Goal: Task Accomplishment & Management: Manage account settings

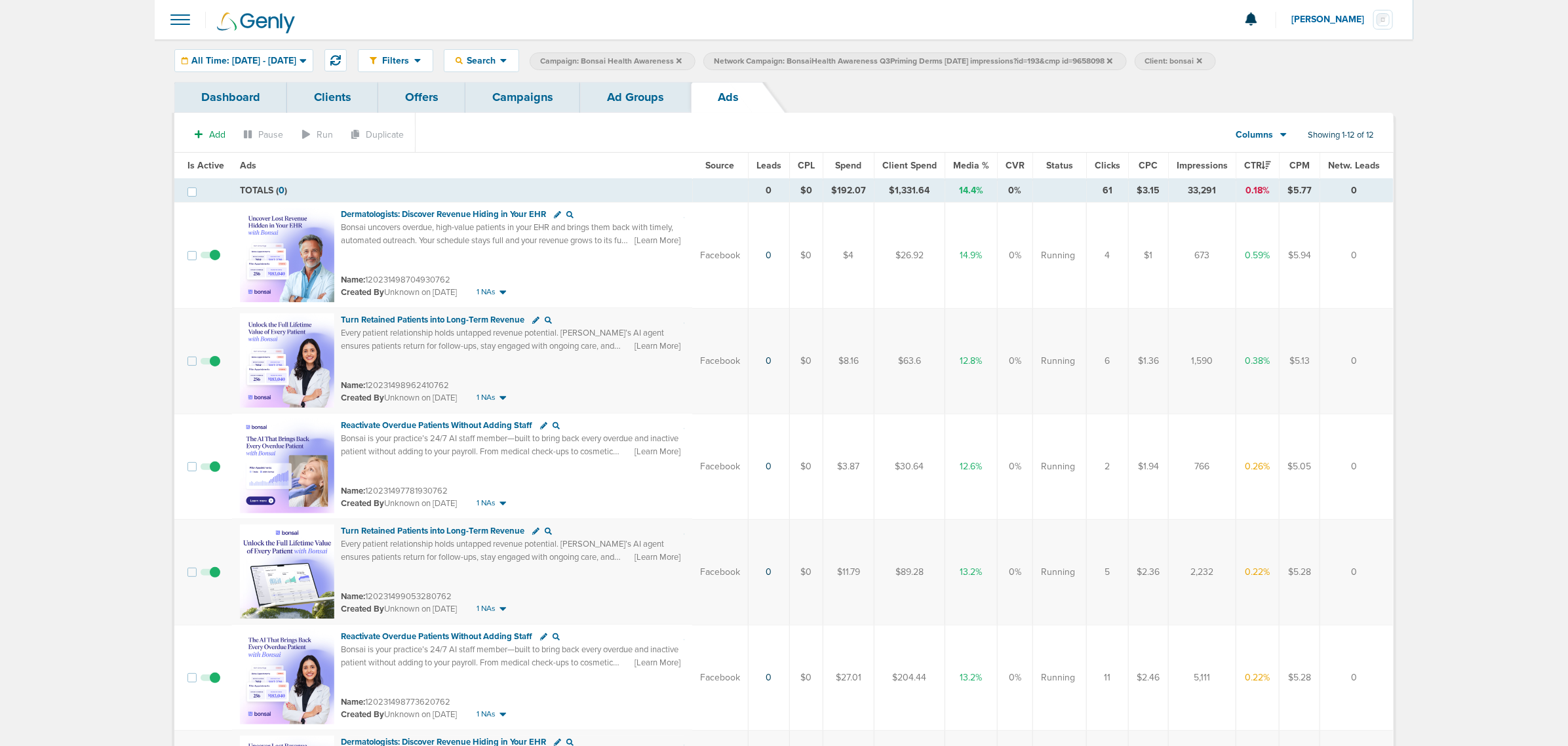
click at [526, 102] on link "Campaigns" at bounding box center [523, 97] width 115 height 31
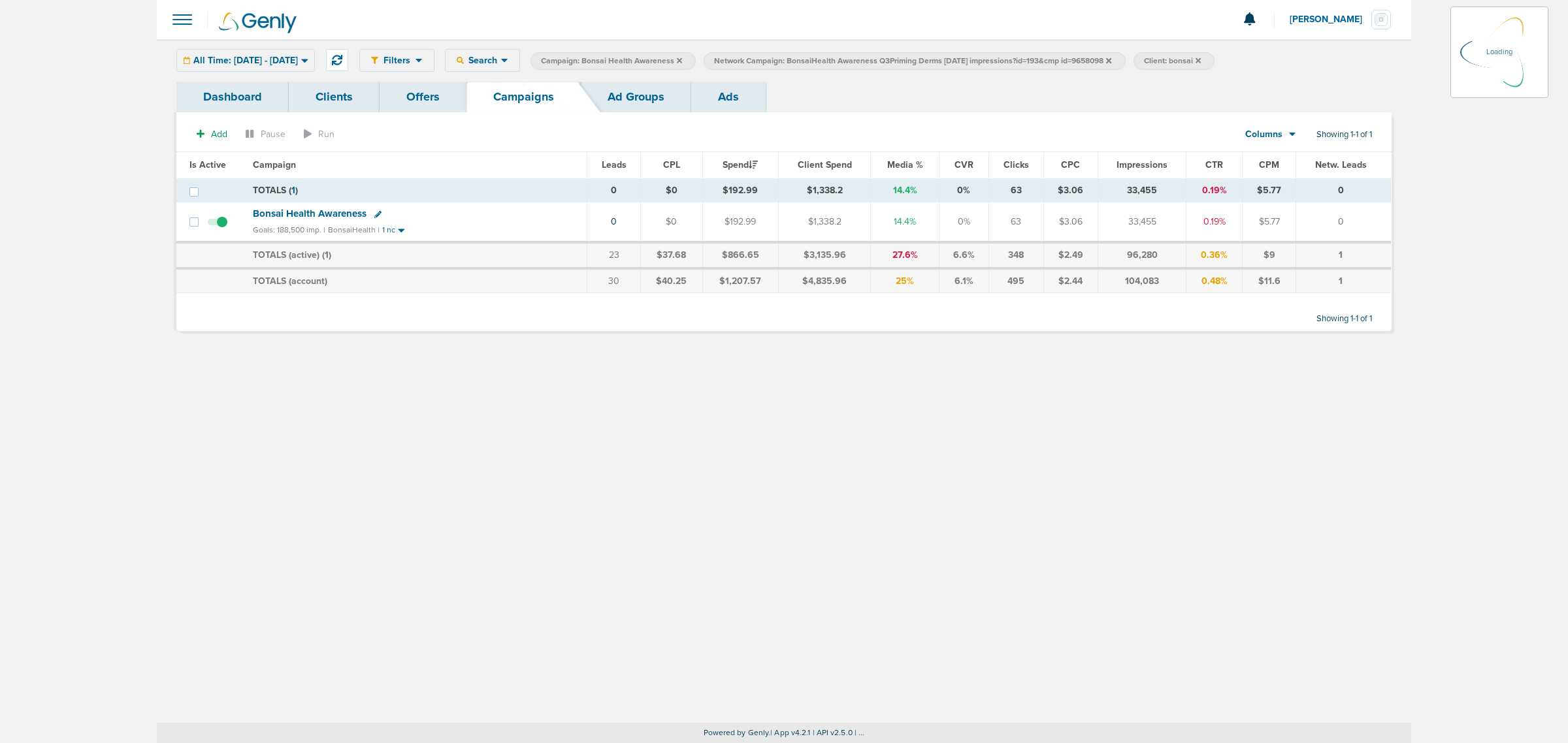
click at [682, 59] on icon at bounding box center [680, 60] width 5 height 5
click at [682, 61] on span "Campaign: Bonsai Health Awareness" at bounding box center [611, 61] width 141 height 11
click at [682, 61] on icon at bounding box center [680, 60] width 5 height 5
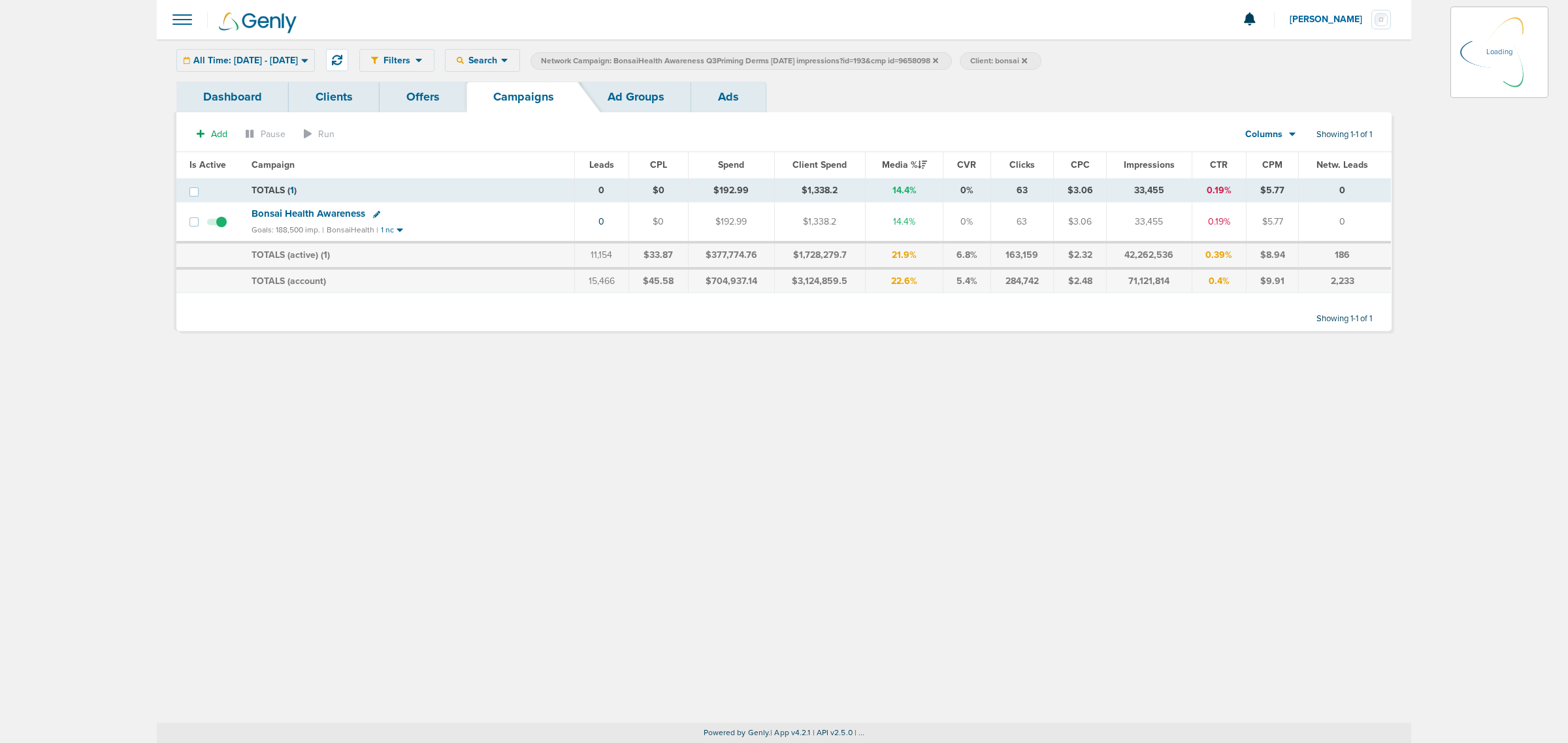
click at [938, 59] on span "Network Campaign: BonsaiHealth Awareness Q3Priming Derms 08.28.25 impressions?i…" at bounding box center [739, 61] width 397 height 11
click at [938, 59] on icon at bounding box center [935, 60] width 5 height 5
click at [938, 59] on icon at bounding box center [935, 60] width 5 height 5
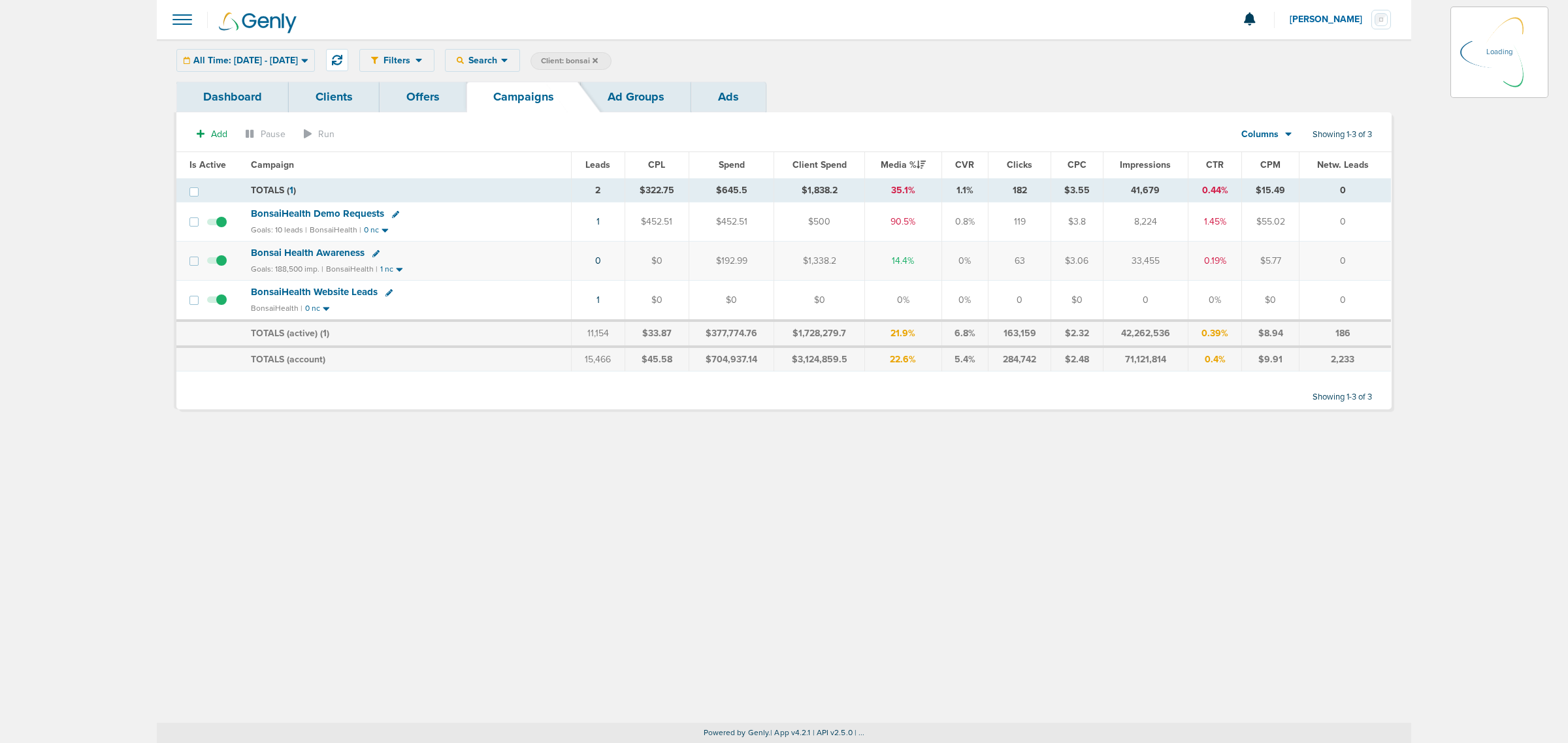
click at [598, 63] on icon at bounding box center [595, 61] width 5 height 8
click at [598, 57] on icon at bounding box center [595, 61] width 5 height 8
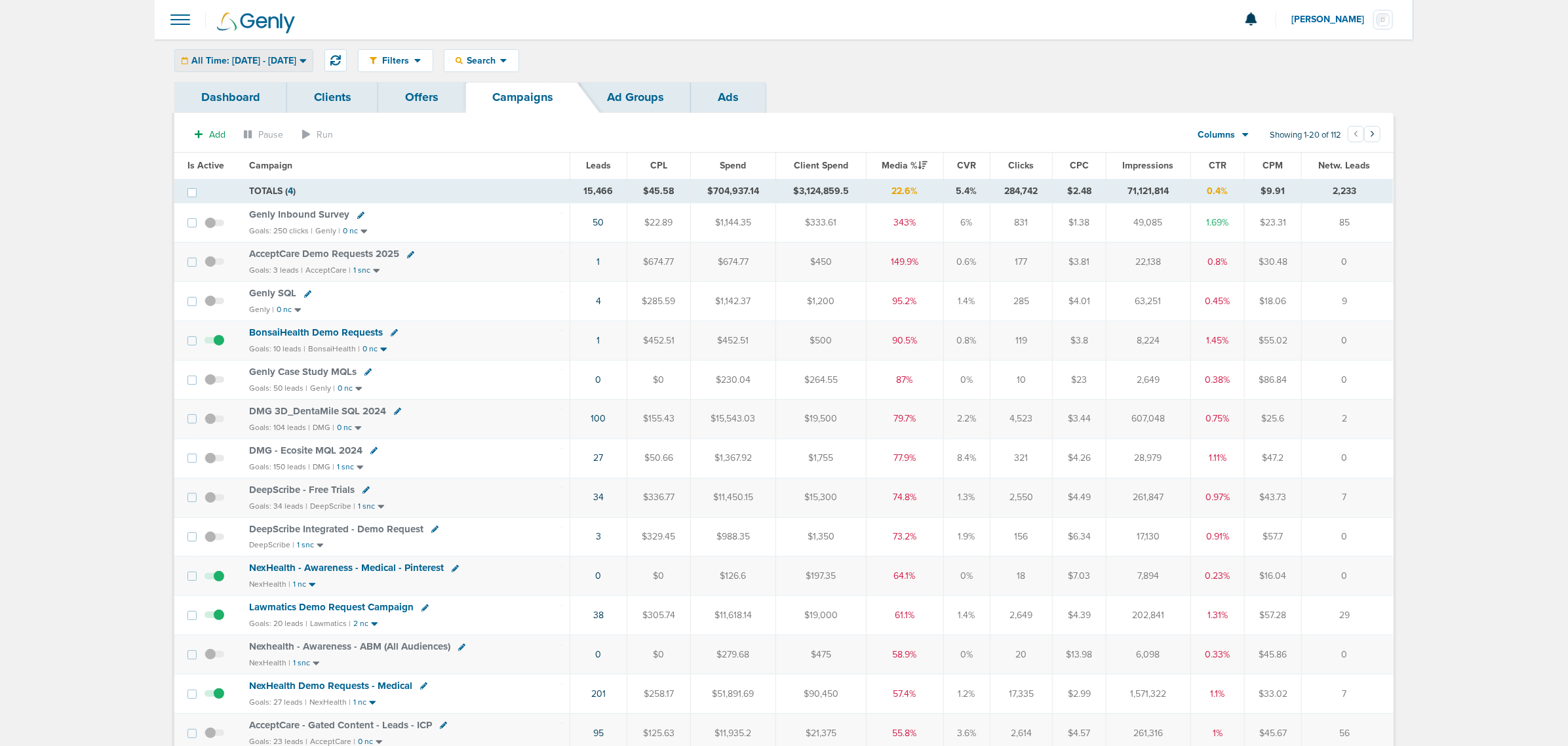
click at [296, 60] on span "All Time: 01.01.2015 - 09.05.2025" at bounding box center [244, 61] width 105 height 9
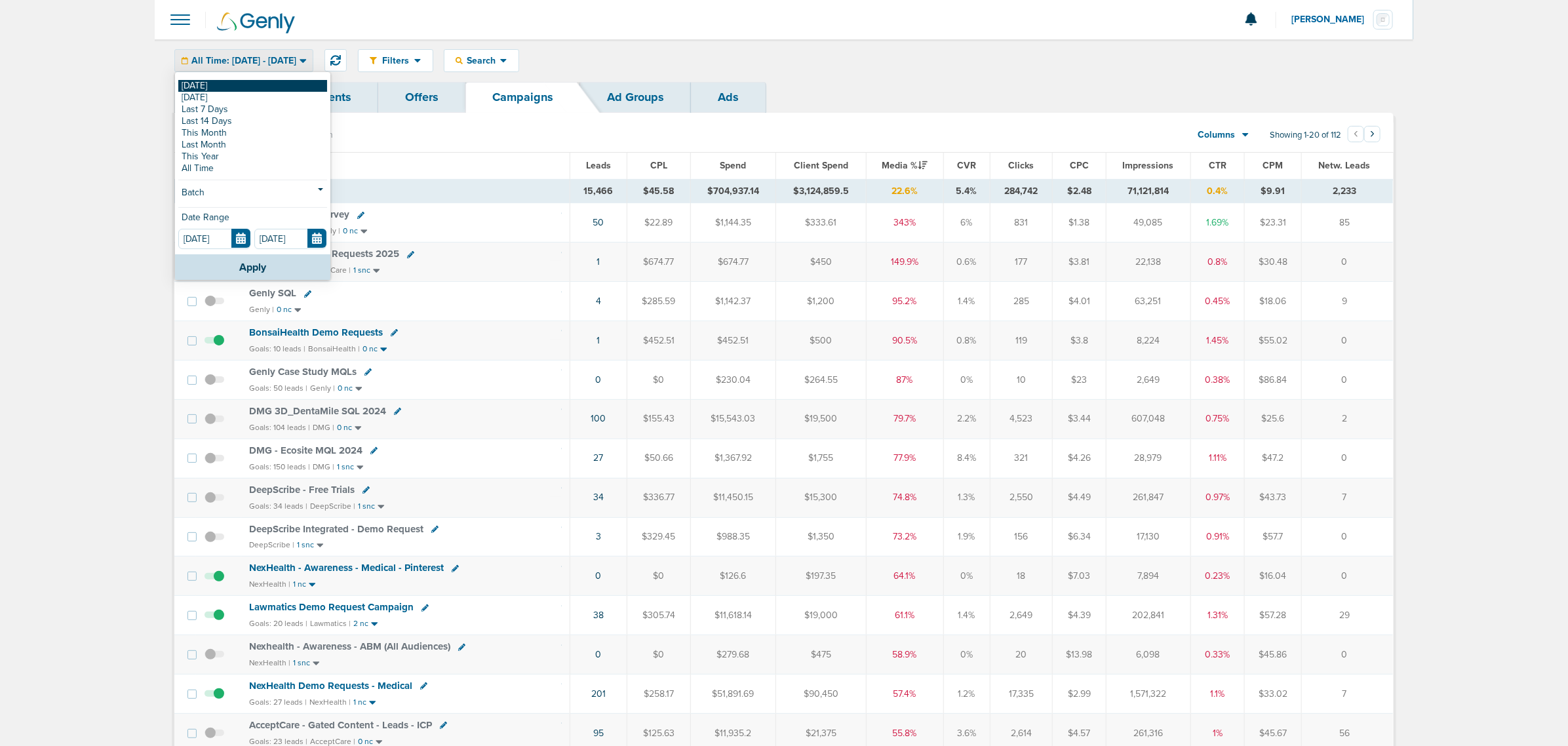
click at [191, 84] on link "[DATE]" at bounding box center [252, 86] width 149 height 12
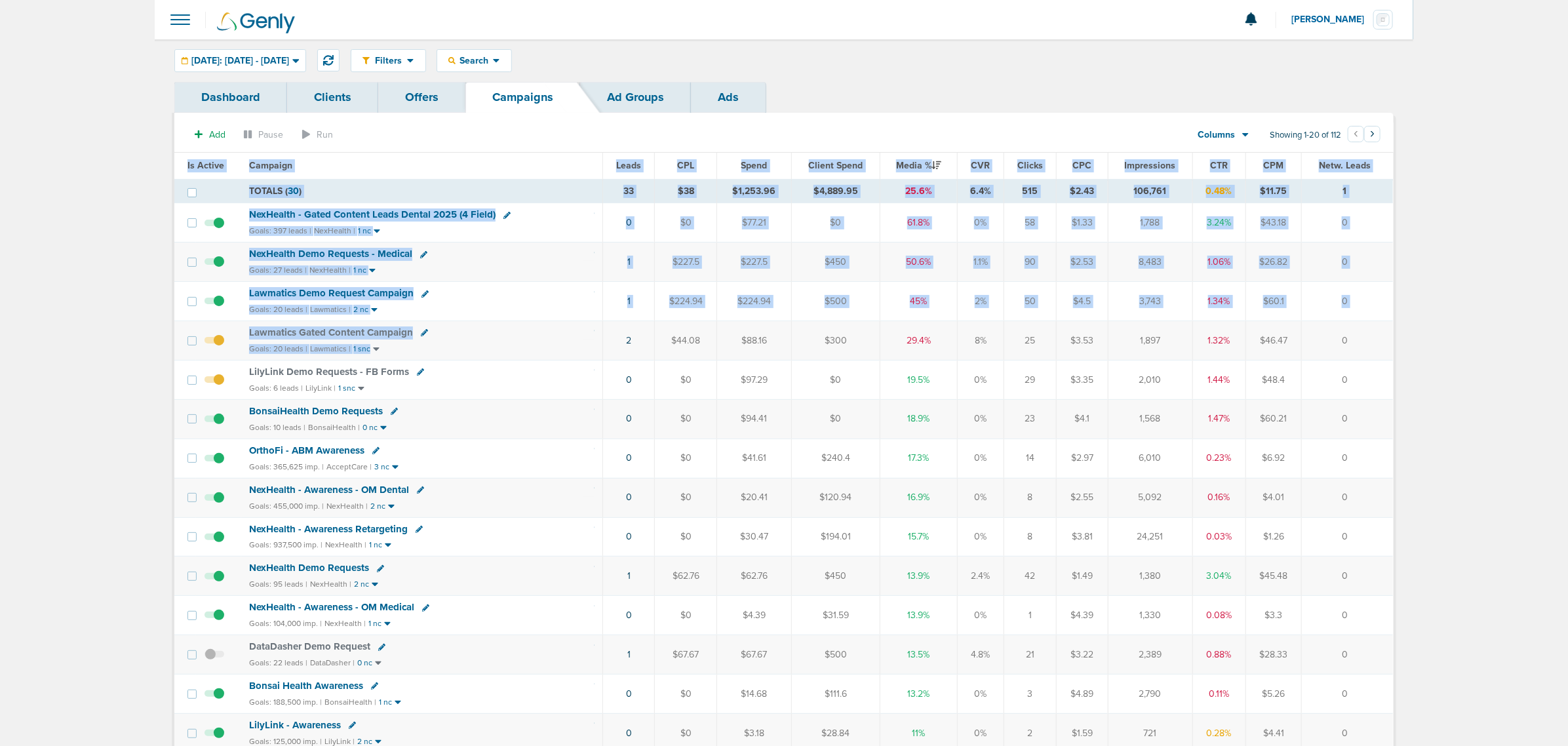
drag, startPoint x: 712, startPoint y: 346, endPoint x: 1400, endPoint y: 342, distance: 688.0
click at [1400, 342] on div "Dashboard Clients Offers Campaigns Ad Groups Ads Add Pause Run Columns Media St…" at bounding box center [784, 589] width 1239 height 1014
click at [1406, 338] on div "Dashboard Clients Offers Campaigns Ad Groups Ads Add Pause Run Columns Media St…" at bounding box center [784, 589] width 1258 height 1014
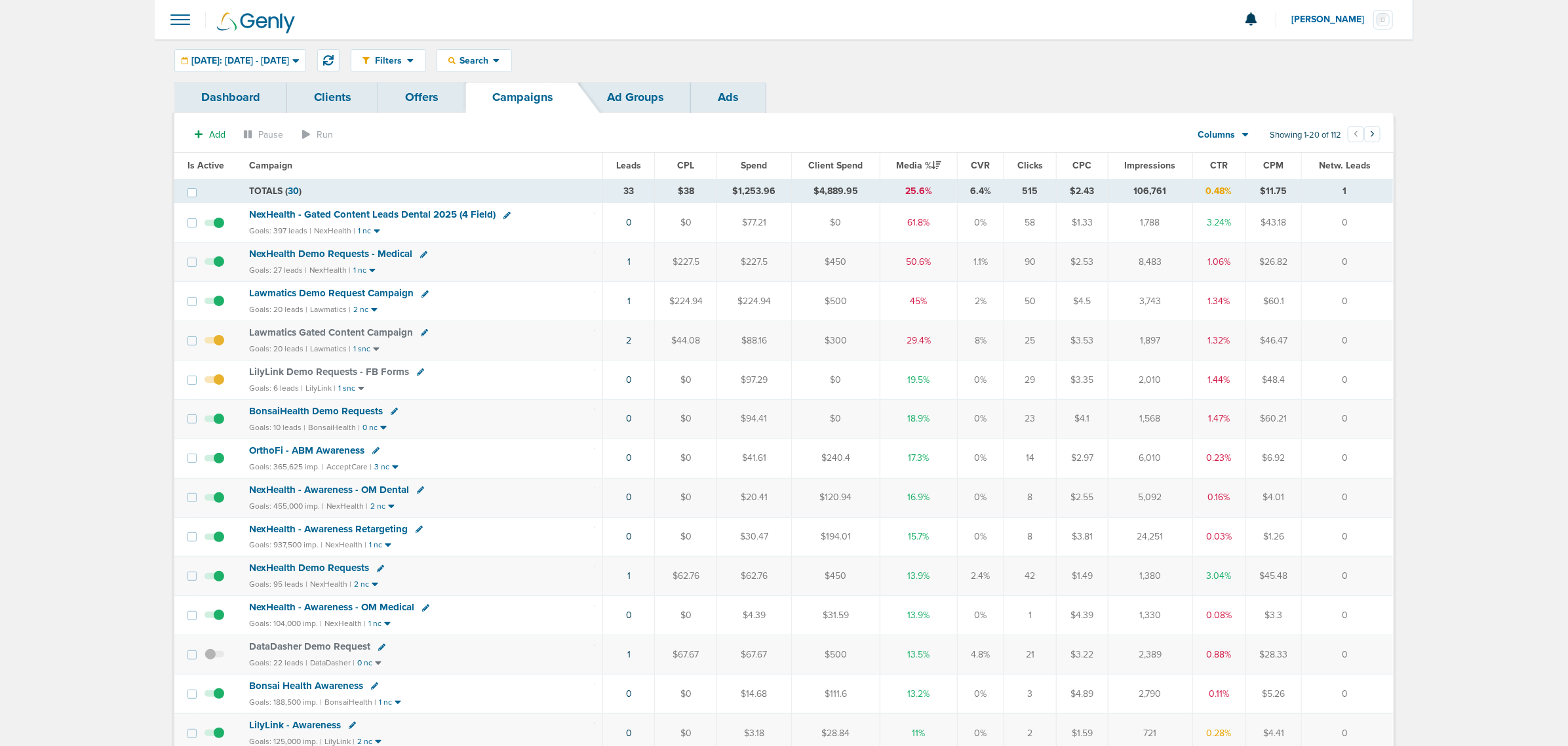
click at [381, 216] on span "NexHealth - Gated Content Leads Dental 2025 (4 Field)" at bounding box center [372, 214] width 246 height 12
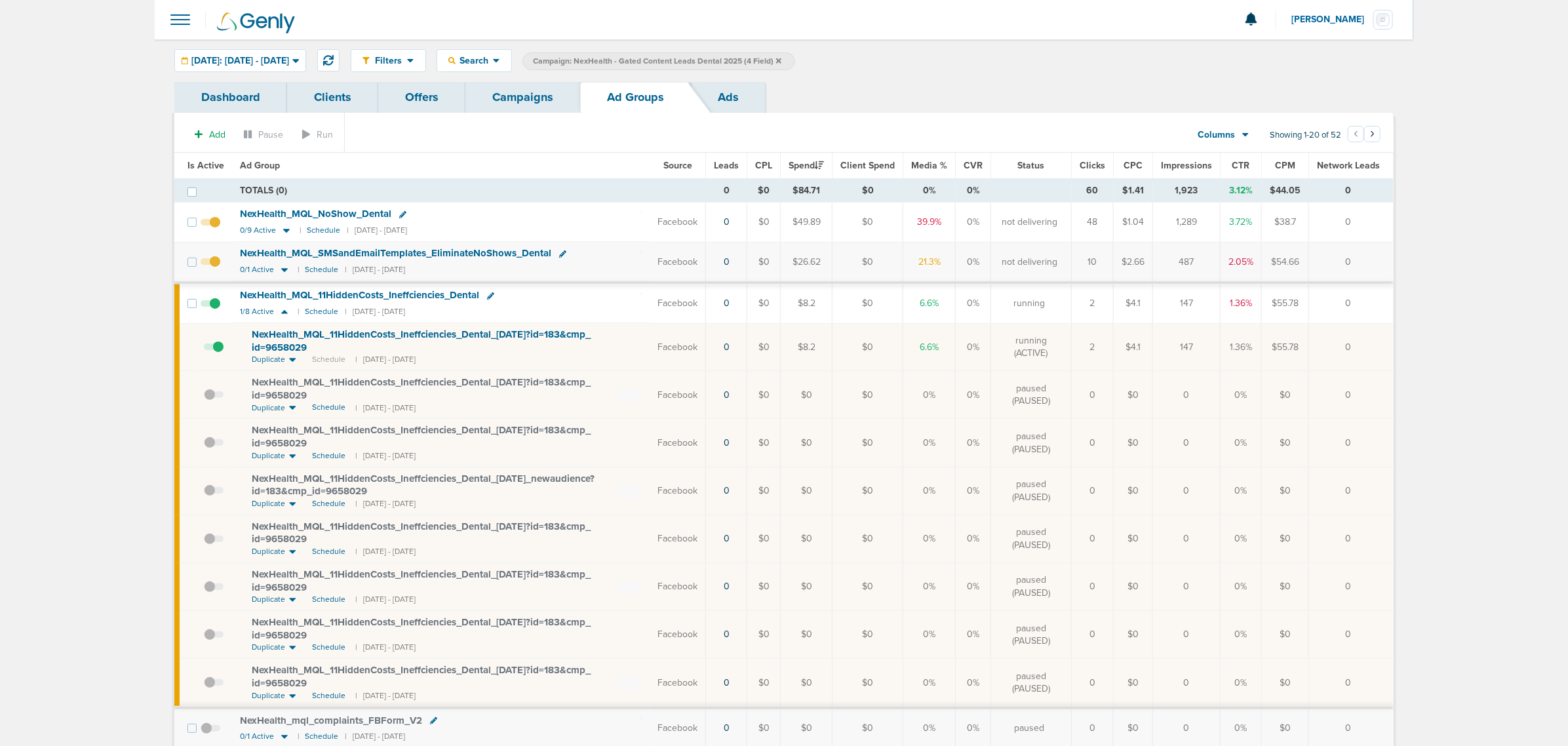
click at [220, 354] on span at bounding box center [213, 354] width 20 height 0
click at [204, 350] on input "checkbox" at bounding box center [204, 350] width 0 height 0
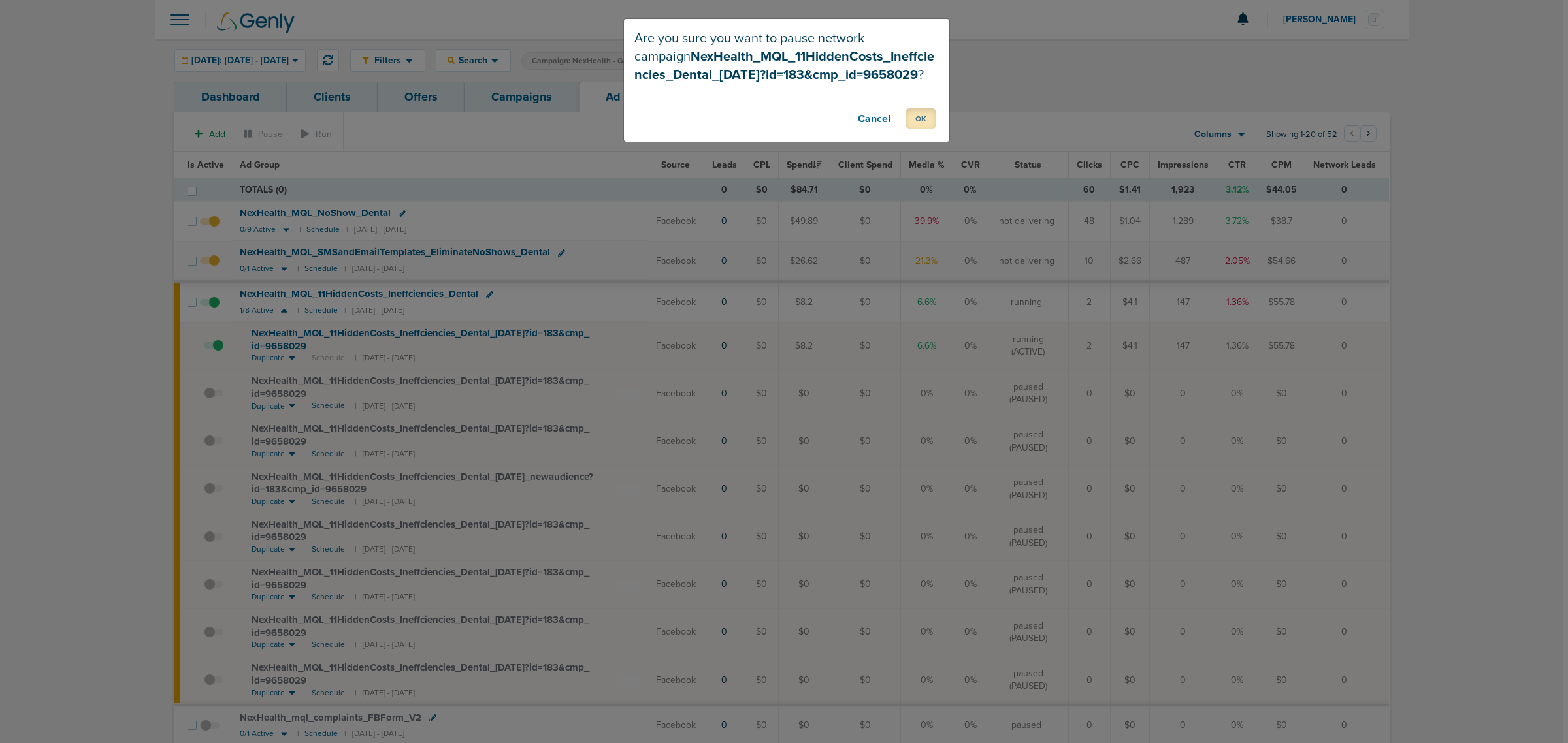
click at [919, 118] on button "OK" at bounding box center [921, 118] width 31 height 20
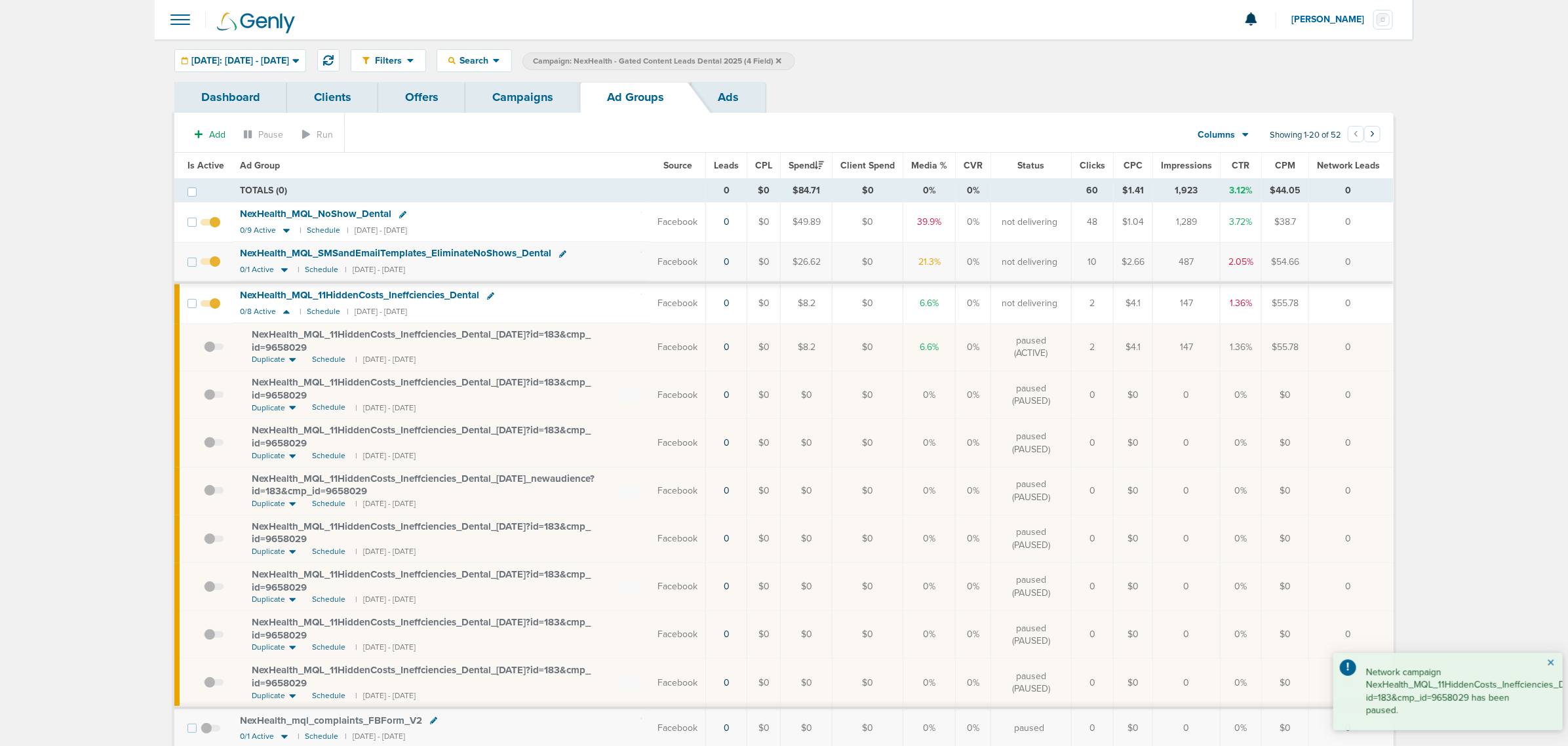
click at [1551, 663] on button "×" at bounding box center [1551, 663] width 8 height 16
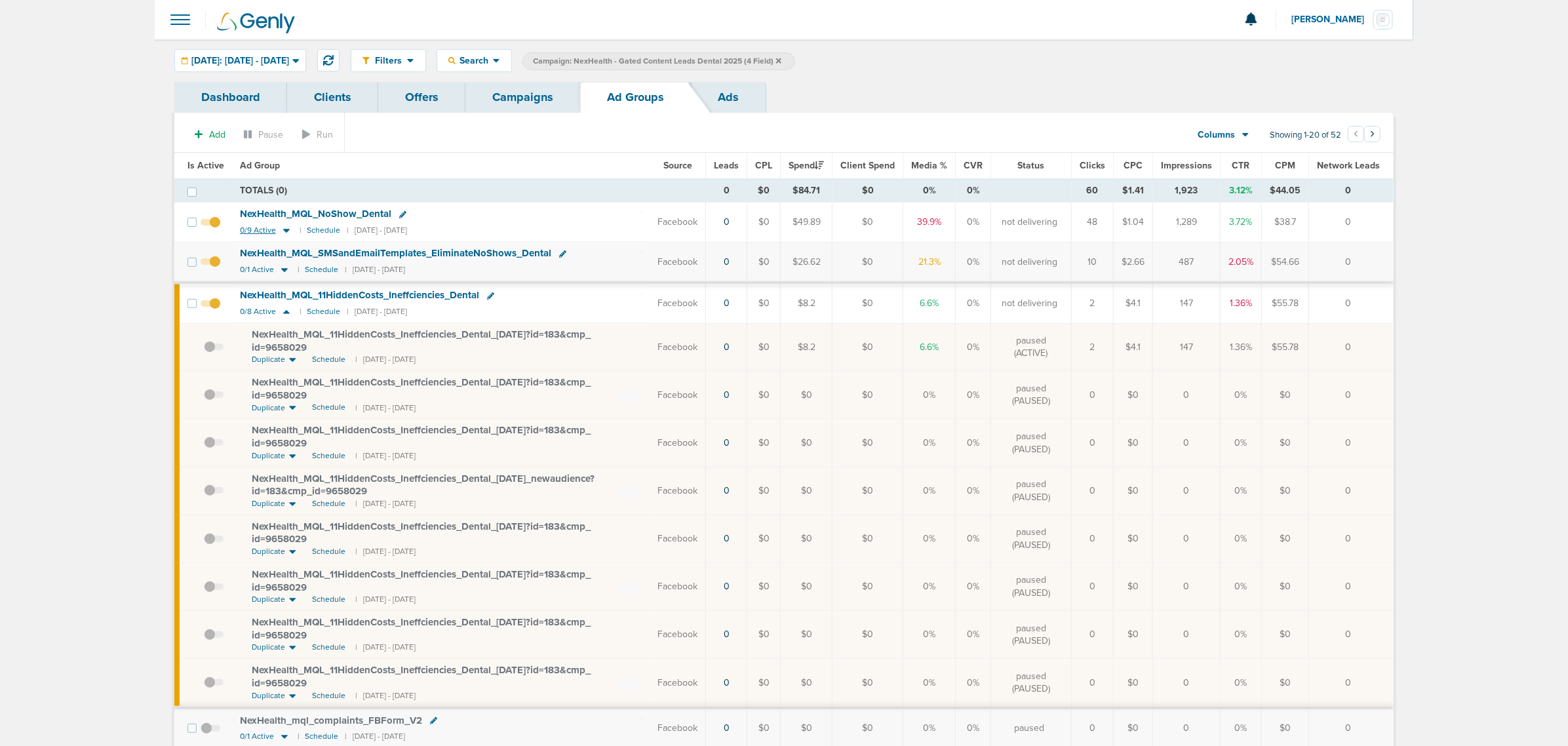
click at [285, 234] on icon at bounding box center [287, 230] width 13 height 11
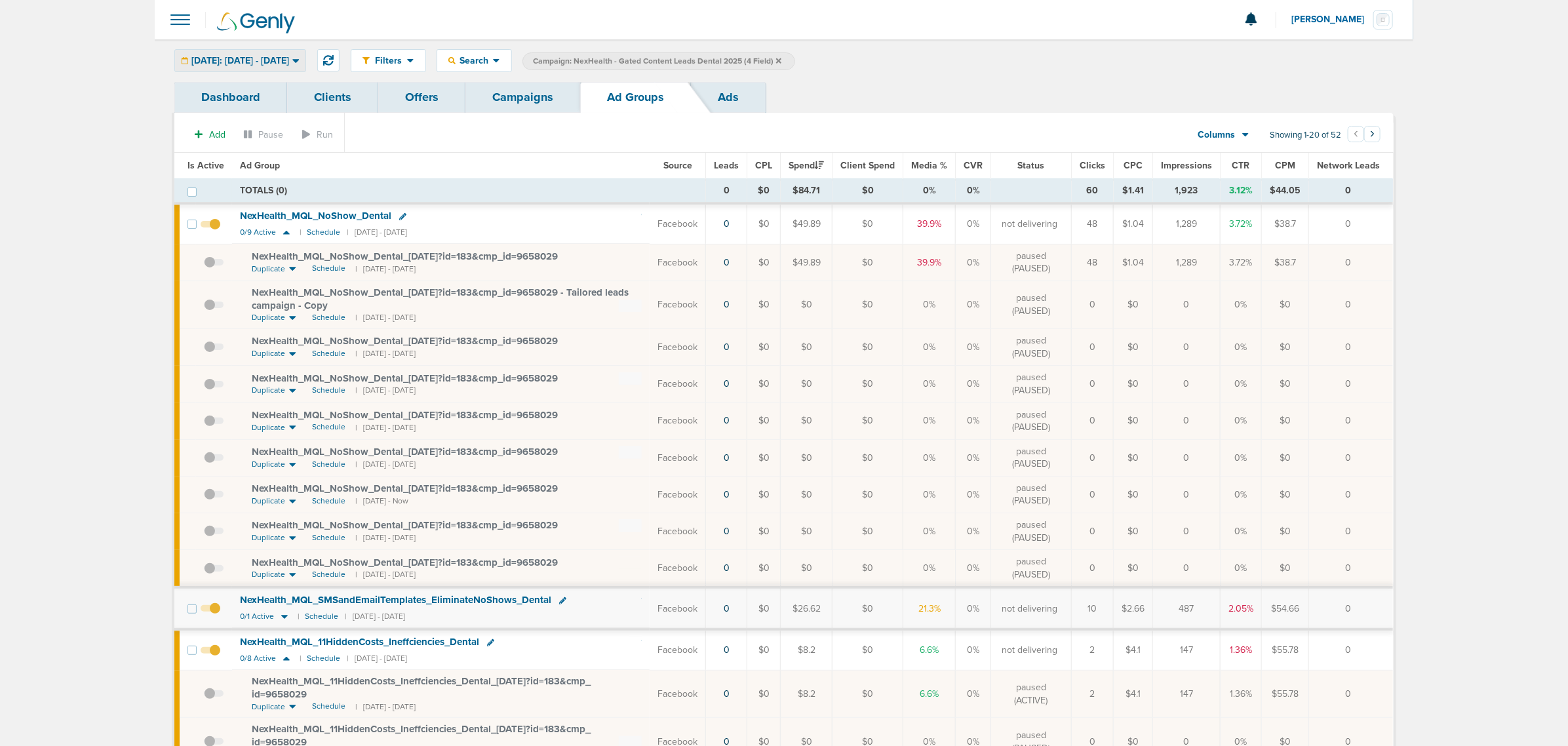
click at [217, 61] on span "[DATE]: [DATE] - [DATE]" at bounding box center [241, 61] width 98 height 9
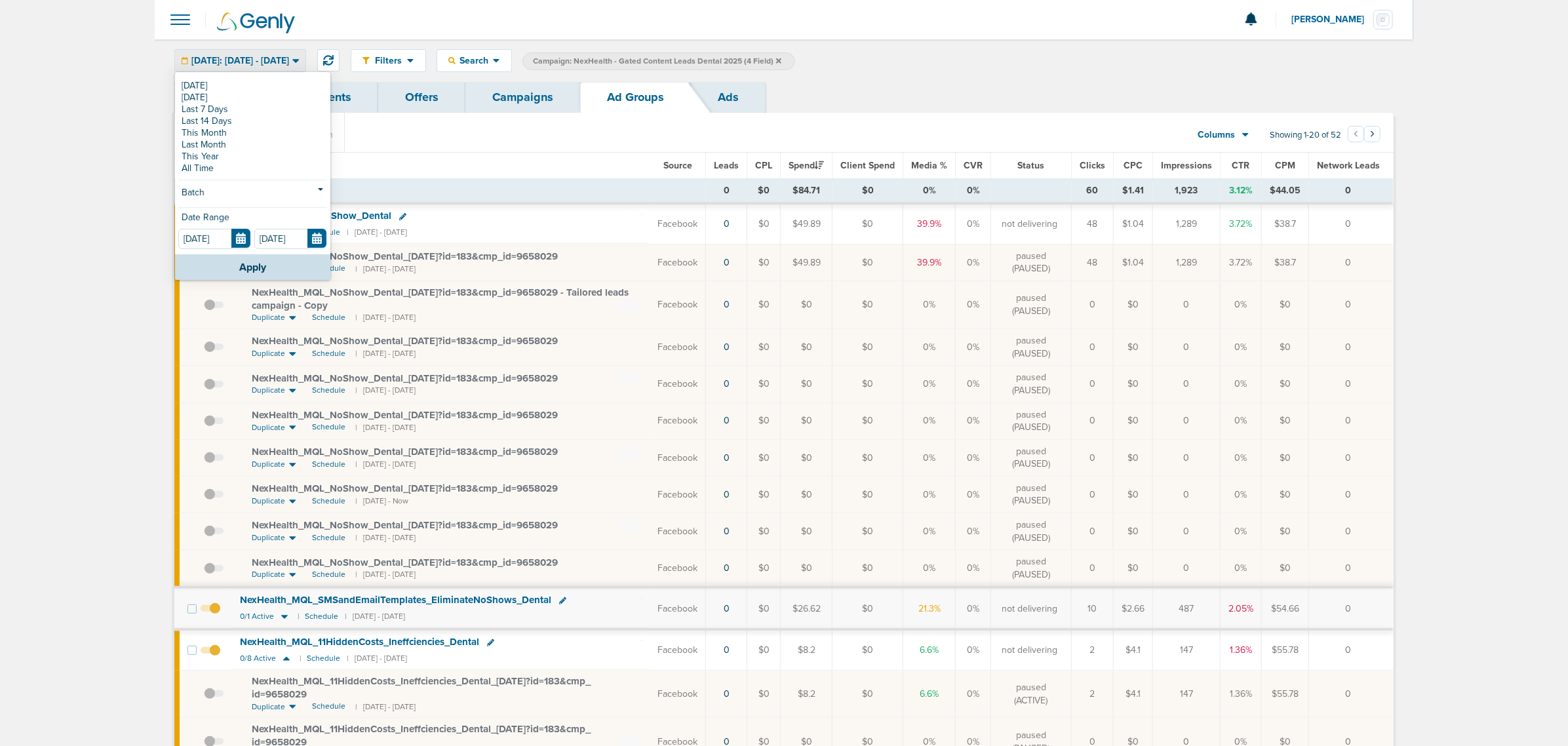
click at [226, 128] on link "This Month" at bounding box center [252, 133] width 149 height 12
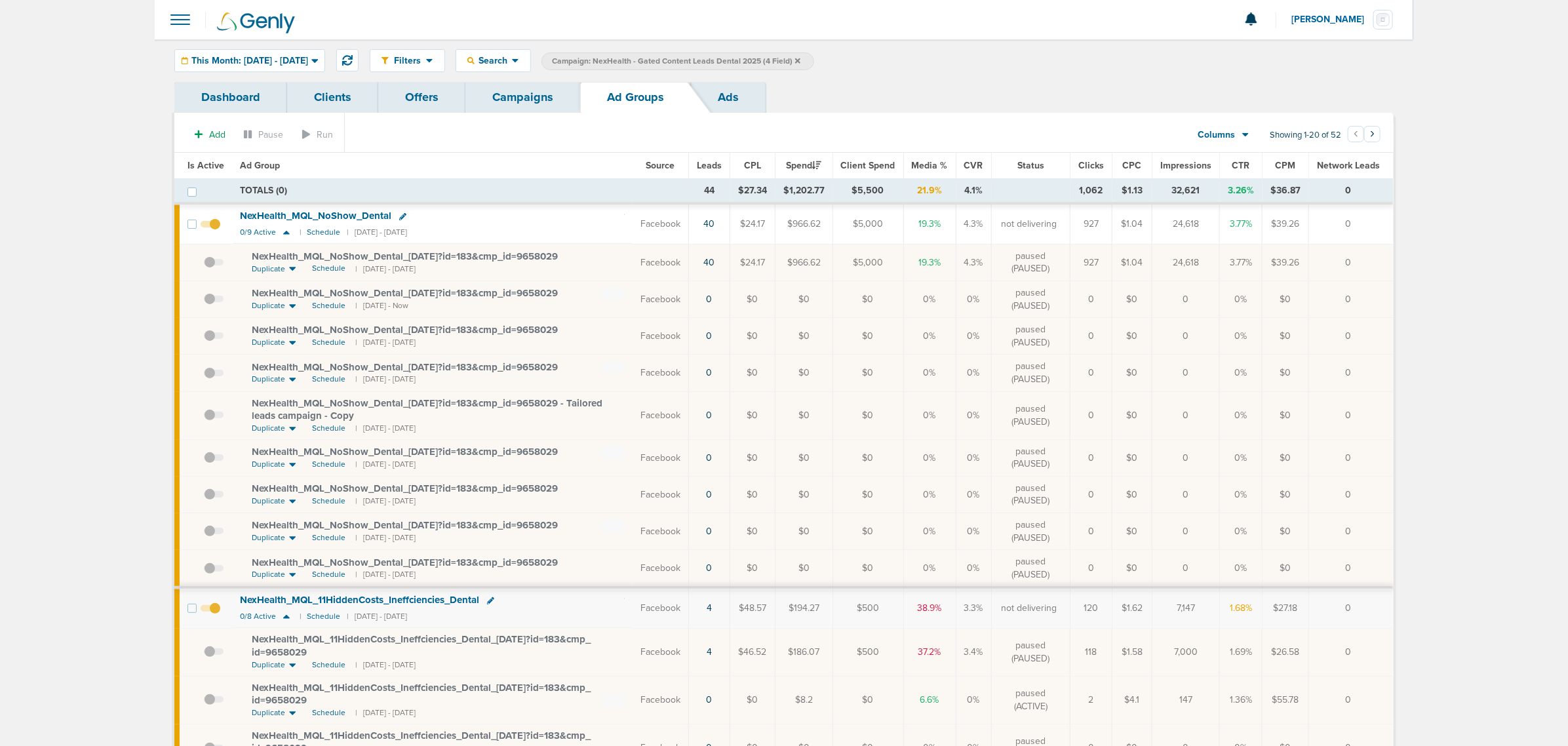
drag, startPoint x: 1353, startPoint y: 258, endPoint x: 636, endPoint y: 260, distance: 717.0
click at [636, 260] on tr "NexHealth_ MQL_ NoShow_ Dental_ 08.26.25?id=183&cmp_ id=9658029 Duplicate Sched…" at bounding box center [784, 262] width 1218 height 37
click at [615, 259] on div "NexHealth_ MQL_ NoShow_ Dental_ 08.26.25?id=183&cmp_ id=9658029" at bounding box center [438, 257] width 373 height 13
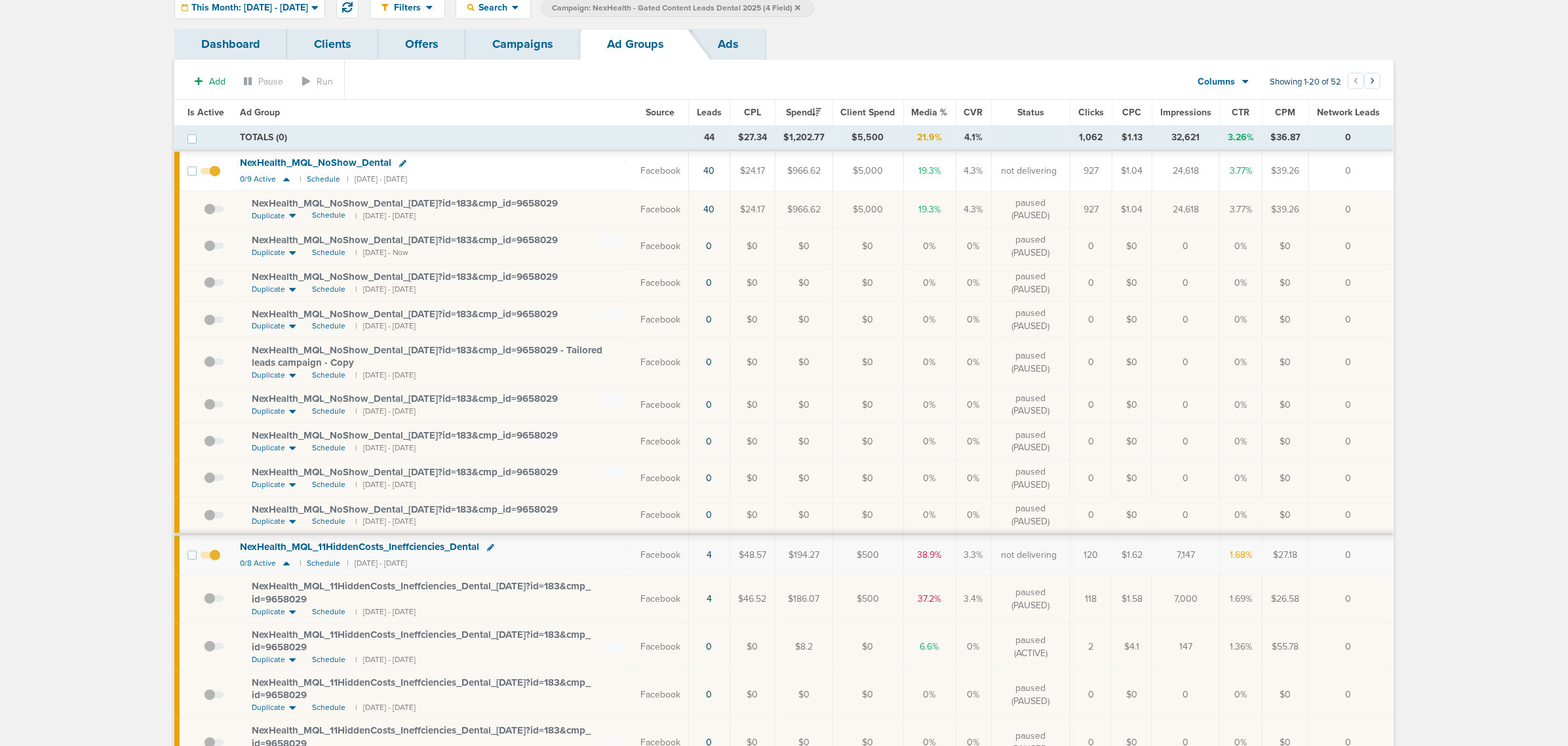
scroll to position [82, 0]
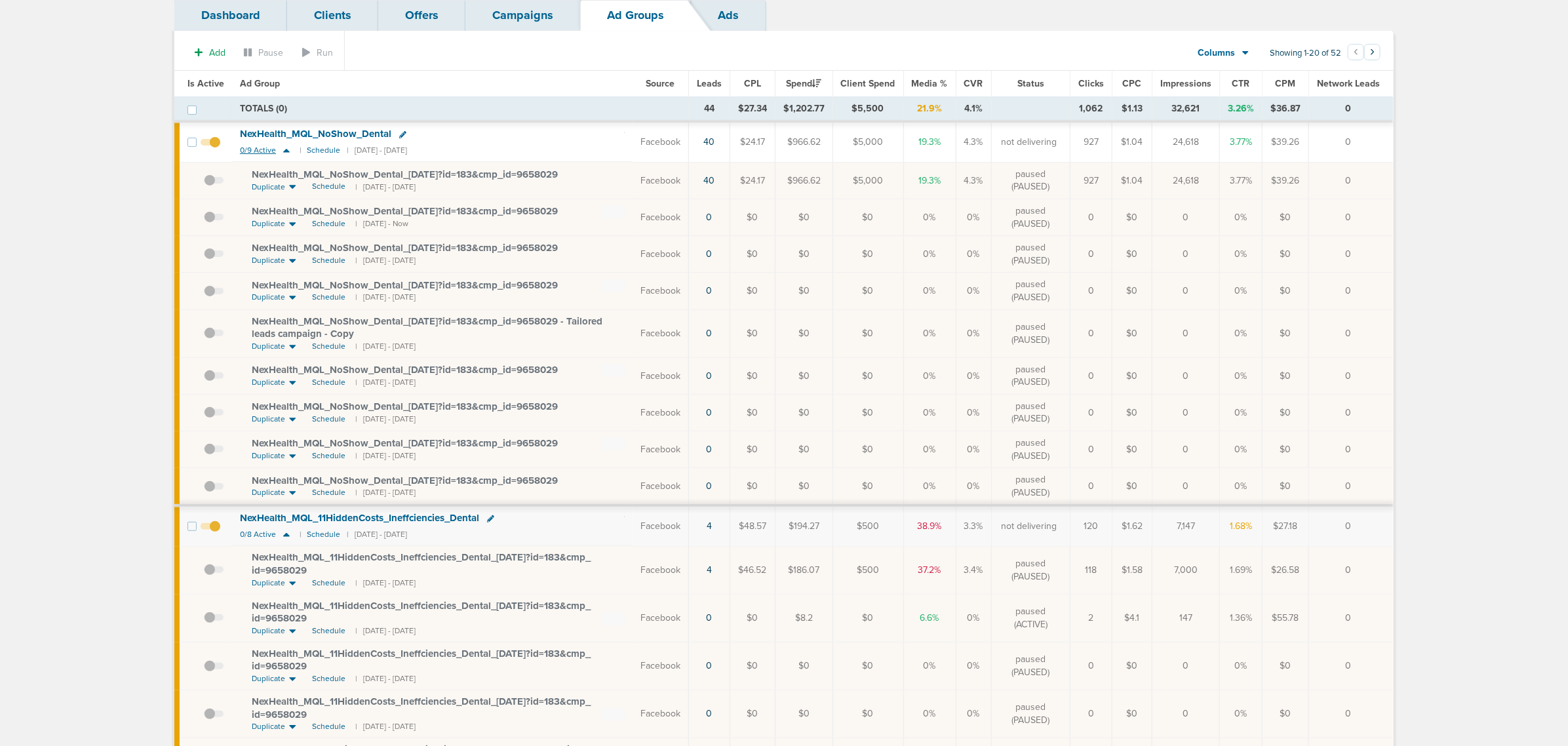
click at [285, 151] on icon at bounding box center [286, 151] width 7 height 4
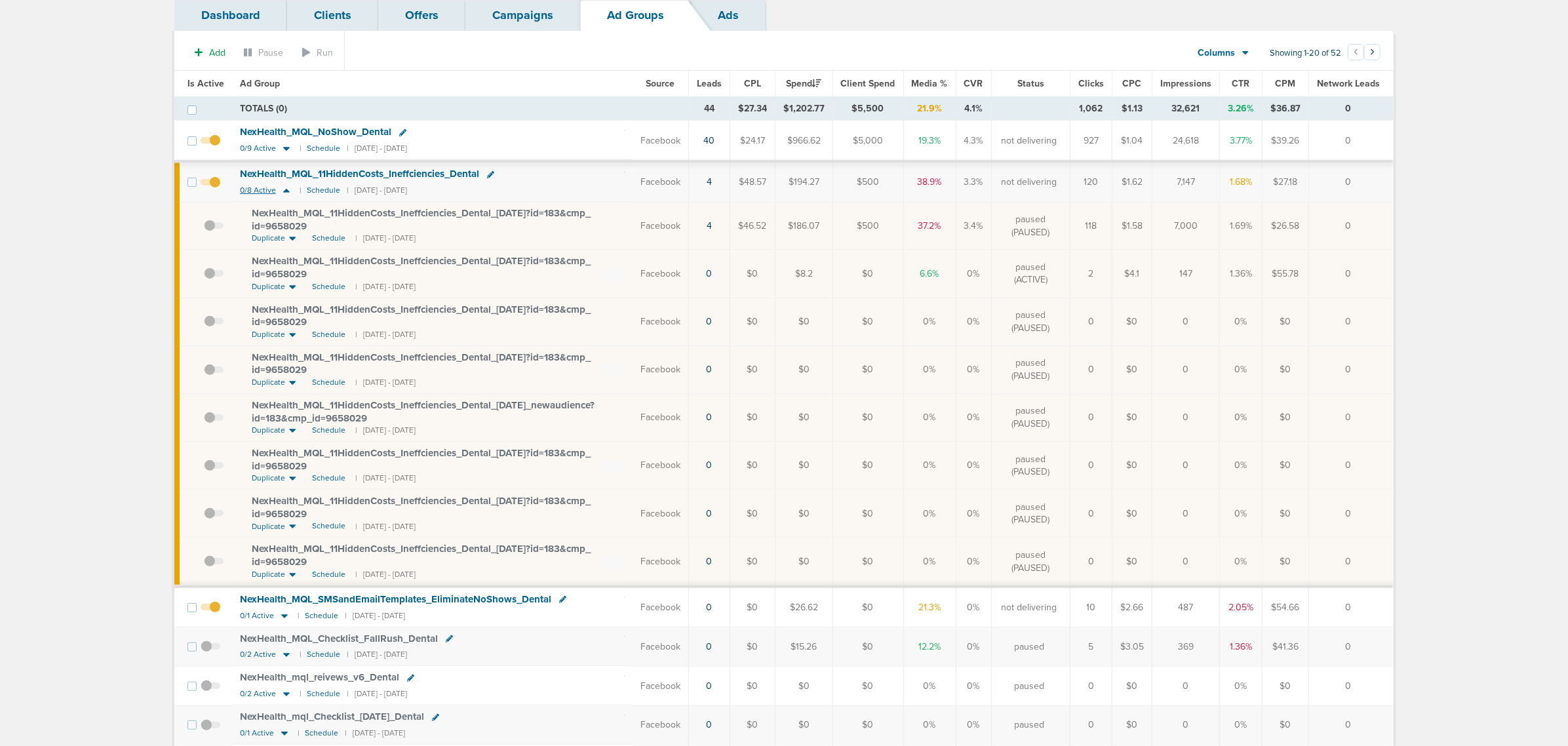
click at [285, 189] on icon at bounding box center [287, 190] width 13 height 11
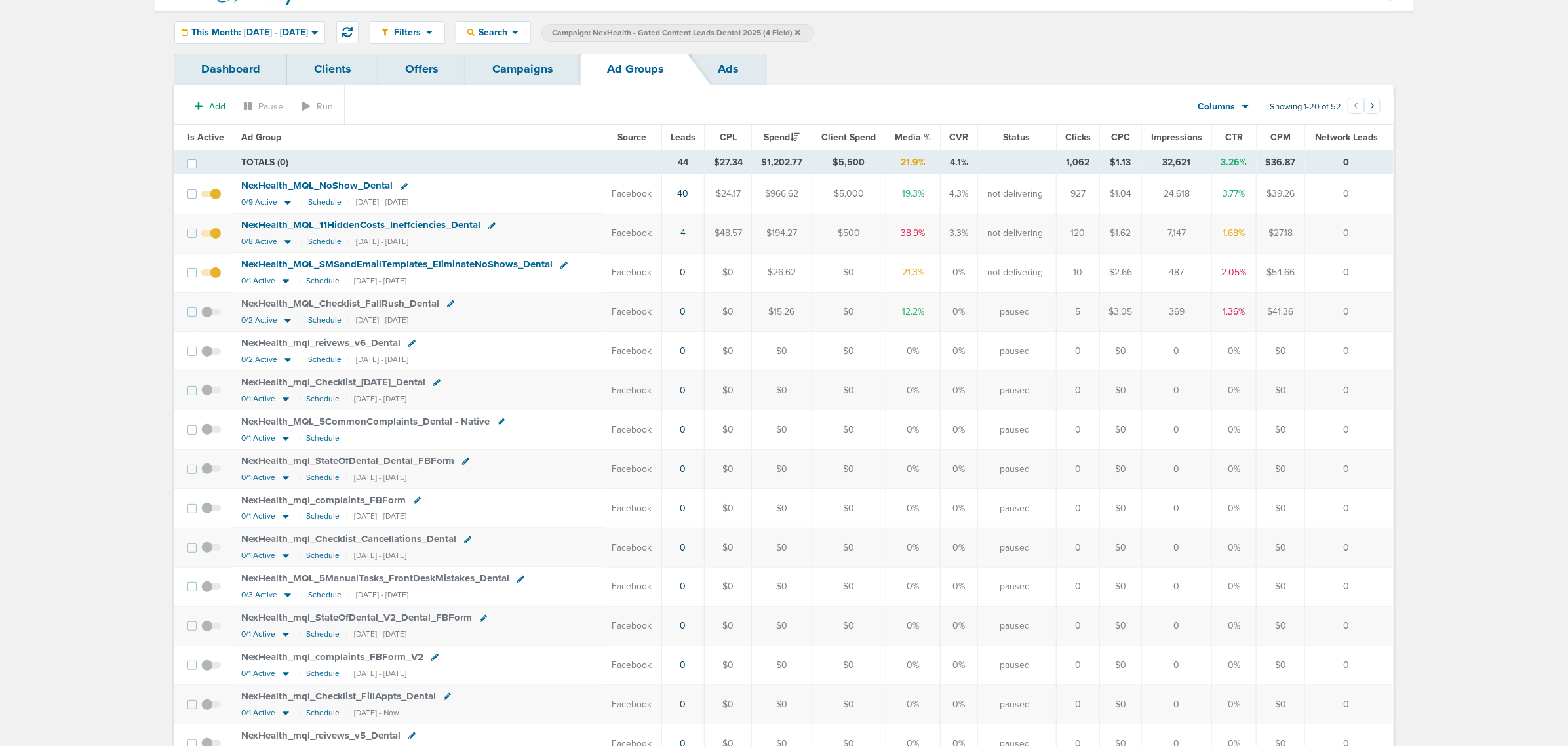
scroll to position [0, 0]
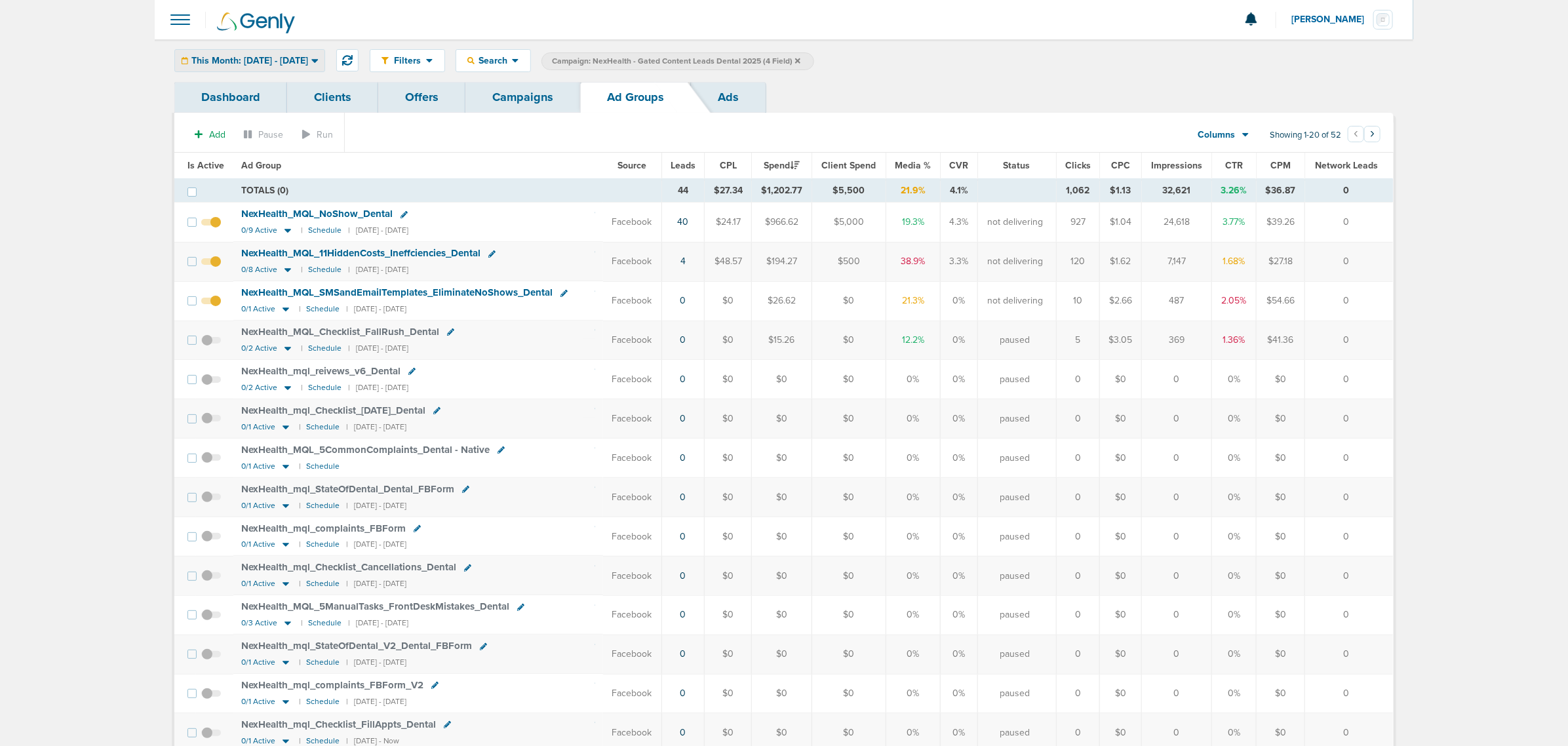
drag, startPoint x: 281, startPoint y: 33, endPoint x: 278, endPoint y: 53, distance: 20.2
click at [281, 34] on link at bounding box center [271, 20] width 131 height 40
click at [277, 54] on div "This Month: [DATE] - [DATE]" at bounding box center [250, 60] width 149 height 22
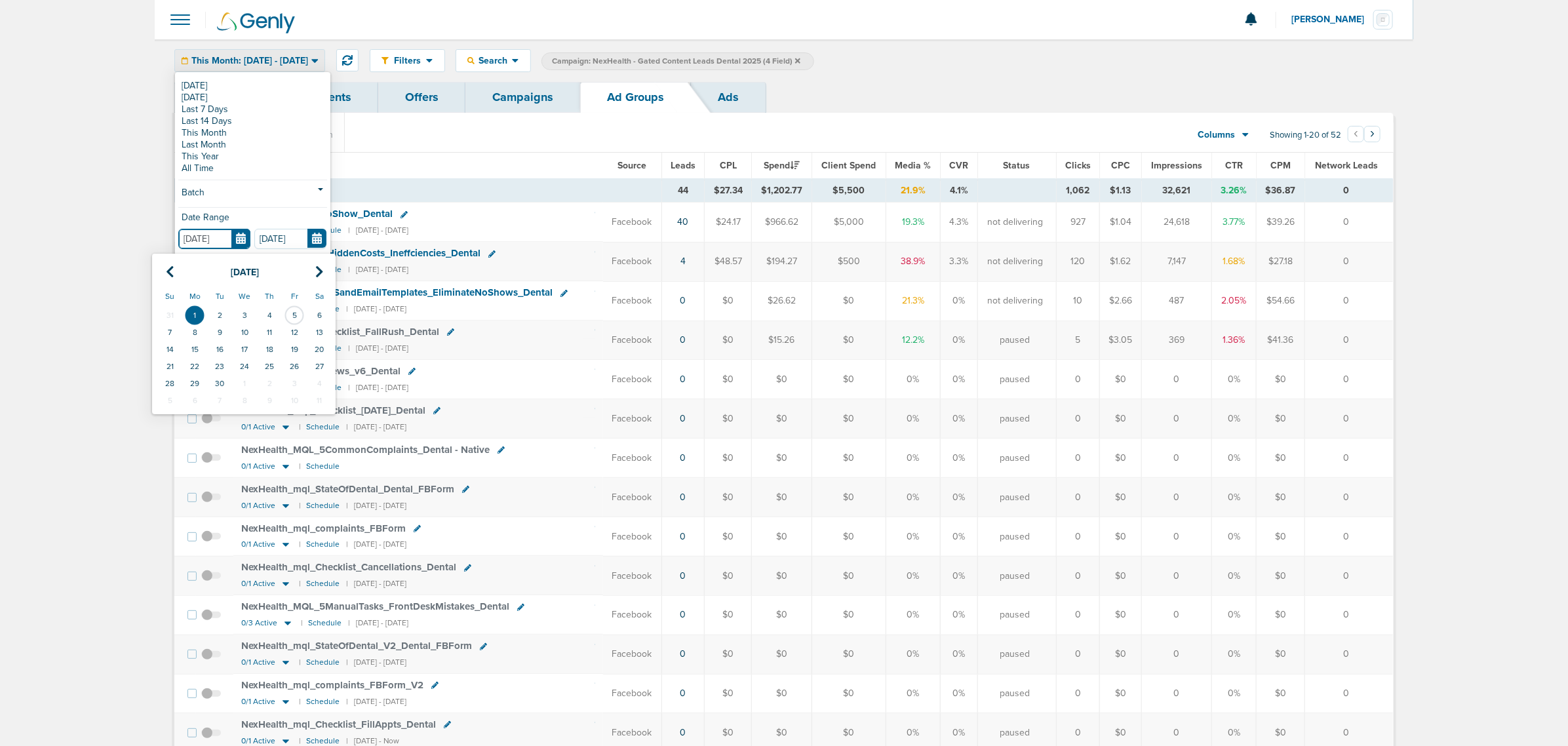
click at [237, 237] on input "[DATE]" at bounding box center [214, 239] width 72 height 20
click at [165, 267] on th at bounding box center [170, 272] width 25 height 27
click at [211, 313] on td "1" at bounding box center [219, 315] width 25 height 17
type input "[DATE]"
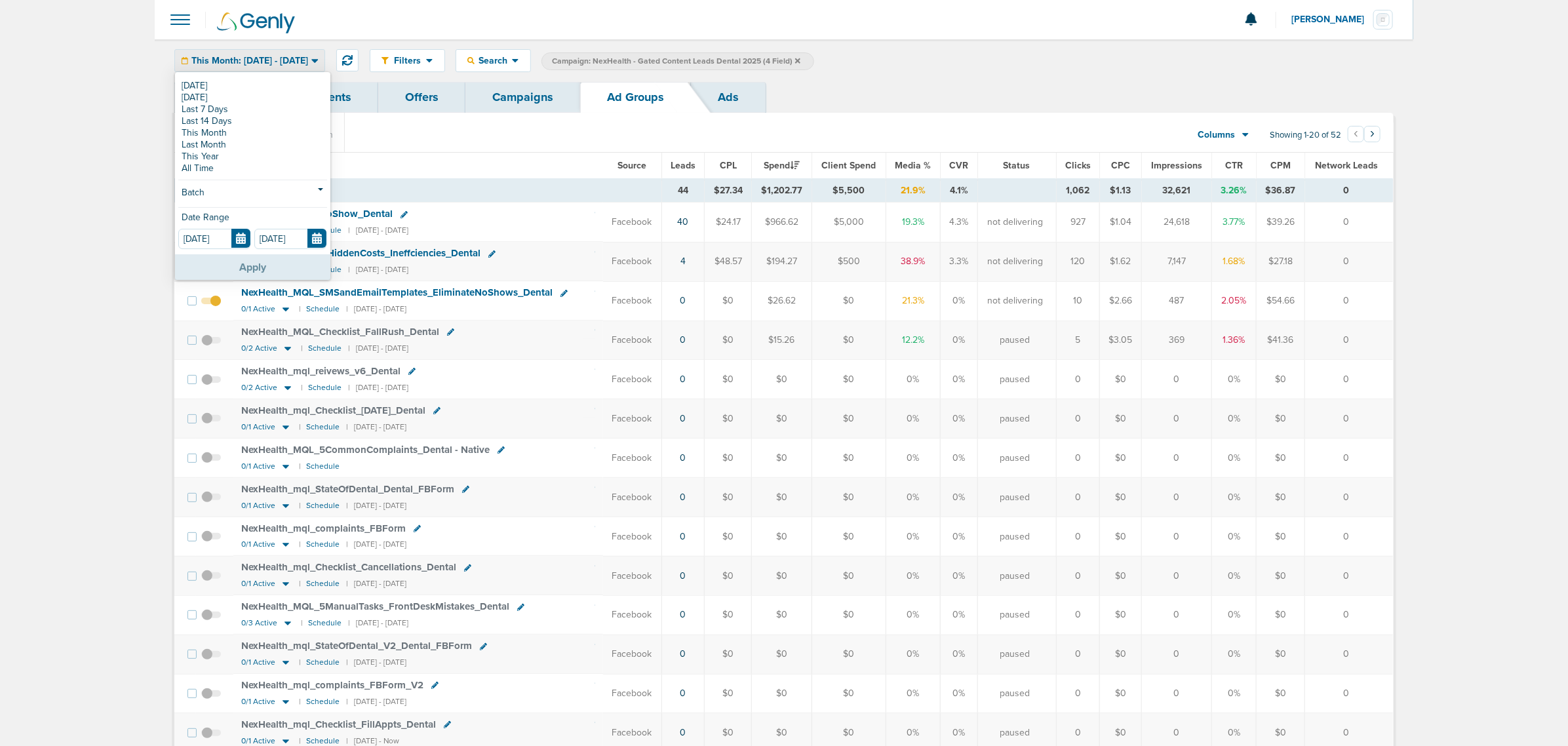
click at [244, 267] on button "Apply" at bounding box center [252, 267] width 155 height 26
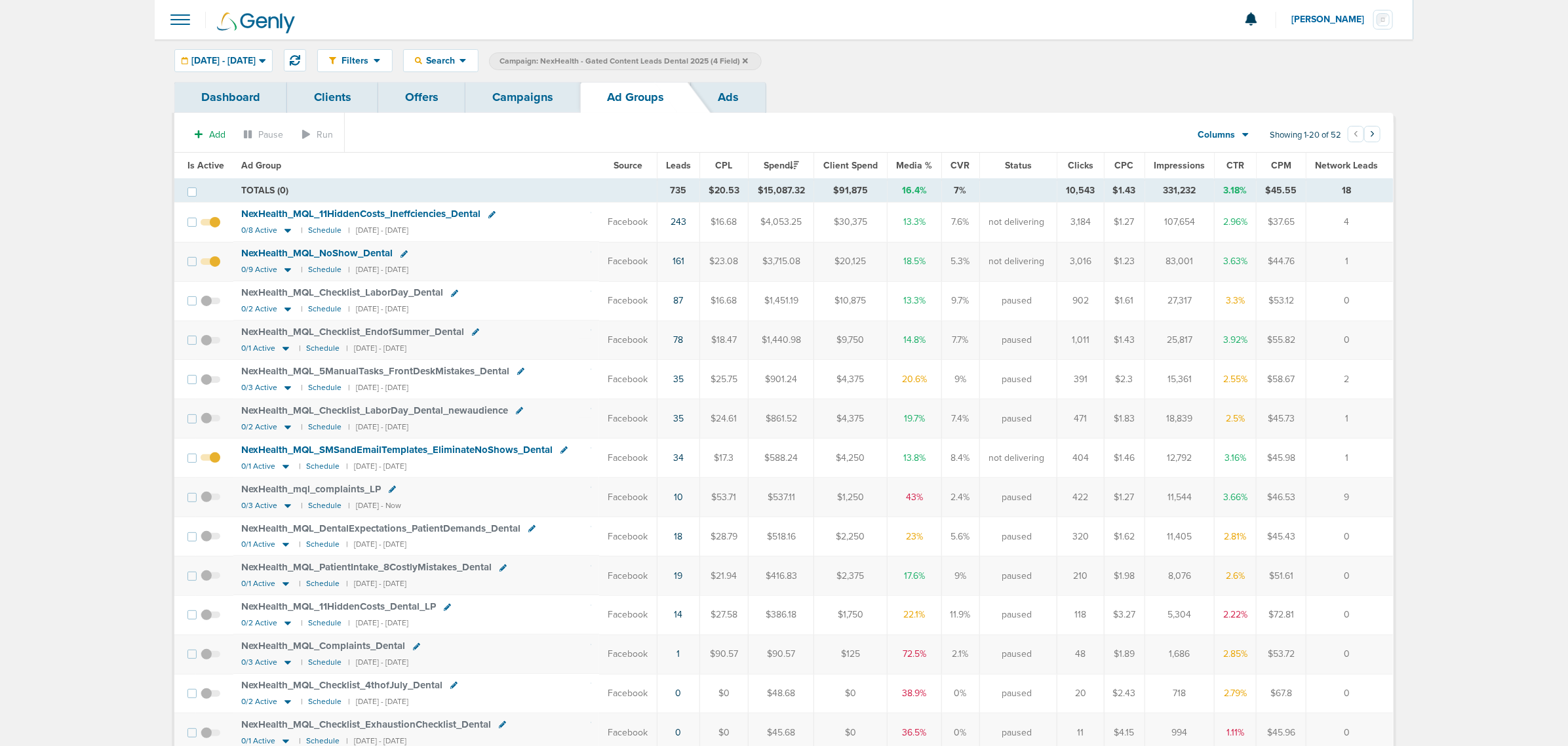
drag, startPoint x: 1370, startPoint y: 379, endPoint x: 151, endPoint y: 56, distance: 1261.1
click at [151, 56] on main "Notifications You have no unread notifications Lauren Mericle Profile Sign Out …" at bounding box center [784, 527] width 1568 height 1054
drag, startPoint x: 151, startPoint y: 48, endPoint x: 1496, endPoint y: 455, distance: 1405.2
click at [1514, 470] on main "Notifications You have no unread notifications Lauren Mericle Profile Sign Out …" at bounding box center [784, 527] width 1568 height 1054
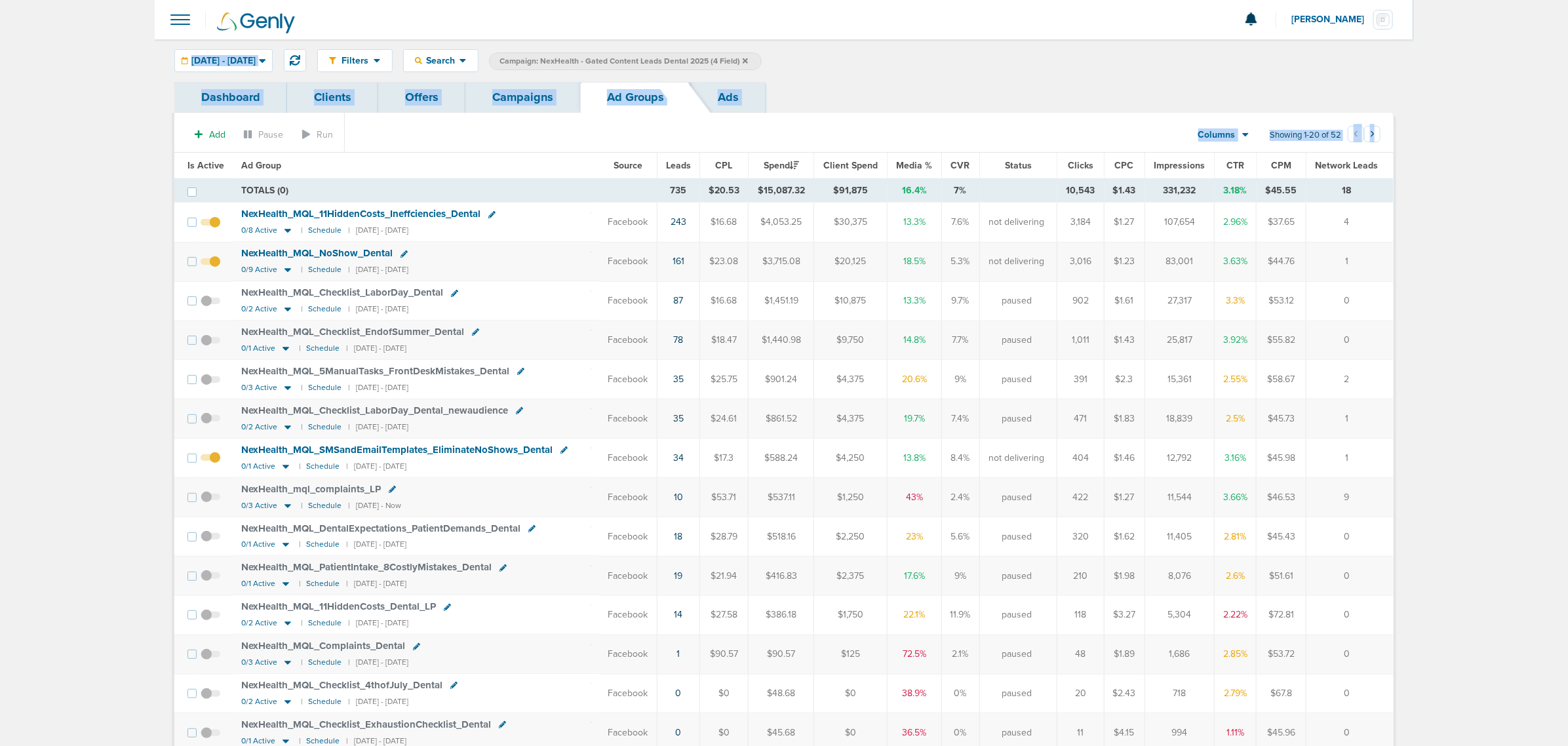
click at [1495, 455] on main "Notifications You have no unread notifications Lauren Mericle Profile Sign Out …" at bounding box center [784, 527] width 1568 height 1054
click at [1237, 161] on span "CTR" at bounding box center [1235, 165] width 18 height 11
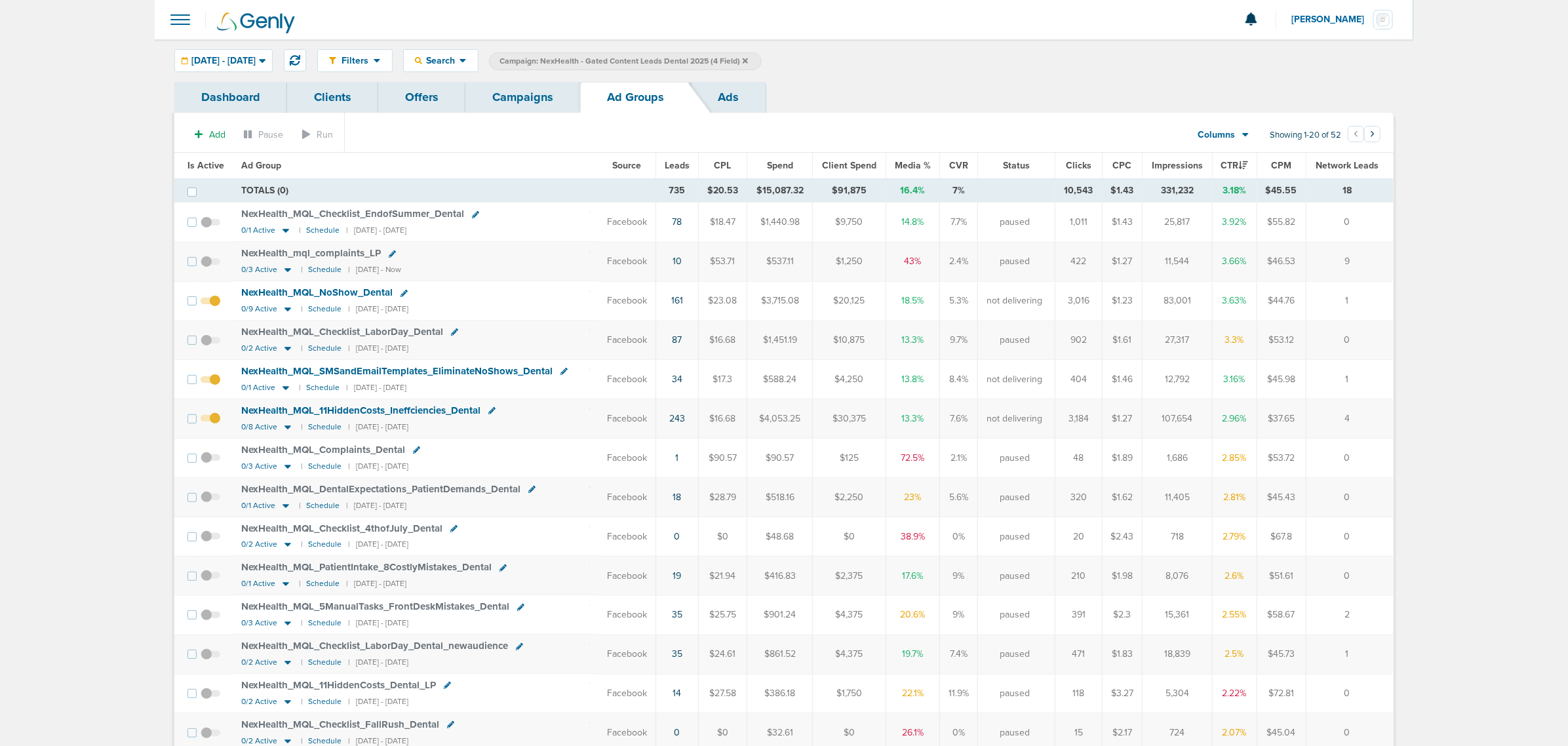
drag, startPoint x: 141, startPoint y: 206, endPoint x: 1502, endPoint y: 487, distance: 1389.7
click at [1502, 487] on main "Notifications You have no unread notifications Lauren Mericle Profile Sign Out …" at bounding box center [784, 527] width 1568 height 1054
click at [674, 161] on span "Leads" at bounding box center [677, 165] width 25 height 11
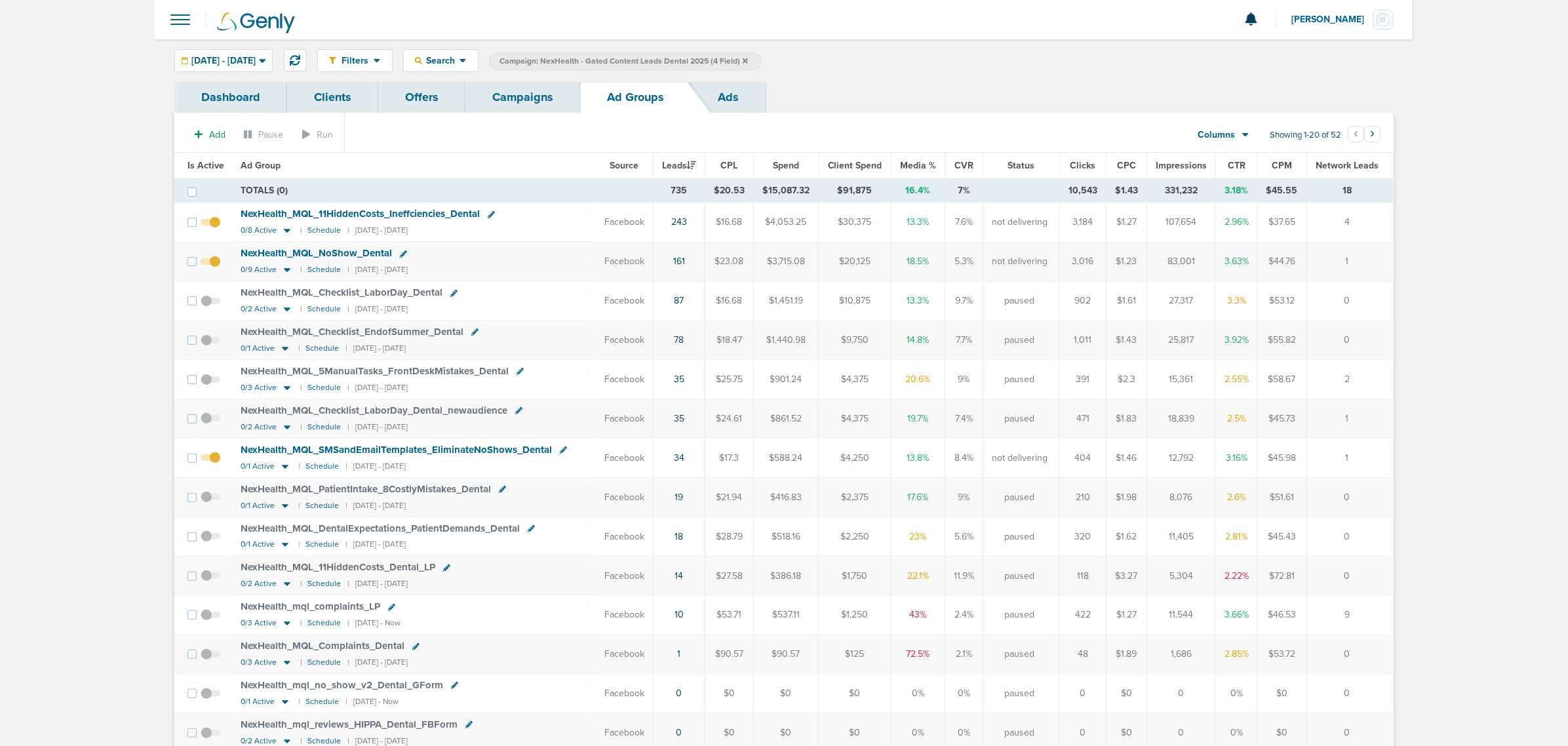
click at [520, 89] on link "Campaigns" at bounding box center [523, 97] width 115 height 31
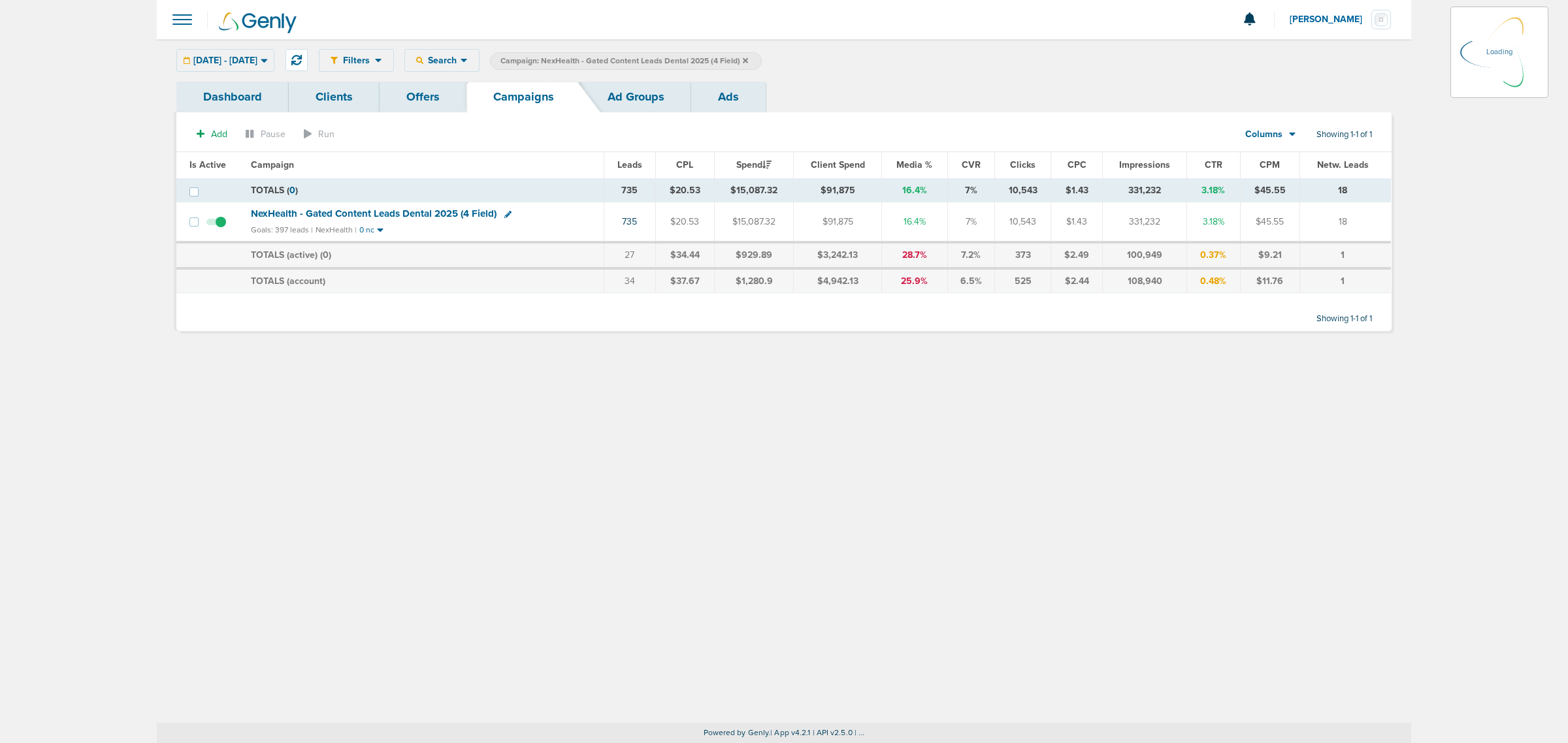
click at [748, 61] on icon at bounding box center [745, 60] width 5 height 5
click at [748, 59] on icon at bounding box center [745, 60] width 5 height 5
click at [748, 59] on icon at bounding box center [745, 60] width 5 height 5
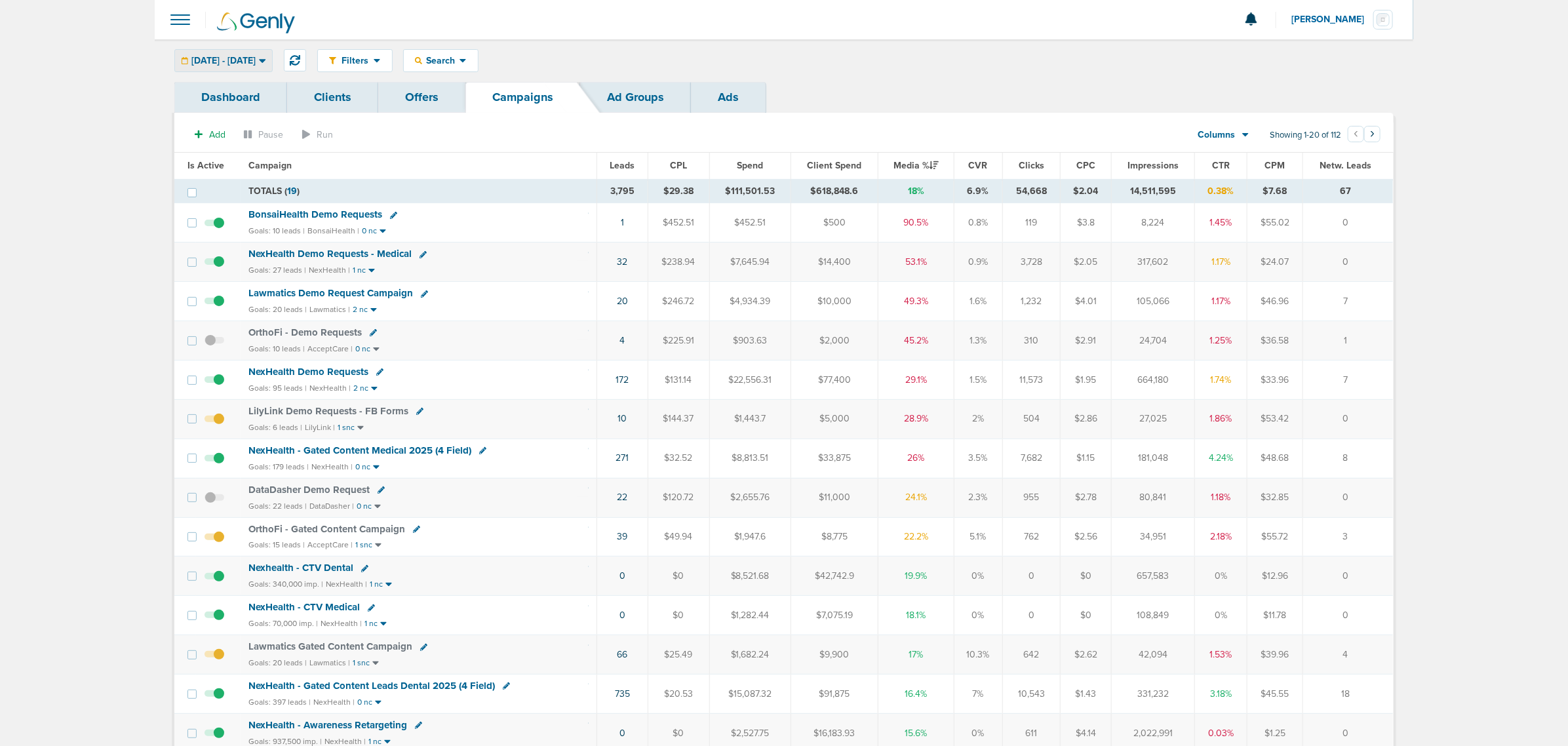
click at [256, 64] on span "07.01.2025 - 09.30.2025" at bounding box center [223, 61] width 64 height 9
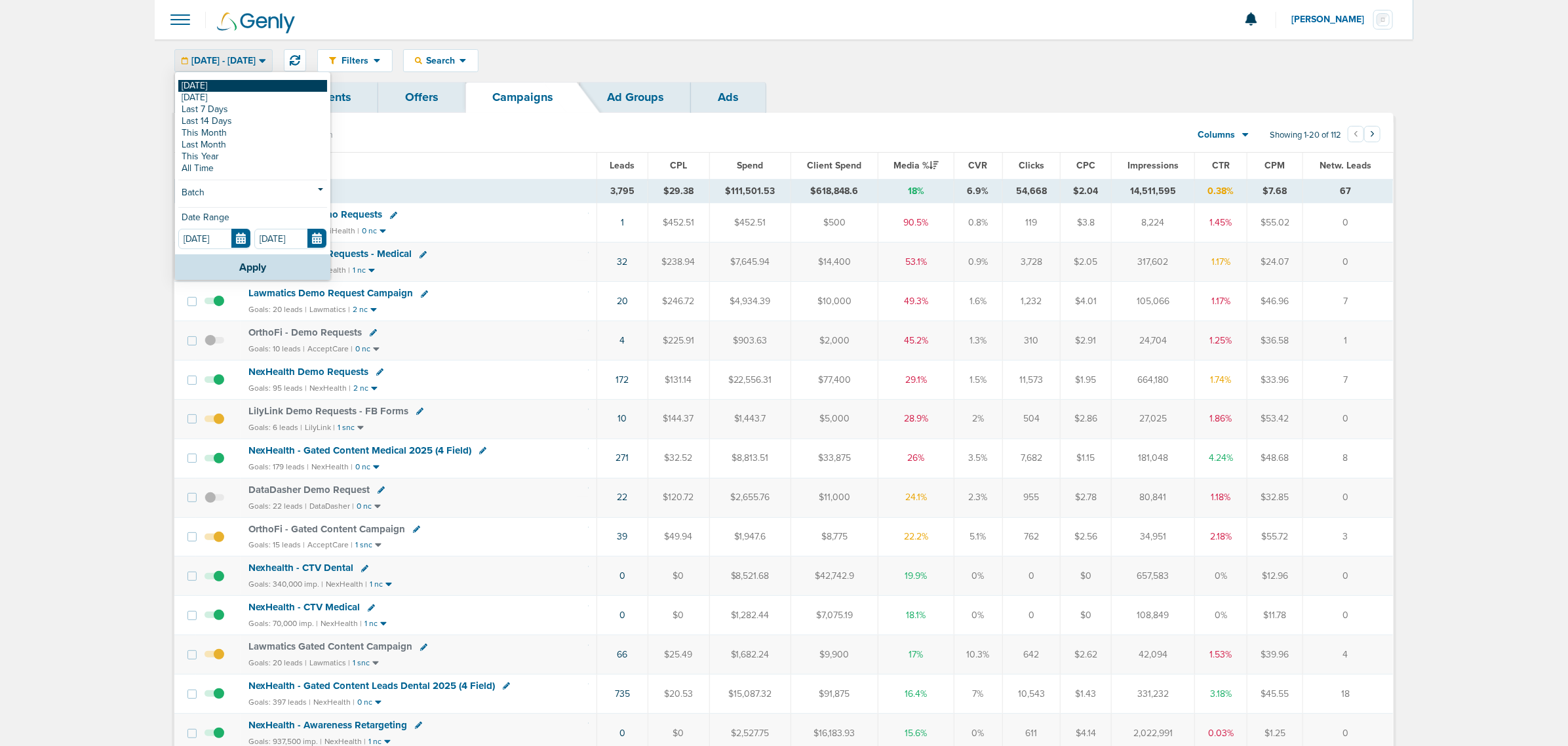
click at [213, 86] on link "[DATE]" at bounding box center [252, 86] width 149 height 12
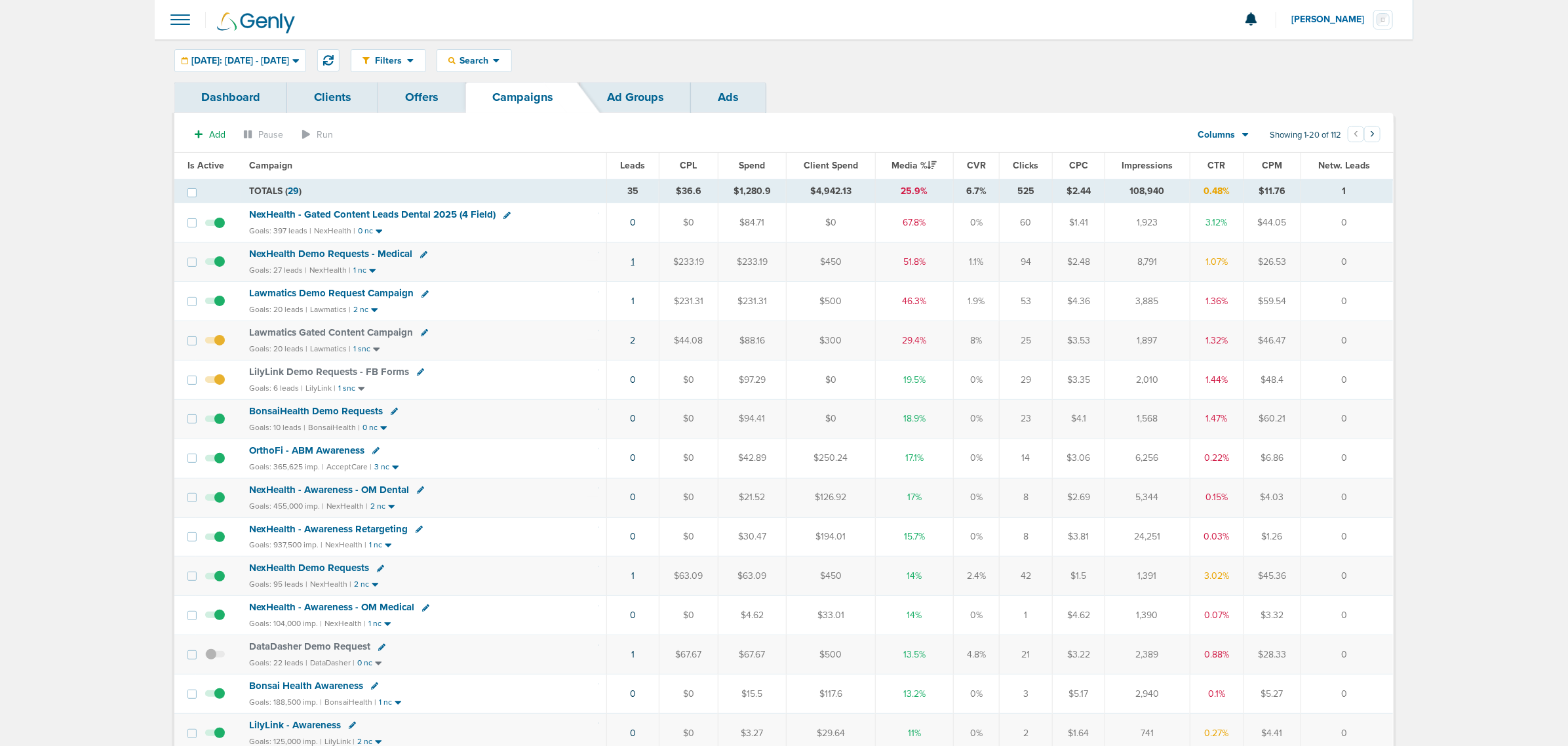
click at [632, 264] on link "1" at bounding box center [632, 262] width 3 height 11
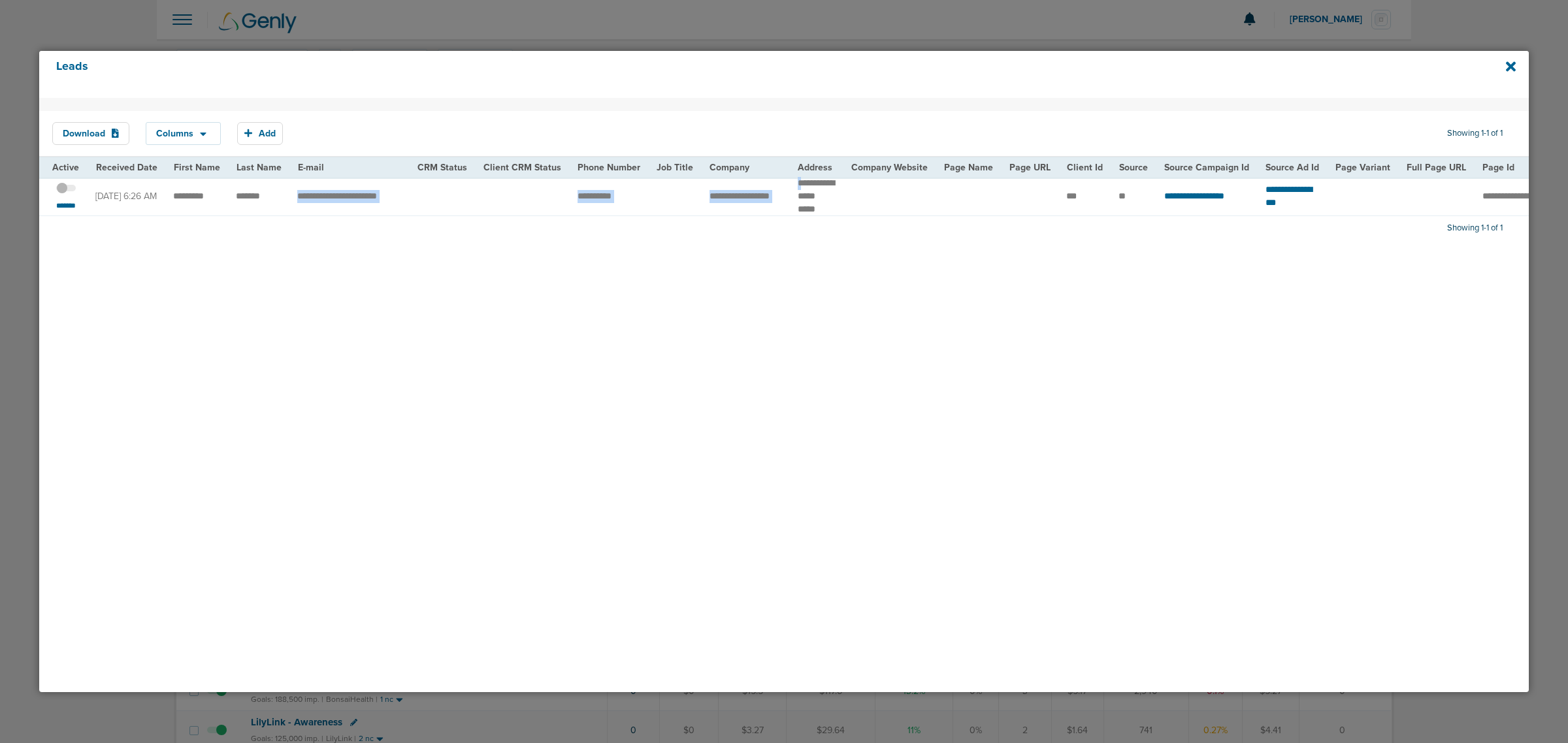
drag, startPoint x: 281, startPoint y: 197, endPoint x: 796, endPoint y: 184, distance: 515.2
click at [796, 184] on tr "**********" at bounding box center [1353, 196] width 2627 height 39
click at [790, 186] on td "**********" at bounding box center [816, 196] width 53 height 39
drag, startPoint x: 159, startPoint y: 199, endPoint x: 270, endPoint y: 198, distance: 111.0
click at [270, 198] on tr "**********" at bounding box center [1353, 196] width 2627 height 39
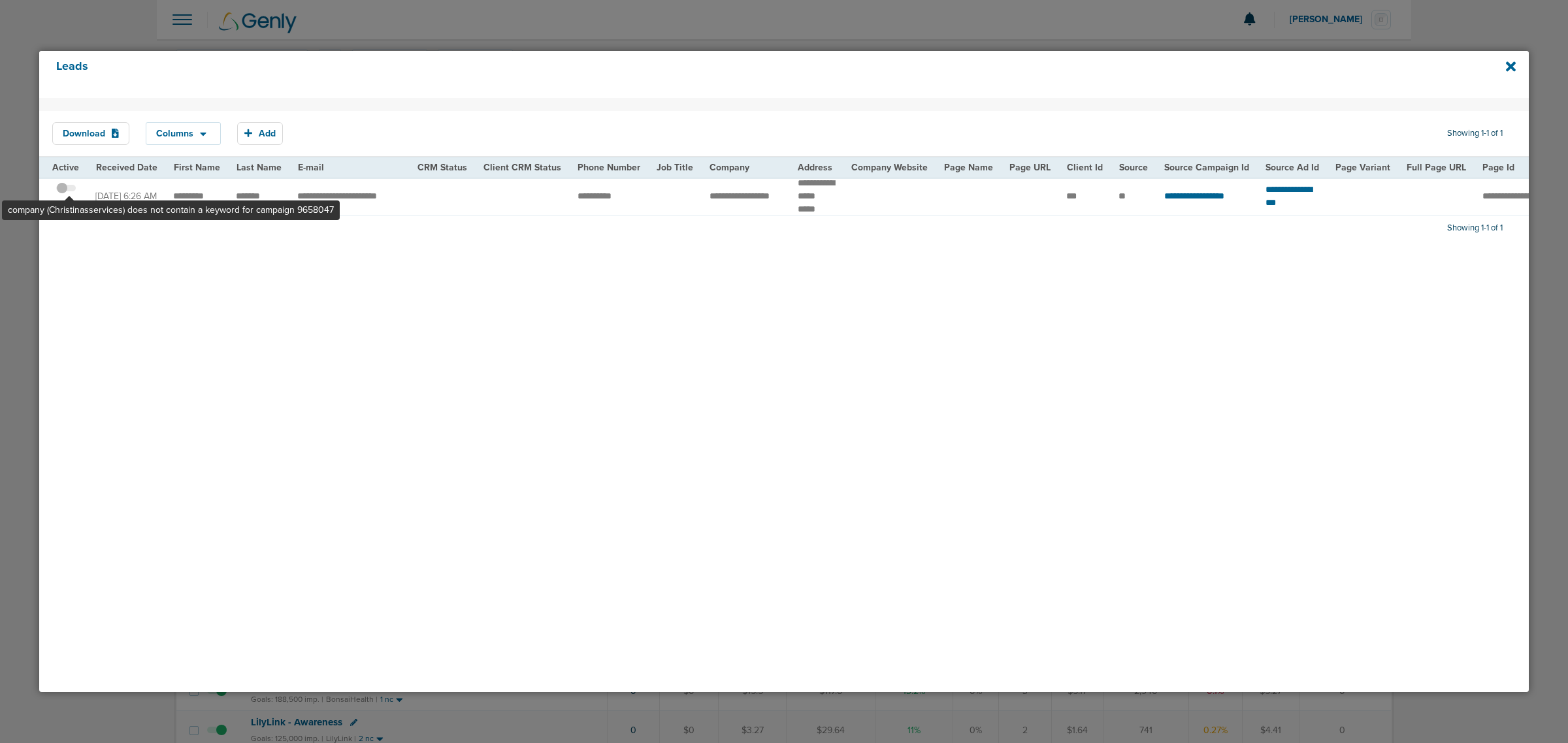
click at [69, 195] on span at bounding box center [66, 195] width 20 height 0
click at [66, 190] on input "checkbox" at bounding box center [66, 190] width 0 height 0
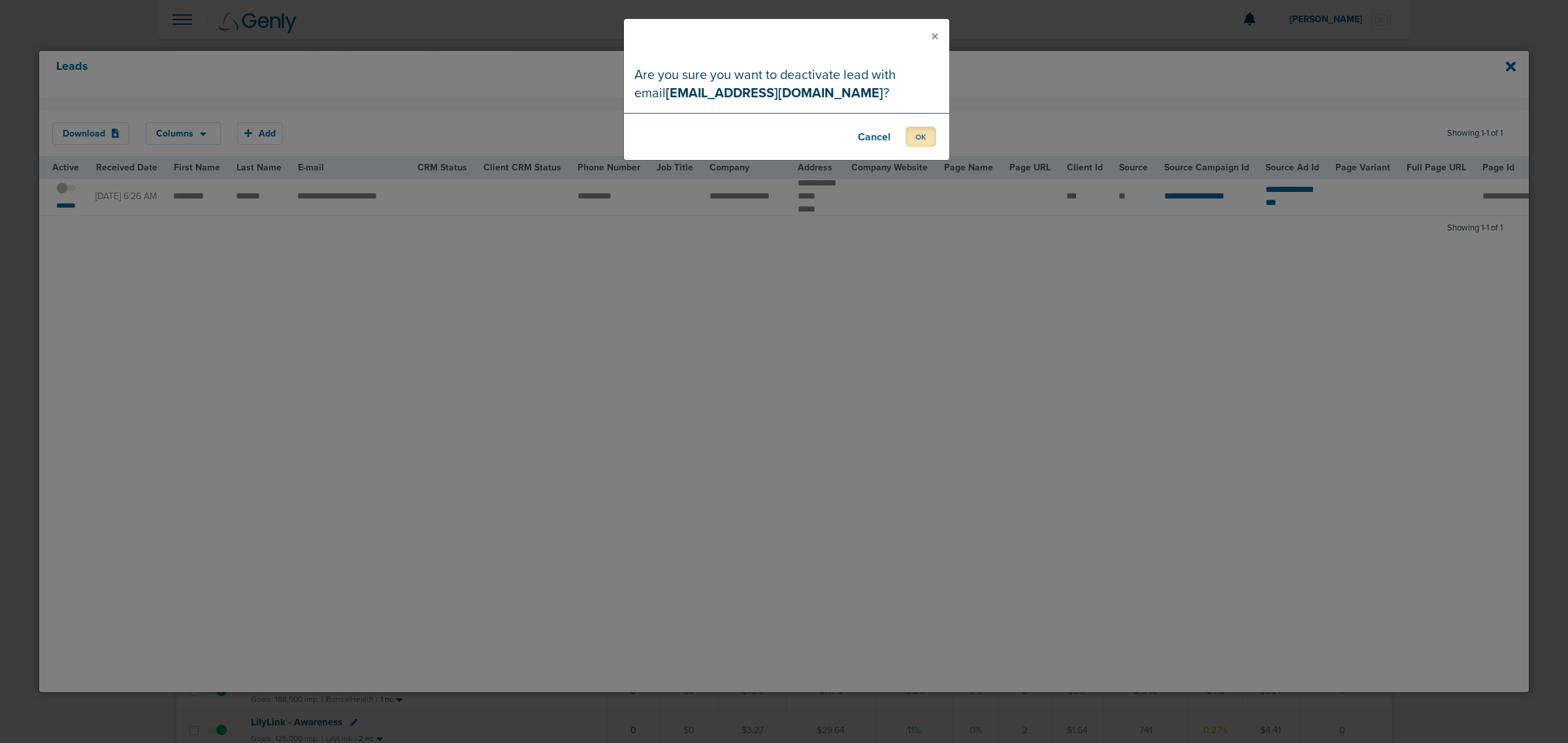
click at [915, 136] on button "OK" at bounding box center [921, 136] width 31 height 20
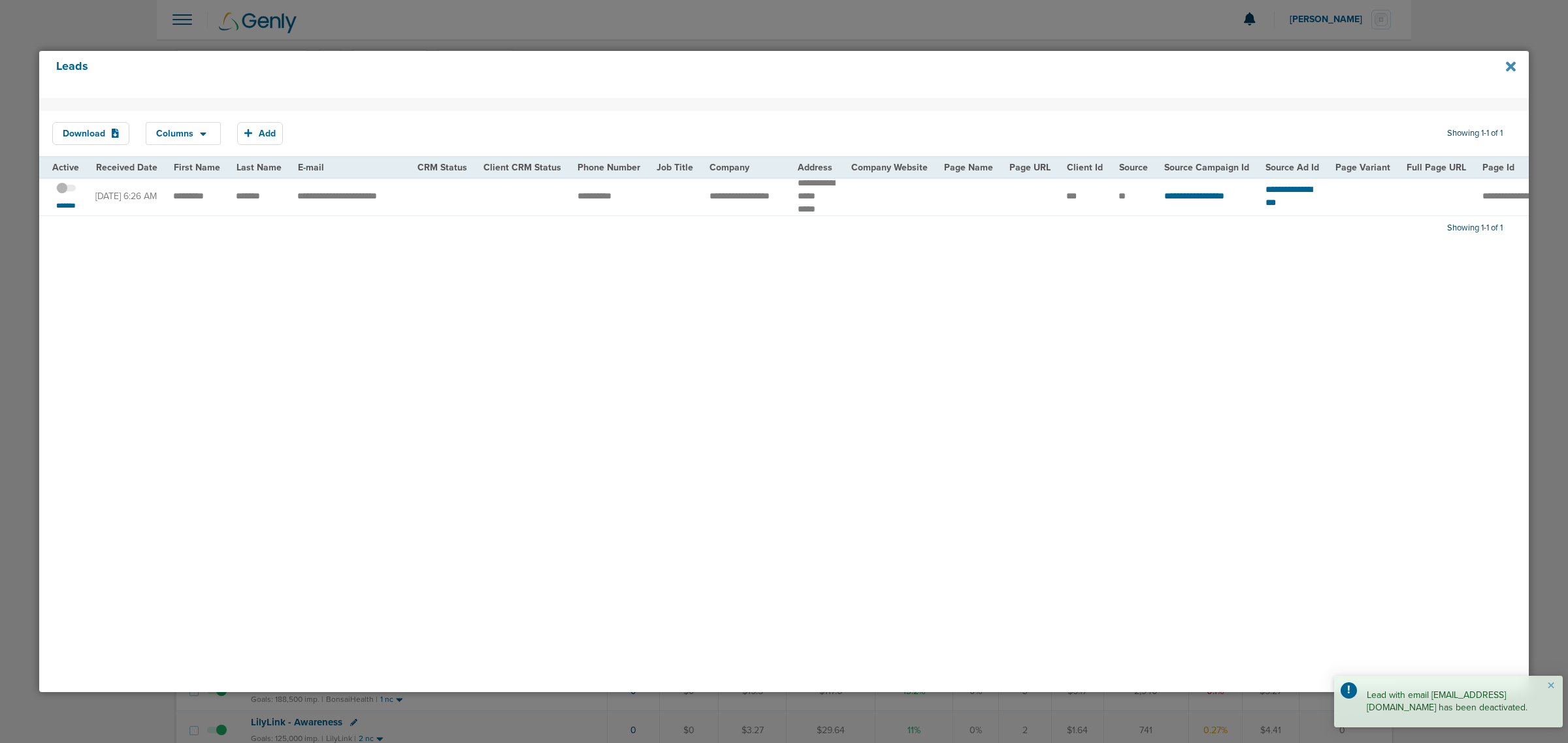
click at [1509, 66] on icon at bounding box center [1510, 66] width 10 height 10
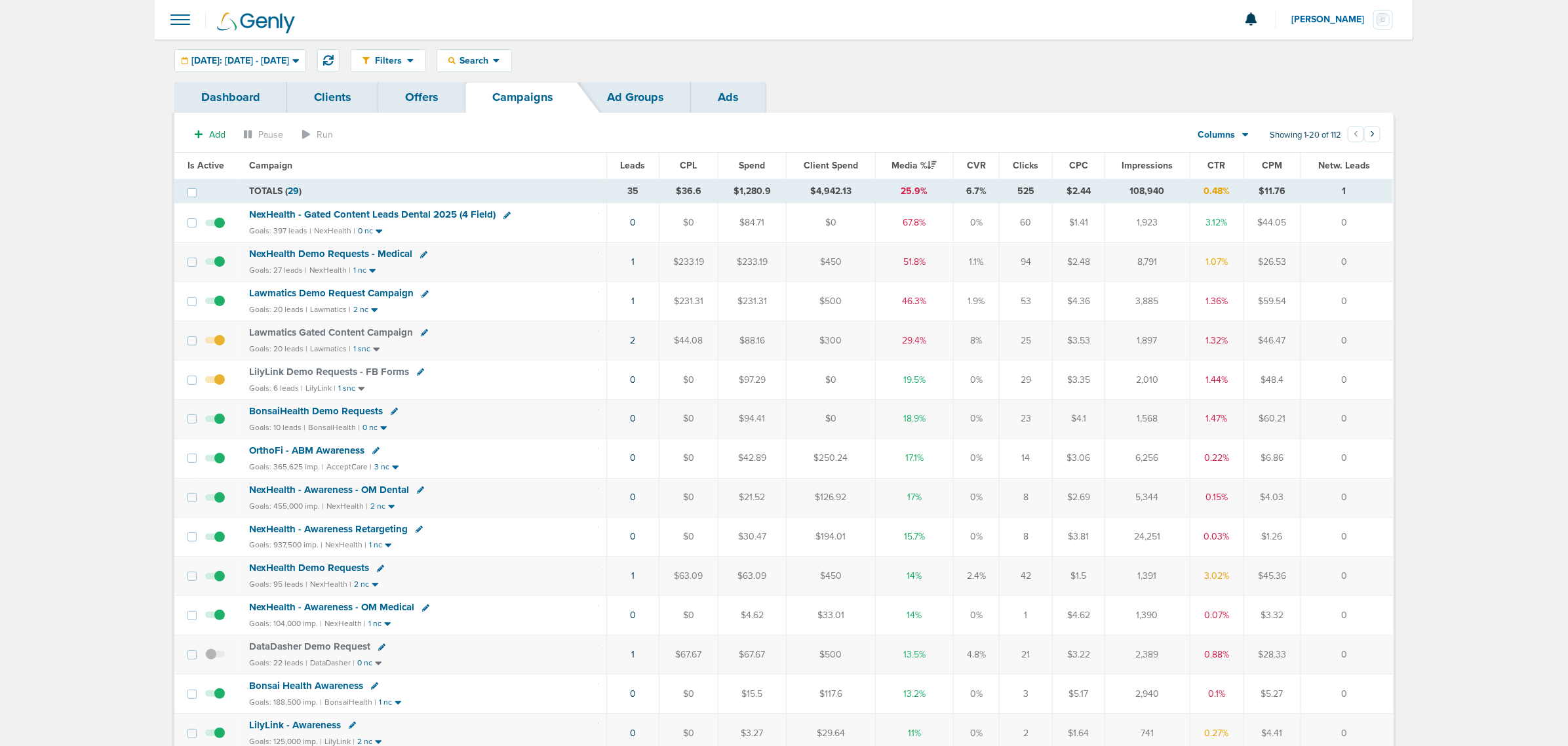
click at [934, 118] on div "Add Pause Run Columns Media Stats Sales Performance Custom Showing 1-20 of 112 …" at bounding box center [784, 598] width 1219 height 970
click at [340, 66] on button at bounding box center [328, 60] width 22 height 22
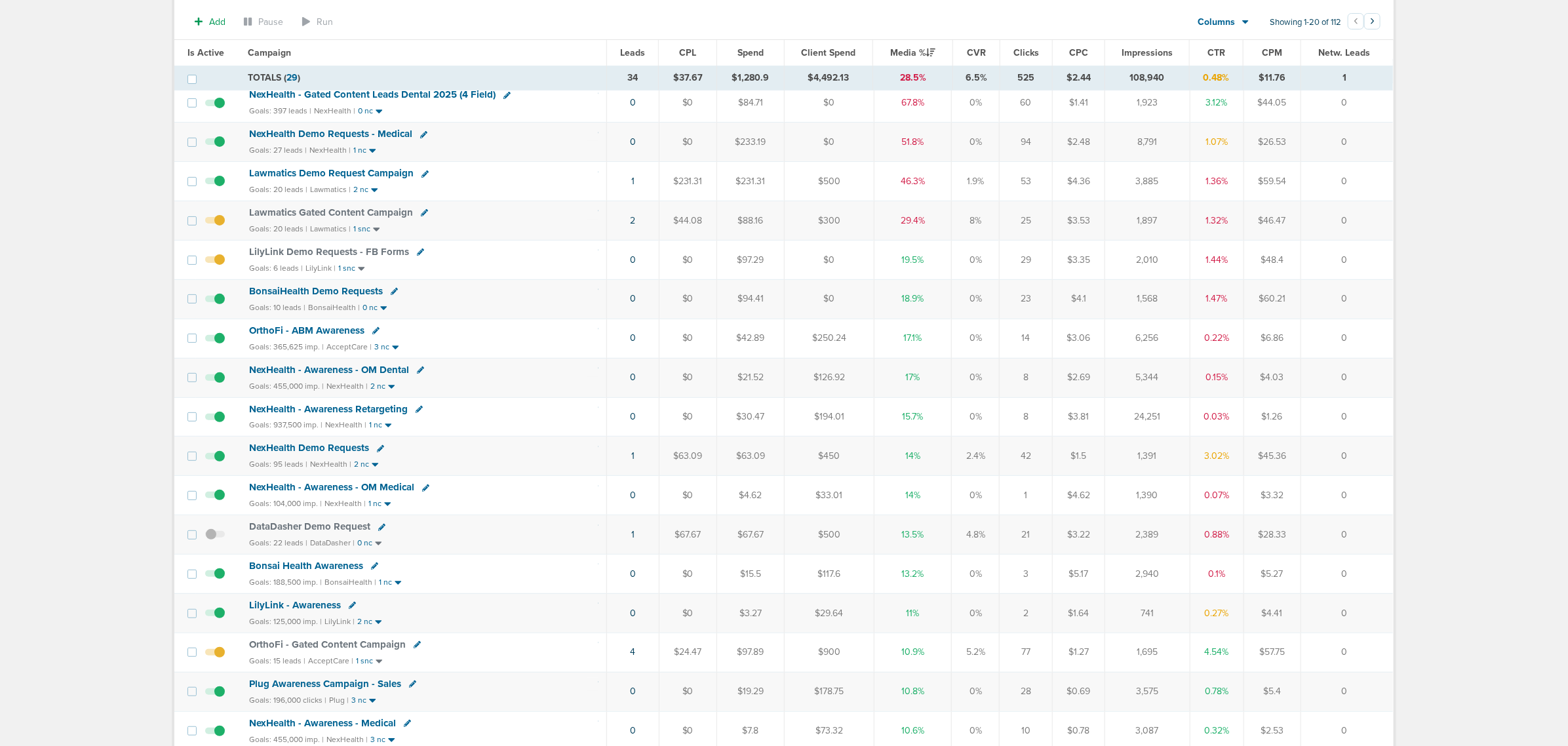
scroll to position [164, 0]
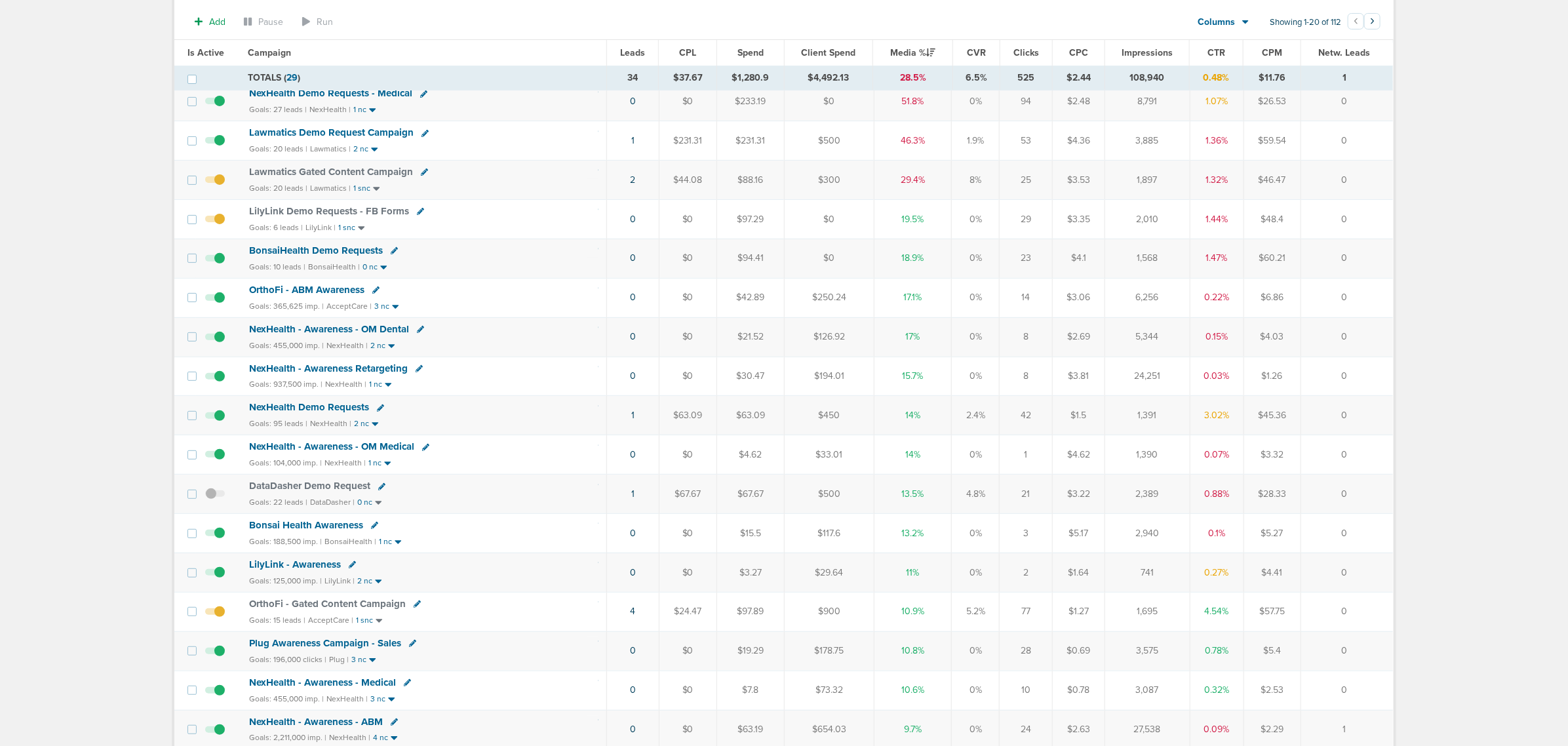
click at [421, 175] on icon at bounding box center [424, 172] width 7 height 7
select select
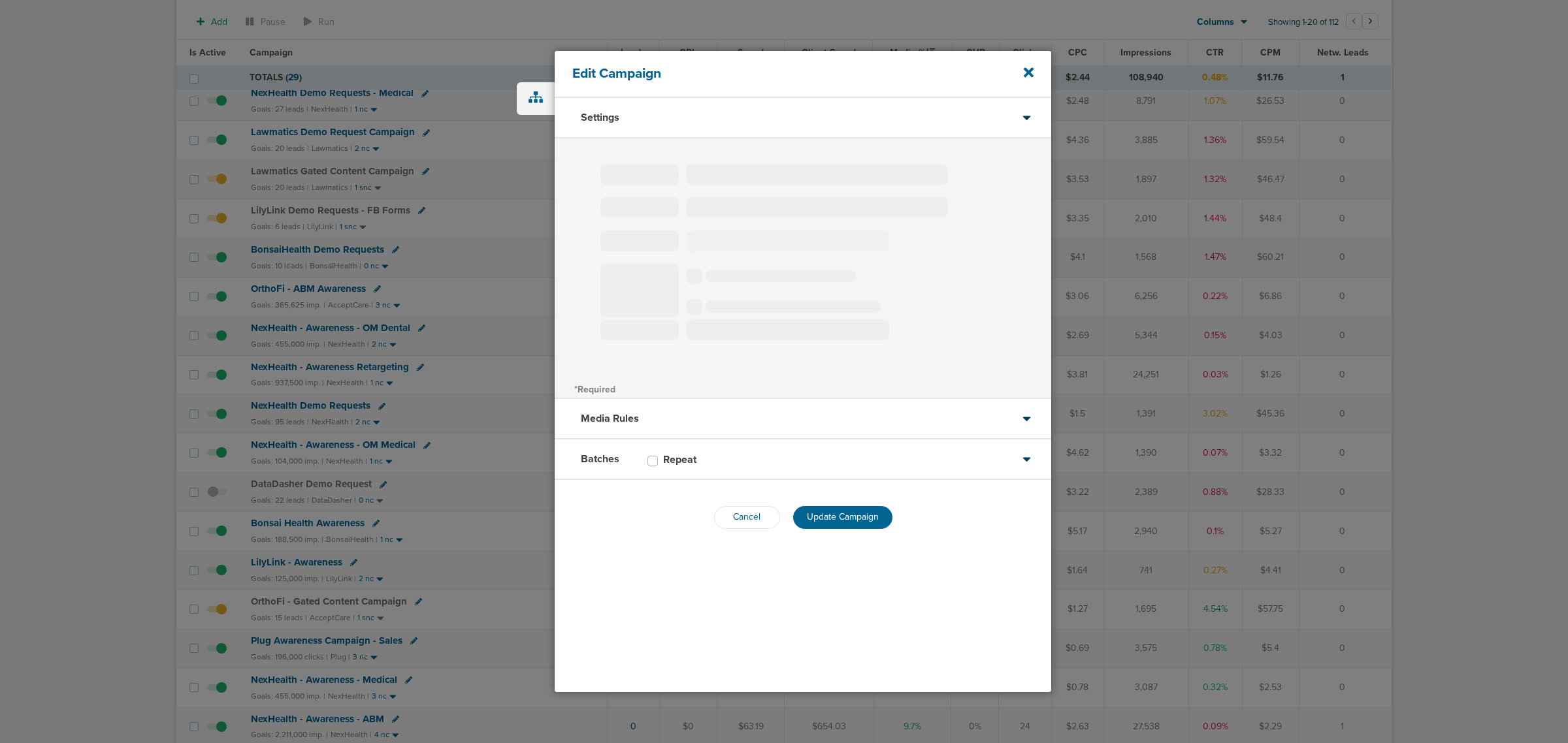
type input "Lawmatics Gated Content Campaign"
select select "Leads"
radio input "true"
select select "readOnly"
select select "1"
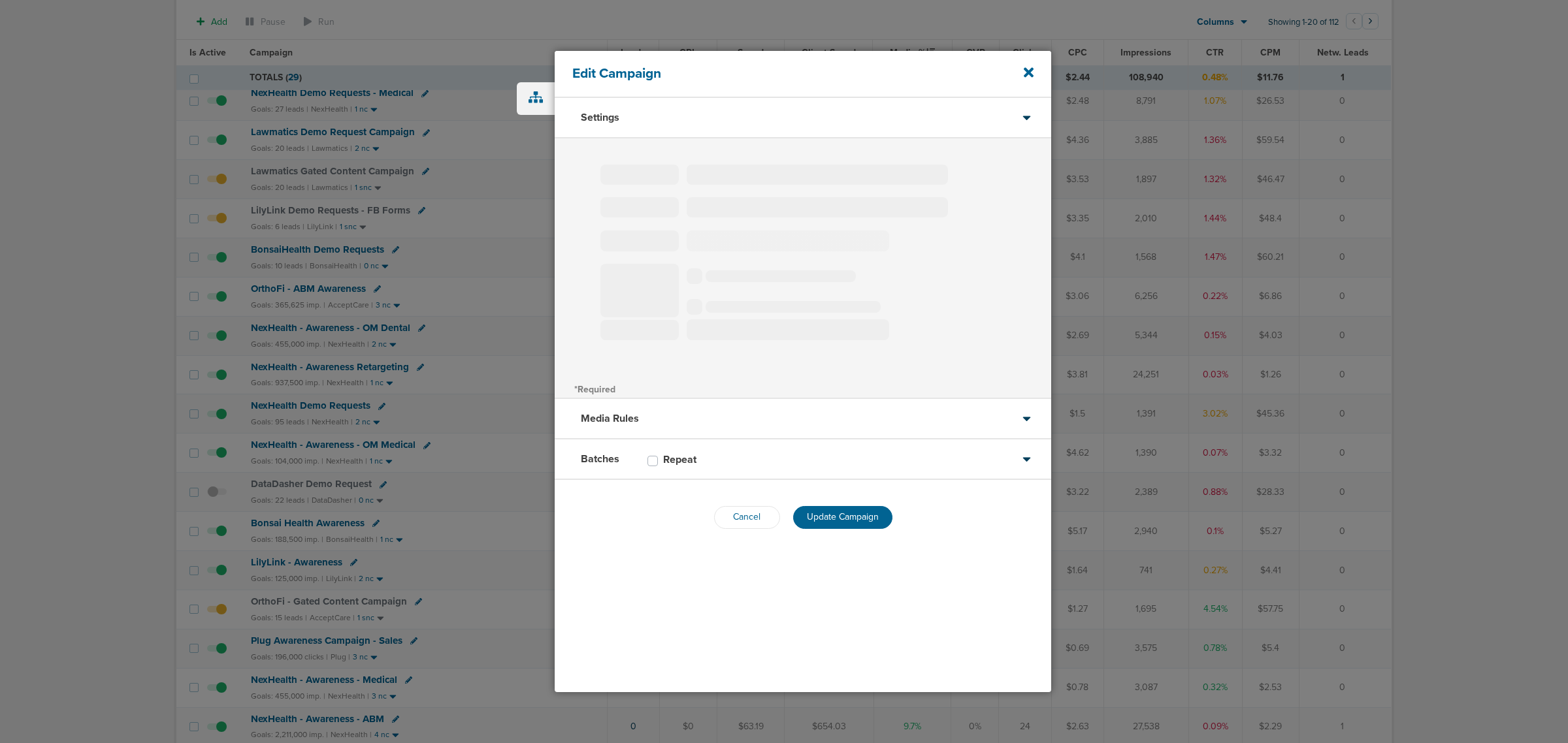
select select "2"
select select "3"
select select "4"
select select "6"
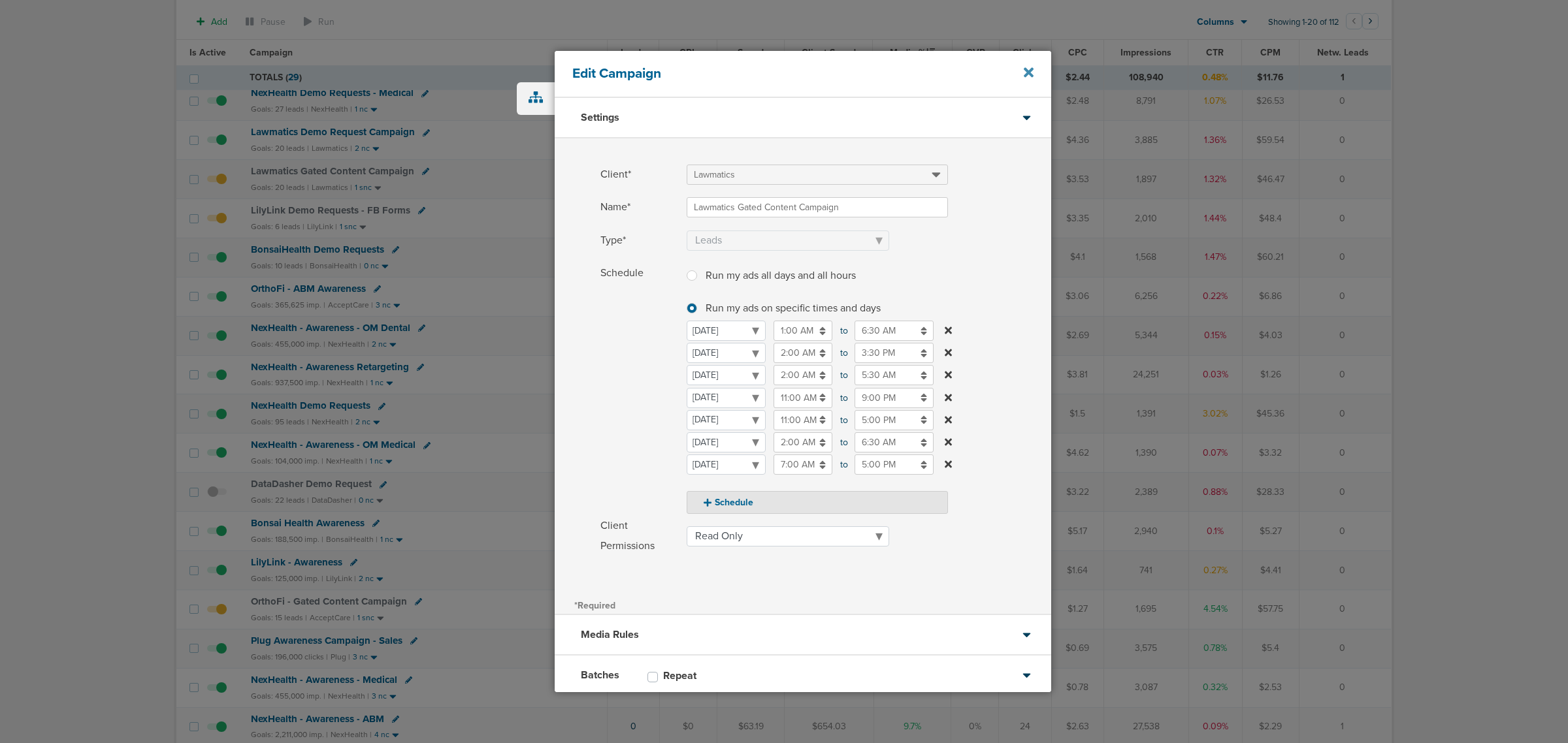
click at [1027, 67] on icon at bounding box center [1028, 72] width 10 height 14
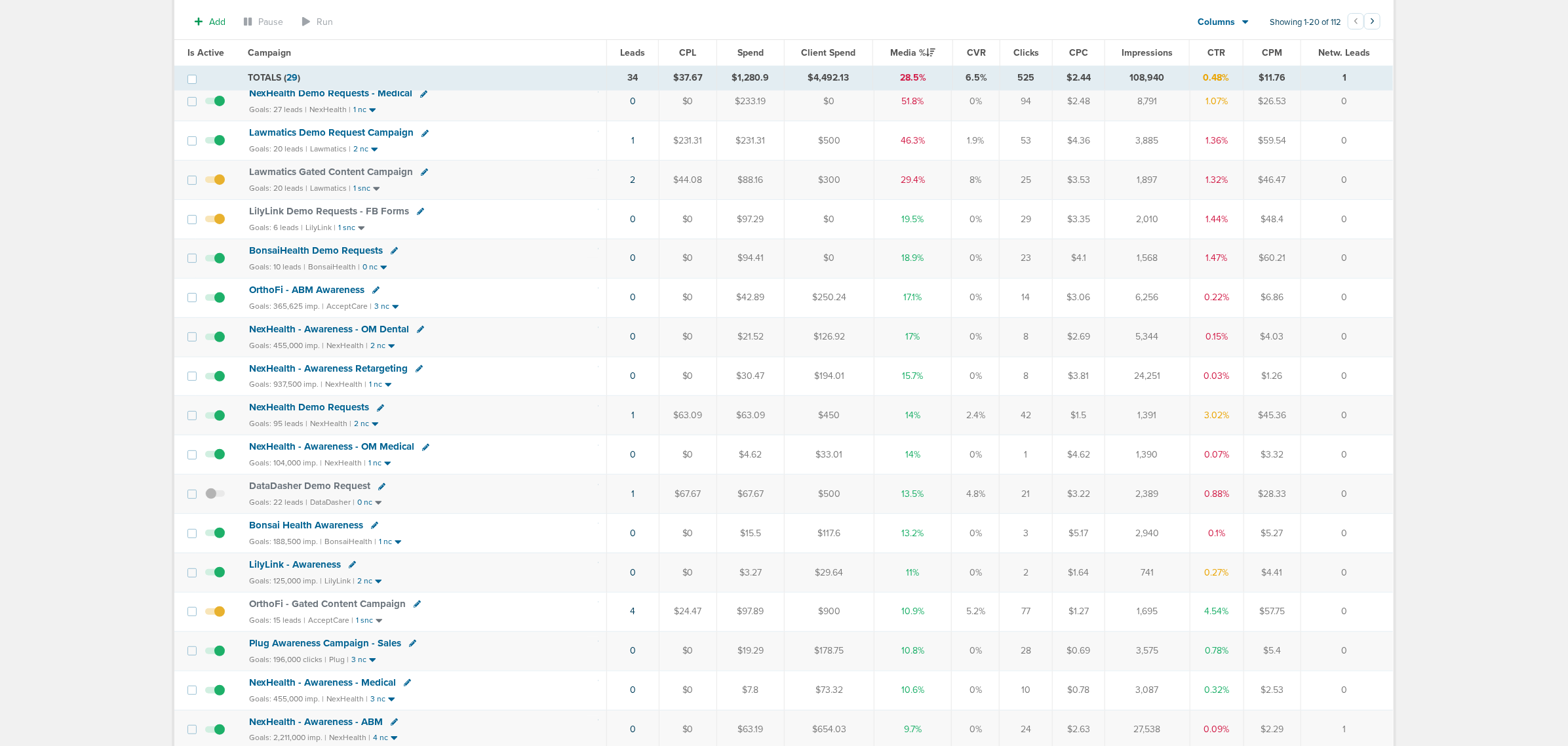
click at [217, 186] on span at bounding box center [215, 186] width 20 height 0
click at [215, 183] on input "checkbox" at bounding box center [215, 183] width 0 height 0
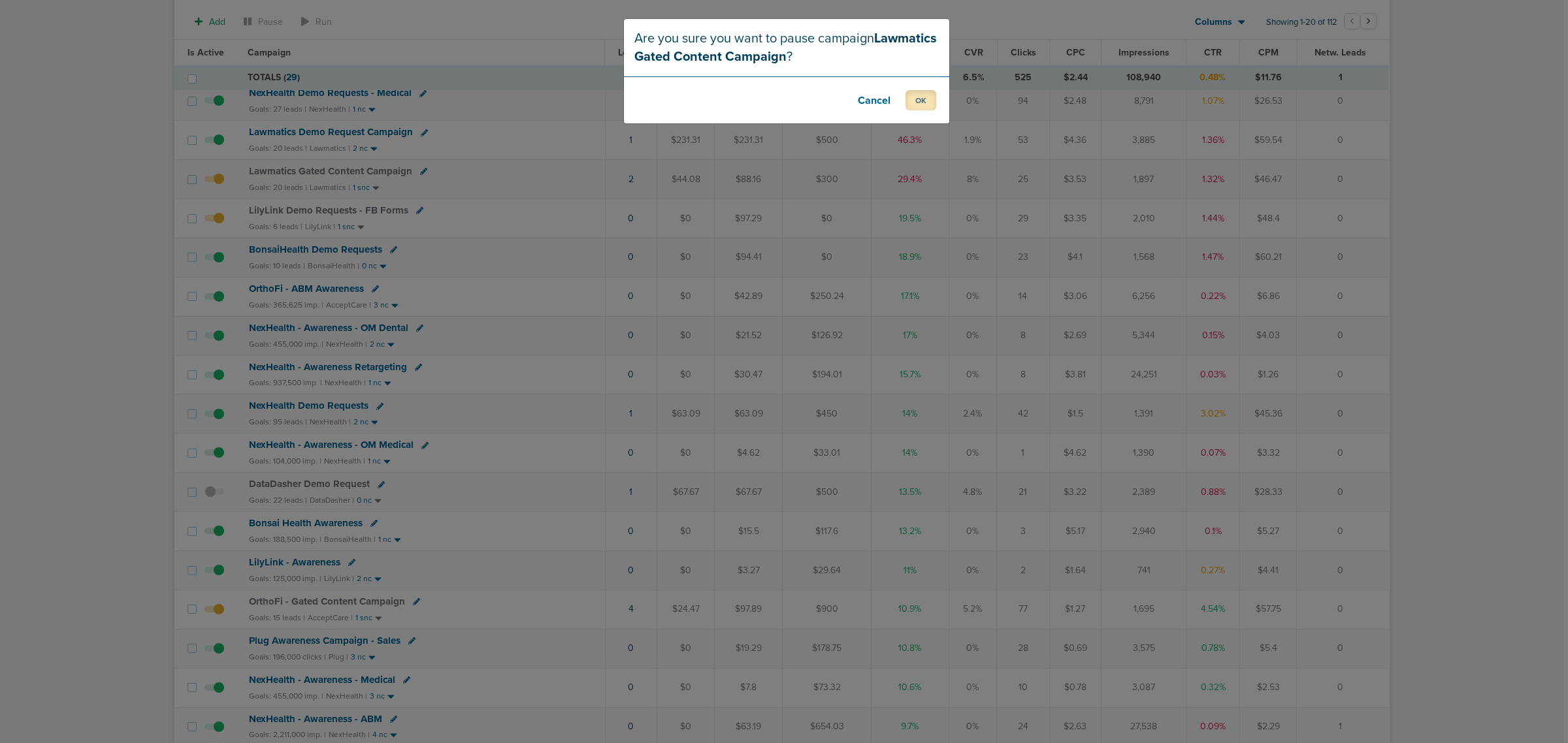
click at [925, 103] on button "OK" at bounding box center [921, 100] width 31 height 20
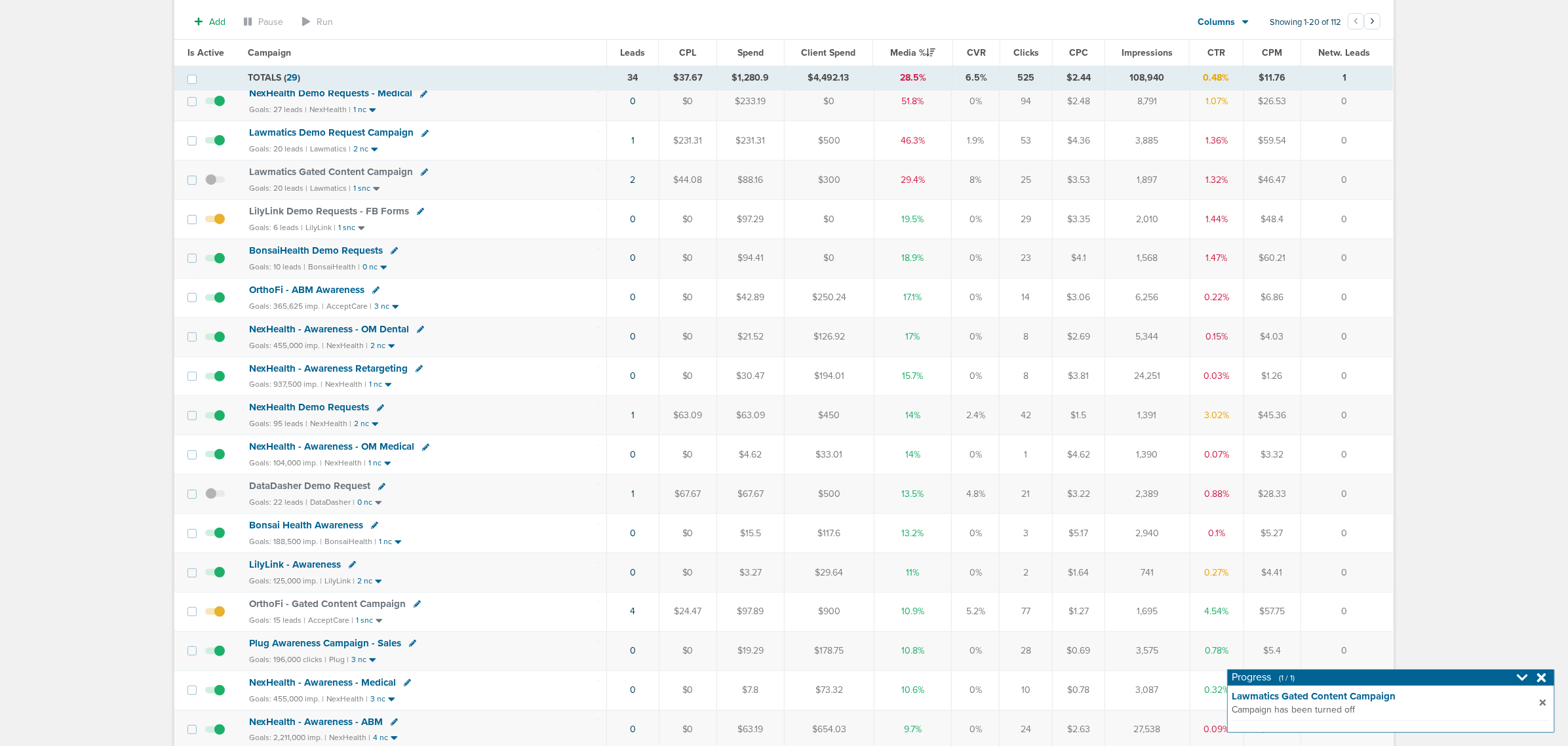
click at [1360, 415] on td "0" at bounding box center [1347, 416] width 93 height 40
click at [1544, 675] on icon at bounding box center [1542, 678] width 9 height 9
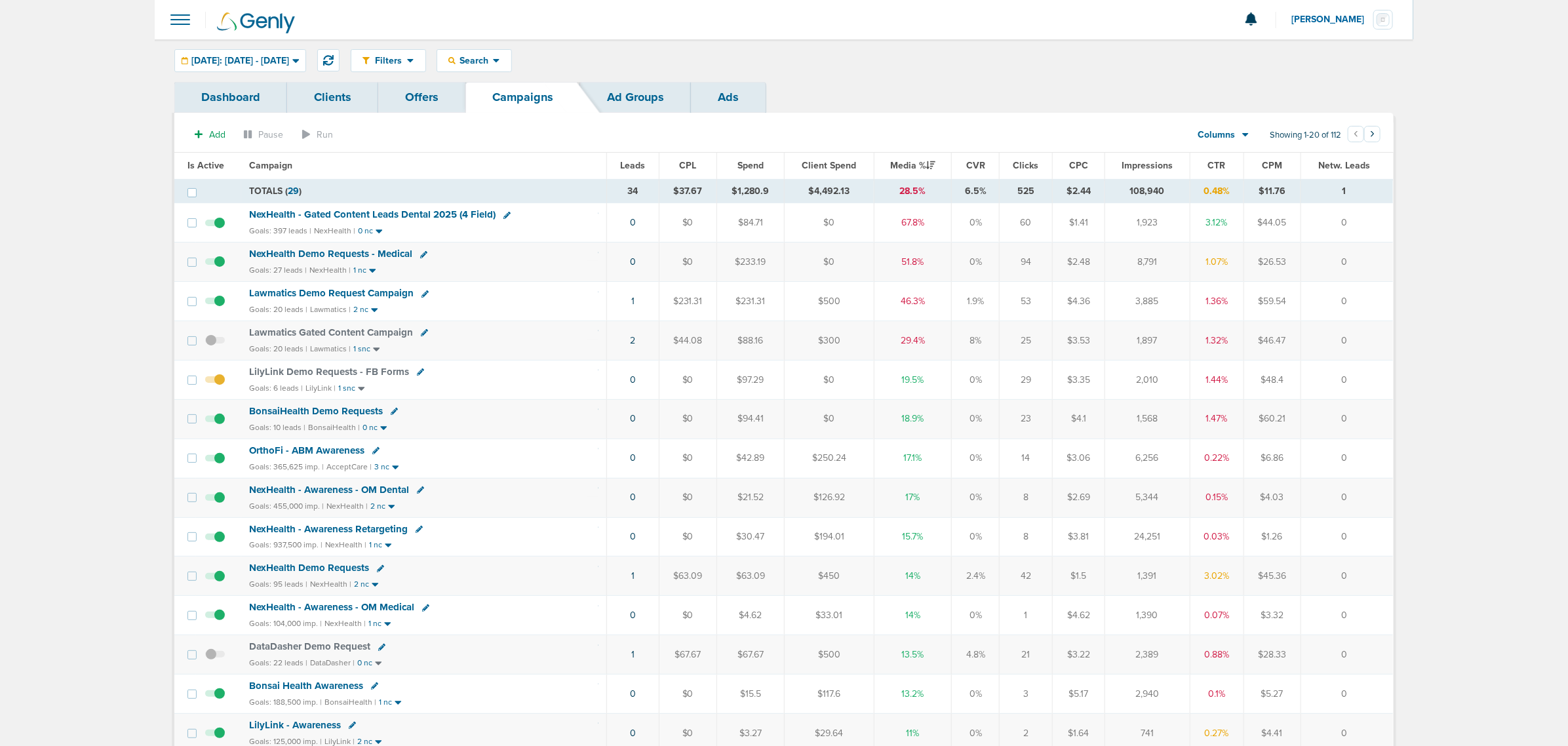
click at [420, 256] on icon at bounding box center [424, 254] width 7 height 7
select select
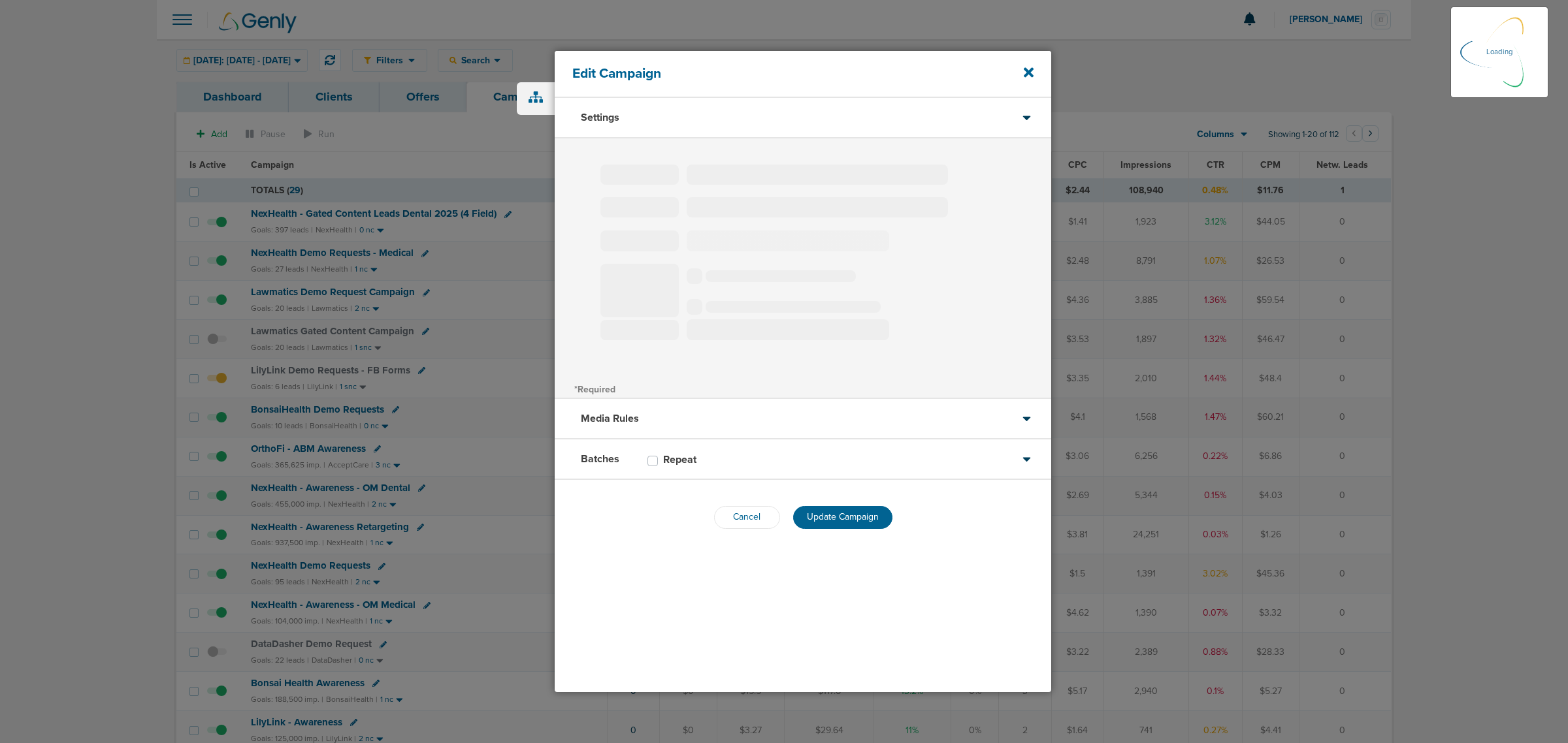
type input "NexHealth Demo Requests - Medical"
select select "Leads"
radio input "true"
select select "readOnly"
select select "1"
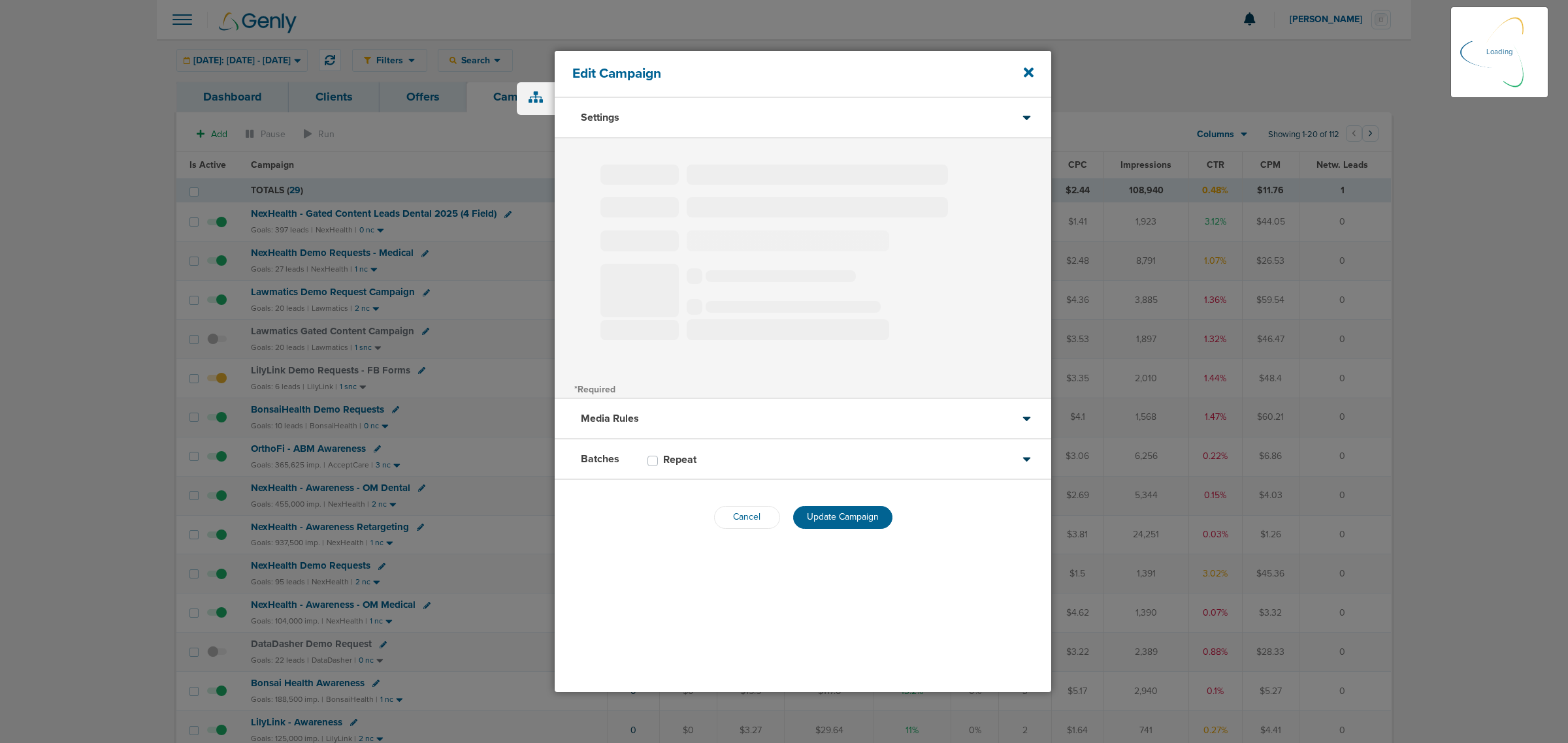
select select "2"
select select "3"
select select "4"
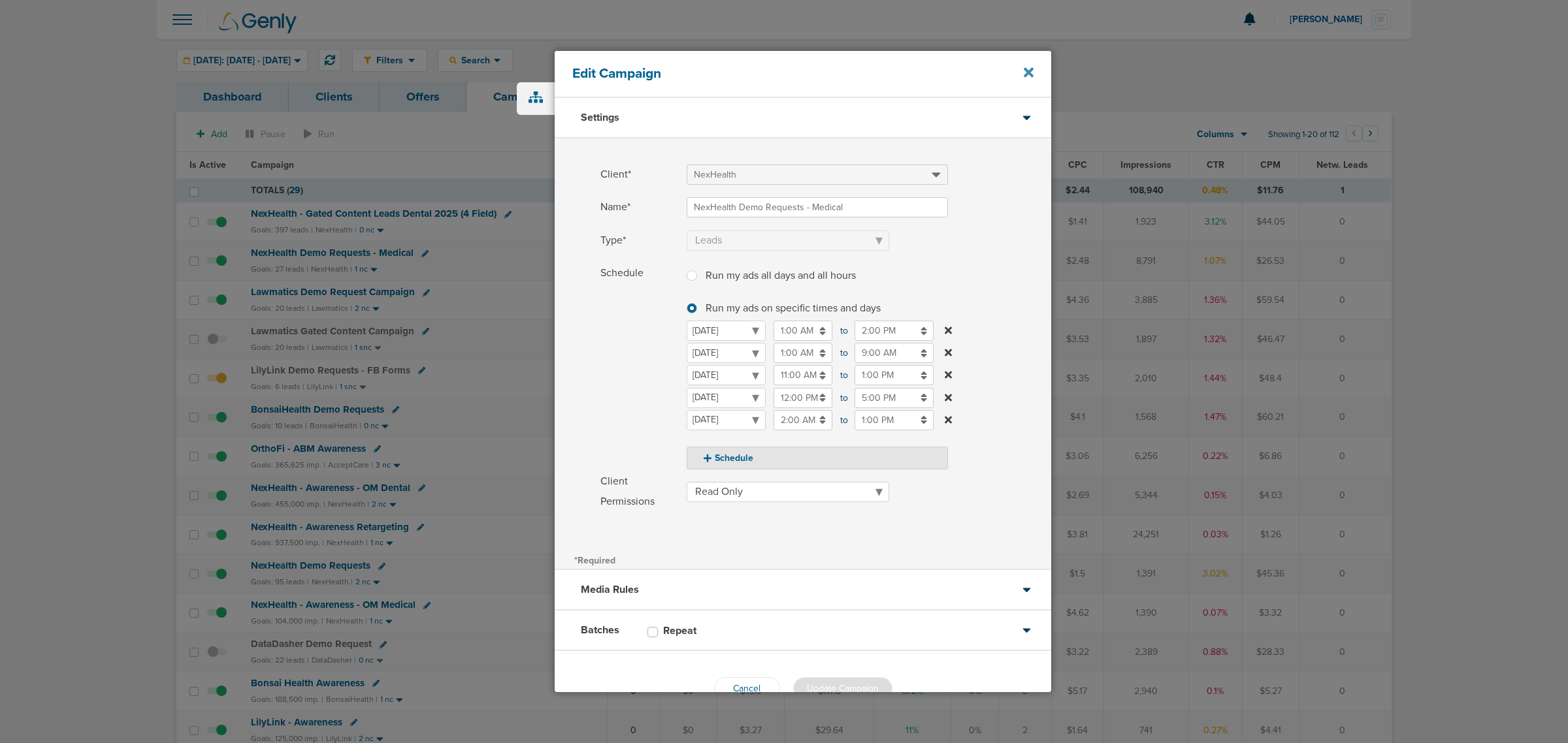
click at [1023, 74] on icon at bounding box center [1028, 72] width 10 height 14
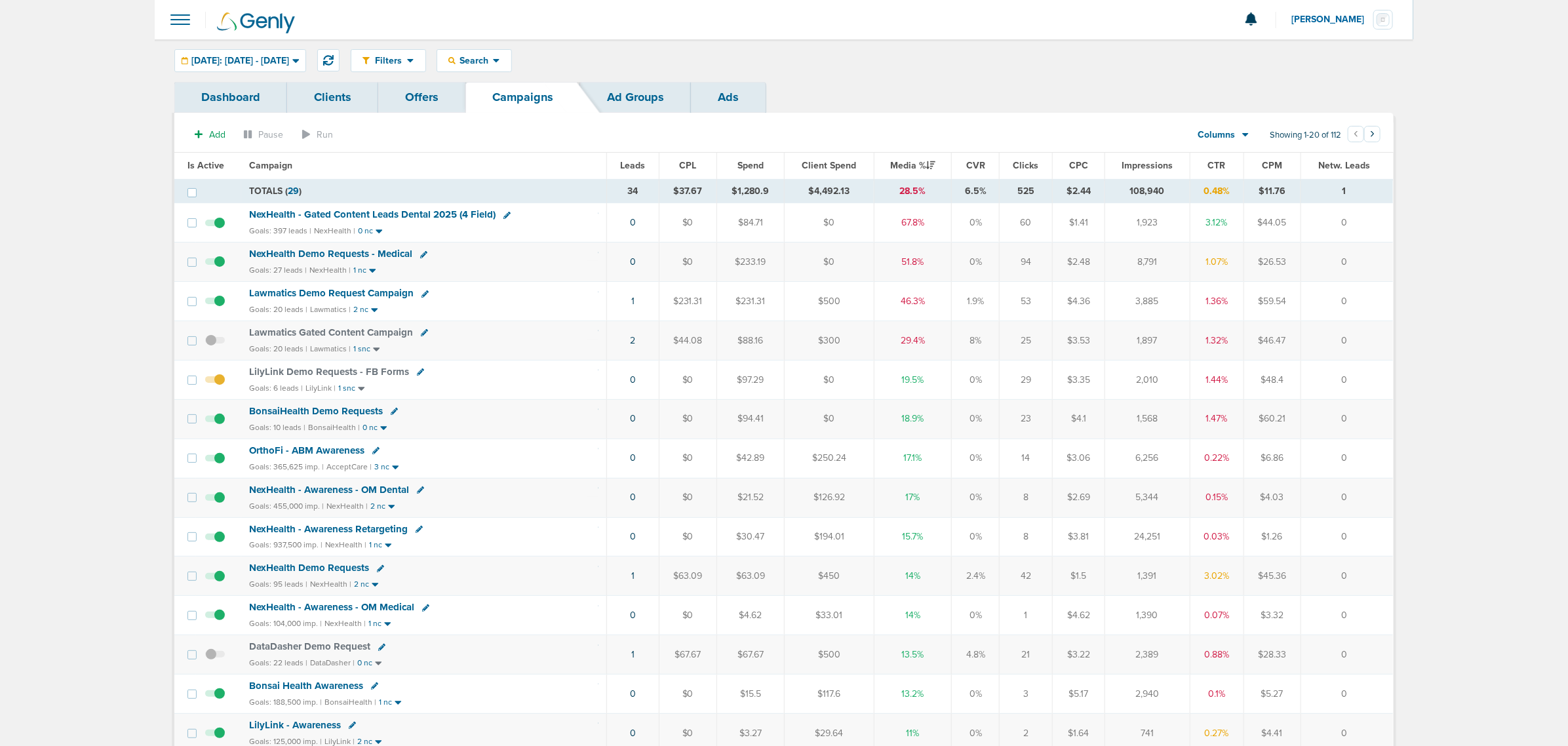
click at [350, 254] on span "NexHealth Demo Requests - Medical" at bounding box center [330, 254] width 163 height 12
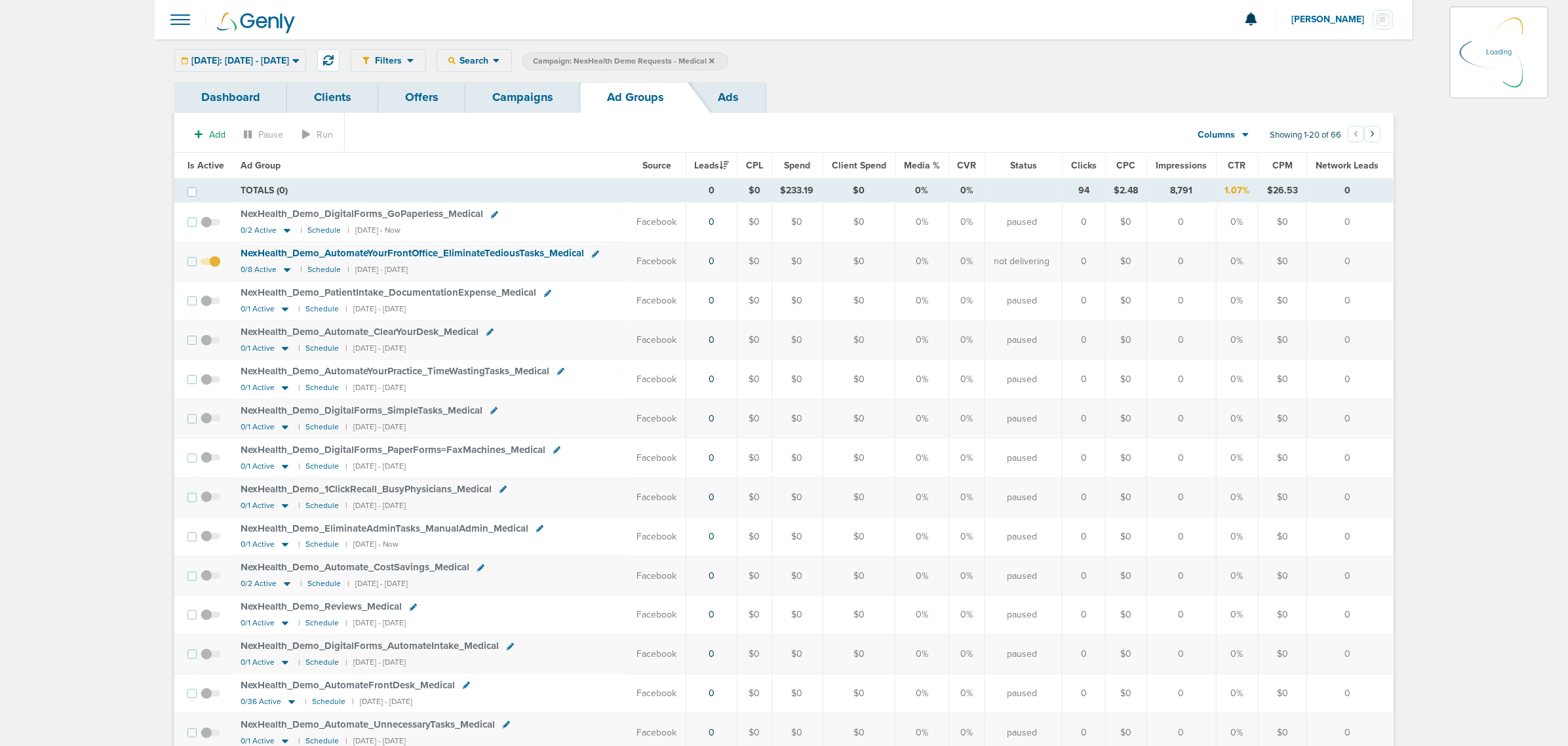
click at [522, 57] on div "Filters Active Only Settings Status Active Inactive Objectives MQL SQL Traffic …" at bounding box center [872, 60] width 1043 height 23
click at [493, 60] on span "Search" at bounding box center [474, 60] width 38 height 11
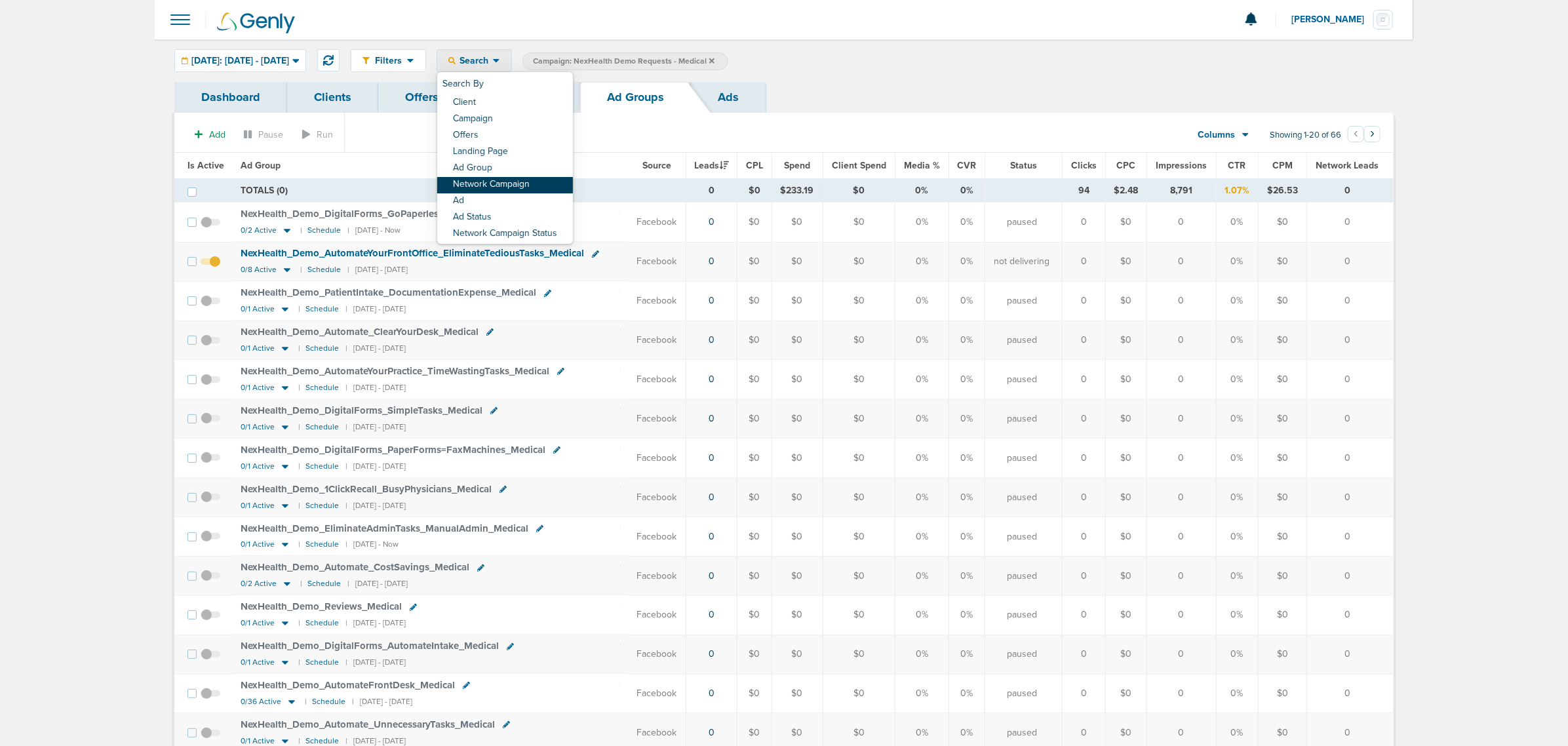
click at [529, 182] on link "Network Campaign" at bounding box center [505, 185] width 135 height 17
select select "netCmpName"
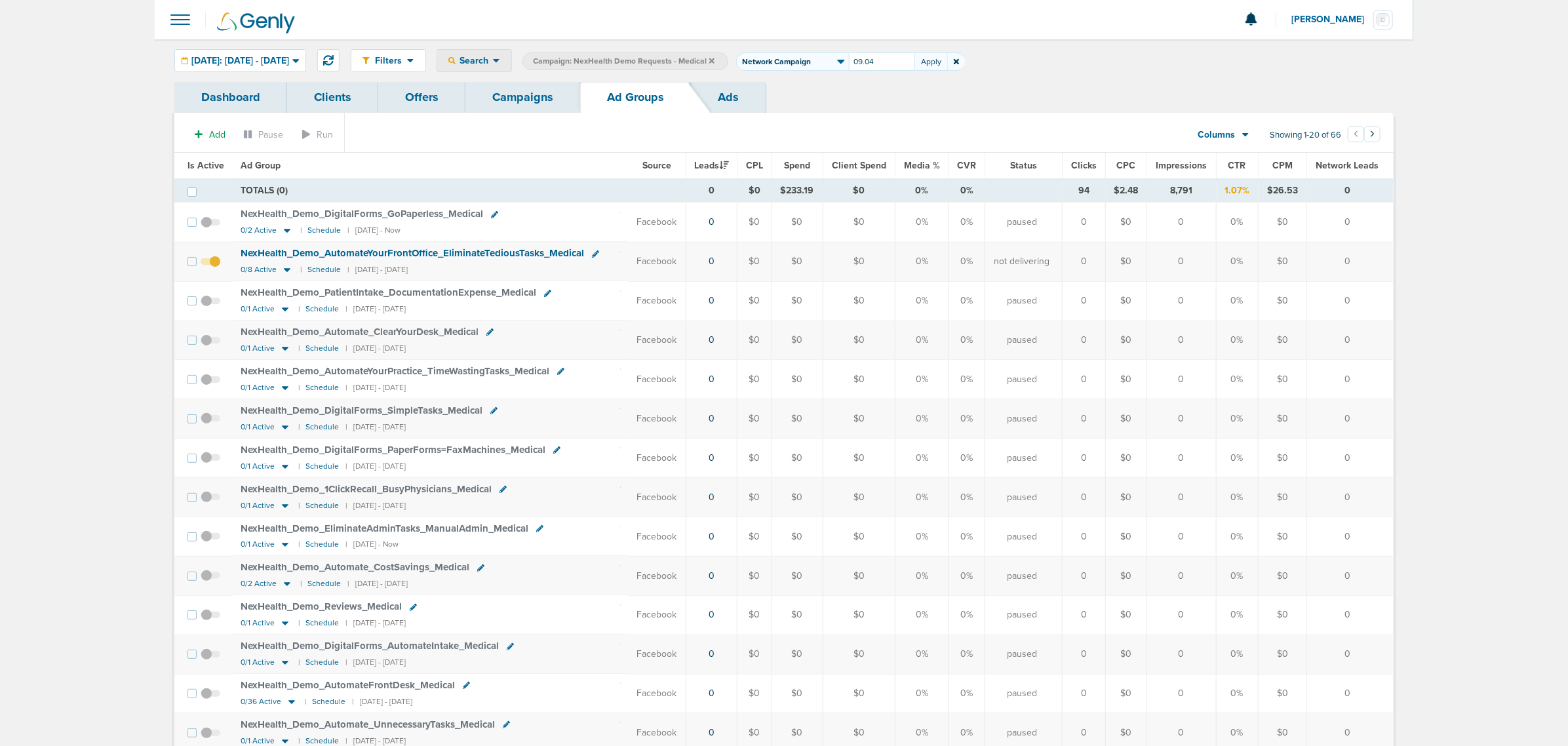
type input "09.04"
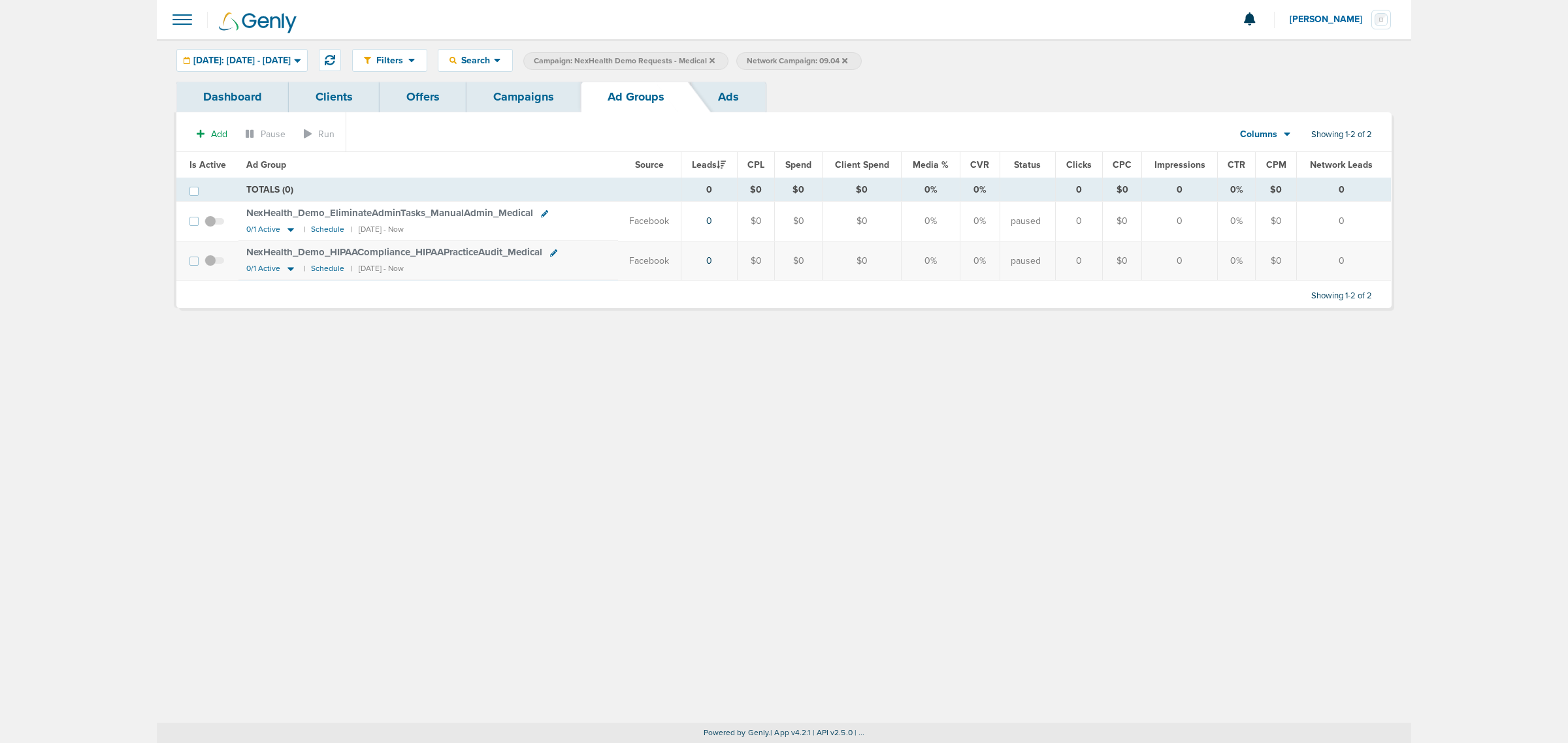
click at [537, 90] on link "Campaigns" at bounding box center [524, 97] width 115 height 31
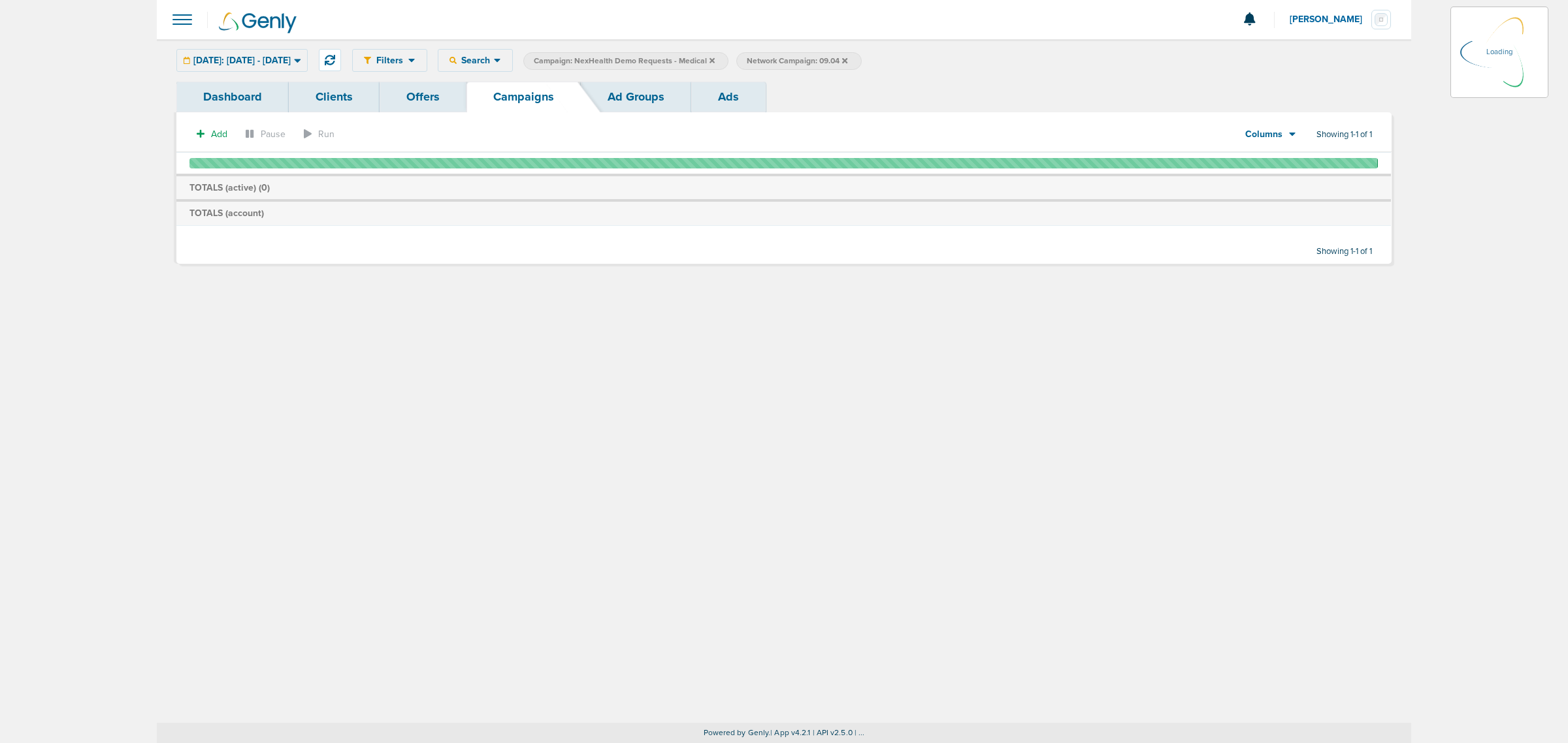
click at [847, 60] on icon at bounding box center [845, 60] width 5 height 5
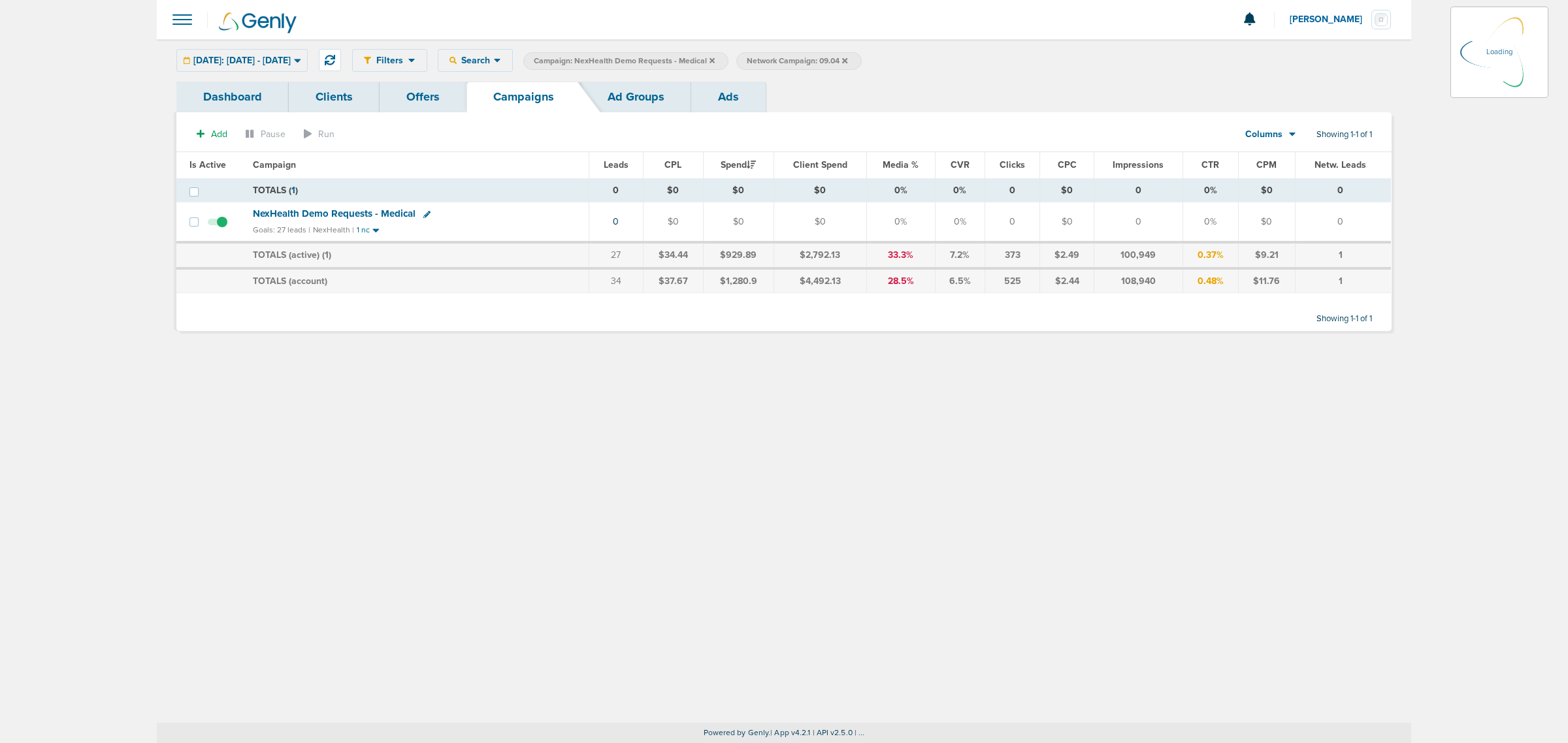
click at [847, 60] on icon at bounding box center [845, 60] width 5 height 5
click at [715, 61] on icon at bounding box center [712, 61] width 5 height 8
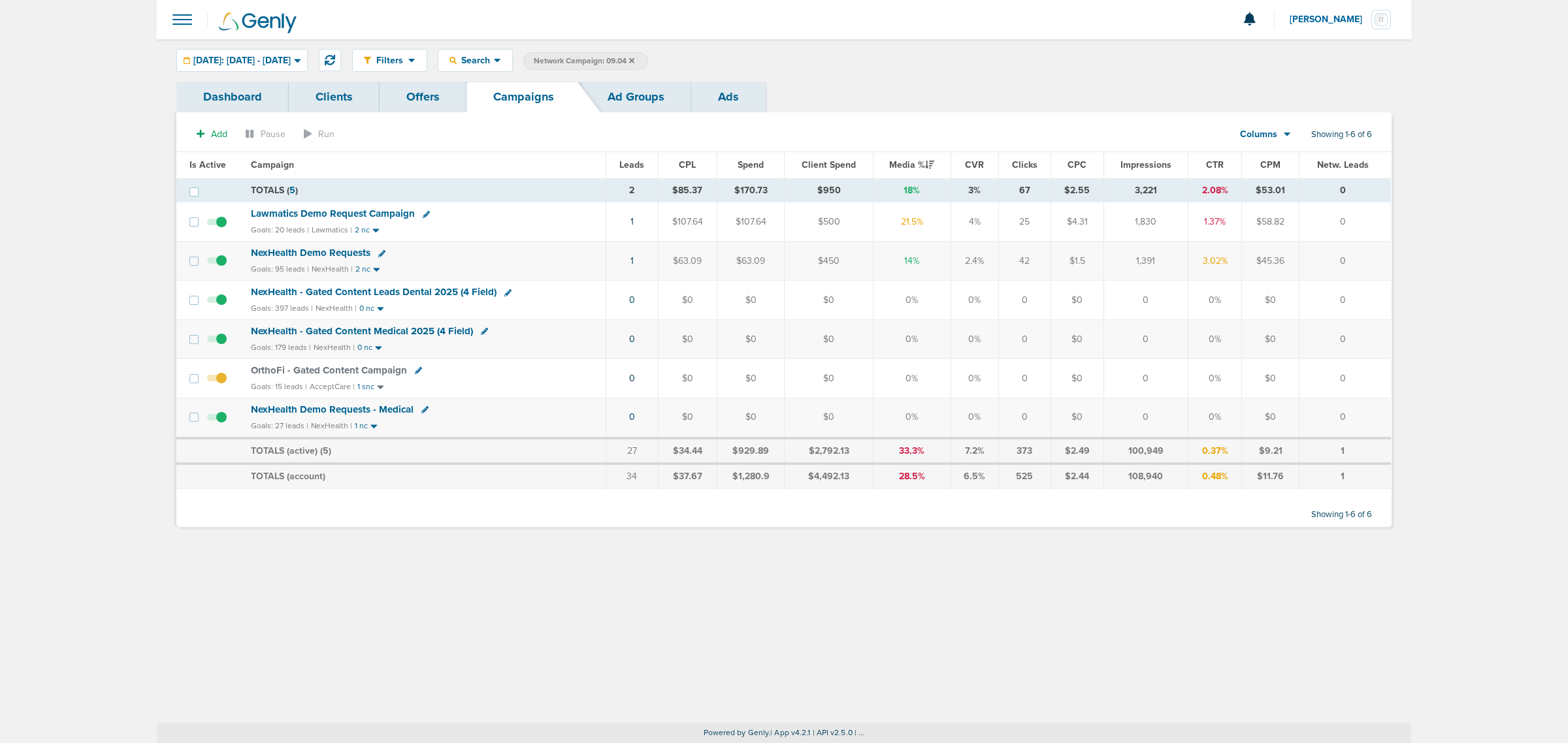
click at [634, 59] on icon at bounding box center [632, 61] width 5 height 8
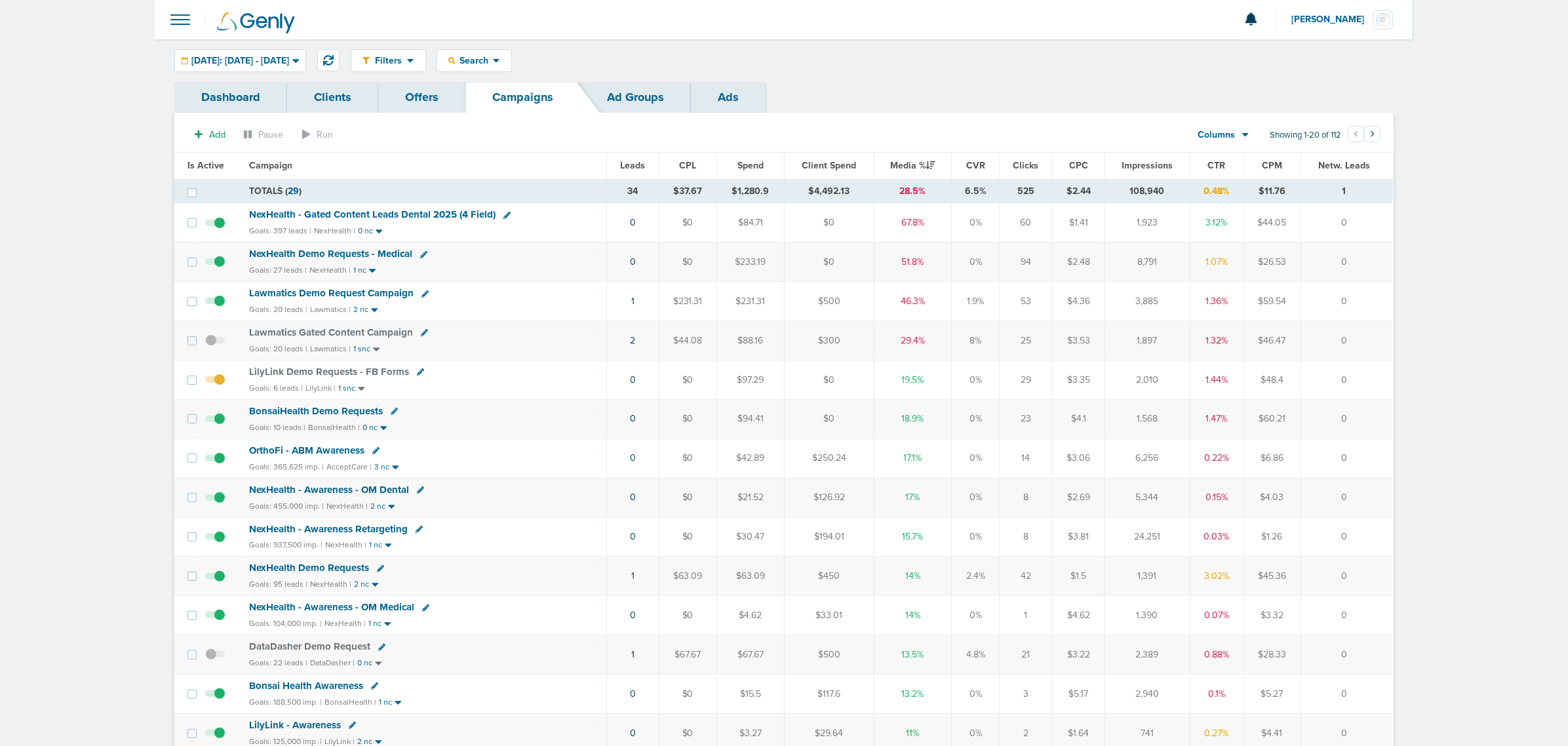
click at [384, 254] on span "NexHealth Demo Requests - Medical" at bounding box center [330, 254] width 163 height 12
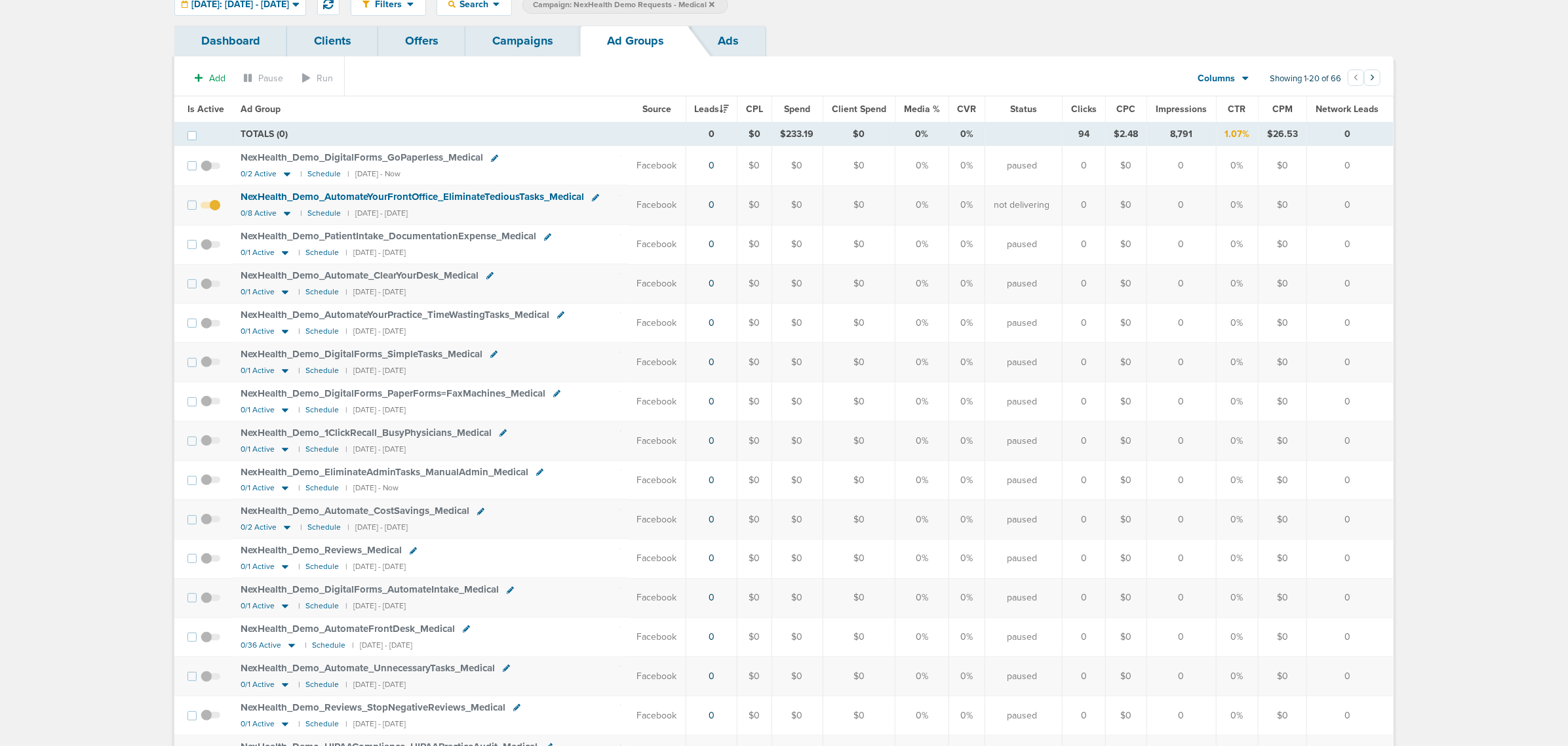
scroll to position [82, 0]
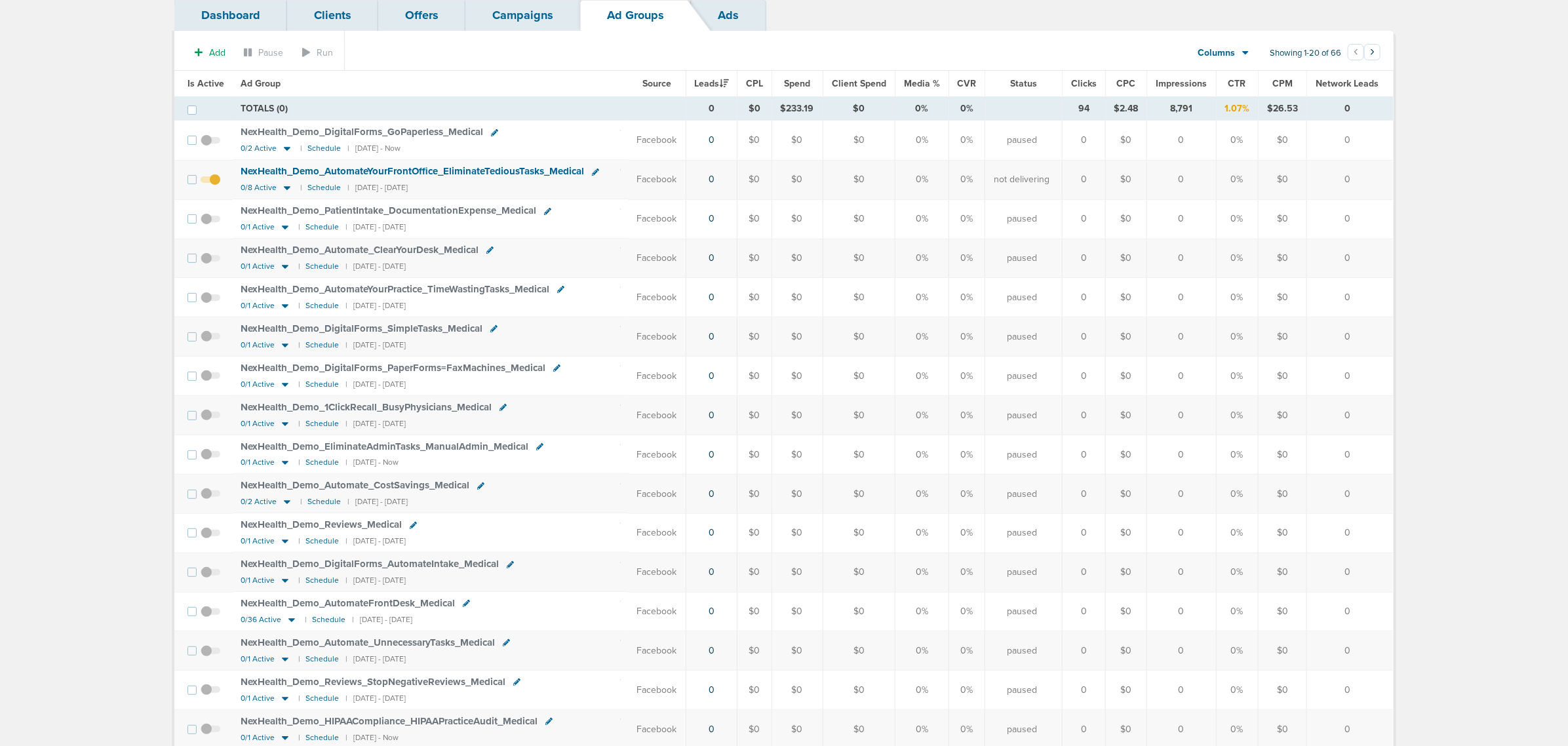
click at [195, 81] on span "Is Active" at bounding box center [206, 83] width 37 height 11
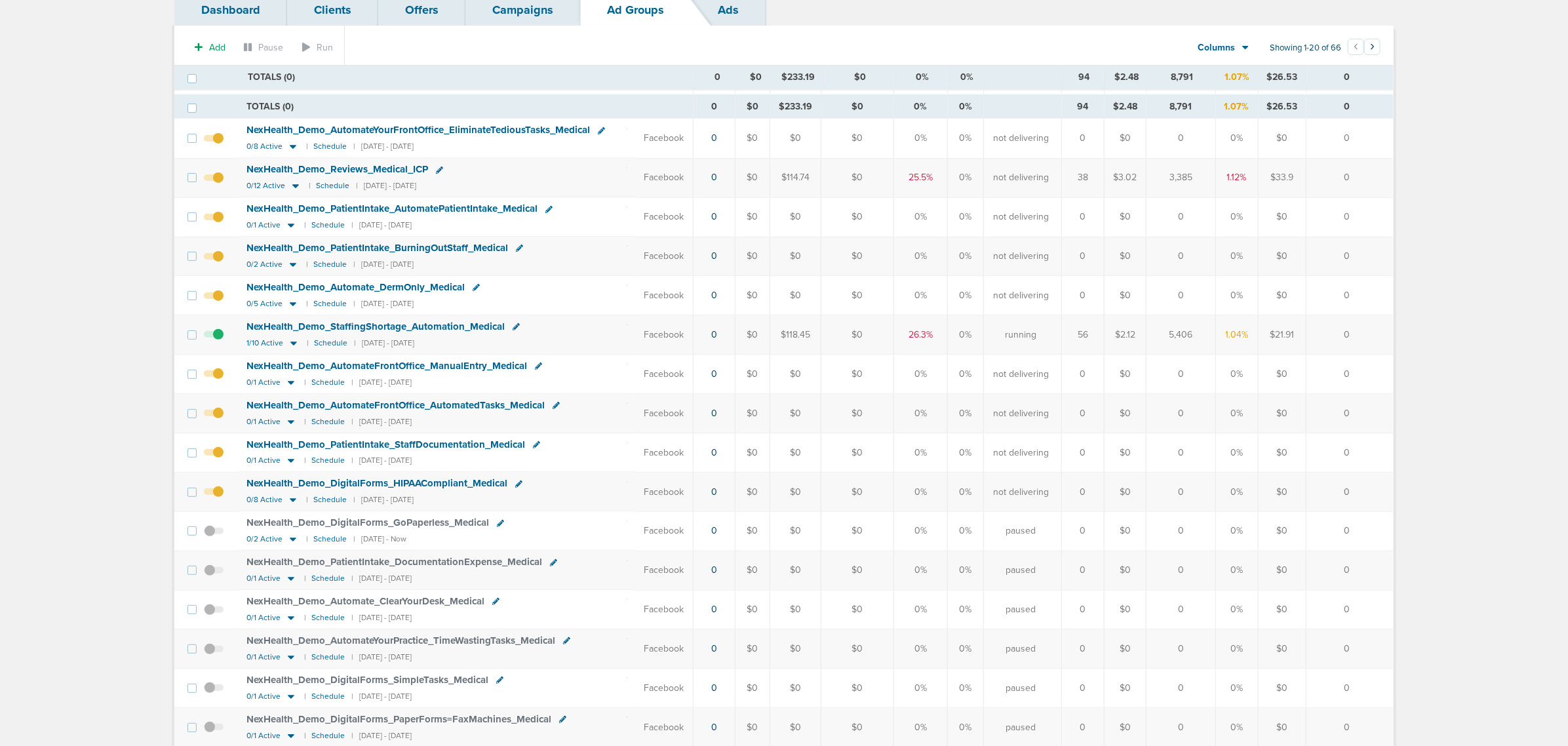
scroll to position [75, 0]
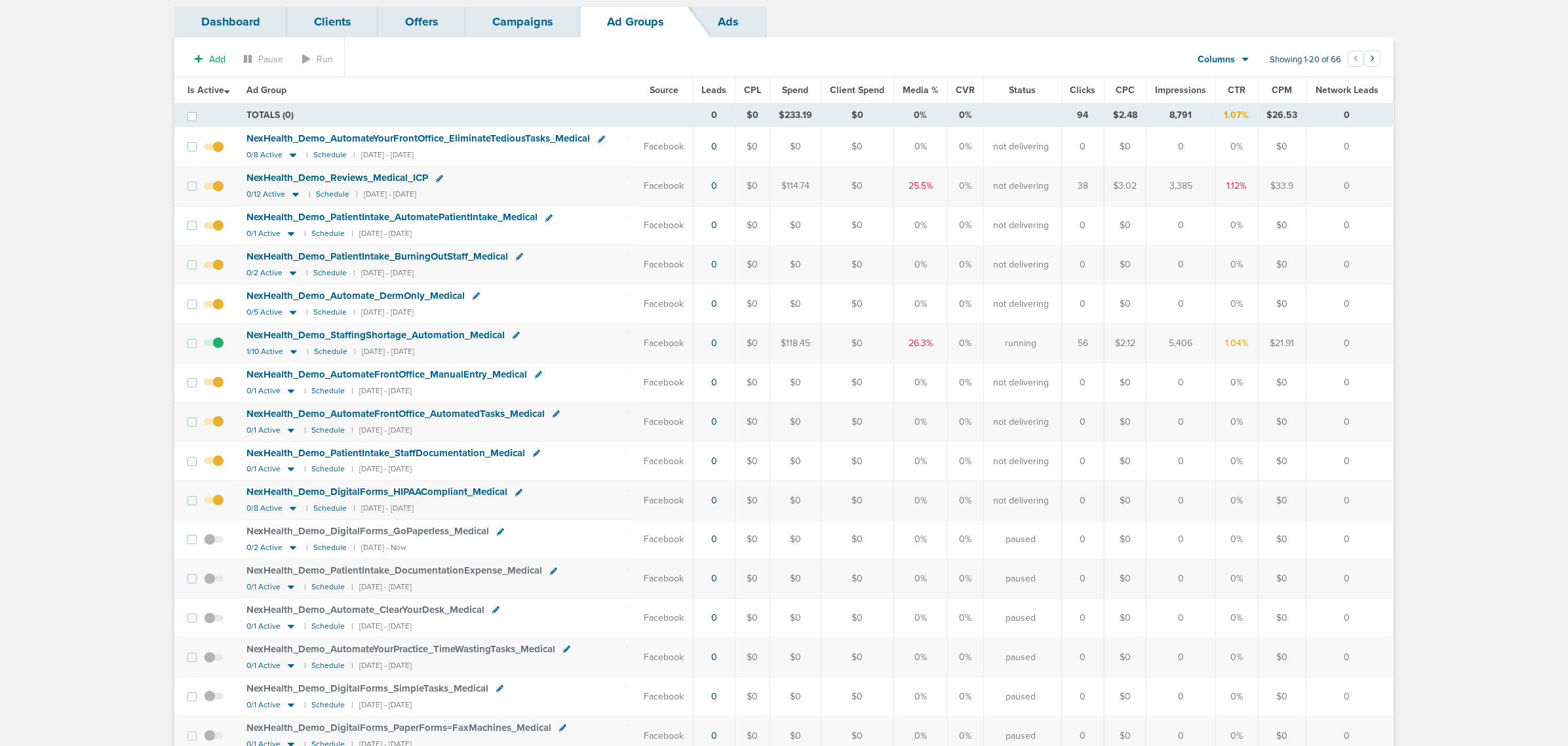
click at [557, 25] on link "Campaigns" at bounding box center [523, 22] width 115 height 31
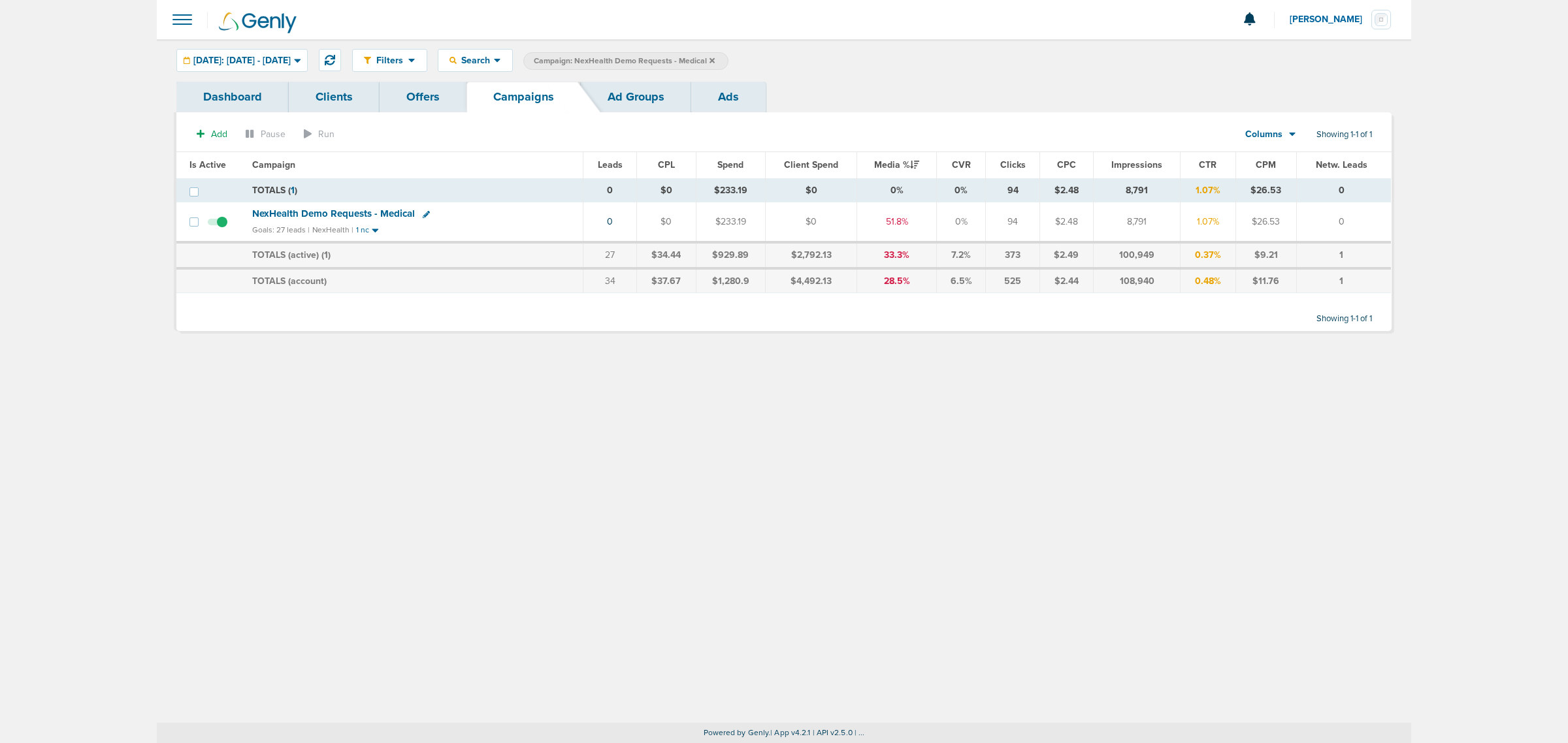
click at [715, 57] on icon at bounding box center [712, 61] width 5 height 8
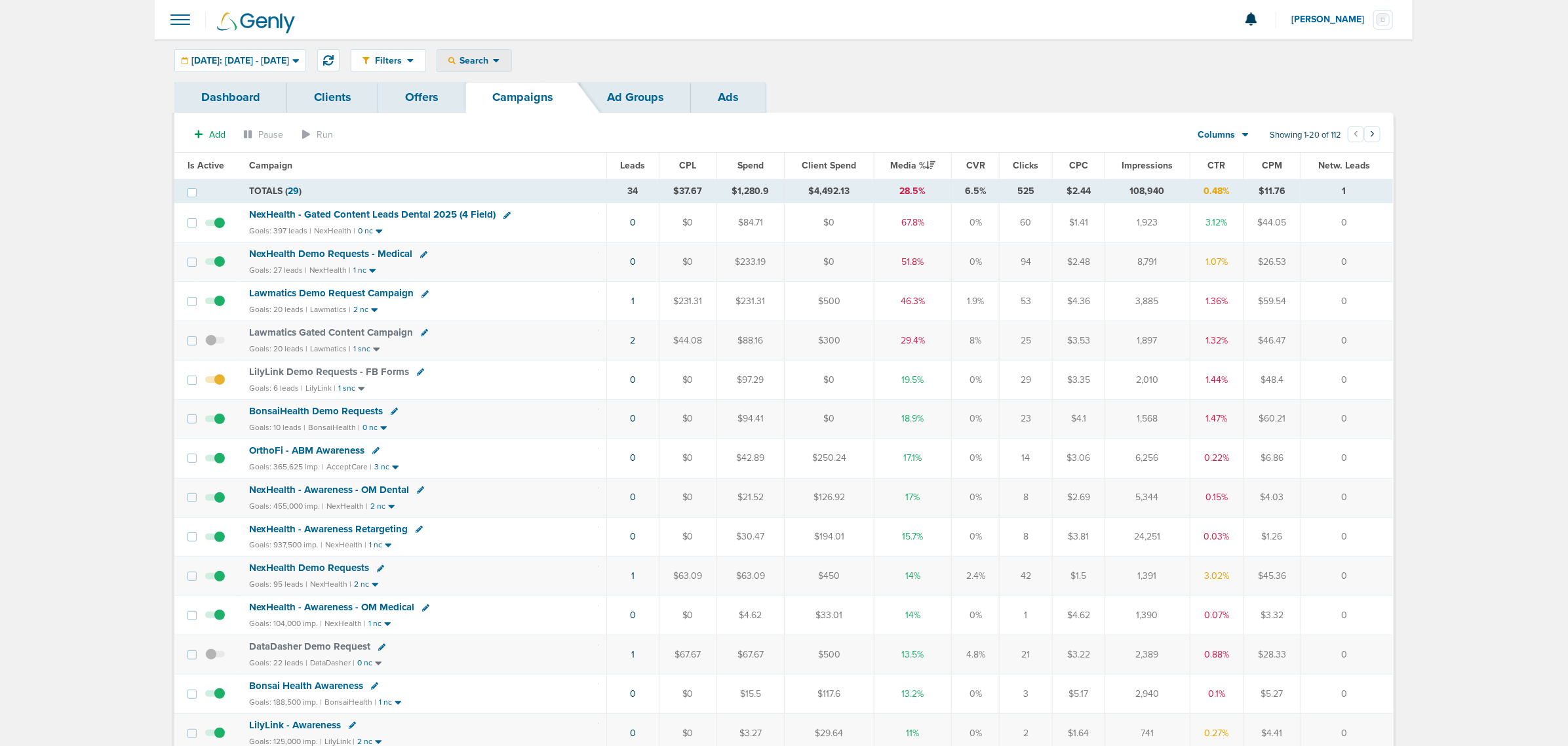
click at [500, 61] on icon at bounding box center [496, 60] width 7 height 11
click at [510, 104] on link "Client" at bounding box center [505, 103] width 135 height 17
type input "nex"
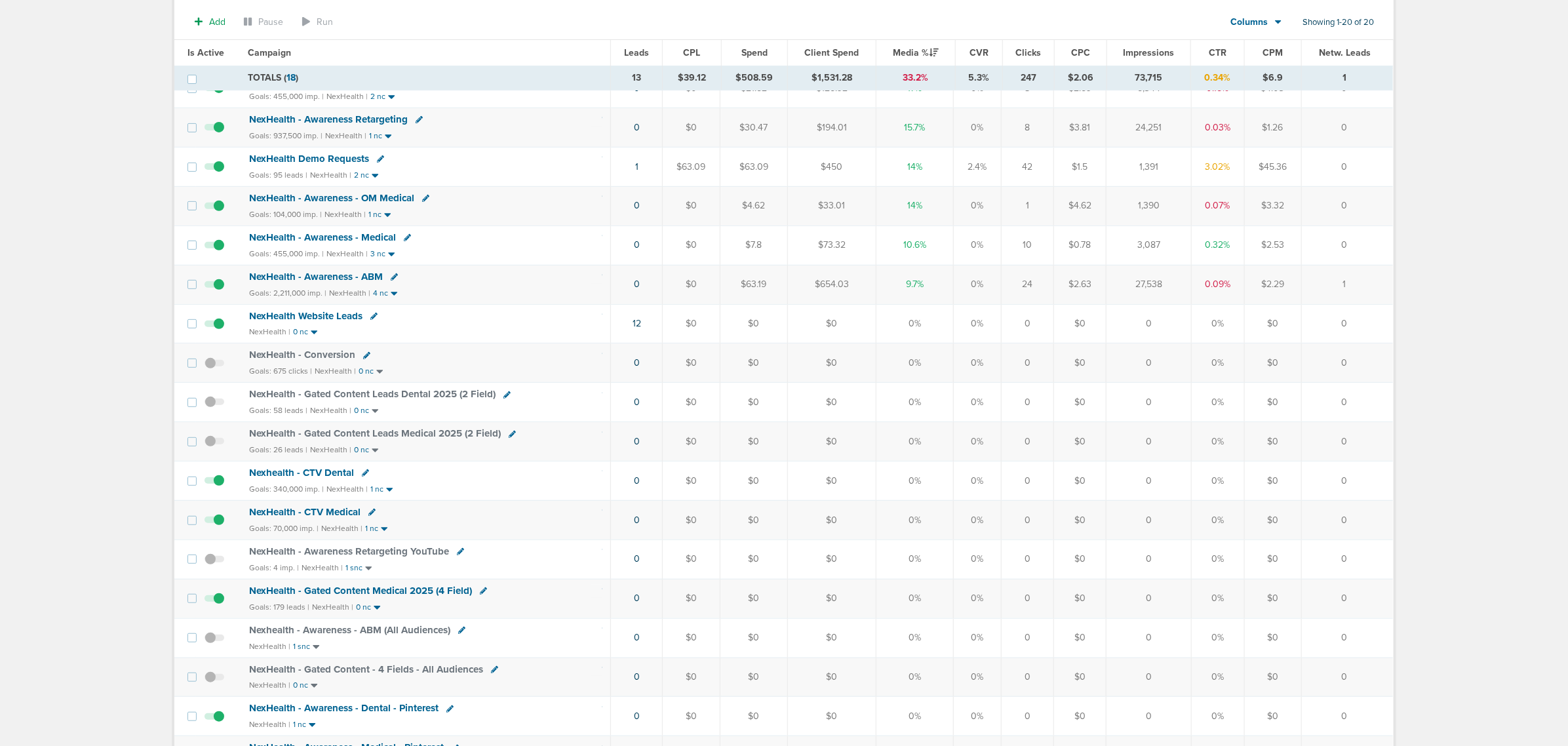
scroll to position [246, 0]
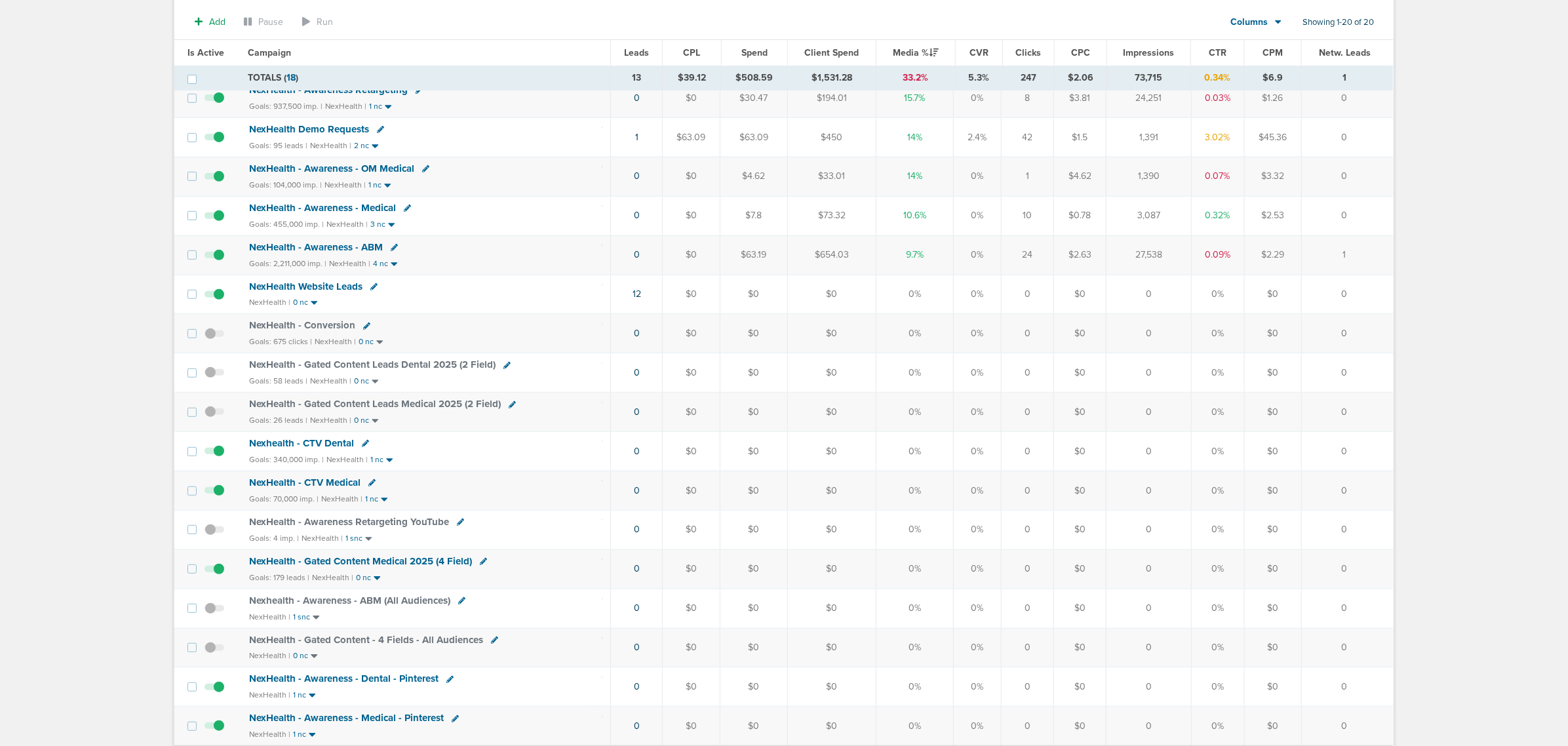
click at [379, 567] on span "NexHealth - Gated Content Medical 2025 (4 Field)" at bounding box center [360, 561] width 223 height 12
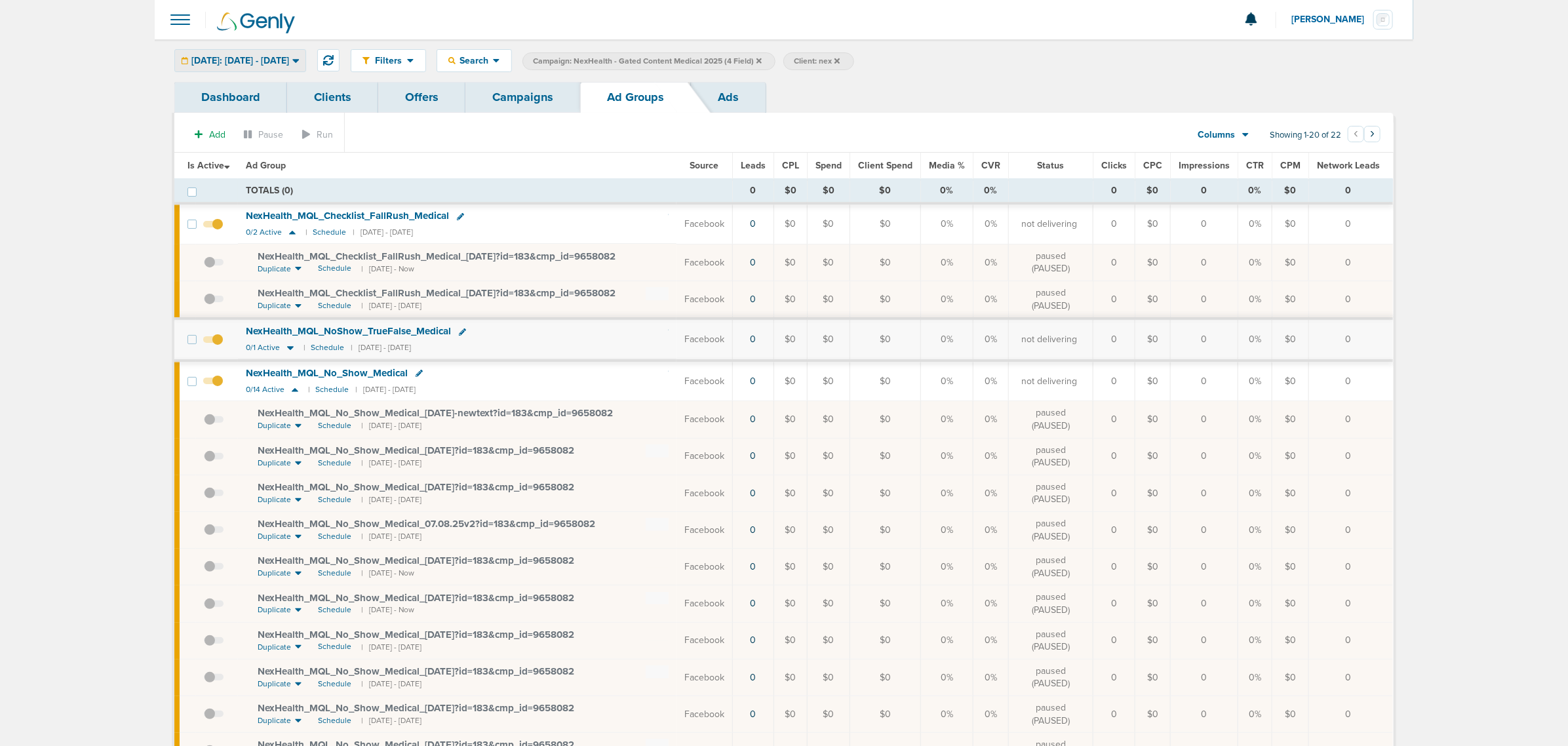
click at [277, 57] on span "[DATE]: [DATE] - [DATE]" at bounding box center [241, 61] width 98 height 9
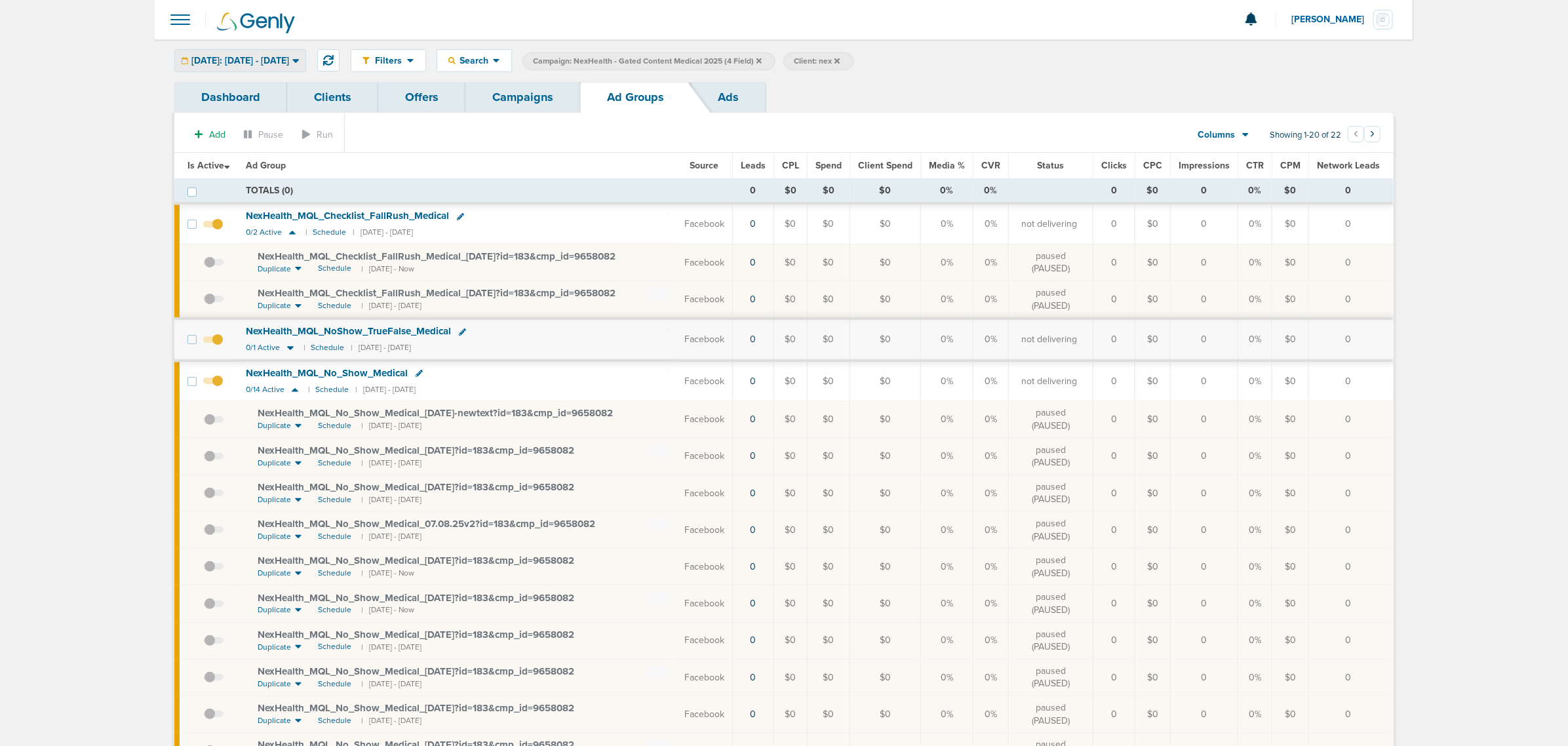
click at [273, 51] on div "[DATE]: [DATE] - [DATE]" at bounding box center [240, 60] width 130 height 22
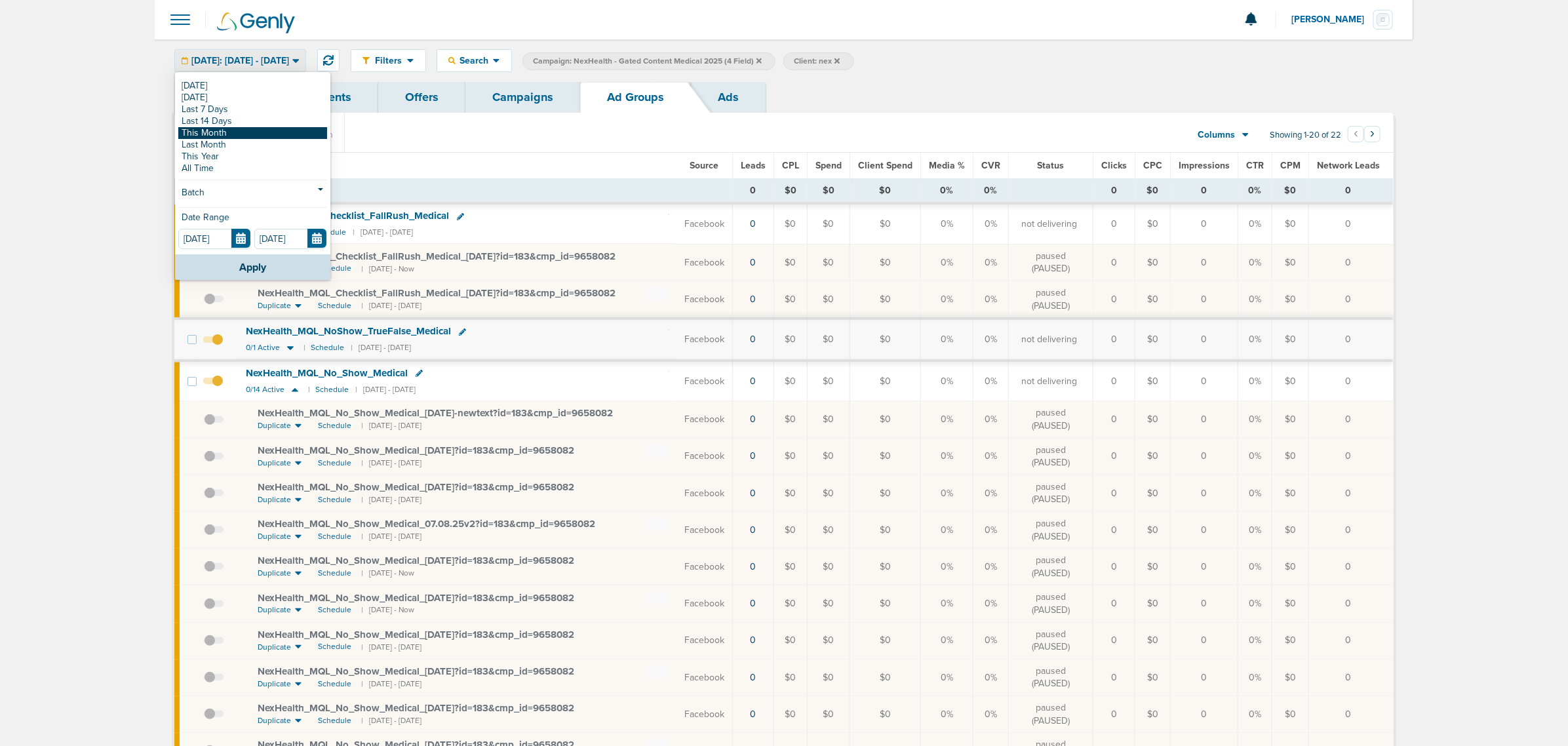
click at [237, 135] on link "This Month" at bounding box center [252, 133] width 149 height 12
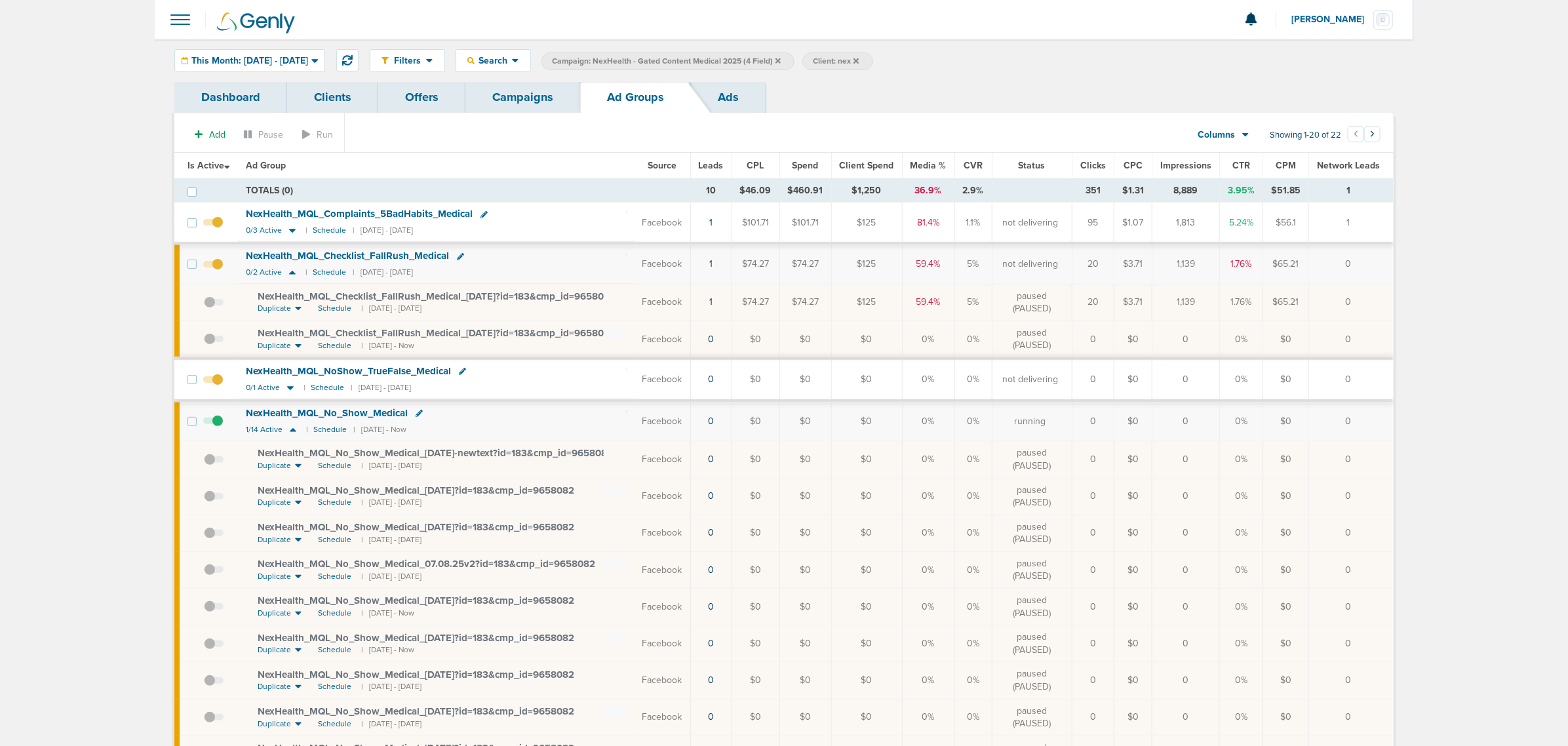
click at [780, 61] on icon at bounding box center [778, 60] width 5 height 5
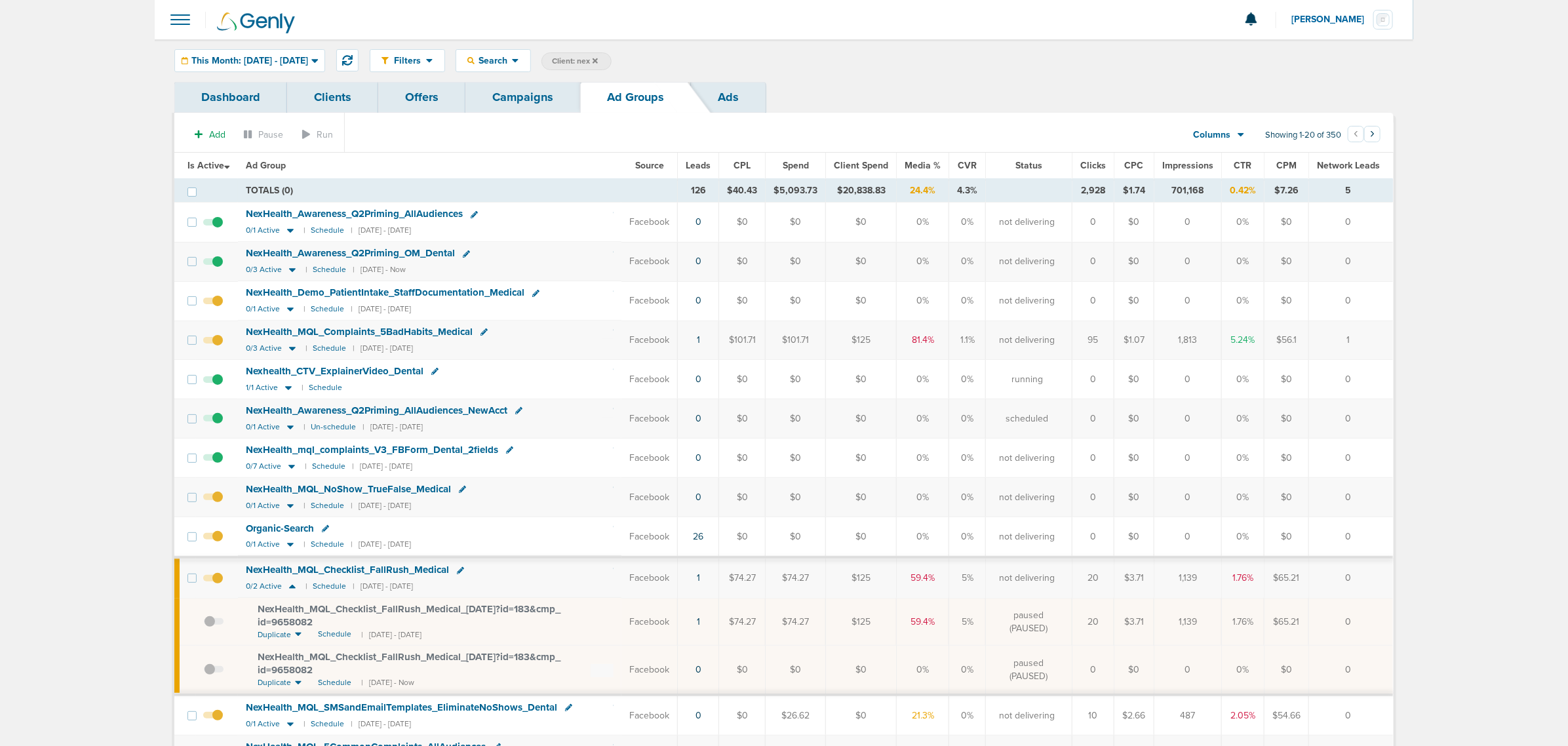
click at [525, 86] on link "Campaigns" at bounding box center [523, 97] width 115 height 31
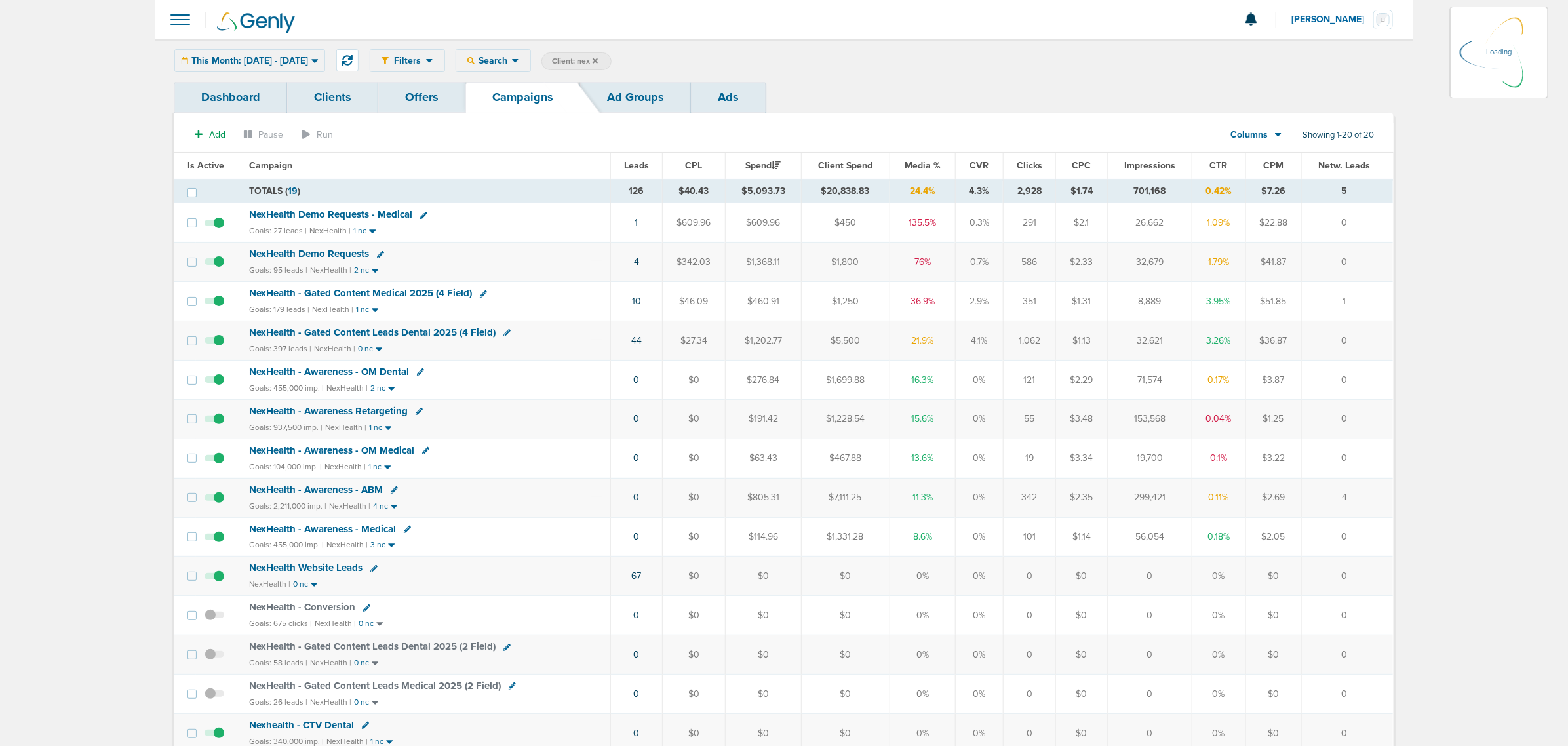
click at [611, 59] on label "Client: nex" at bounding box center [576, 61] width 70 height 18
click at [611, 57] on label "Client: nex" at bounding box center [576, 61] width 70 height 18
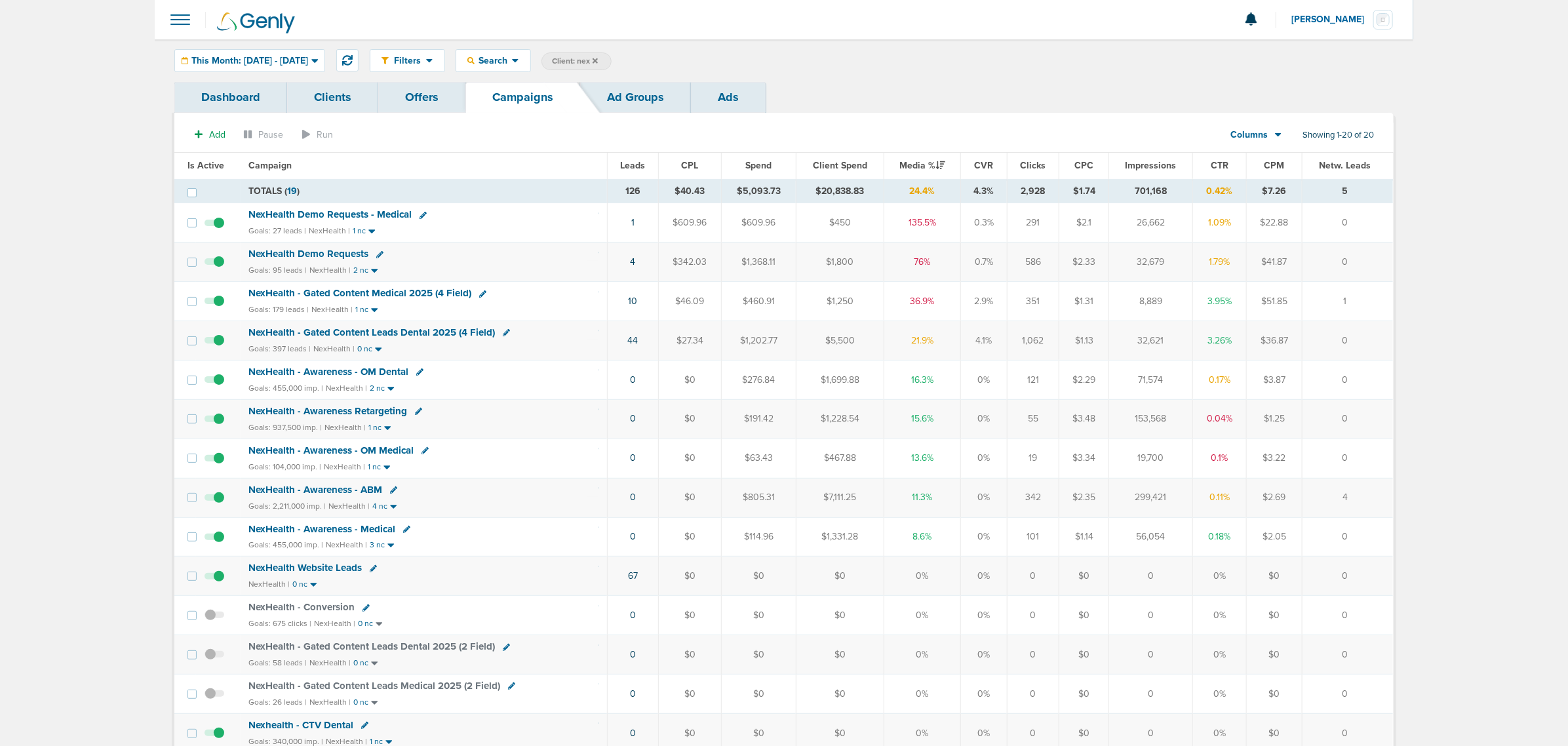
click at [598, 59] on icon at bounding box center [595, 60] width 5 height 5
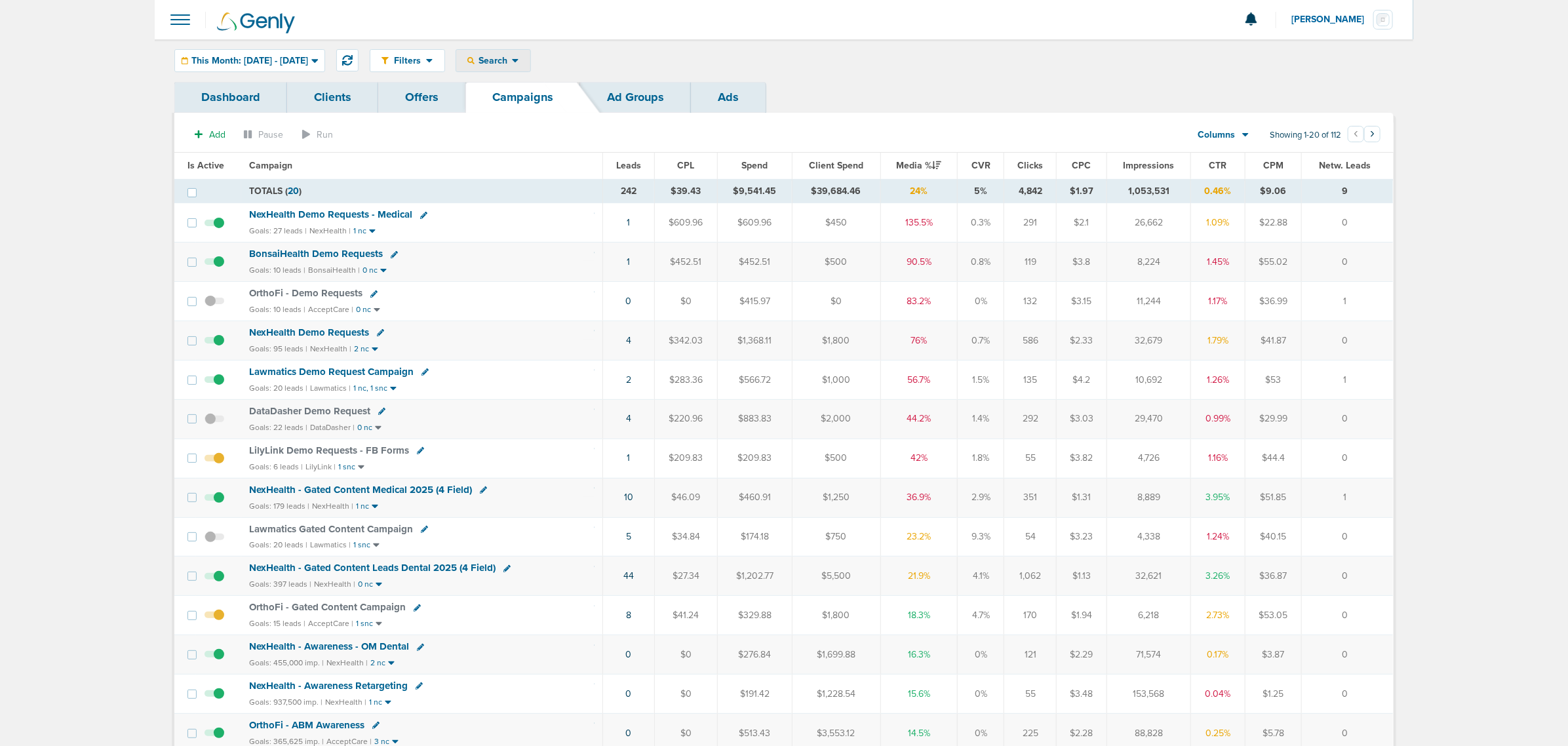
click at [519, 55] on icon at bounding box center [515, 60] width 7 height 11
click at [546, 98] on link "Client" at bounding box center [523, 103] width 135 height 17
type input "nex"
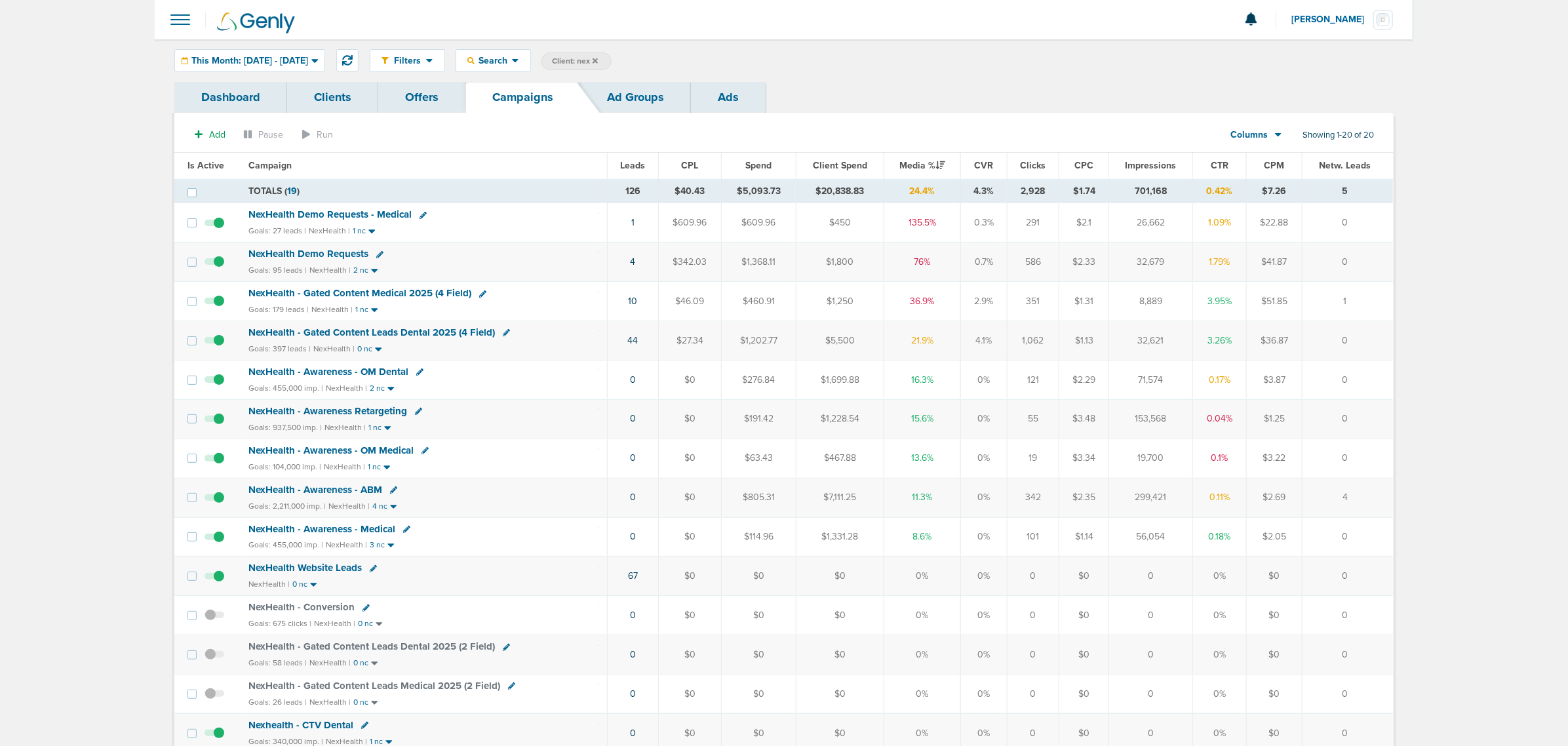
click at [276, 44] on div "Filters Active Only Settings Status Active Inactive Objectives MQL SQL Traffic …" at bounding box center [784, 61] width 1258 height 42
click at [276, 59] on span "This Month: [DATE] - [DATE]" at bounding box center [250, 61] width 117 height 9
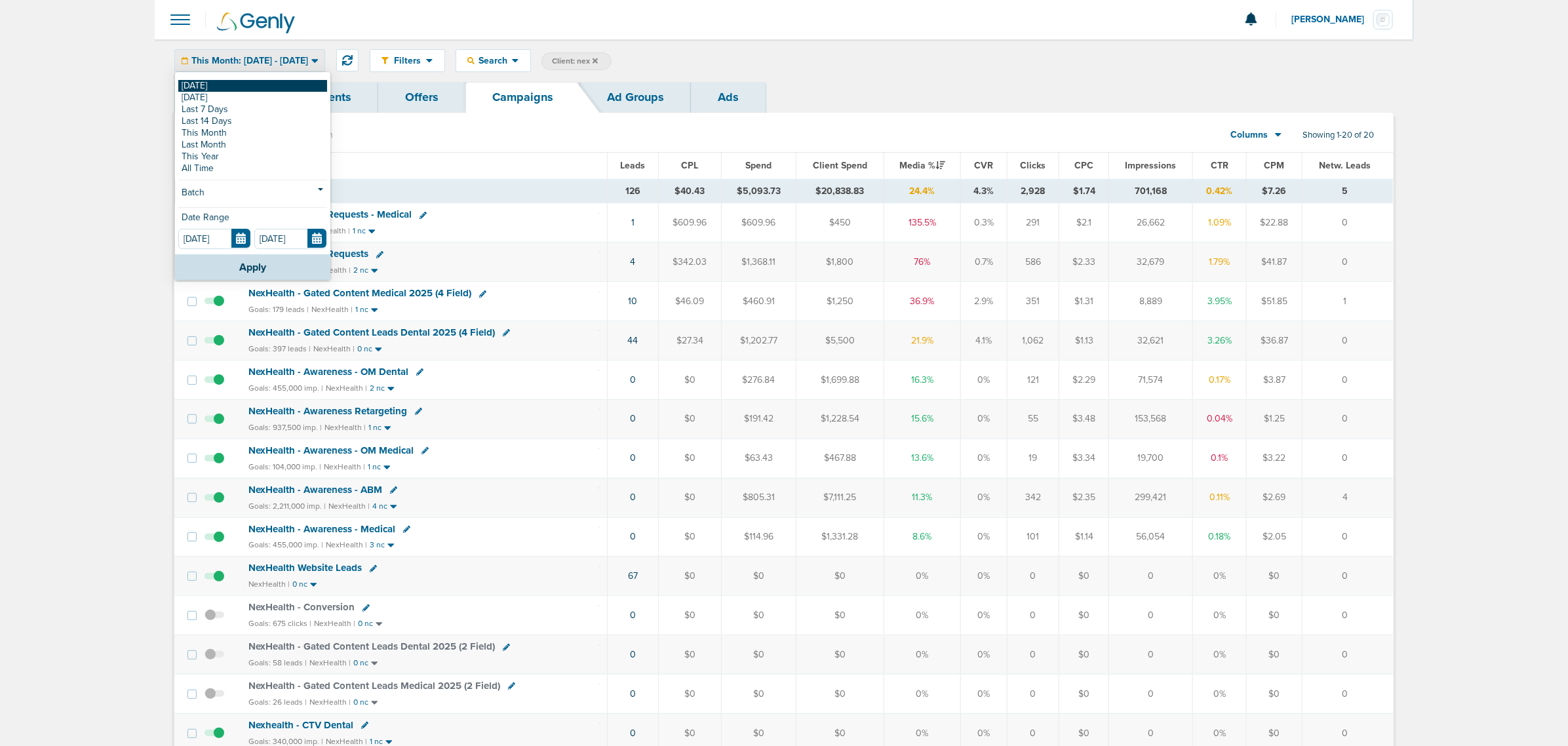
click at [249, 83] on link "[DATE]" at bounding box center [252, 86] width 149 height 12
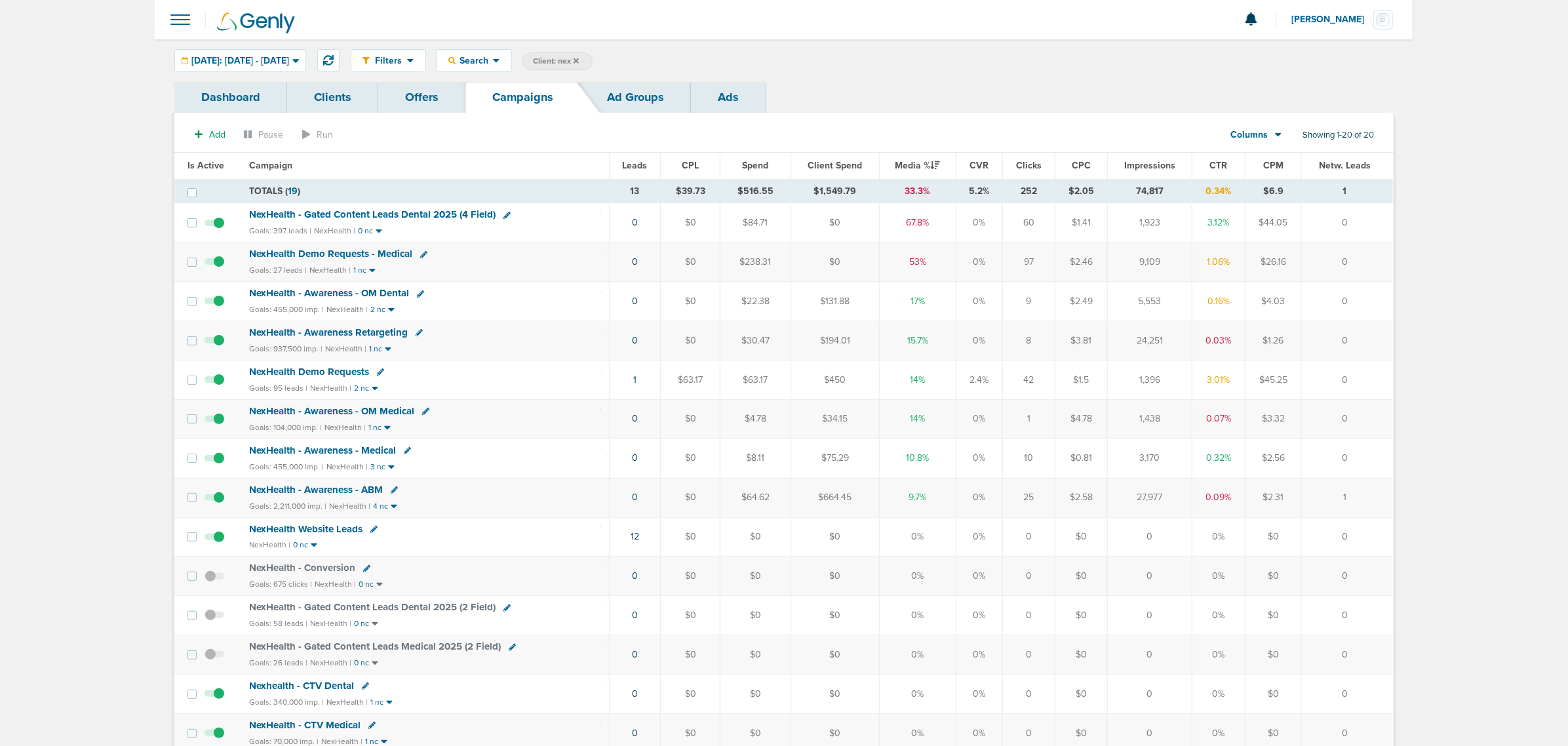
click at [368, 213] on span "NexHealth - Gated Content Leads Dental 2025 (4 Field)" at bounding box center [372, 214] width 246 height 12
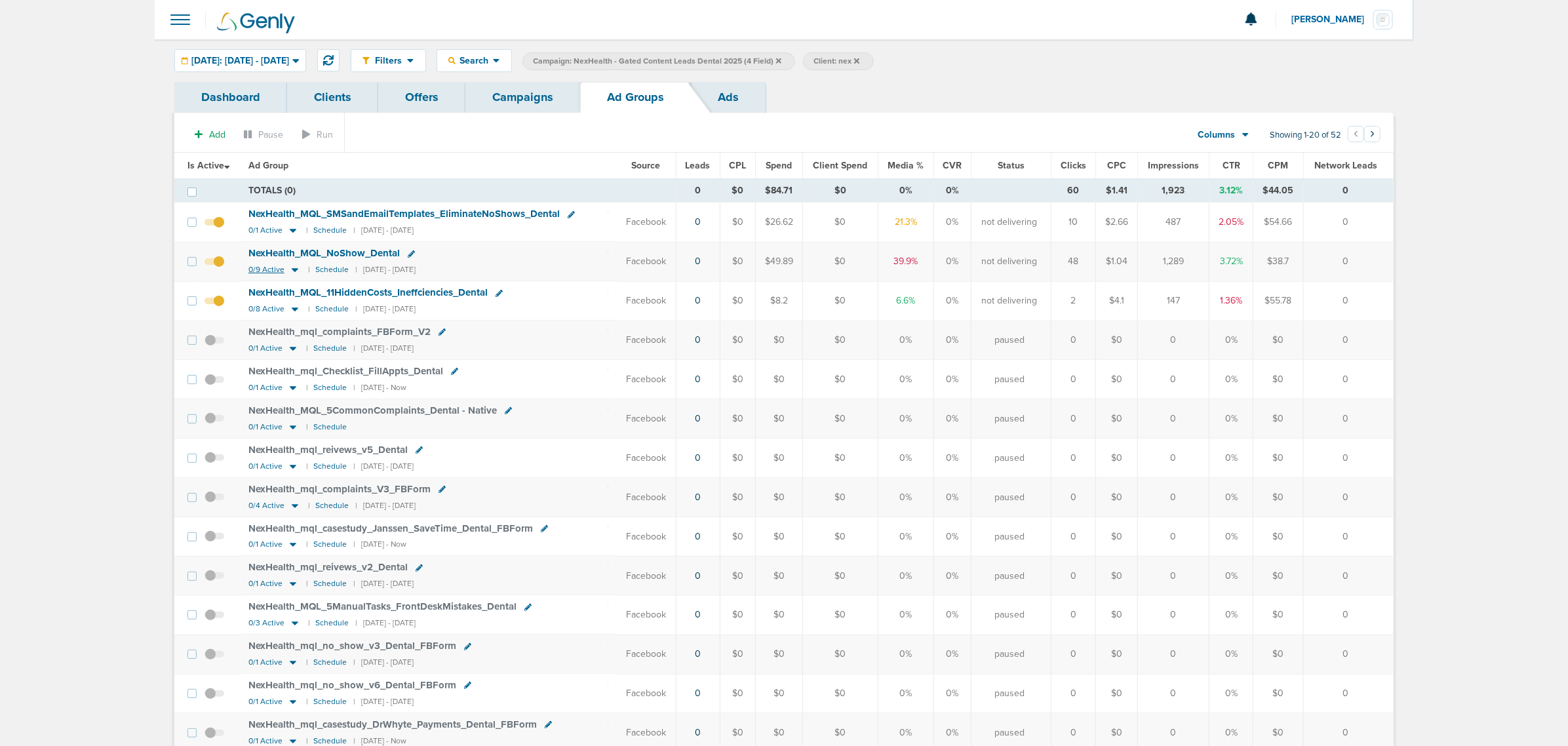
click at [293, 270] on icon at bounding box center [295, 270] width 13 height 11
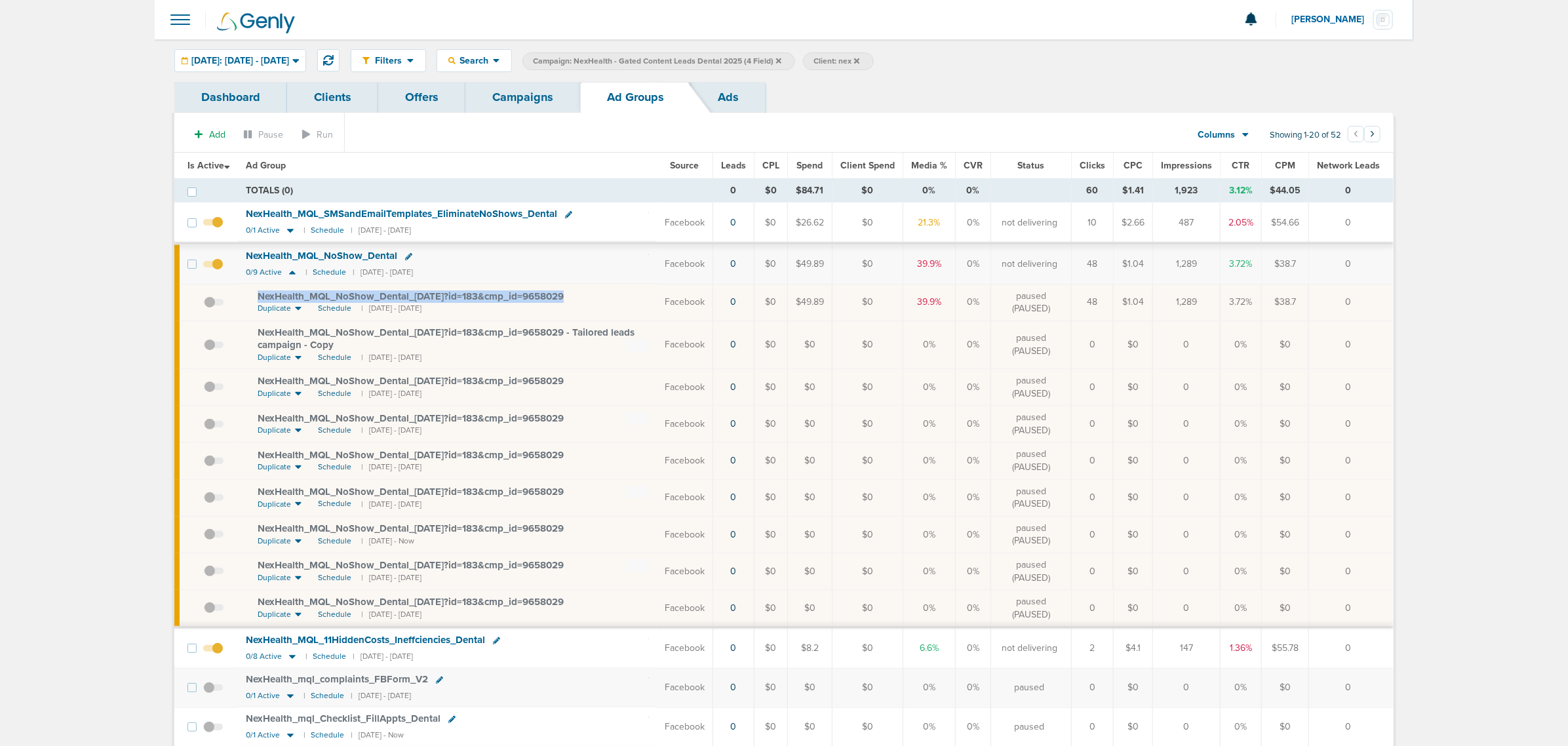
drag, startPoint x: 602, startPoint y: 295, endPoint x: 256, endPoint y: 293, distance: 346.0
click at [256, 293] on td "NexHealth_ MQL_ NoShow_ Dental_ 08.26.25?id=183&cmp_ id=9658029 Duplicate Sched…" at bounding box center [447, 302] width 419 height 37
copy span "NexHealth_ MQL_ NoShow_ Dental_ 08.26.25?id=183&cmp_ id=9658029"
click at [781, 59] on icon at bounding box center [778, 61] width 5 height 8
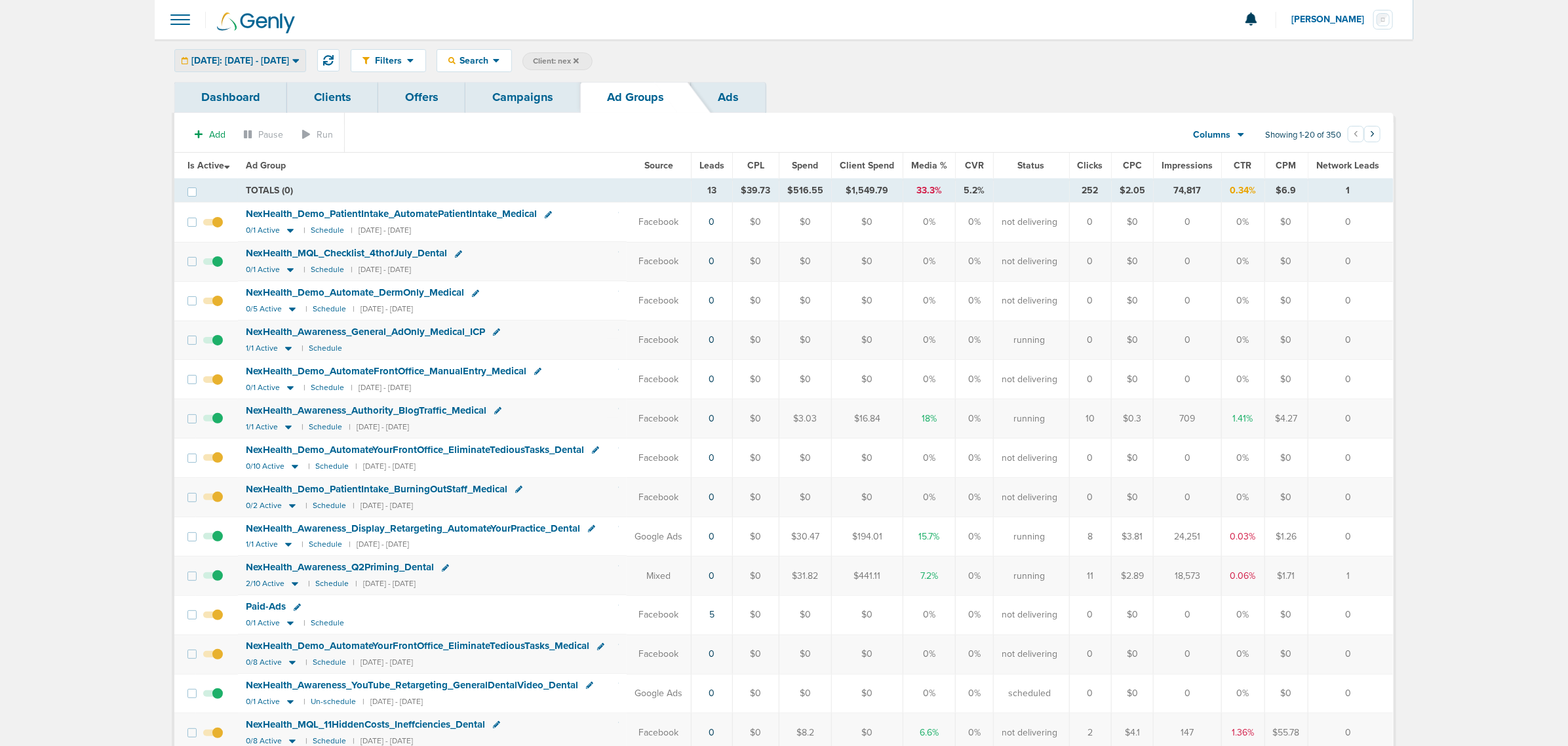
drag, startPoint x: 273, startPoint y: 62, endPoint x: 270, endPoint y: 80, distance: 18.2
click at [273, 62] on span "[DATE]: [DATE] - [DATE]" at bounding box center [241, 61] width 98 height 9
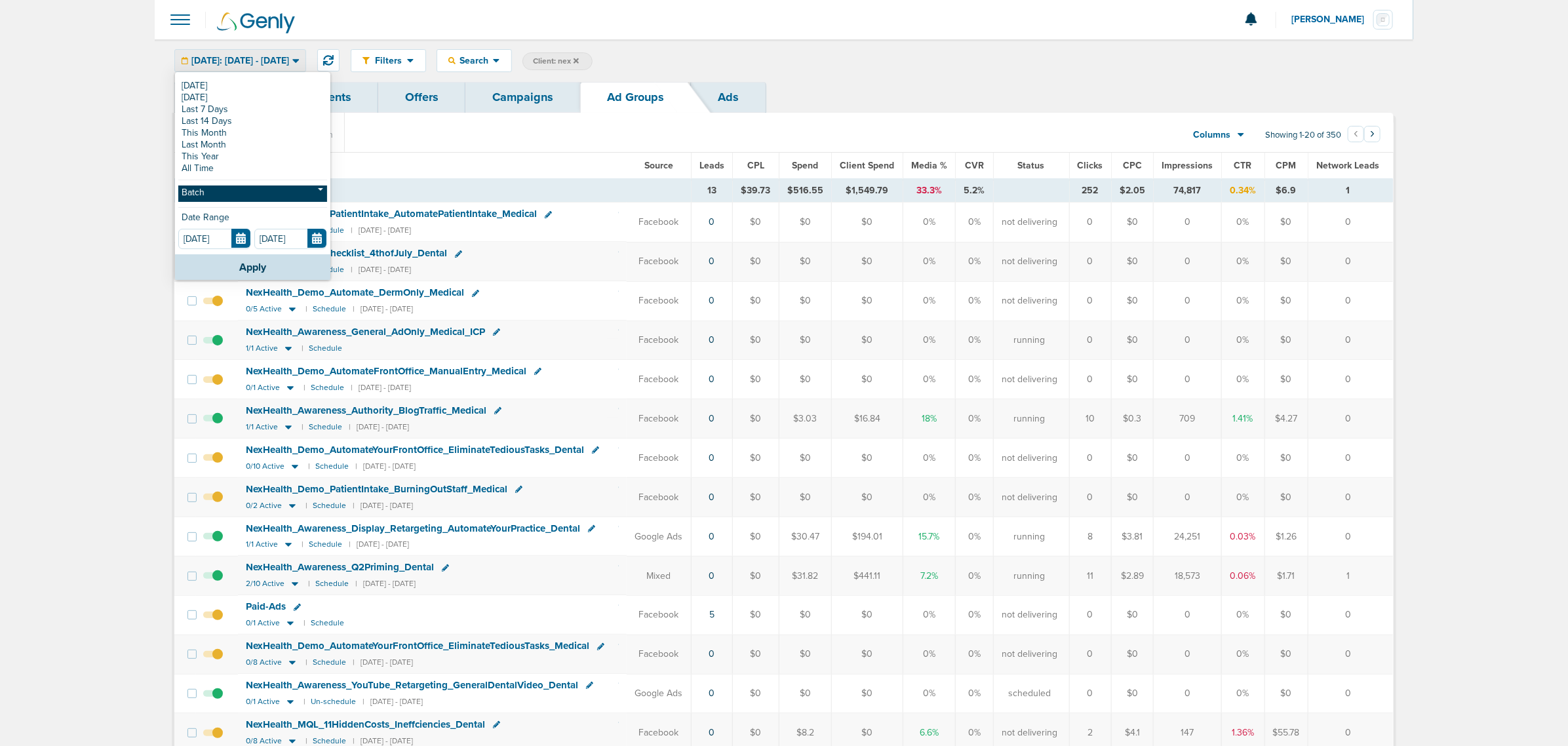
click at [247, 196] on link "Batch" at bounding box center [252, 194] width 149 height 17
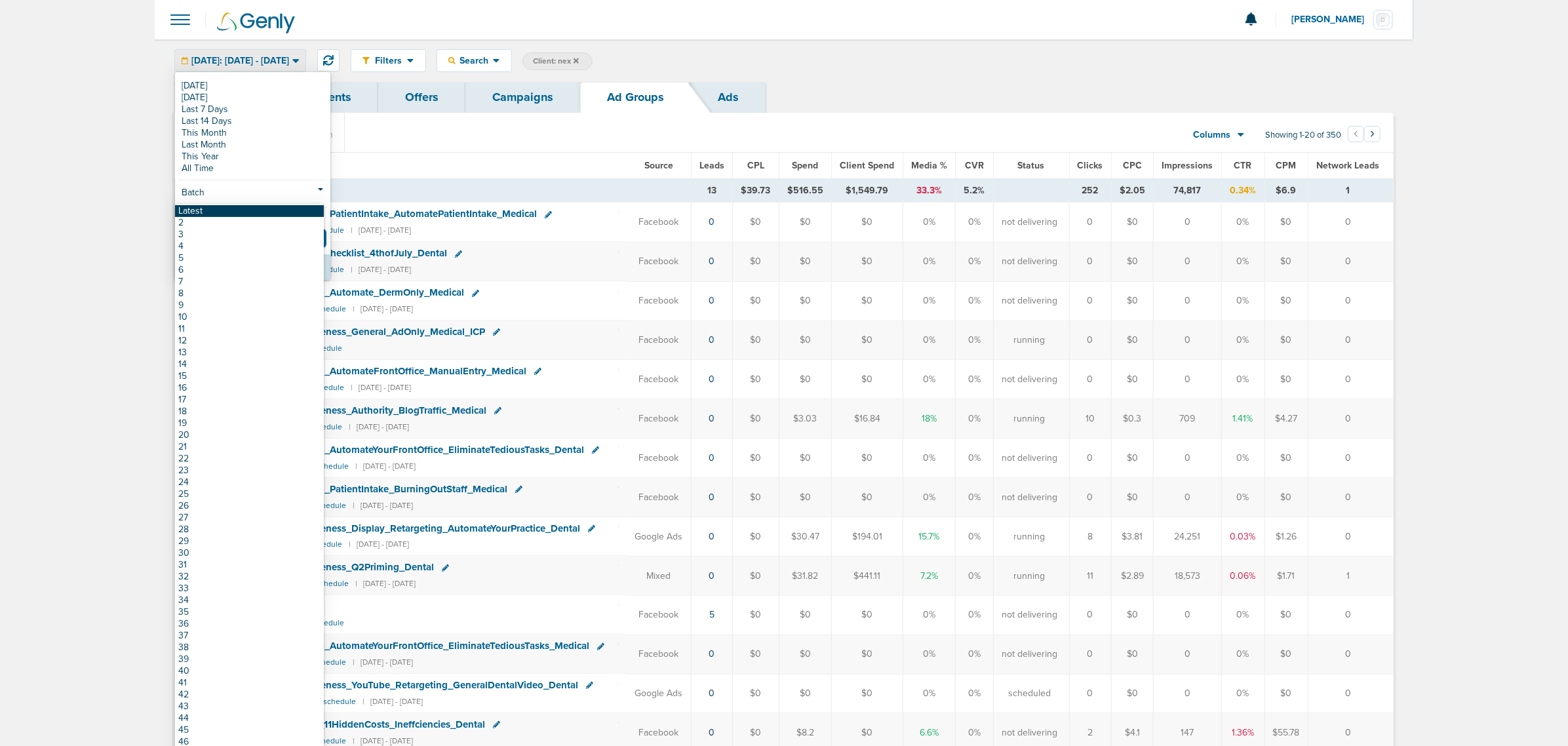
click at [227, 214] on link "Latest" at bounding box center [249, 211] width 149 height 12
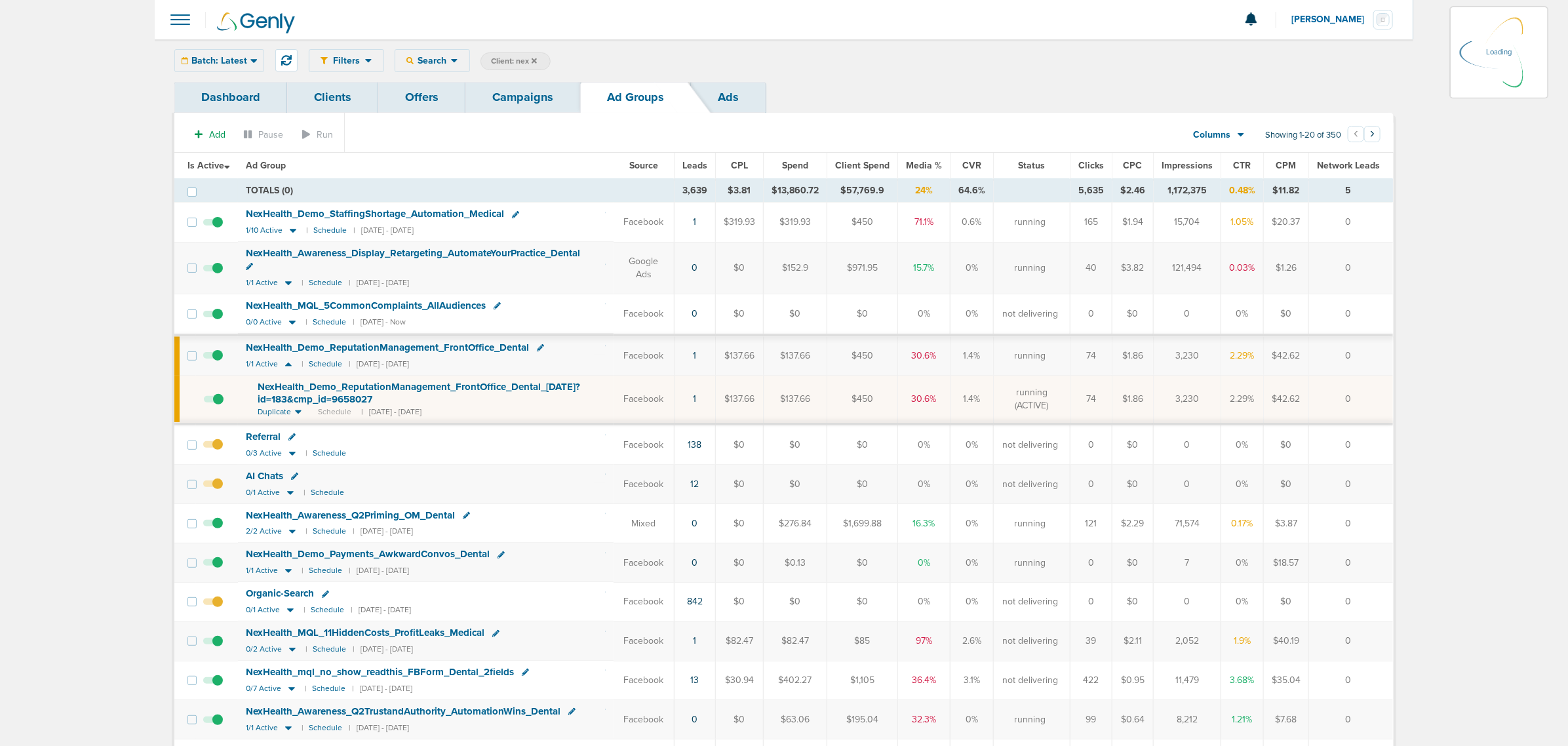
click at [1187, 163] on span "Impressions" at bounding box center [1187, 165] width 51 height 11
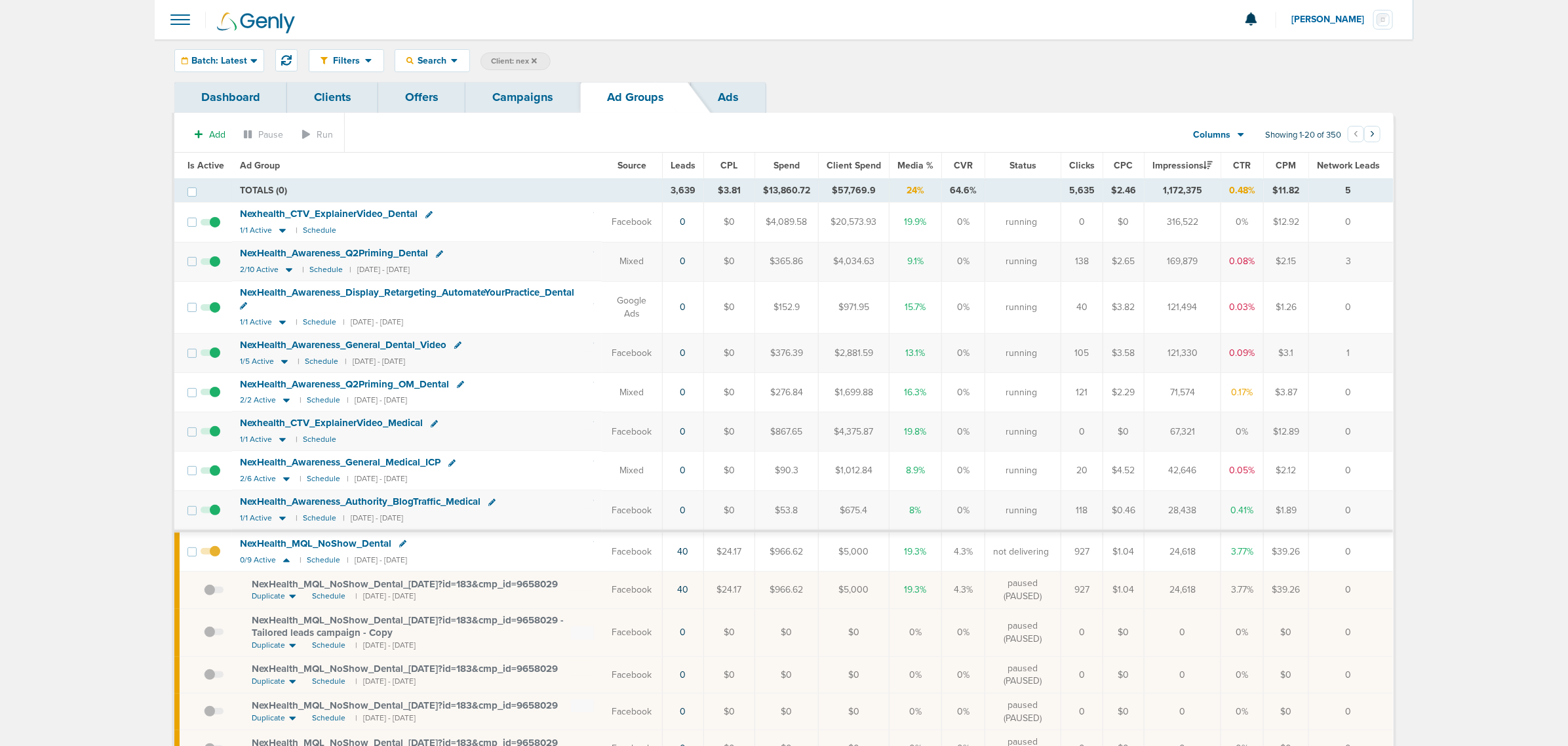
click at [518, 97] on link "Campaigns" at bounding box center [523, 97] width 115 height 31
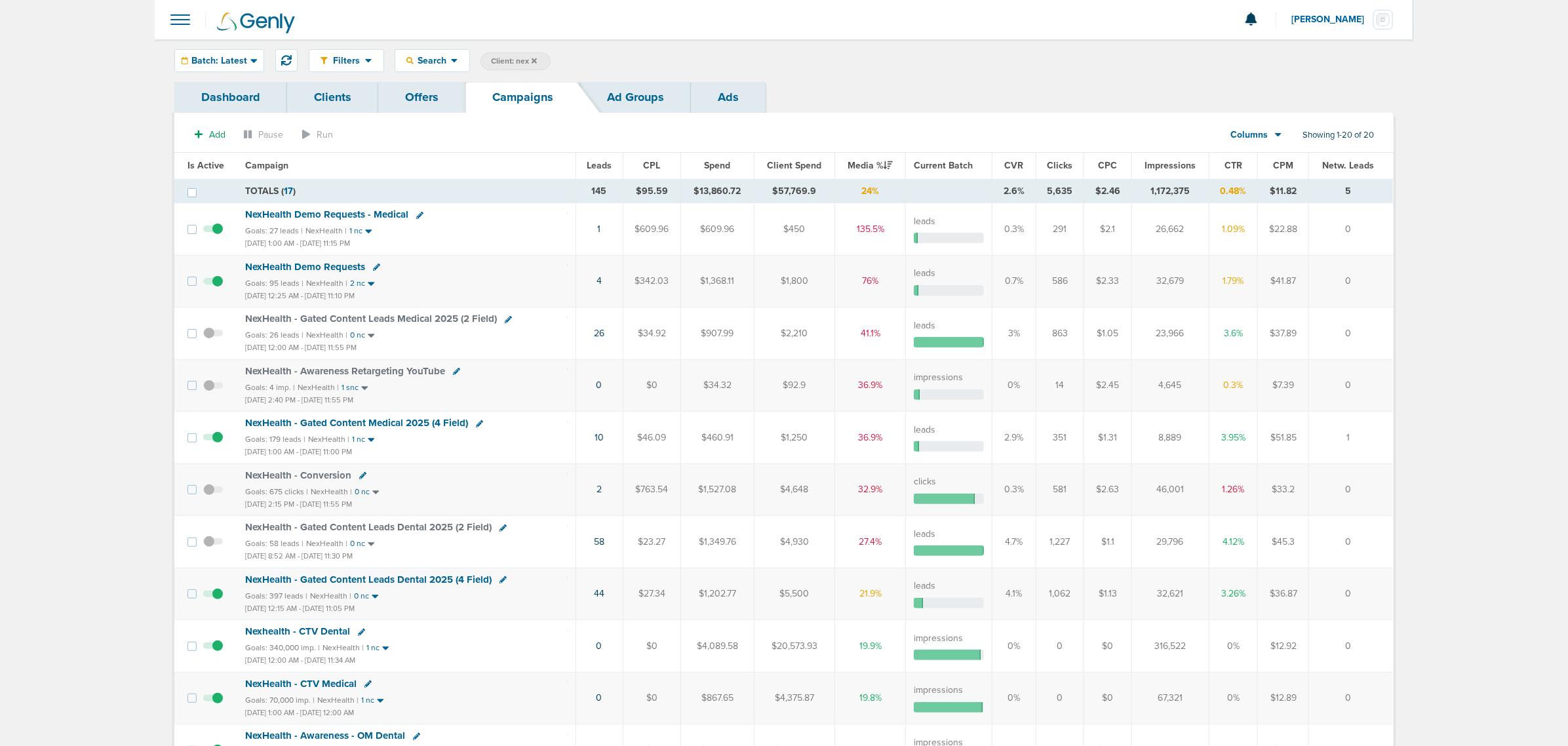
click at [1171, 165] on span "Impressions" at bounding box center [1170, 165] width 51 height 11
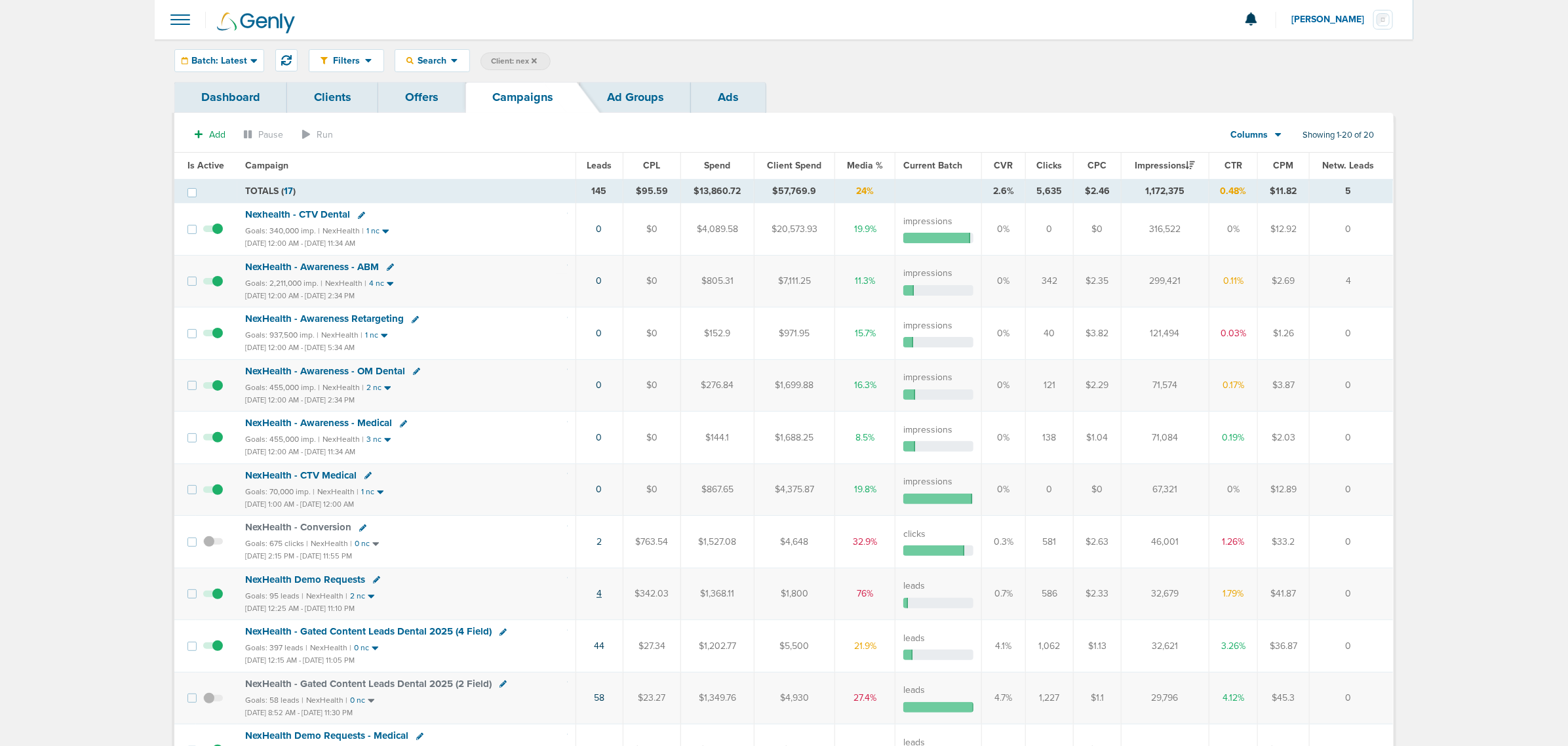
click at [597, 599] on link "4" at bounding box center [599, 593] width 5 height 11
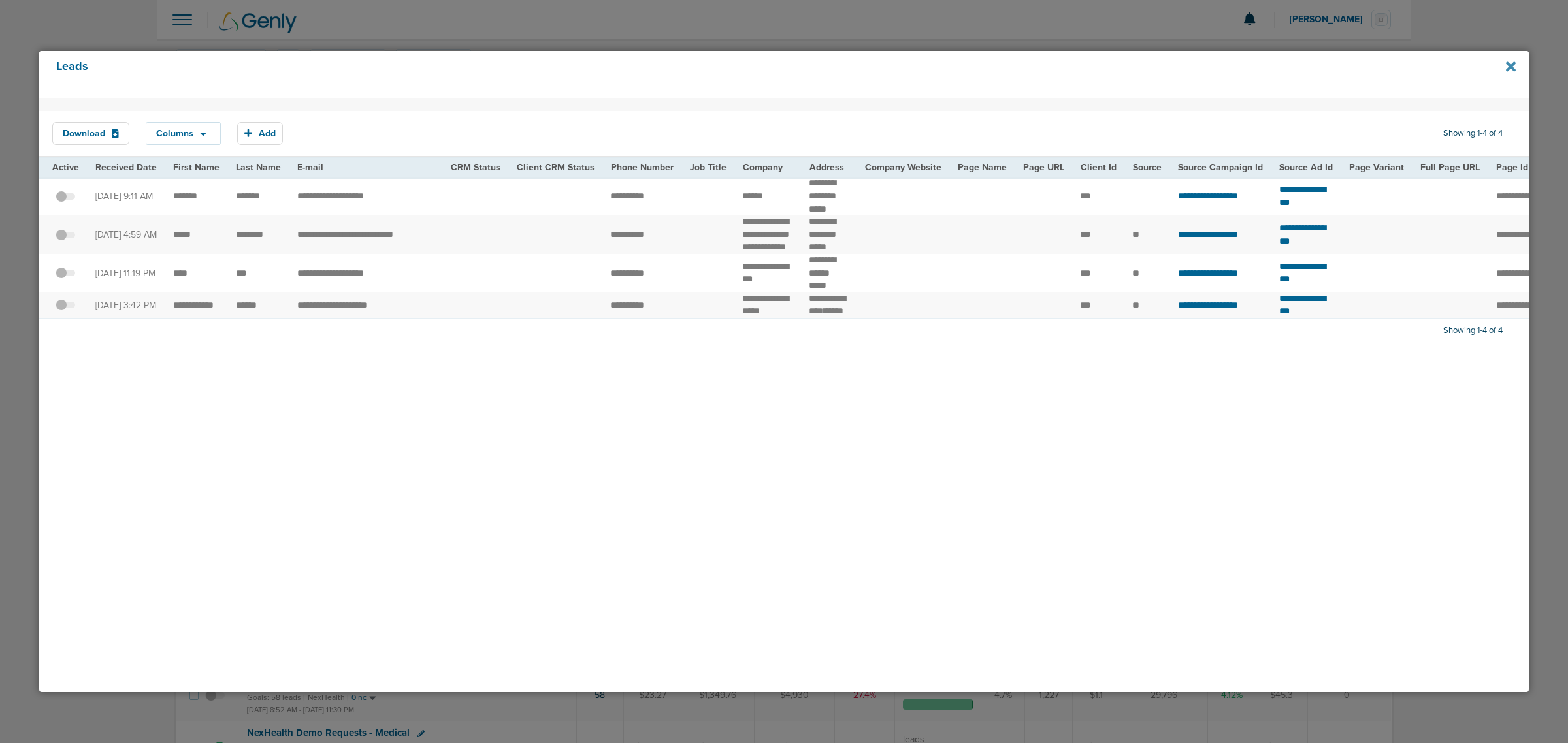
click at [1509, 66] on icon at bounding box center [1510, 66] width 10 height 10
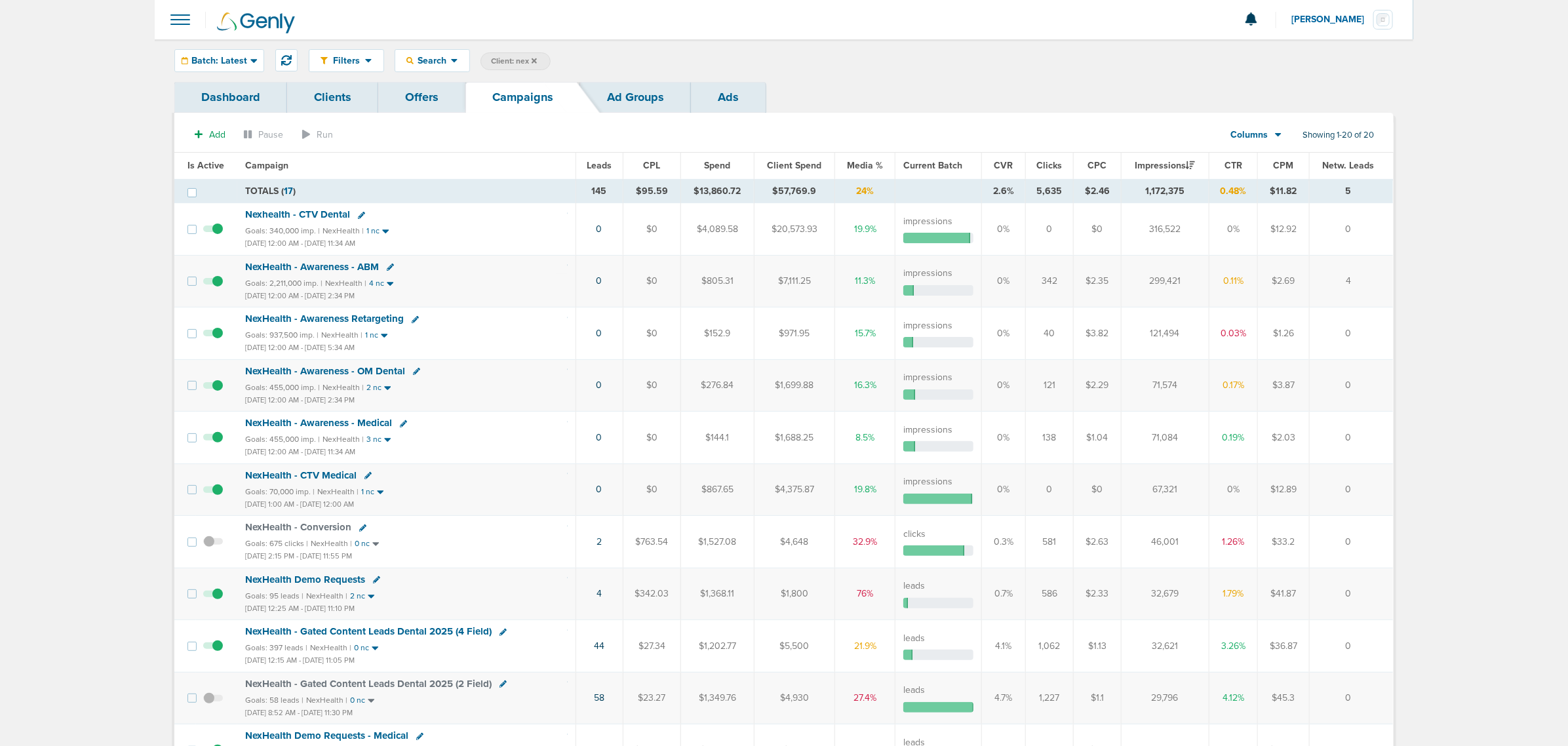
click at [499, 63] on span "Client: nex" at bounding box center [513, 61] width 46 height 11
drag, startPoint x: 611, startPoint y: 56, endPoint x: 536, endPoint y: 43, distance: 76.1
click at [536, 43] on div "Filters Active Only Settings Status Active Inactive Objectives MQL SQL Traffic …" at bounding box center [784, 61] width 1258 height 42
type input "accept"
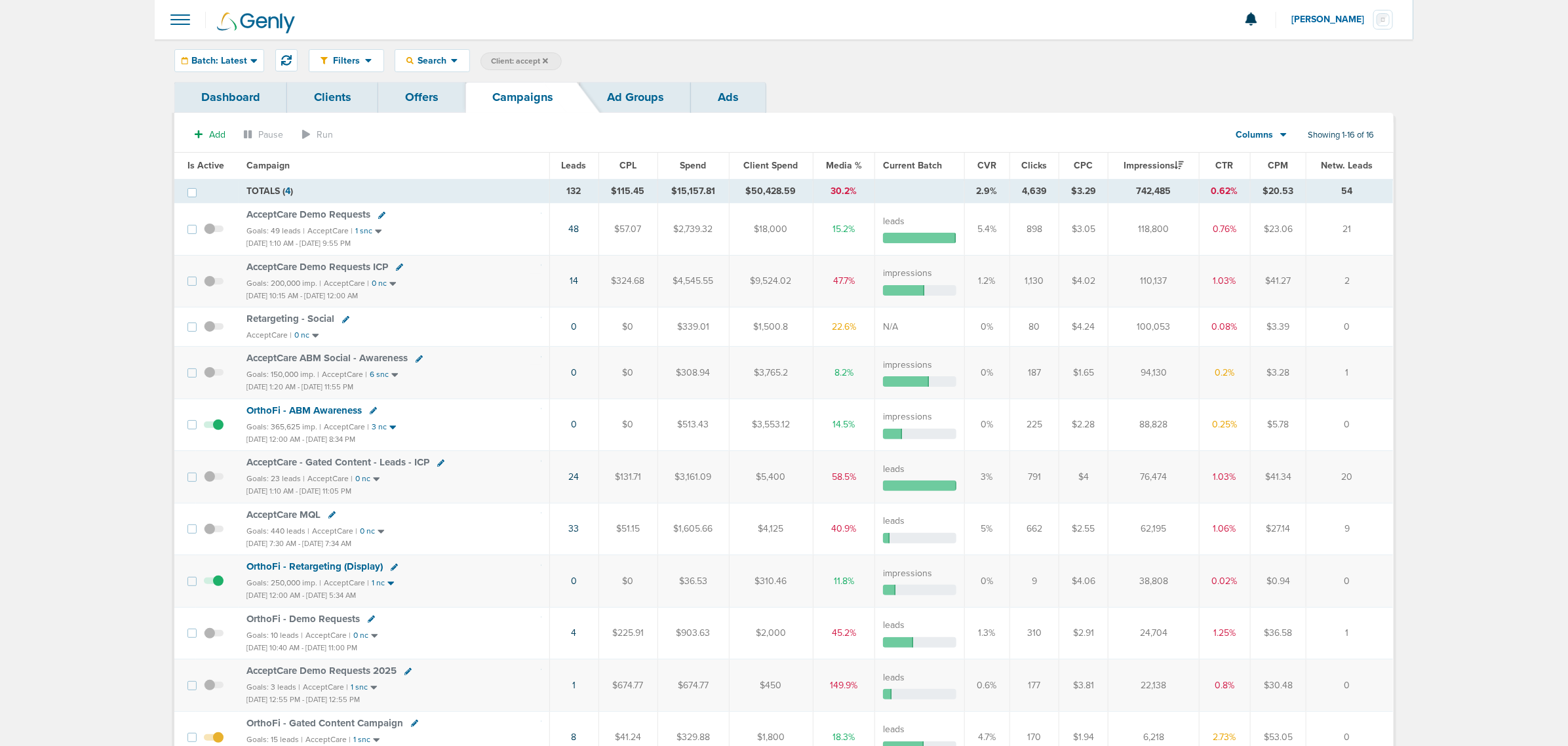
click at [207, 162] on span "Is Active" at bounding box center [206, 165] width 37 height 11
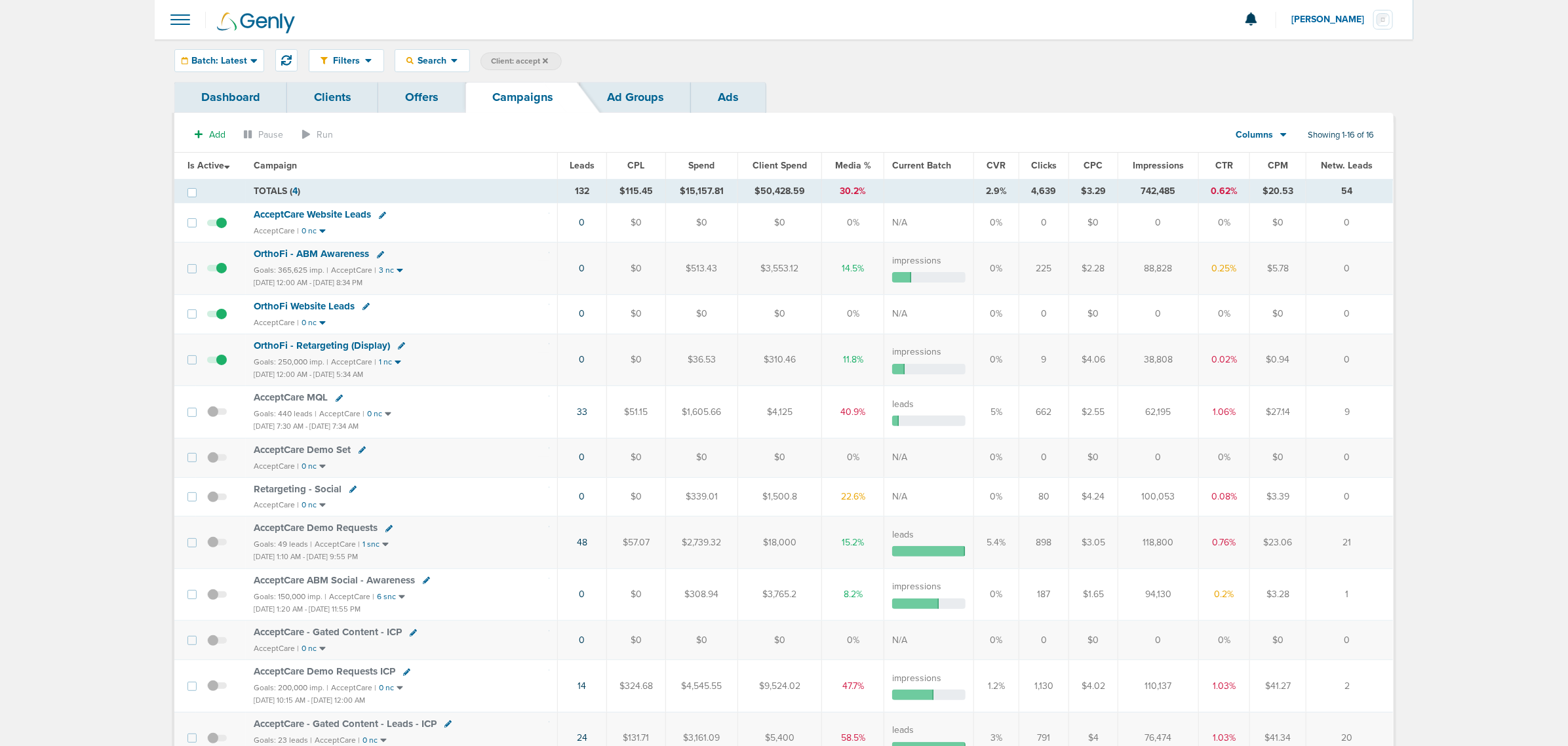
click at [502, 56] on span "Client: accept" at bounding box center [519, 61] width 57 height 11
drag, startPoint x: 624, startPoint y: 63, endPoint x: 559, endPoint y: 56, distance: 65.4
click at [558, 57] on span "Client Campaign Offers Landing Page Ad Group Network Campaign Ad Ad Status Netw…" at bounding box center [595, 61] width 229 height 19
type input "law"
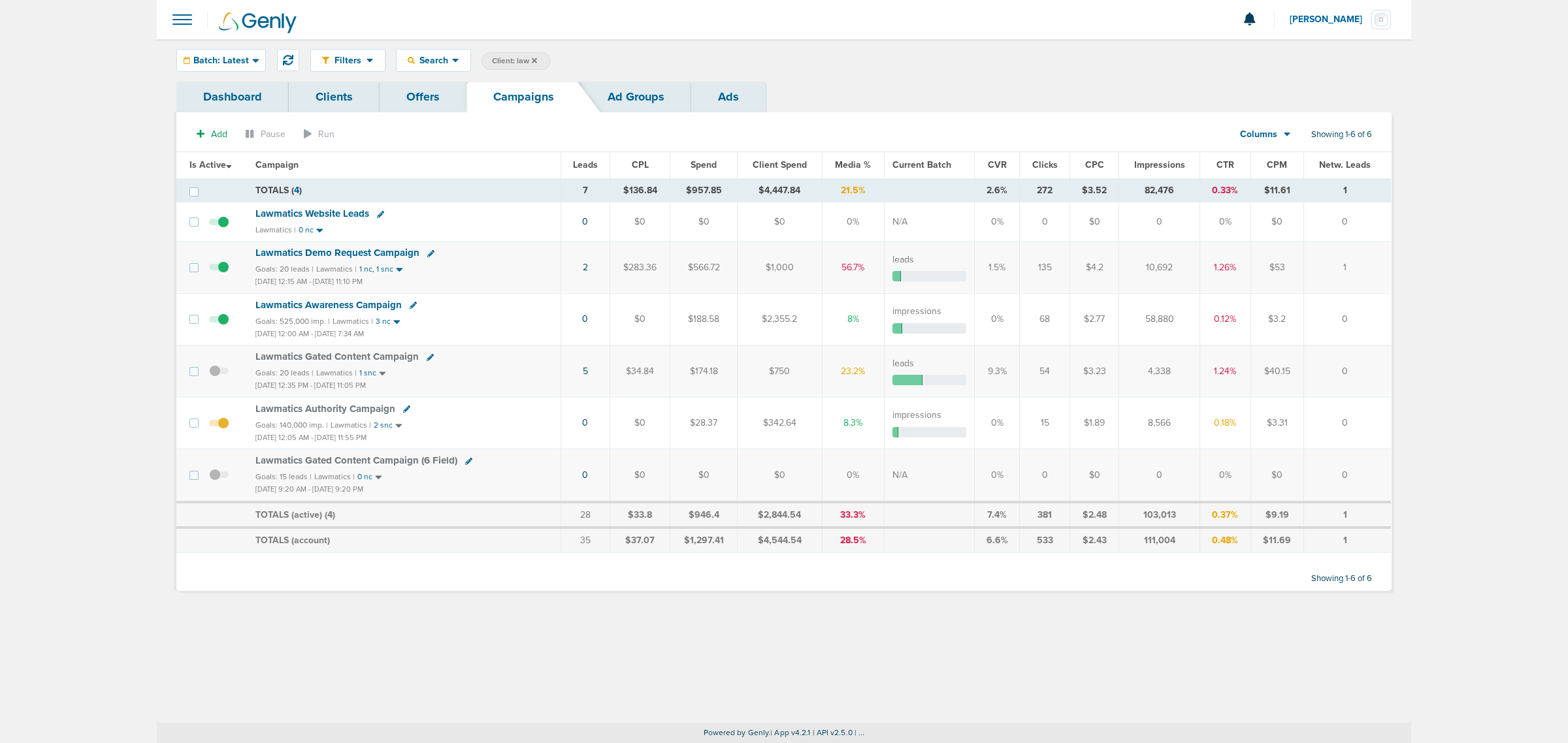
click at [406, 409] on icon at bounding box center [406, 409] width 7 height 7
select select
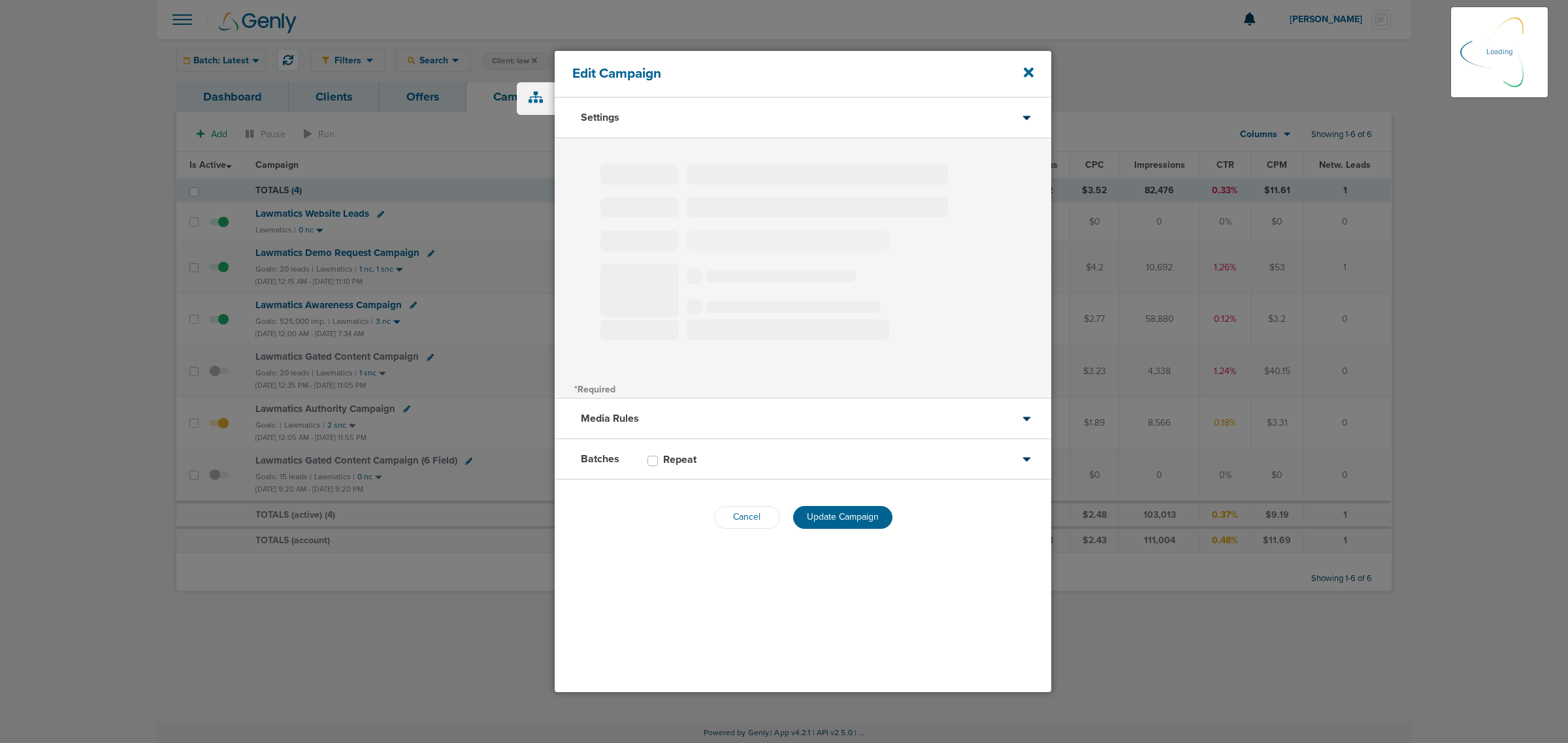
type input "Lawmatics Authority Campaign"
select select "Awareness"
radio input "true"
select select "readOnly"
select select "1"
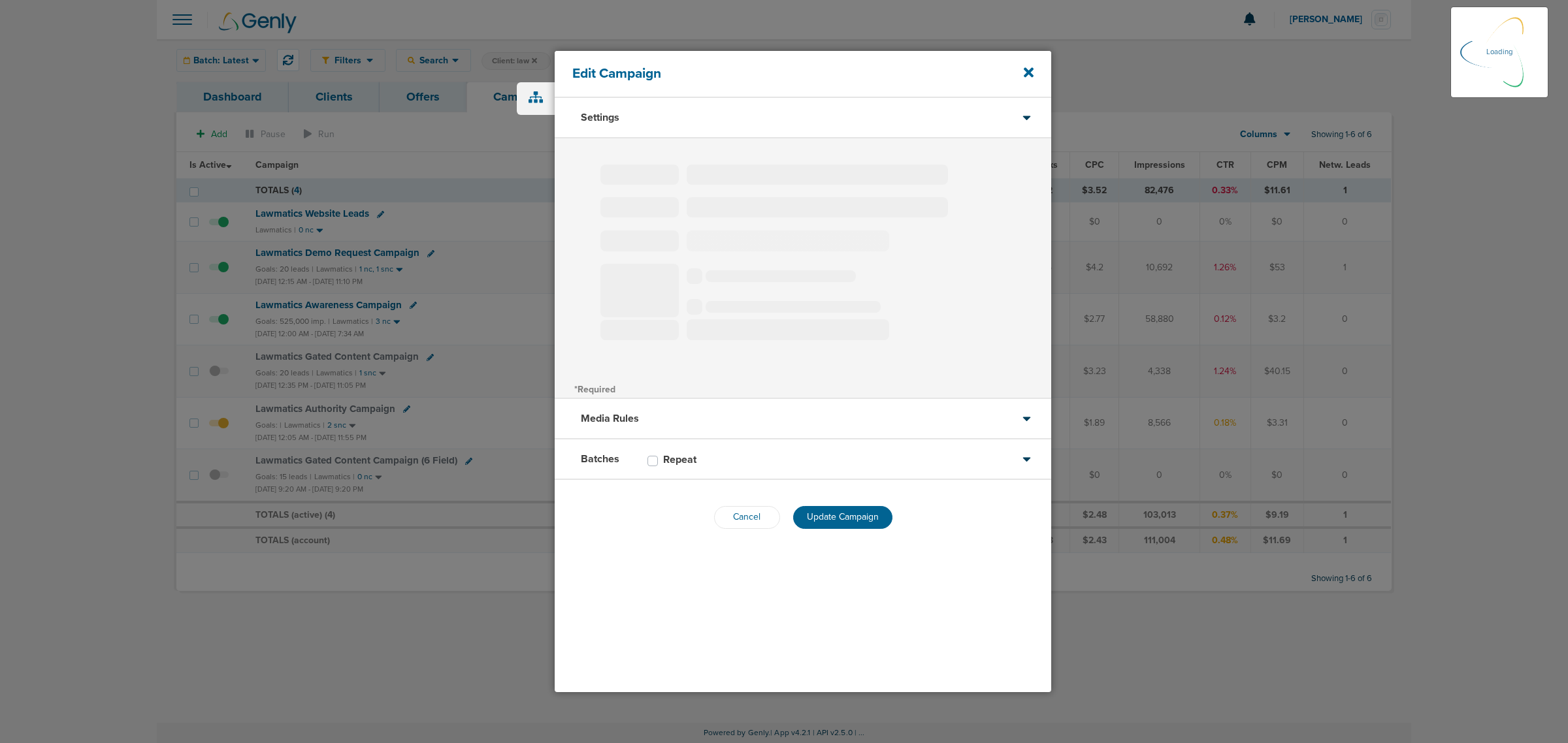
select select "2"
select select "3"
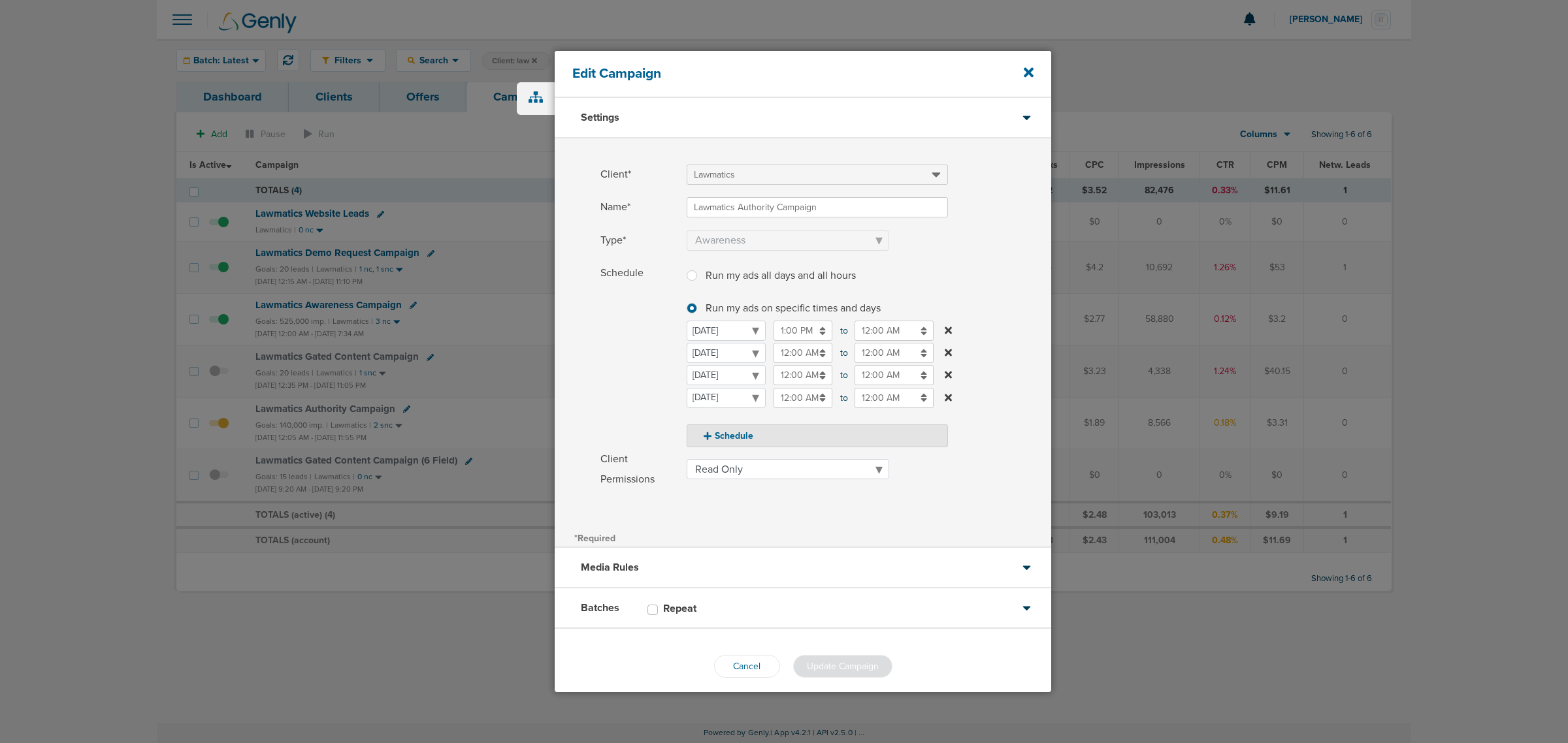
click at [702, 268] on label at bounding box center [702, 268] width 0 height 0
click at [693, 276] on input "Run my ads all days and all hours Run my ads all days and all hours" at bounding box center [691, 274] width 11 height 13
radio input "true"
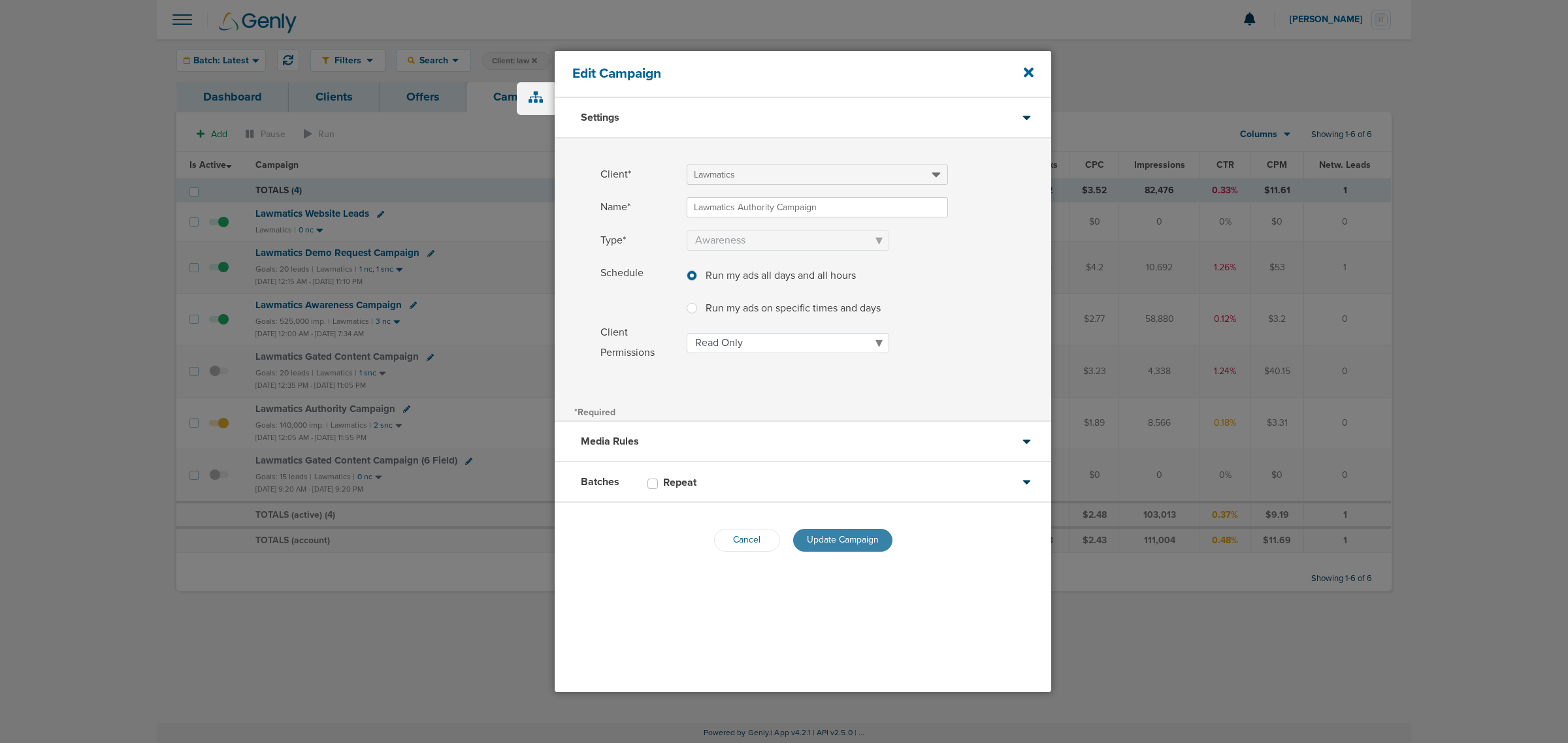
click at [840, 538] on span "Update Campaign" at bounding box center [842, 539] width 72 height 11
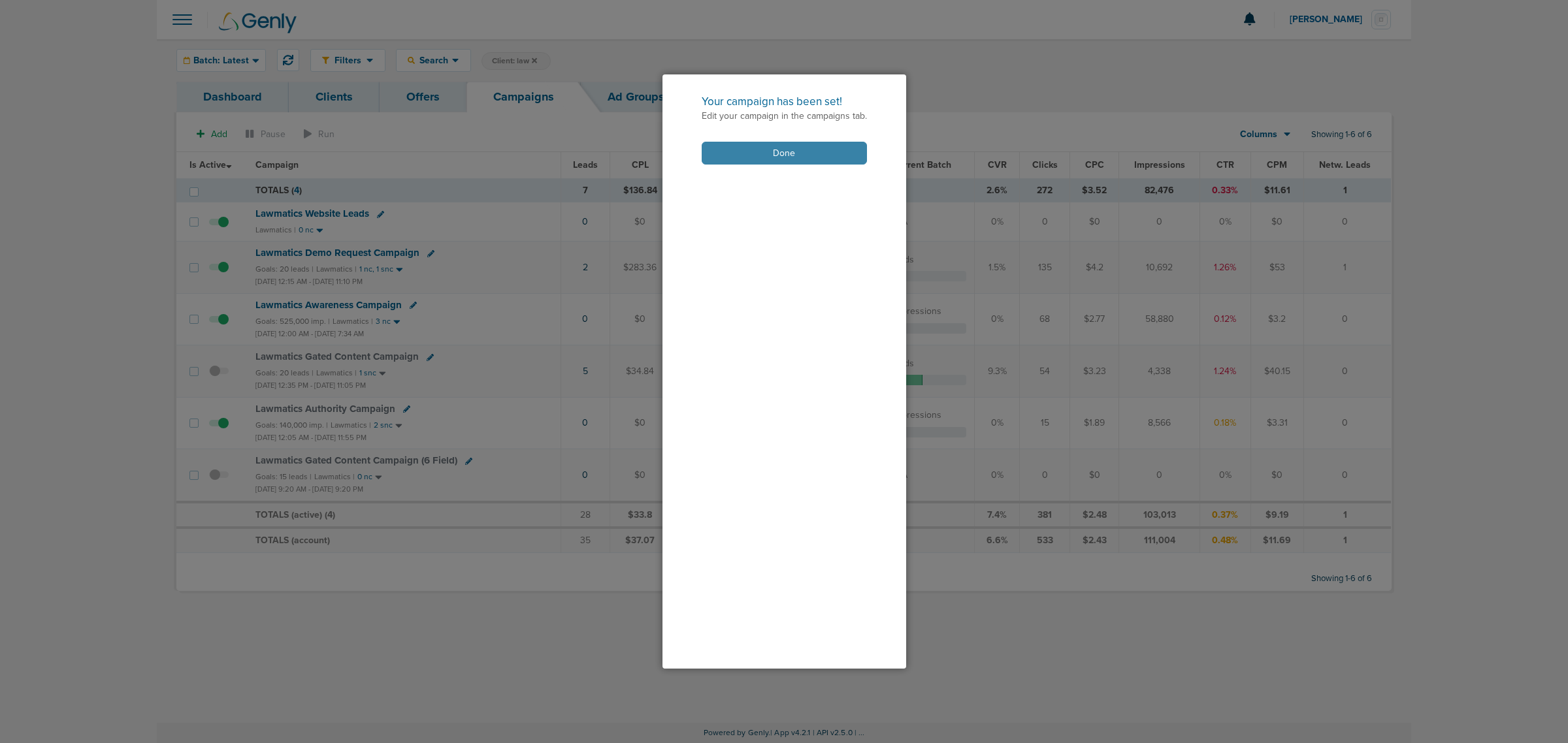
click at [804, 157] on button "Done" at bounding box center [784, 153] width 165 height 23
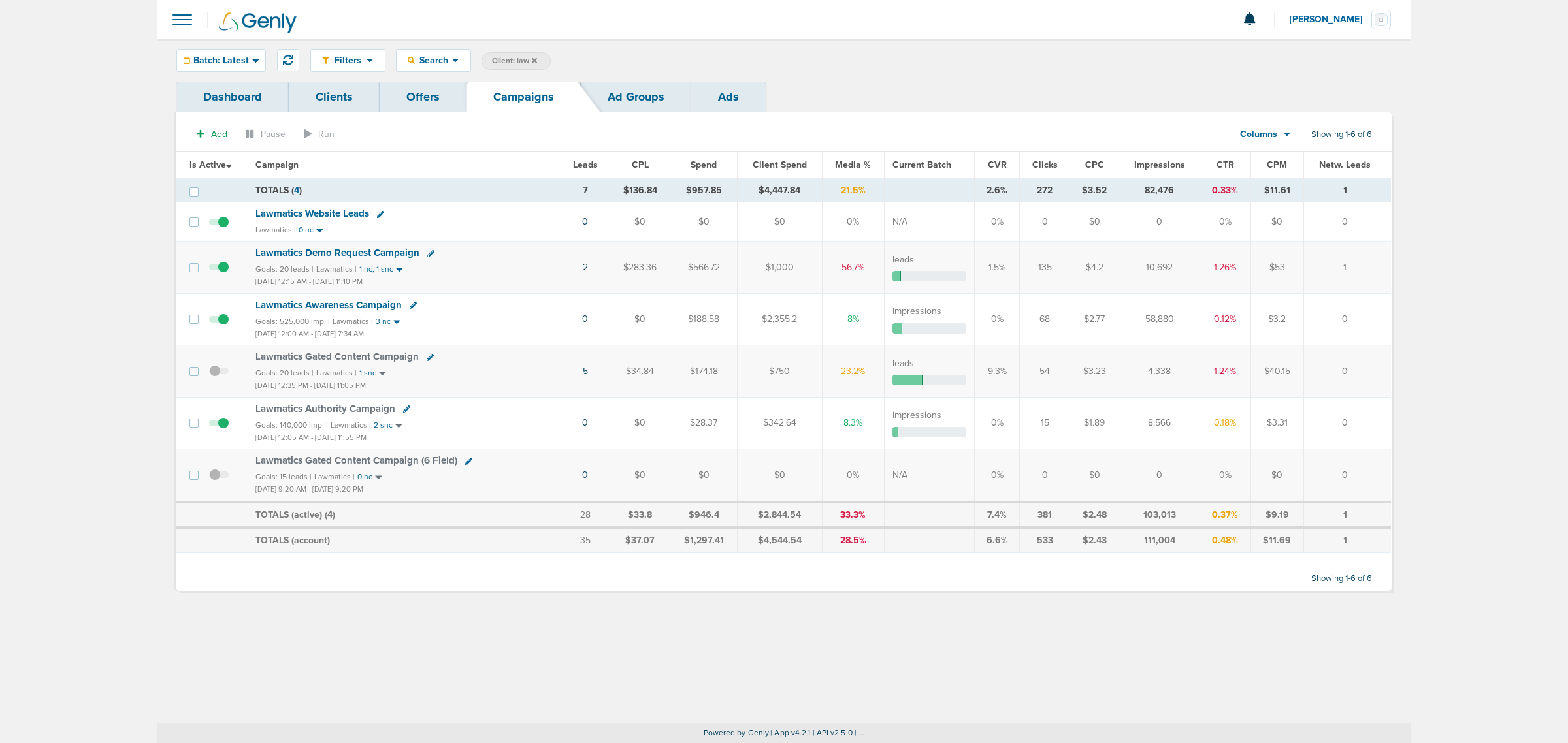
click at [512, 54] on label "Client: law" at bounding box center [516, 61] width 69 height 18
click at [522, 60] on span "Client: law" at bounding box center [514, 61] width 45 height 11
drag, startPoint x: 611, startPoint y: 59, endPoint x: 533, endPoint y: 52, distance: 78.3
click at [533, 52] on span "Client Campaign Offers Landing Page Ad Group Network Campaign Ad Ad Status Netw…" at bounding box center [595, 61] width 228 height 18
type input "lily"
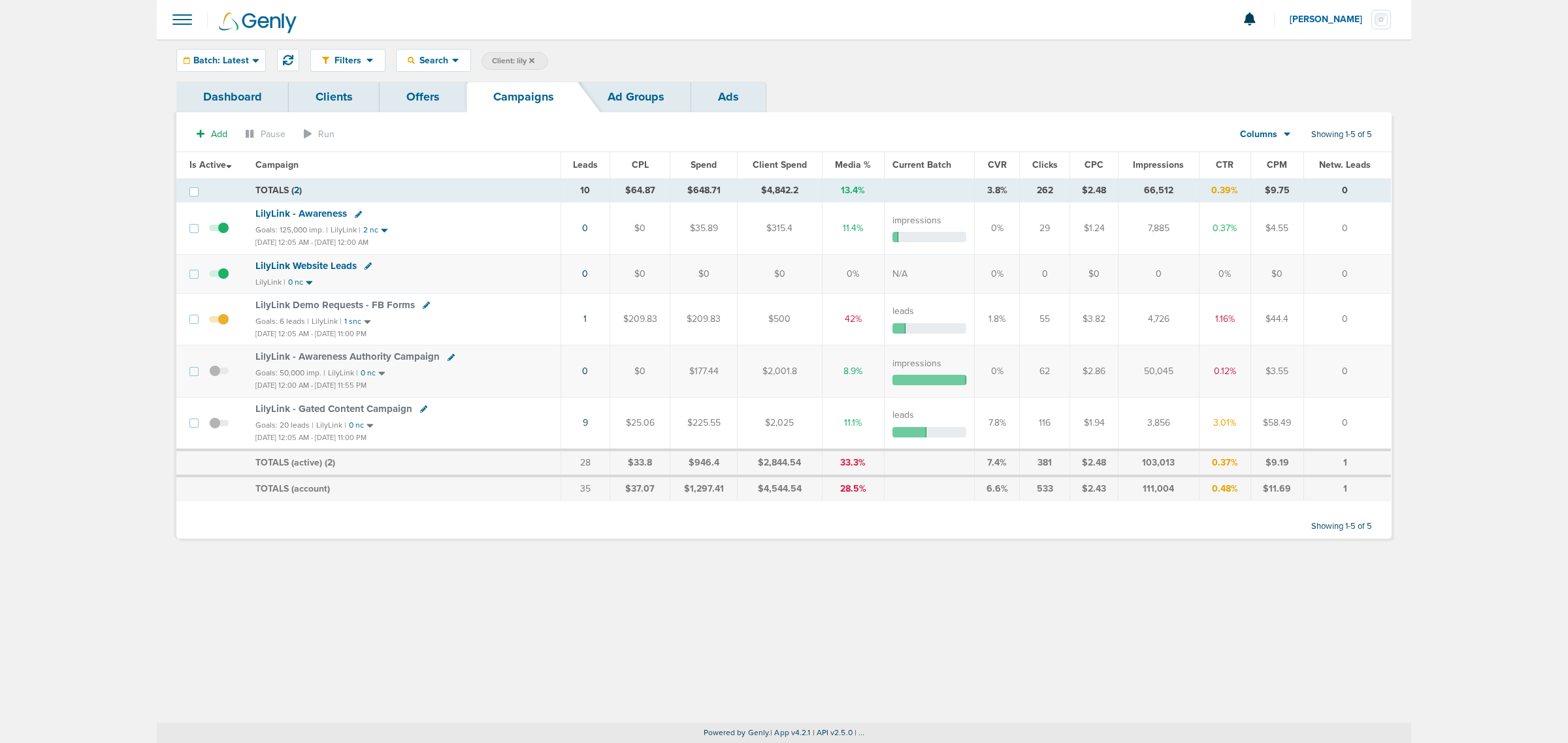
click at [507, 61] on span "Client: lily" at bounding box center [513, 61] width 42 height 11
drag, startPoint x: 614, startPoint y: 62, endPoint x: 535, endPoint y: 67, distance: 79.2
click at [535, 67] on span "Client Campaign Offers Landing Page Ad Group Network Campaign Ad Ad Status Netw…" at bounding box center [595, 61] width 228 height 18
type input "nex"
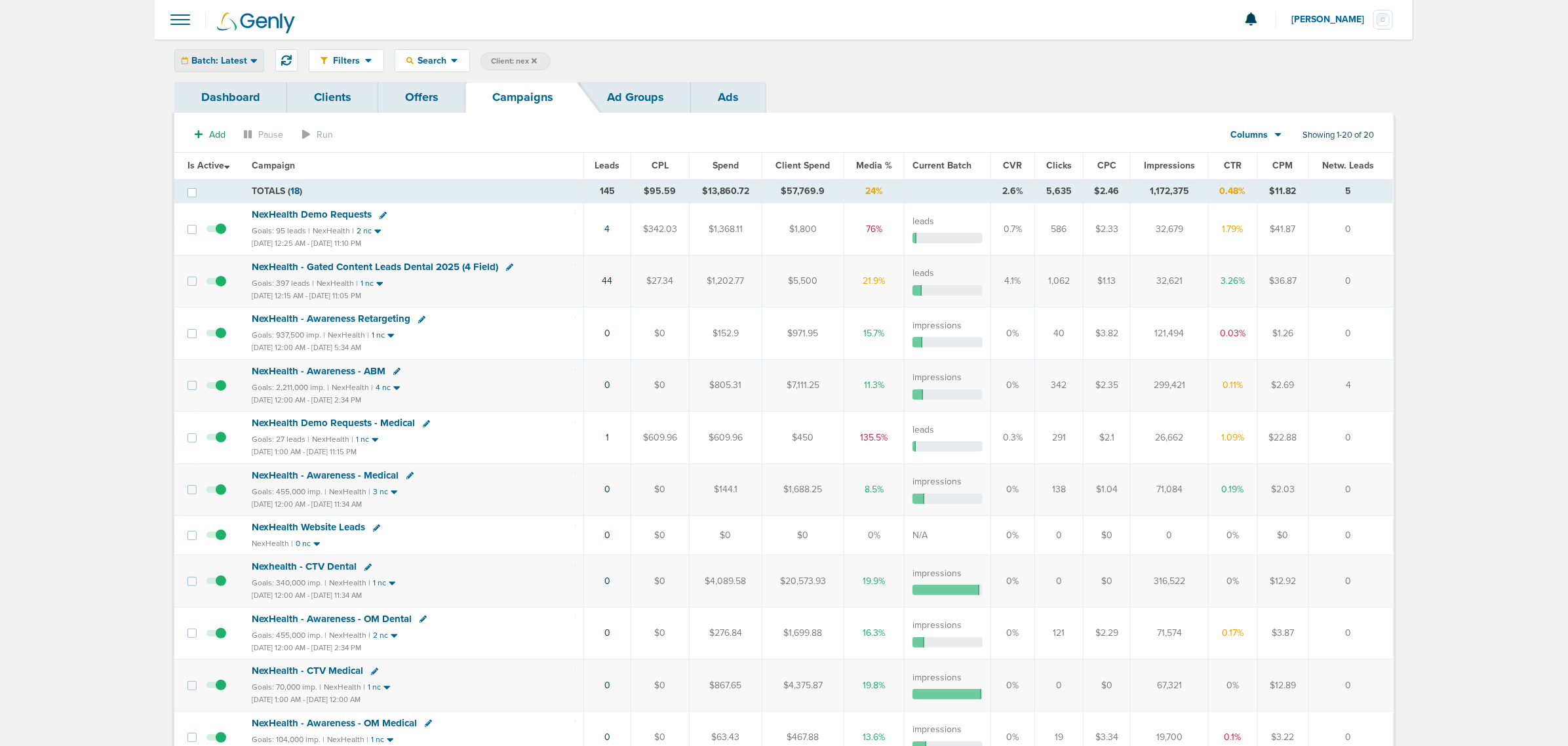
click at [246, 57] on div "Batch: Latest" at bounding box center [219, 60] width 89 height 22
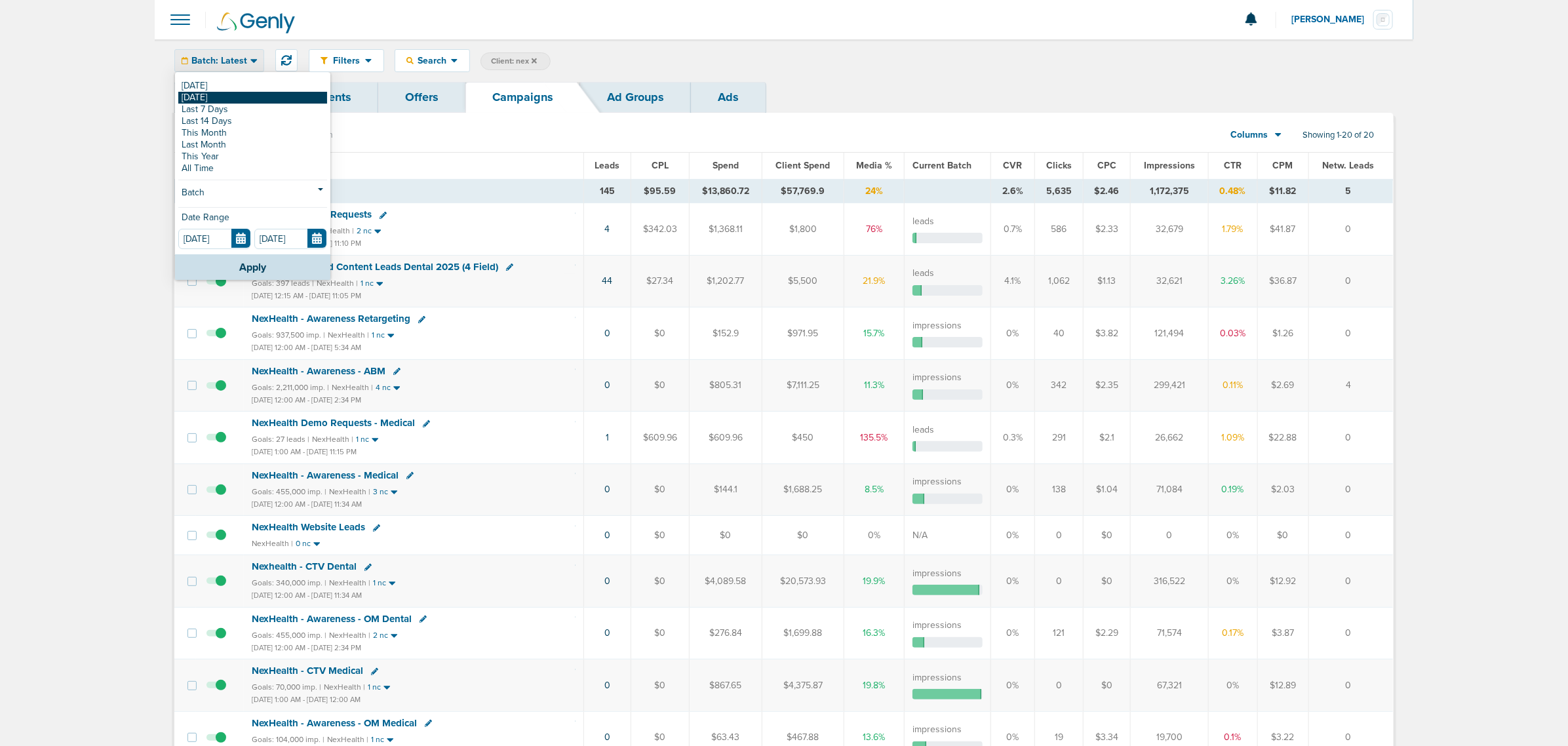
click at [196, 93] on link "[DATE]" at bounding box center [252, 98] width 149 height 12
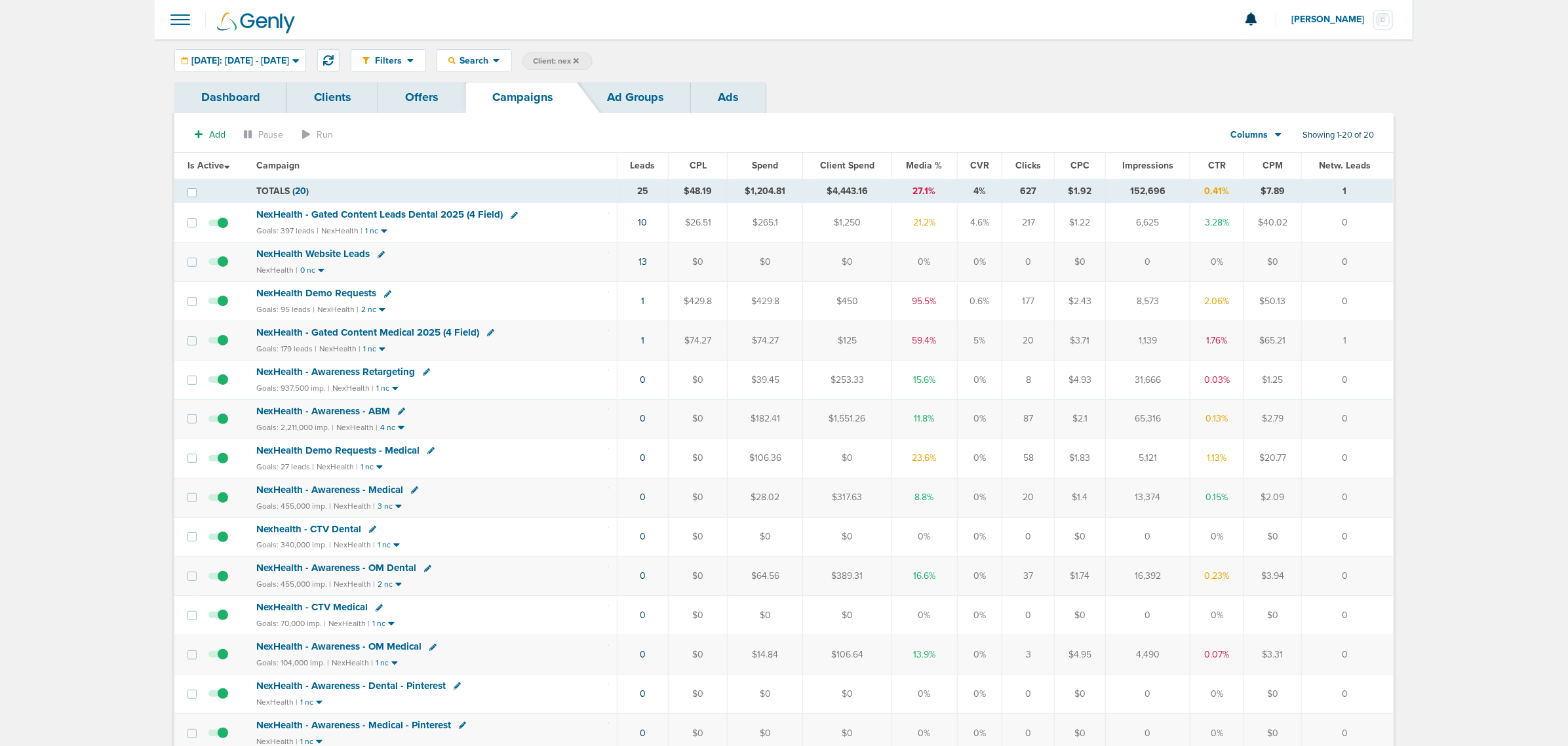
click at [1141, 165] on span "Impressions" at bounding box center [1147, 165] width 51 height 11
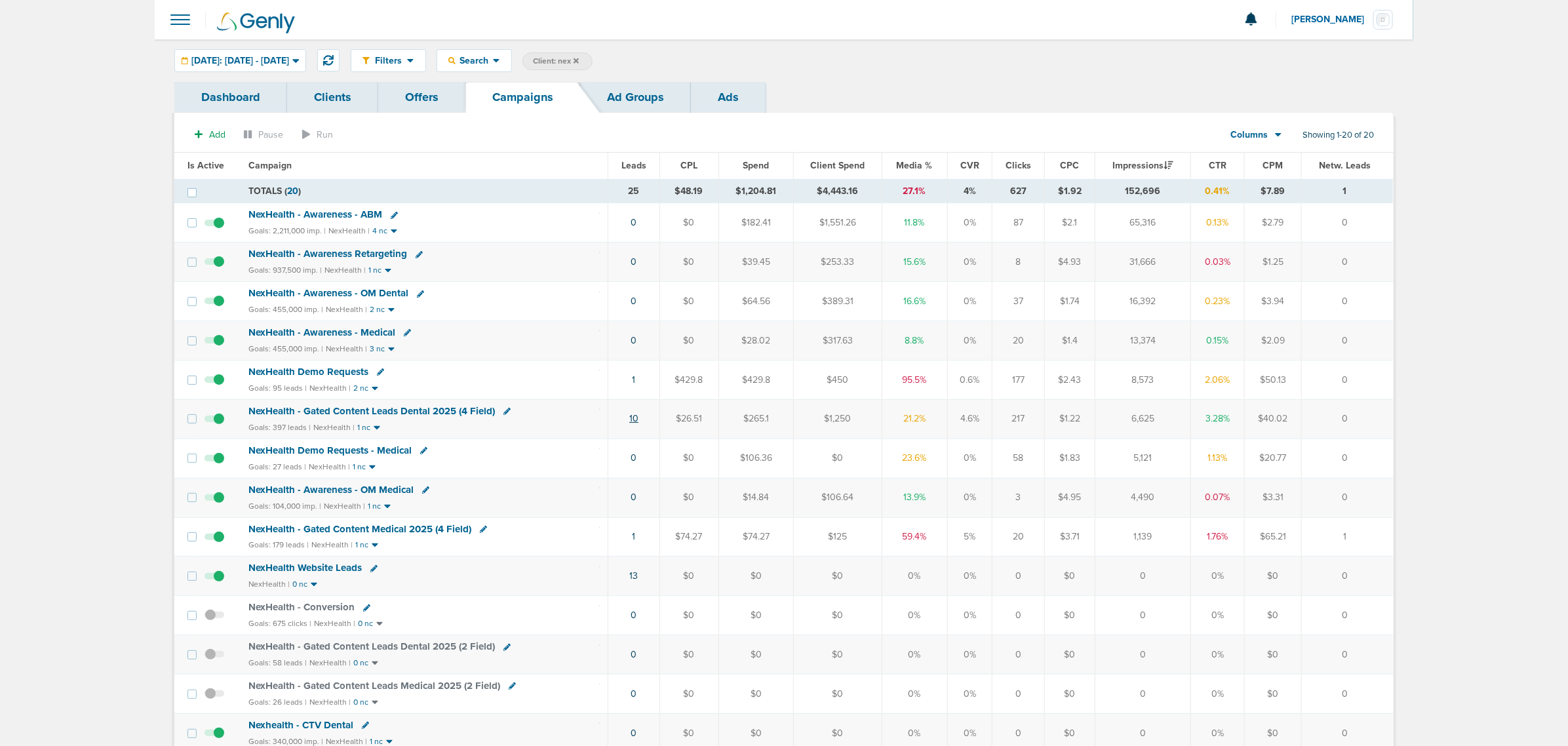
click at [636, 424] on link "10" at bounding box center [634, 418] width 9 height 11
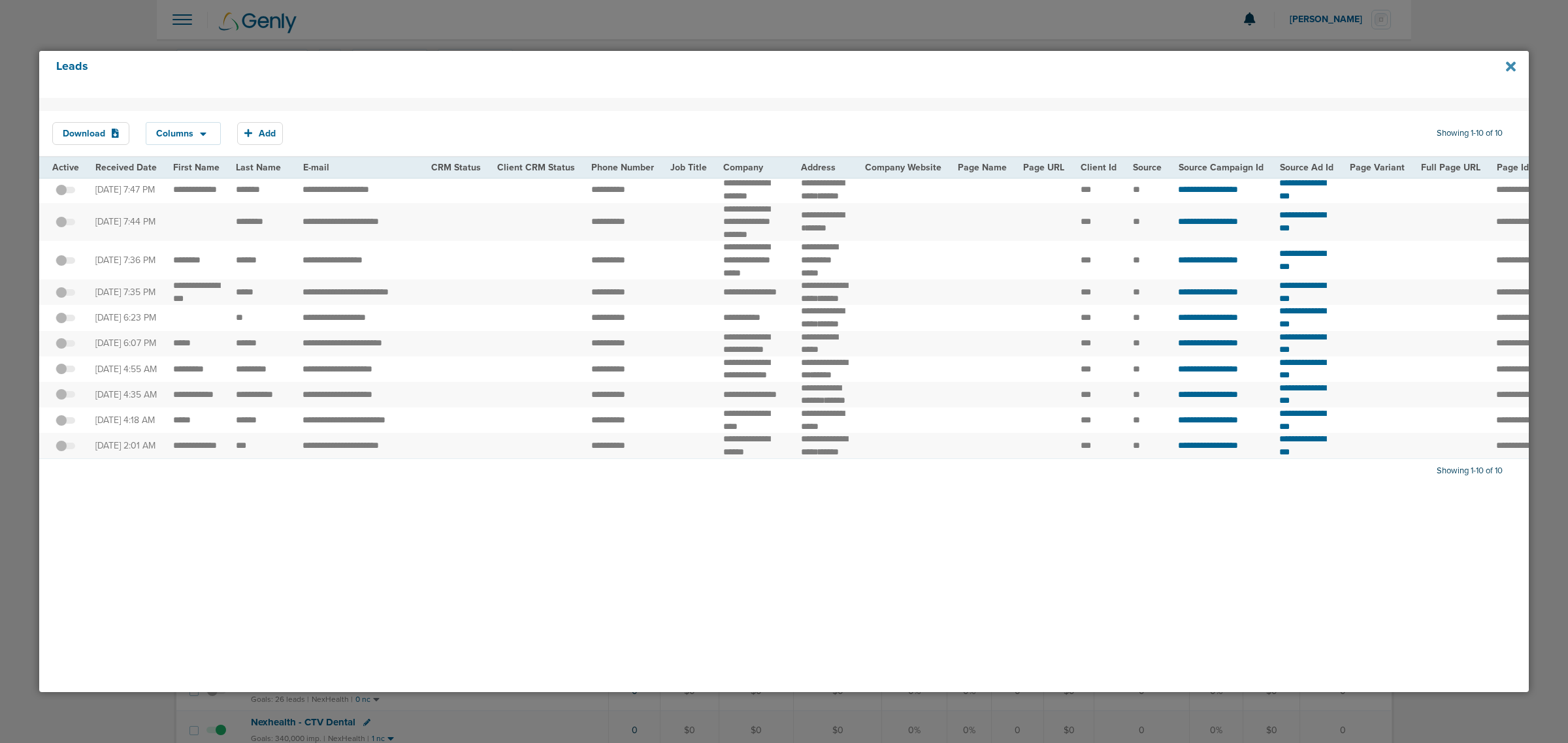
click at [1507, 64] on icon at bounding box center [1510, 66] width 10 height 10
drag, startPoint x: 781, startPoint y: 18, endPoint x: 649, endPoint y: 45, distance: 134.7
click at [753, 28] on div at bounding box center [784, 371] width 1568 height 743
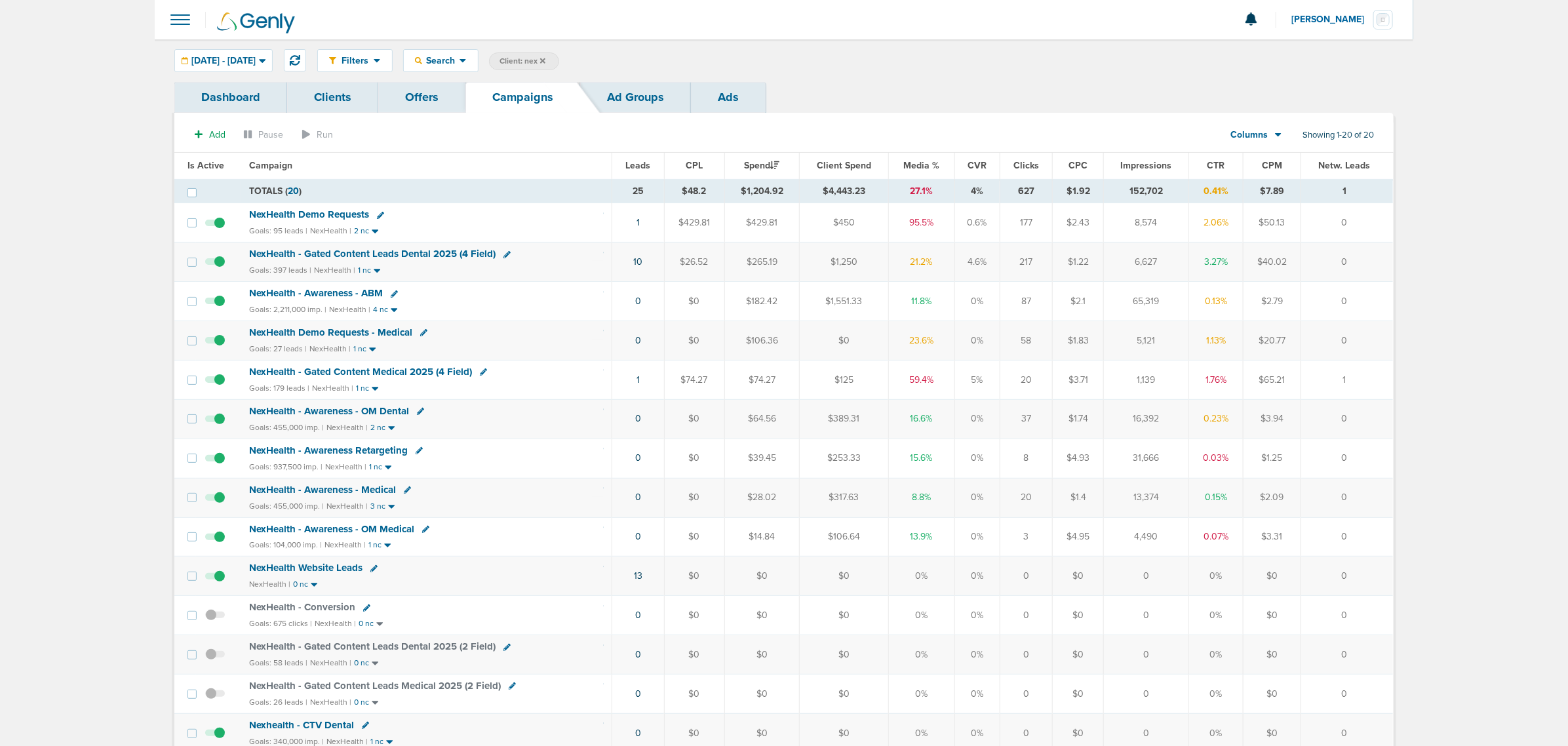
click at [1142, 164] on span "Impressions" at bounding box center [1146, 165] width 51 height 11
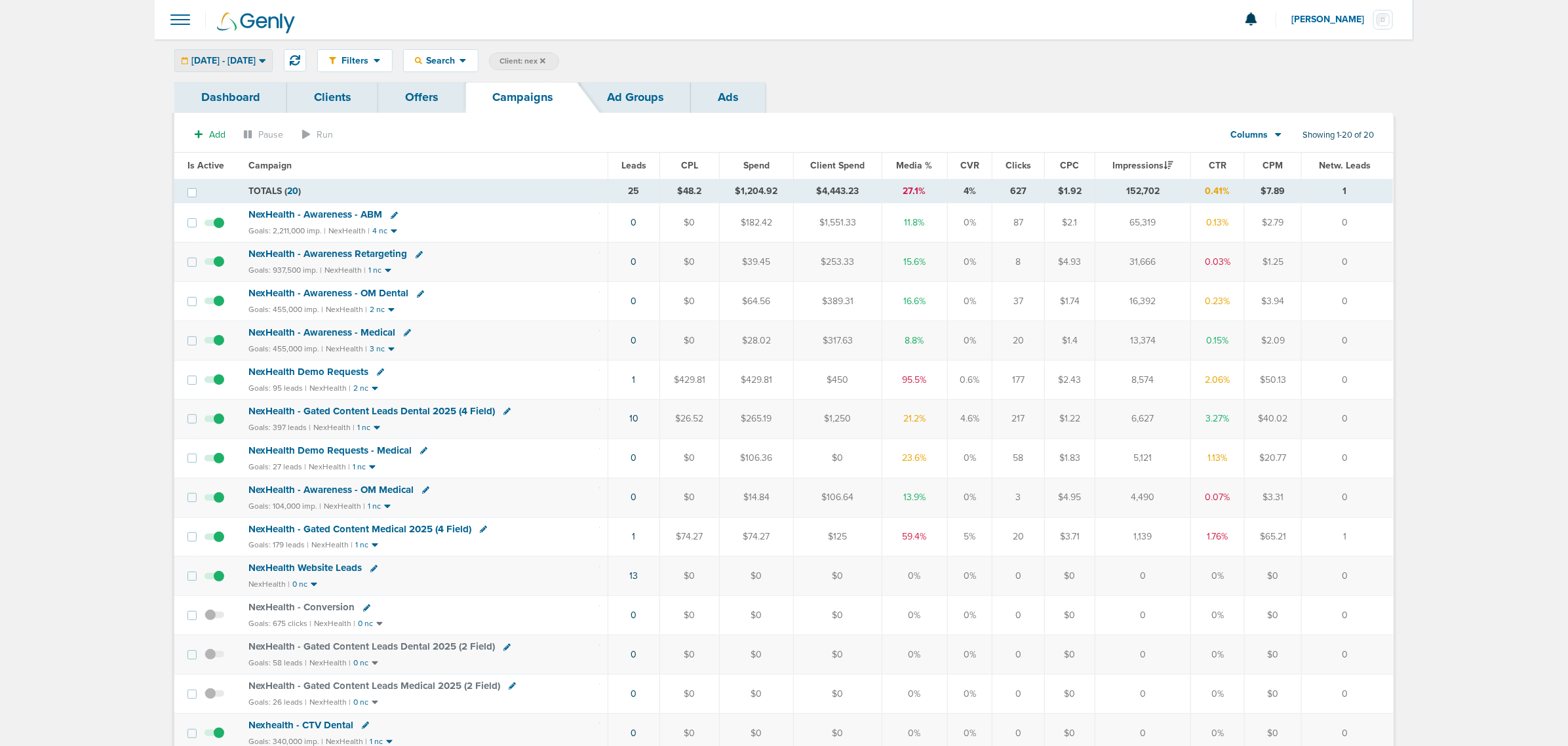
click at [256, 63] on span "09.04.2025 - 09.04.2025" at bounding box center [223, 61] width 64 height 9
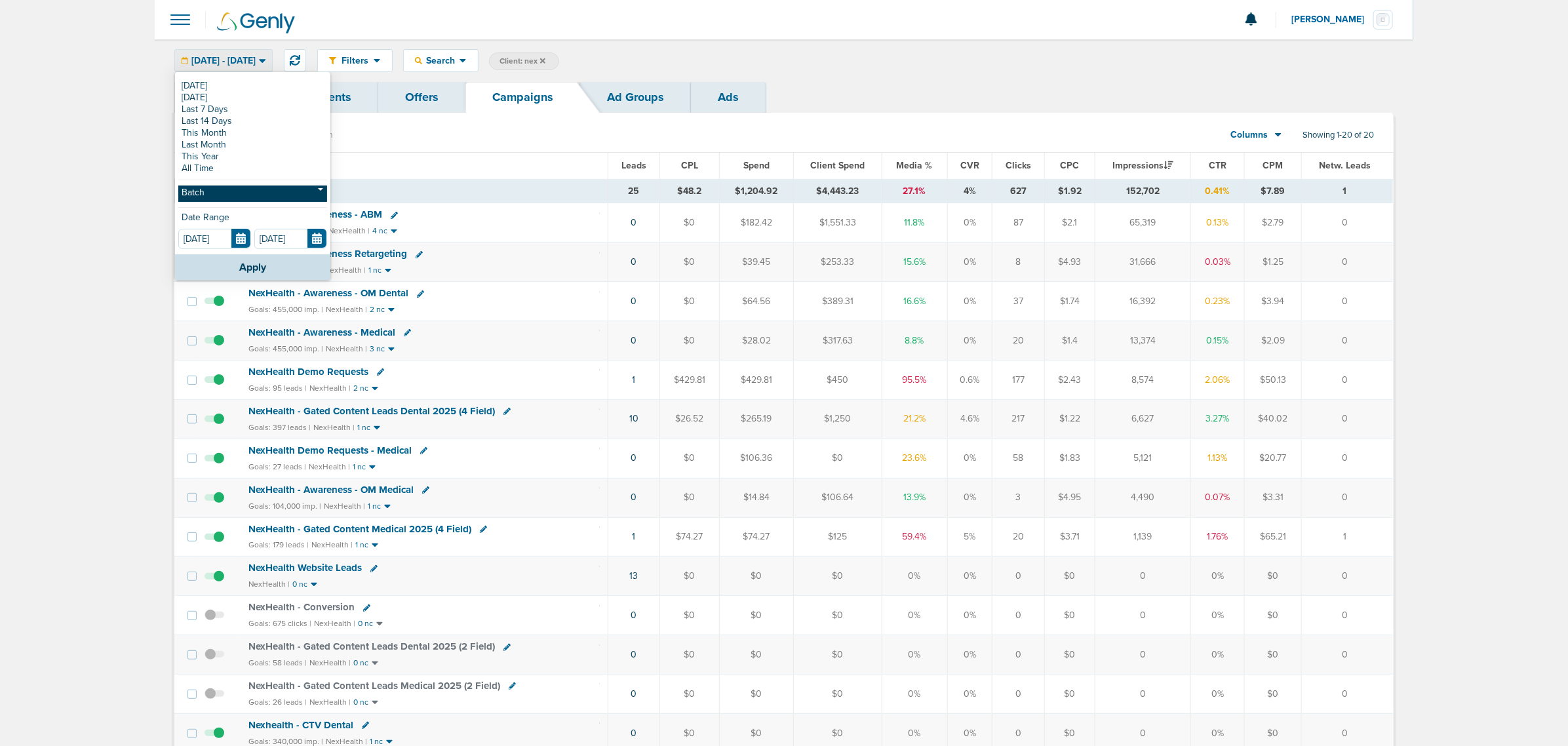
click at [226, 191] on link "Batch" at bounding box center [252, 194] width 149 height 17
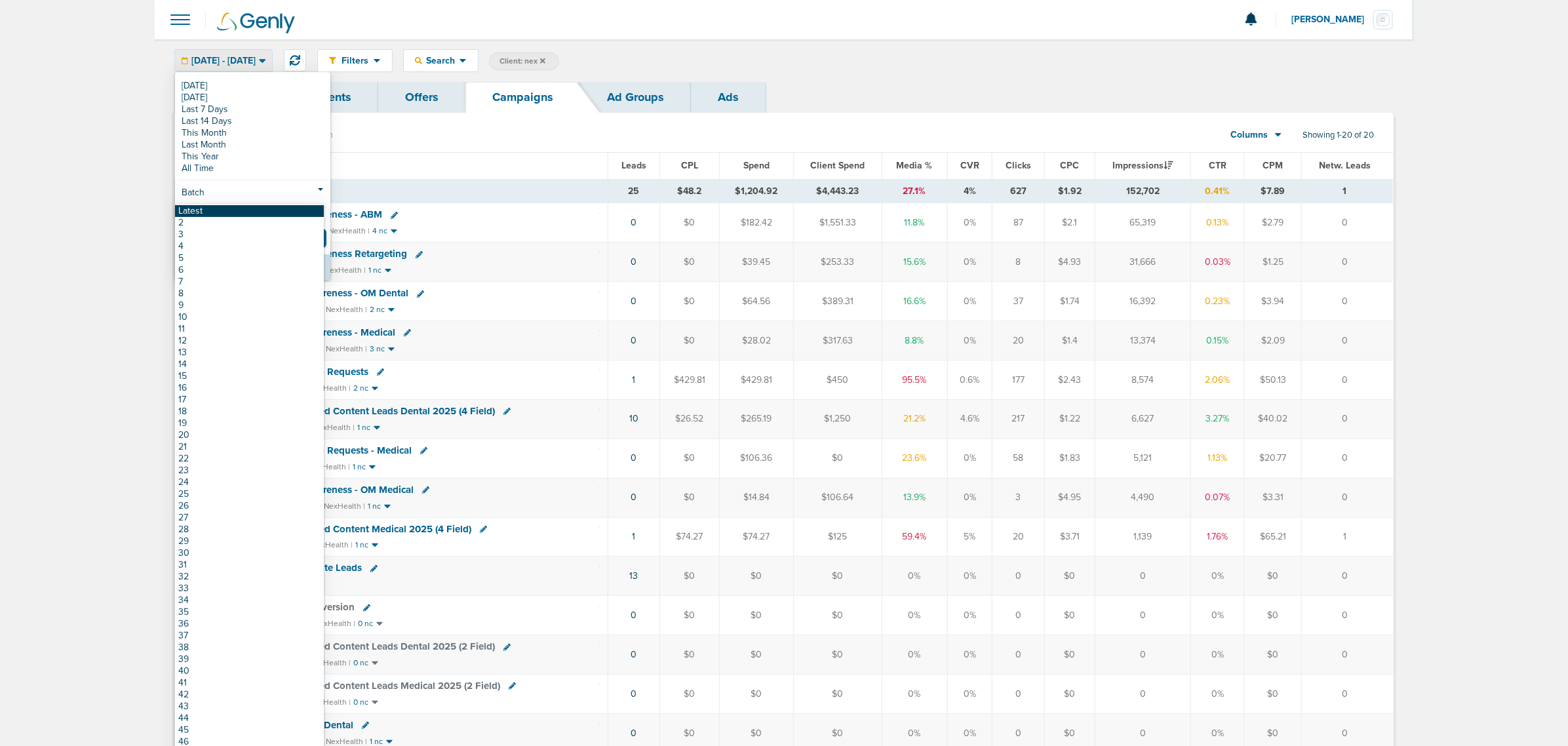
click at [204, 213] on link "Latest" at bounding box center [249, 211] width 149 height 12
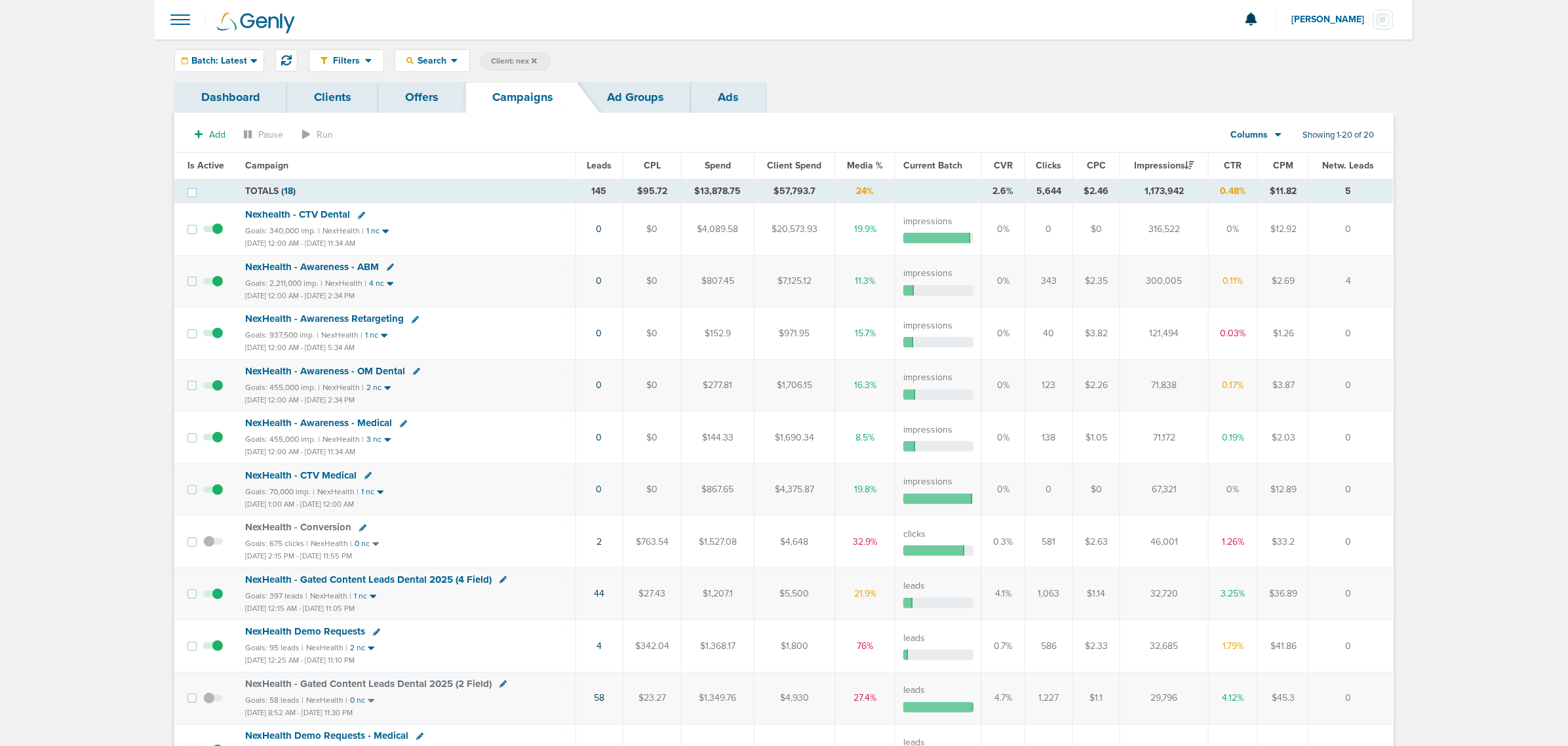
click at [502, 57] on span "Client: nex" at bounding box center [513, 61] width 46 height 11
drag, startPoint x: 624, startPoint y: 63, endPoint x: 571, endPoint y: 77, distance: 54.8
click at [571, 77] on div "Filters Active Only Settings Status Active Inactive Objectives MQL SQL Traffic …" at bounding box center [784, 61] width 1258 height 42
click at [1027, 86] on div "Dashboard Clients Offers Campaigns Ad Groups Ads" at bounding box center [784, 97] width 1219 height 31
drag, startPoint x: 506, startPoint y: 283, endPoint x: 465, endPoint y: 283, distance: 41.0
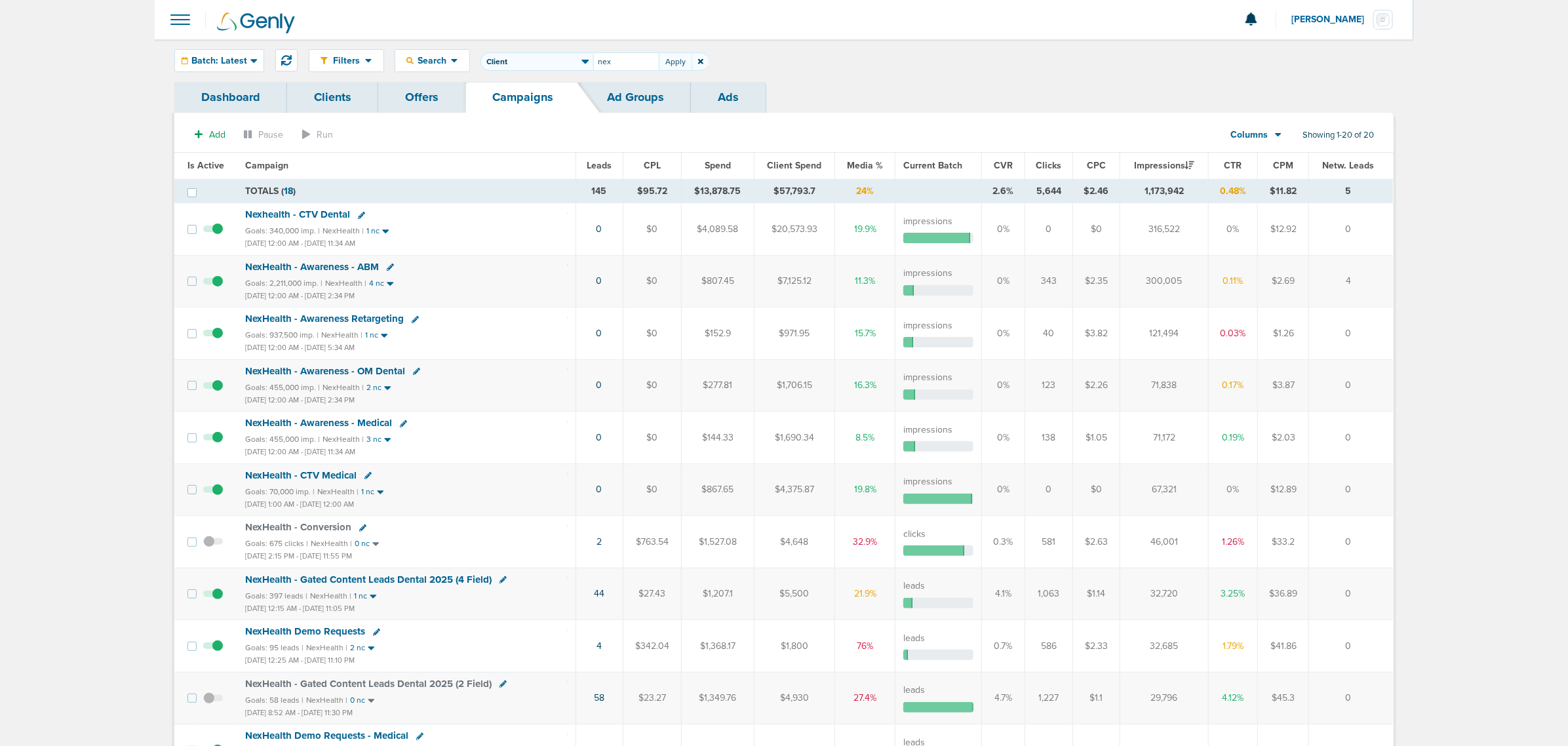
click at [508, 283] on div "Goals: 2,211,000 imp. | NexHealth | 4 nc" at bounding box center [406, 283] width 322 height 11
click at [310, 266] on span "NexHealth - Awareness - ABM" at bounding box center [312, 267] width 133 height 12
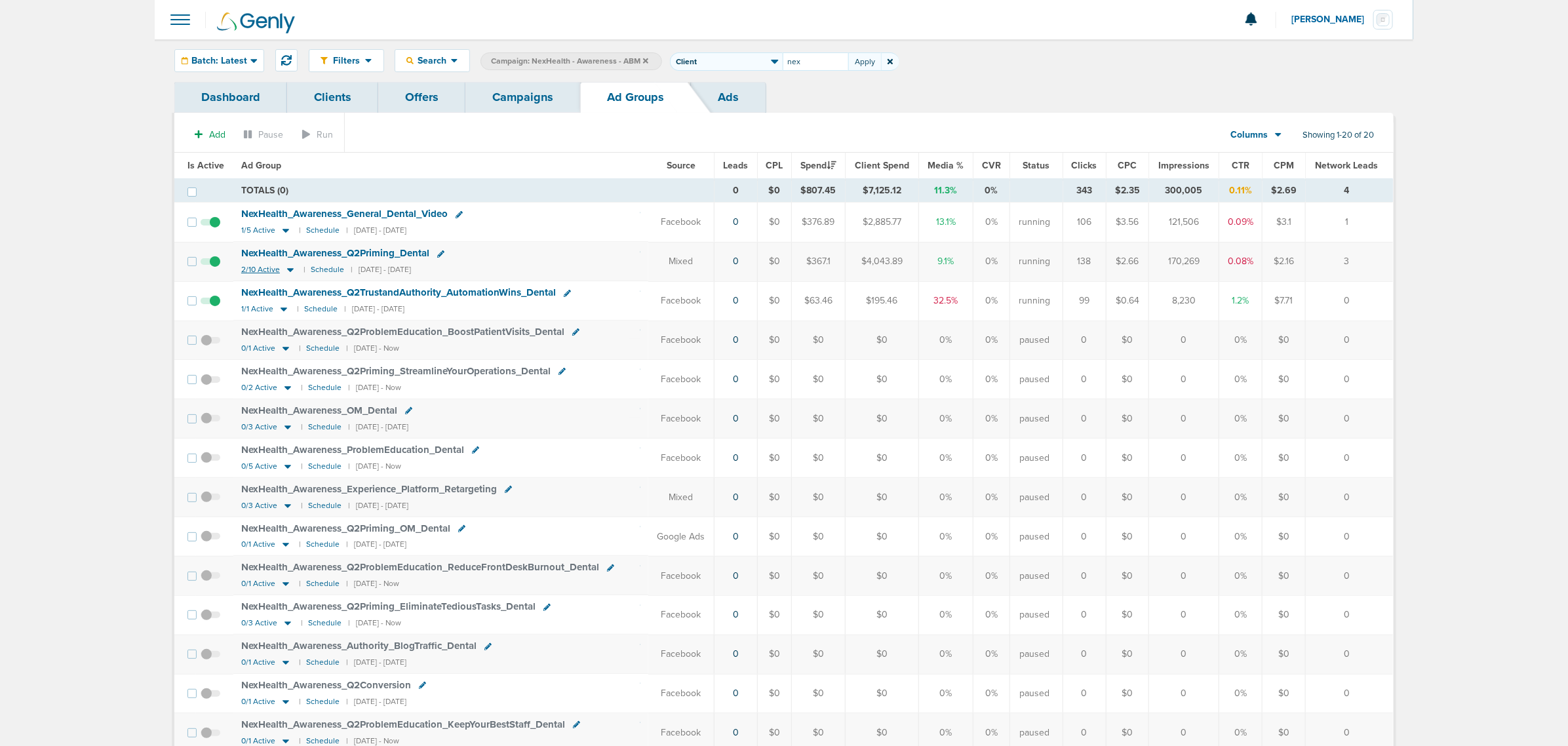
click at [288, 270] on icon at bounding box center [290, 271] width 7 height 4
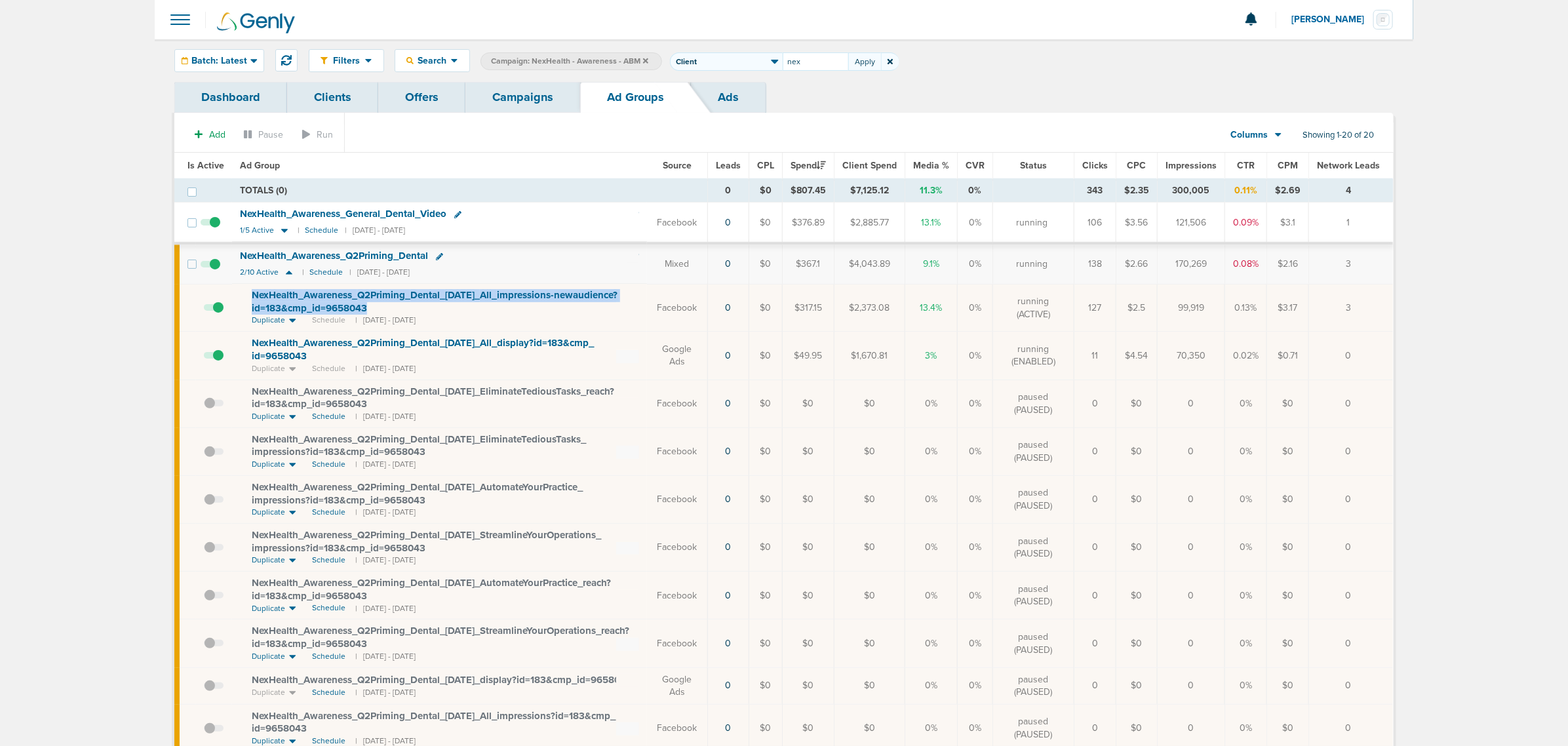
drag, startPoint x: 382, startPoint y: 309, endPoint x: 244, endPoint y: 293, distance: 138.9
click at [244, 293] on td "NexHealth_ Awareness_ Q2Priming_ Dental_ 06.06.25_ All_ impressions-newaudience…" at bounding box center [439, 307] width 415 height 48
copy span "NexHealth_ Awareness_ Q2Priming_ Dental_ 06.06.25_ All_ impressions-newaudience…"
click at [502, 256] on div "NexHealth_ Awareness_ Q2Priming_ Dental" at bounding box center [439, 256] width 399 height 13
click at [440, 256] on icon at bounding box center [439, 256] width 7 height 7
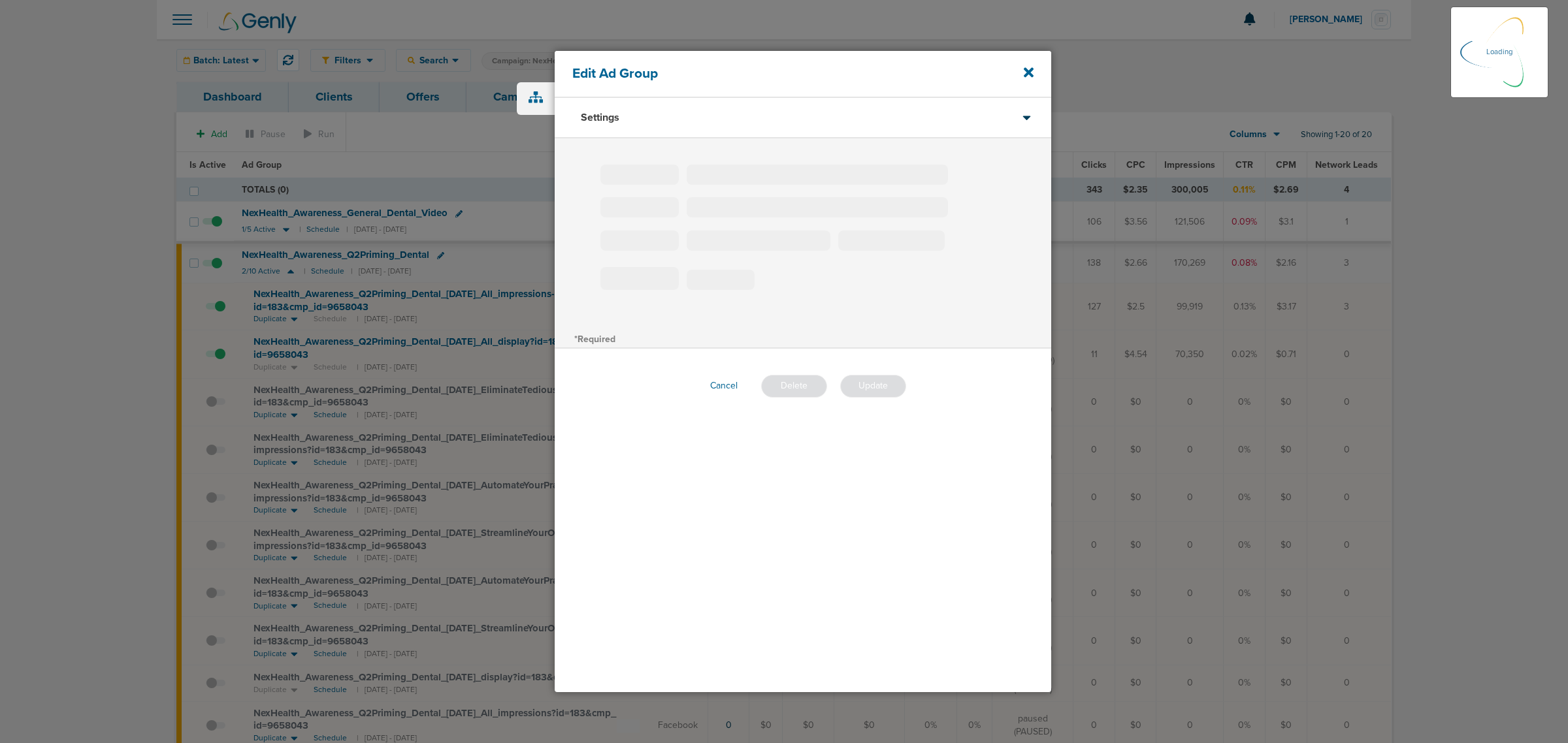
type input "NexHealth_Awareness_Q2Priming_Dental"
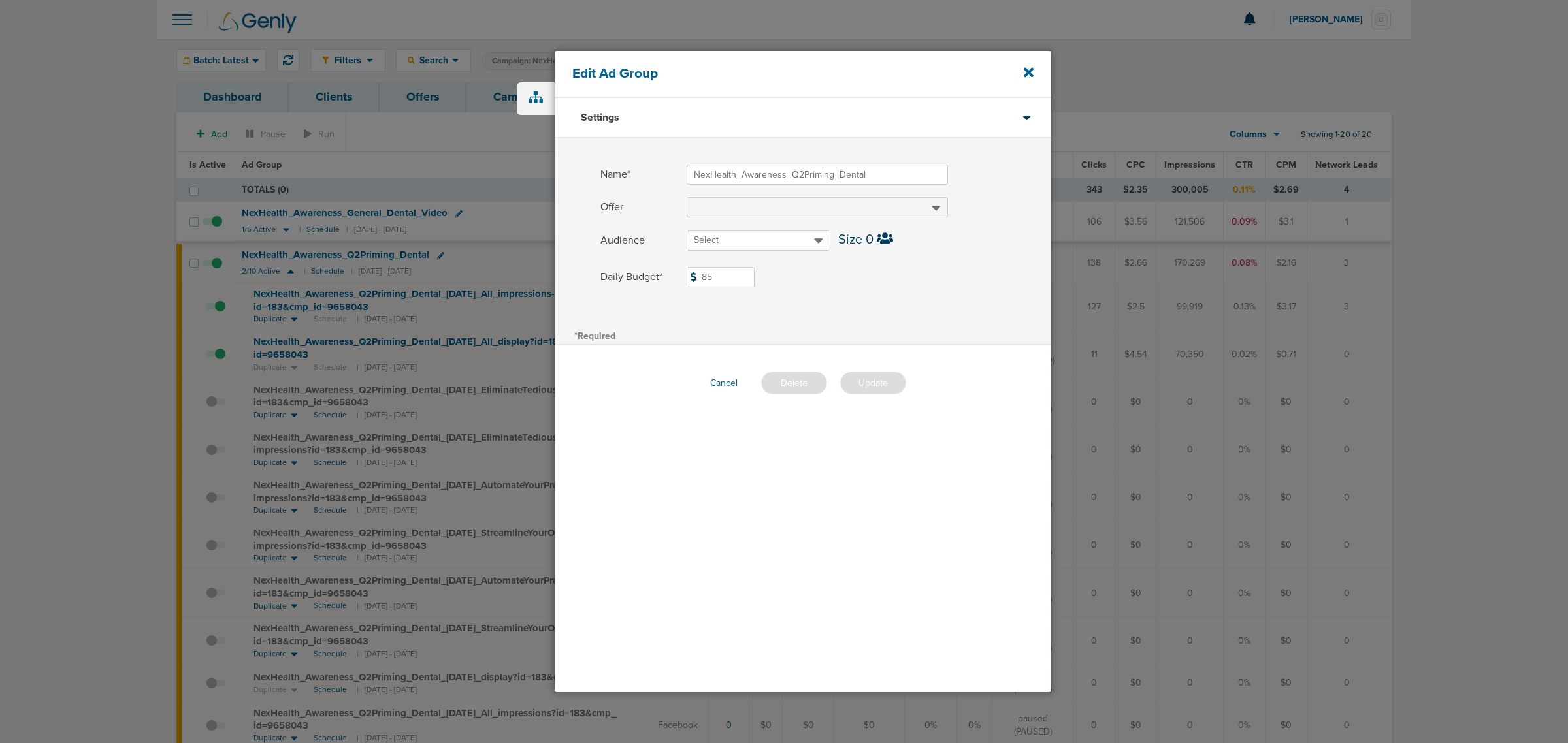
drag, startPoint x: 718, startPoint y: 278, endPoint x: 672, endPoint y: 282, distance: 46.2
click at [672, 282] on label "Daily Budget* 85 $85" at bounding box center [826, 277] width 450 height 20
type input "90"
click at [859, 278] on label "Daily Budget* 90 $90" at bounding box center [826, 277] width 450 height 20
click at [755, 278] on input "90" at bounding box center [720, 277] width 68 height 20
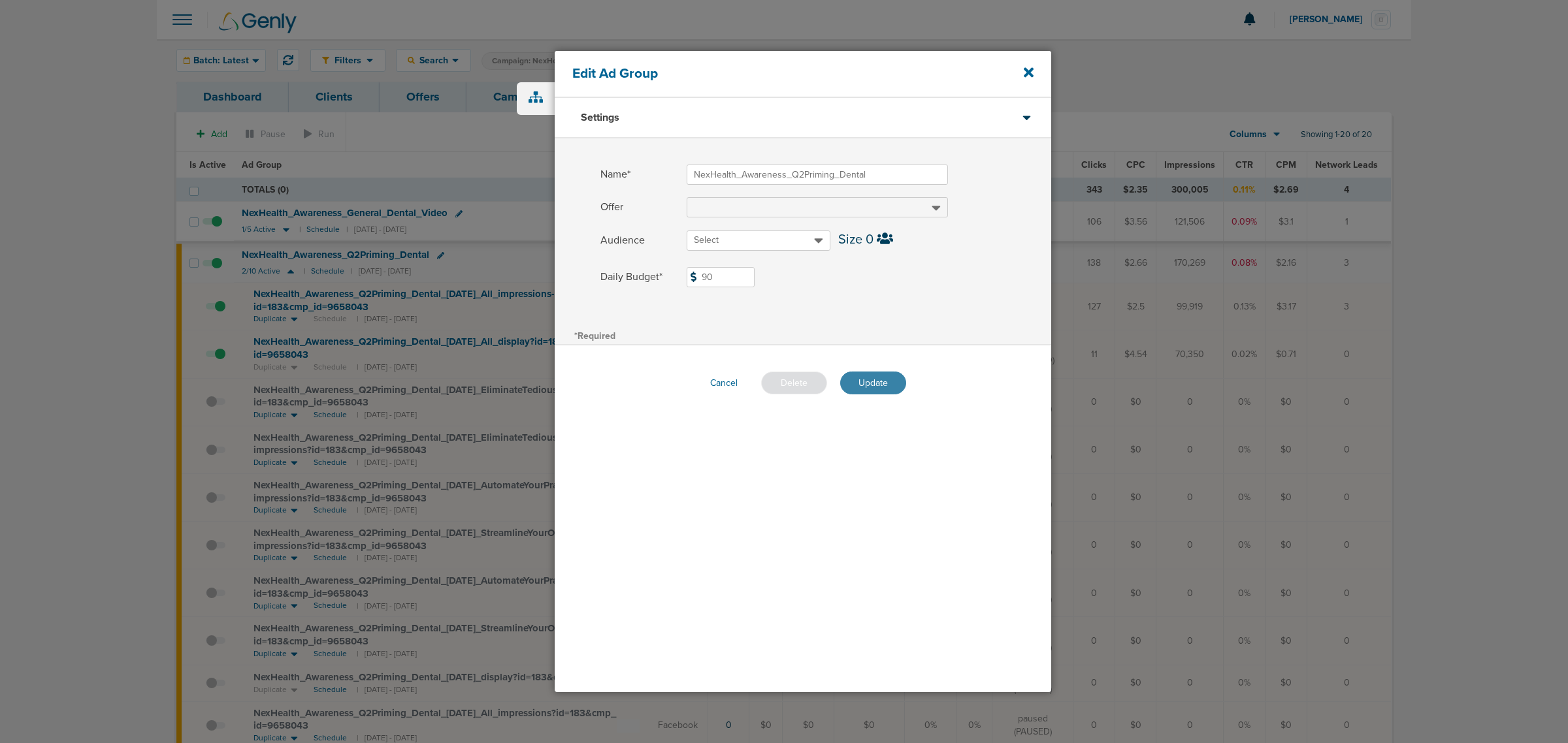
click at [888, 376] on button "Update" at bounding box center [873, 382] width 66 height 23
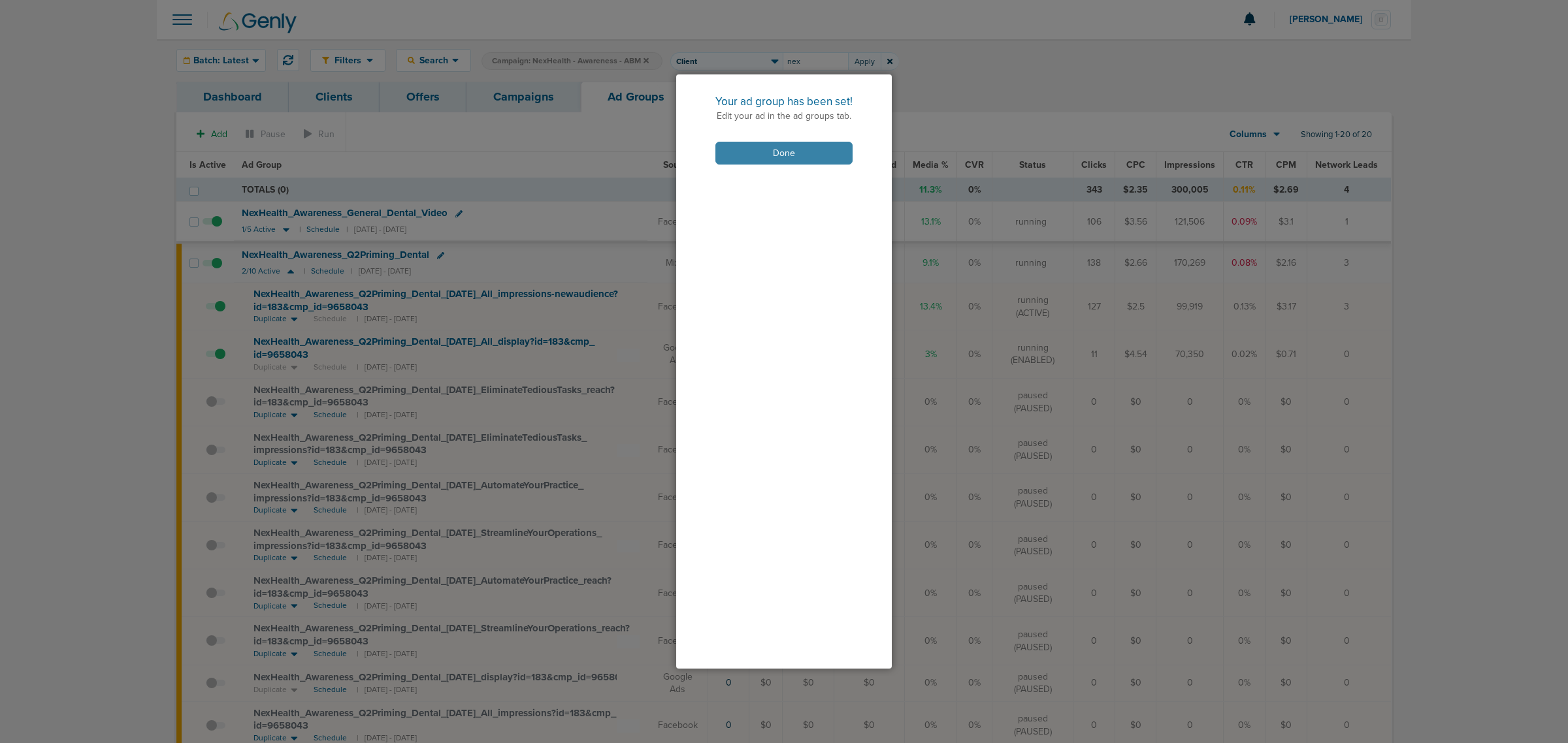
click at [818, 157] on button "Done" at bounding box center [784, 153] width 137 height 23
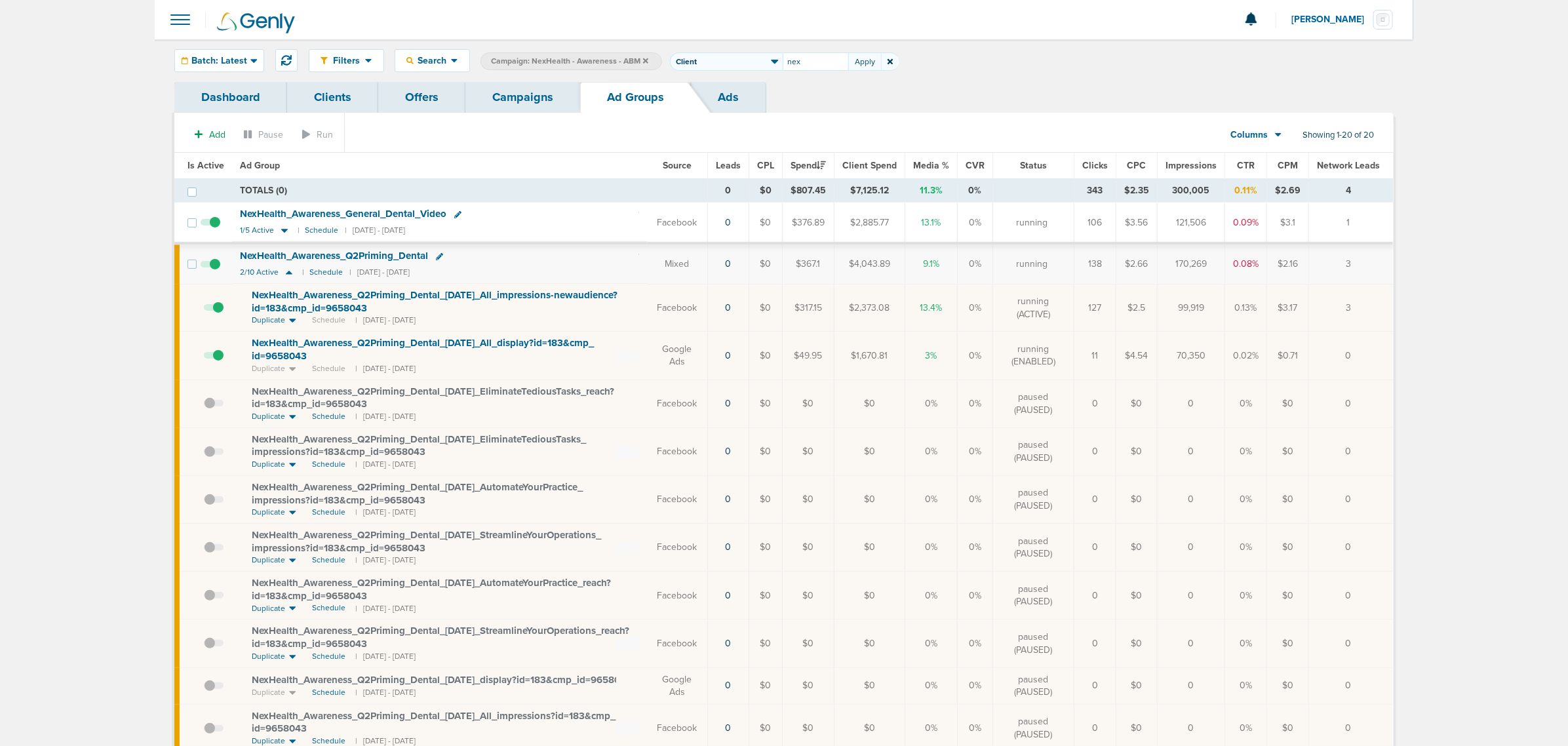
click at [492, 96] on link "Campaigns" at bounding box center [523, 97] width 115 height 31
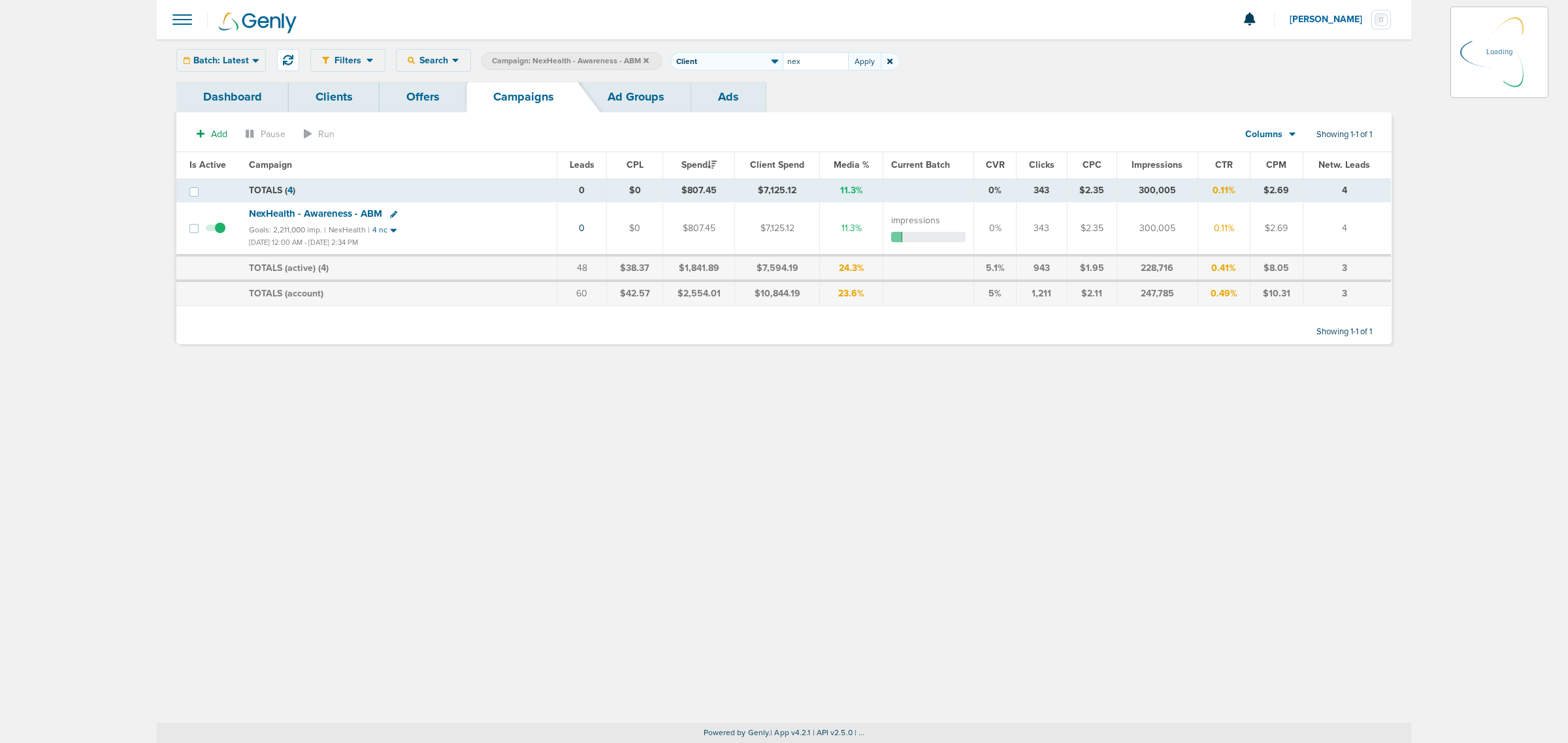
click at [643, 60] on icon at bounding box center [646, 60] width 5 height 5
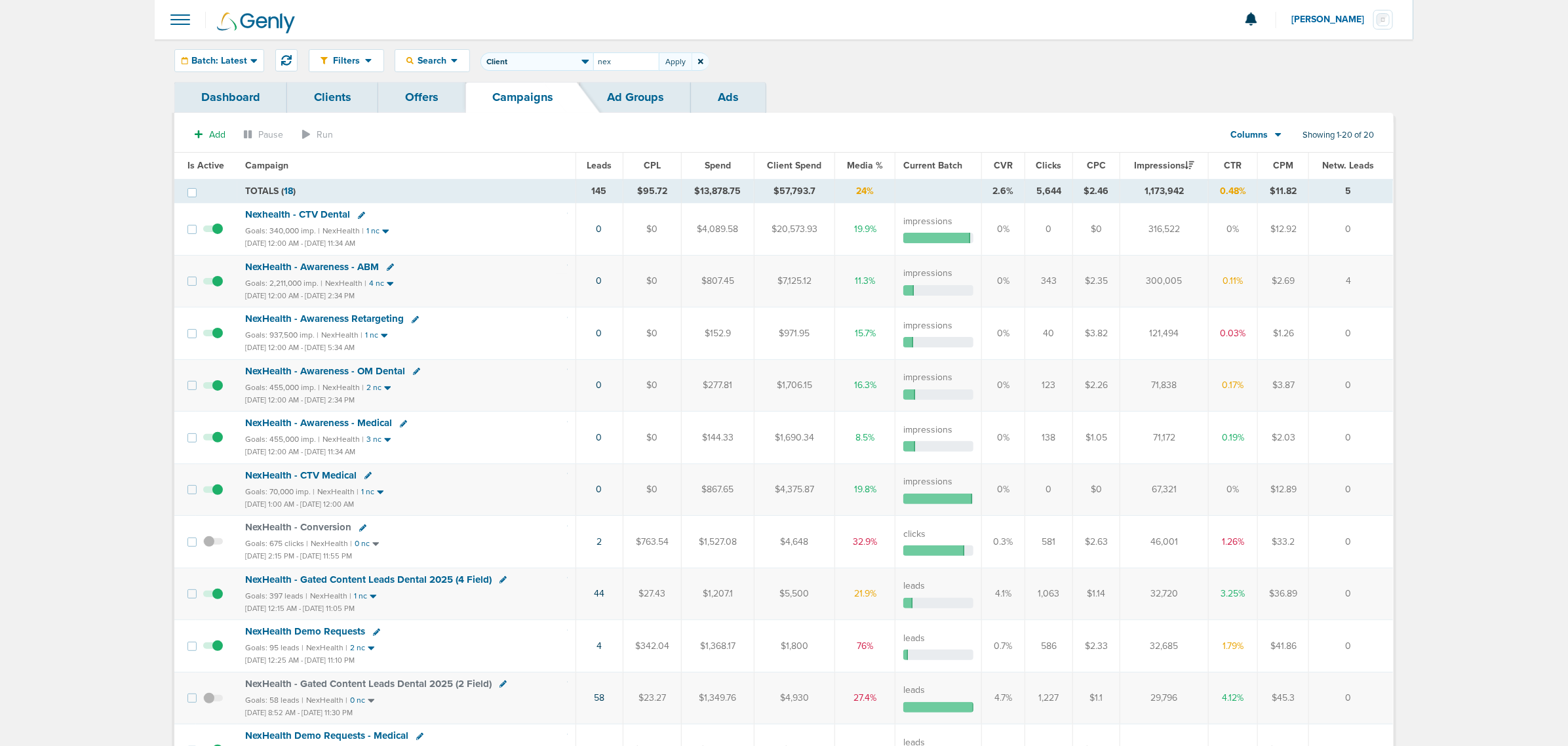
click at [319, 424] on span "NexHealth - Awareness - Medical" at bounding box center [318, 423] width 147 height 12
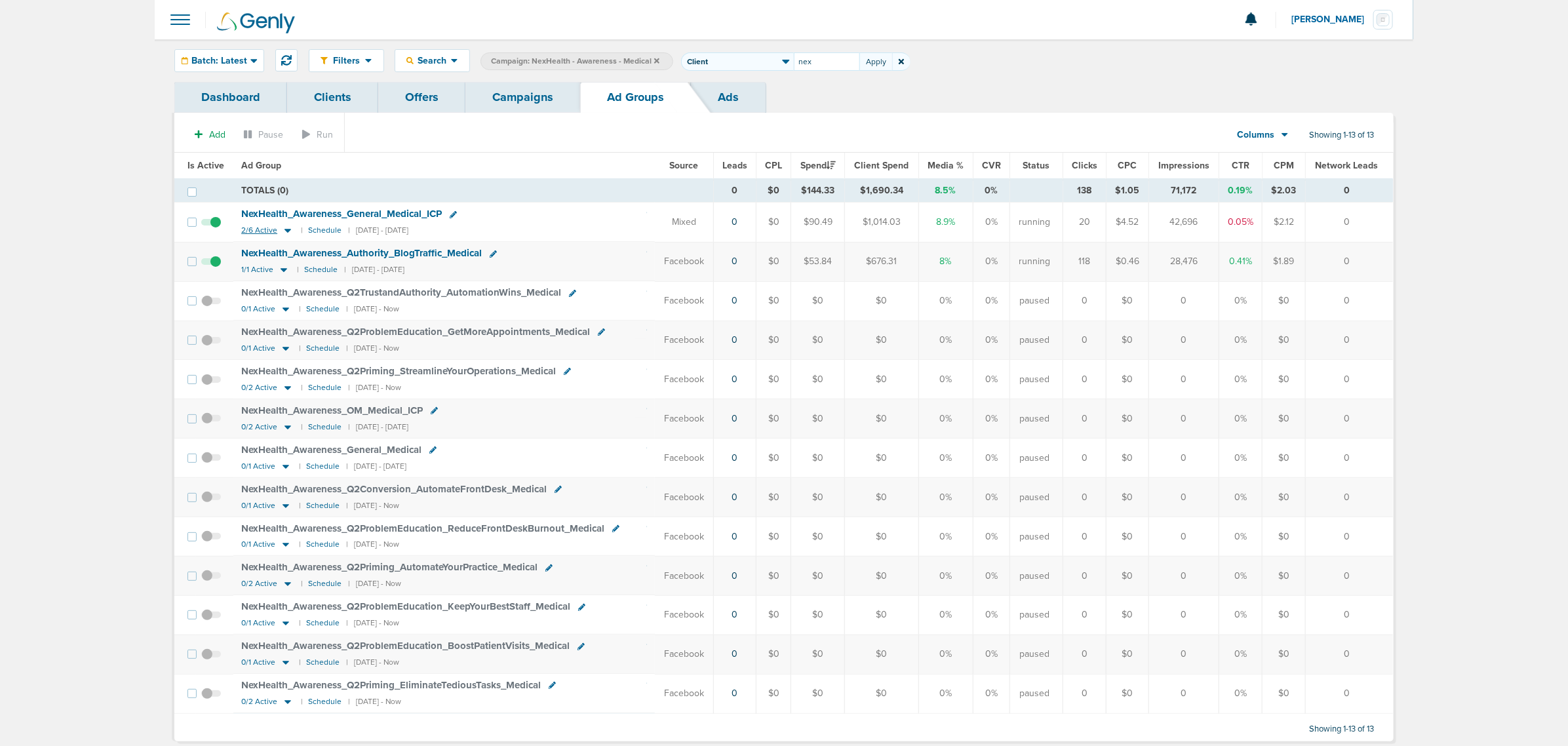
click at [283, 229] on icon at bounding box center [288, 230] width 13 height 11
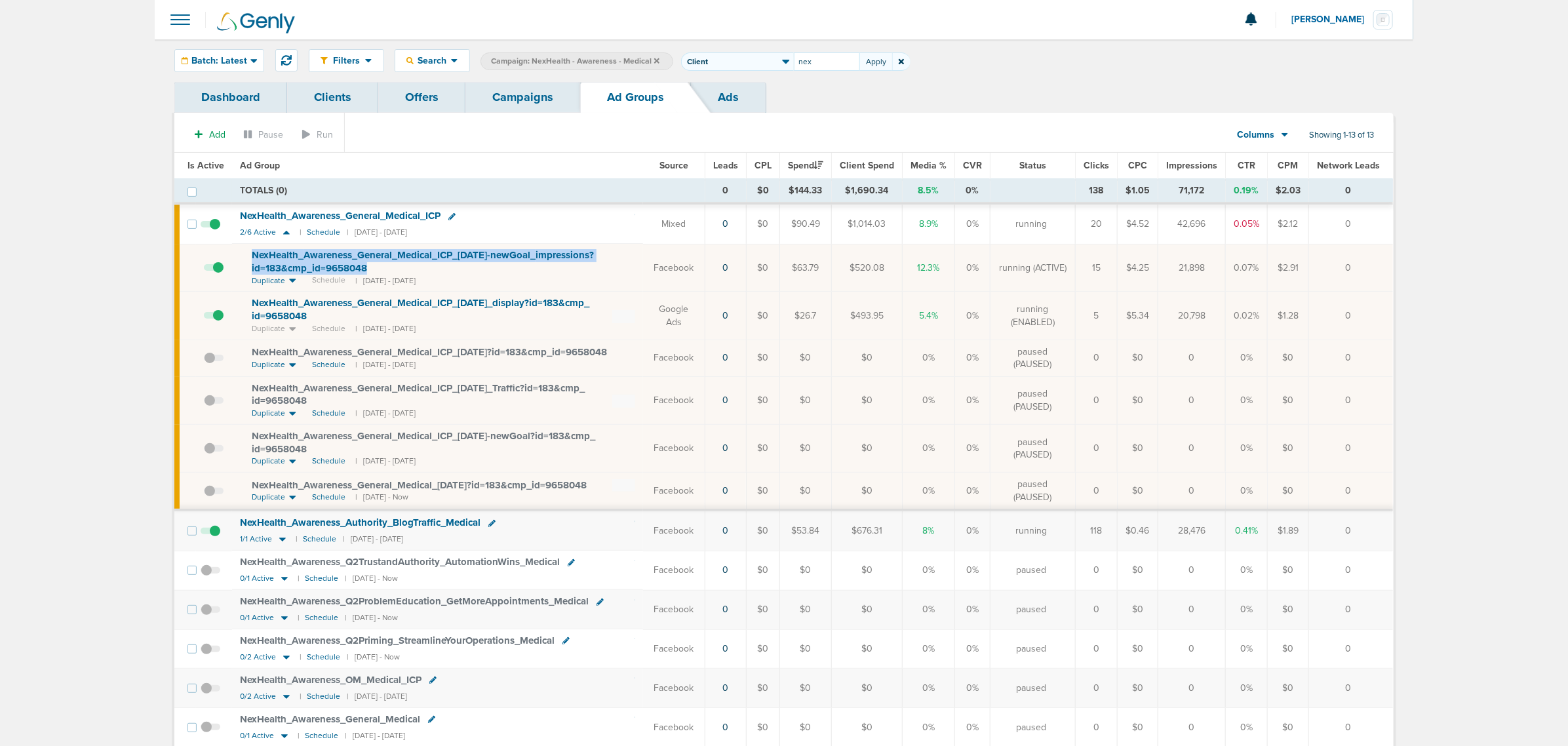
drag, startPoint x: 397, startPoint y: 264, endPoint x: 234, endPoint y: 254, distance: 163.3
click at [234, 254] on td "NexHealth_ Awareness_ General_ Medical_ ICP_ 04.29.25-newGoal_ impressions?id=1…" at bounding box center [437, 268] width 411 height 48
copy span "NexHealth_ Awareness_ General_ Medical_ ICP_ 04.29.25-newGoal_ impressions?id=1…"
click at [453, 210] on div "NexHealth_ Awareness_ General_ Medical_ ICP" at bounding box center [437, 216] width 395 height 13
click at [453, 217] on icon at bounding box center [451, 216] width 7 height 7
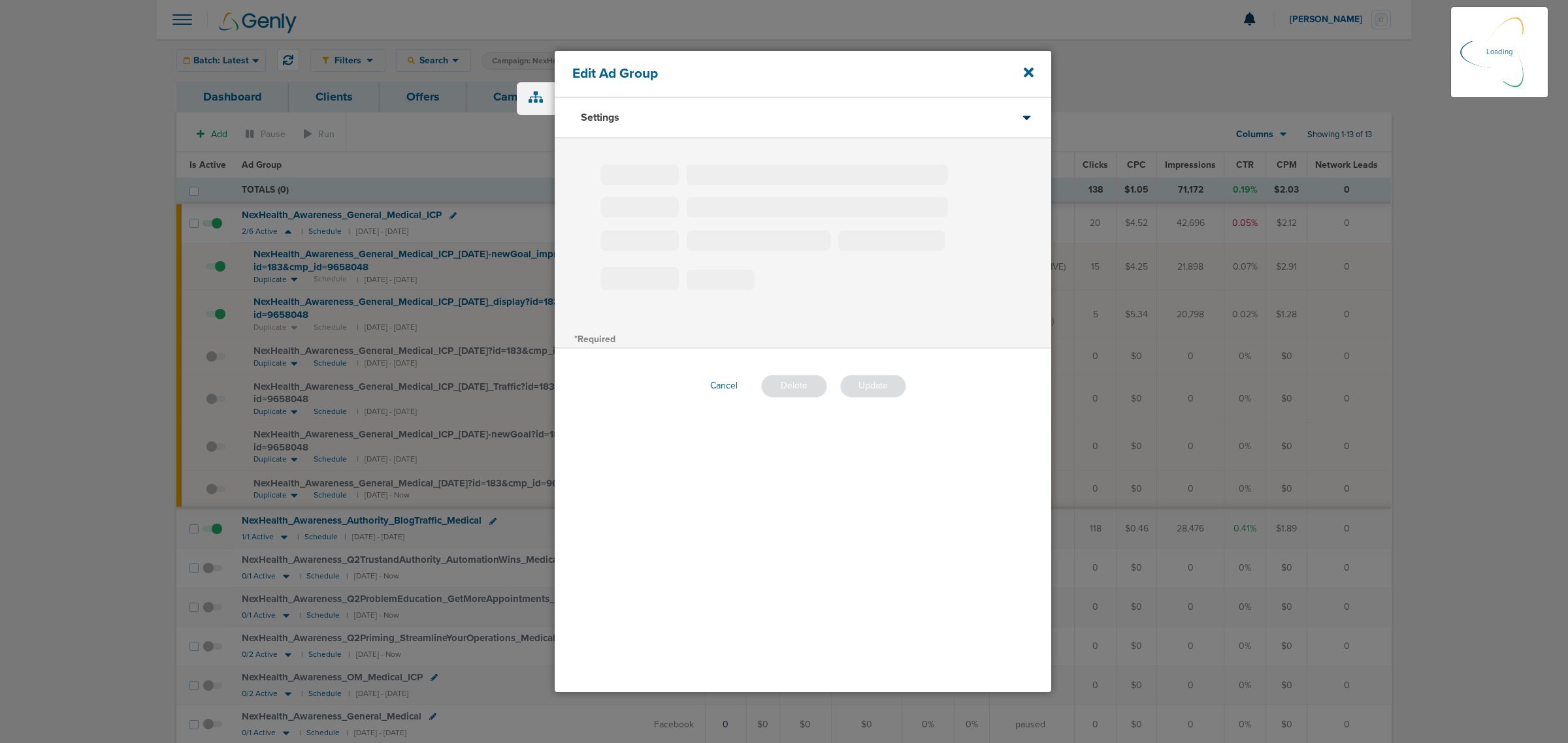
type input "NexHealth_Awareness_General_Medical_ICP"
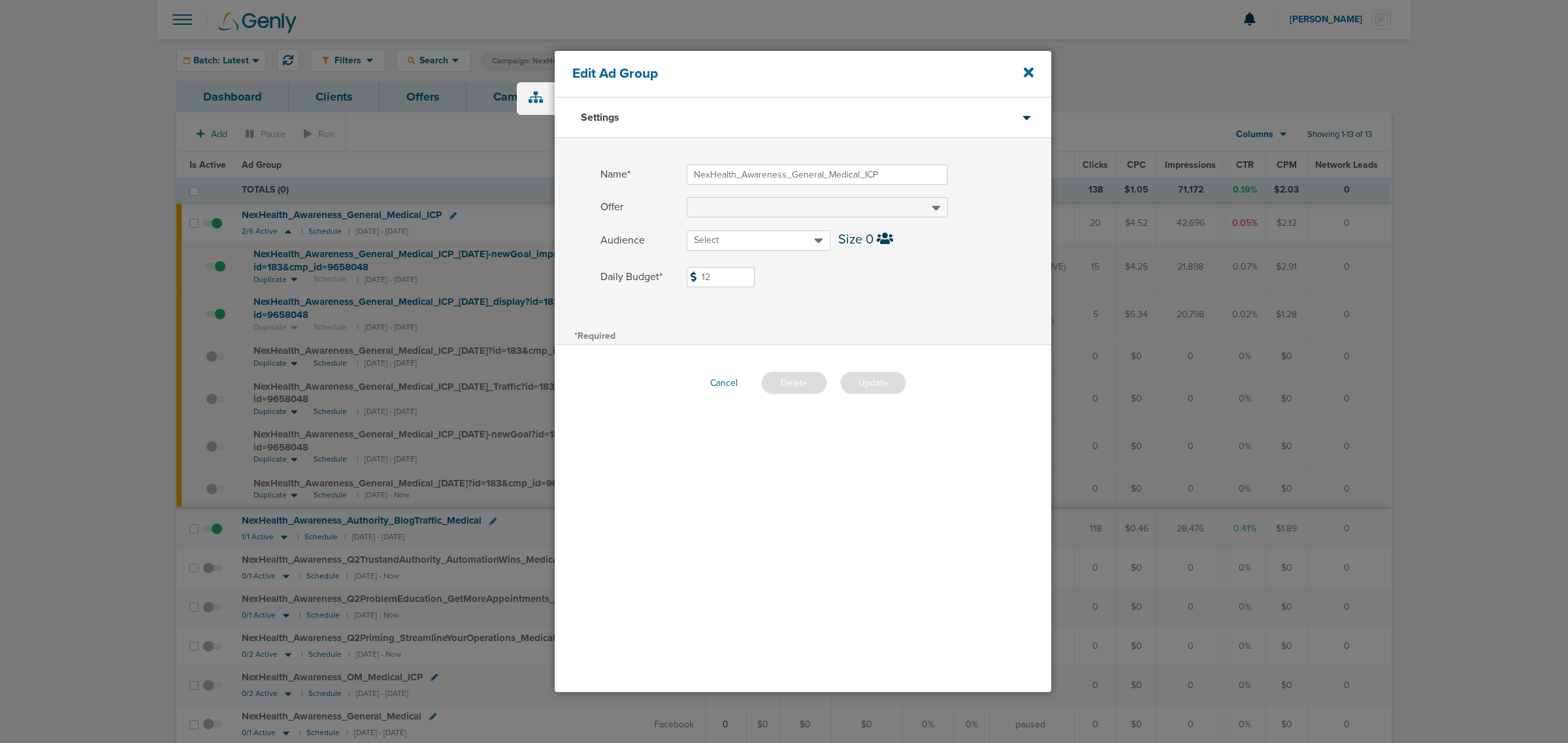
click at [727, 273] on input "12" at bounding box center [720, 277] width 68 height 20
type input "17"
click at [873, 386] on button "Update" at bounding box center [873, 382] width 66 height 23
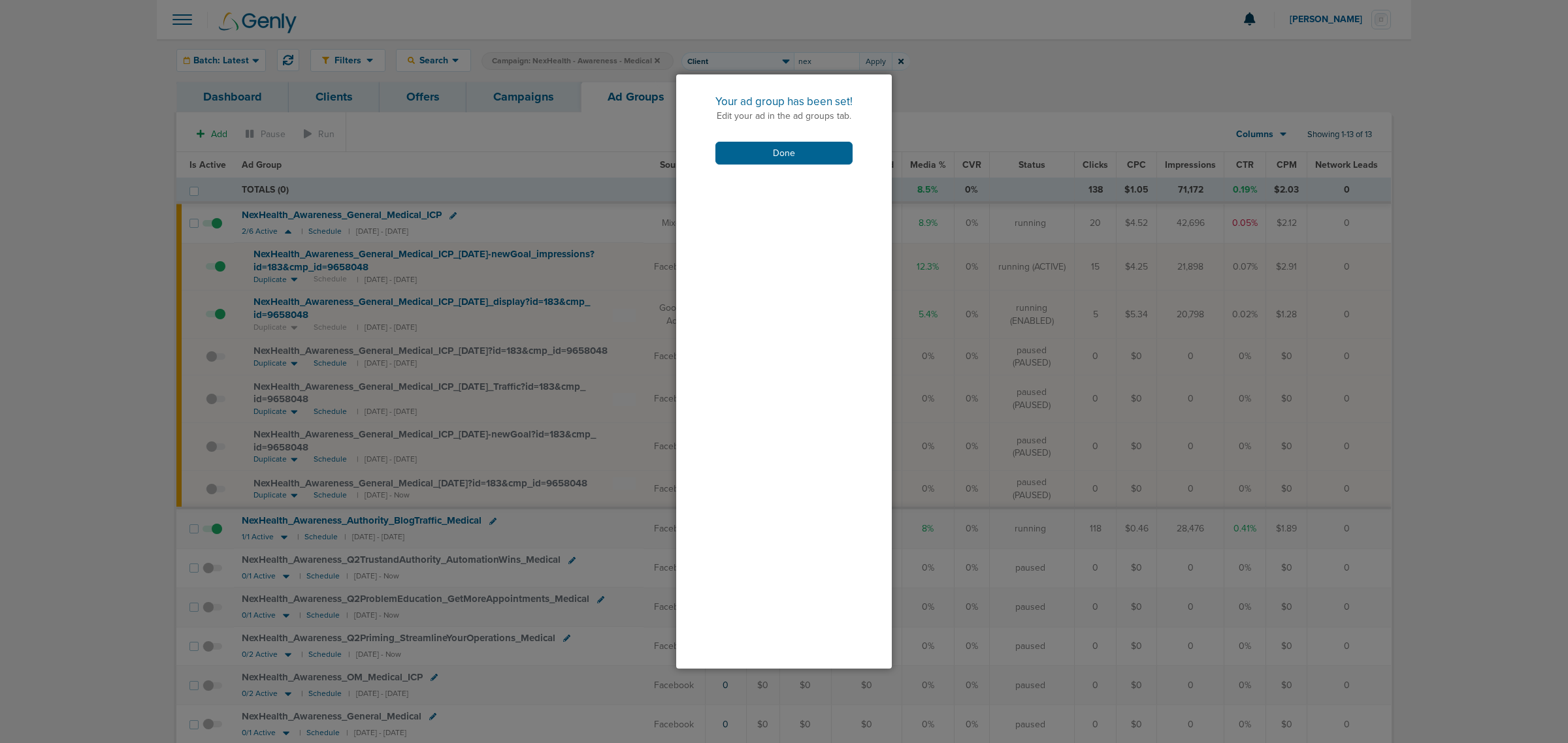
drag, startPoint x: 775, startPoint y: 149, endPoint x: 779, endPoint y: 136, distance: 13.6
click at [775, 149] on button "Done" at bounding box center [784, 153] width 137 height 23
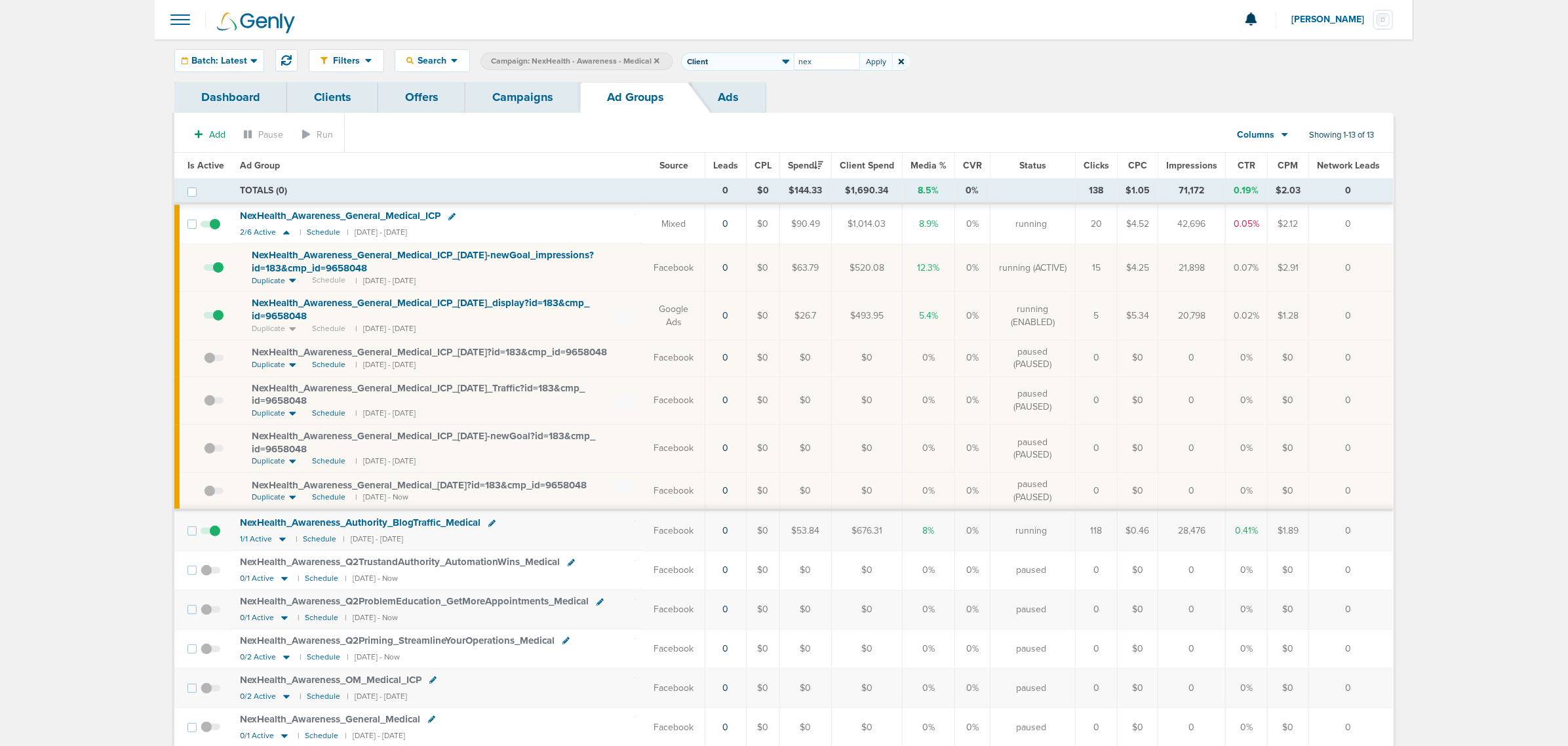
drag, startPoint x: 828, startPoint y: 54, endPoint x: 778, endPoint y: 57, distance: 50.1
click at [778, 57] on span "Client Campaign Offers Landing Page Ad Group Network Campaign Ad Ad Status Netw…" at bounding box center [796, 61] width 229 height 19
type input "accept"
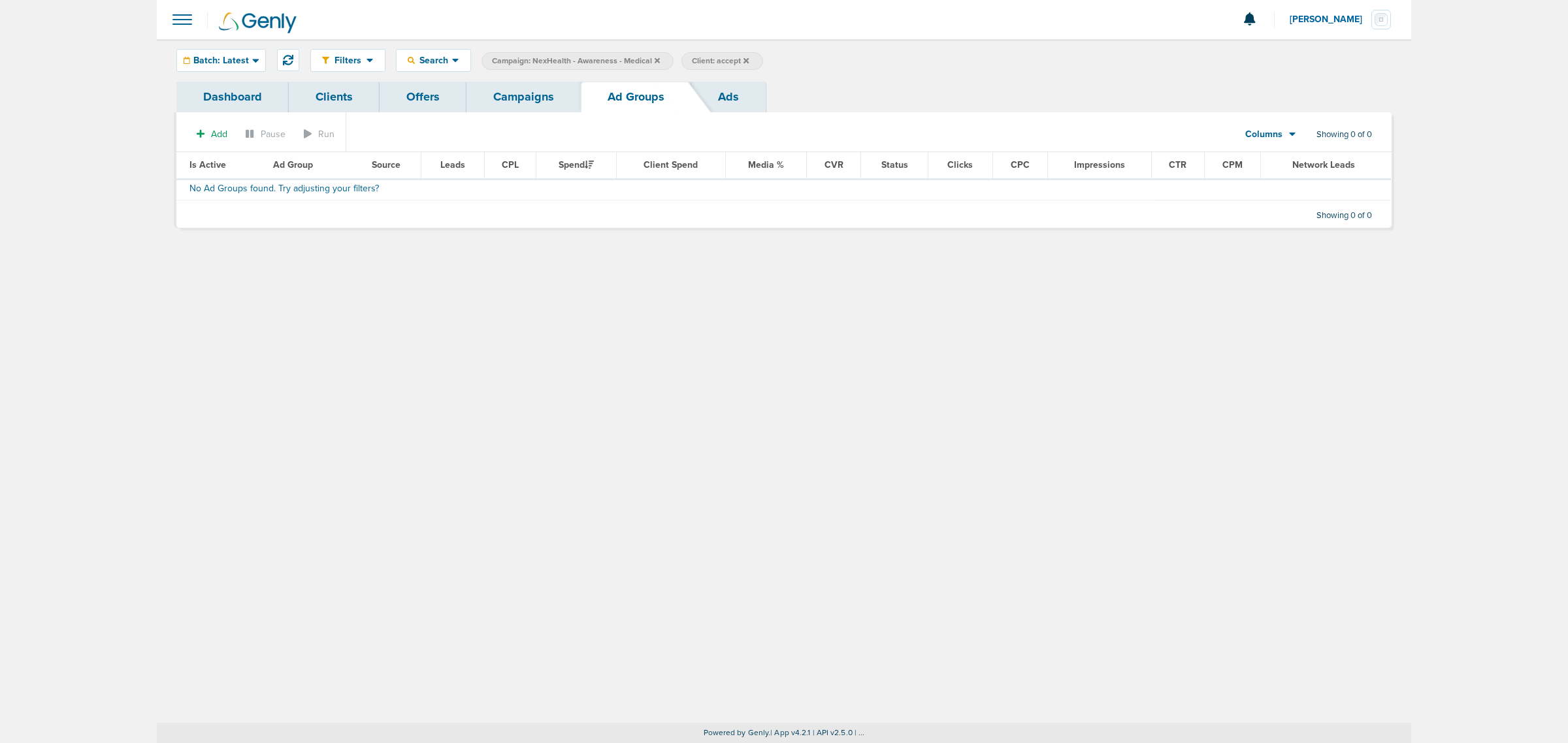
click at [655, 59] on icon at bounding box center [657, 60] width 5 height 5
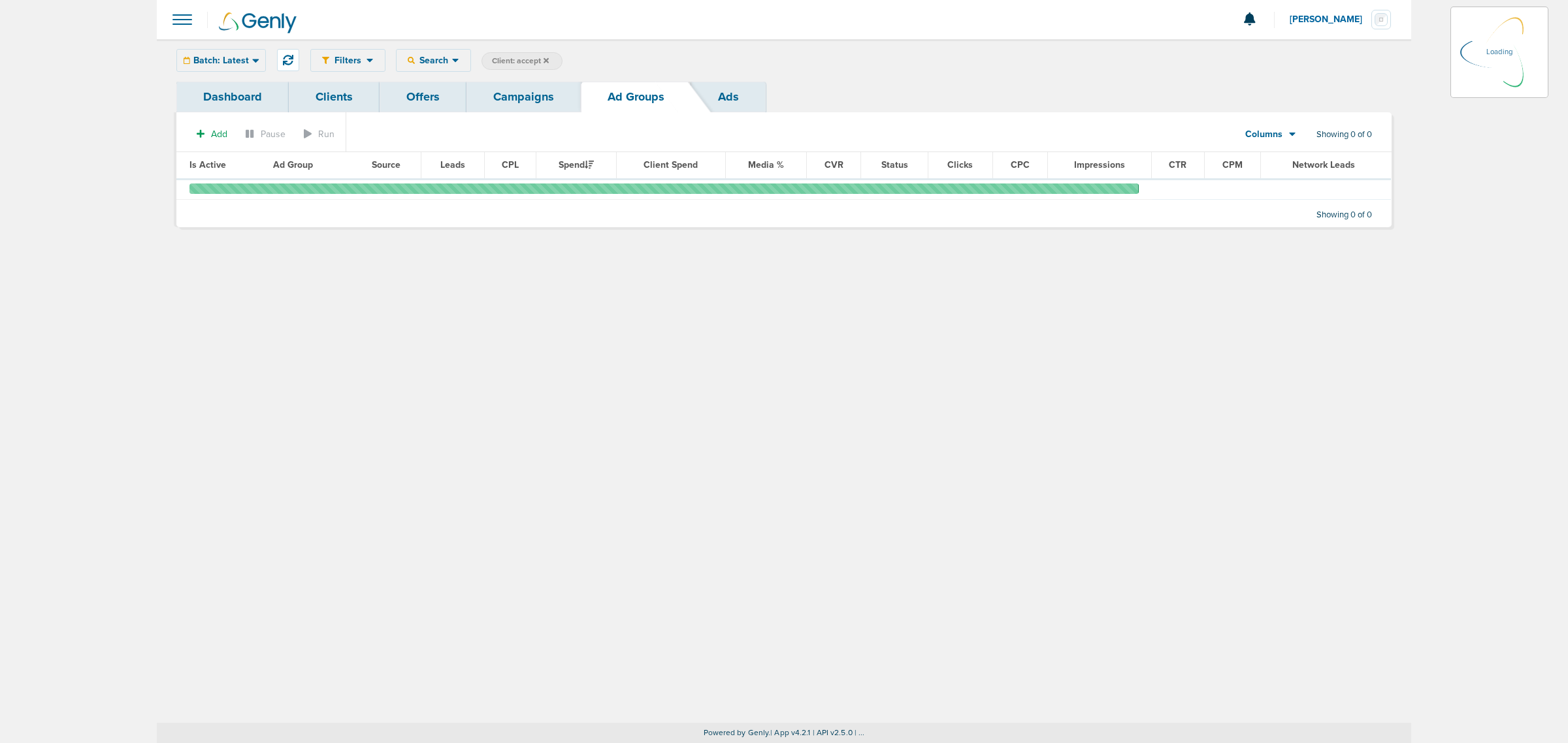
click at [504, 96] on link "Campaigns" at bounding box center [524, 97] width 115 height 31
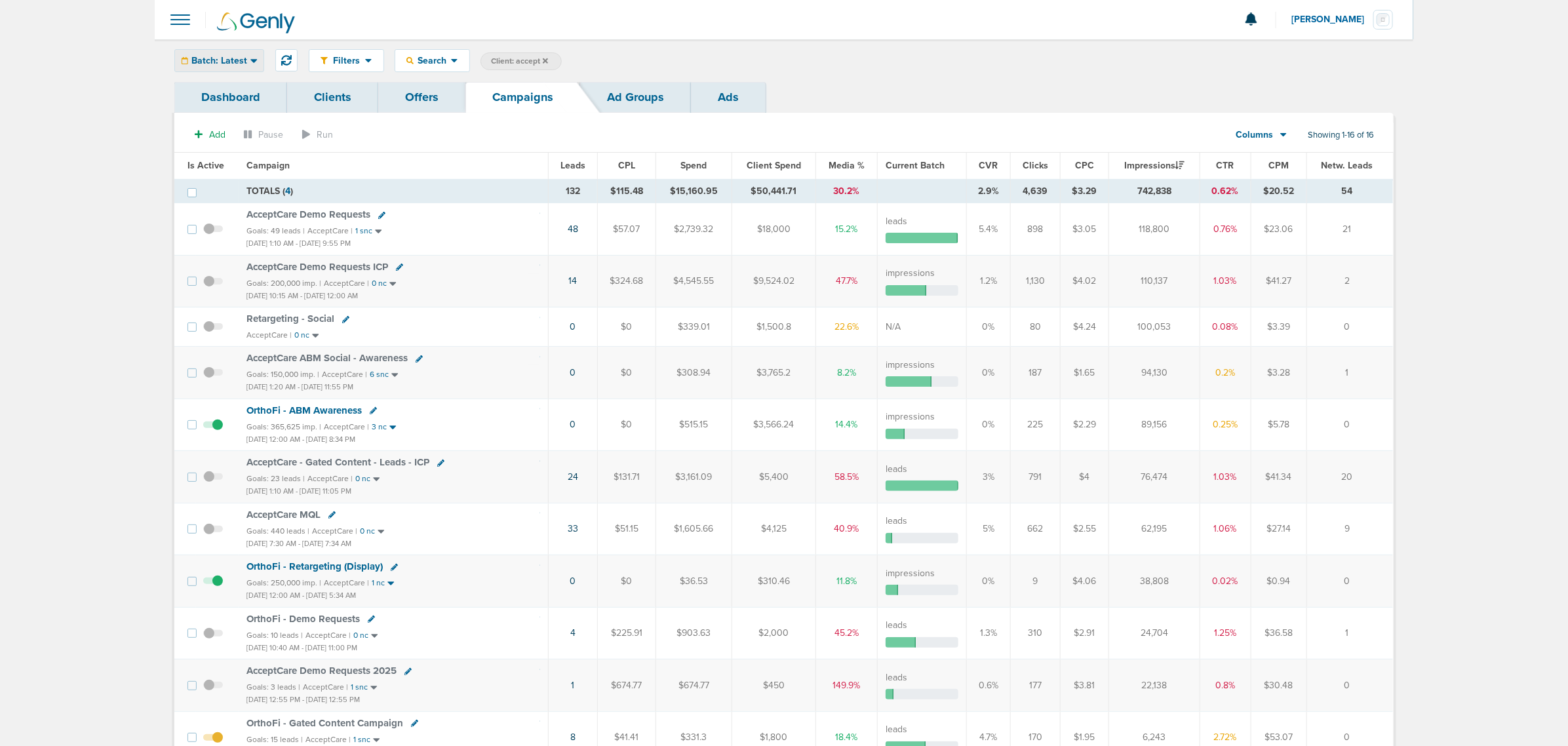
click at [236, 60] on span "Batch: Latest" at bounding box center [219, 61] width 56 height 9
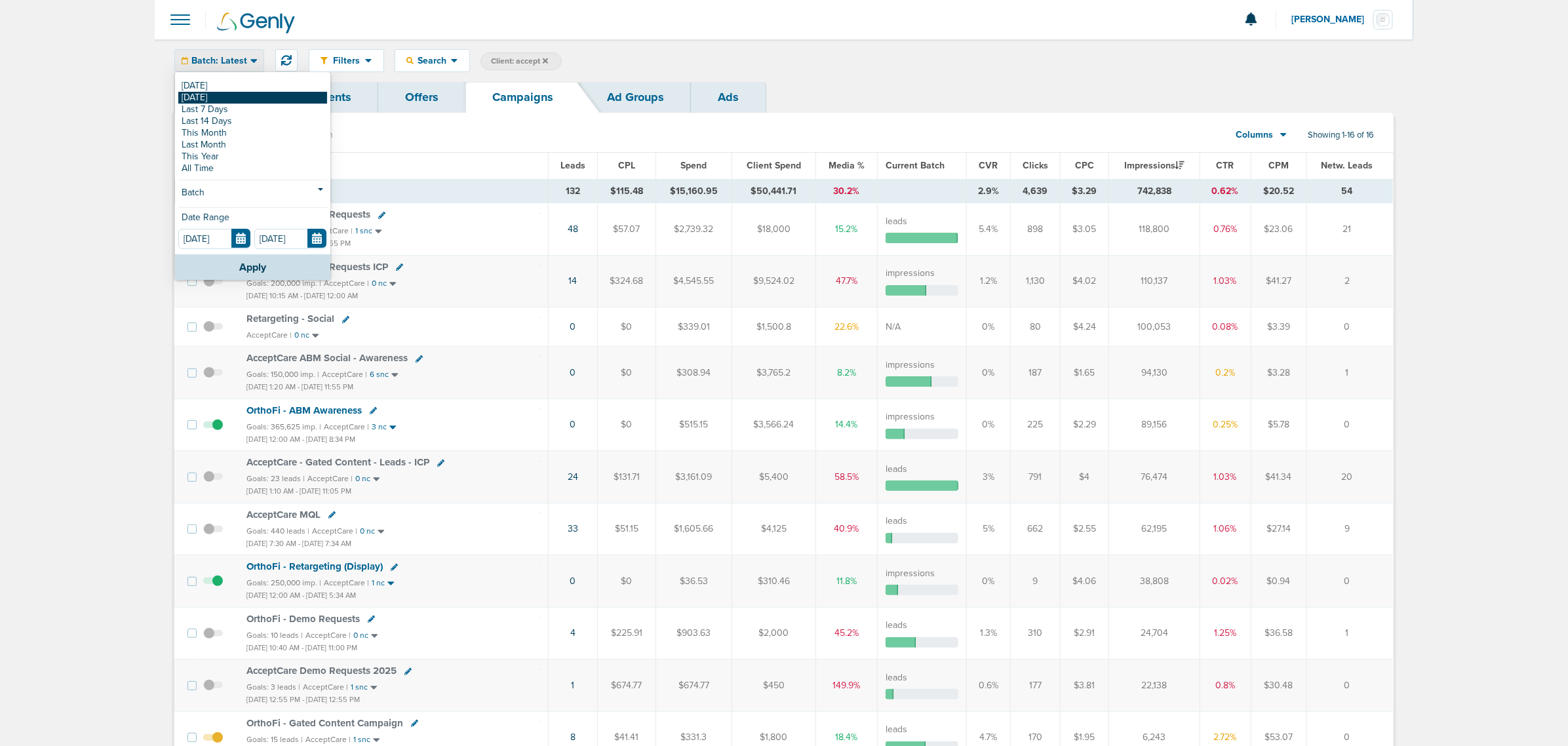
click at [227, 98] on link "[DATE]" at bounding box center [252, 98] width 149 height 12
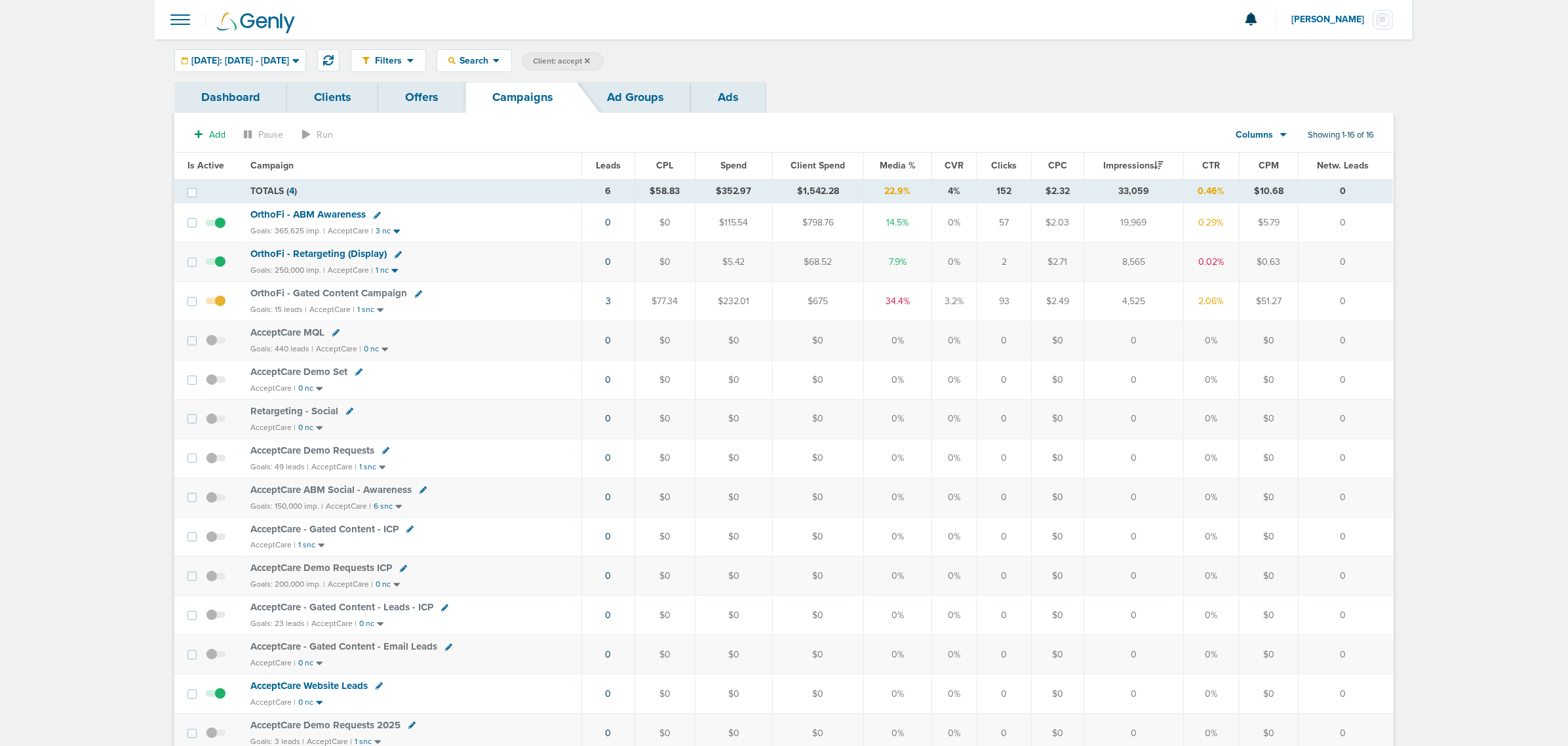
click at [286, 214] on span "OrthoFi - ABM Awareness" at bounding box center [308, 214] width 116 height 12
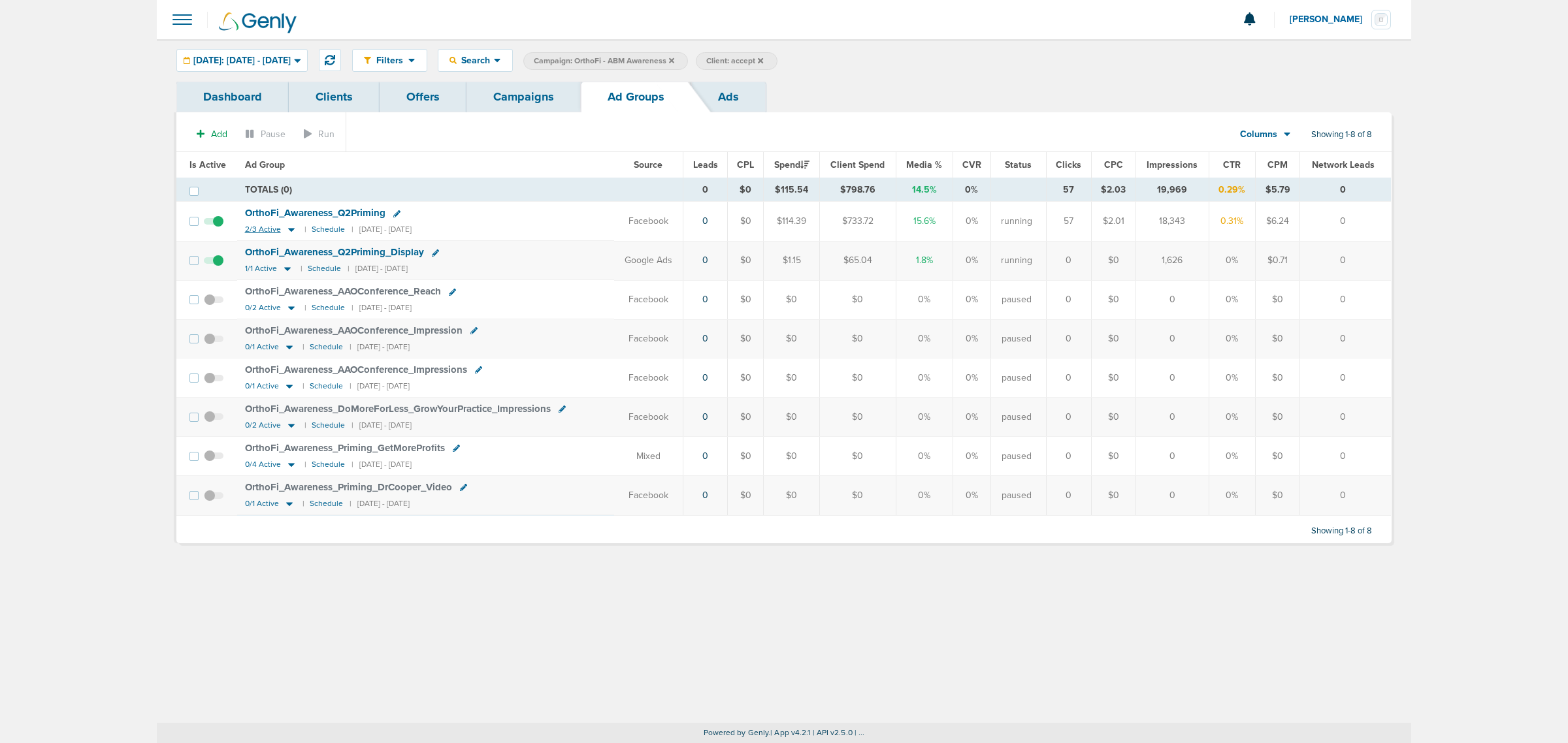
click at [284, 234] on icon at bounding box center [291, 229] width 13 height 11
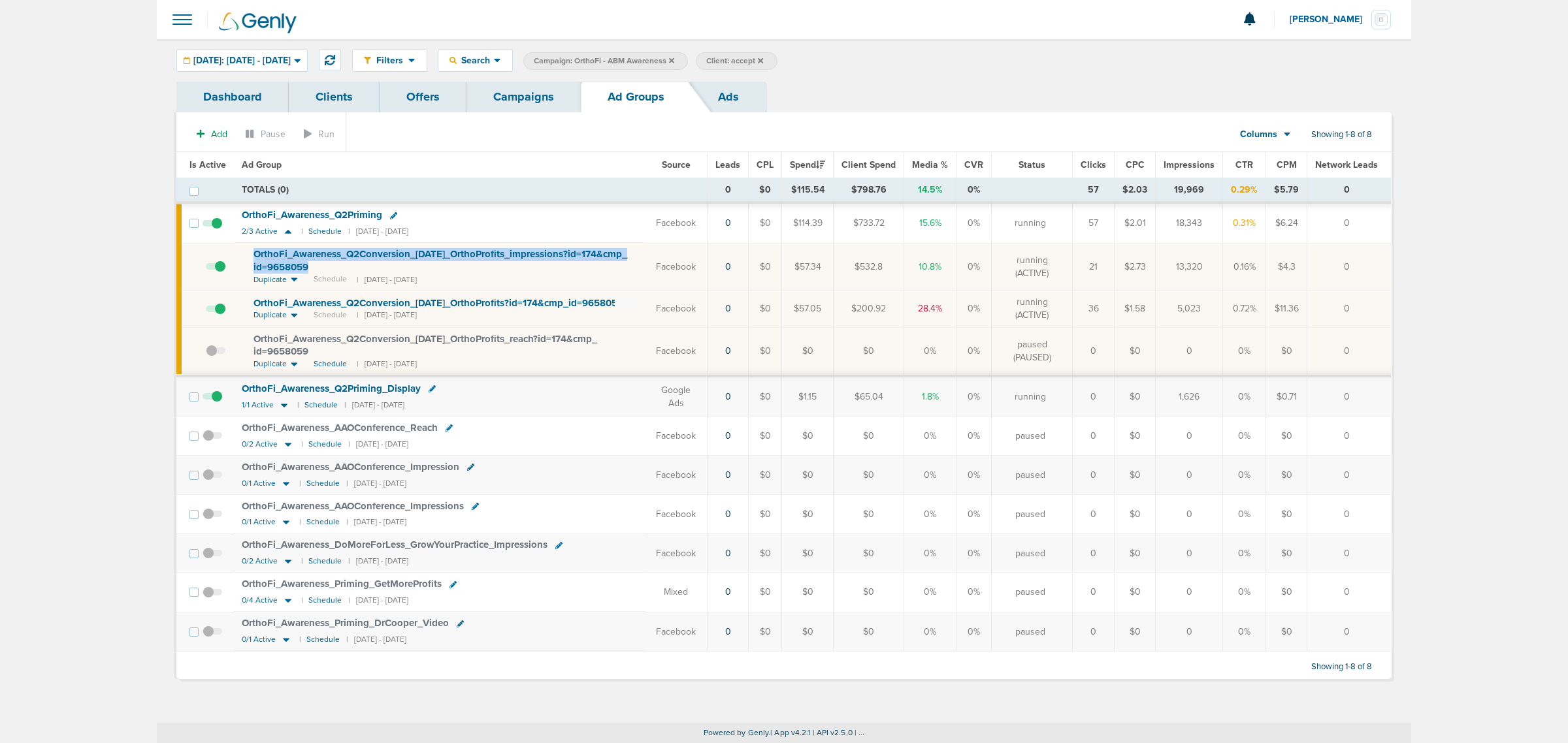
drag, startPoint x: 360, startPoint y: 266, endPoint x: 227, endPoint y: 247, distance: 134.4
click at [227, 247] on tr "OrthoFi_ Awareness_ Q2Conversion_ 06.06.25_ OrthoProfits_ impressions?id=174&cm…" at bounding box center [784, 267] width 1214 height 47
copy tr "OrthoFi_ Awareness_ Q2Conversion_ 06.06.25_ OrthoProfits_ impressions?id=174&cm…"
click at [445, 214] on div "OrthoFi_ Awareness_ Q2Priming" at bounding box center [439, 215] width 396 height 13
click at [396, 205] on td "OrthoFi_ Awareness_ Q2Priming 2/3 Active | Schedule | 05/18/2025 - 09/06/2025" at bounding box center [439, 223] width 412 height 39
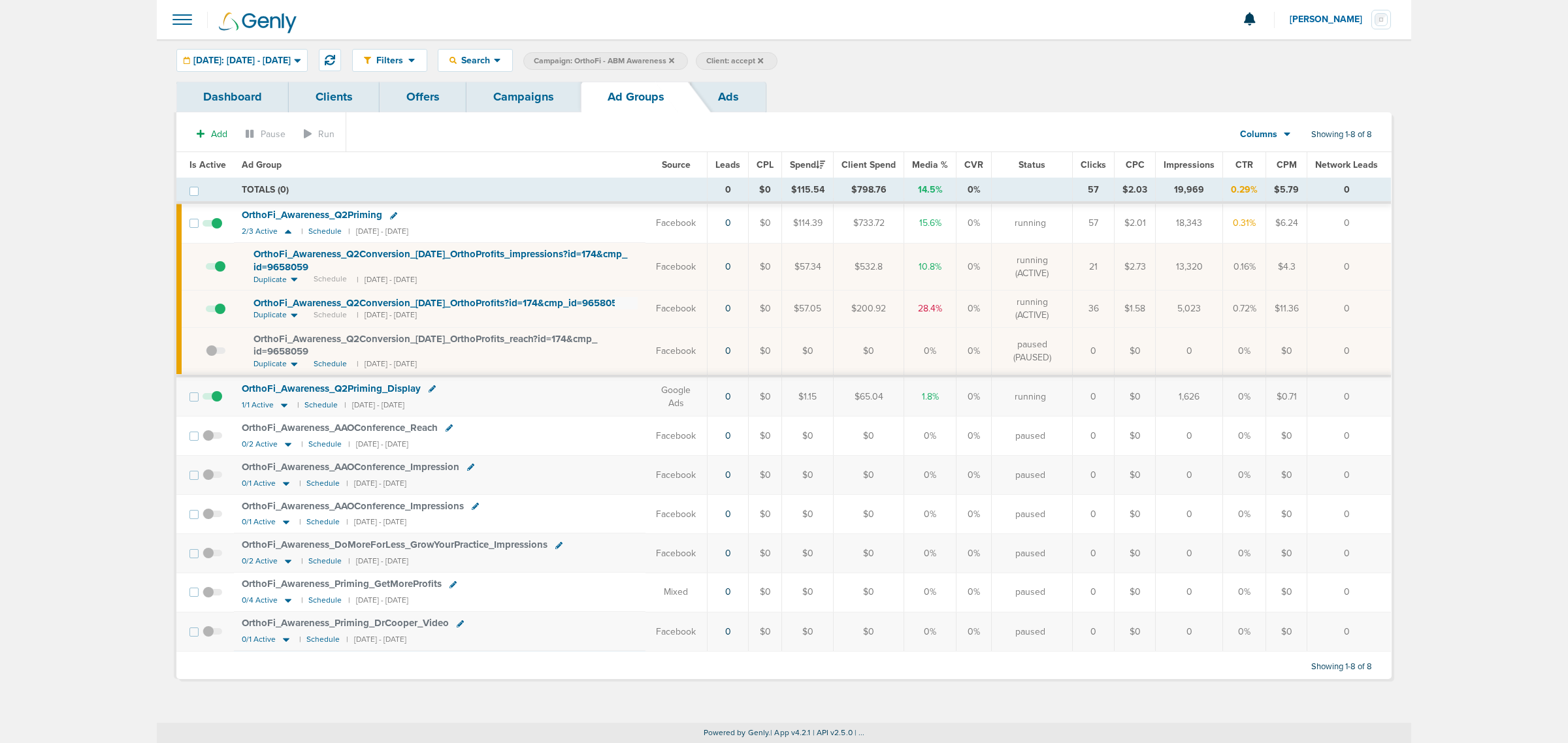
click at [392, 213] on icon at bounding box center [393, 215] width 7 height 7
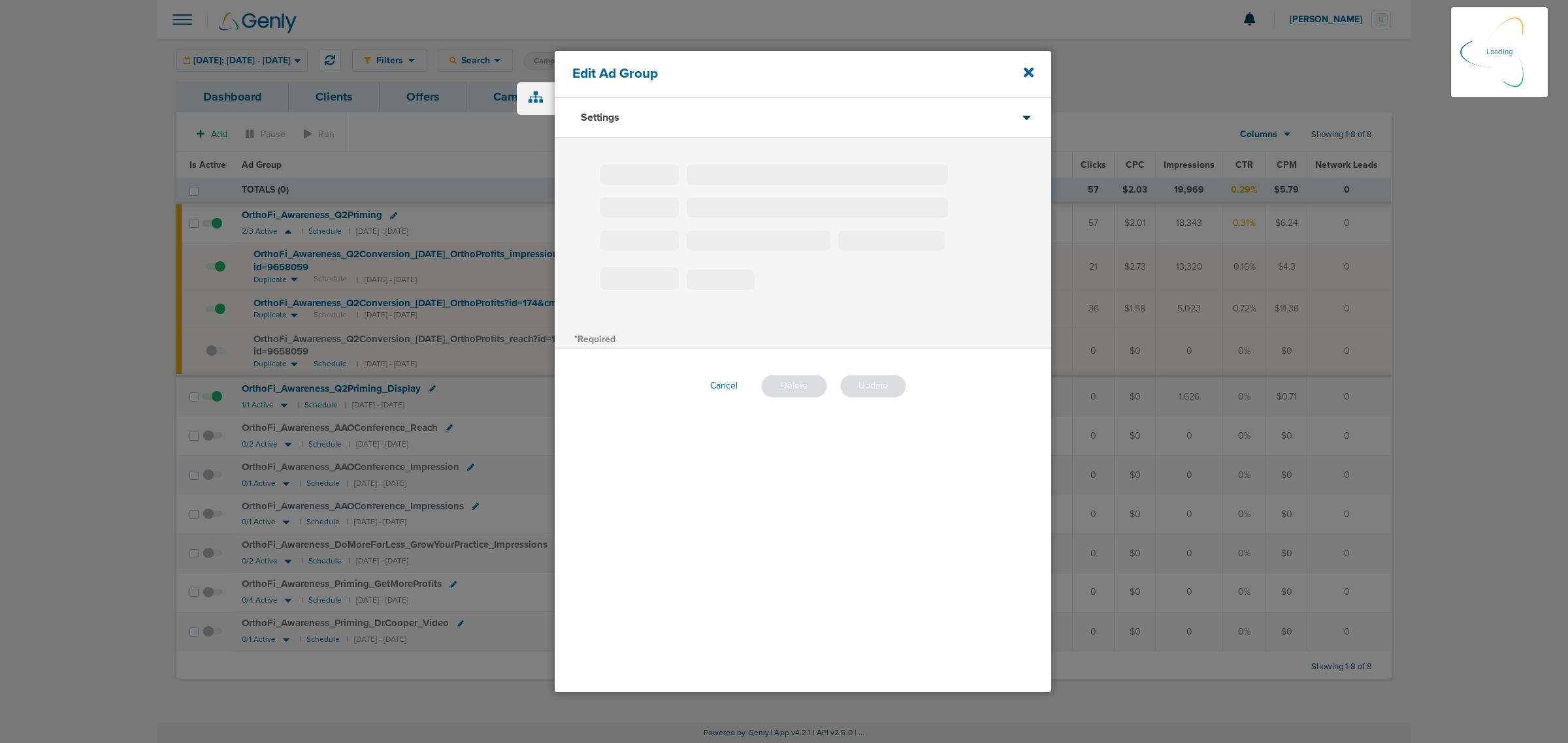
type input "OrthoFi_Awareness_Q2Priming"
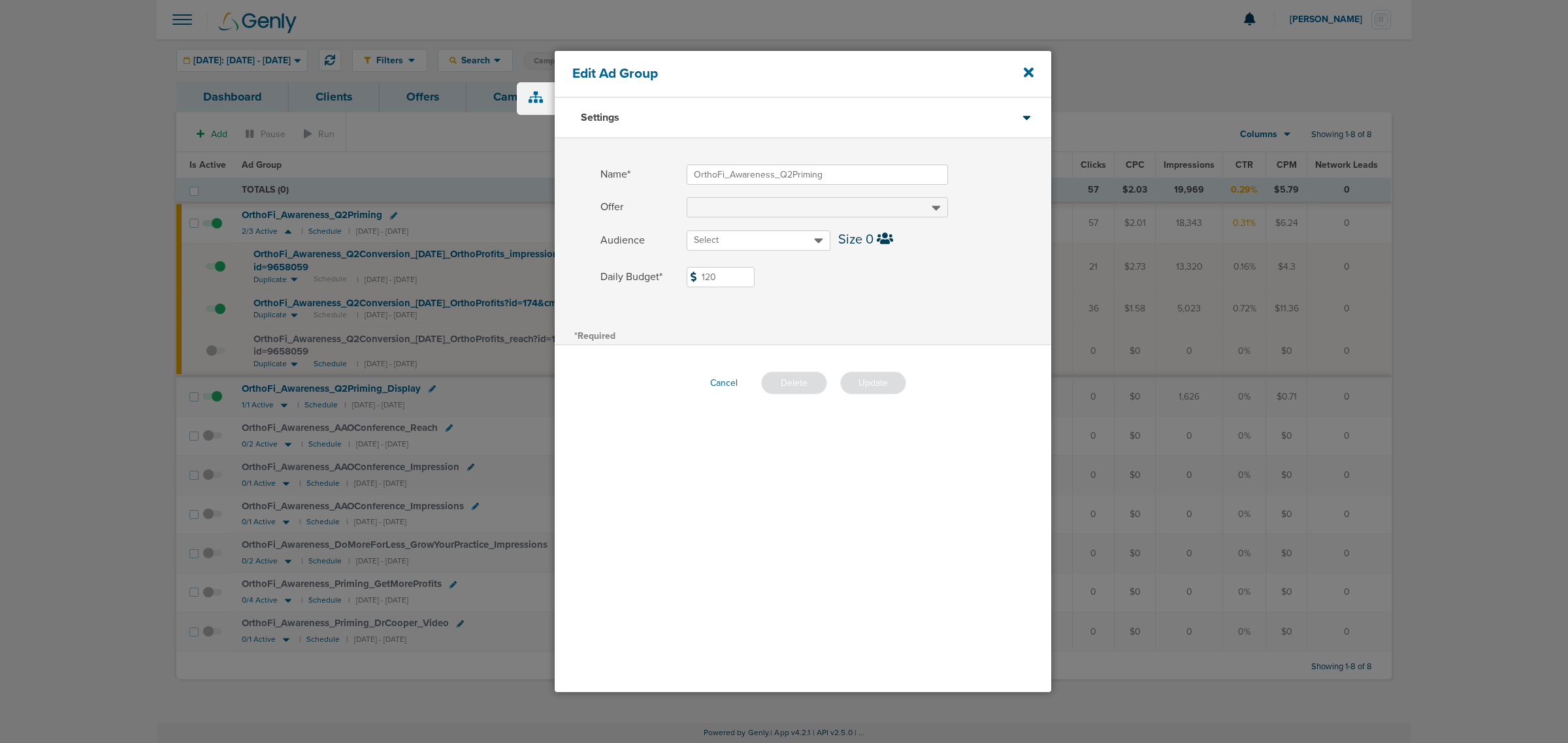
drag, startPoint x: 729, startPoint y: 276, endPoint x: 645, endPoint y: 276, distance: 84.0
click at [645, 276] on label "Daily Budget* 120 $120" at bounding box center [826, 277] width 450 height 20
type input "6"
type input "80"
click at [804, 324] on div "Name* OrthoFi_Awareness_Q2Priming Offer Audience Select Size 0 Daily Budget* 80…" at bounding box center [803, 232] width 497 height 188
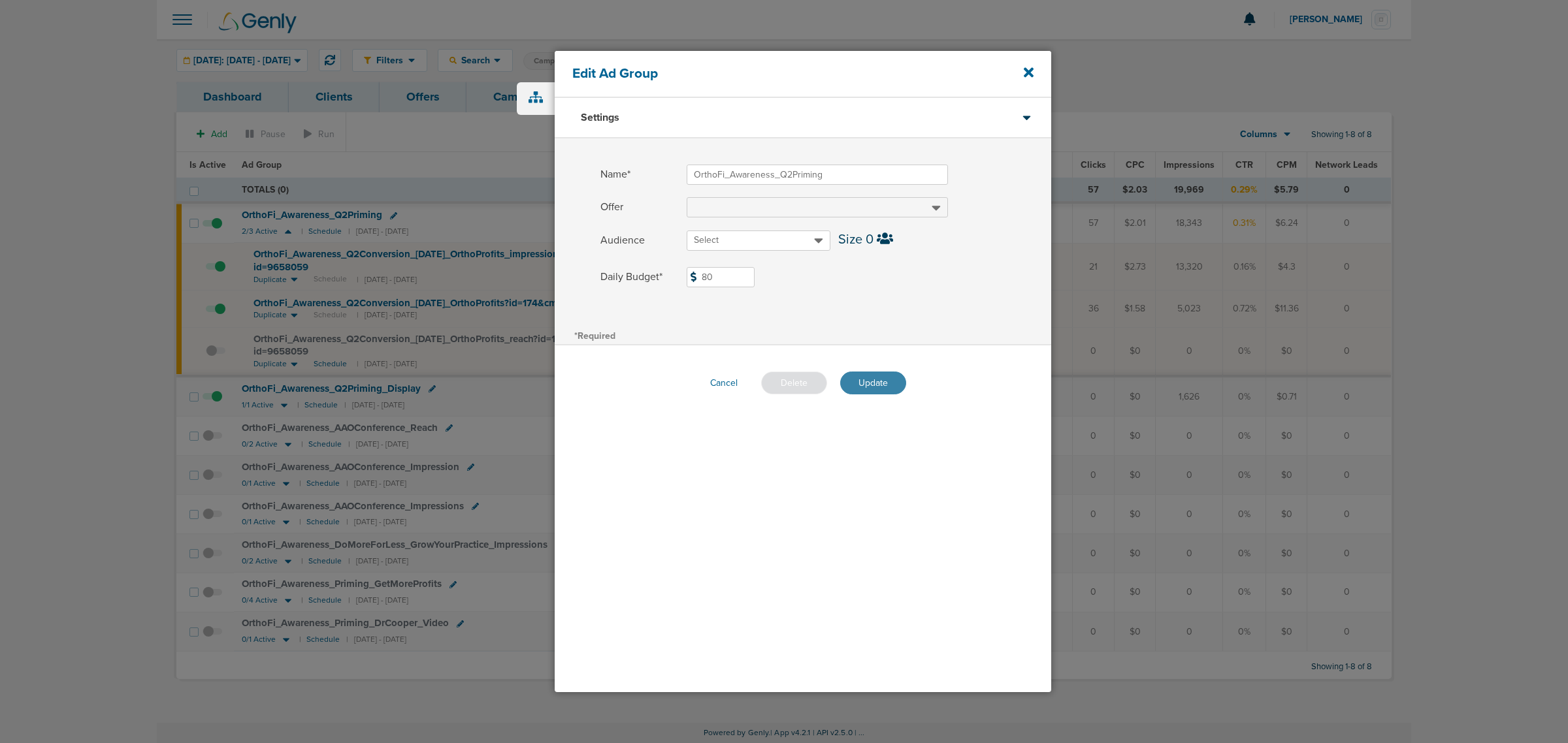
click at [879, 385] on button "Update" at bounding box center [873, 382] width 66 height 23
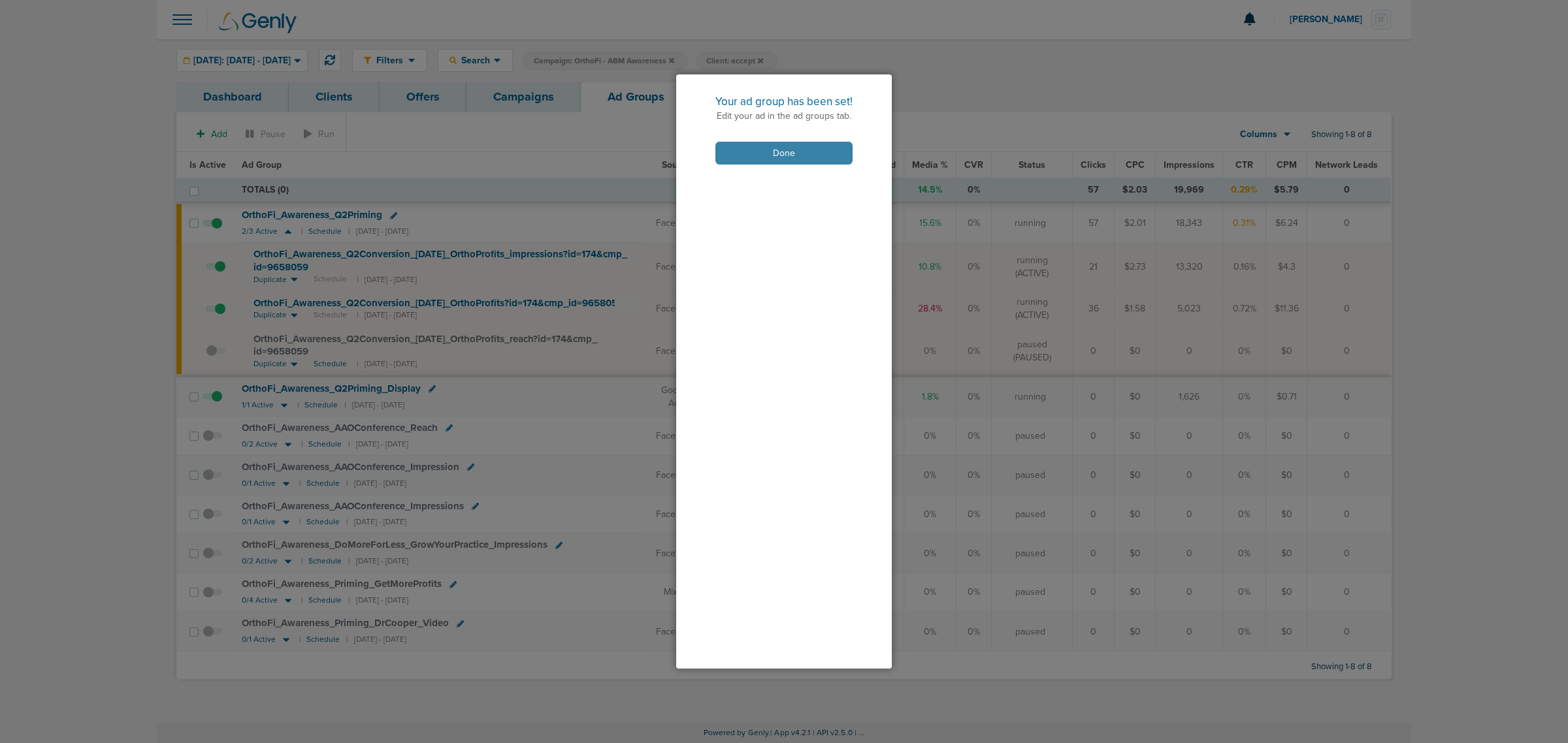
click at [784, 151] on button "Done" at bounding box center [784, 153] width 137 height 23
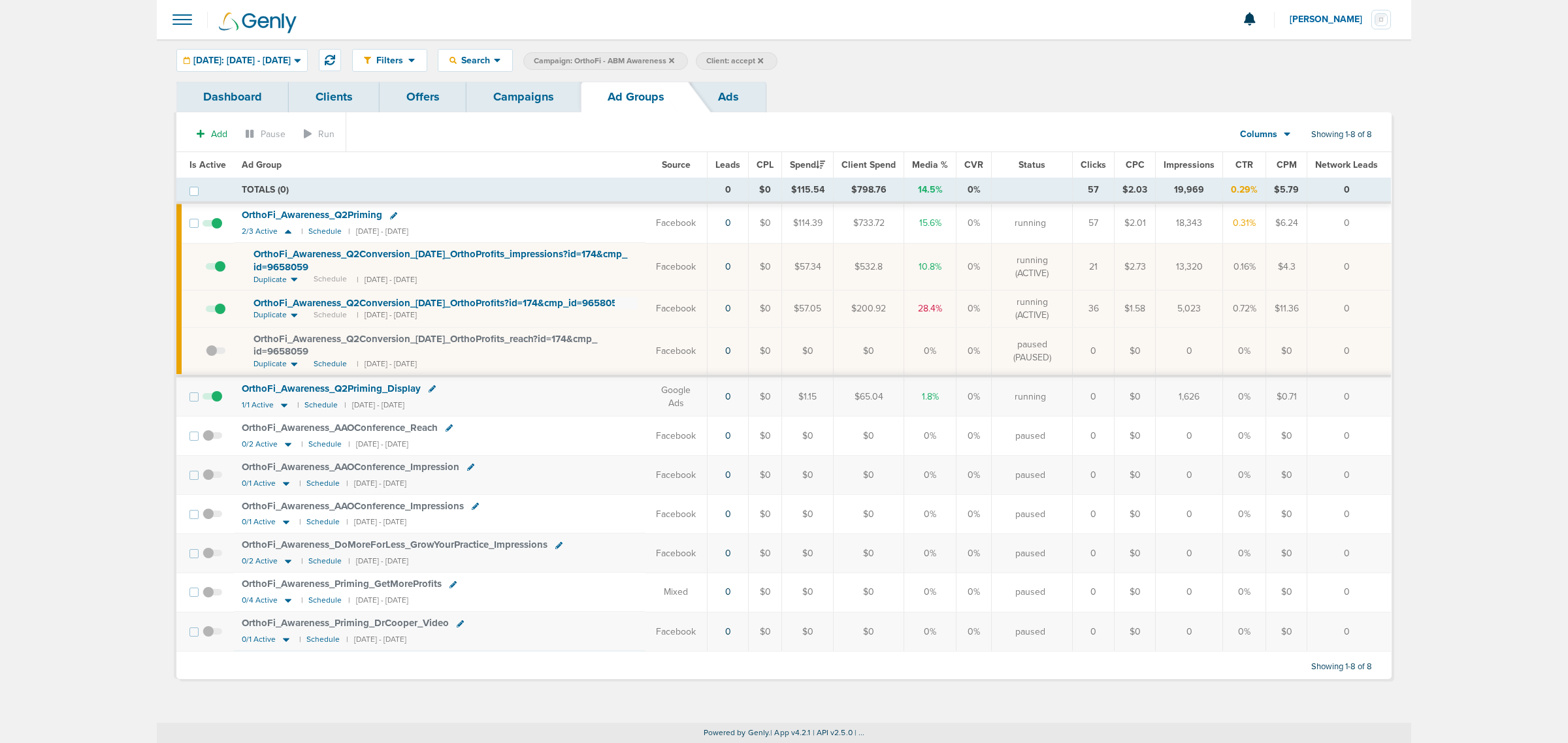
click at [529, 98] on link "Campaigns" at bounding box center [524, 97] width 115 height 31
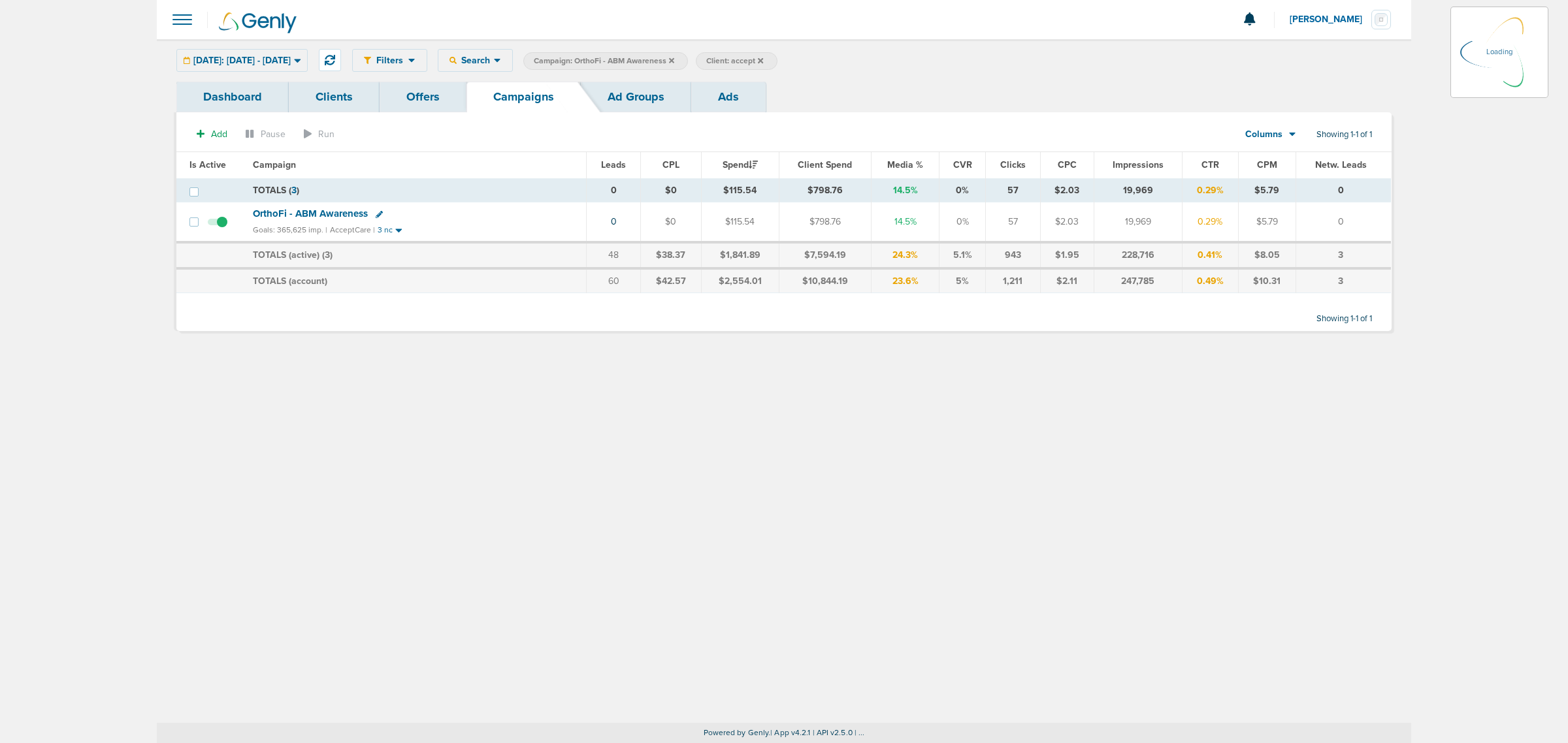
click at [674, 59] on icon at bounding box center [672, 60] width 5 height 5
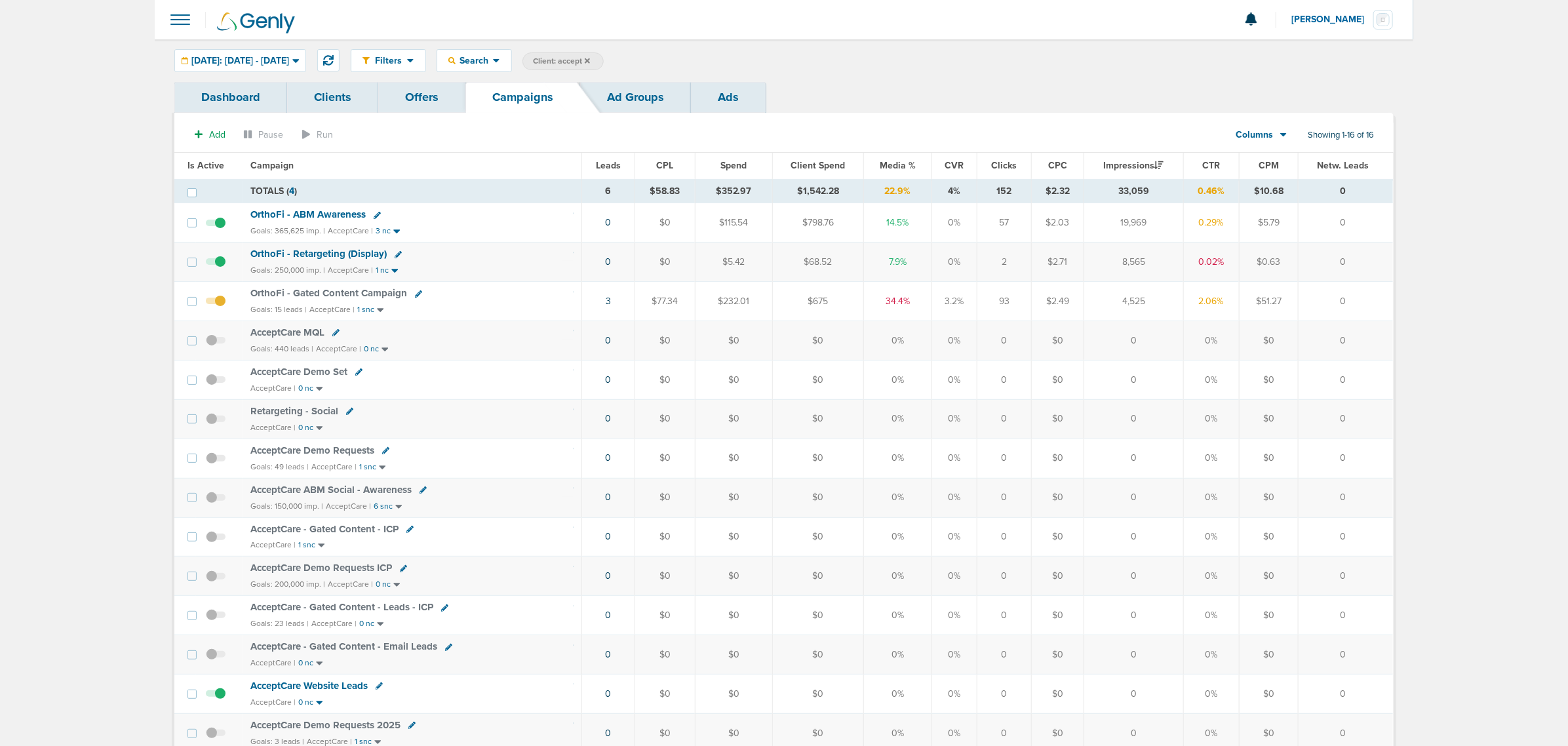
click at [599, 54] on label "Client: accept" at bounding box center [563, 61] width 81 height 18
click at [590, 59] on span "Client: accept" at bounding box center [561, 61] width 57 height 11
drag, startPoint x: 739, startPoint y: 61, endPoint x: 638, endPoint y: 63, distance: 101.0
click at [638, 63] on span "Client Campaign Offers Landing Page Ad Group Network Campaign Ad Ad Status Netw…" at bounding box center [637, 61] width 229 height 19
type input "law"
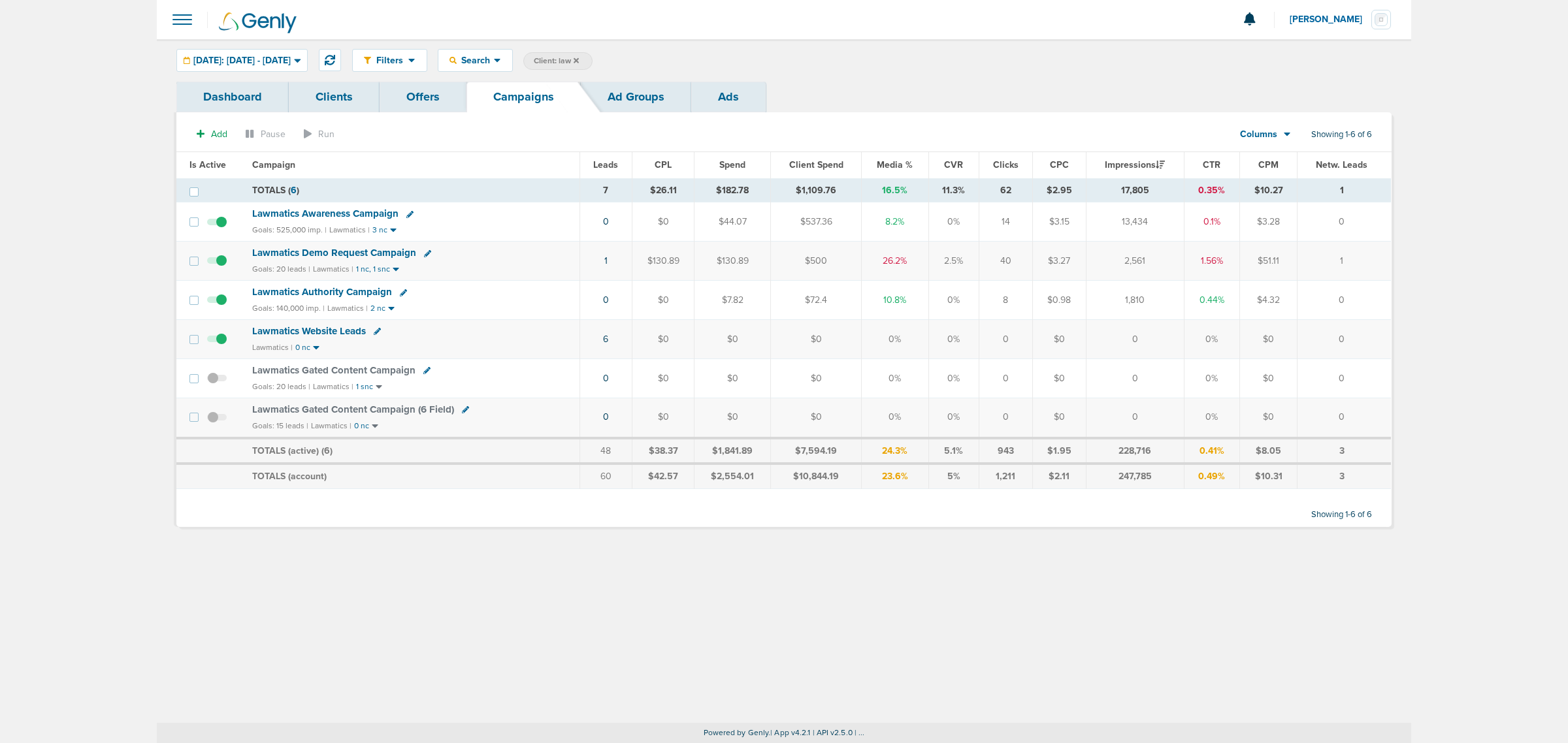
click at [365, 213] on span "Lawmatics Awareness Campaign" at bounding box center [325, 213] width 146 height 12
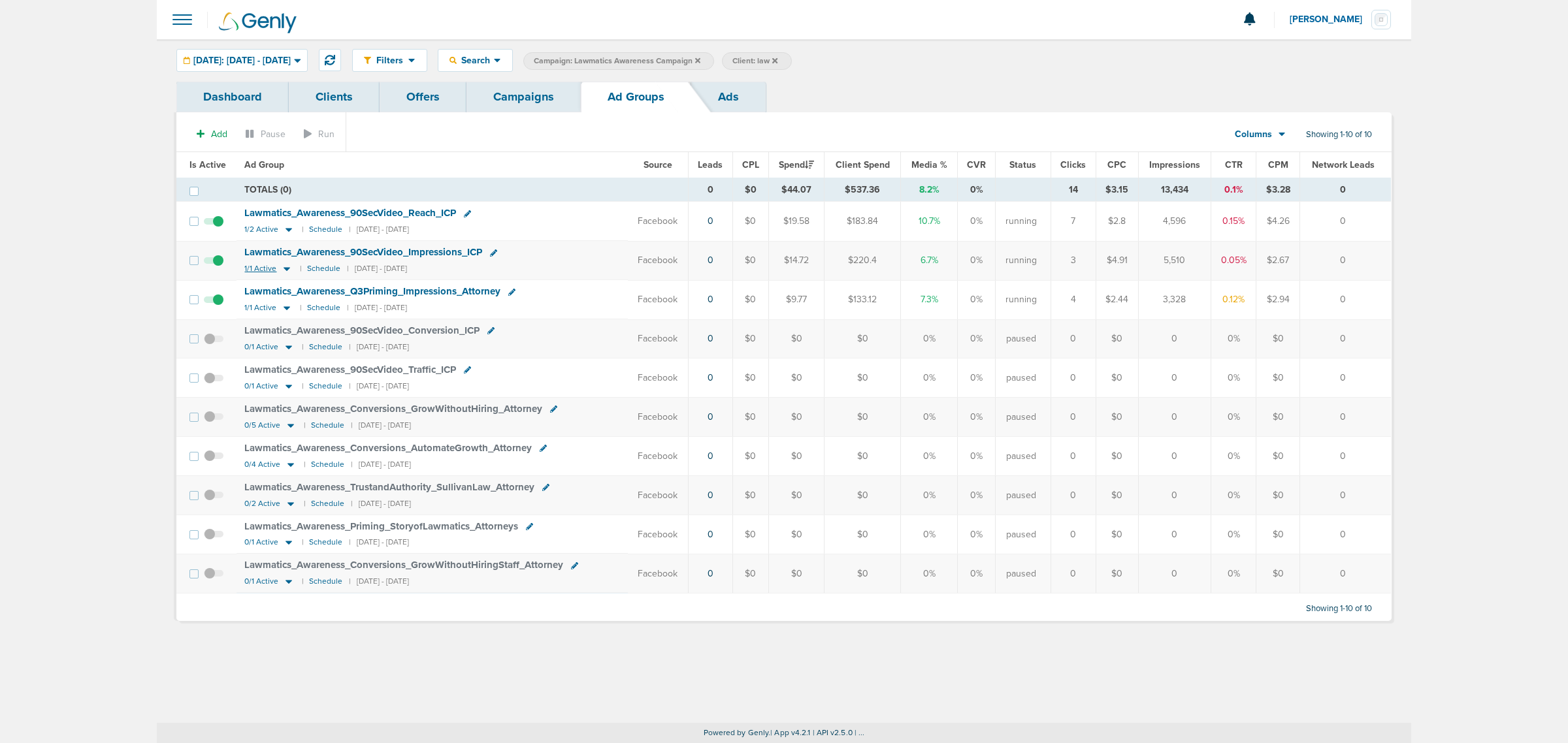
click at [286, 268] on icon at bounding box center [287, 269] width 13 height 11
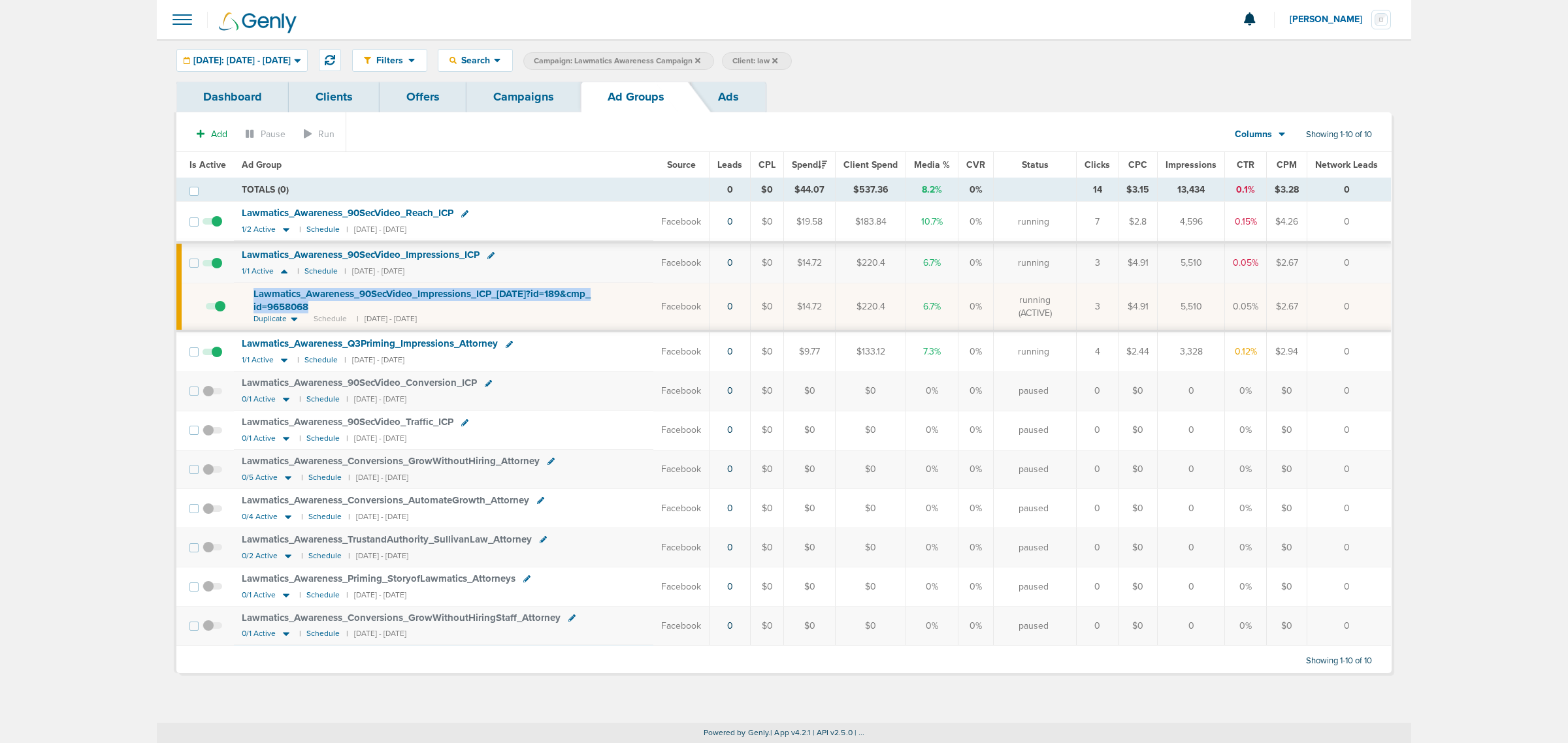
drag, startPoint x: 320, startPoint y: 304, endPoint x: 198, endPoint y: 284, distance: 123.6
click at [198, 284] on tr "Lawmatics_ Awareness_ 90SecVideo_ Impressions_ ICP_ 03.11.25?id=189&cmp_ id=965…" at bounding box center [784, 306] width 1214 height 48
copy tr "Lawmatics_ Awareness_ 90SecVideo_ Impressions_ ICP_ 03.11.25?id=189&cmp_ id=965…"
click at [560, 262] on div "Lawmatics_ Awareness_ 90SecVideo_ Impressions_ ICP" at bounding box center [443, 255] width 404 height 13
click at [489, 257] on icon at bounding box center [491, 255] width 7 height 7
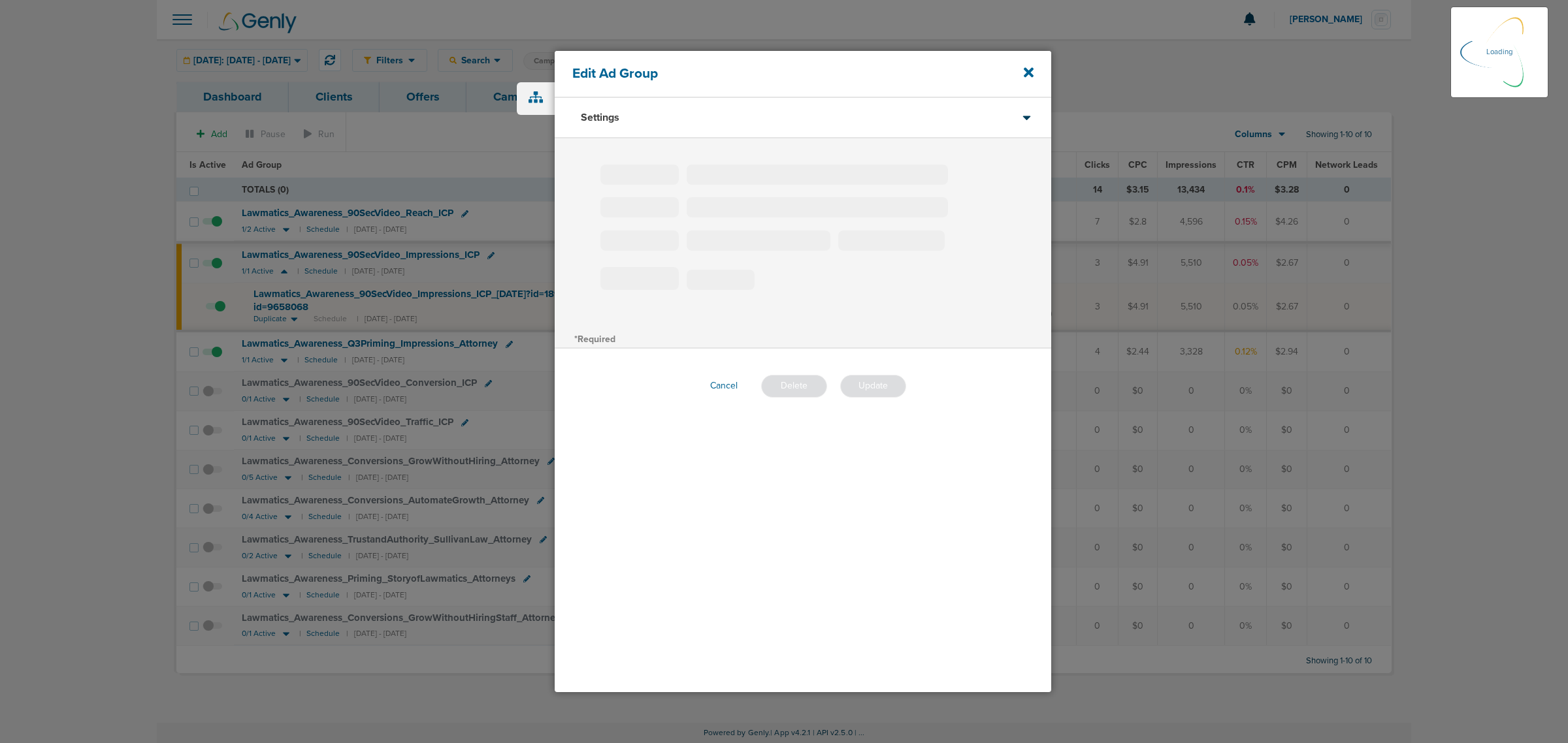
type input "Lawmatics_Awareness_90SecVideo_Impressions_ICP"
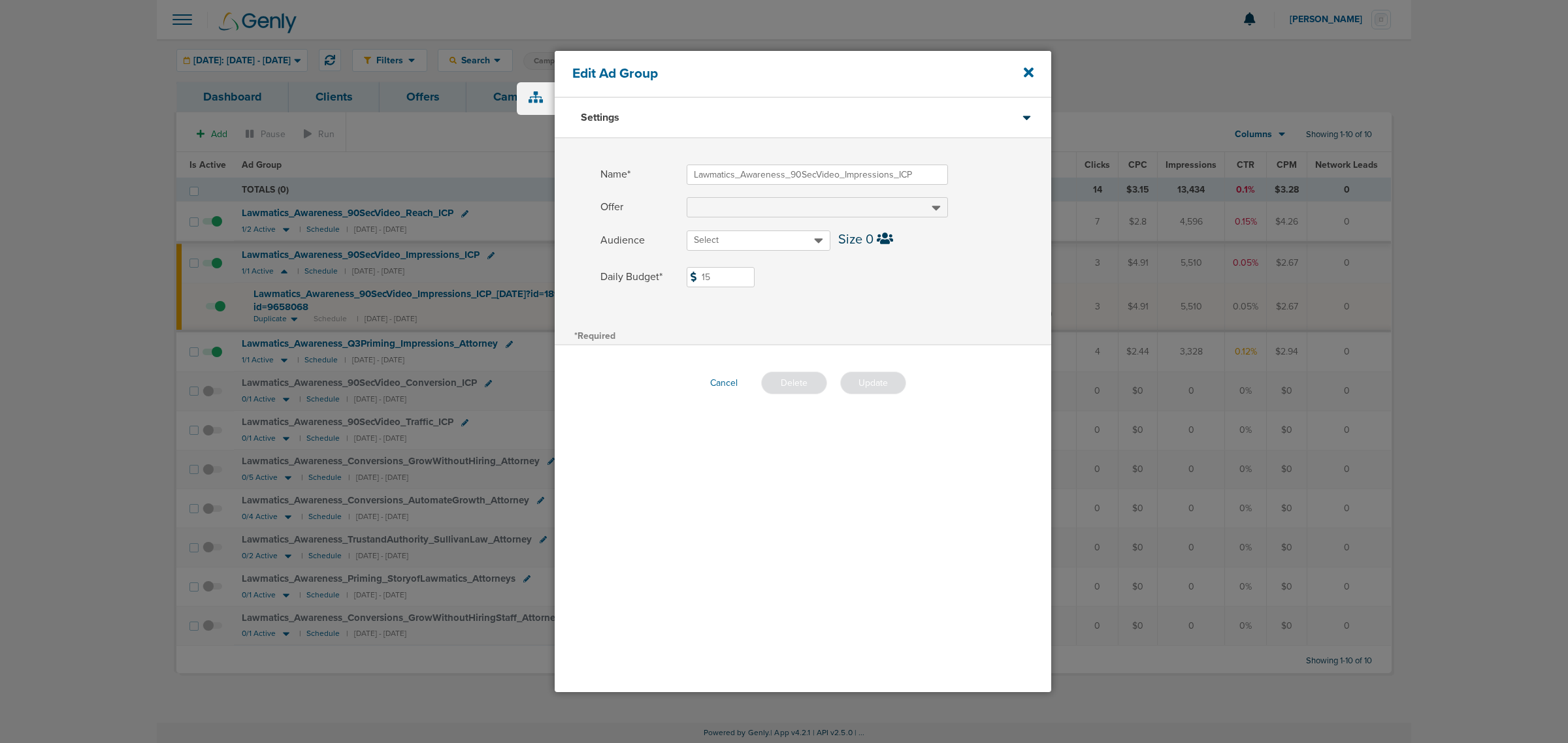
drag, startPoint x: 733, startPoint y: 282, endPoint x: 680, endPoint y: 278, distance: 53.2
click at [680, 278] on label "Daily Budget* 15 $15" at bounding box center [826, 277] width 450 height 20
type input "25"
click at [912, 308] on div "Name* Lawmatics_Awareness_90SecVideo_Impressions_ICP Offer Audience Select Size…" at bounding box center [803, 232] width 497 height 188
click at [884, 382] on button "Update" at bounding box center [873, 382] width 66 height 23
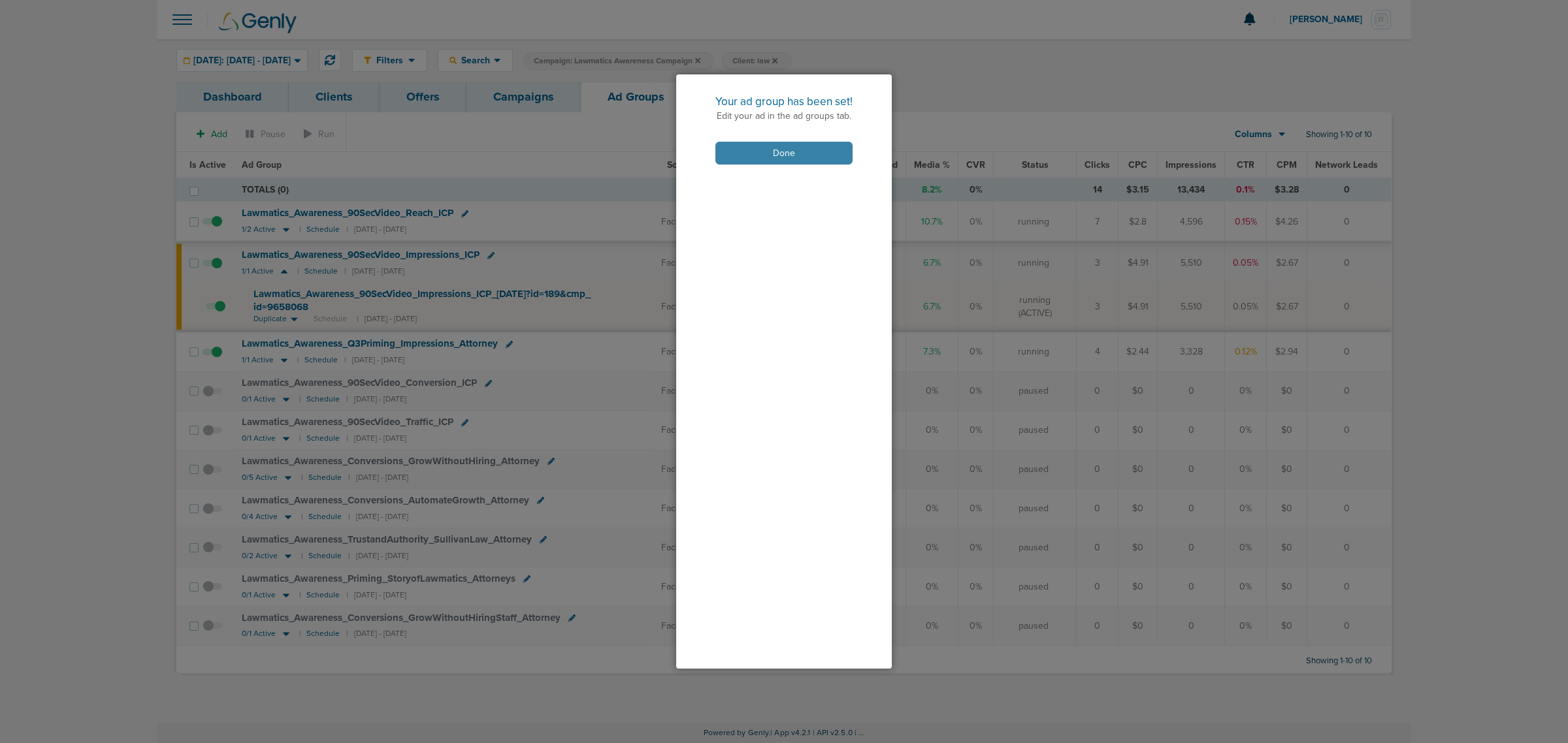
click at [777, 159] on button "Done" at bounding box center [784, 153] width 137 height 23
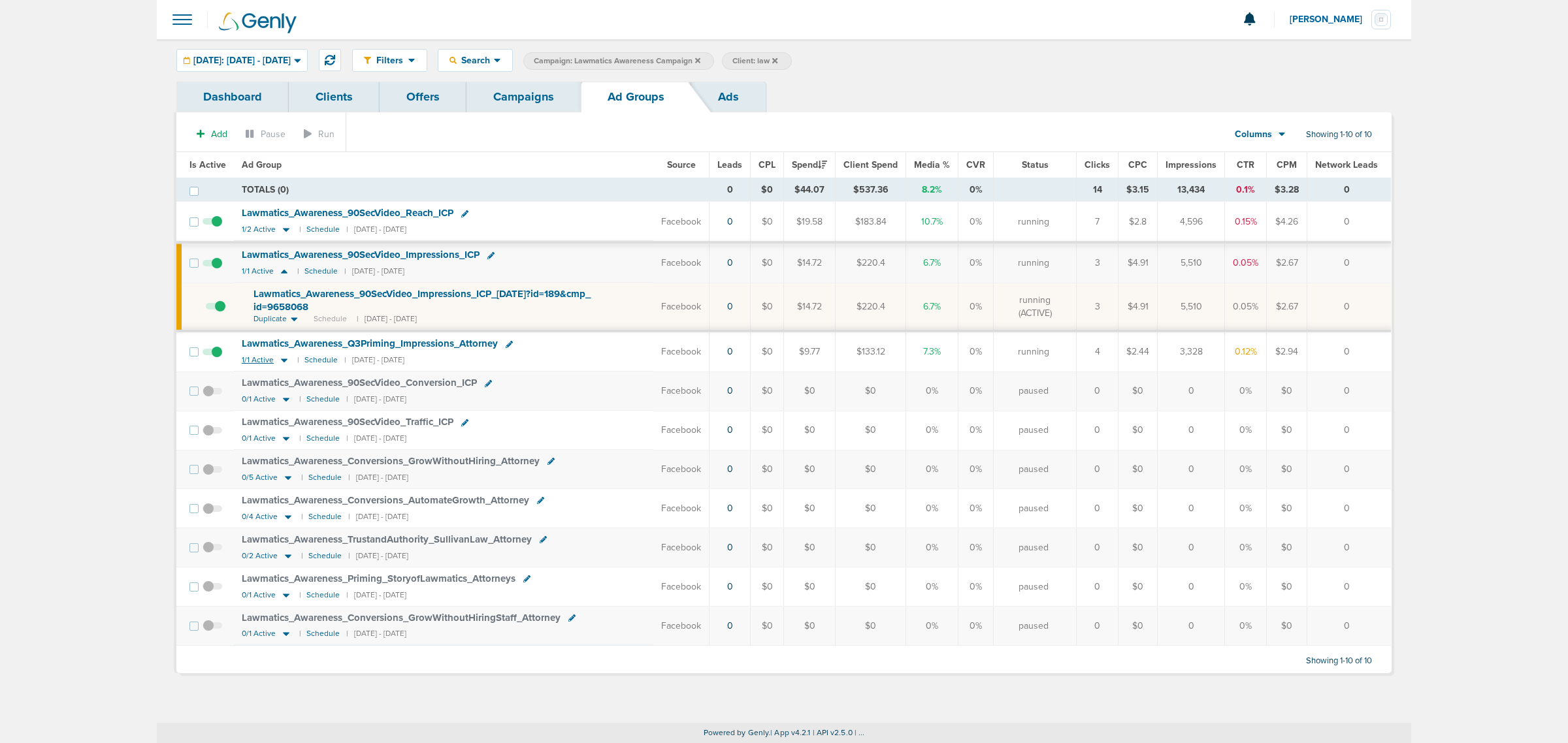
click at [280, 358] on icon at bounding box center [284, 360] width 13 height 11
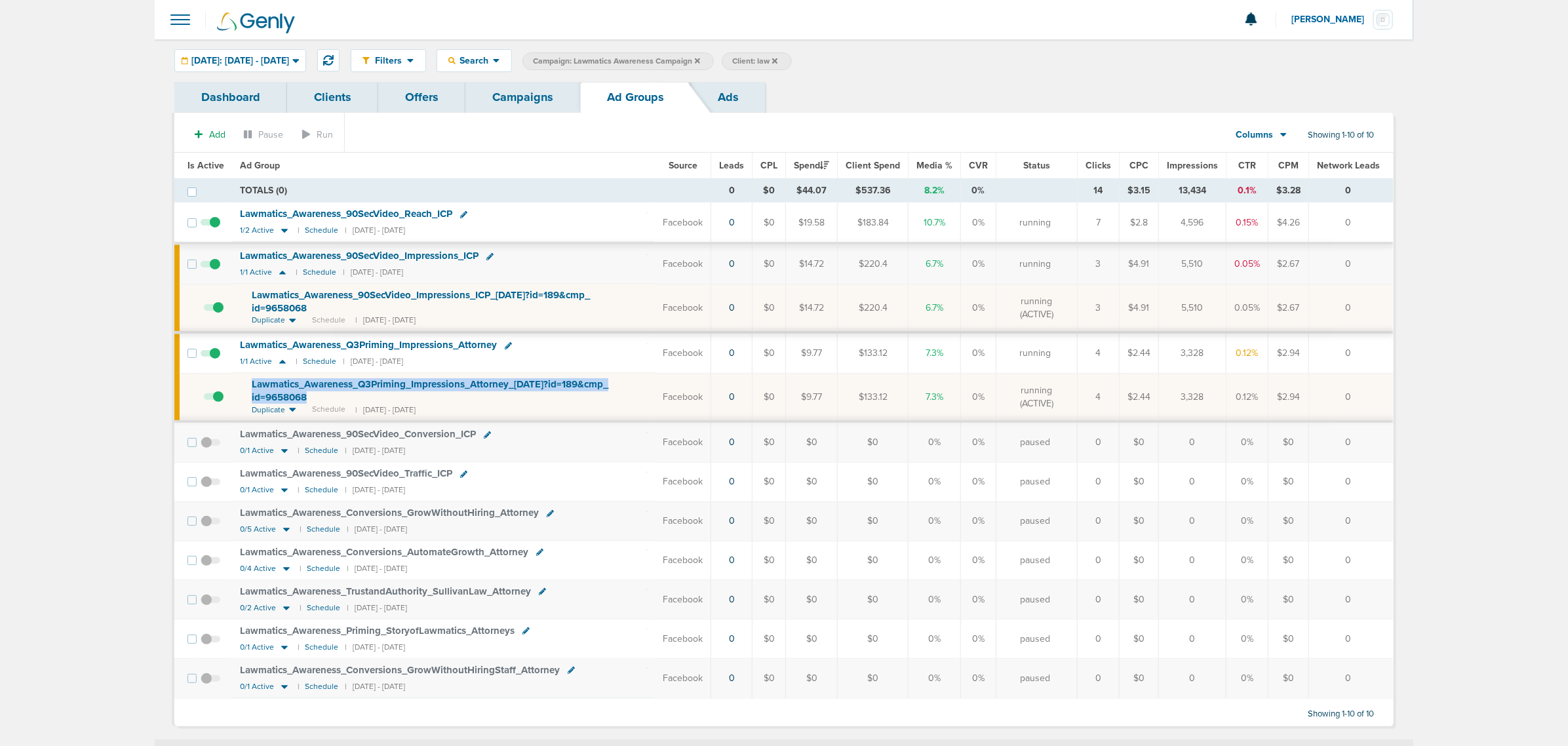
drag, startPoint x: 320, startPoint y: 398, endPoint x: 220, endPoint y: 378, distance: 102.0
click at [220, 378] on tr "Lawmatics_ Awareness_ Q3Priming_ Impressions_ Attorney_ 05.27.25?id=189&cmp_ id…" at bounding box center [784, 396] width 1218 height 48
click at [566, 351] on div "Lawmatics_ Awareness_ Q3Priming_ Impressions_ Attorney" at bounding box center [443, 346] width 407 height 13
click at [508, 344] on icon at bounding box center [508, 346] width 7 height 7
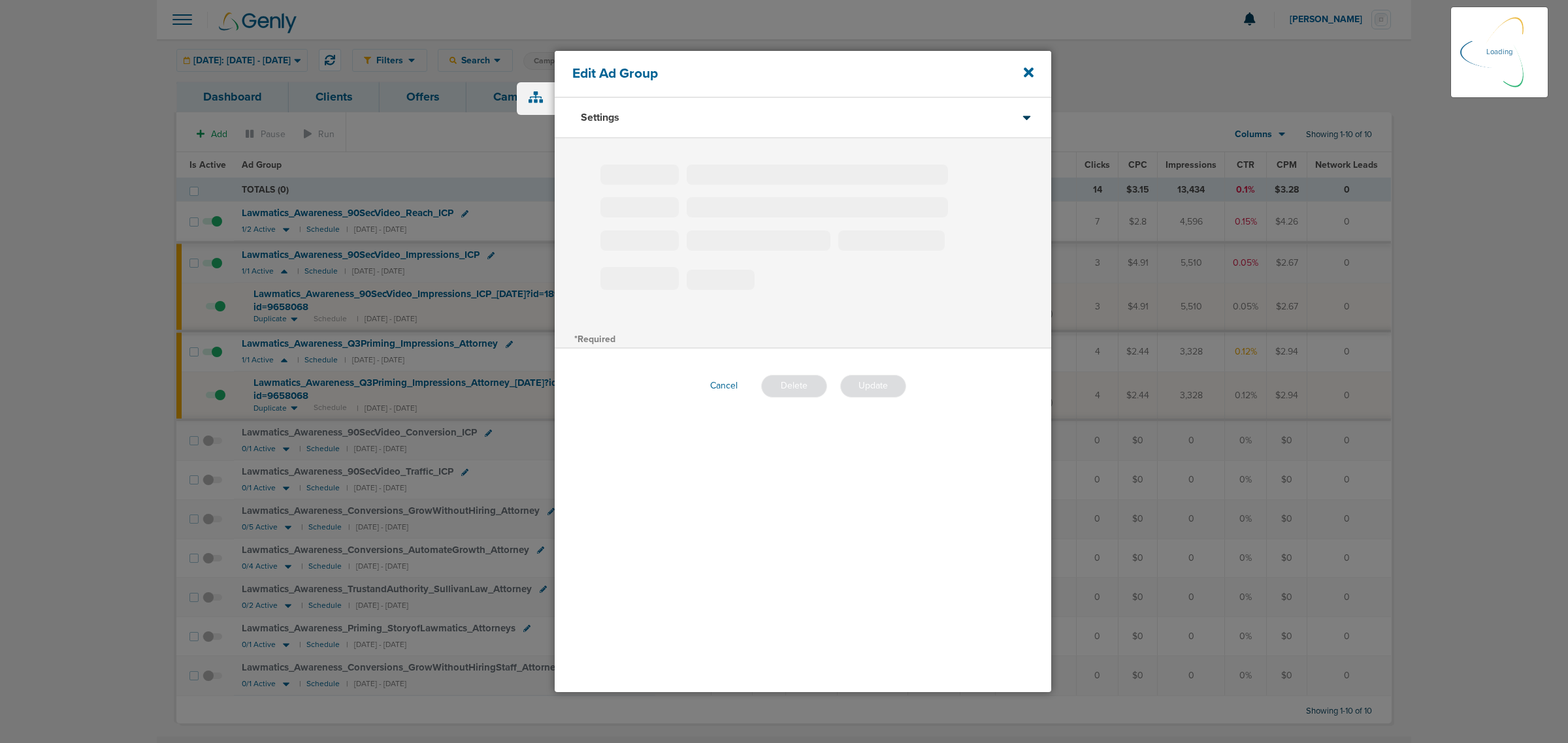
type input "Lawmatics_Awareness_Q3Priming_Impressions_Attorney"
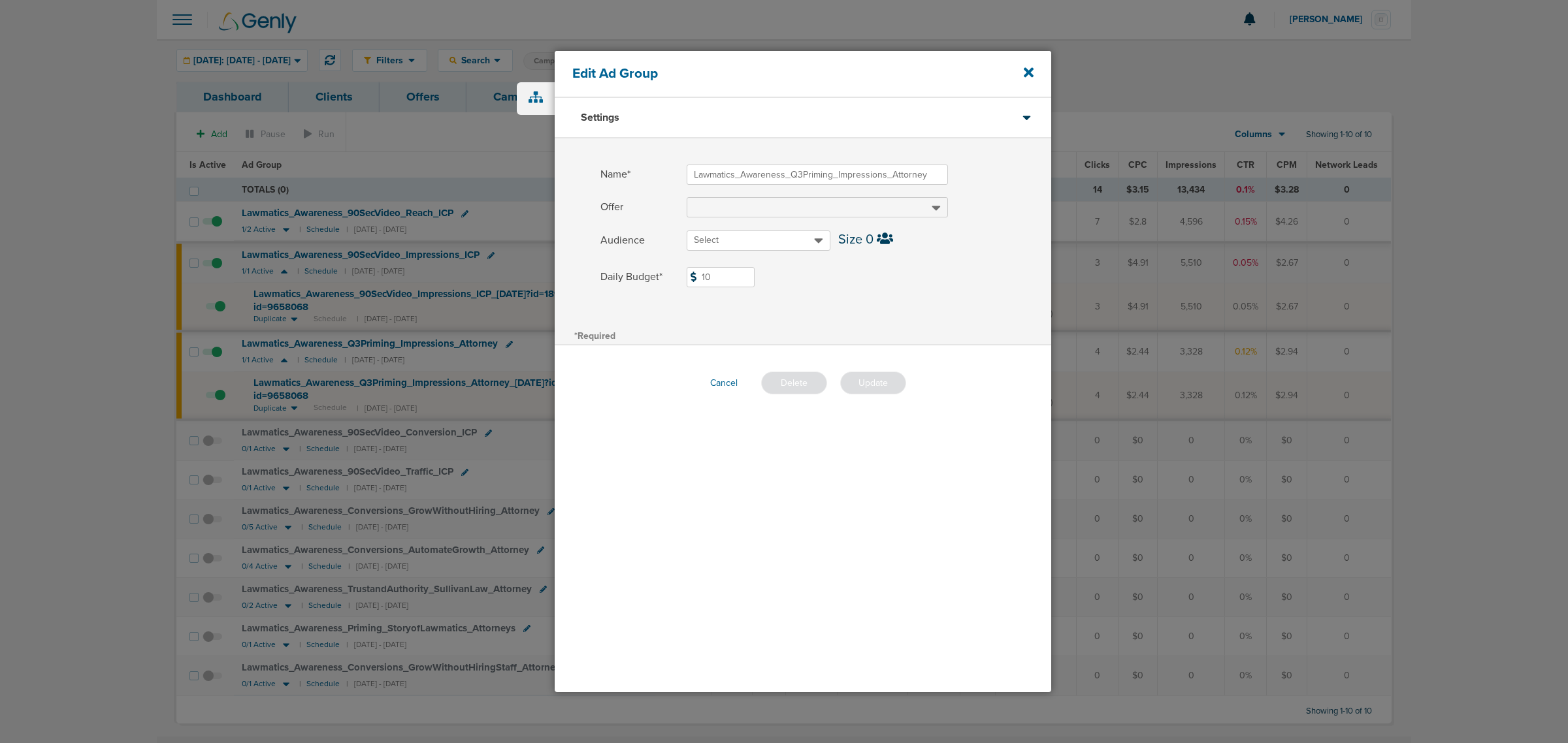
click at [714, 282] on input "10" at bounding box center [720, 277] width 68 height 20
type input "15"
click at [879, 372] on button "Update" at bounding box center [873, 382] width 66 height 23
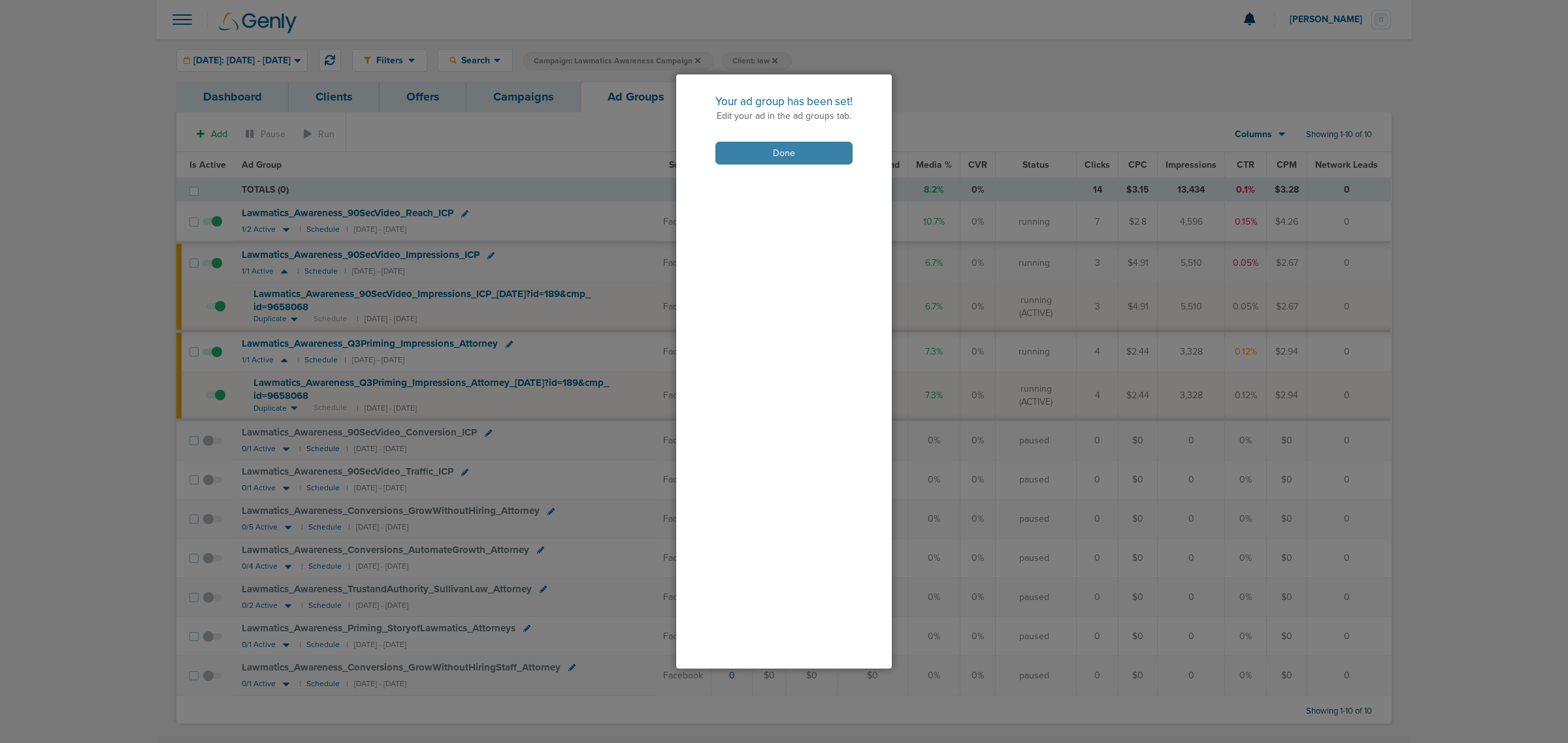
click at [792, 158] on button "Done" at bounding box center [784, 153] width 137 height 23
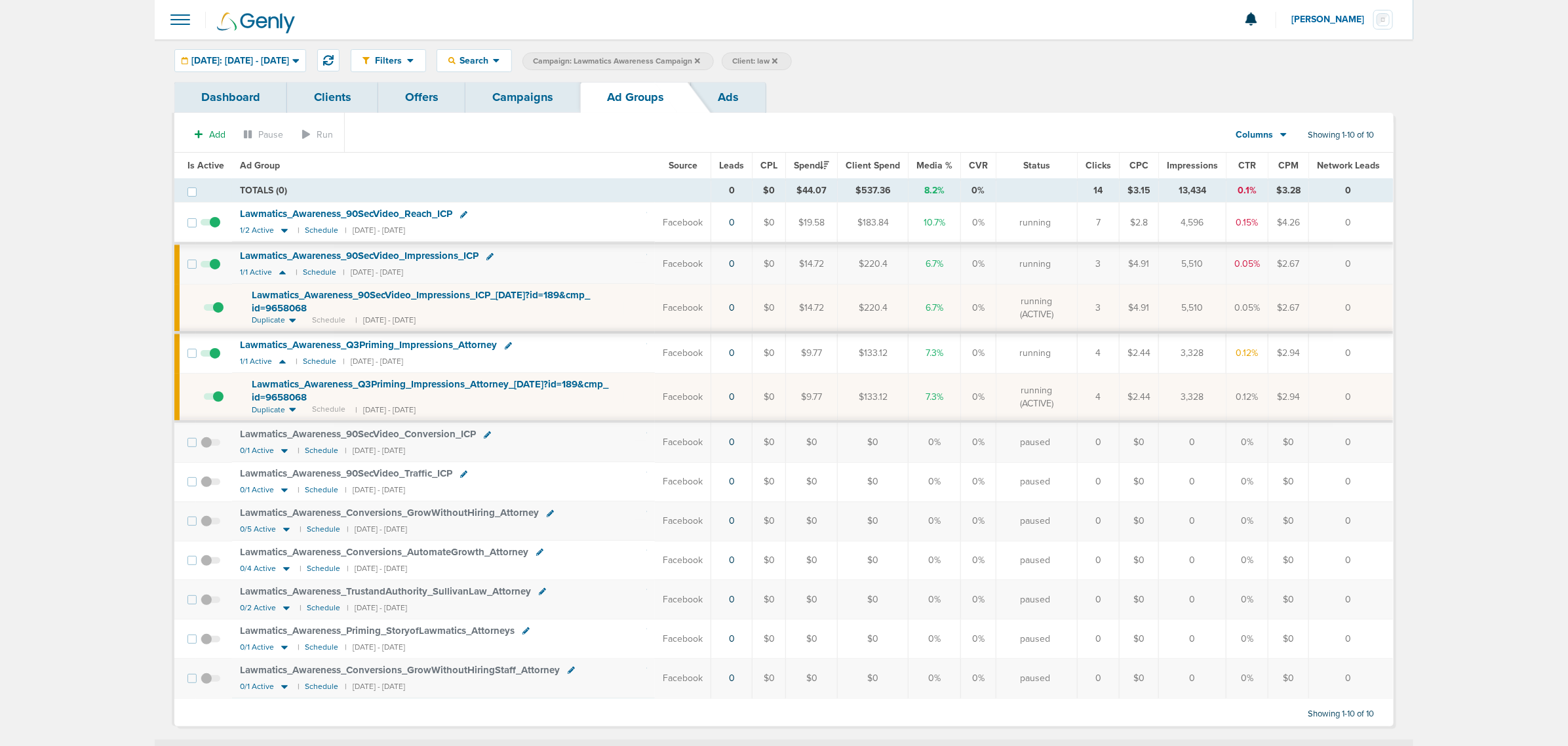
click at [528, 102] on link "Campaigns" at bounding box center [523, 97] width 115 height 31
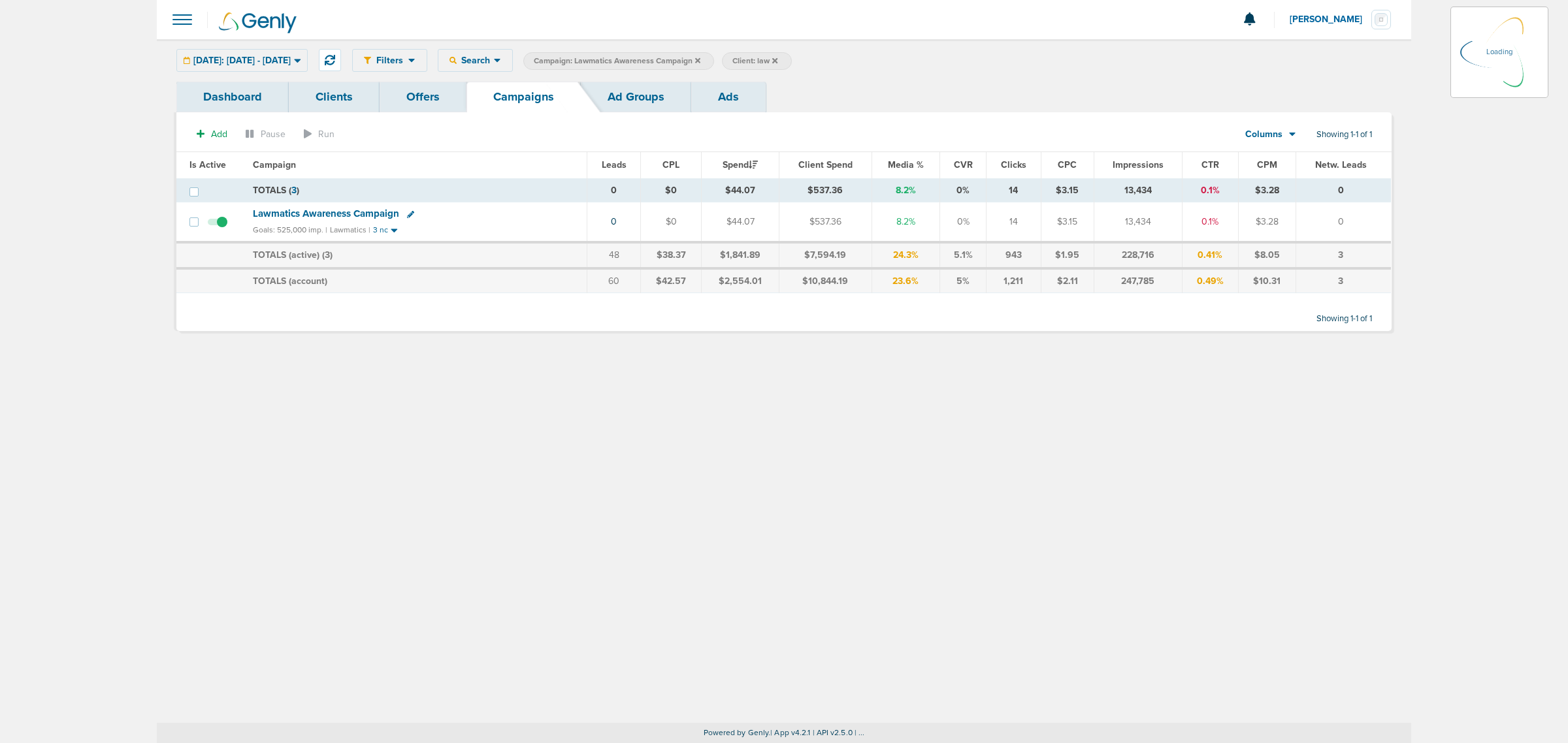
click at [700, 57] on icon at bounding box center [697, 61] width 5 height 8
click at [700, 57] on icon at bounding box center [697, 60] width 5 height 5
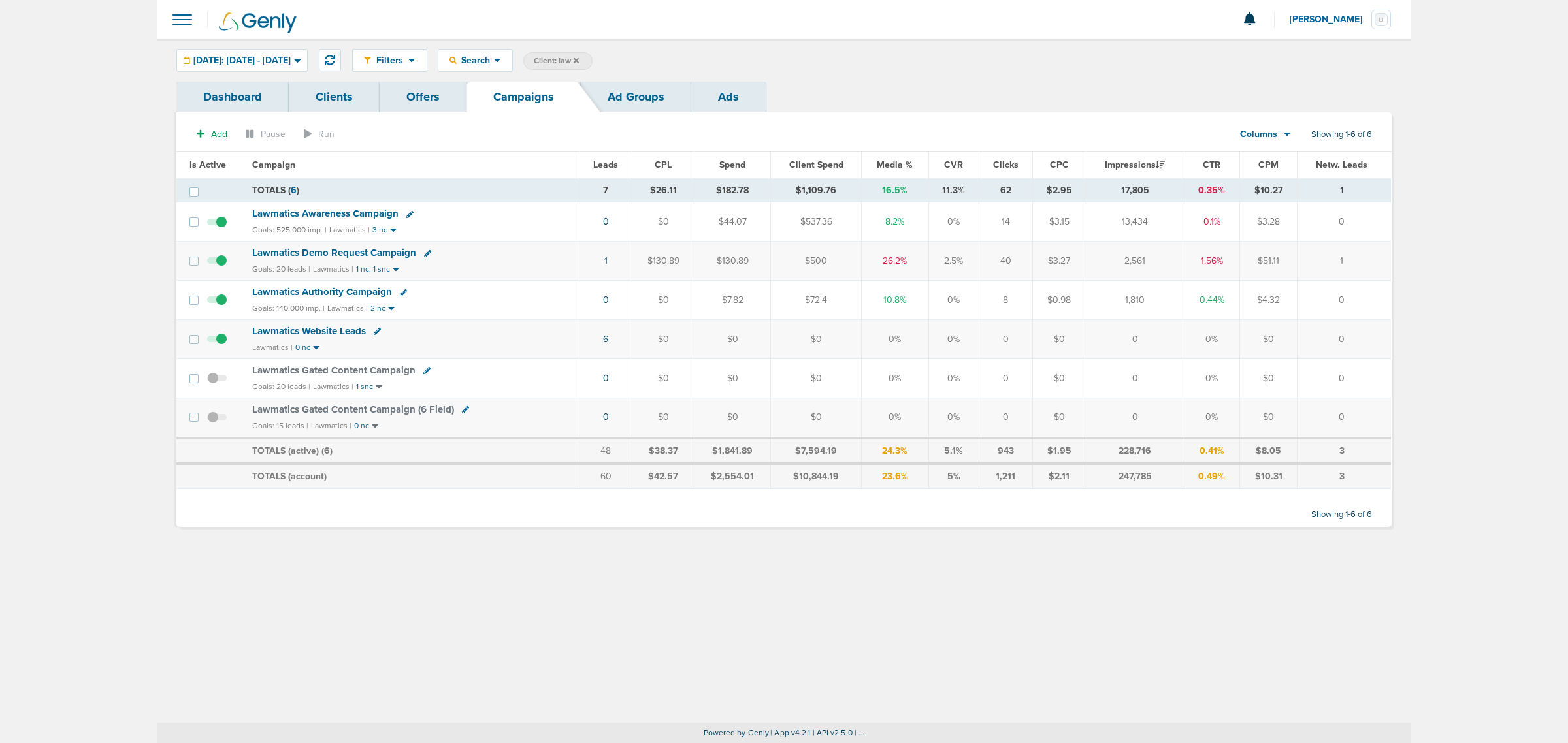
click at [579, 59] on icon at bounding box center [576, 60] width 5 height 5
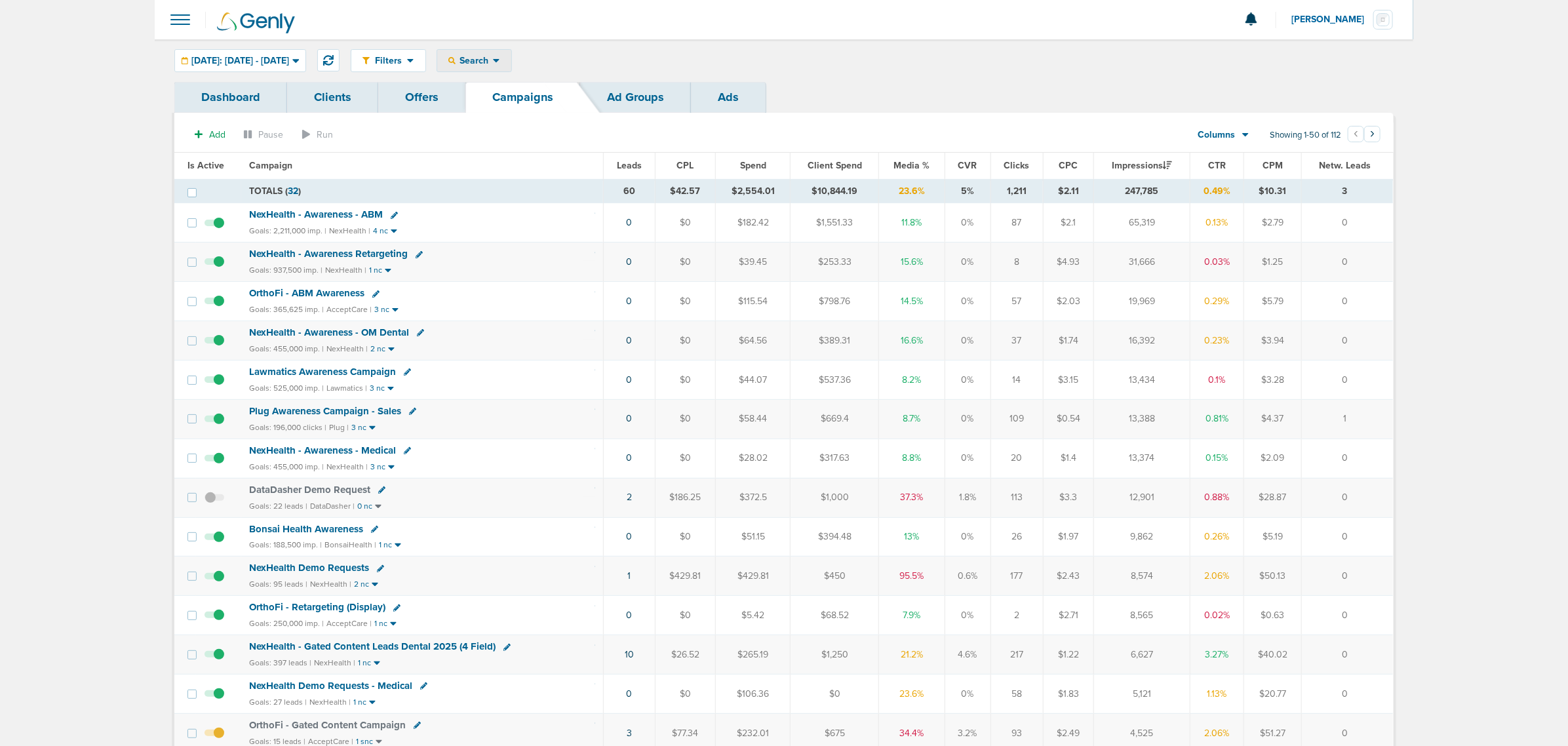
click at [493, 57] on span "Search" at bounding box center [474, 60] width 38 height 11
click at [534, 100] on link "Client" at bounding box center [505, 103] width 135 height 17
type input "law"
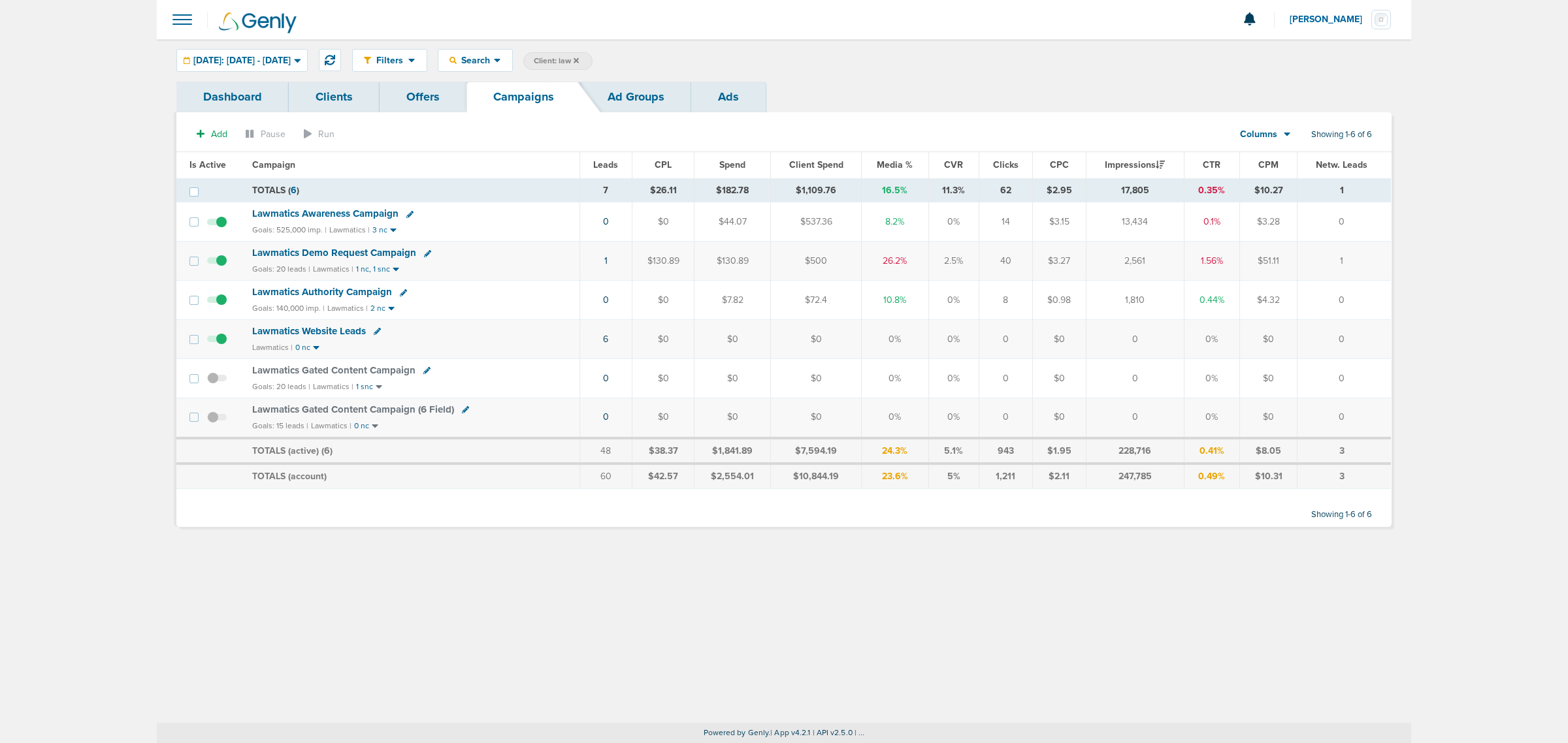
click at [360, 294] on span "Lawmatics Authority Campaign" at bounding box center [322, 292] width 140 height 12
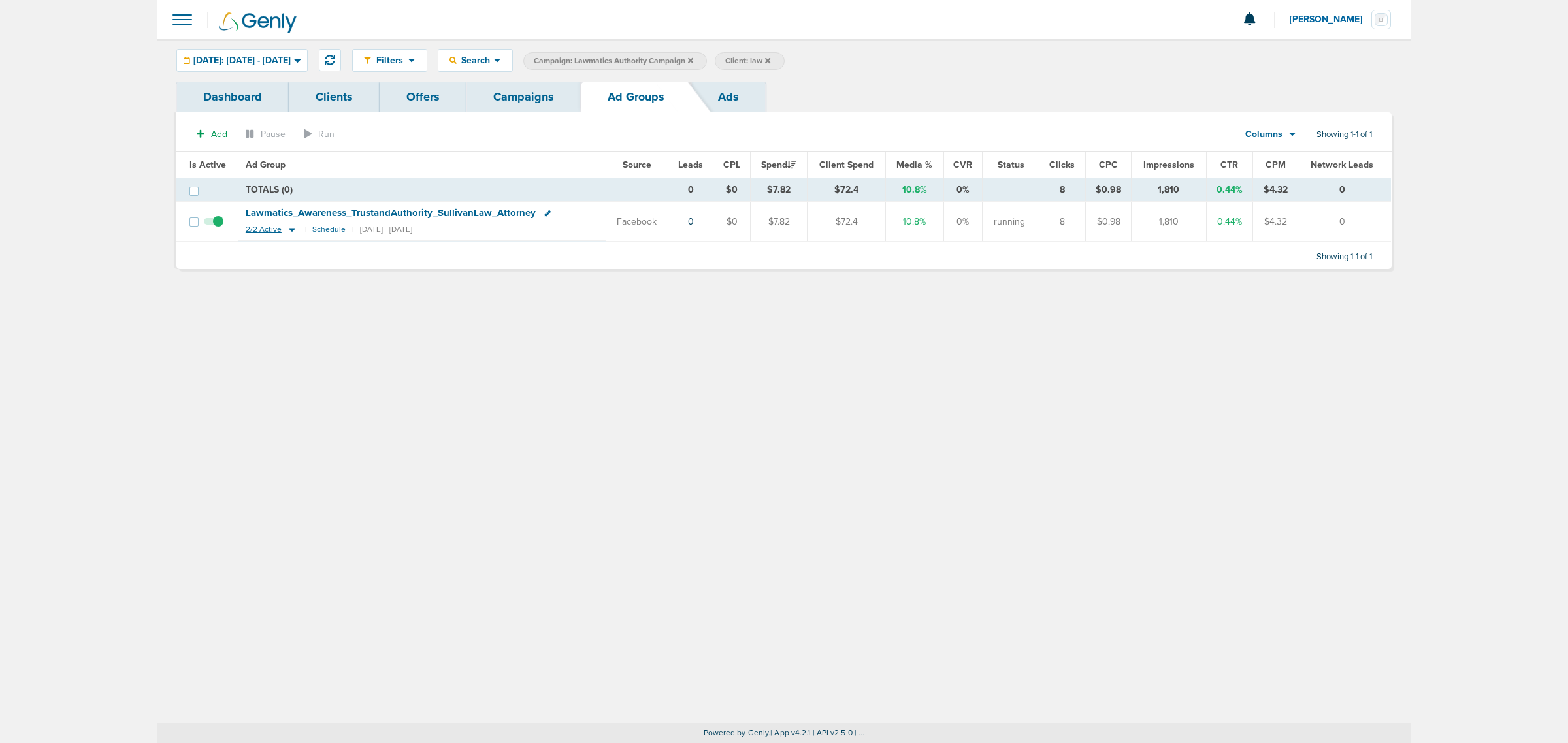
click at [289, 230] on icon at bounding box center [292, 230] width 7 height 4
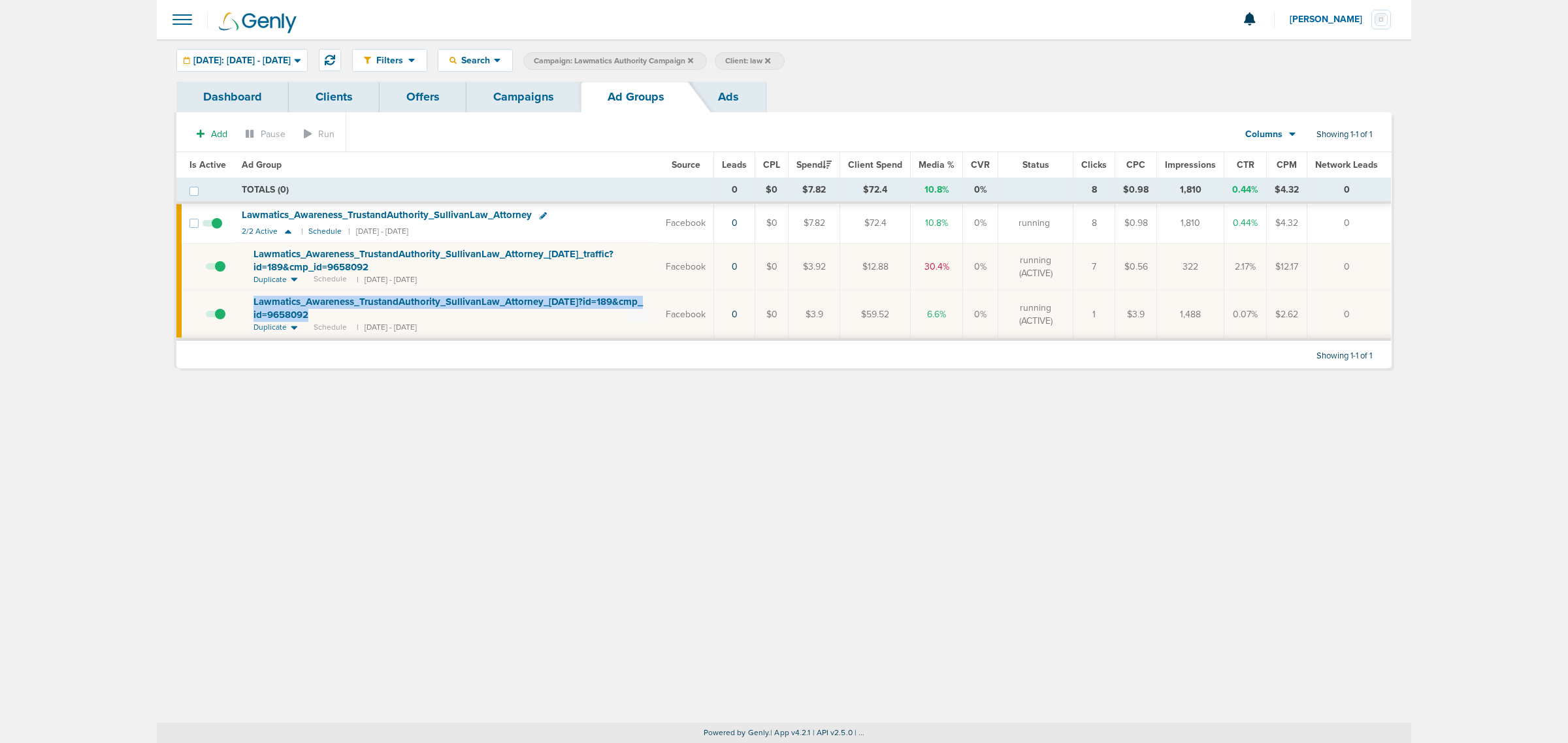
drag, startPoint x: 320, startPoint y: 311, endPoint x: 230, endPoint y: 299, distance: 90.8
click at [230, 299] on tr "Lawmatics_ Awareness_ TrustandAuthority_ SullivanLaw_ Attorney_ 07.01.25?id=189…" at bounding box center [784, 315] width 1214 height 49
copy tr "Lawmatics_ Awareness_ TrustandAuthority_ SullivanLaw_ Attorney_ 07.01.25?id=189…"
click at [598, 442] on div "Filters Active Only Settings Status Active Inactive Objectives MQL SQL Traffic …" at bounding box center [784, 381] width 1254 height 684
click at [539, 213] on icon at bounding box center [543, 215] width 7 height 7
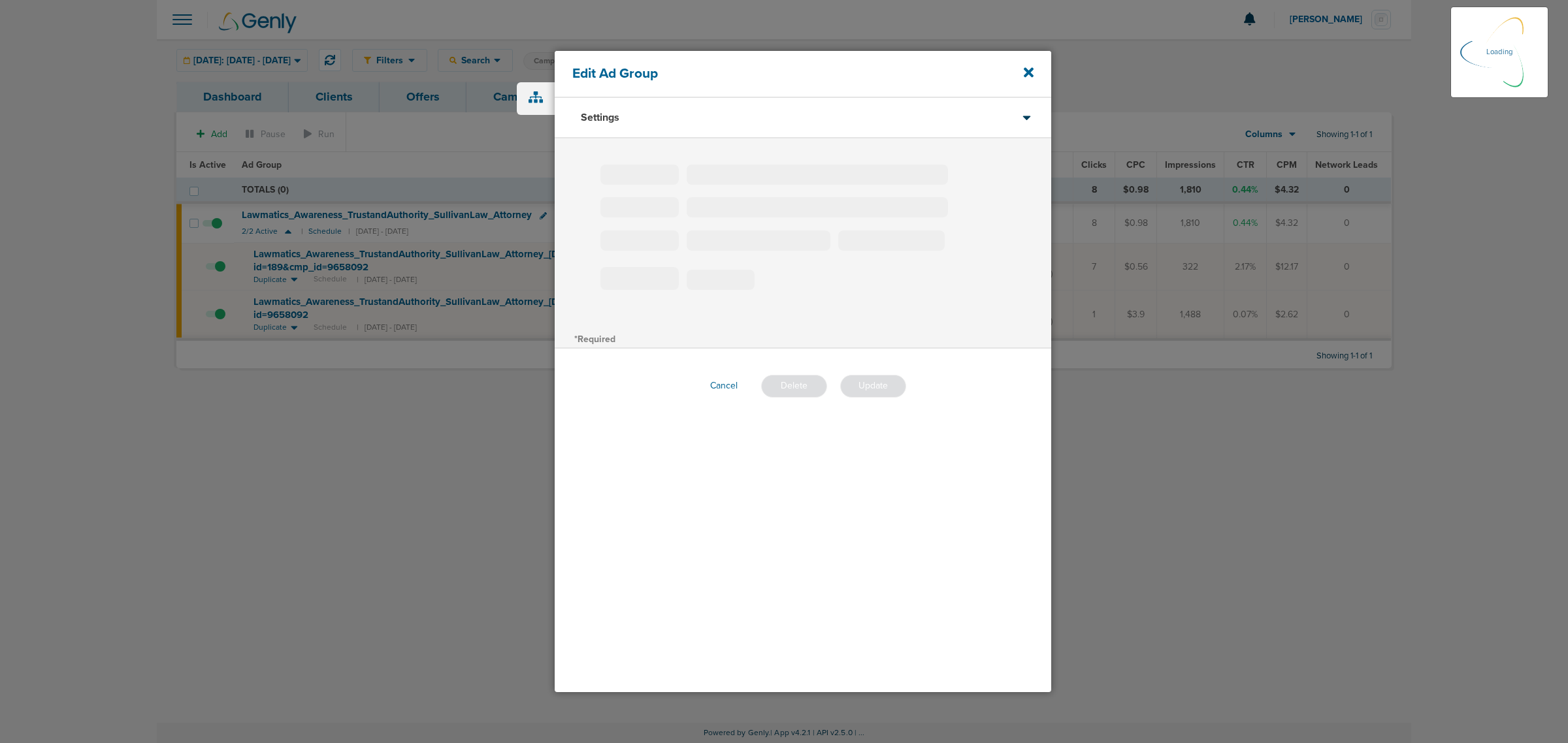
type input "Lawmatics_Awareness_TrustandAuthority_SullivanLaw_Attorney"
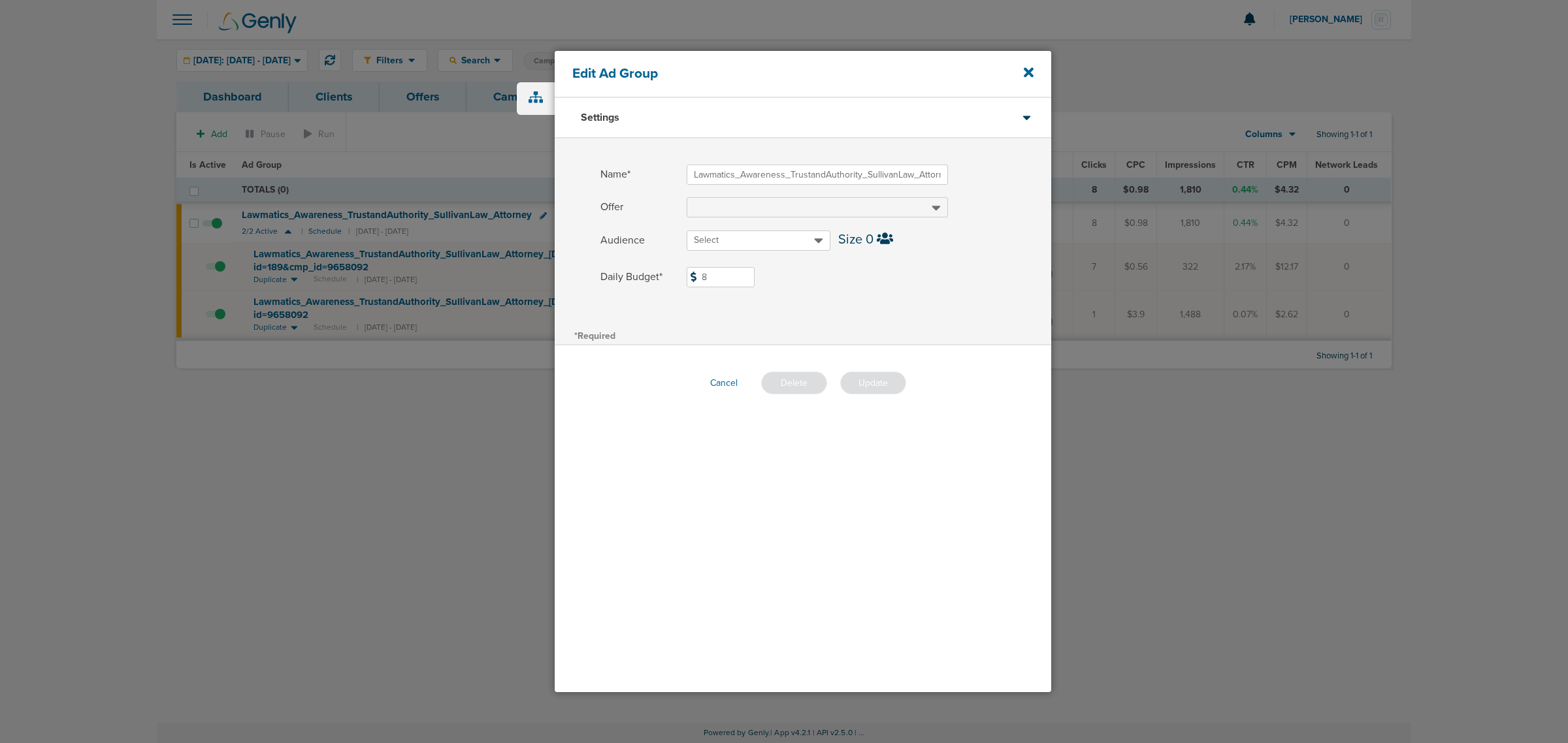
drag, startPoint x: 723, startPoint y: 276, endPoint x: 638, endPoint y: 268, distance: 85.4
click at [638, 268] on label "Daily Budget* 8 $8" at bounding box center [826, 277] width 450 height 20
type input "16"
click at [827, 320] on div "Name* Lawmatics_Awareness_TrustandAuthority_SullivanLaw_Attorney Offer Audience…" at bounding box center [803, 232] width 497 height 188
click at [875, 380] on button "Update" at bounding box center [873, 382] width 66 height 23
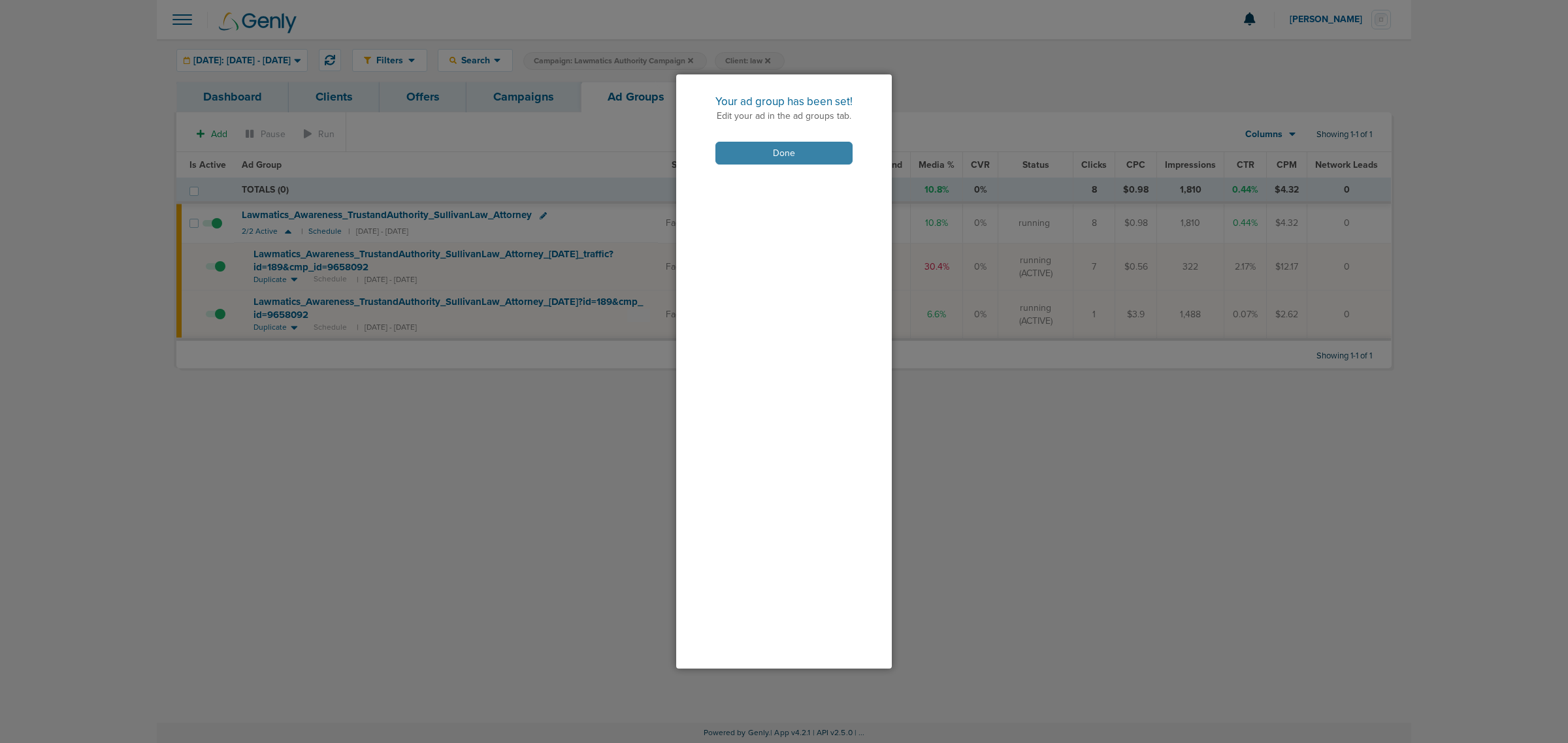
click at [815, 147] on button "Done" at bounding box center [784, 153] width 137 height 23
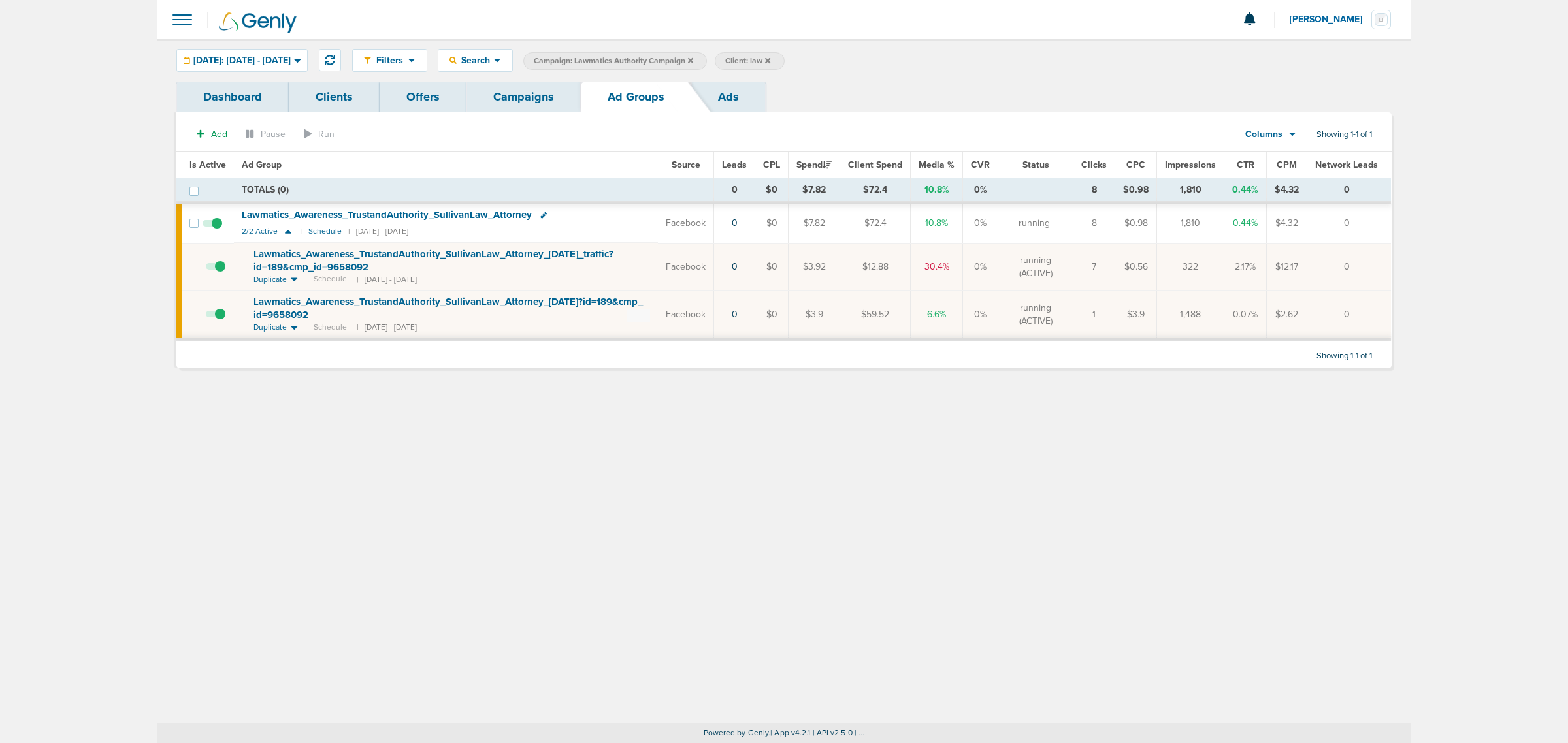
click at [498, 93] on link "Campaigns" at bounding box center [524, 97] width 115 height 31
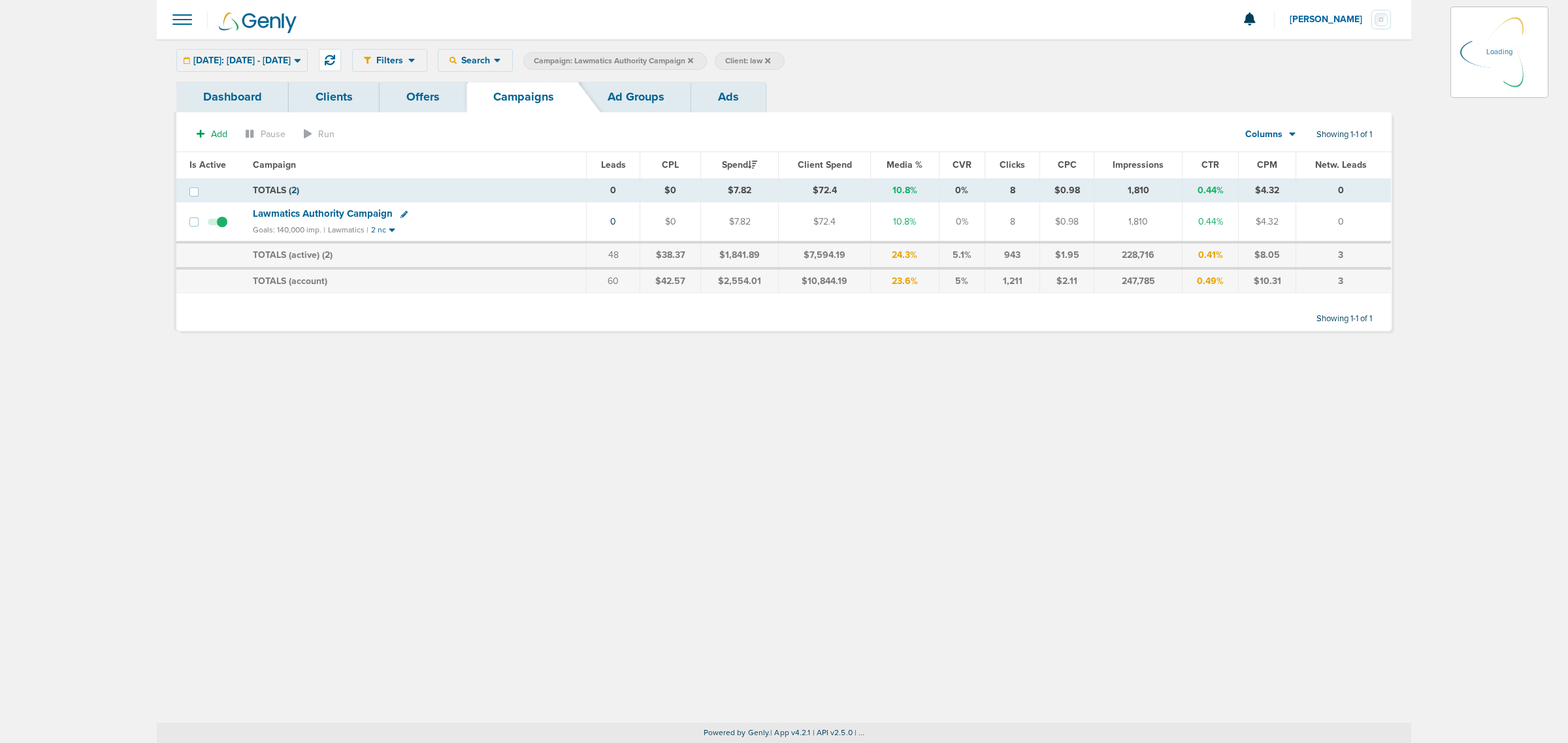
click at [693, 57] on icon at bounding box center [690, 60] width 5 height 5
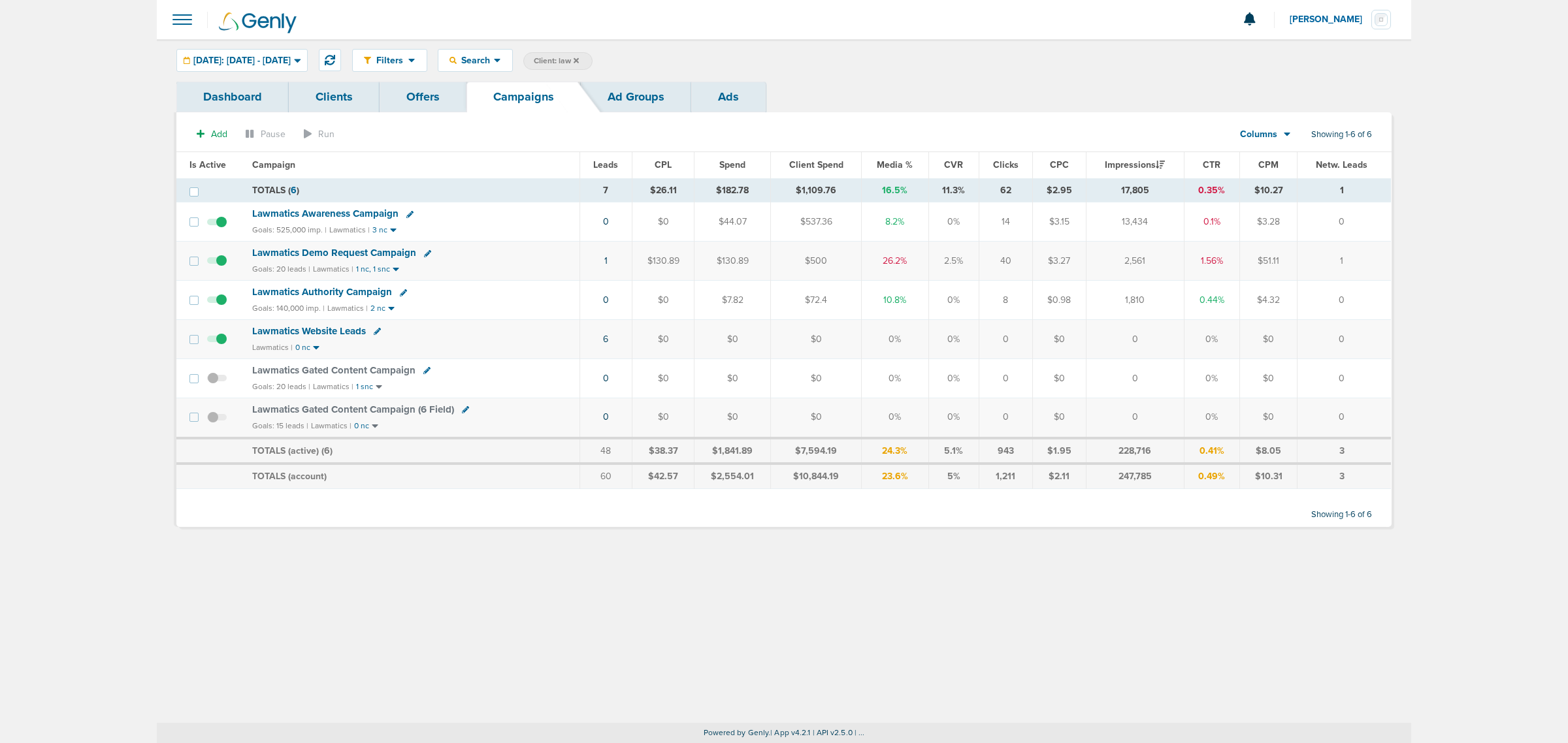
click at [579, 57] on icon at bounding box center [576, 61] width 5 height 8
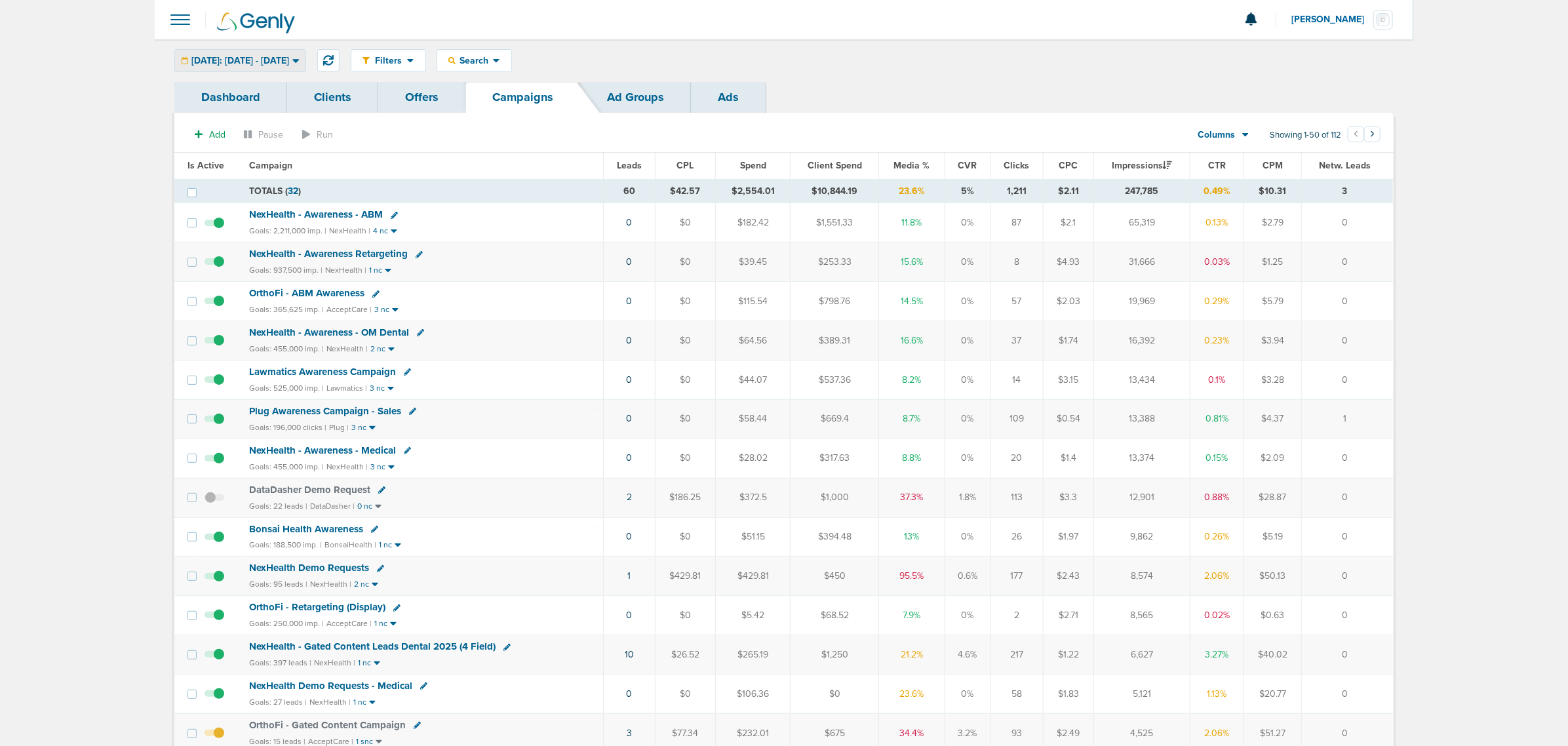
click at [287, 59] on span "Yesterday: 09.04.2025 - 09.04.2025" at bounding box center [241, 61] width 98 height 9
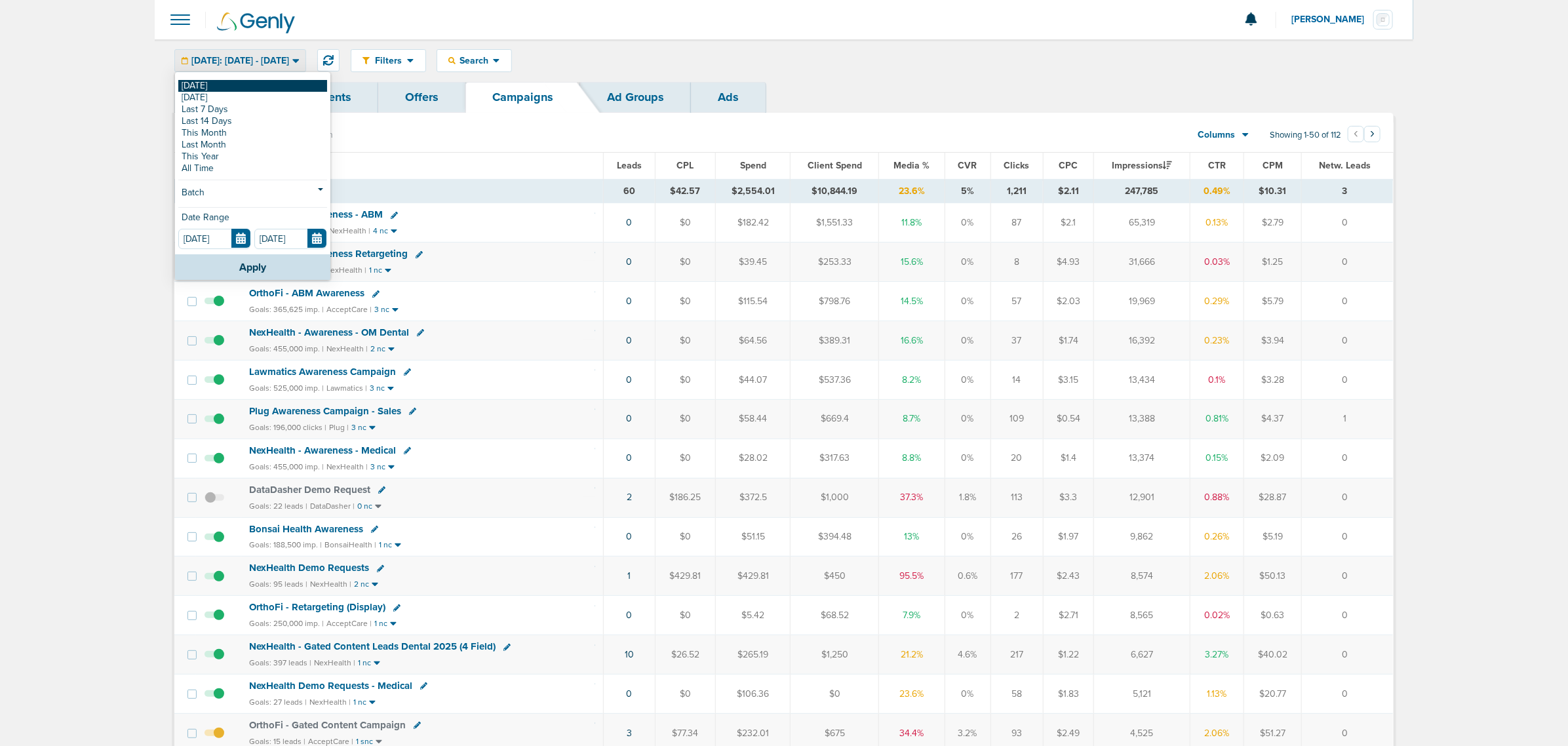
click at [273, 84] on link "[DATE]" at bounding box center [252, 86] width 149 height 12
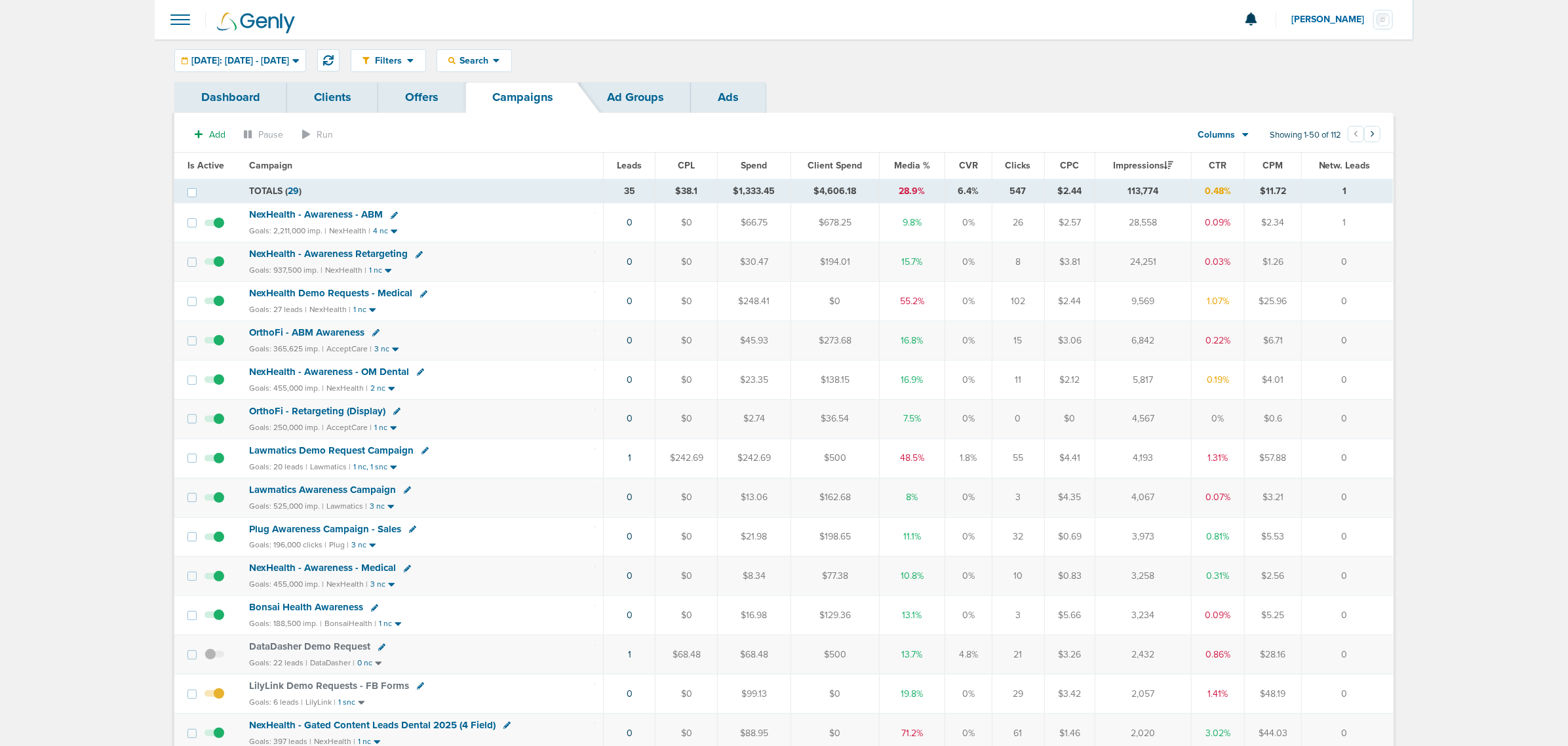
click at [915, 157] on th "Media %" at bounding box center [912, 166] width 65 height 26
click at [913, 165] on span "Media %" at bounding box center [912, 165] width 36 height 11
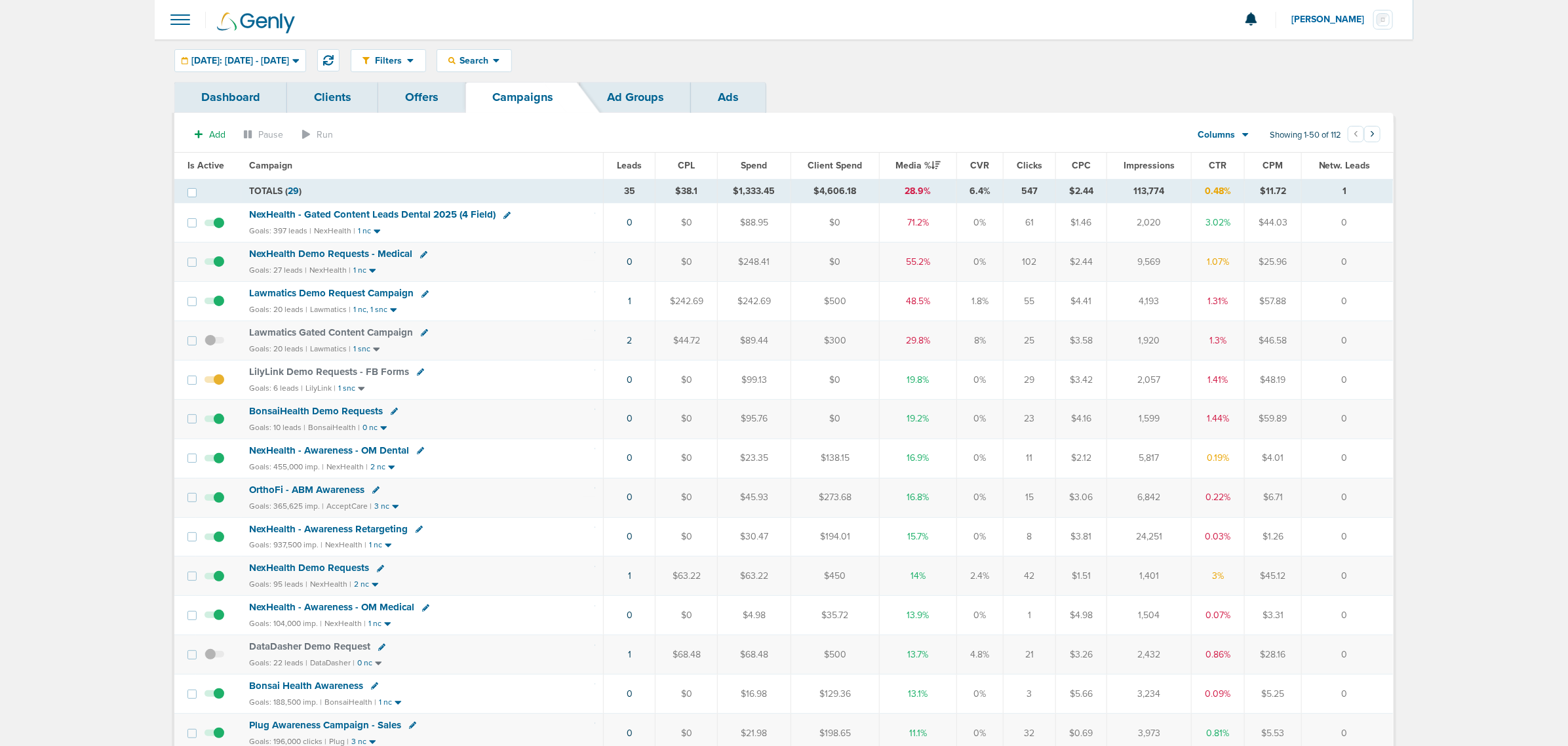
drag, startPoint x: 562, startPoint y: 264, endPoint x: 1390, endPoint y: 258, distance: 828.0
click at [1390, 258] on tr "NexHealth Demo Requests - Medical Goals: 27 leads | NexHealth | 1 nc 0 $0 $248.…" at bounding box center [784, 262] width 1218 height 40
click at [1390, 258] on td "0" at bounding box center [1347, 262] width 92 height 40
click at [490, 268] on div "Goals: 27 leads | NexHealth | 1 nc" at bounding box center [422, 270] width 346 height 11
click at [414, 215] on span "NexHealth - Gated Content Leads Dental 2025 (4 Field)" at bounding box center [372, 214] width 246 height 12
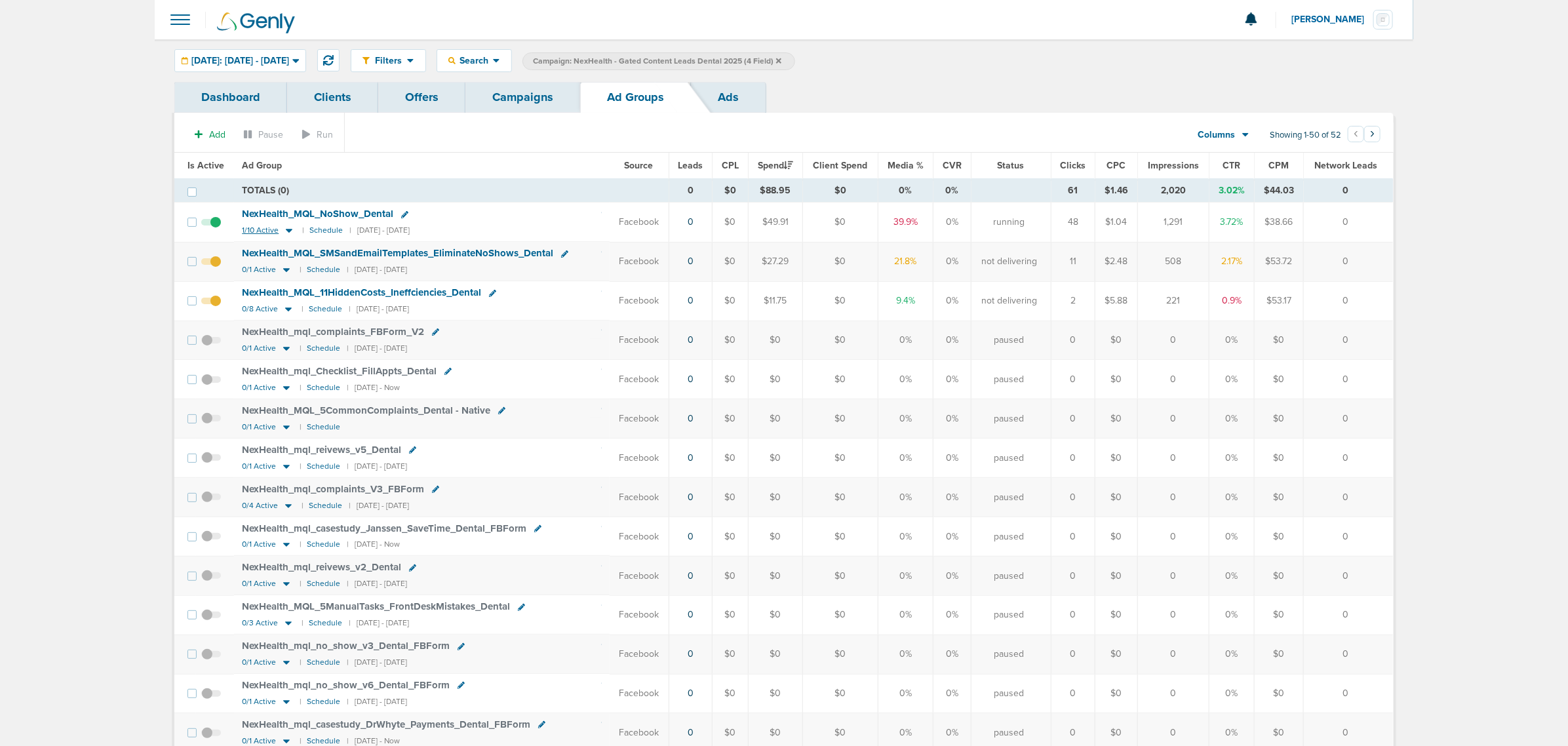
click at [285, 233] on icon at bounding box center [289, 230] width 13 height 11
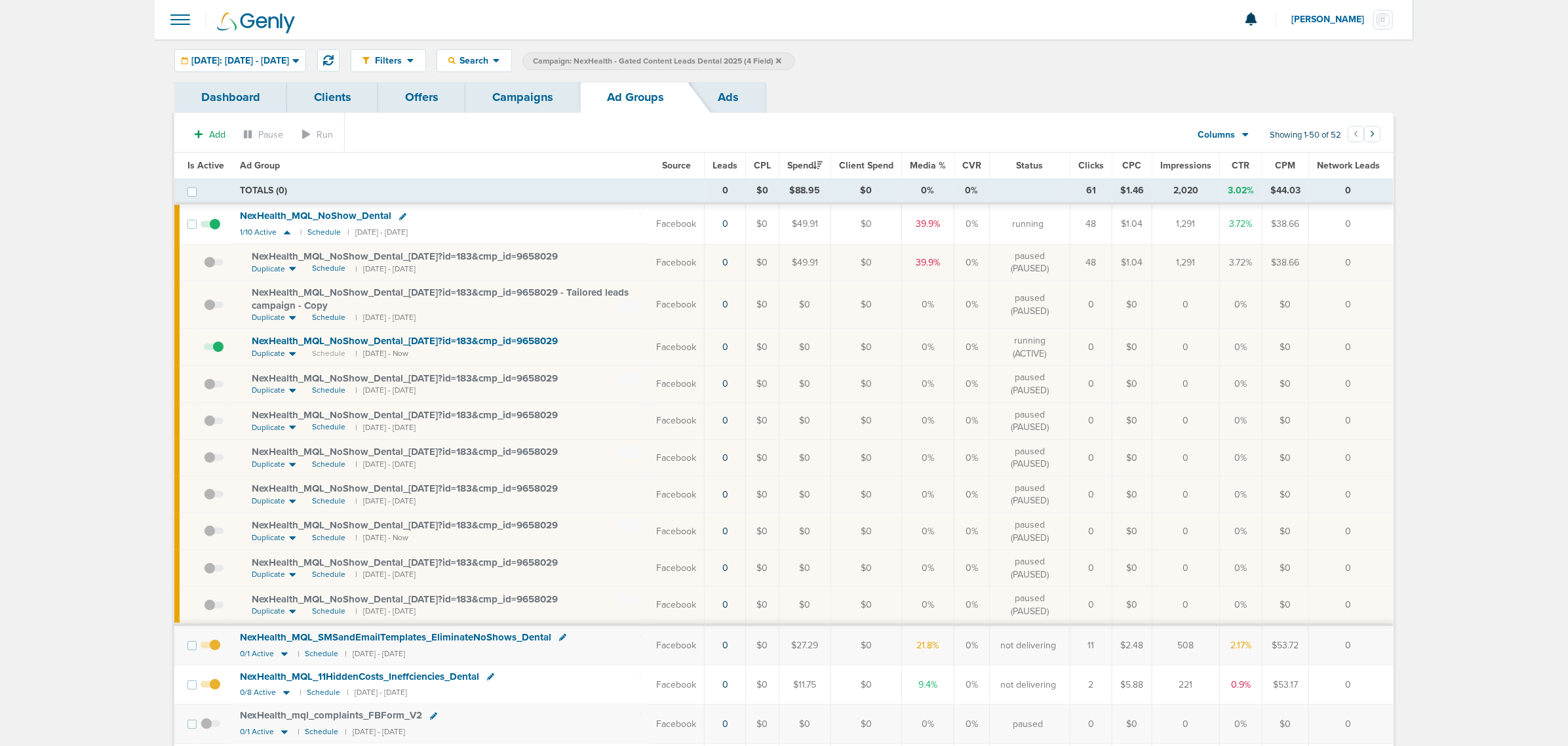
click at [518, 91] on link "Campaigns" at bounding box center [523, 97] width 115 height 31
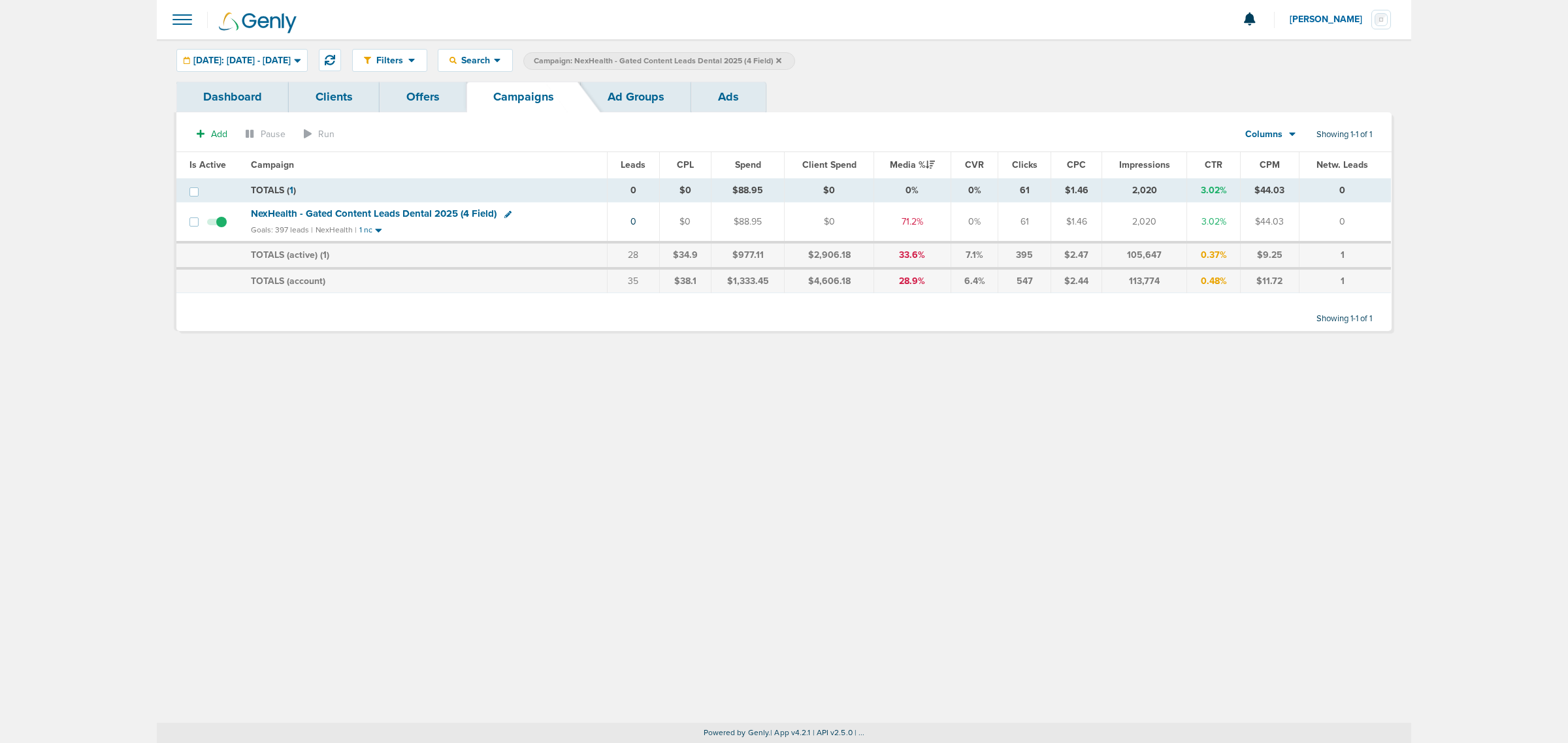
click at [781, 59] on icon at bounding box center [778, 60] width 5 height 5
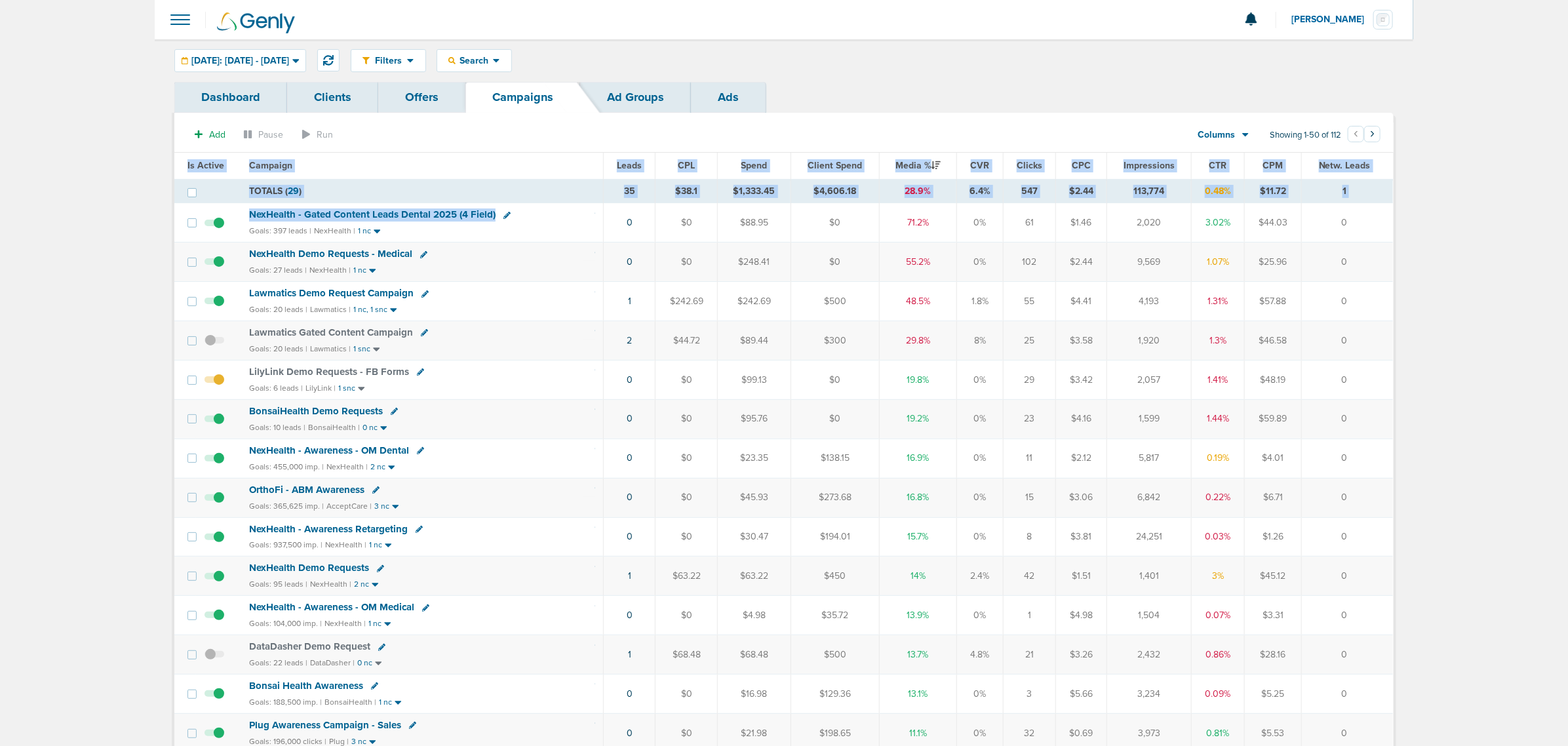
drag, startPoint x: 699, startPoint y: 225, endPoint x: 1524, endPoint y: 319, distance: 830.3
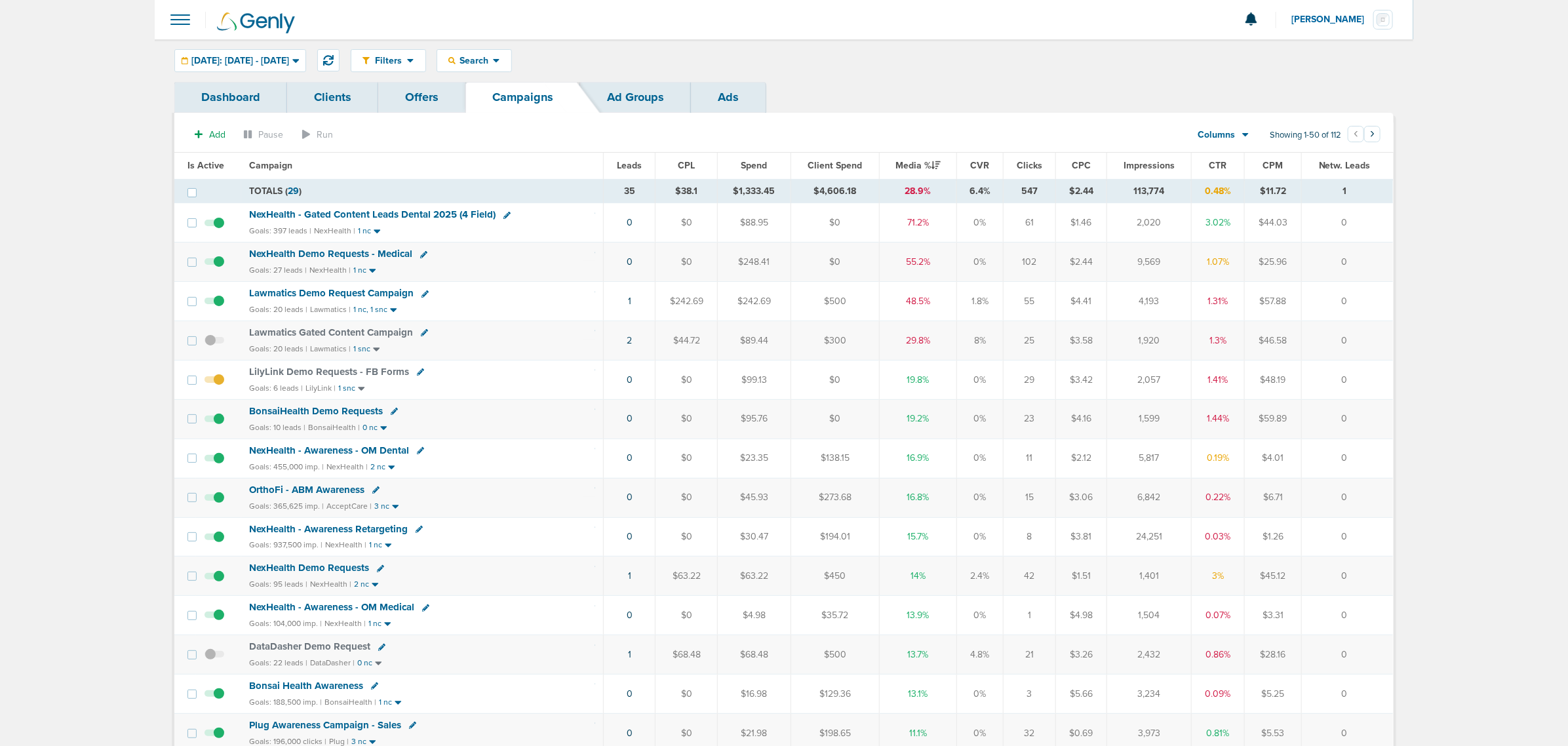
click at [405, 214] on span "NexHealth - Gated Content Leads Dental 2025 (4 Field)" at bounding box center [372, 214] width 246 height 12
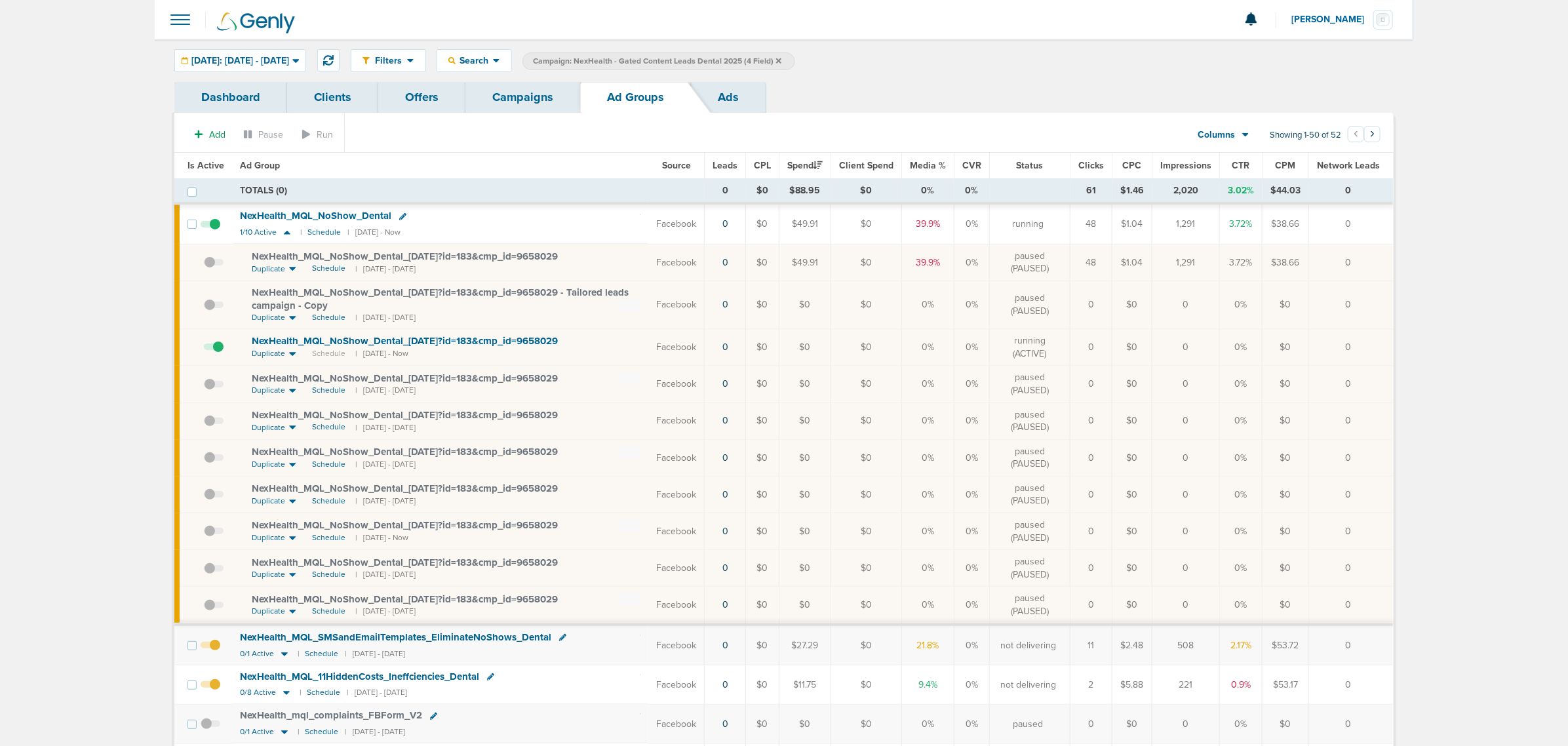
click at [521, 91] on link "Campaigns" at bounding box center [523, 97] width 115 height 31
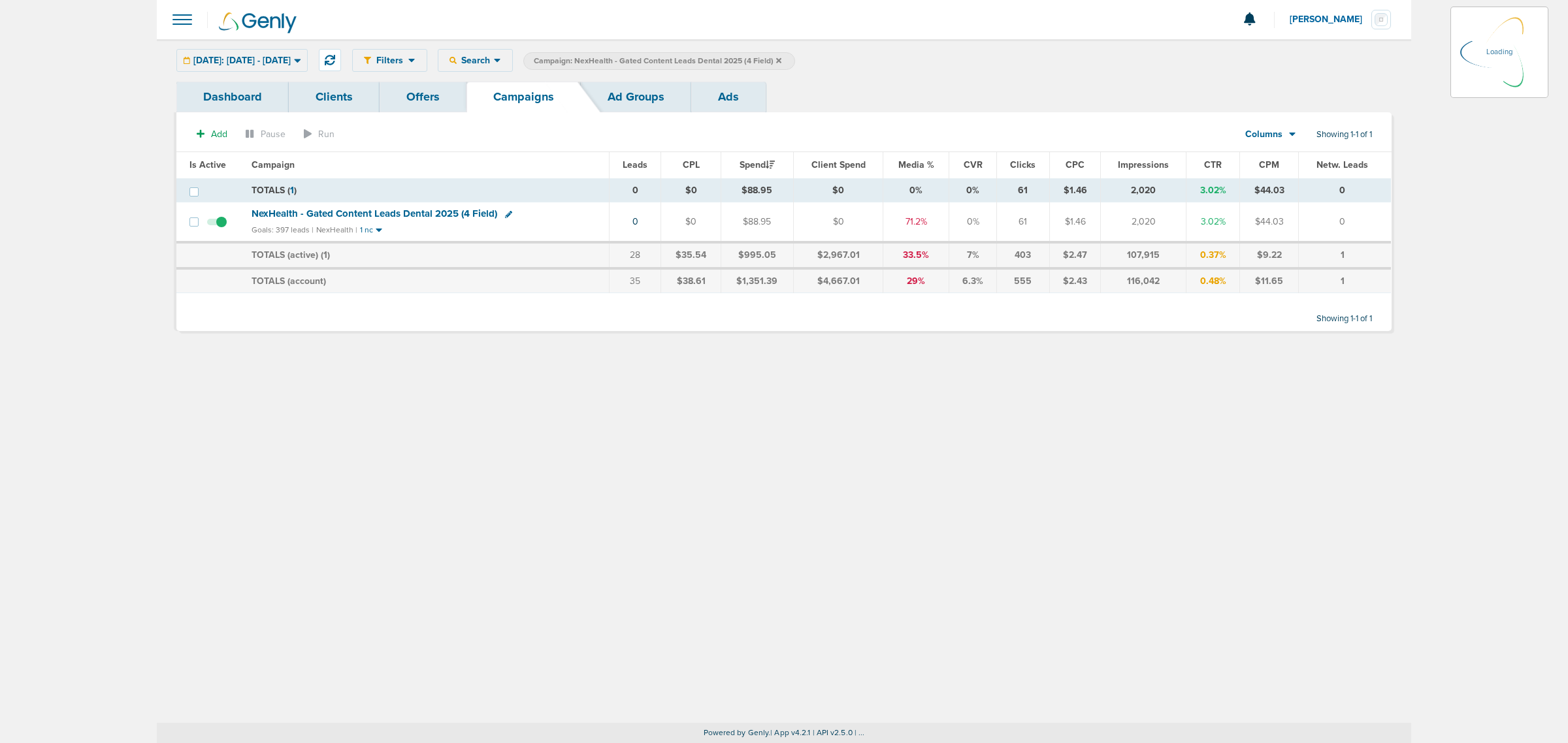
click at [781, 57] on icon at bounding box center [778, 60] width 5 height 5
click at [781, 61] on icon at bounding box center [778, 60] width 5 height 5
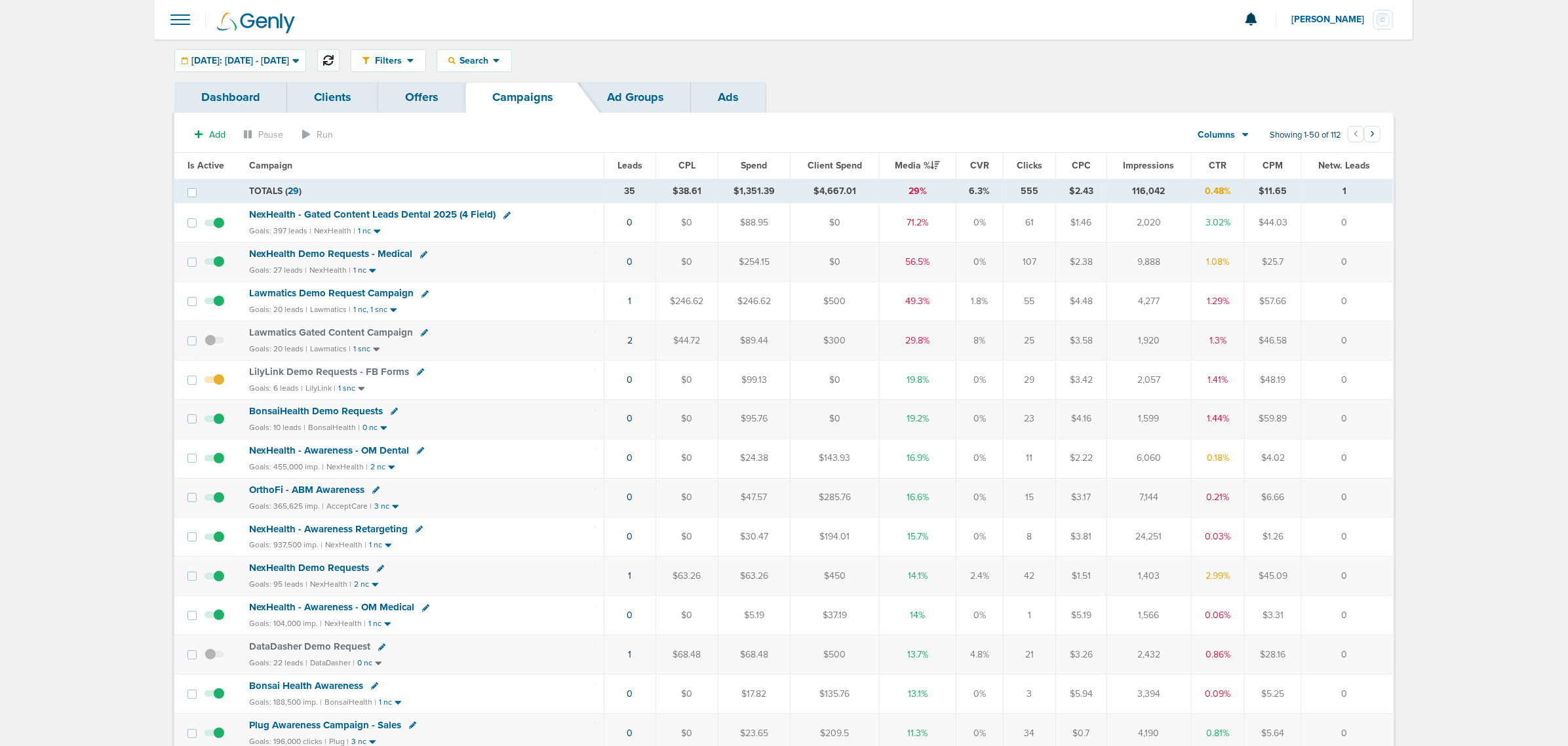
click at [334, 56] on icon at bounding box center [328, 60] width 11 height 11
click at [630, 343] on link "2" at bounding box center [630, 340] width 5 height 11
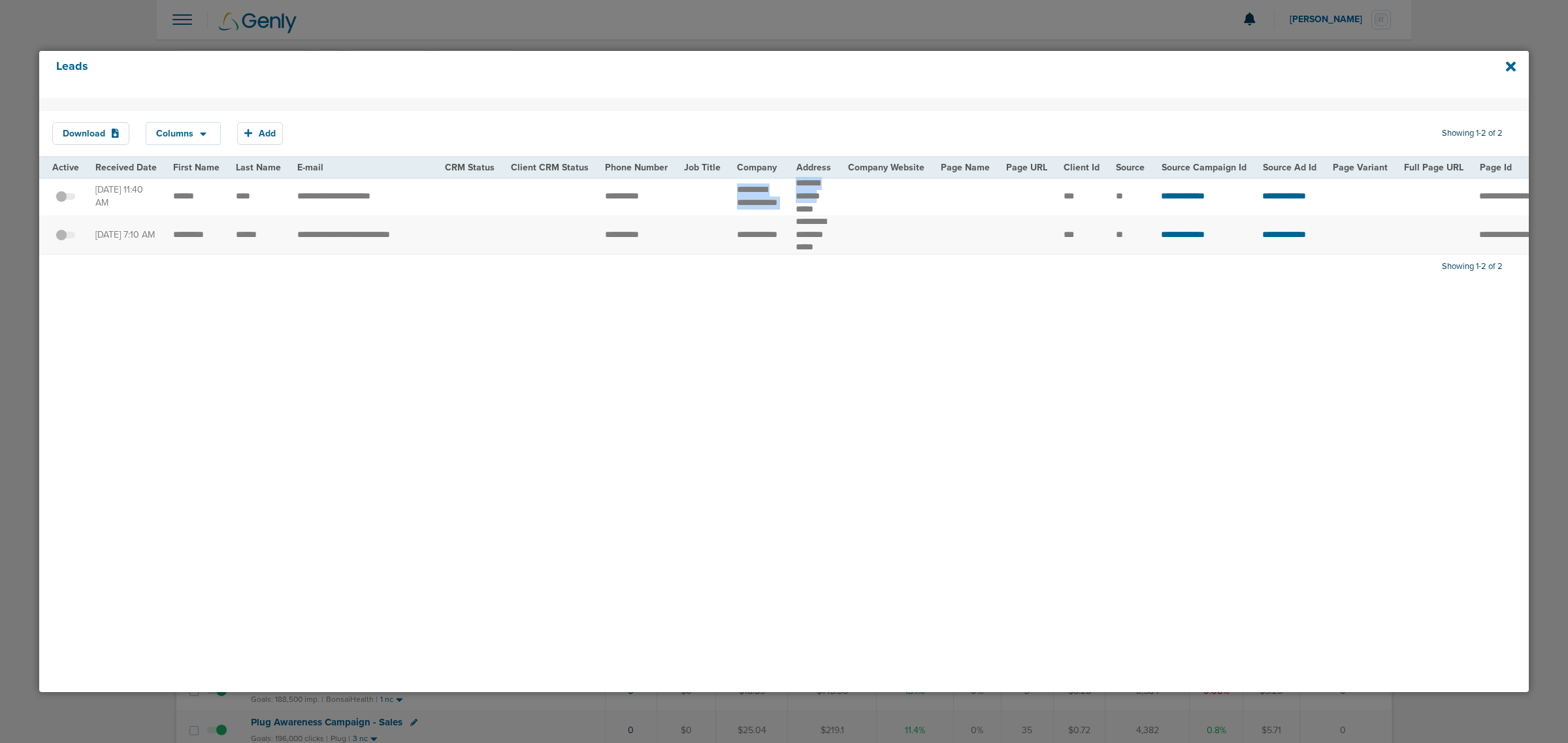
drag, startPoint x: 795, startPoint y: 193, endPoint x: 857, endPoint y: 207, distance: 63.6
click at [825, 203] on tr "**********" at bounding box center [1351, 196] width 2624 height 39
click at [857, 207] on td at bounding box center [886, 196] width 93 height 39
click at [1510, 66] on icon at bounding box center [1510, 66] width 10 height 10
click at [1507, 67] on icon at bounding box center [1510, 66] width 10 height 14
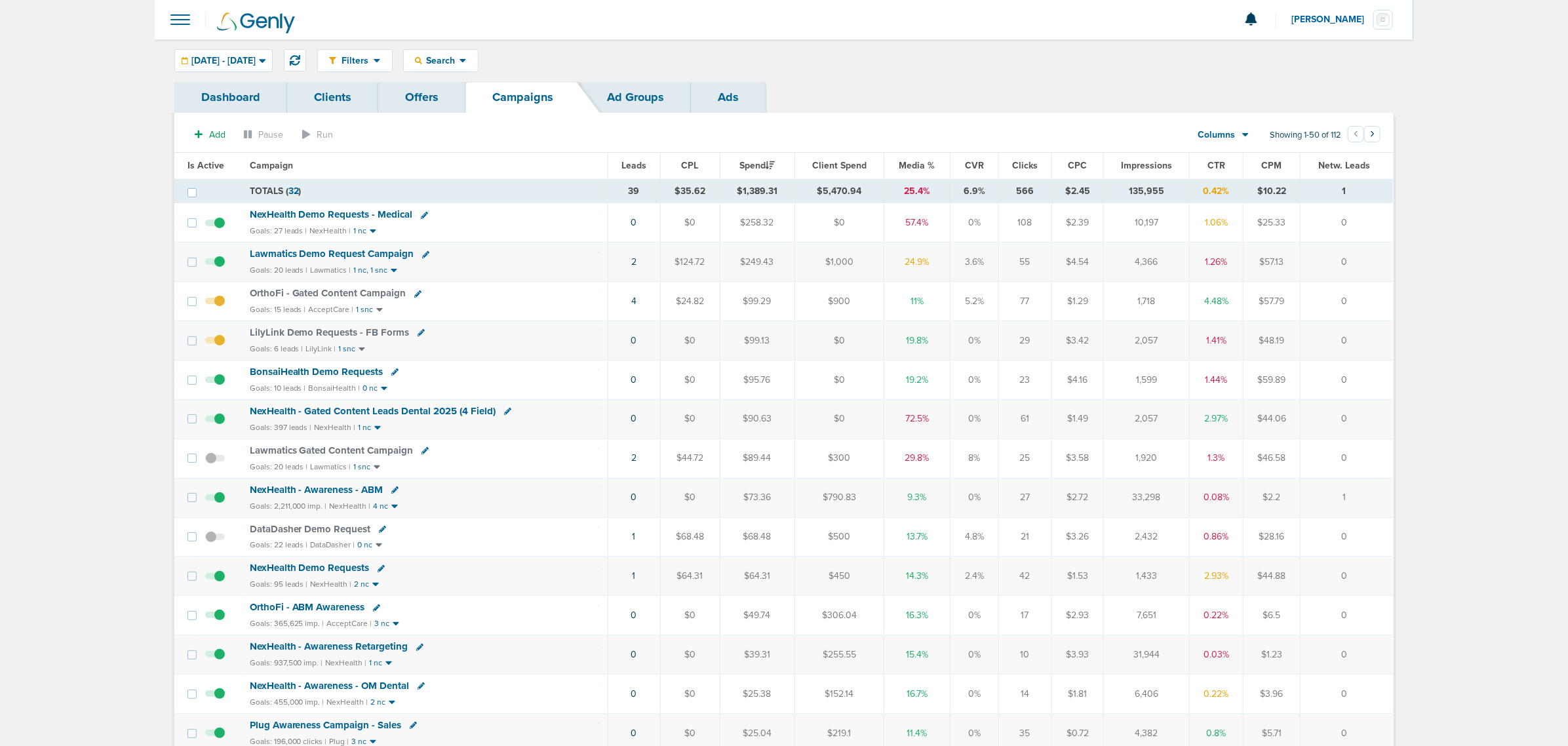
click at [438, 415] on span "NexHealth - Gated Content Leads Dental 2025 (4 Field)" at bounding box center [373, 411] width 246 height 12
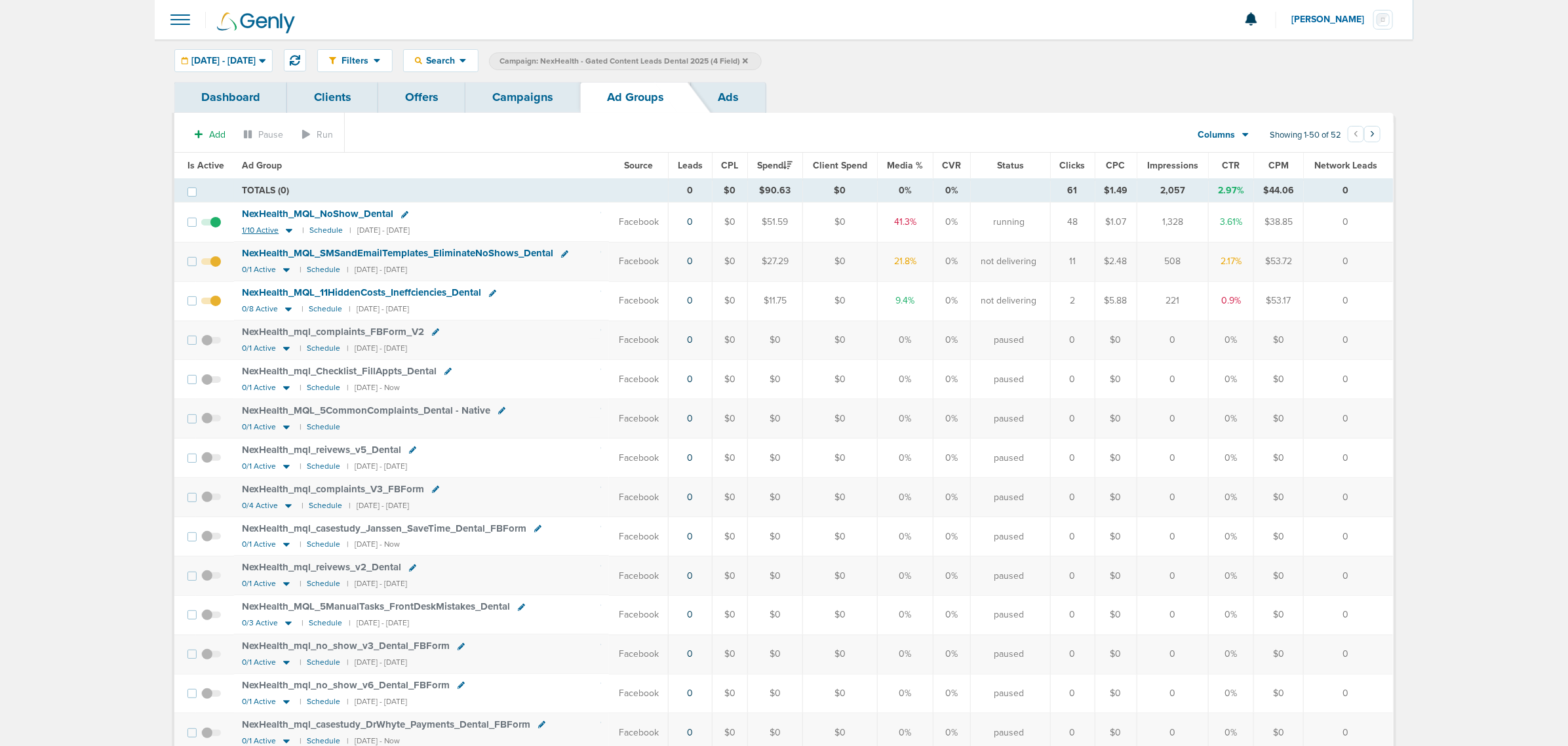
click at [287, 231] on icon at bounding box center [289, 231] width 7 height 4
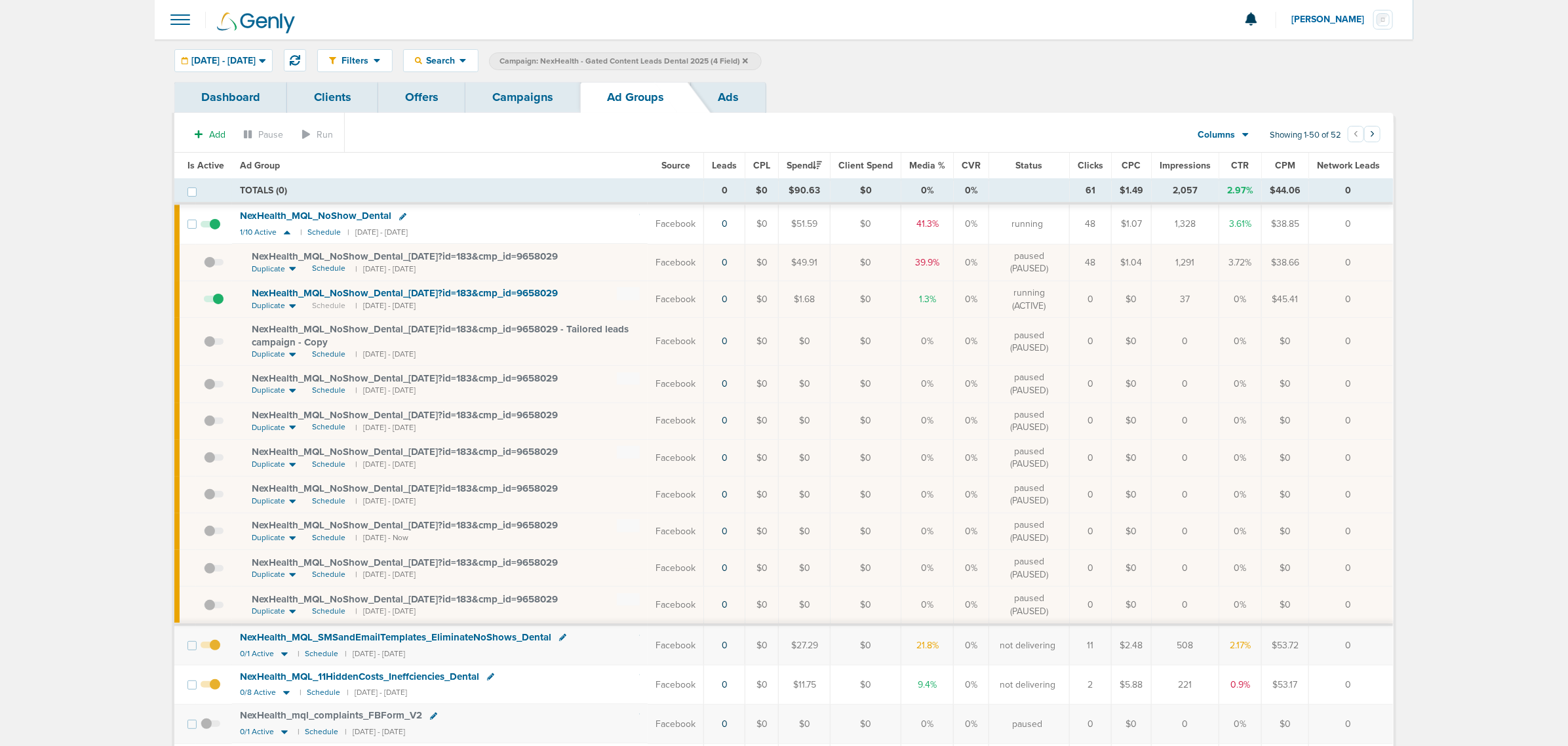
click at [528, 83] on link "Campaigns" at bounding box center [523, 97] width 115 height 31
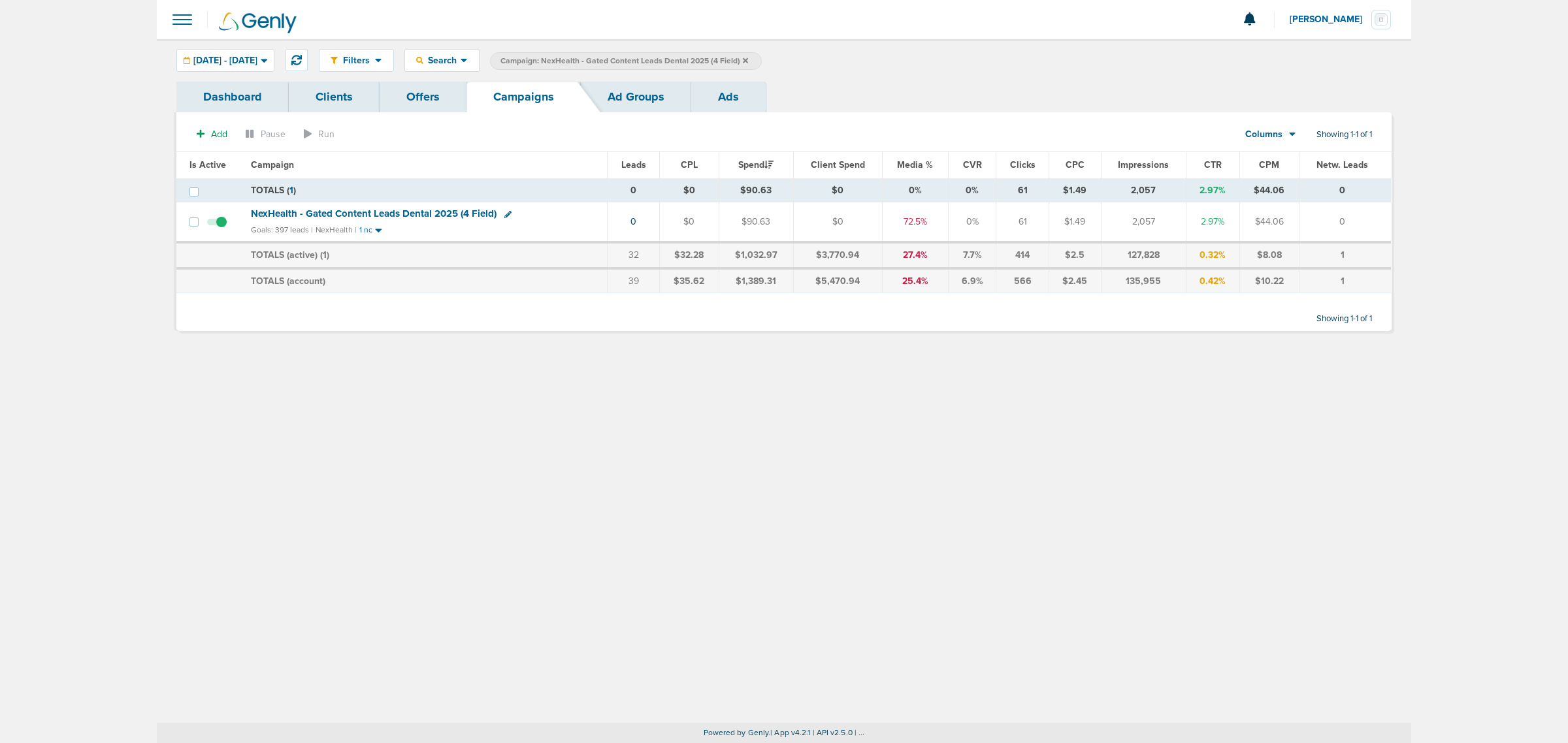
click at [748, 59] on icon at bounding box center [745, 60] width 5 height 5
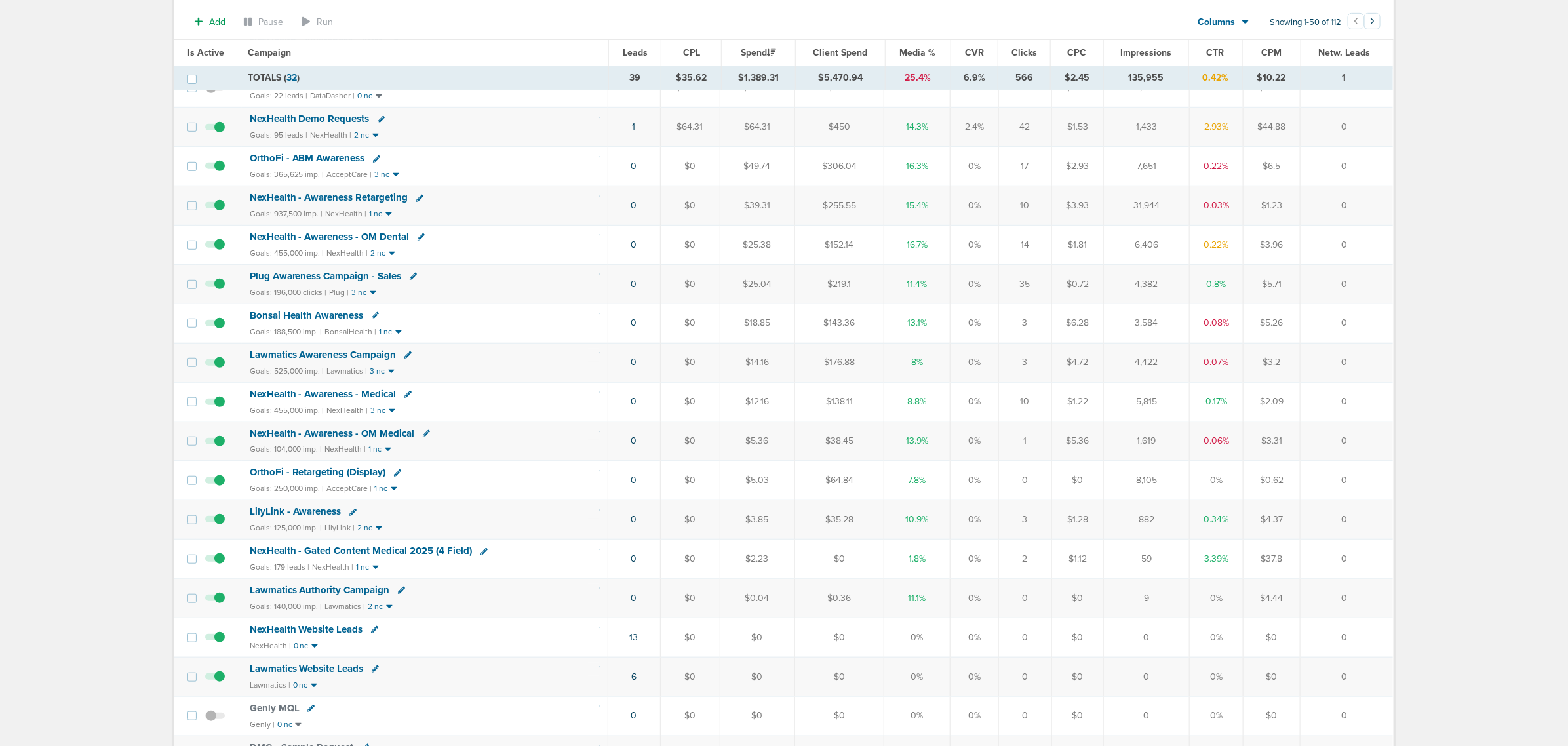
scroll to position [492, 0]
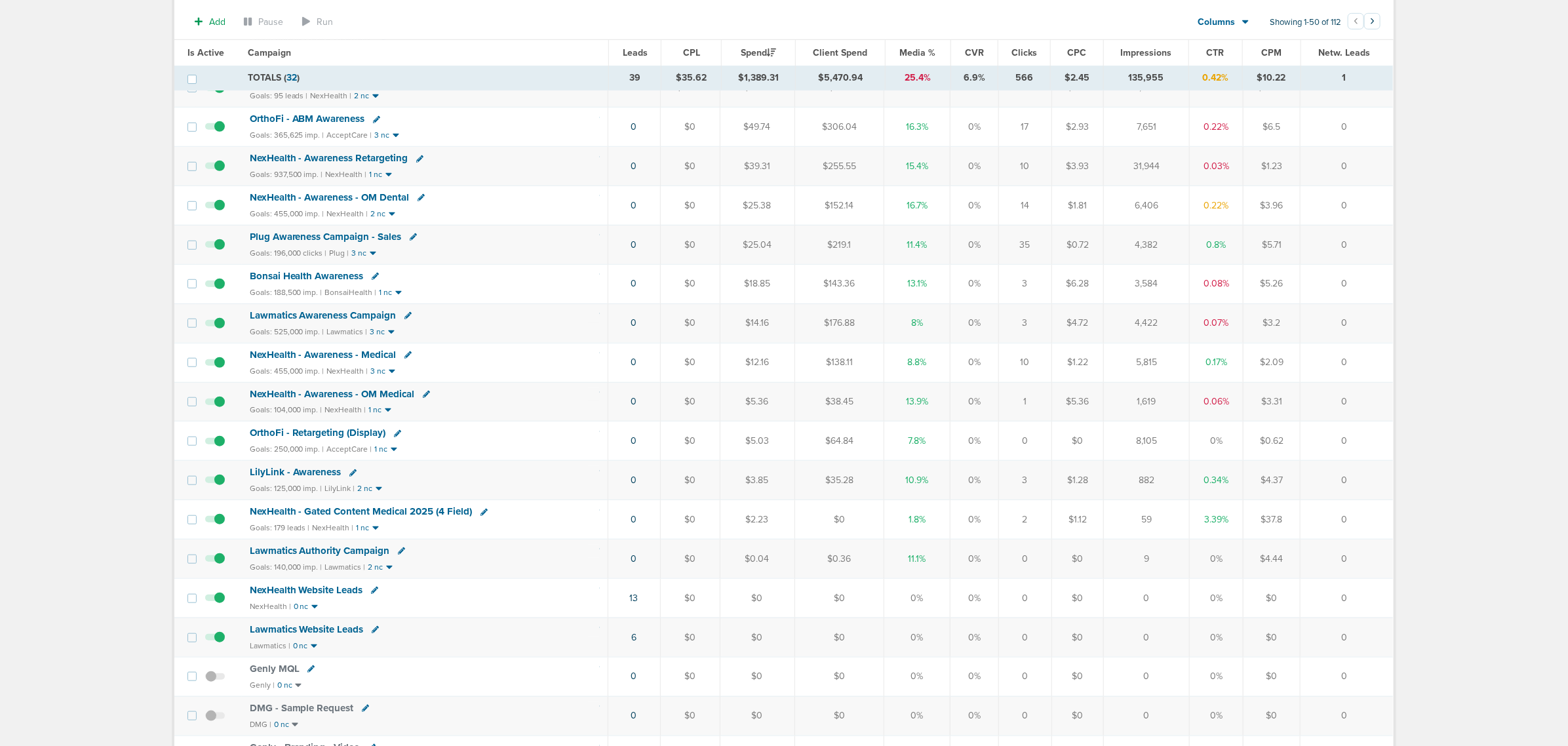
click at [411, 517] on span "NexHealth - Gated Content Medical 2025 (4 Field)" at bounding box center [361, 511] width 223 height 12
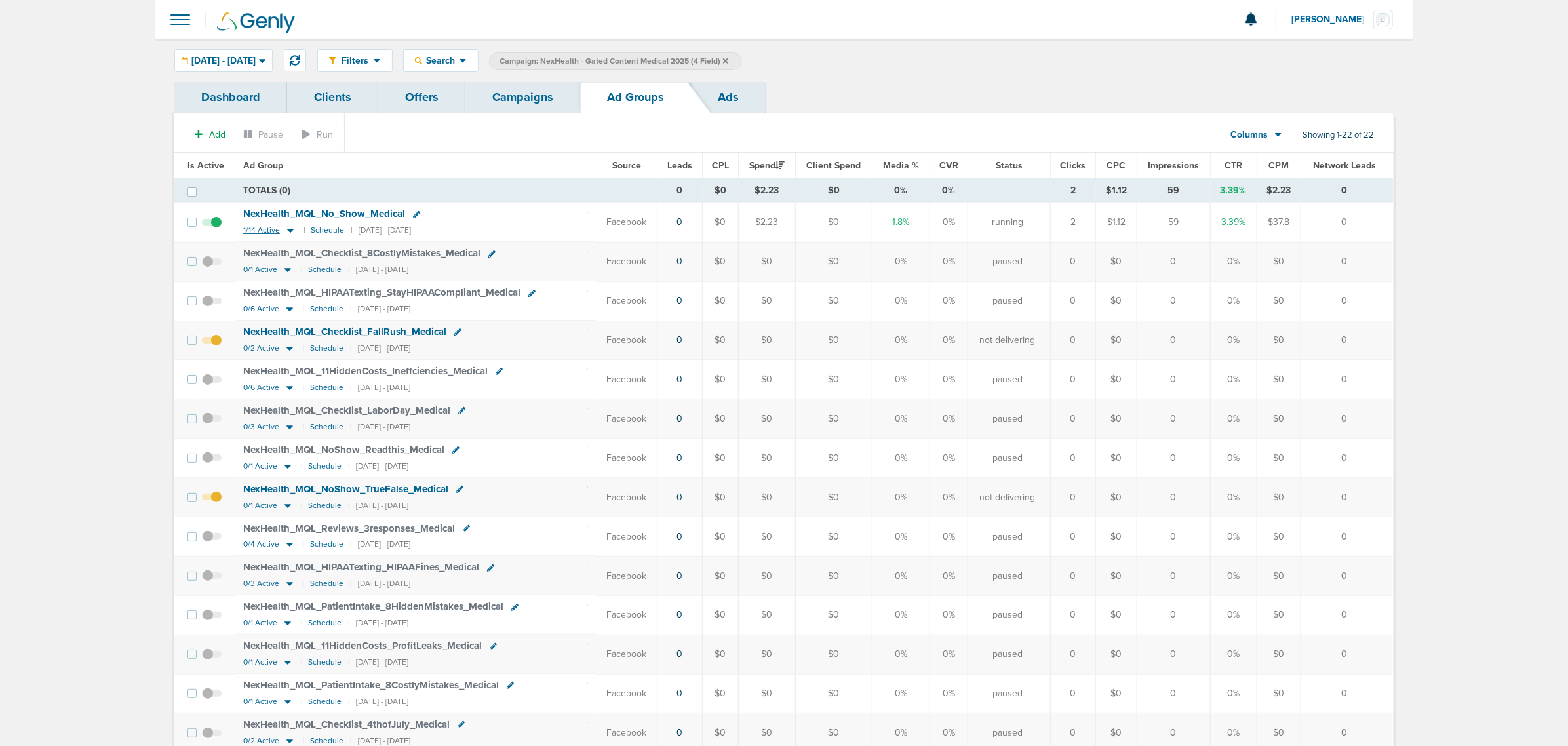
click at [283, 233] on icon at bounding box center [290, 230] width 13 height 11
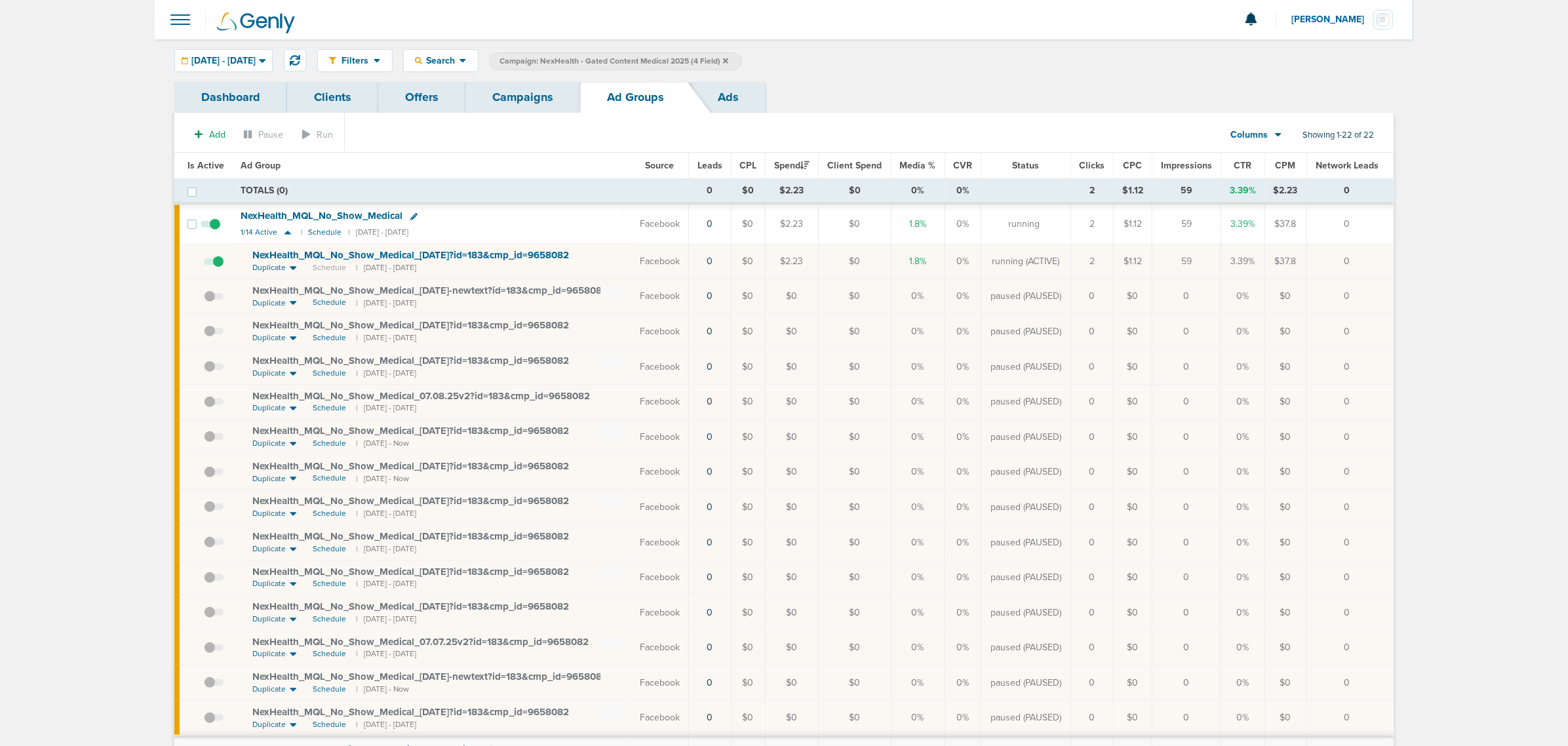
click at [402, 254] on span "NexHealth_ MQL_ No_ Show_ Medical_ [DATE]?id=183&cmp_ id=9658082" at bounding box center [410, 255] width 317 height 12
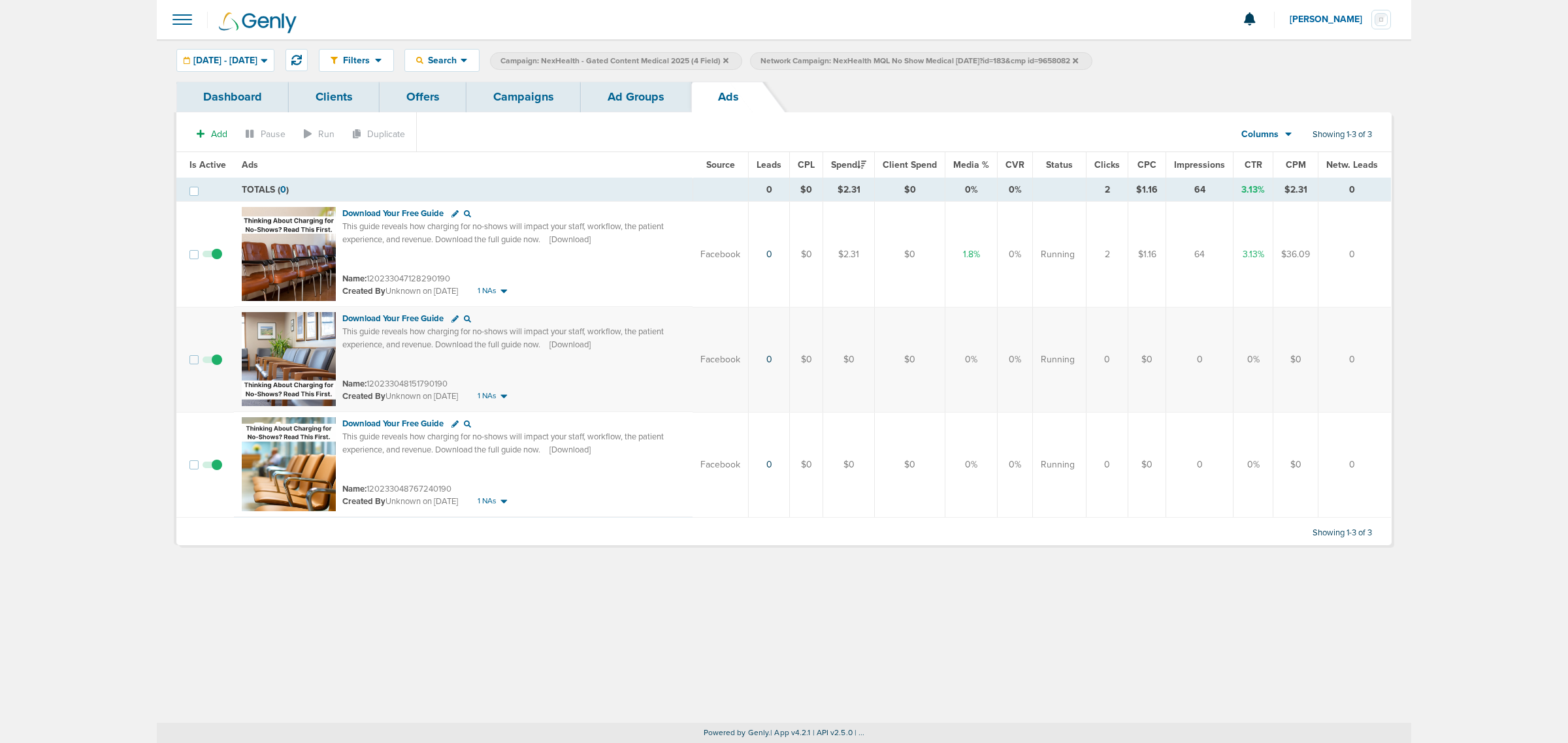
click at [532, 92] on link "Campaigns" at bounding box center [524, 97] width 115 height 31
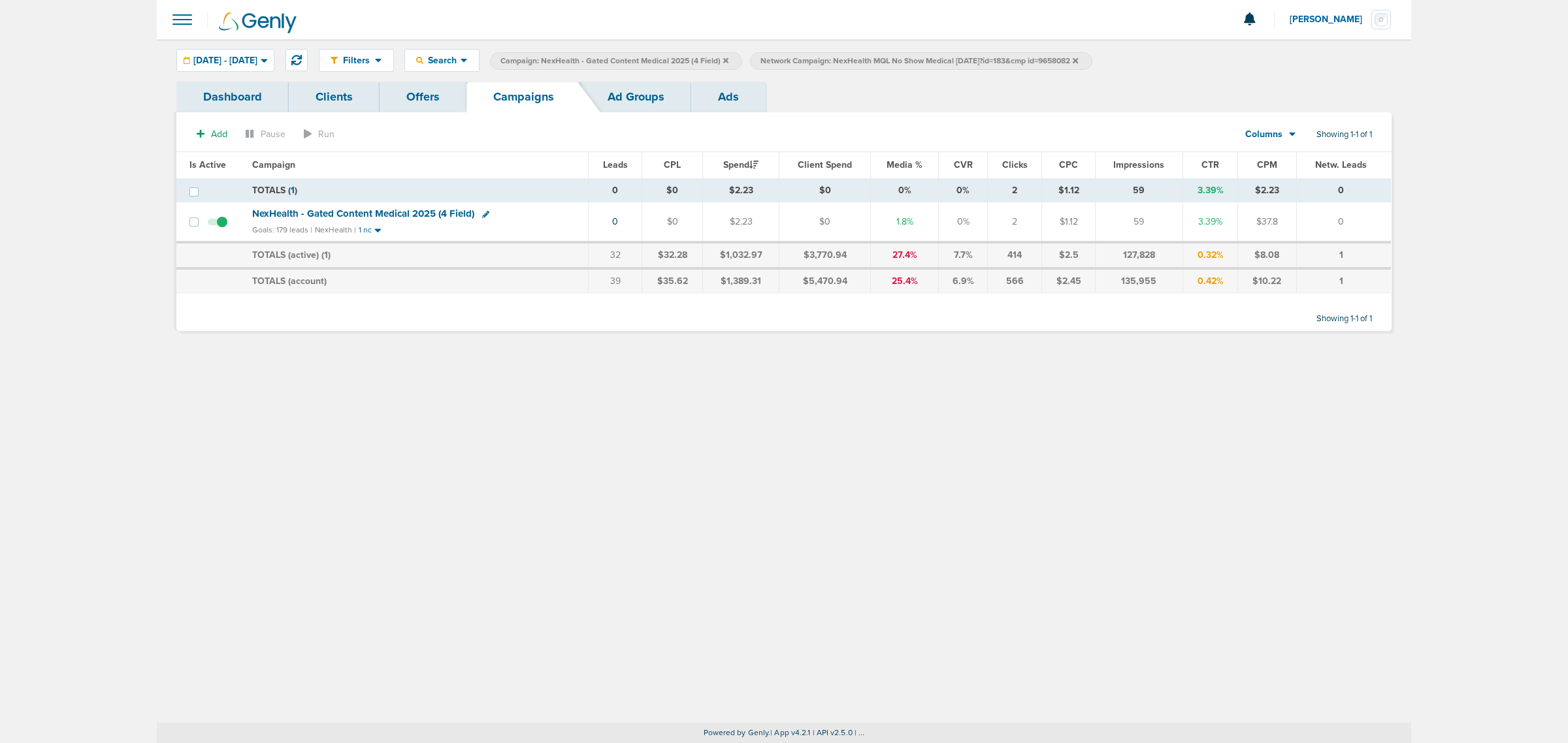
click at [728, 60] on icon at bounding box center [726, 61] width 5 height 8
click at [818, 57] on icon at bounding box center [815, 61] width 5 height 8
click at [383, 207] on span "NexHealth - Gated Content Medical 2025 (4 Field)" at bounding box center [363, 213] width 222 height 12
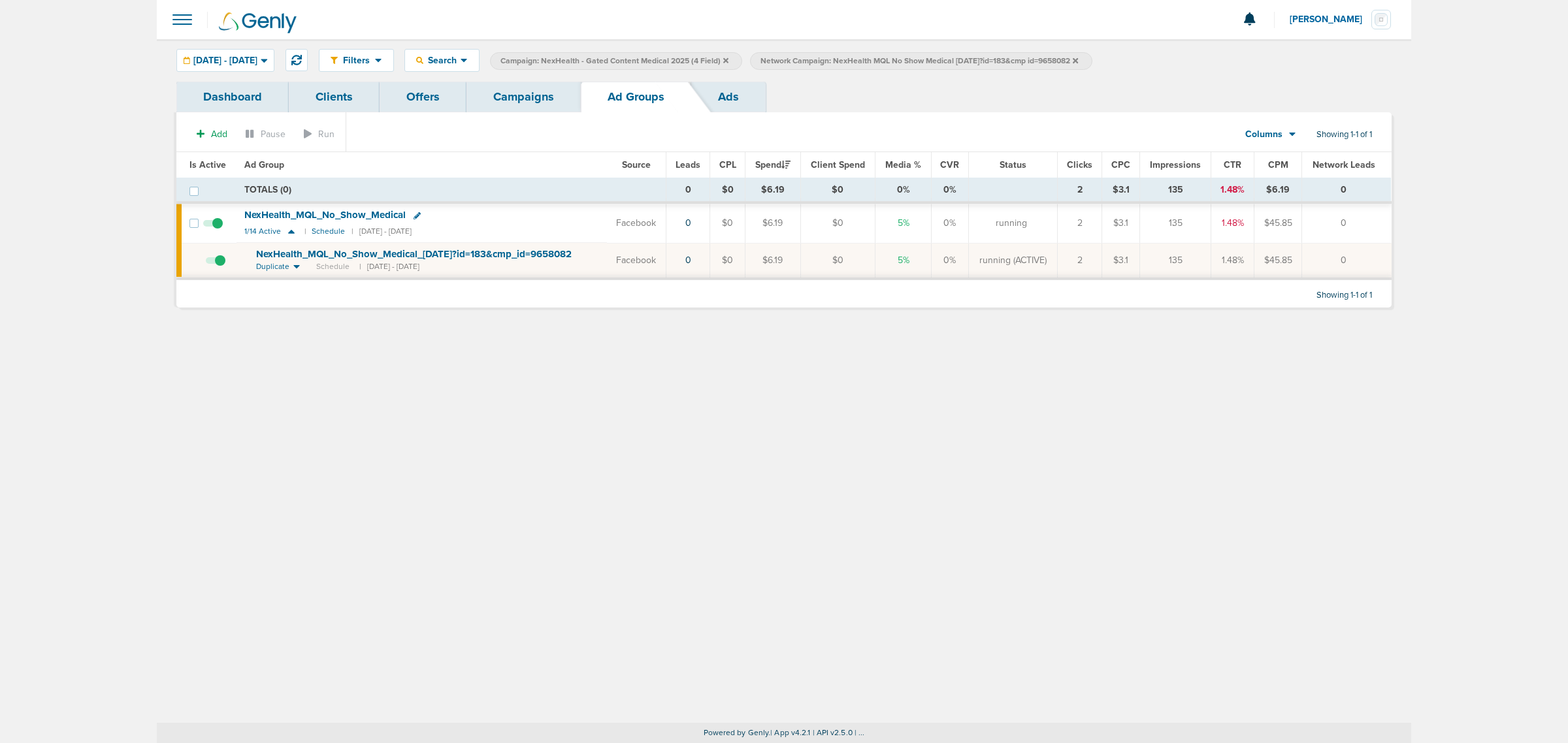
click at [446, 253] on span "NexHealth_ MQL_ No_ Show_ Medical_ [DATE]?id=183&cmp_ id=9658082" at bounding box center [414, 254] width 315 height 12
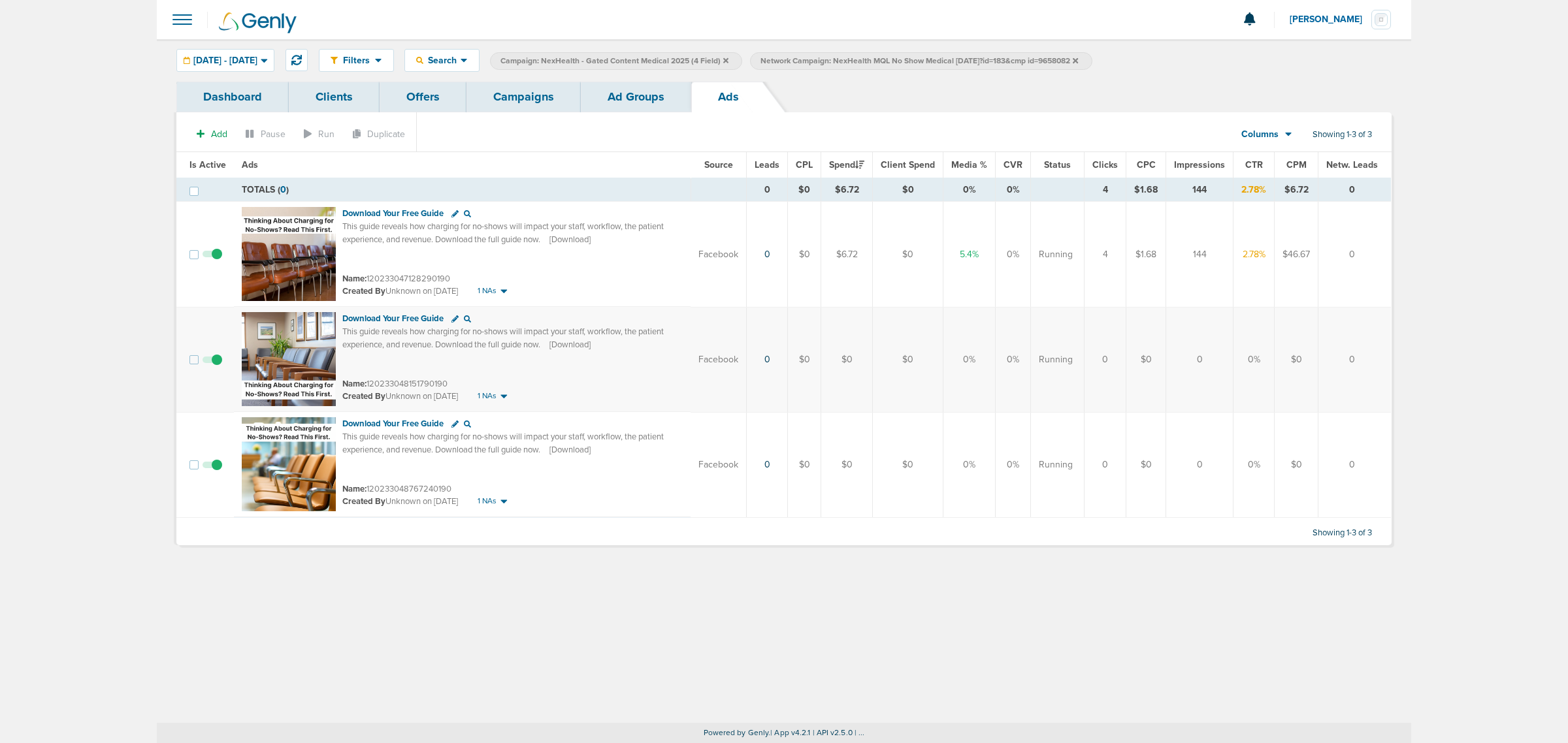
click at [216, 366] on span at bounding box center [212, 366] width 20 height 0
click at [212, 363] on input "checkbox" at bounding box center [212, 363] width 0 height 0
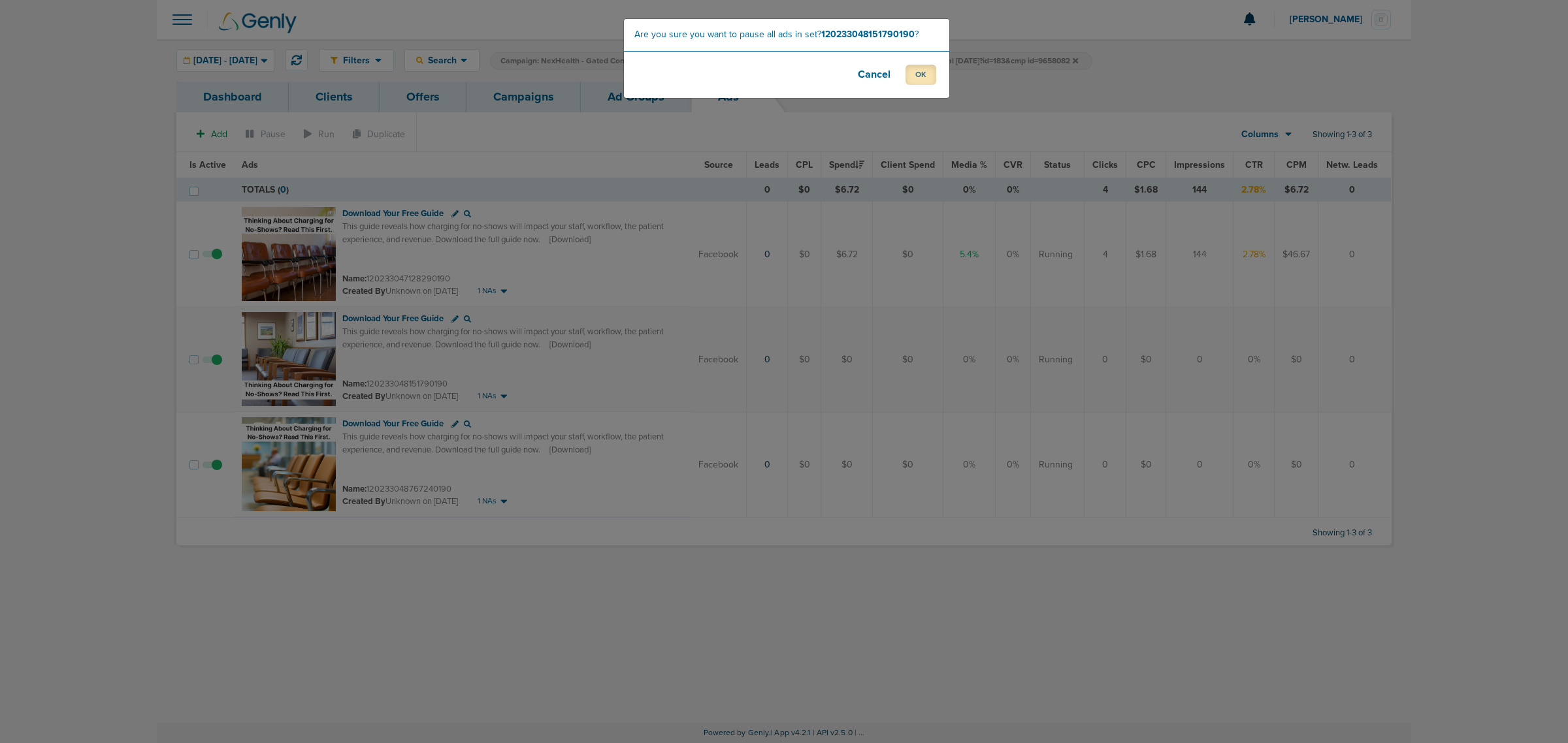
click at [922, 82] on button "OK" at bounding box center [921, 74] width 31 height 20
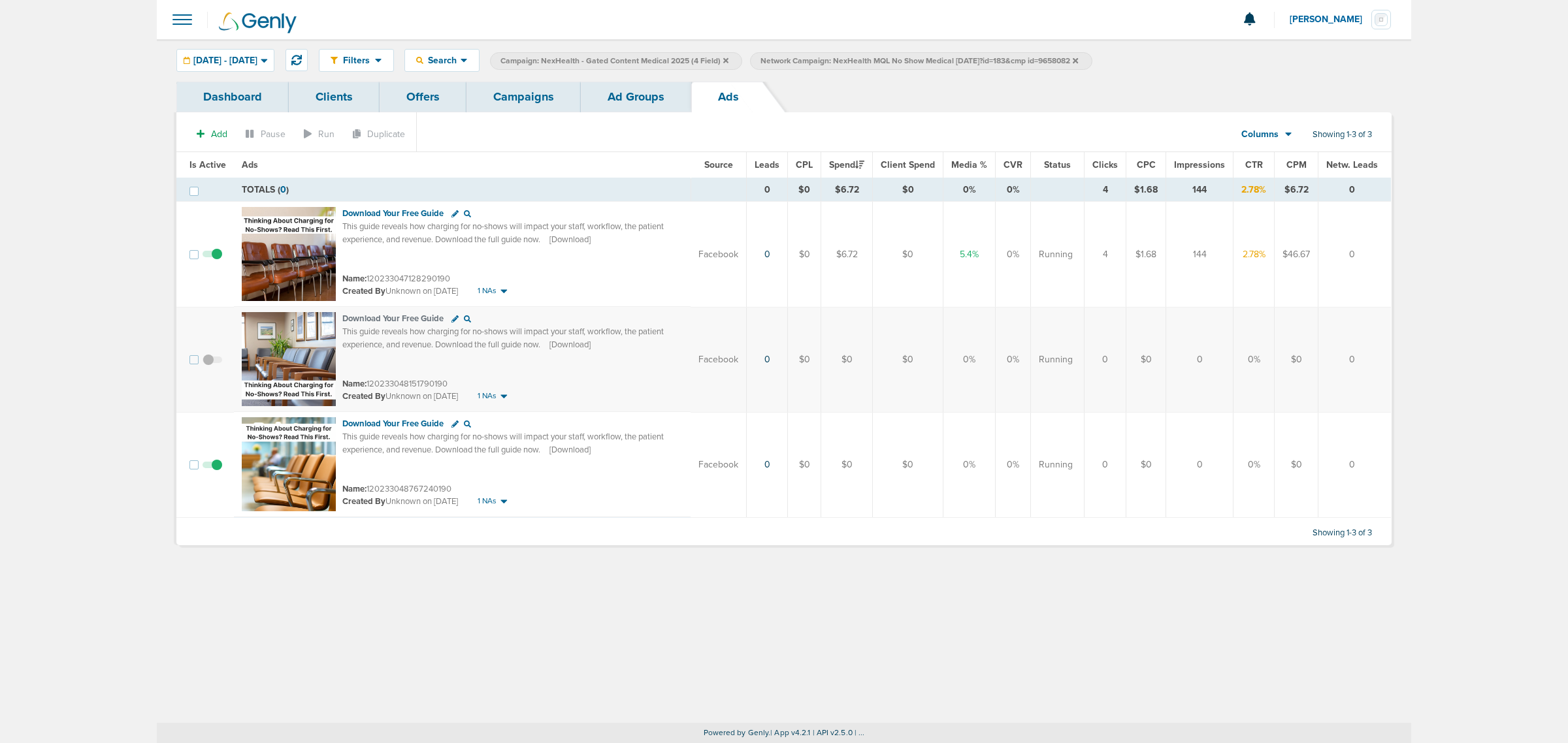
click at [500, 93] on link "Campaigns" at bounding box center [524, 97] width 115 height 31
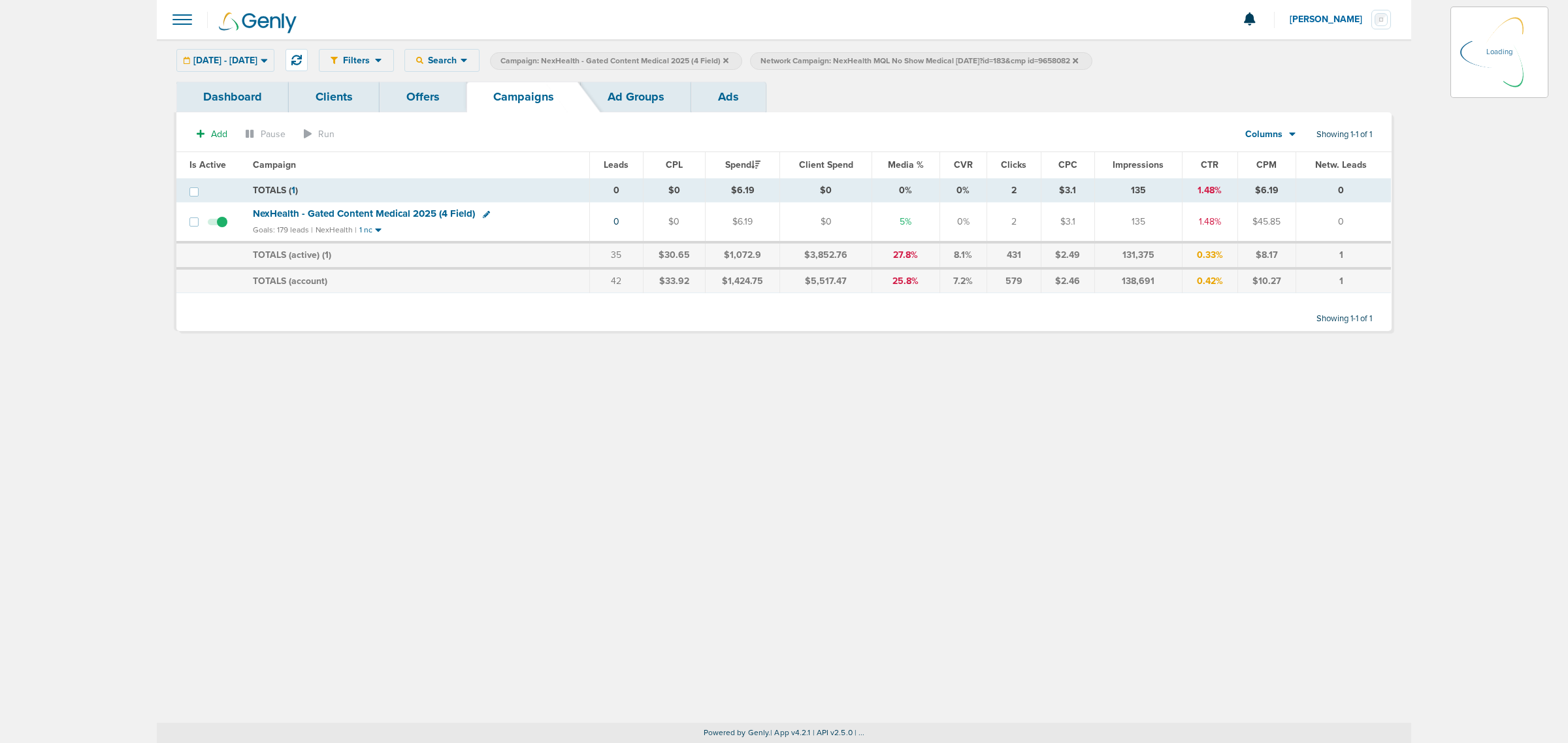
click at [728, 59] on icon at bounding box center [726, 60] width 5 height 5
click at [818, 60] on icon at bounding box center [815, 60] width 5 height 5
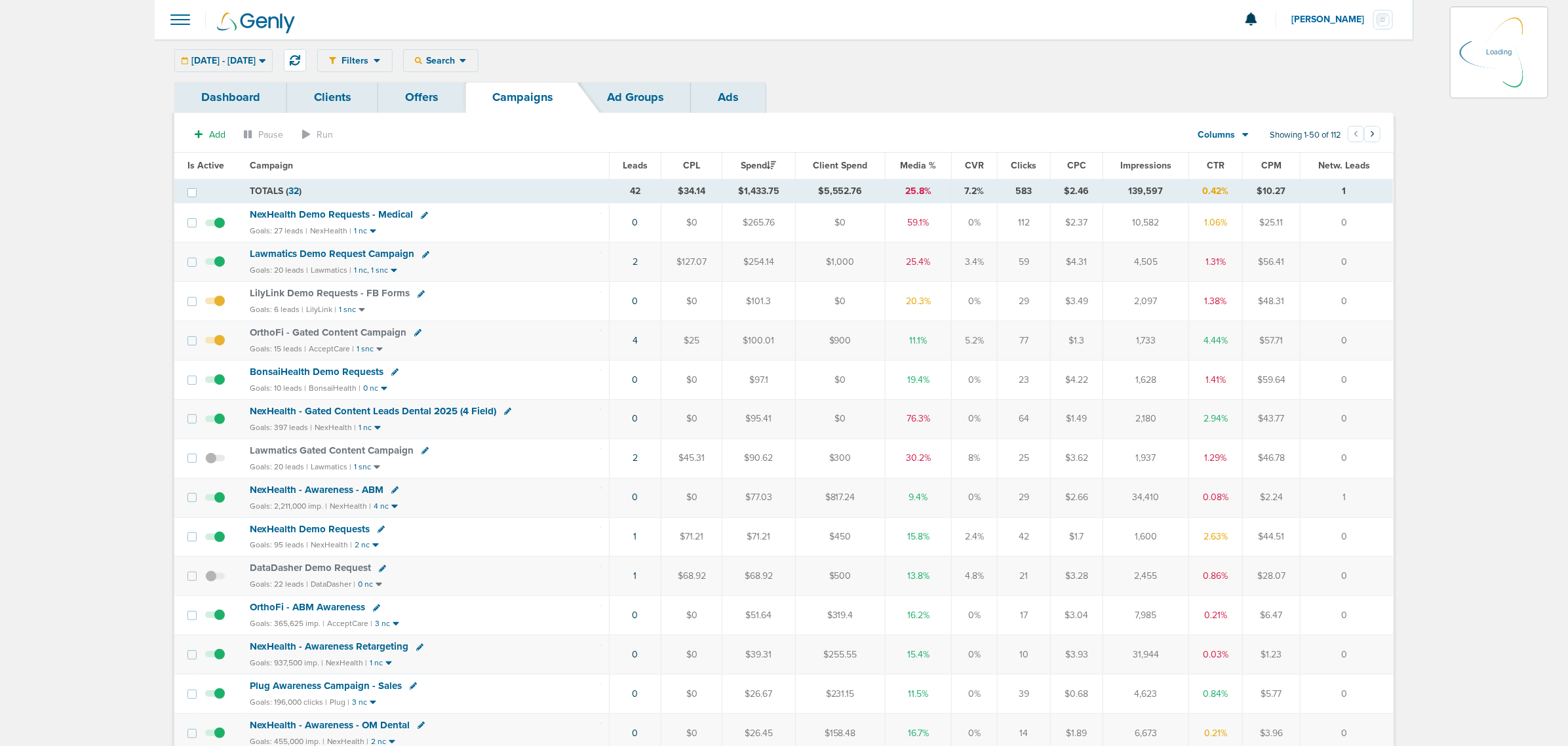
click at [916, 172] on th "Media %" at bounding box center [918, 166] width 67 height 26
click at [916, 169] on span "Media %" at bounding box center [918, 165] width 36 height 11
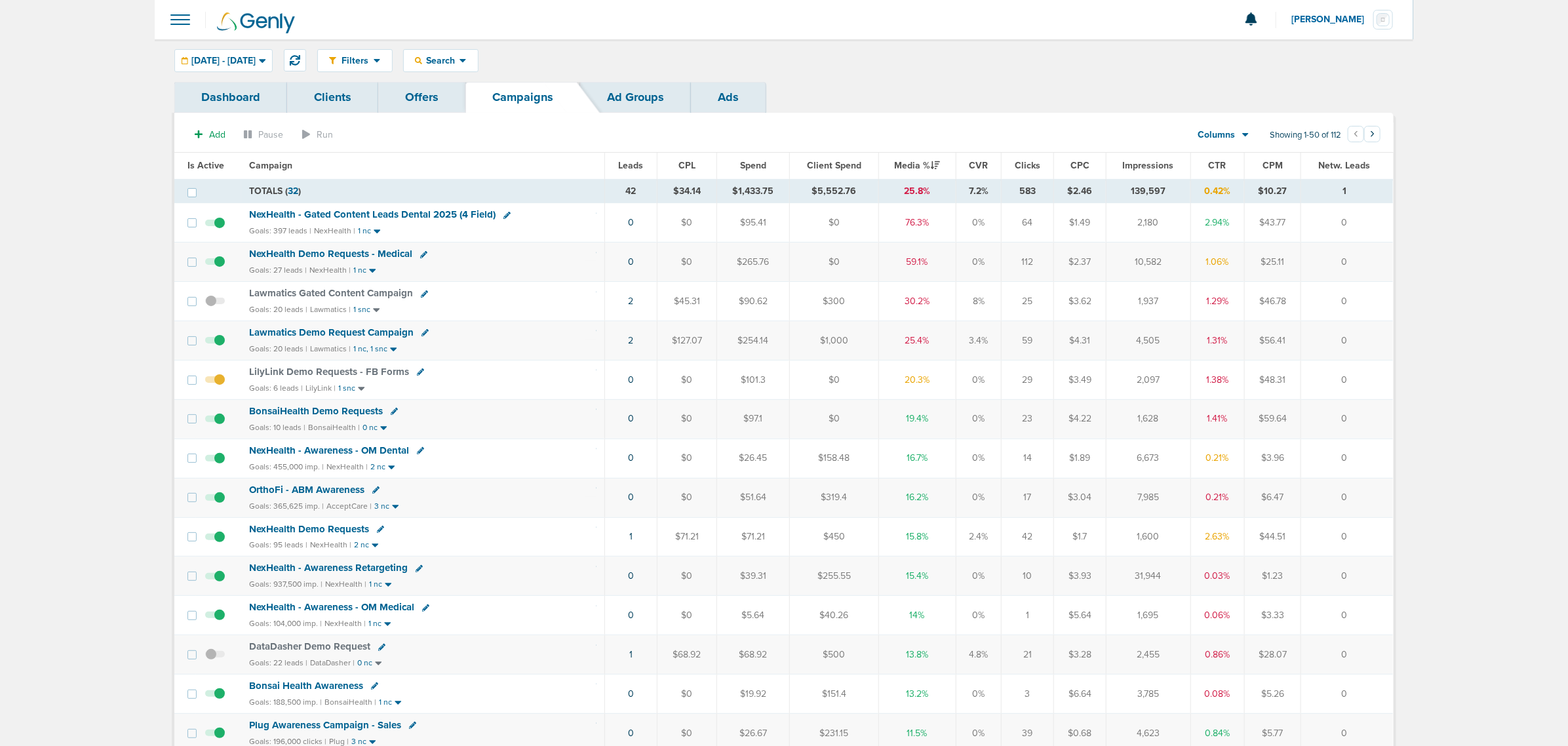
click at [391, 213] on span "NexHealth - Gated Content Leads Dental 2025 (4 Field)" at bounding box center [372, 214] width 246 height 12
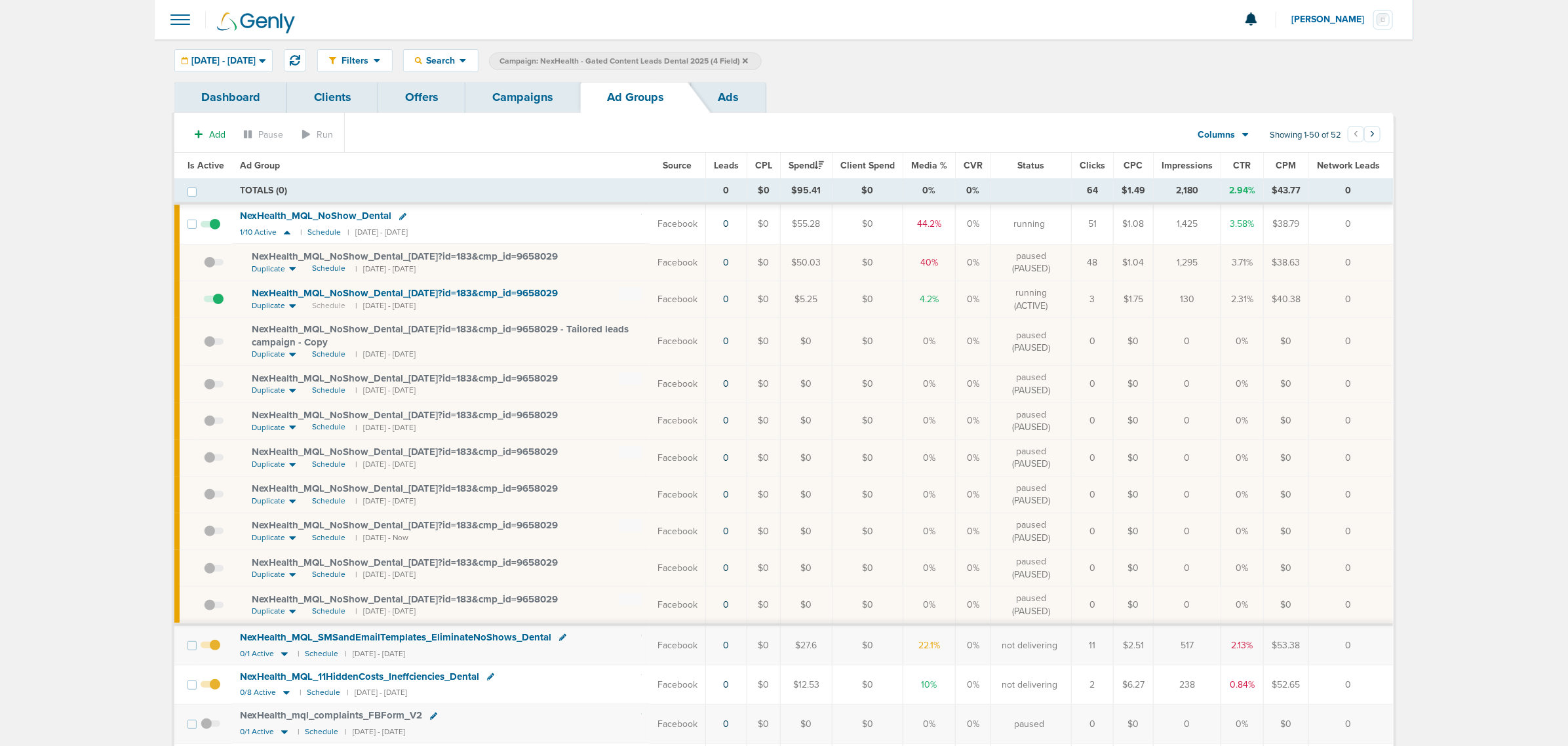
click at [510, 106] on link "Campaigns" at bounding box center [523, 97] width 115 height 31
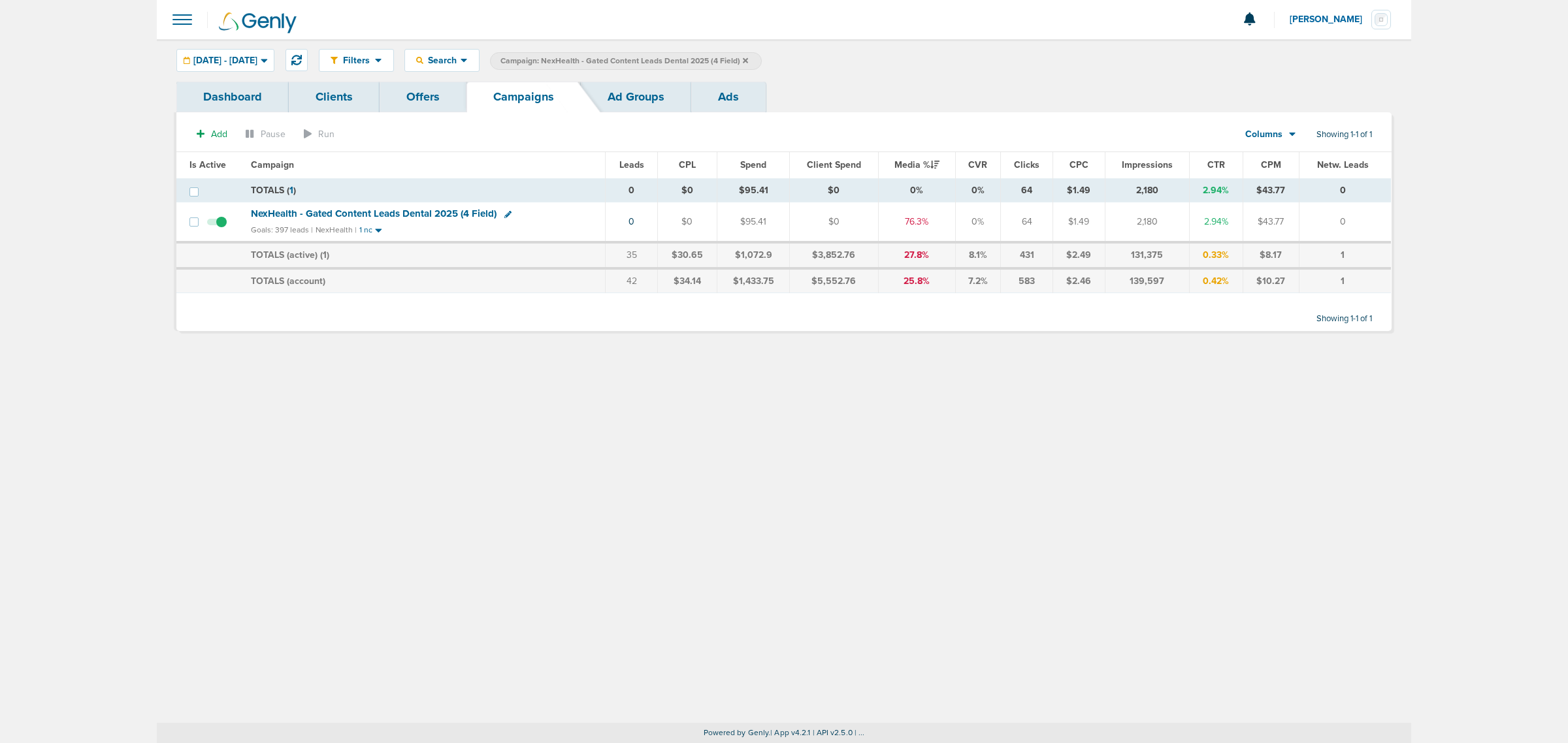
click at [748, 59] on icon at bounding box center [745, 60] width 5 height 5
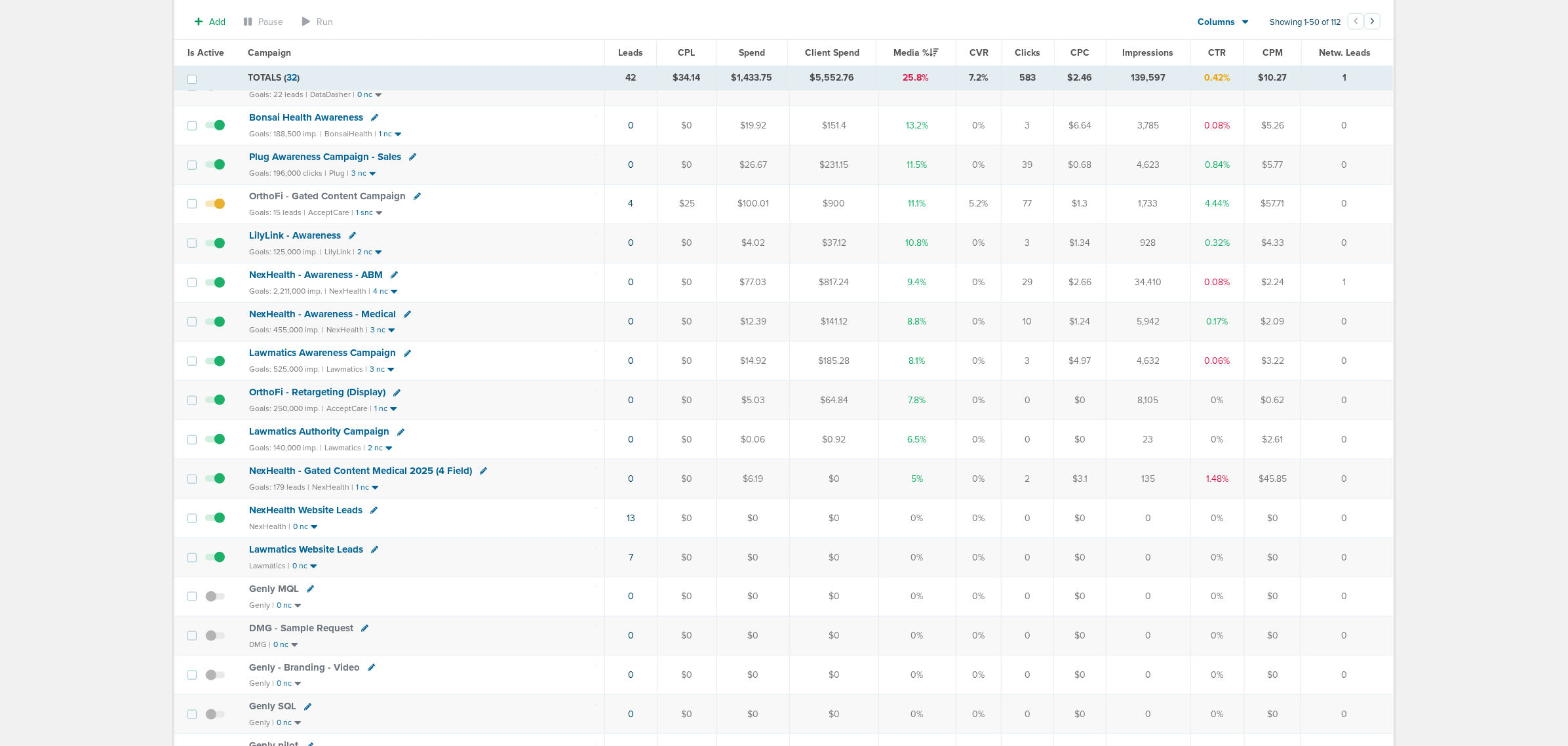
scroll to position [574, 0]
click at [425, 474] on span "NexHealth - Gated Content Medical 2025 (4 Field)" at bounding box center [360, 468] width 223 height 12
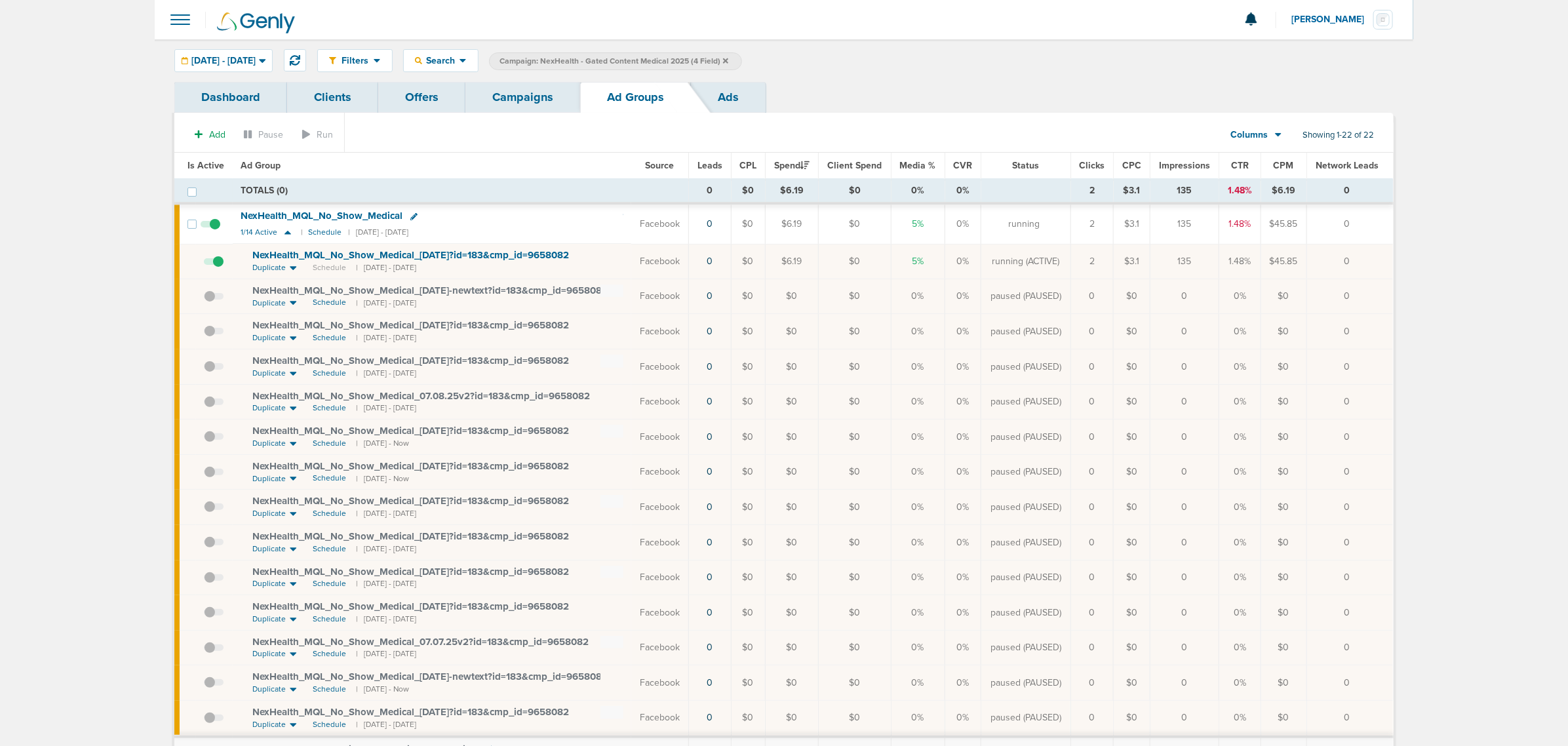
click at [521, 100] on link "Campaigns" at bounding box center [523, 97] width 115 height 31
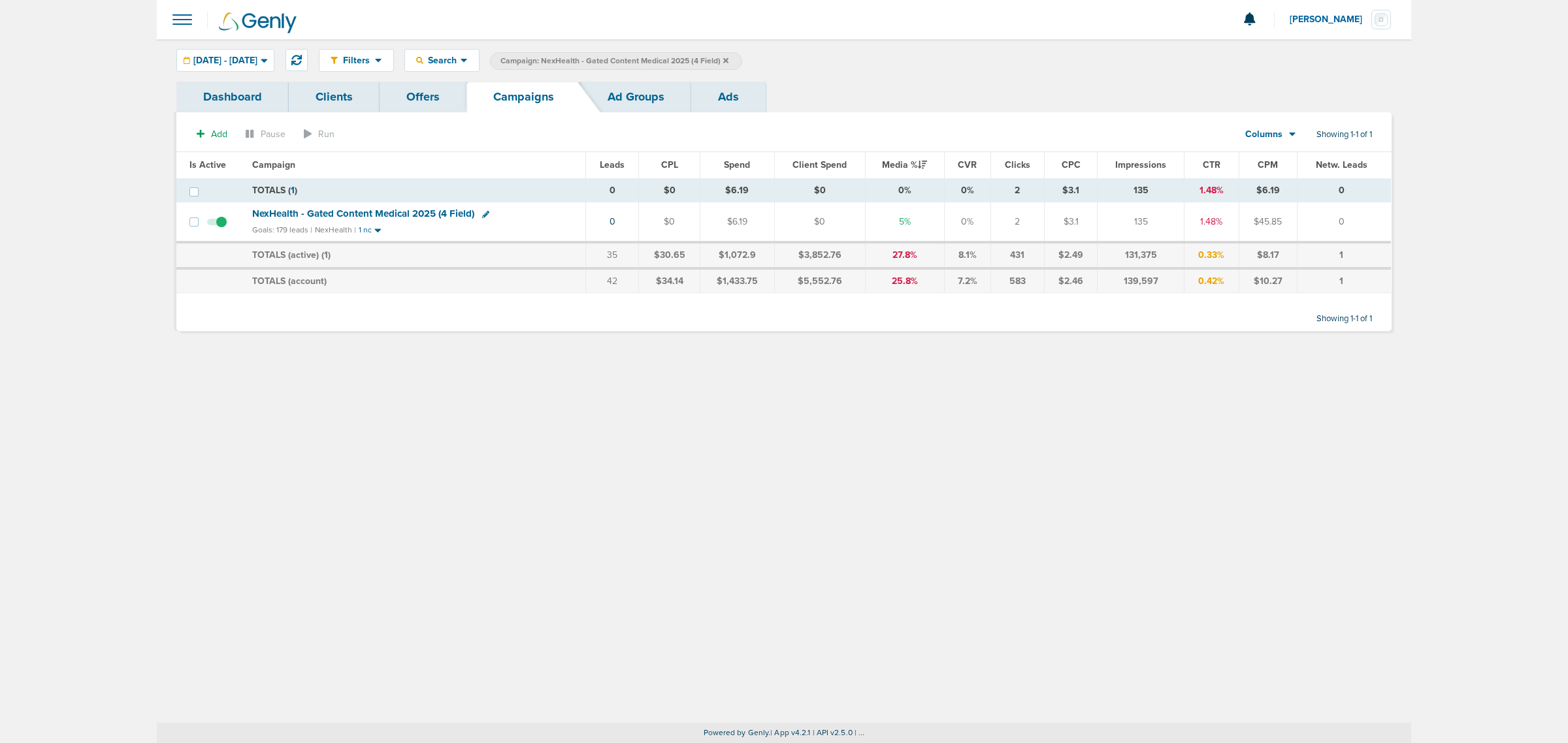
click at [728, 57] on icon at bounding box center [726, 61] width 5 height 8
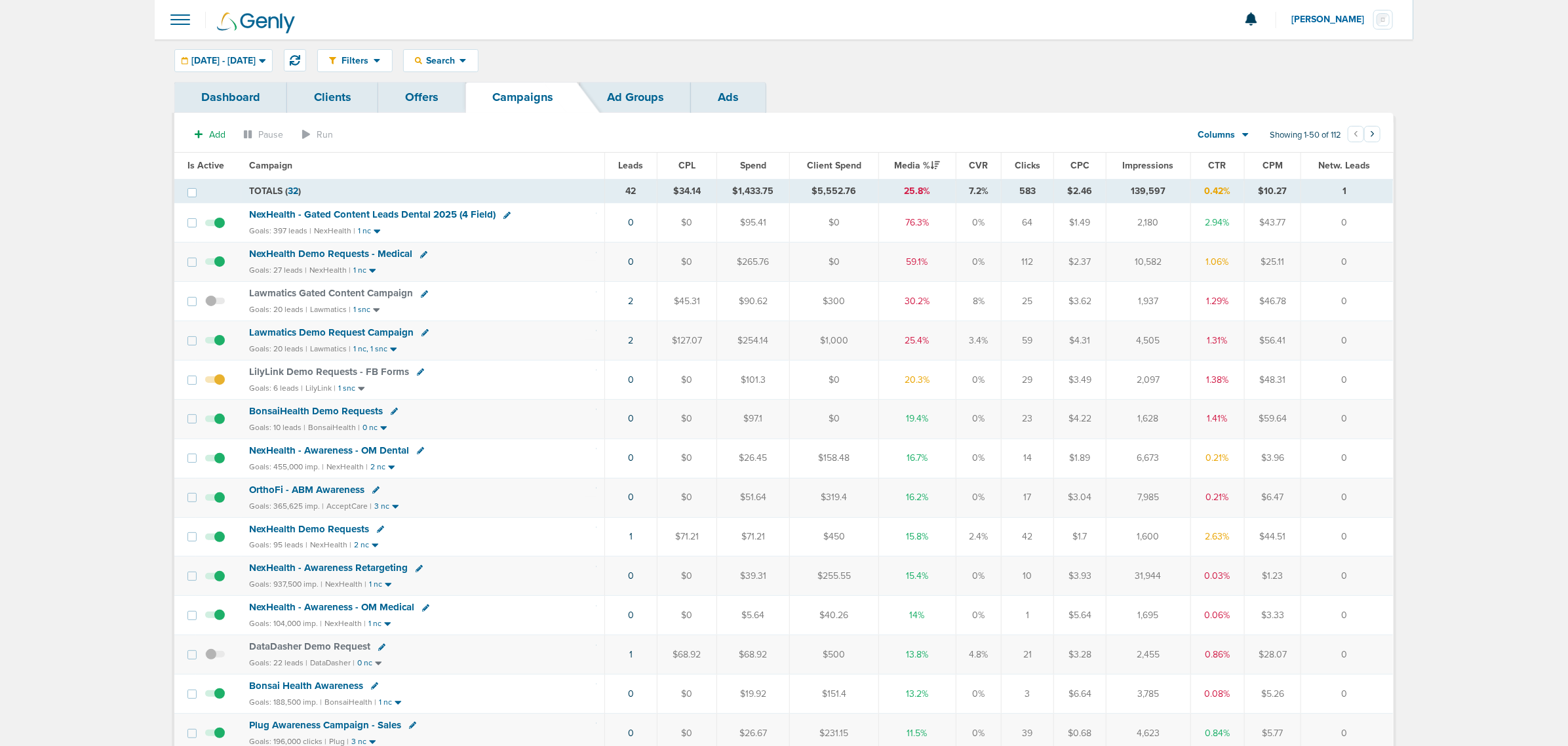
click at [367, 216] on span "NexHealth - Gated Content Leads Dental 2025 (4 Field)" at bounding box center [372, 214] width 246 height 12
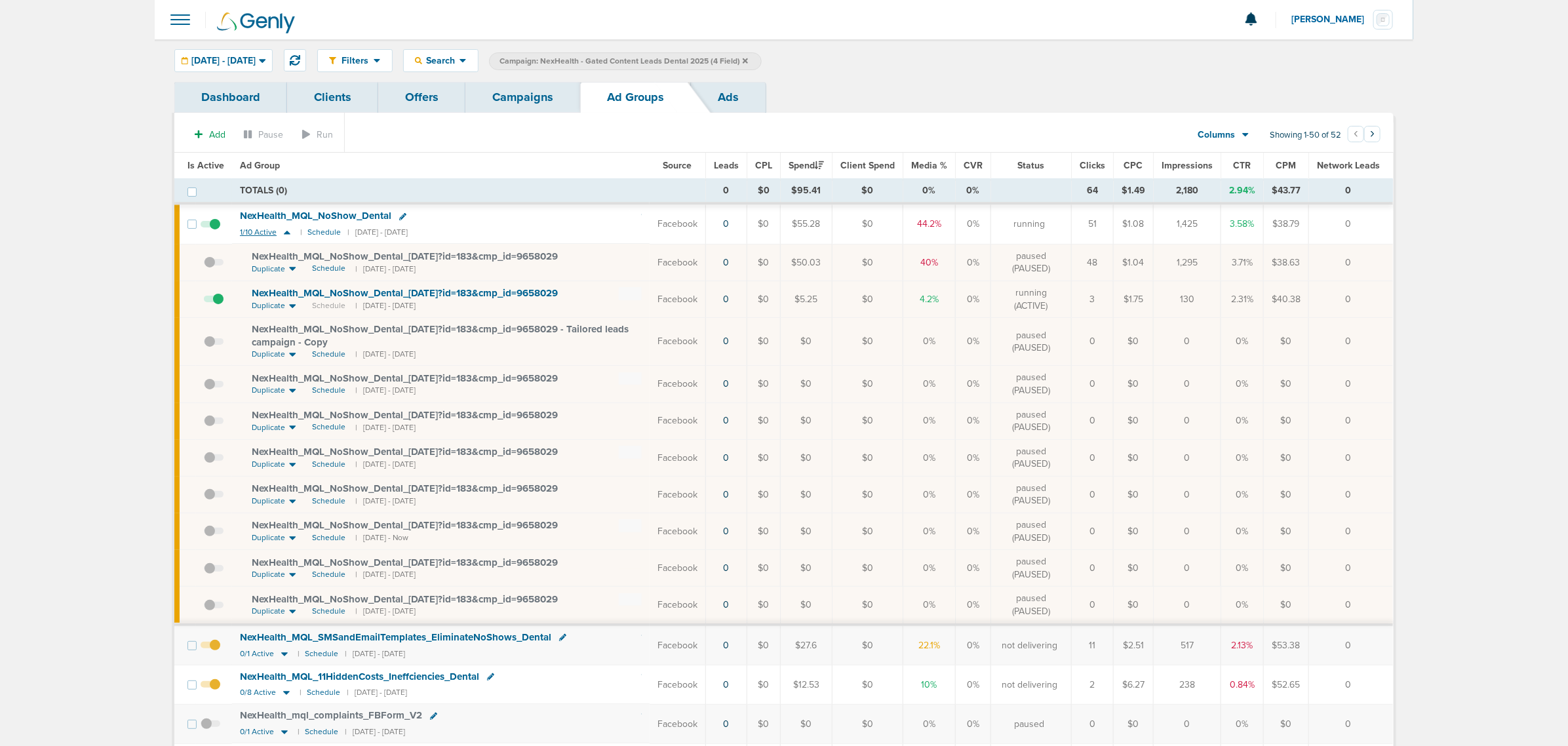
click at [283, 233] on icon at bounding box center [287, 232] width 13 height 11
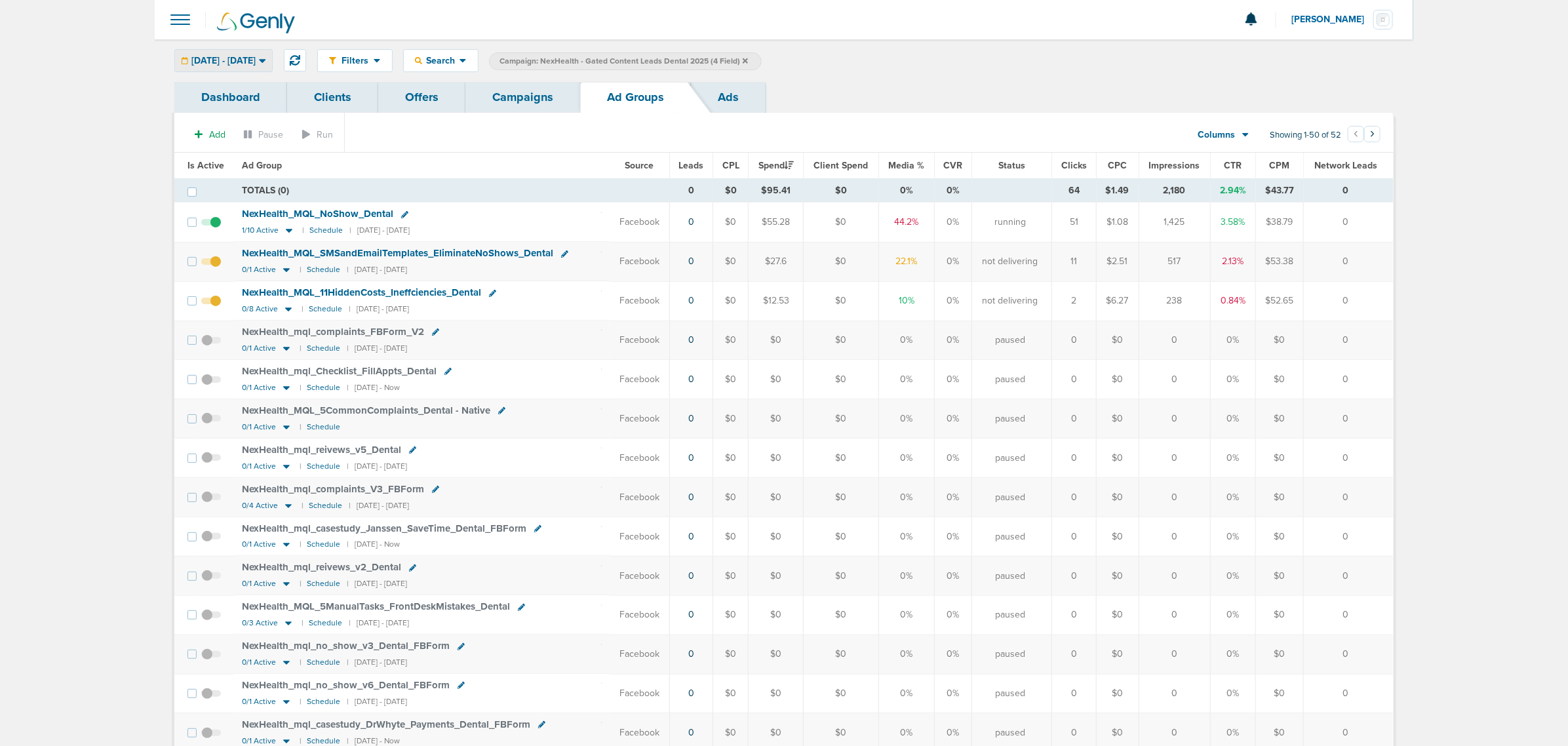
click at [240, 56] on span "09.05.2025 - 09.05.2025" at bounding box center [223, 61] width 64 height 9
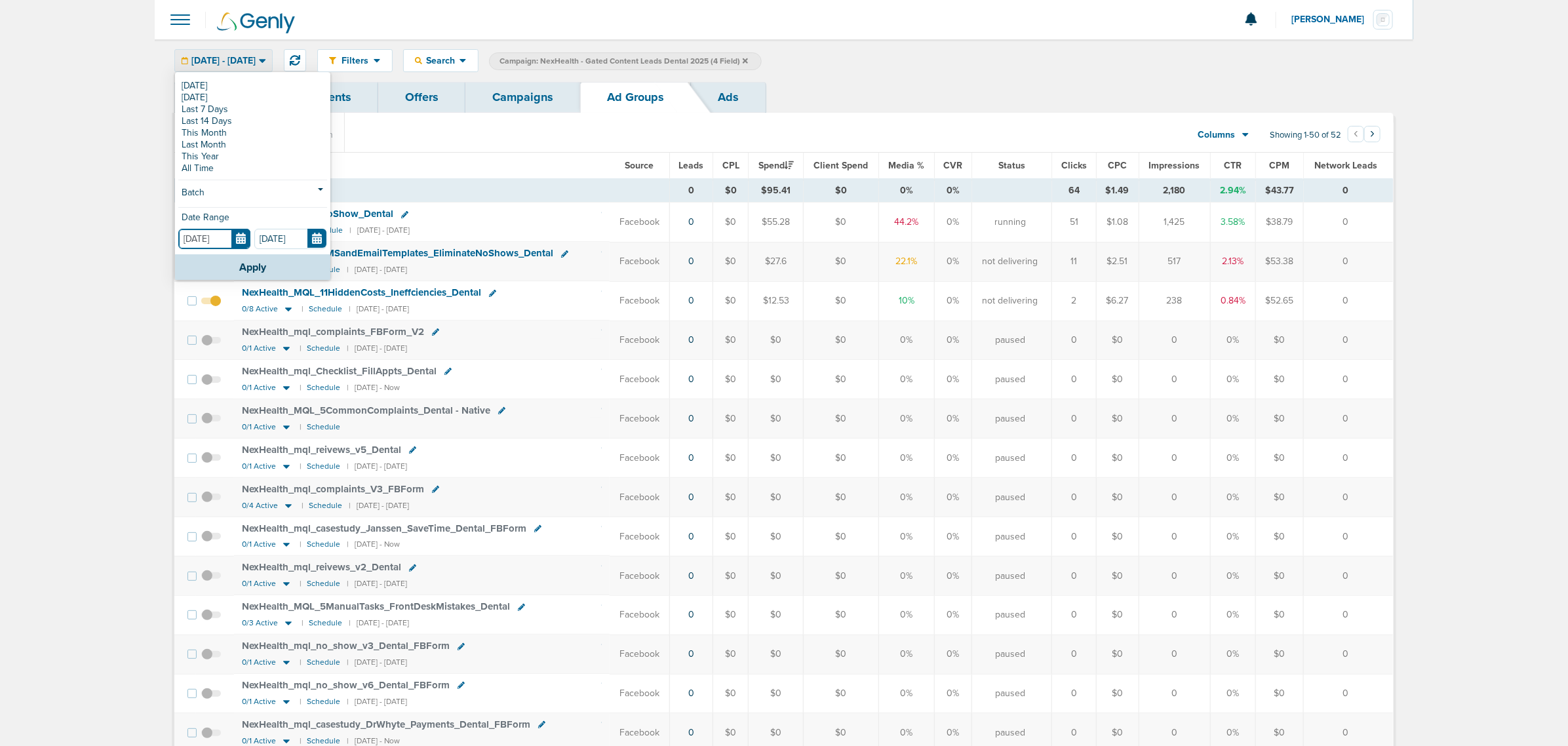
click at [239, 237] on input "[DATE]" at bounding box center [214, 239] width 72 height 20
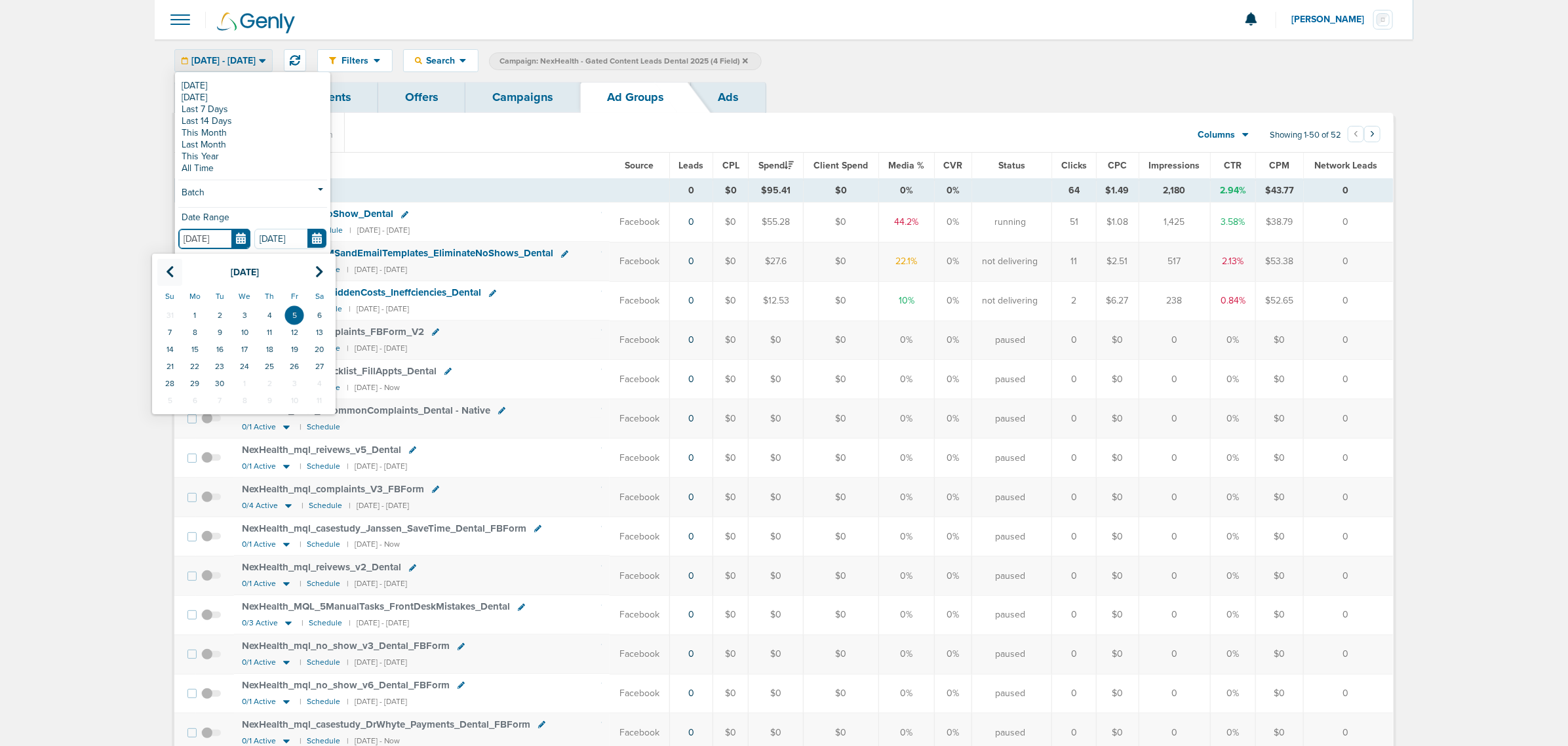
click at [165, 274] on th at bounding box center [170, 272] width 25 height 27
click at [270, 318] on td "1" at bounding box center [270, 315] width 25 height 17
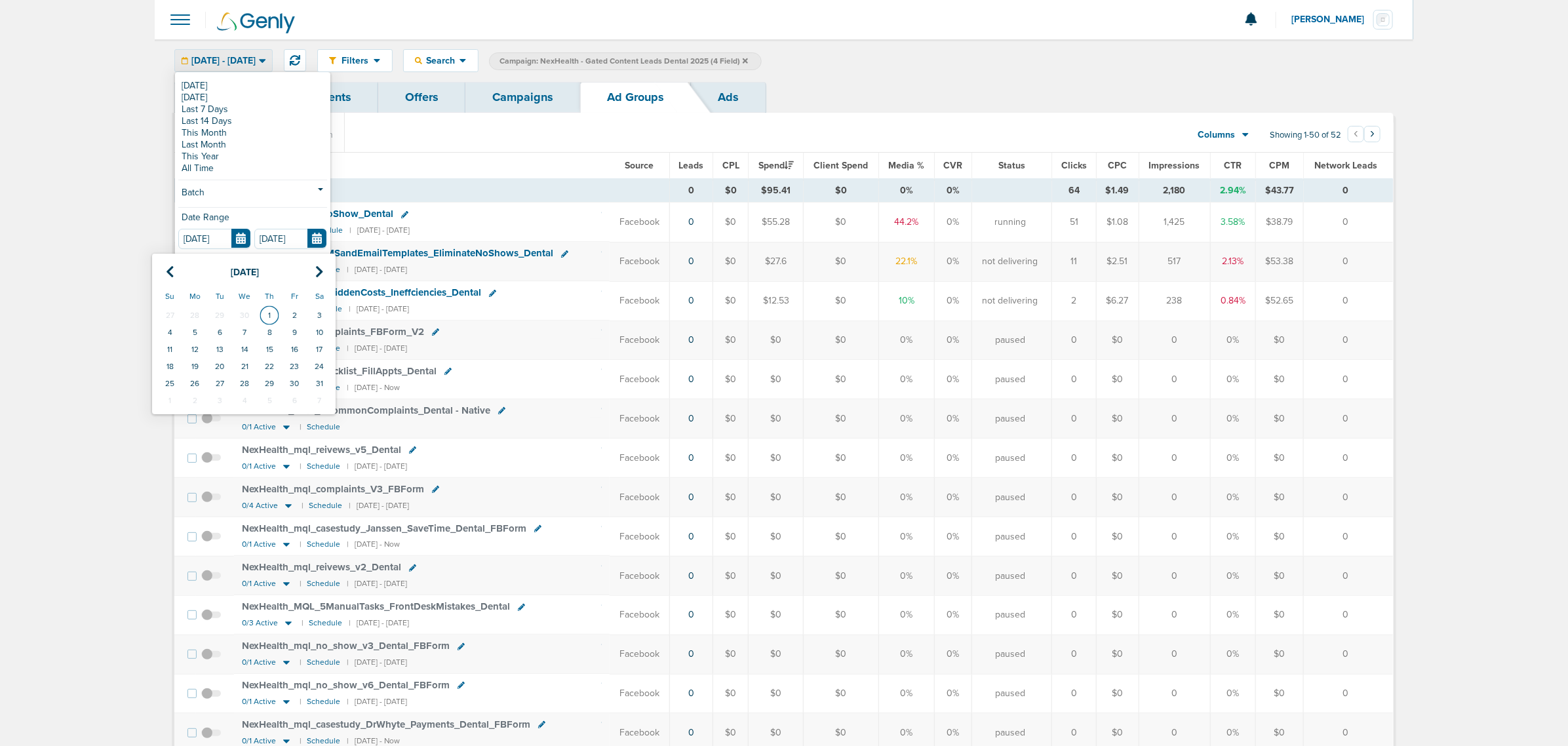
type input "05.01.2025"
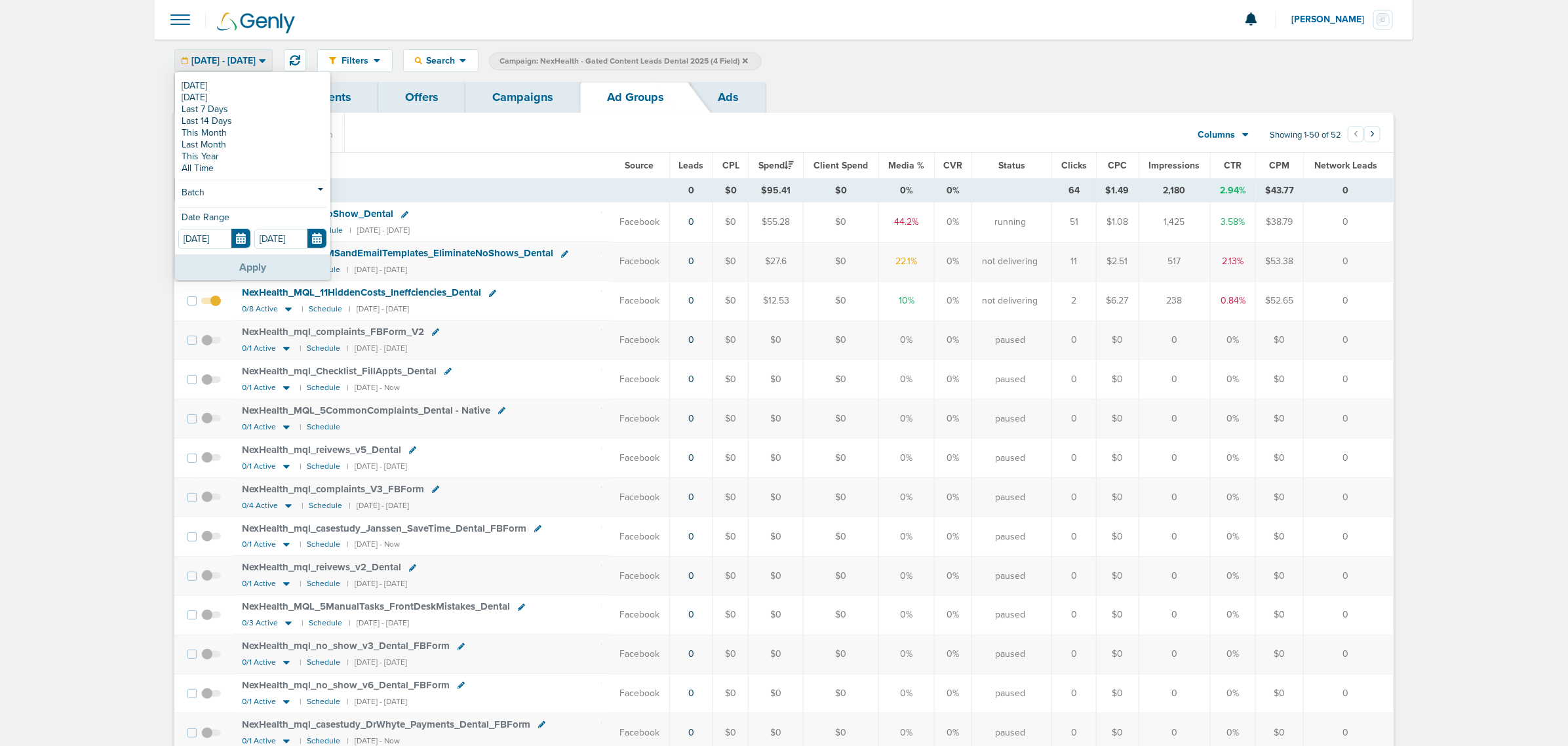
click at [262, 274] on button "Apply" at bounding box center [252, 267] width 155 height 26
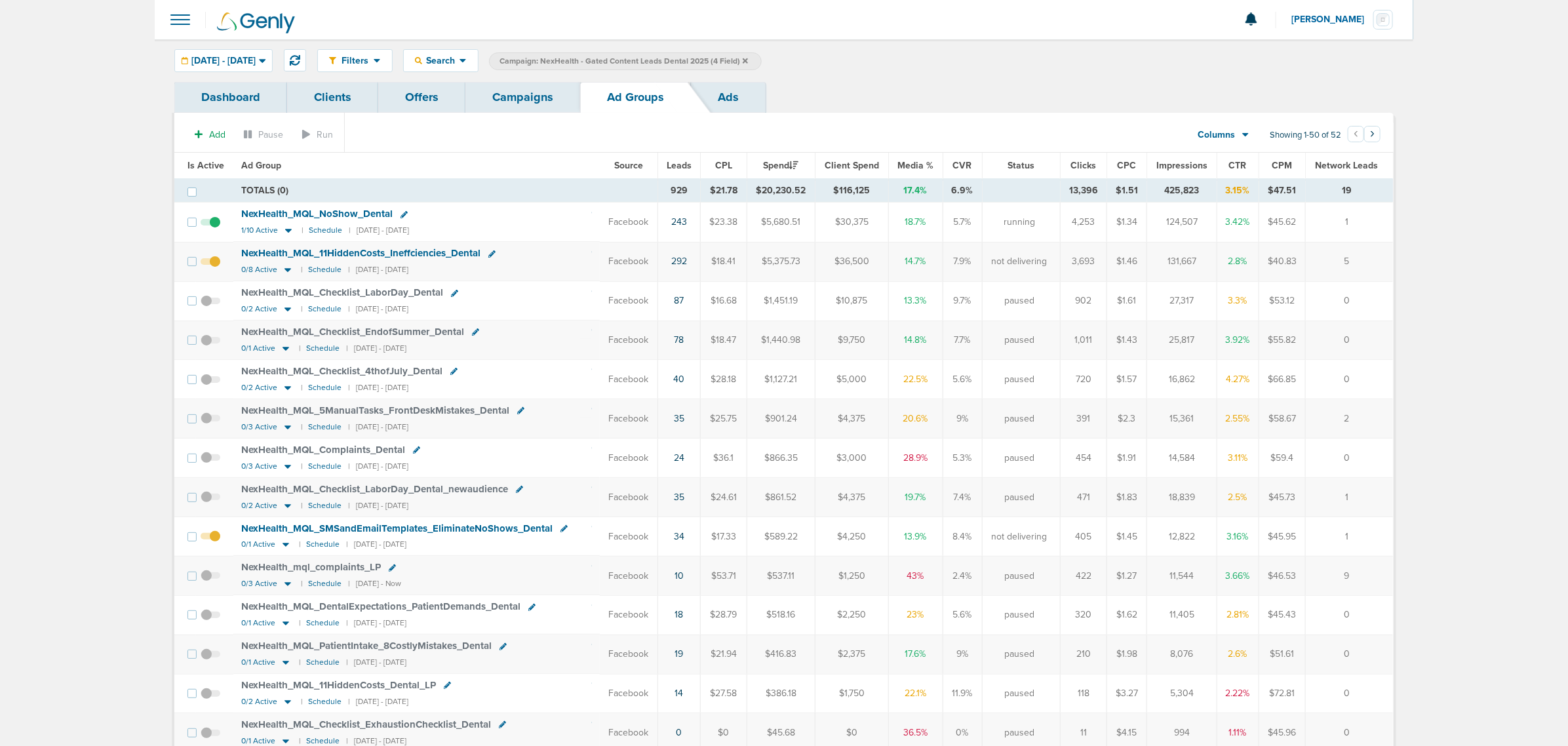
click at [671, 167] on span "Leads" at bounding box center [679, 165] width 25 height 11
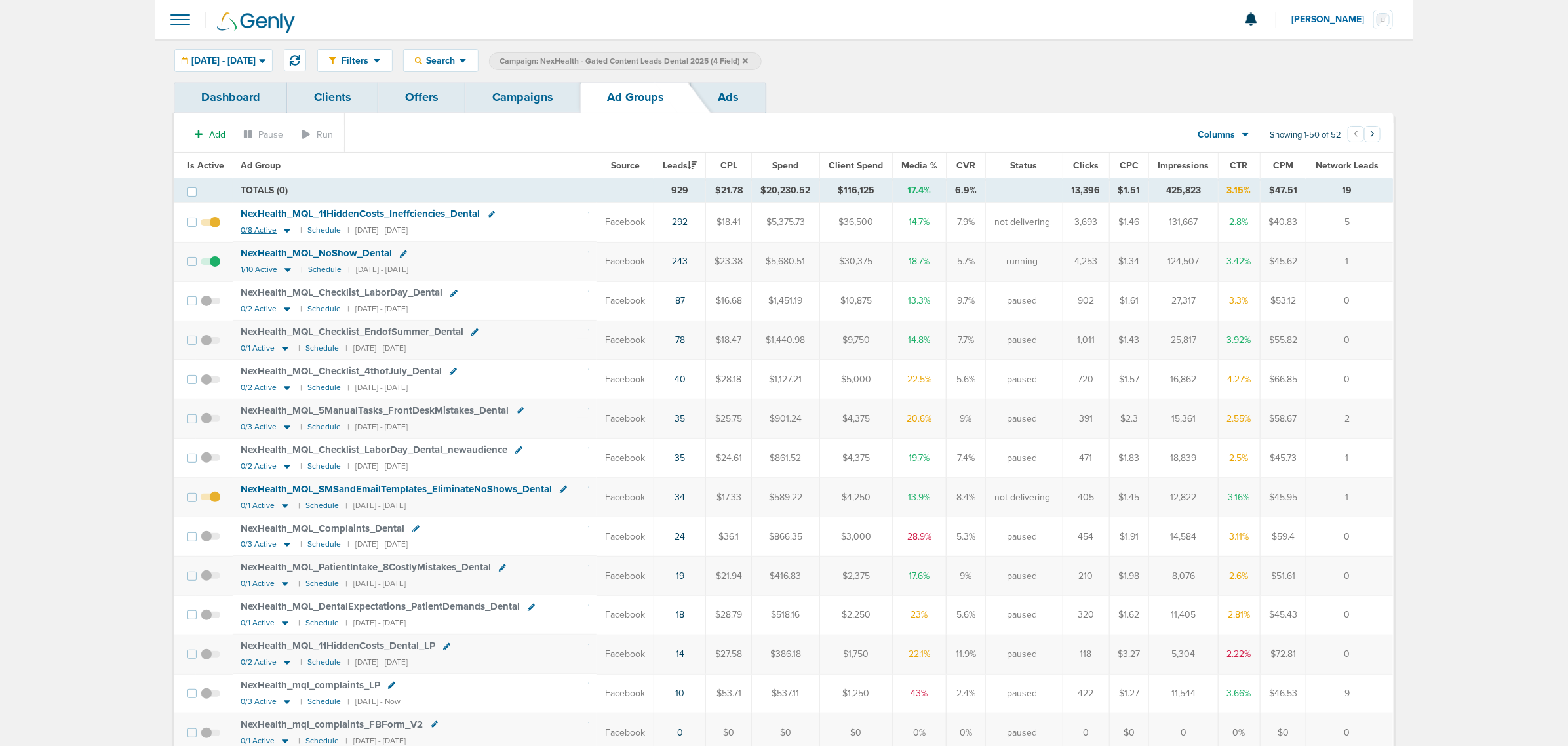
click at [284, 231] on icon at bounding box center [287, 231] width 7 height 4
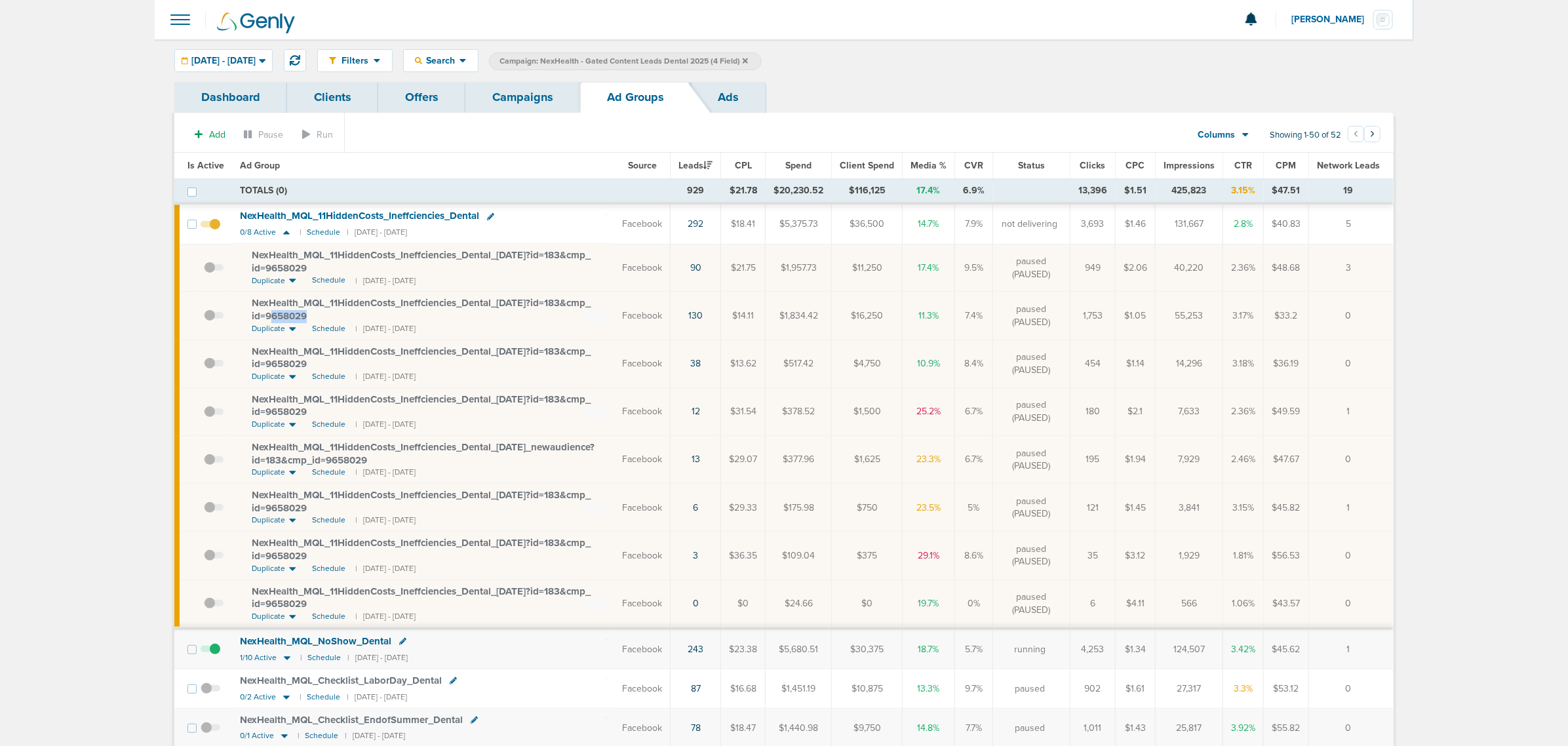
drag, startPoint x: 331, startPoint y: 313, endPoint x: 256, endPoint y: 306, distance: 75.3
click at [259, 308] on div "NexHealth_ MQL_ 11HiddenCosts_ Ineffciencies_ Dental_ 07.25.25?id=183&cmp_ id=9…" at bounding box center [429, 309] width 355 height 26
click at [246, 298] on td "NexHealth_ MQL_ 11HiddenCosts_ Ineffciencies_ Dental_ 07.25.25?id=183&cmp_ id=9…" at bounding box center [423, 315] width 382 height 48
click at [285, 302] on span "NexHealth_ MQL_ 11HiddenCosts_ Ineffciencies_ Dental_ 07.25.25?id=183&cmp_ id=9…" at bounding box center [421, 309] width 339 height 25
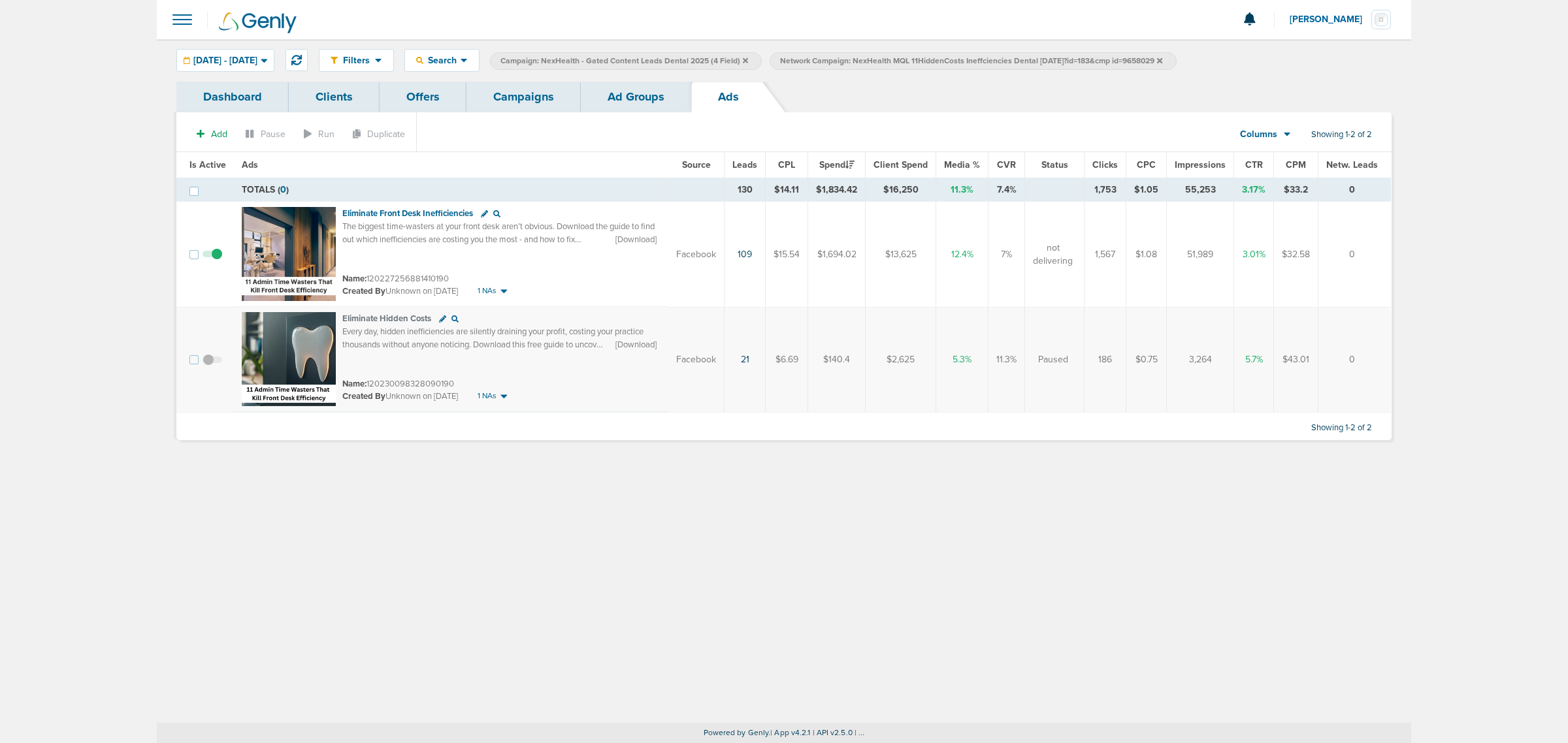
click at [628, 96] on link "Ad Groups" at bounding box center [636, 97] width 111 height 31
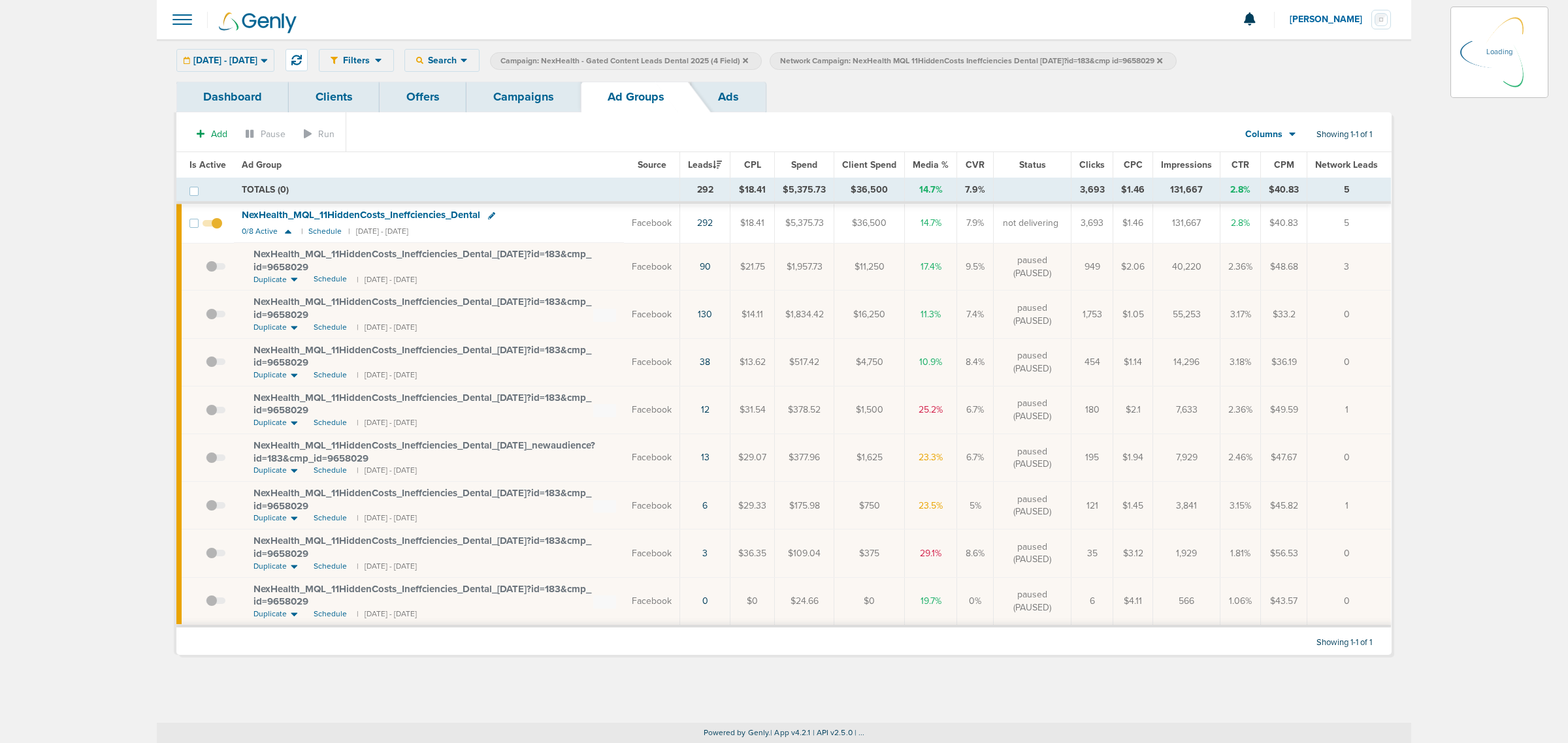
click at [375, 216] on span "NexHealth_ MQL_ 11HiddenCosts_ Ineffciencies_ Dental" at bounding box center [361, 215] width 238 height 12
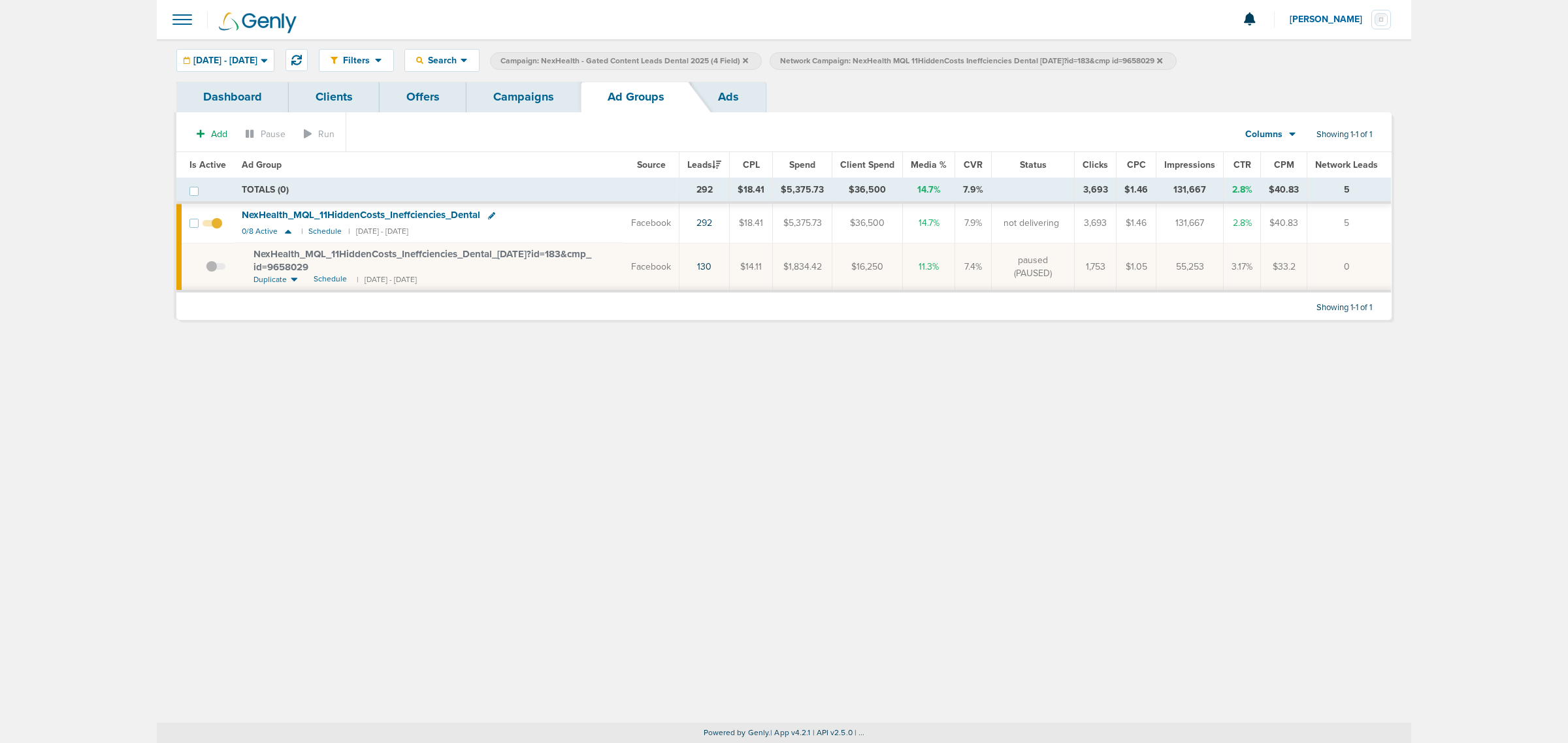
click at [1162, 59] on icon at bounding box center [1160, 60] width 5 height 5
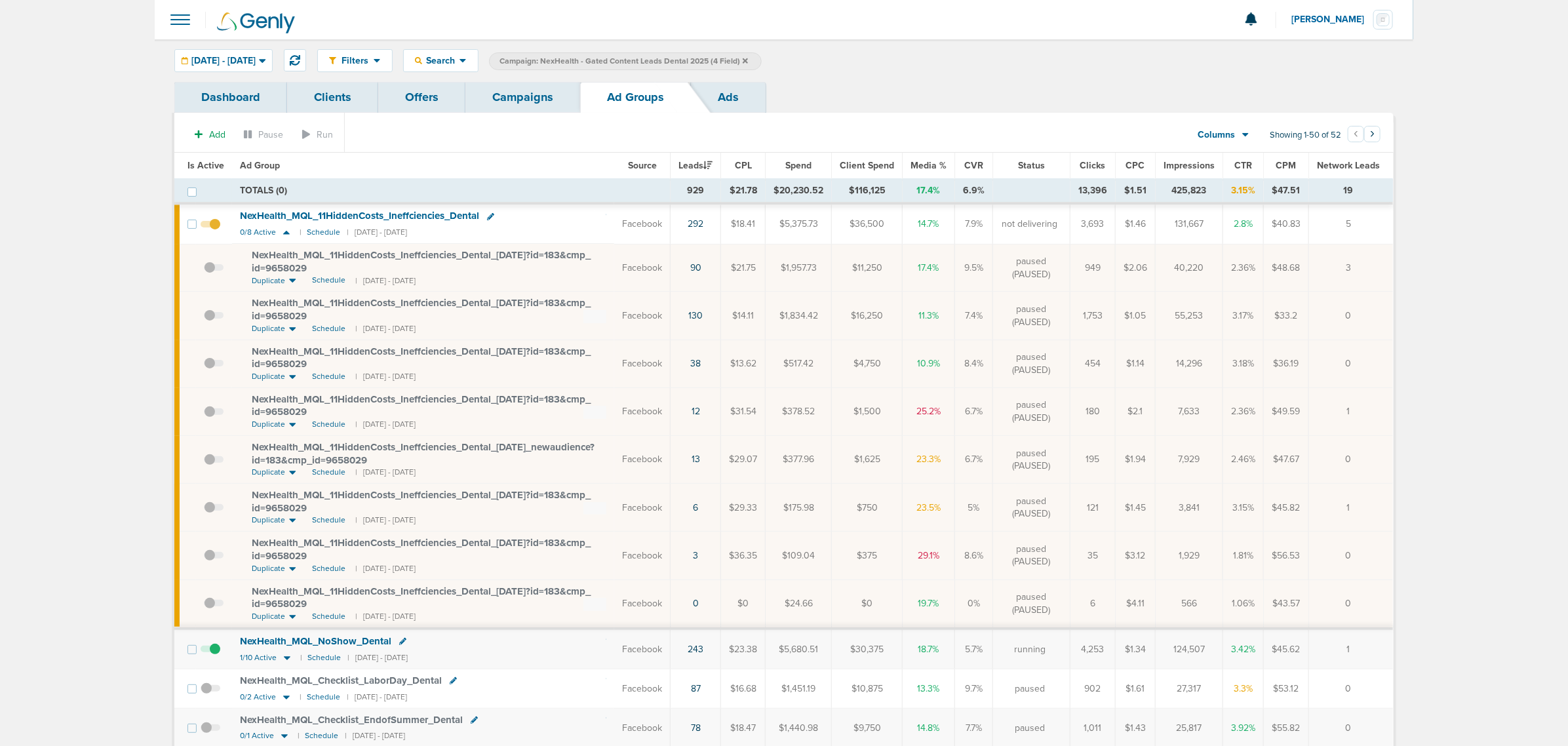
click at [406, 215] on span "NexHealth_ MQL_ 11HiddenCosts_ Ineffciencies_ Dental" at bounding box center [359, 215] width 239 height 12
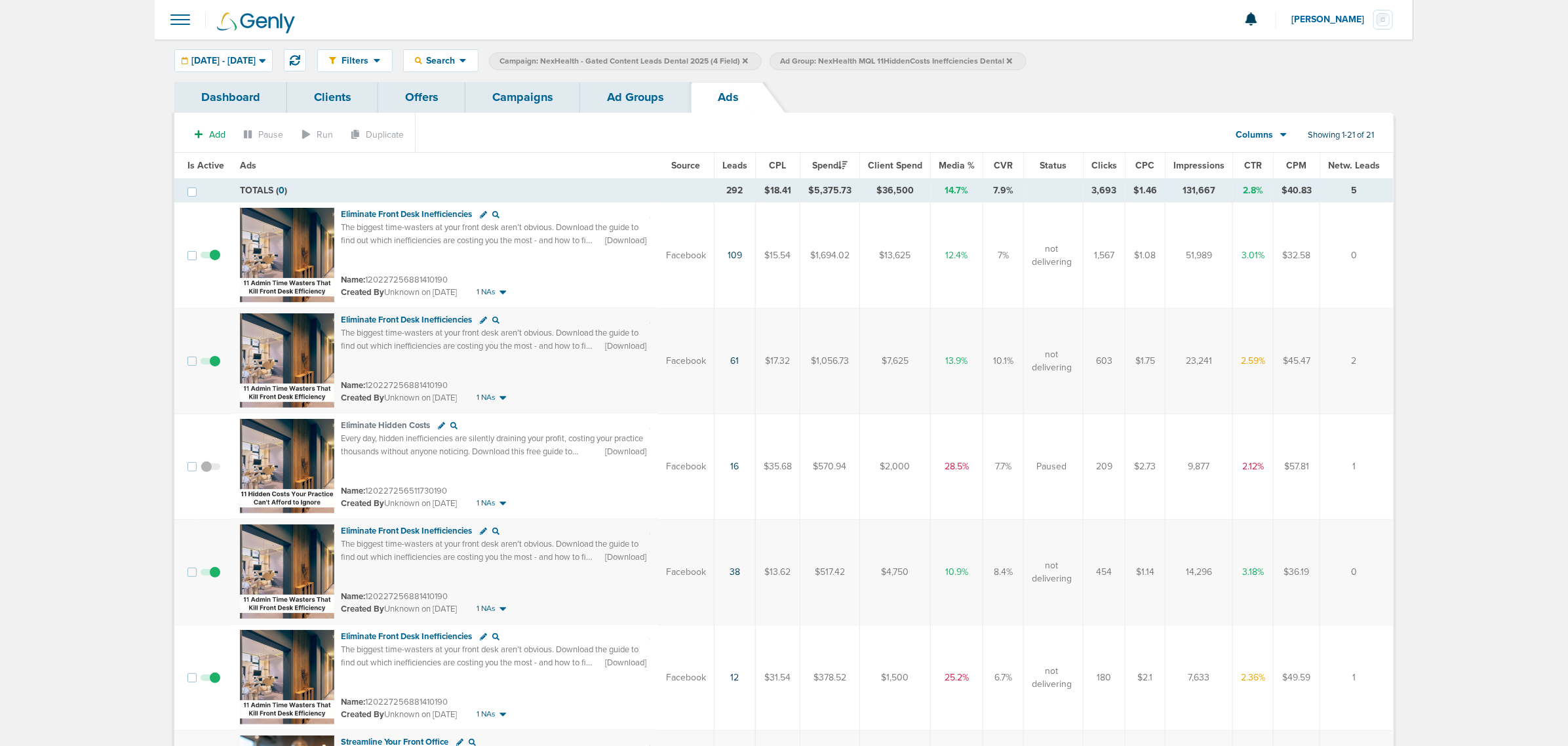
click at [733, 160] on span "Leads" at bounding box center [735, 165] width 25 height 11
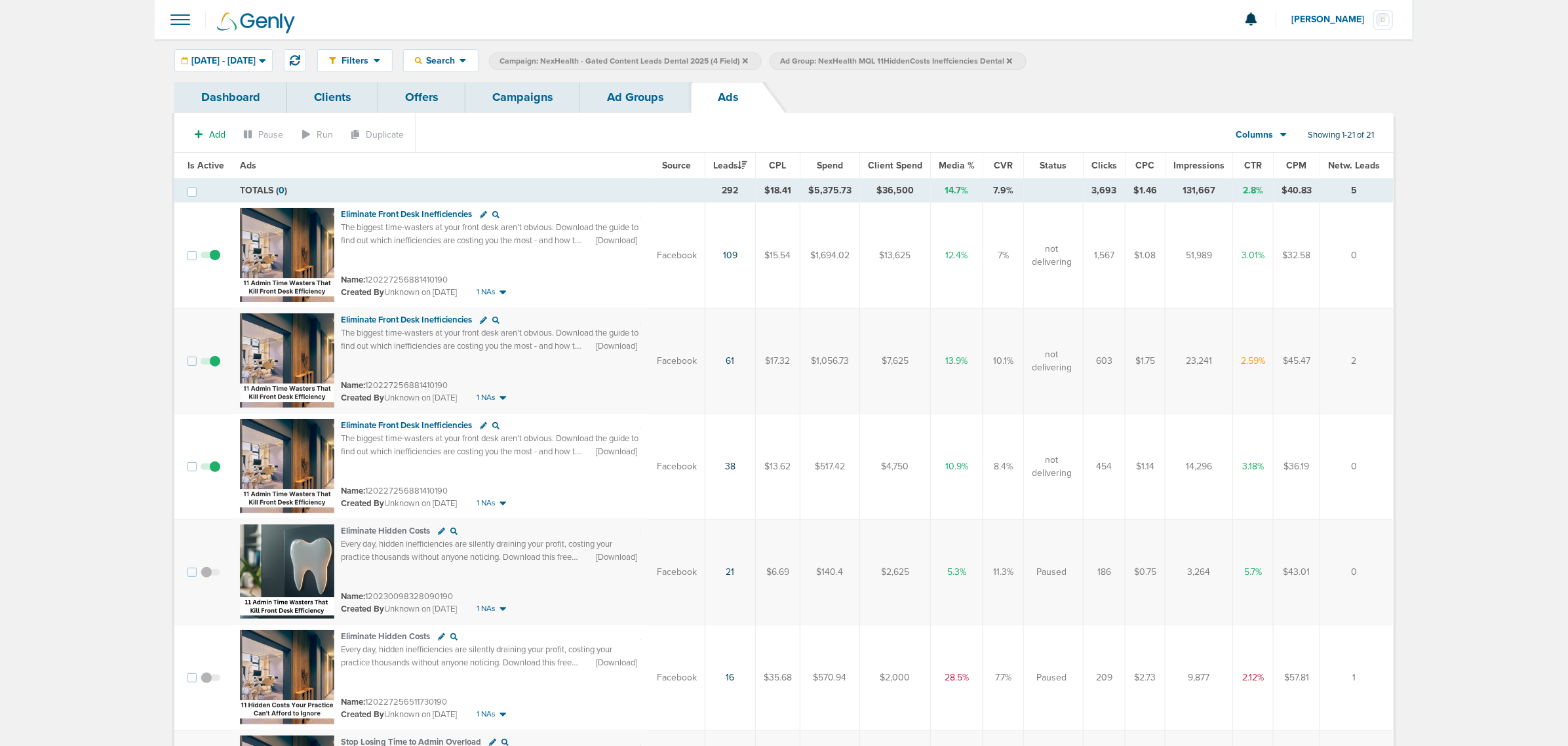
click at [637, 93] on link "Ad Groups" at bounding box center [636, 97] width 111 height 31
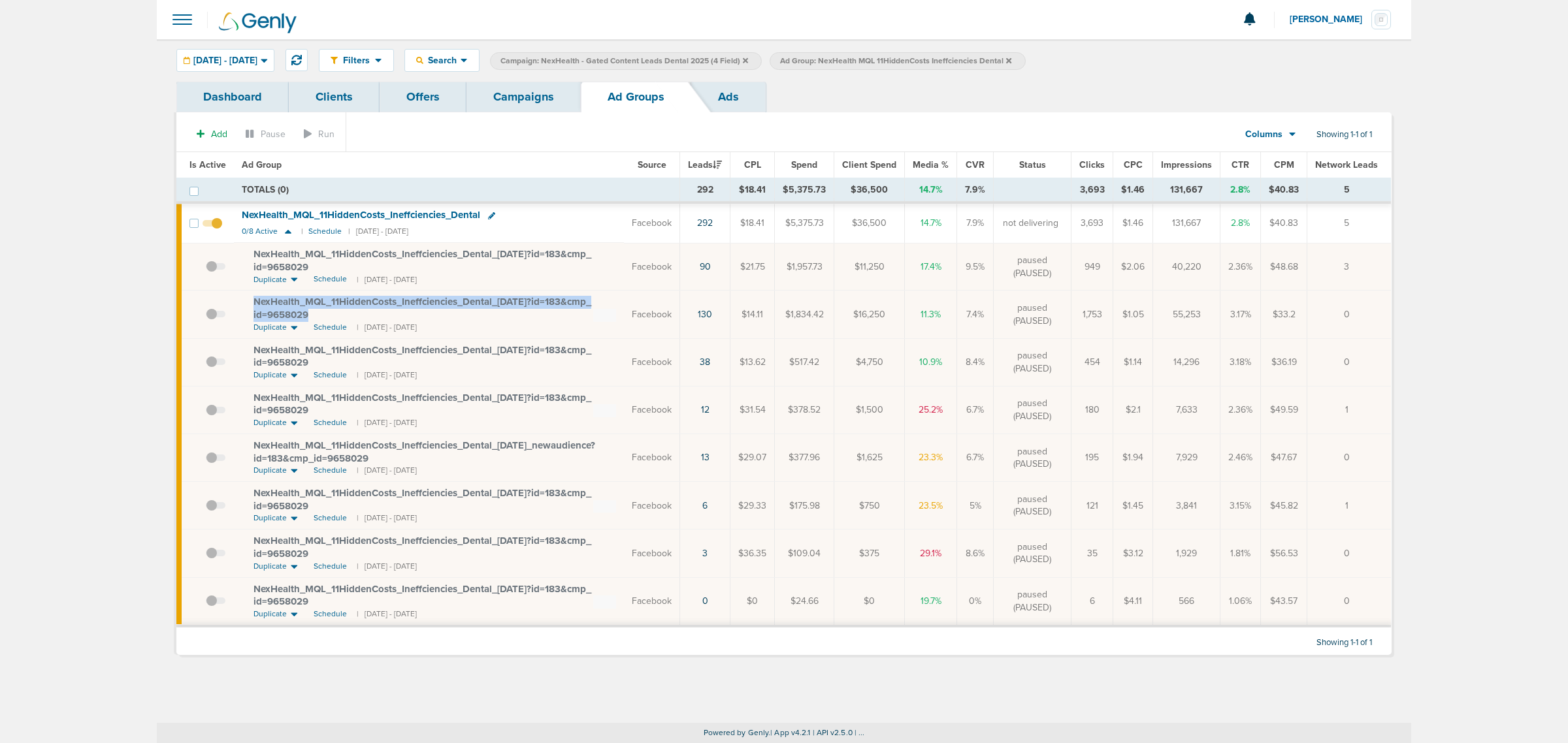
drag, startPoint x: 317, startPoint y: 314, endPoint x: 248, endPoint y: 304, distance: 69.7
click at [248, 304] on td "NexHealth_ MQL_ 11HiddenCosts_ Ineffciencies_ Dental_ 07.25.25?id=183&cmp_ id=9…" at bounding box center [429, 314] width 390 height 47
copy span "NexHealth_ MQL_ 11HiddenCosts_ Ineffciencies_ Dental_ 07.25.25?id=183&cmp_ id=9…"
click at [430, 301] on span "NexHealth_ MQL_ 11HiddenCosts_ Ineffciencies_ Dental_ 07.25.25?id=183&cmp_ id=9…" at bounding box center [422, 308] width 338 height 25
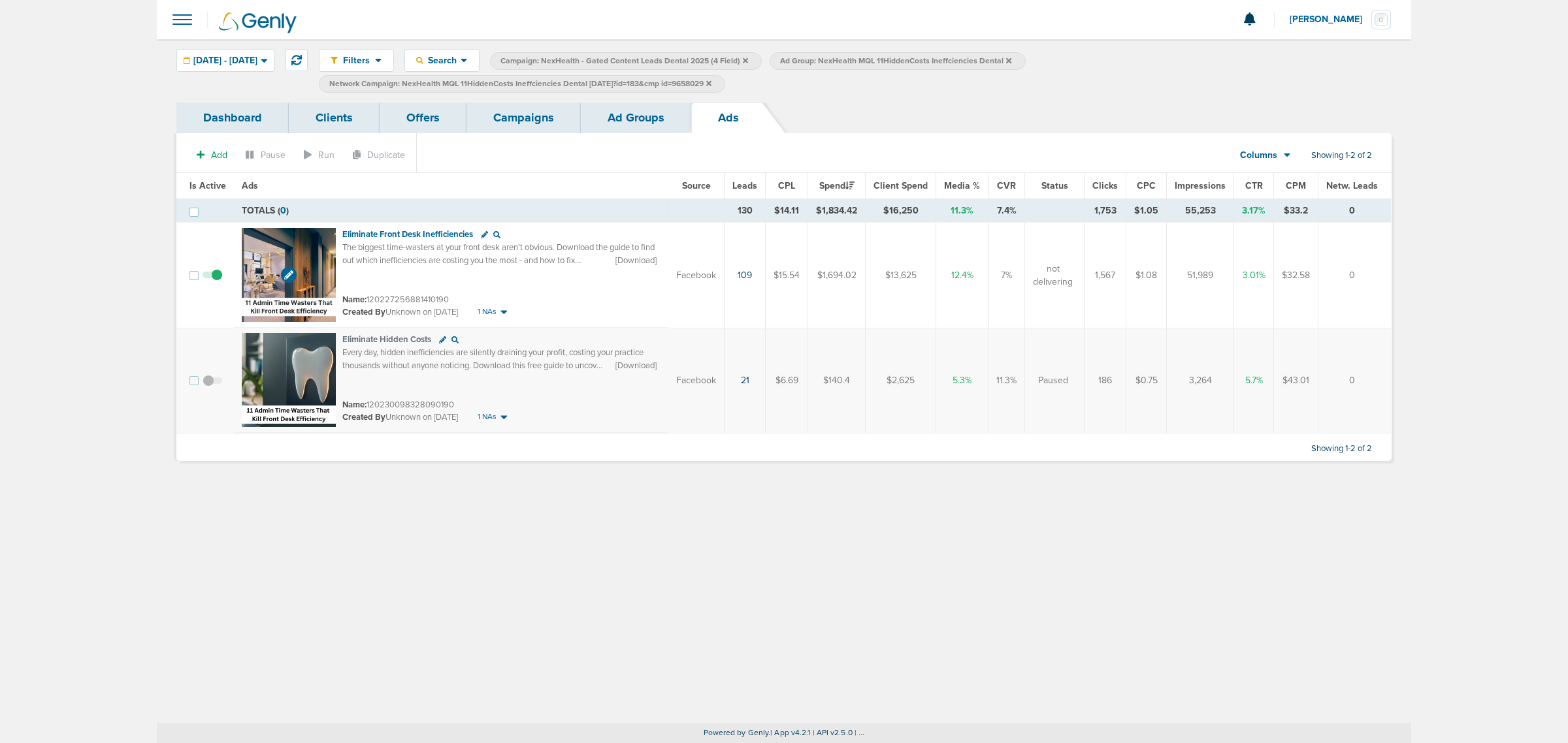
click at [299, 242] on img at bounding box center [288, 274] width 94 height 94
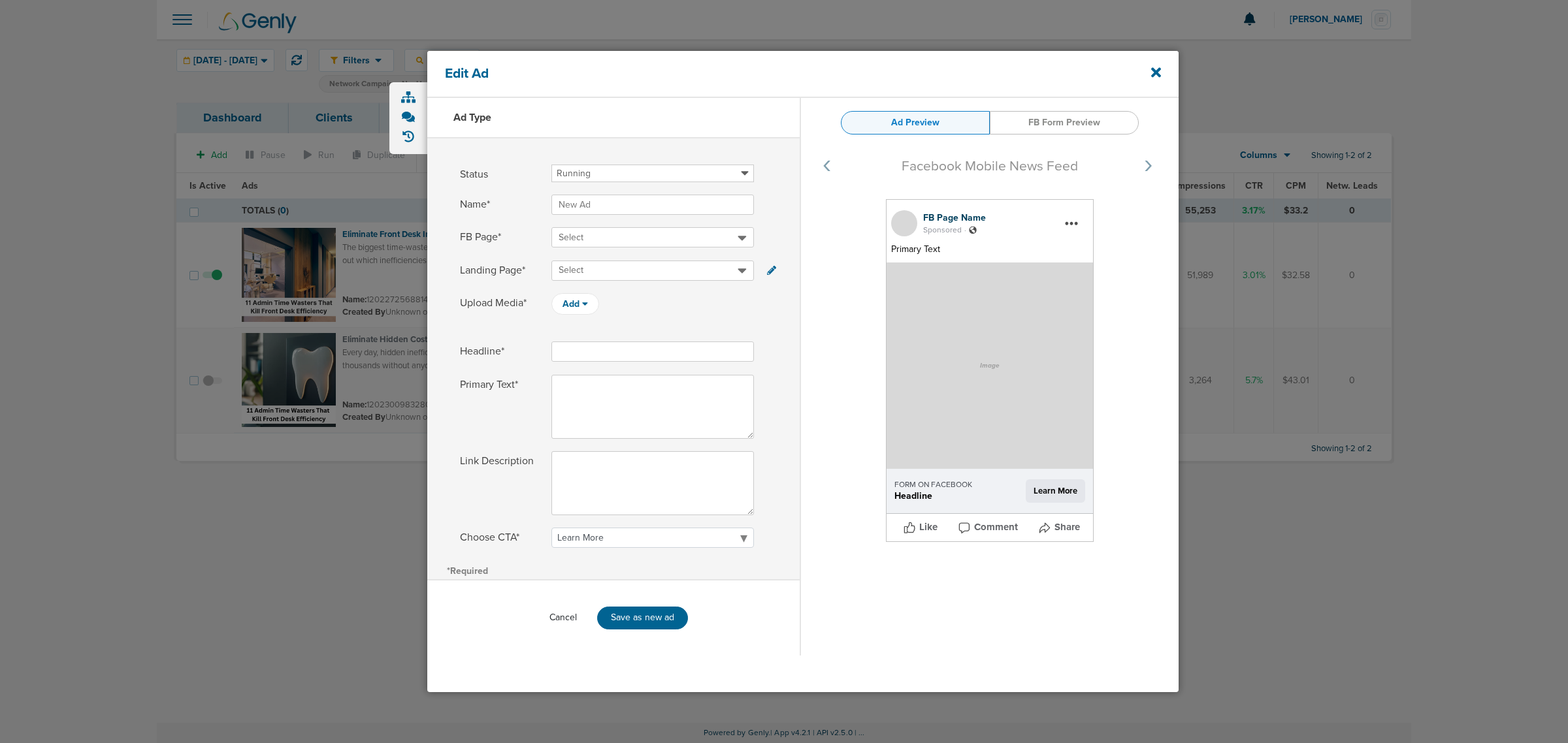
click at [560, 612] on button "Cancel" at bounding box center [562, 617] width 48 height 20
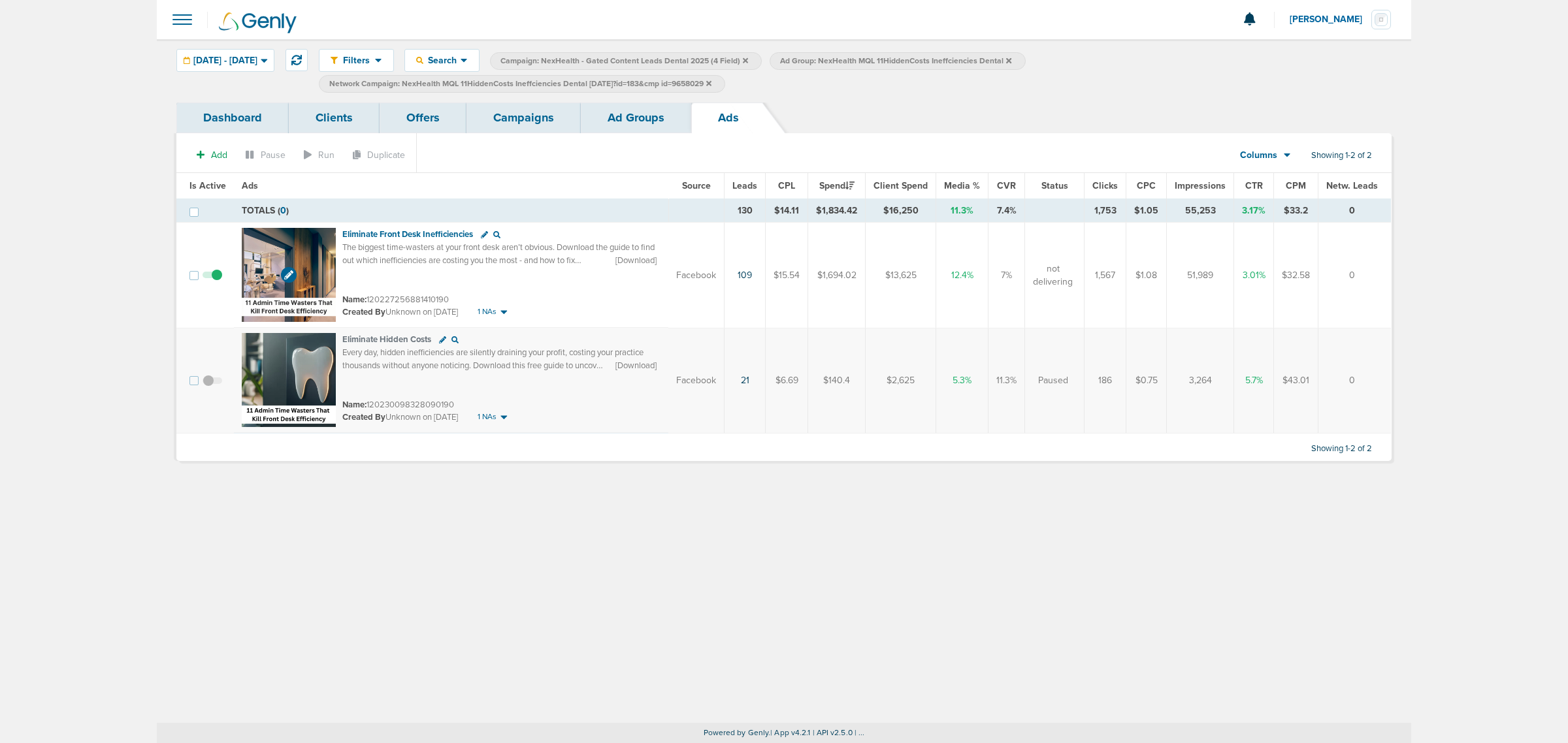
click at [282, 243] on img at bounding box center [288, 274] width 94 height 94
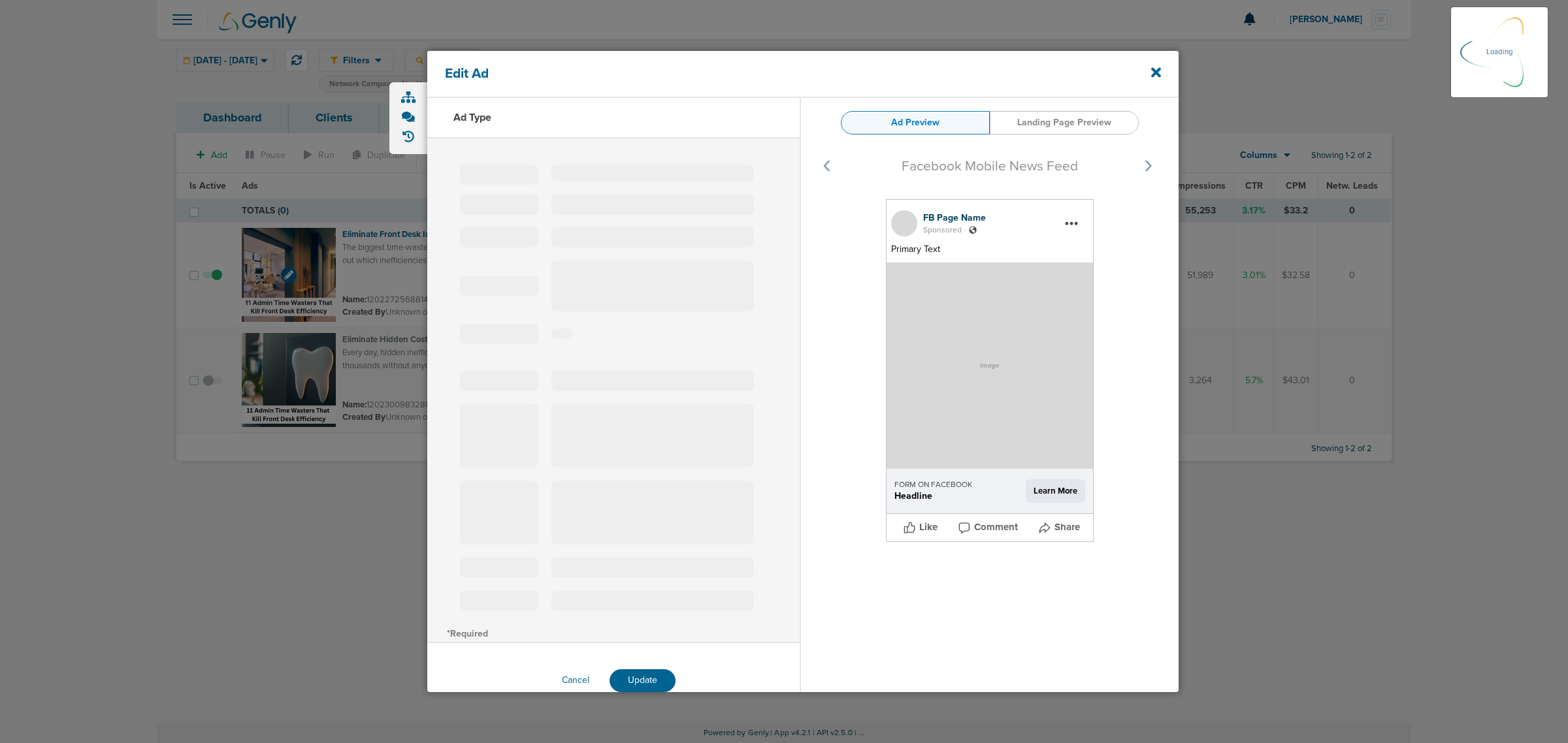
select select "learn_more"
type input "120227256881410190"
type input "Eliminate Front Desk Inefficiencies"
type textarea "The biggest time-wasters at your front desk aren’t obvious. Download the guide …"
select select "download"
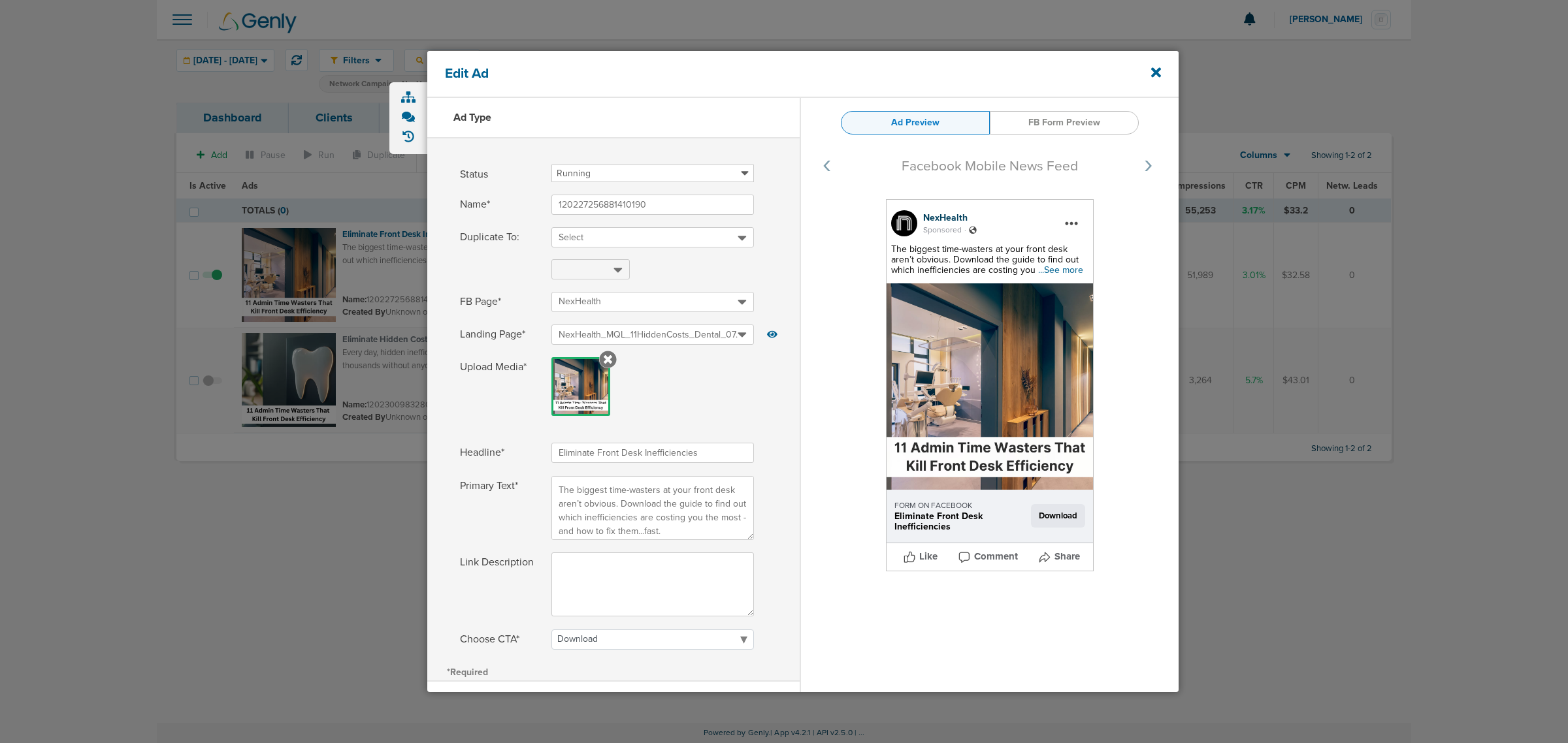
click at [1040, 269] on span "...See more" at bounding box center [1060, 270] width 45 height 11
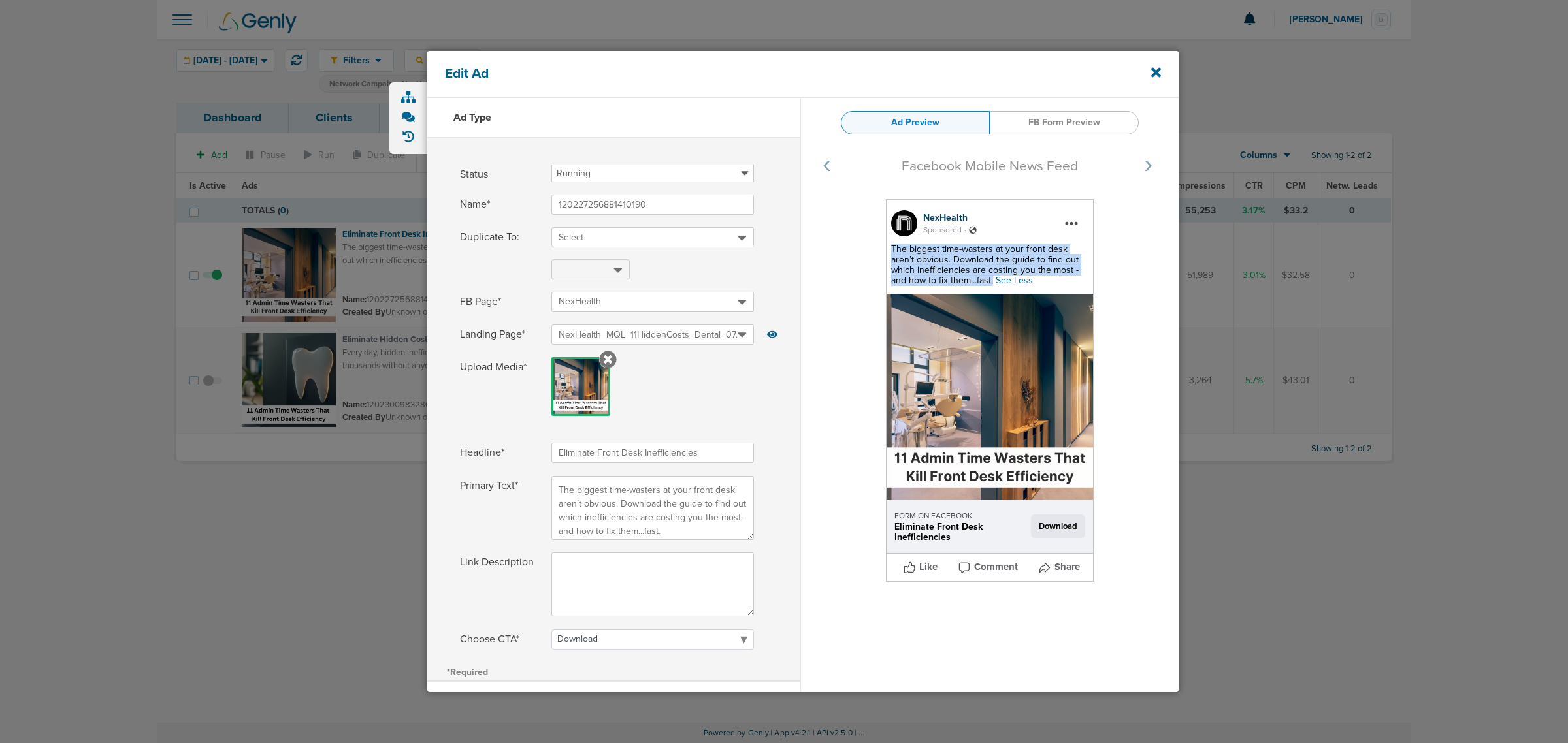
drag, startPoint x: 1005, startPoint y: 282, endPoint x: 879, endPoint y: 248, distance: 130.5
click at [879, 248] on div "NexHealth Sponsored . The biggest time-wasters at your front desk aren’t obviou…" at bounding box center [989, 398] width 377 height 398
copy span "The biggest time-wasters at your front desk aren’t obvious. Download the guide …"
click at [1160, 72] on icon at bounding box center [1156, 72] width 10 height 14
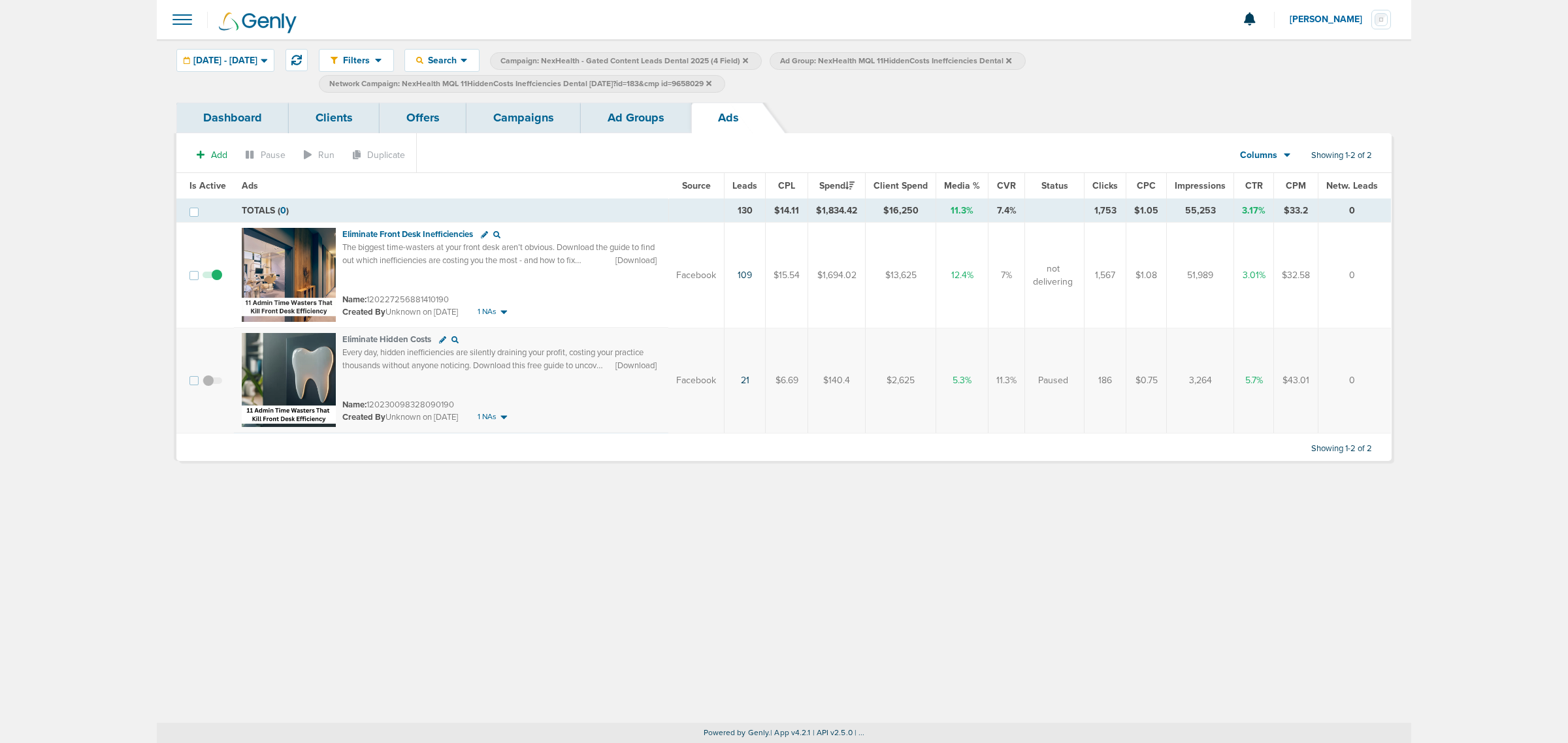
click at [518, 109] on link "Campaigns" at bounding box center [524, 118] width 115 height 31
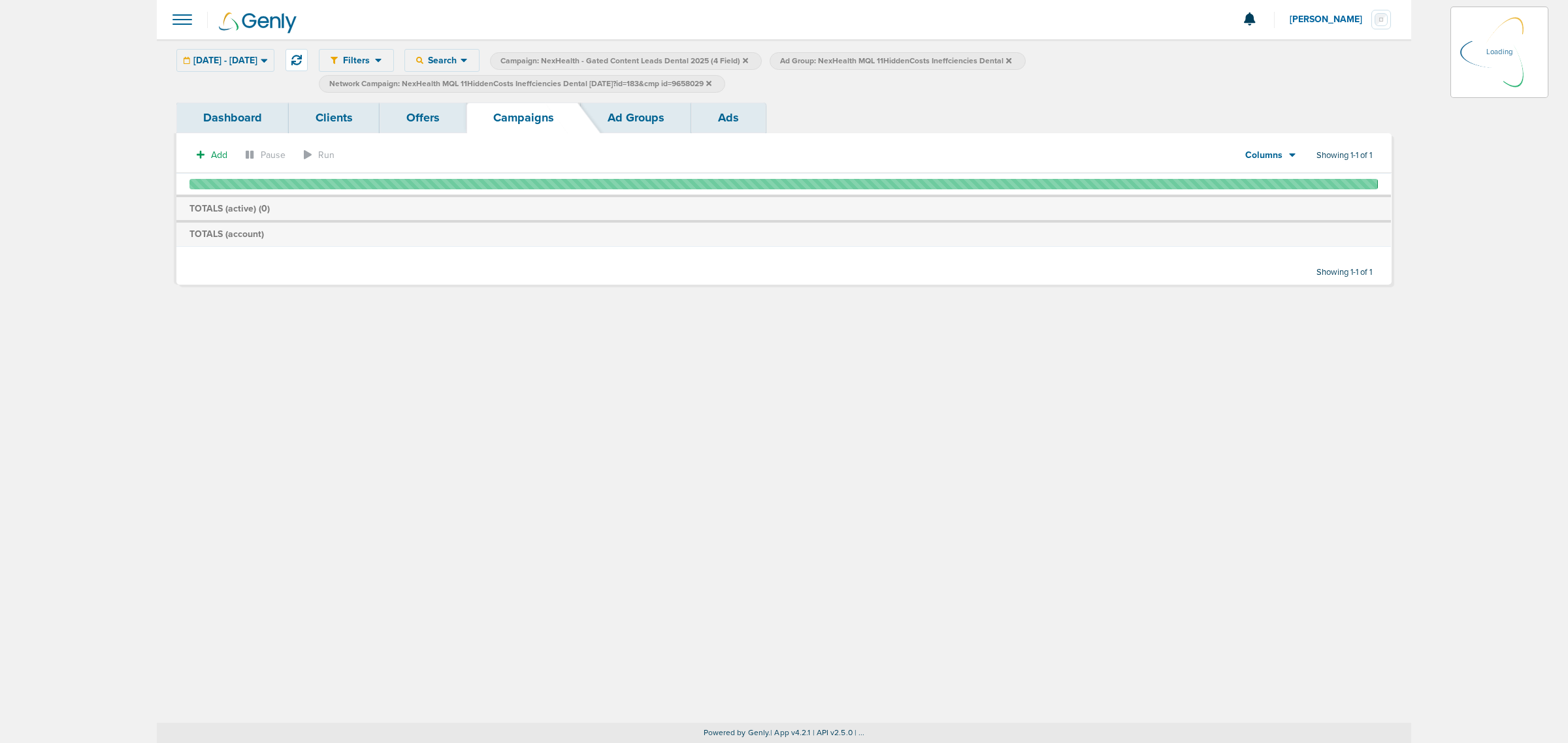
click at [711, 82] on icon at bounding box center [709, 84] width 5 height 8
click at [711, 82] on icon at bounding box center [709, 83] width 5 height 5
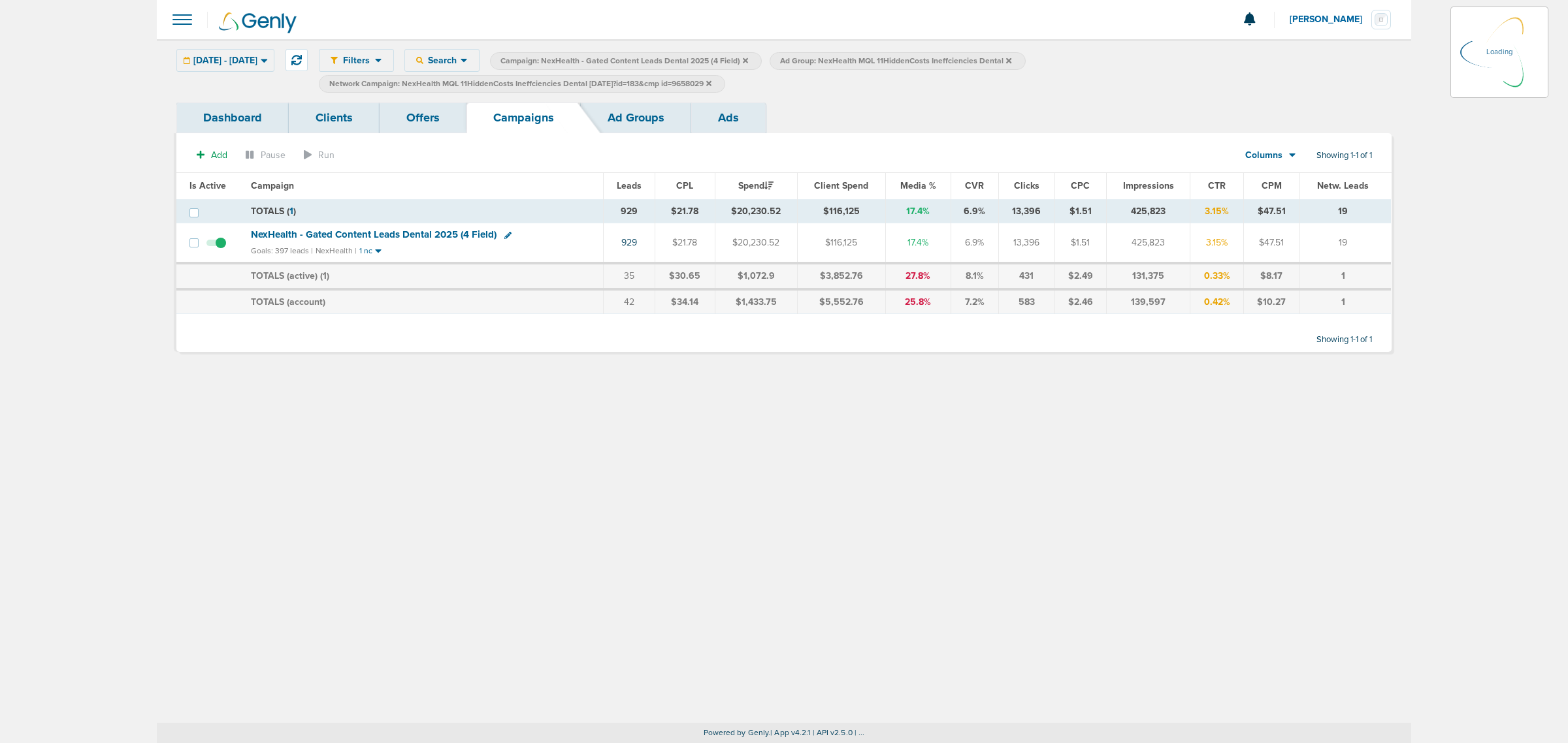
click at [711, 82] on icon at bounding box center [709, 83] width 5 height 5
click at [762, 57] on label "Campaign: NexHealth - Gated Content Leads Dental 2025 (4 Field)" at bounding box center [626, 61] width 272 height 18
click at [748, 59] on icon at bounding box center [745, 60] width 5 height 5
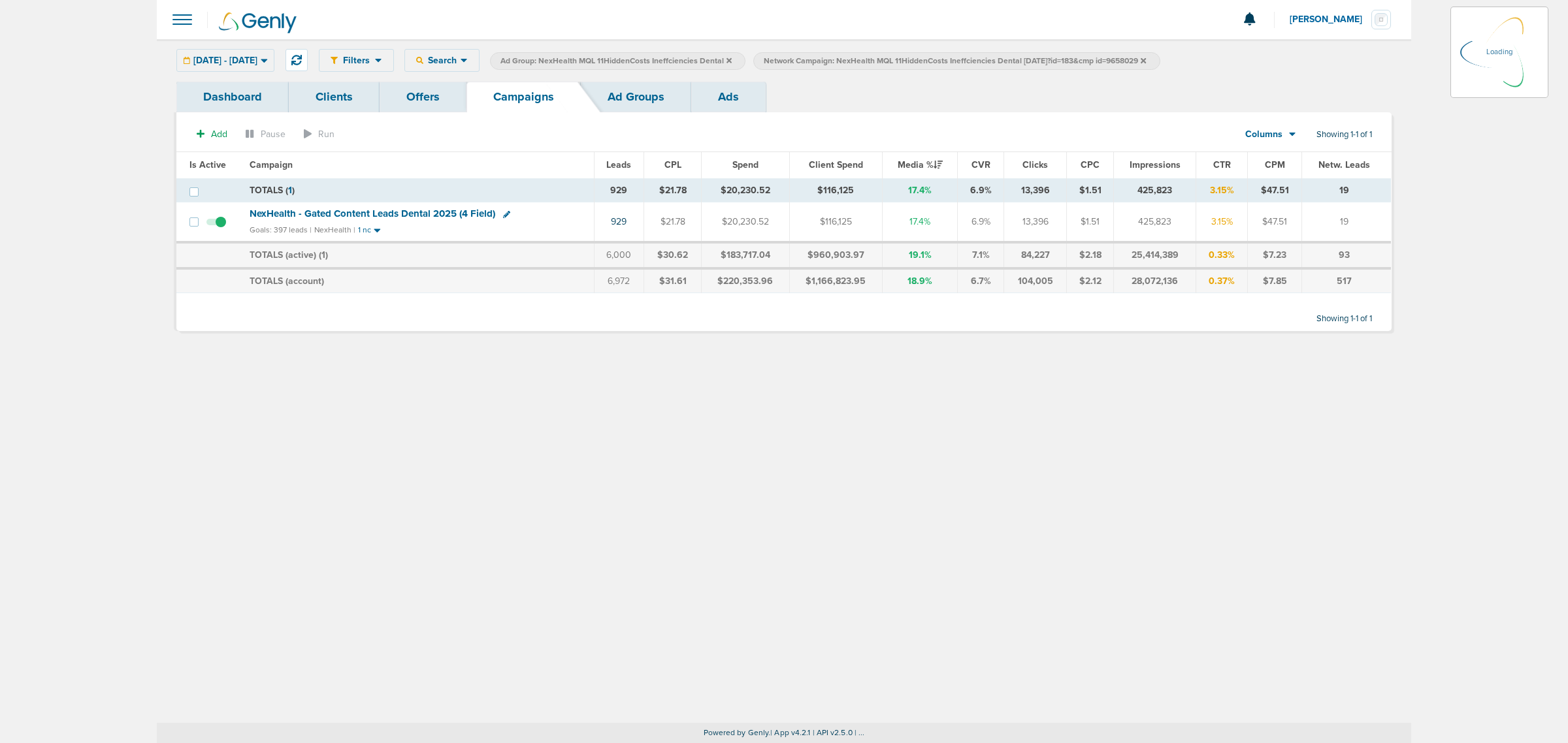
click at [732, 59] on icon at bounding box center [729, 60] width 5 height 5
drag, startPoint x: 768, startPoint y: 59, endPoint x: 767, endPoint y: 67, distance: 8.1
click at [745, 67] on label "Ad Group: NexHealth MQL 11HiddenCosts Ineffciencies Dental" at bounding box center [618, 61] width 256 height 18
click at [732, 57] on icon at bounding box center [729, 60] width 5 height 5
click at [882, 60] on icon at bounding box center [880, 60] width 5 height 5
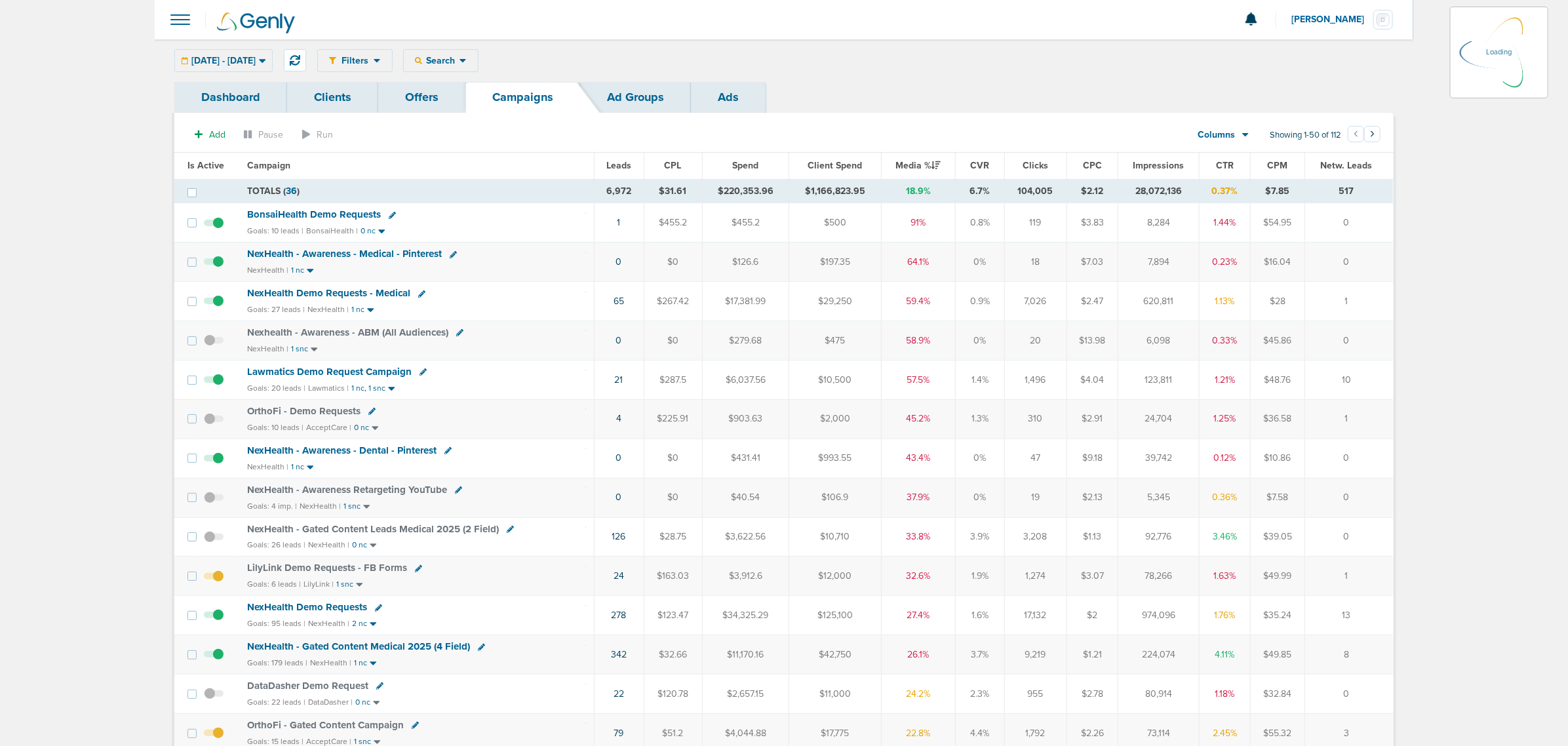
click at [273, 57] on div "05.01.2025 - 09.05.2025 Today Yesterday Last 7 Days Last 14 Days This Month Las…" at bounding box center [223, 60] width 98 height 23
click at [266, 62] on icon at bounding box center [262, 60] width 7 height 11
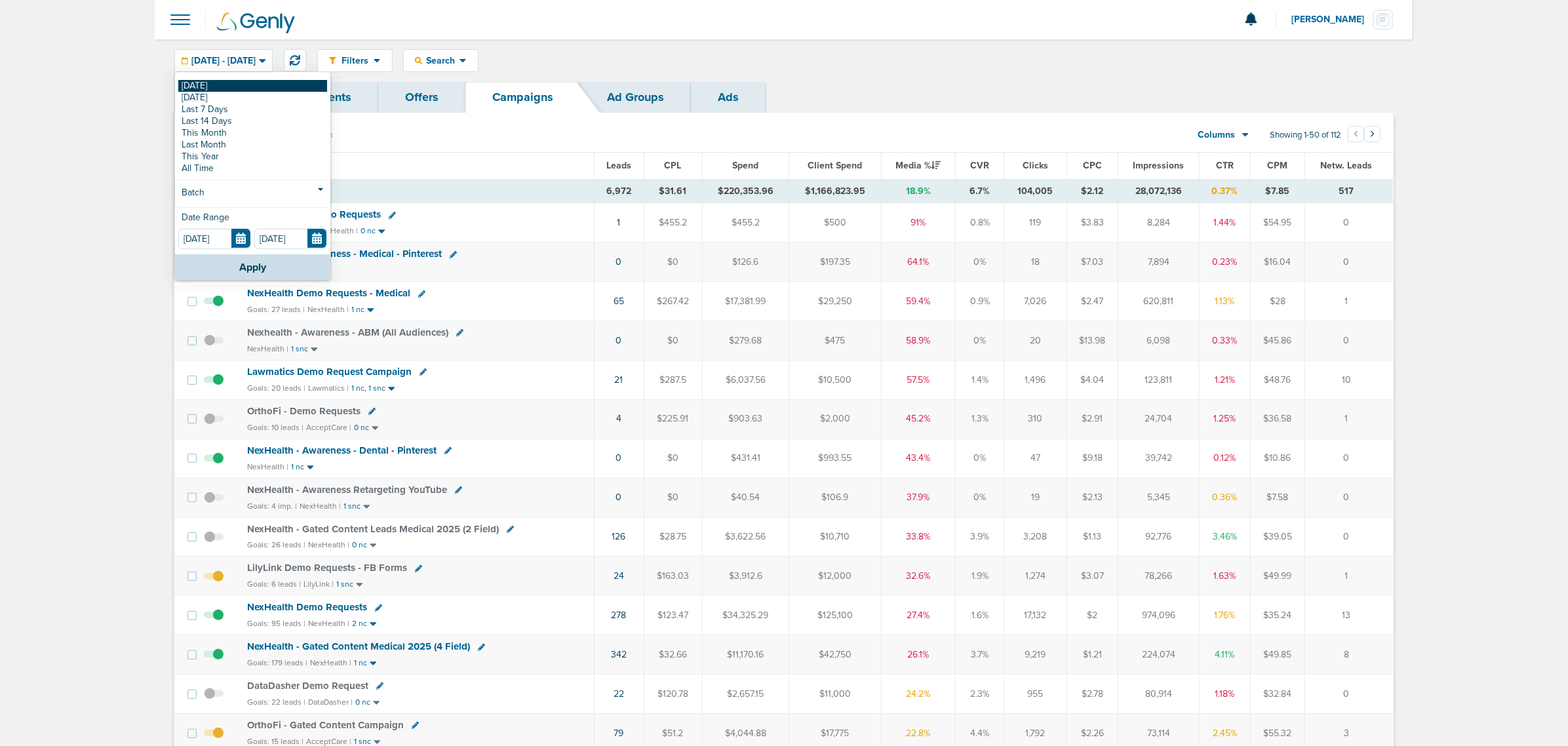
click at [211, 83] on link "[DATE]" at bounding box center [252, 86] width 149 height 12
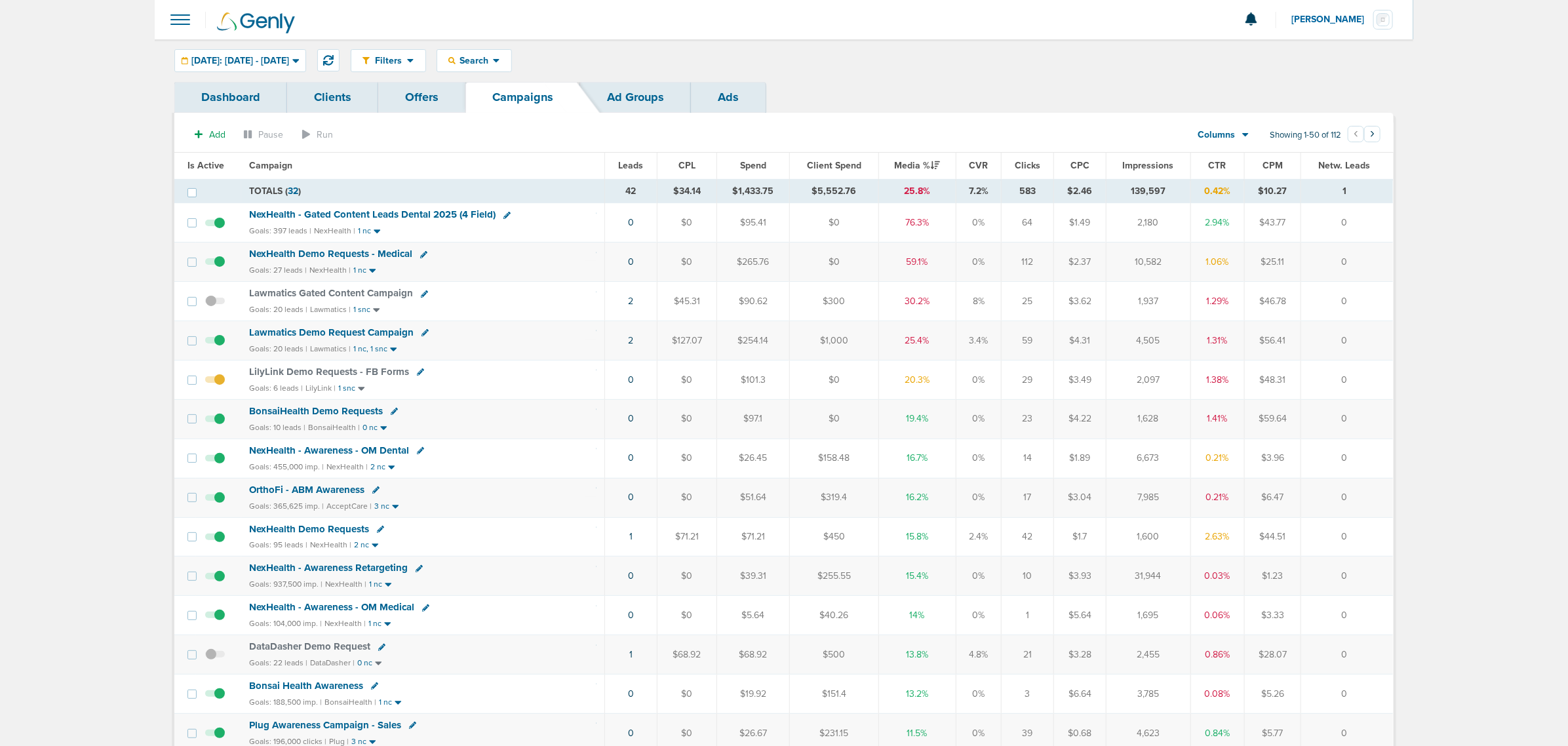
click at [1002, 12] on div at bounding box center [784, 20] width 1258 height 40
click at [434, 217] on span "NexHealth - Gated Content Leads Dental 2025 (4 Field)" at bounding box center [372, 214] width 246 height 12
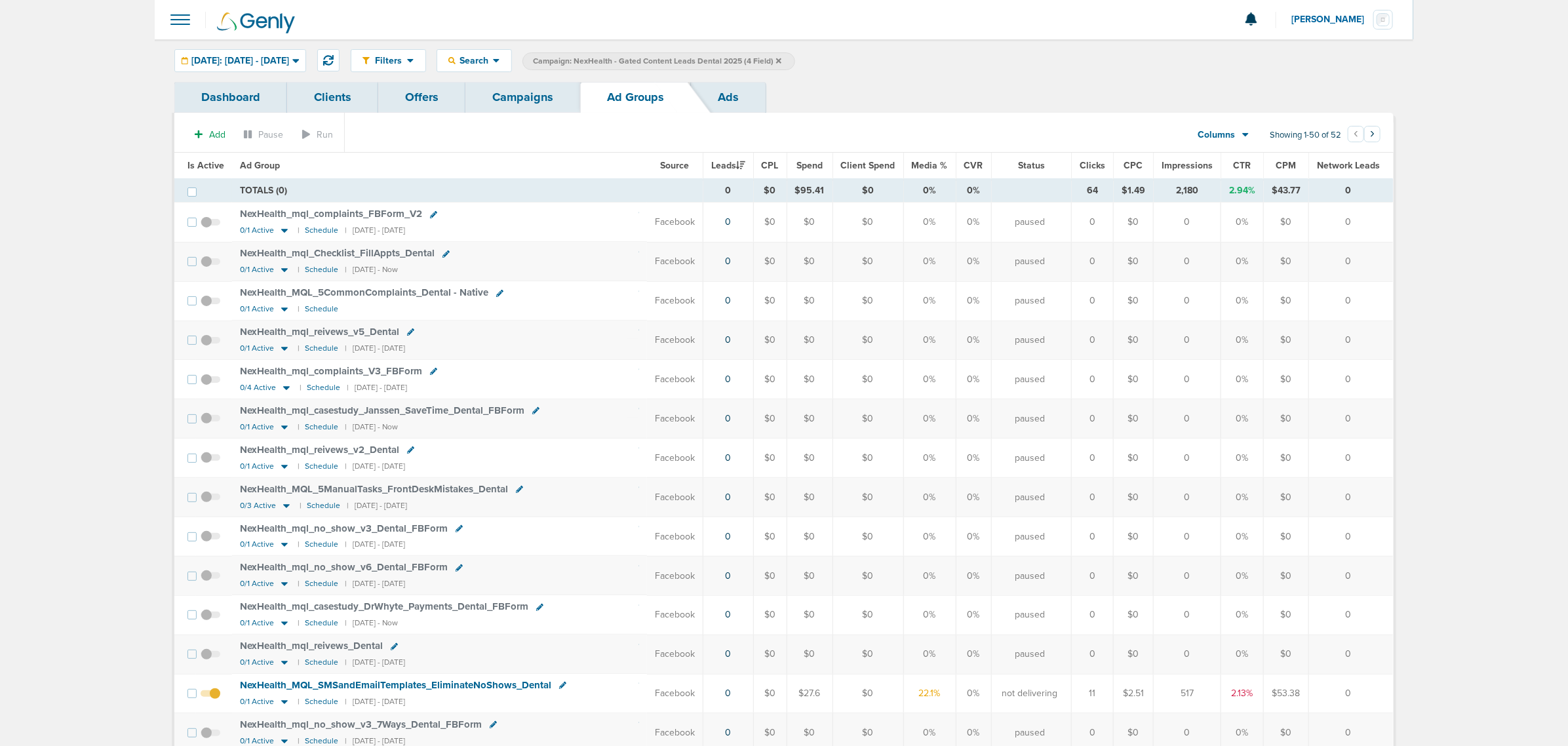
click at [207, 165] on span "Is Active" at bounding box center [206, 165] width 37 height 11
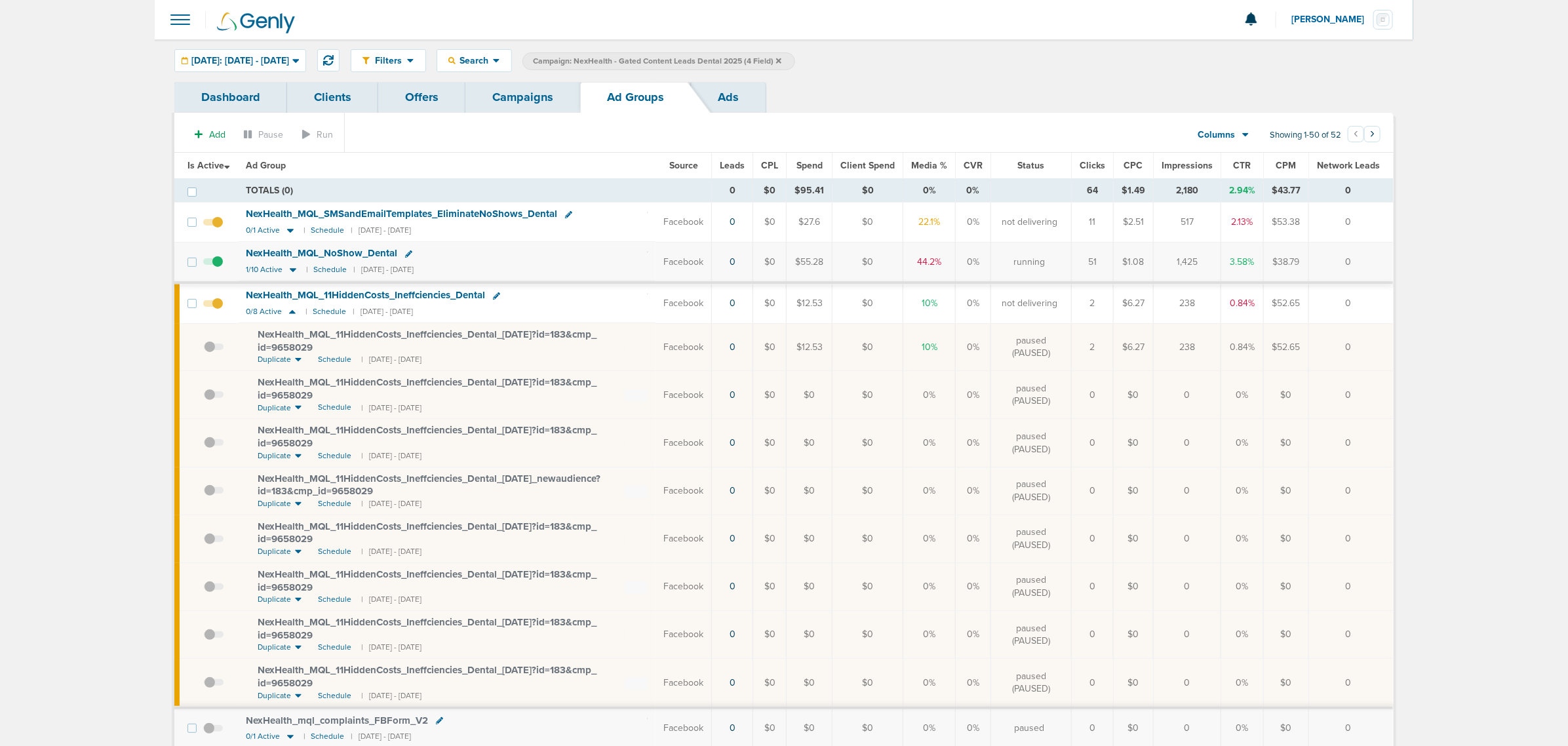
click at [220, 229] on span at bounding box center [213, 229] width 20 height 0
click at [213, 225] on input "checkbox" at bounding box center [213, 225] width 0 height 0
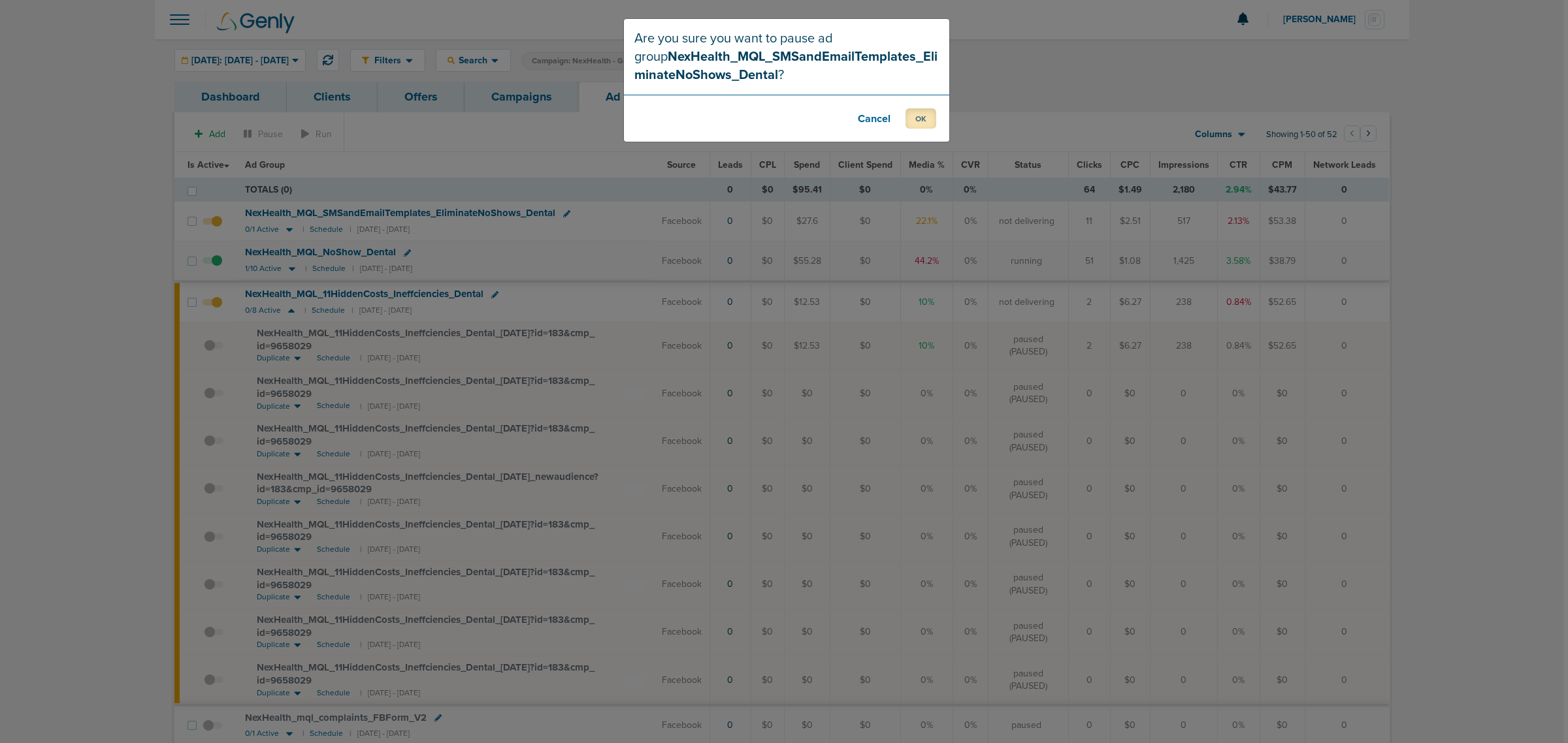
click at [920, 121] on button "OK" at bounding box center [921, 118] width 31 height 20
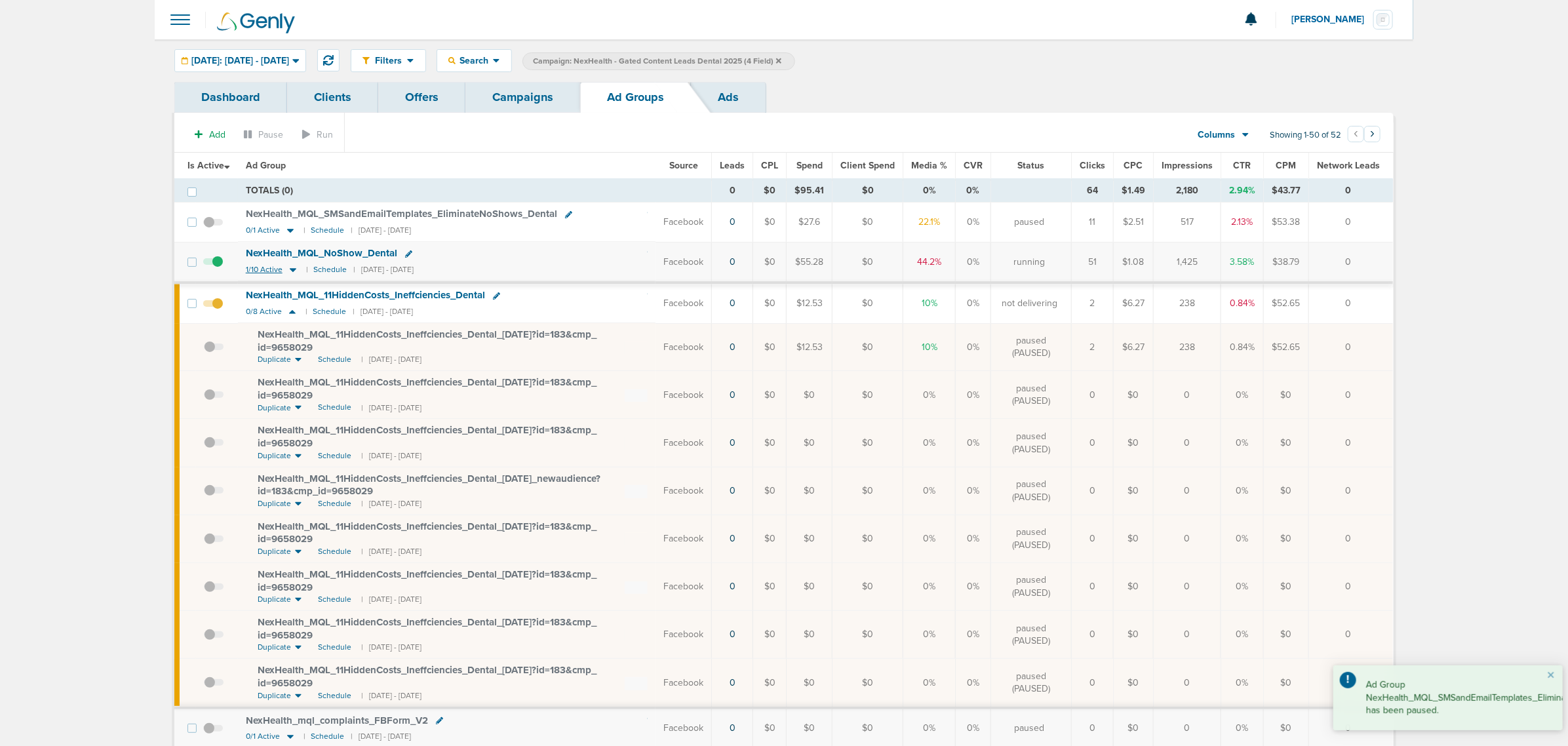
click at [293, 271] on icon at bounding box center [293, 271] width 7 height 4
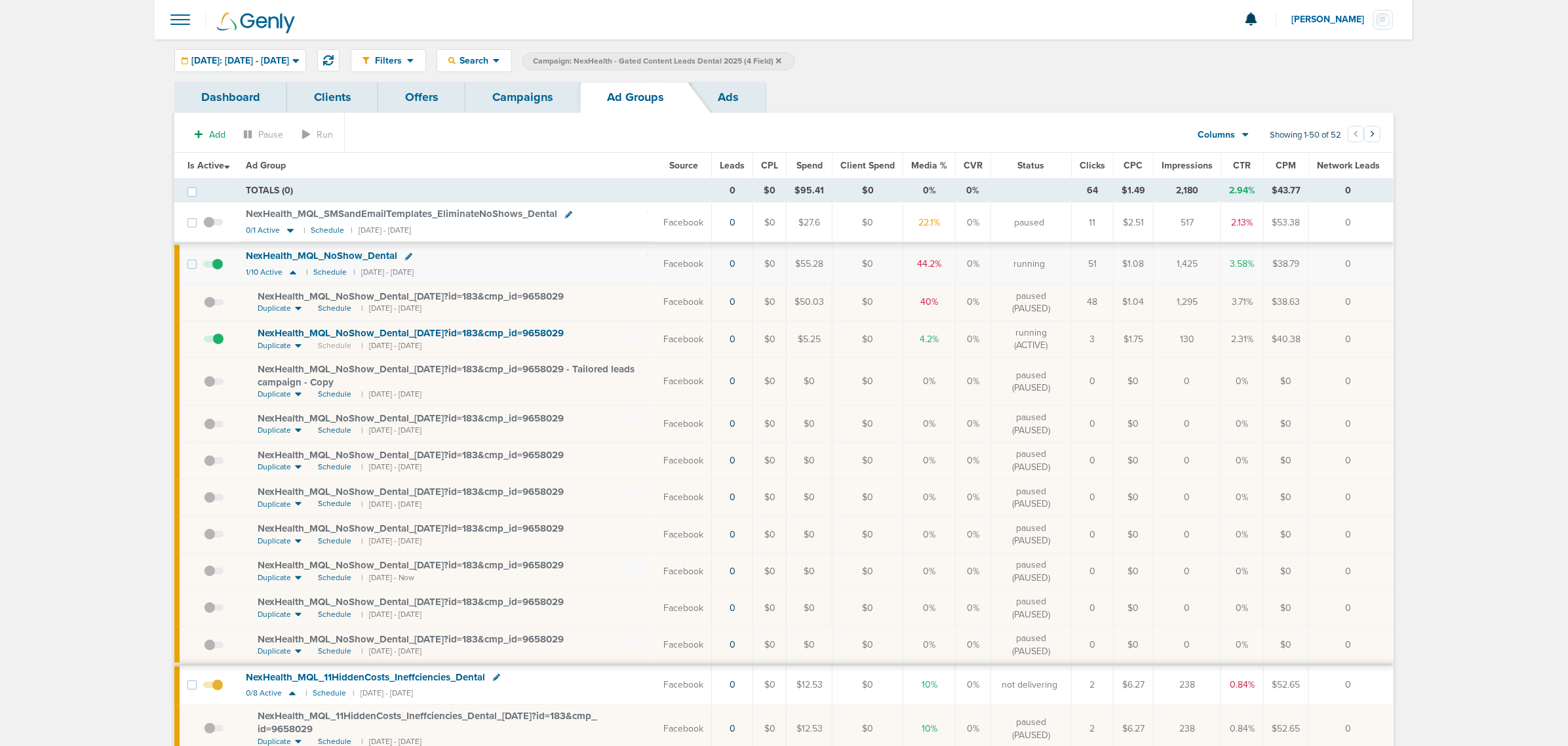
click at [487, 335] on span "NexHealth_ MQL_ NoShow_ Dental_ 09.05.25?id=183&cmp_ id=9658029" at bounding box center [410, 333] width 306 height 12
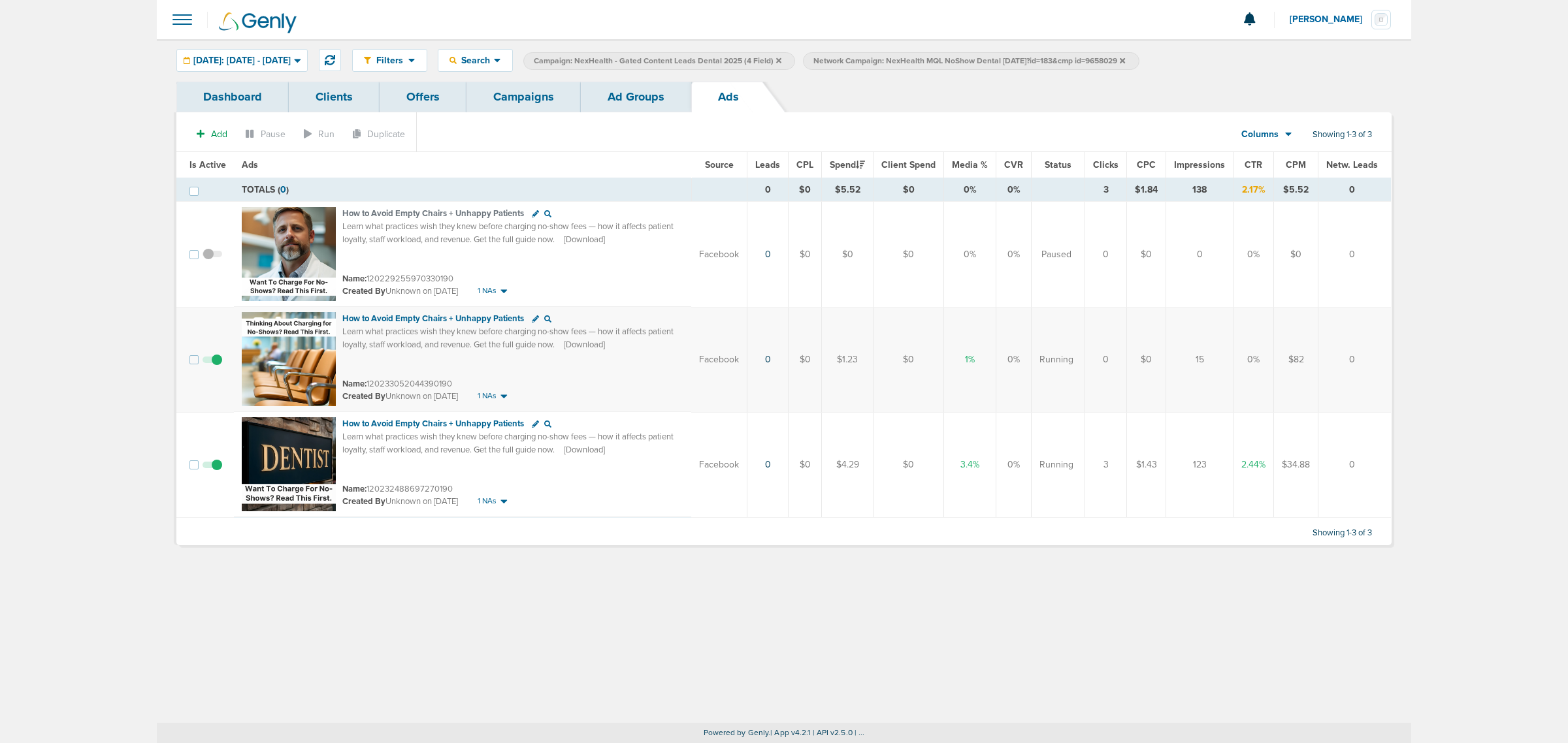
click at [536, 90] on link "Campaigns" at bounding box center [524, 97] width 115 height 31
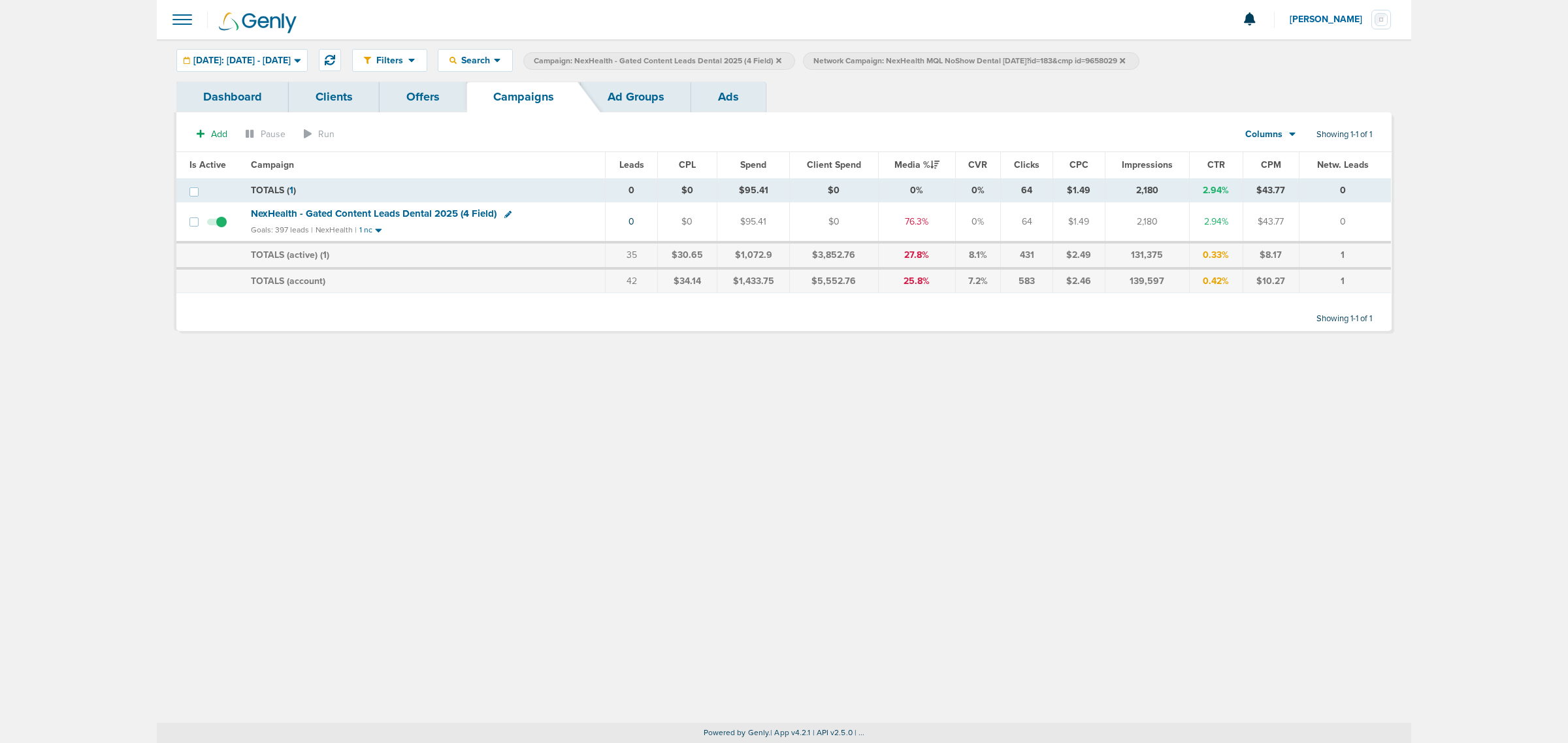
click at [781, 57] on icon at bounding box center [778, 60] width 5 height 5
click at [859, 59] on label "Network Campaign: NexHealth MQL NoShow Dental 09.05.25?id=183&cmp id=9658029" at bounding box center [691, 61] width 336 height 18
click at [846, 59] on icon at bounding box center [843, 60] width 5 height 5
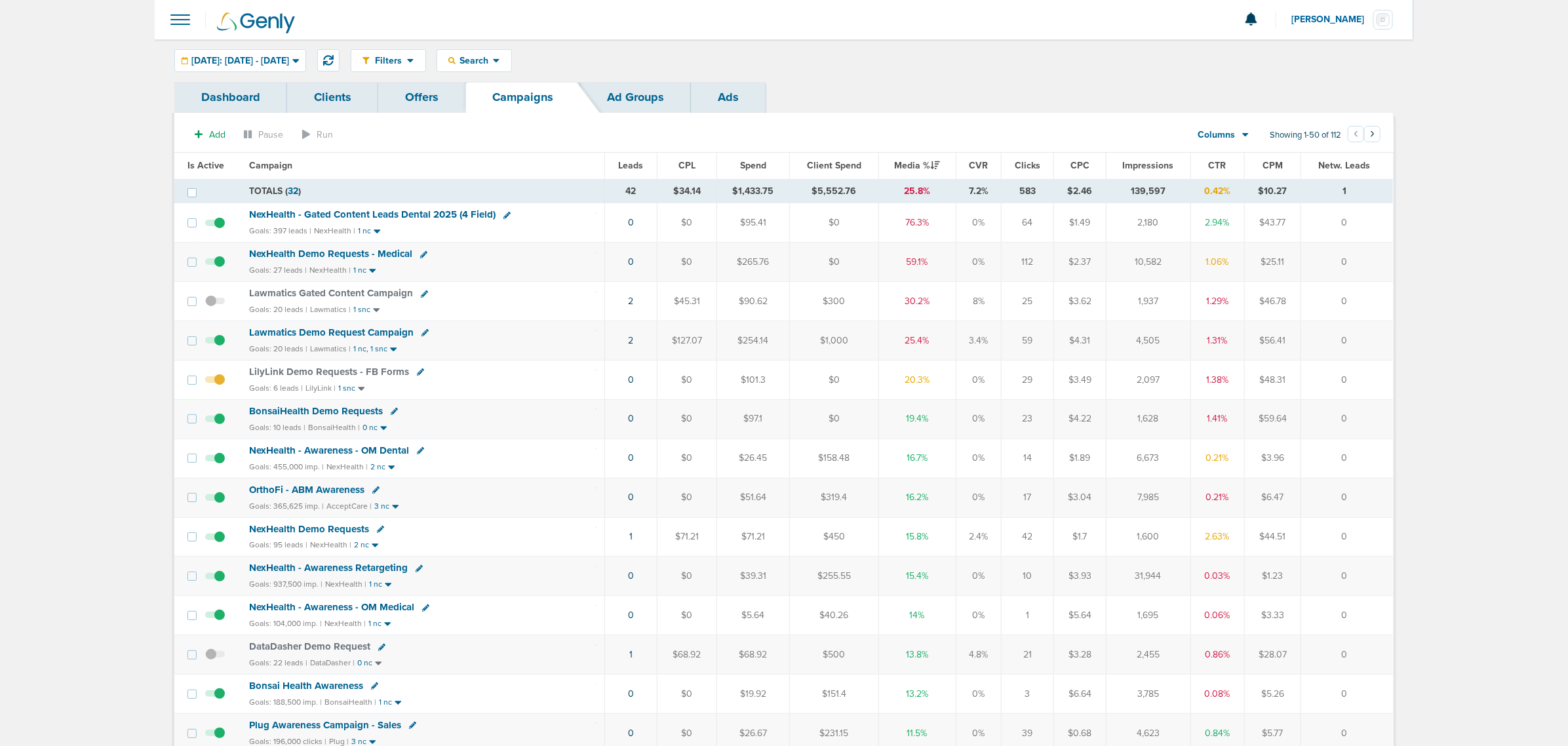
drag, startPoint x: 539, startPoint y: 391, endPoint x: 1351, endPoint y: 378, distance: 812.1
click at [1351, 378] on tr "LilyLink Demo Requests - FB Forms Goals: 6 leads | LilyLink | 1 snc 0 $0 $101.3…" at bounding box center [784, 380] width 1218 height 40
click at [1351, 378] on td "0" at bounding box center [1347, 380] width 92 height 40
click at [352, 332] on span "Lawmatics Demo Request Campaign" at bounding box center [331, 332] width 165 height 12
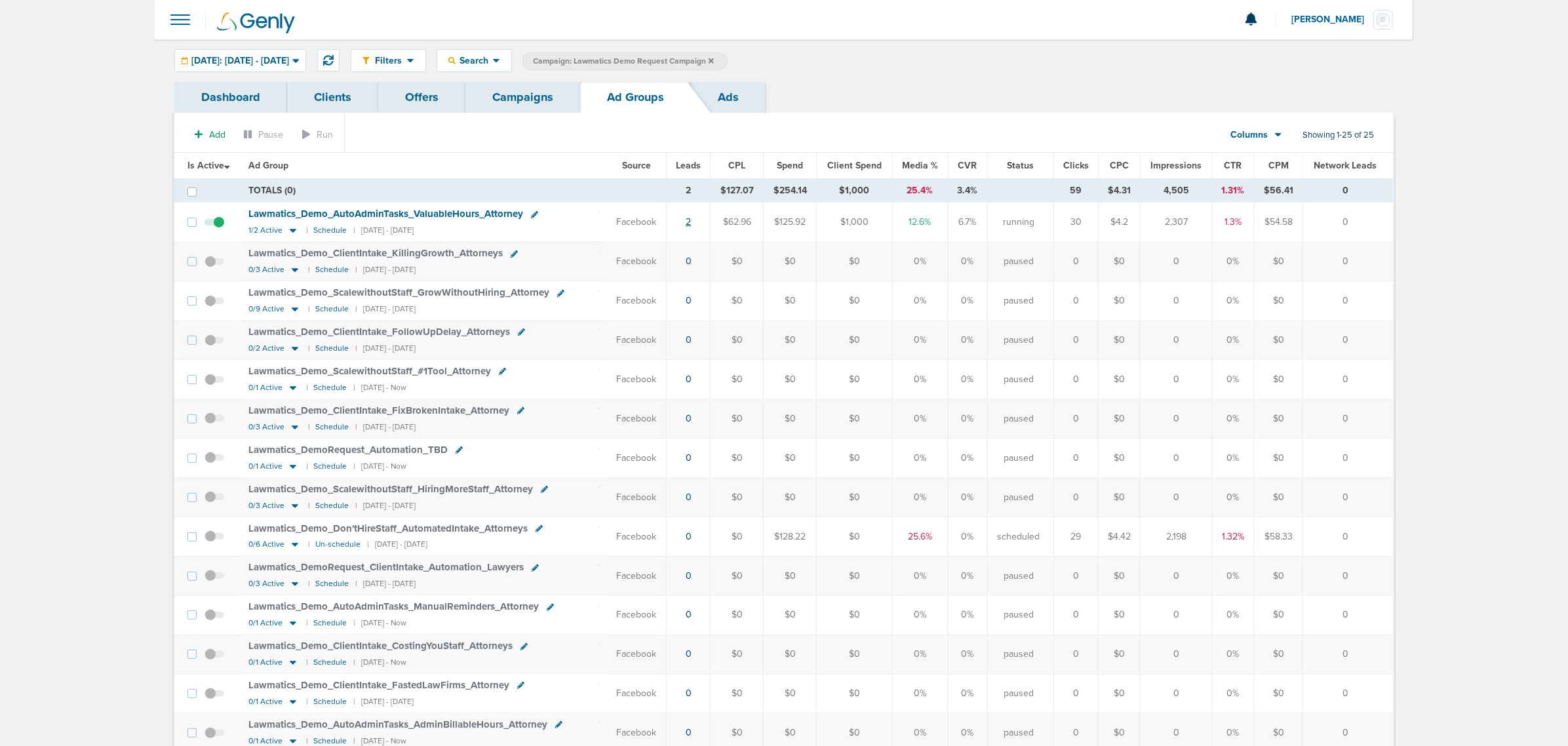
click at [691, 226] on link "2" at bounding box center [689, 221] width 5 height 11
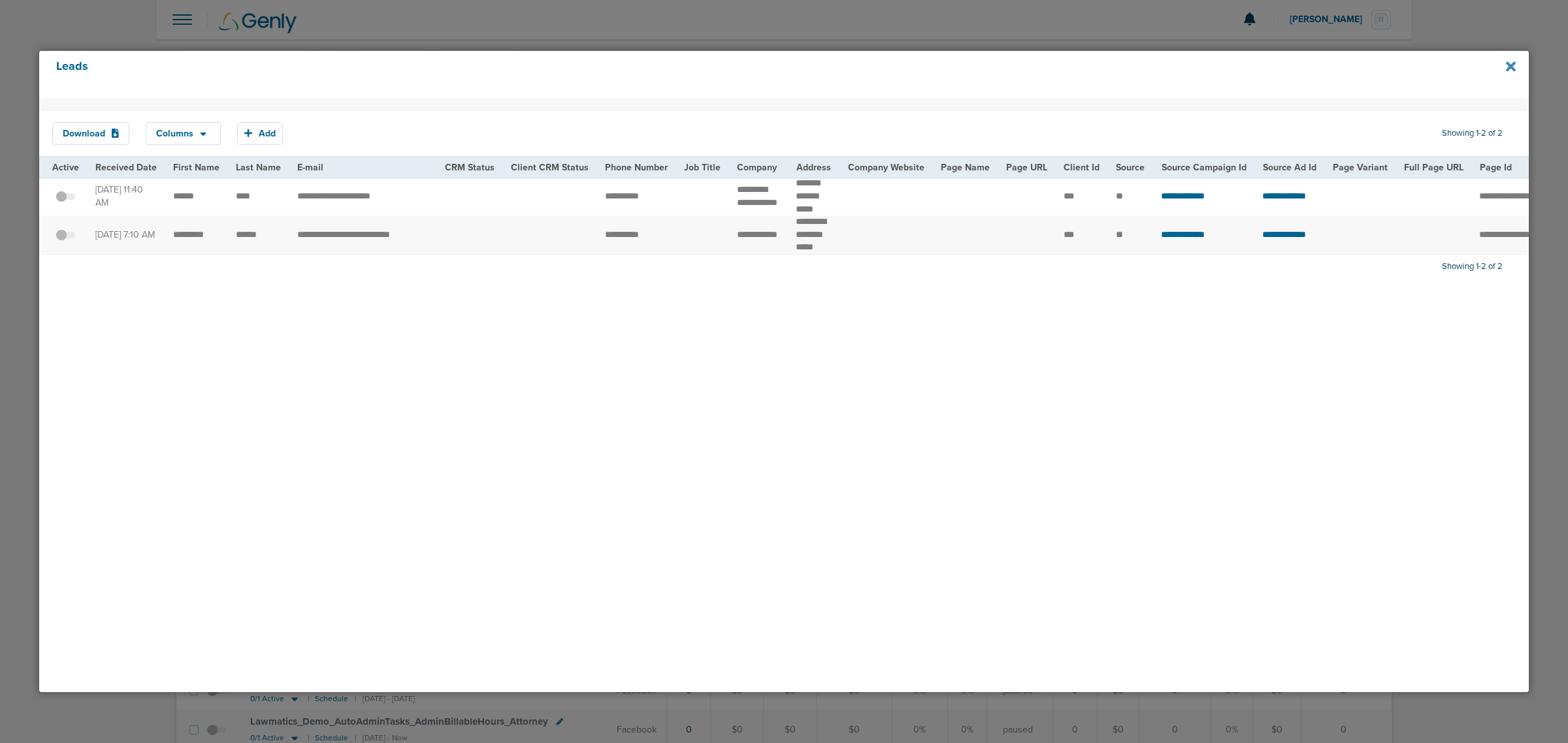
click at [1510, 62] on icon at bounding box center [1510, 66] width 10 height 14
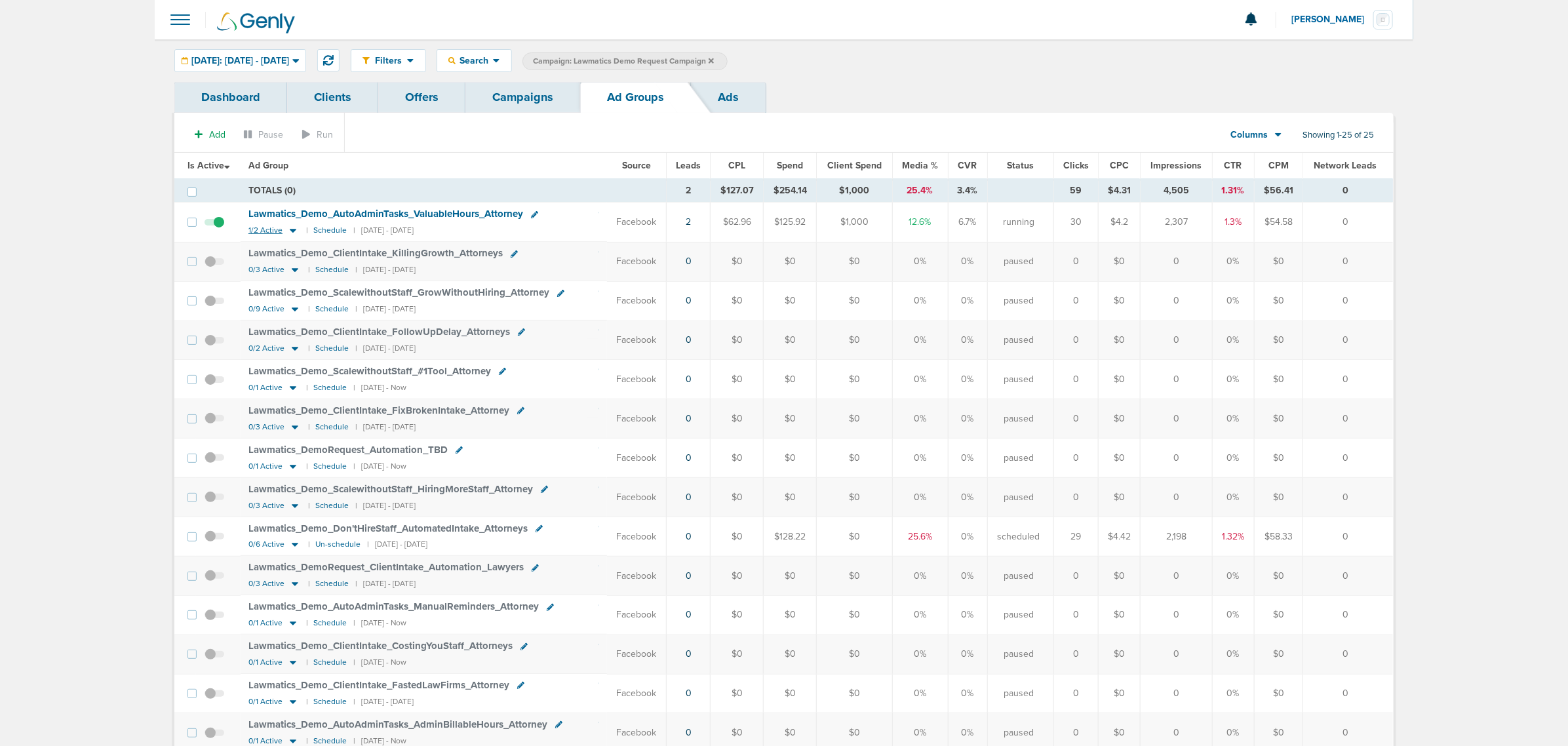
click at [292, 233] on icon at bounding box center [293, 231] width 7 height 4
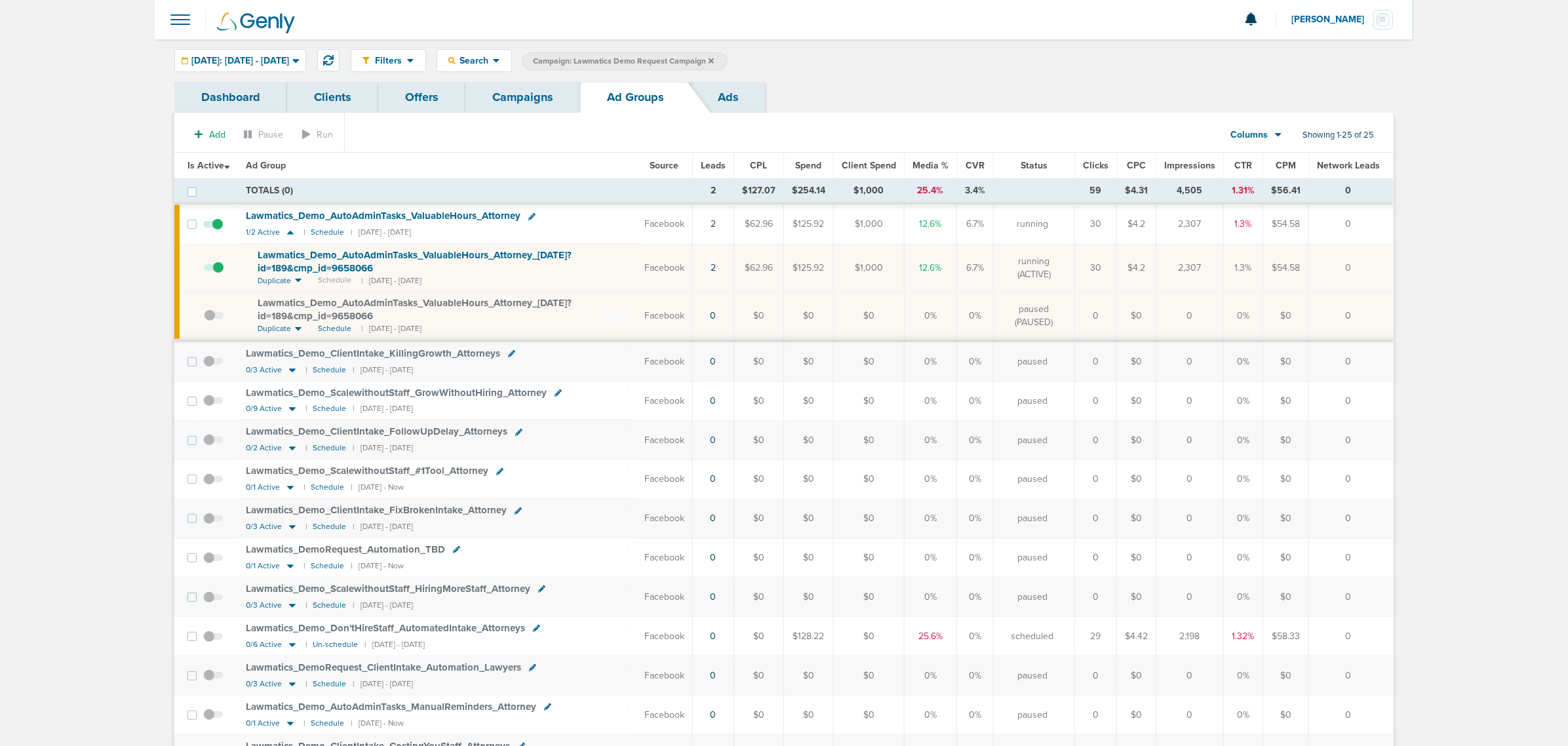
click at [546, 256] on span "Lawmatics_ Demo_ AutoAdminTasks_ ValuableHours_ Attorney_ 09.04.25?id=189&cmp_ …" at bounding box center [414, 262] width 314 height 25
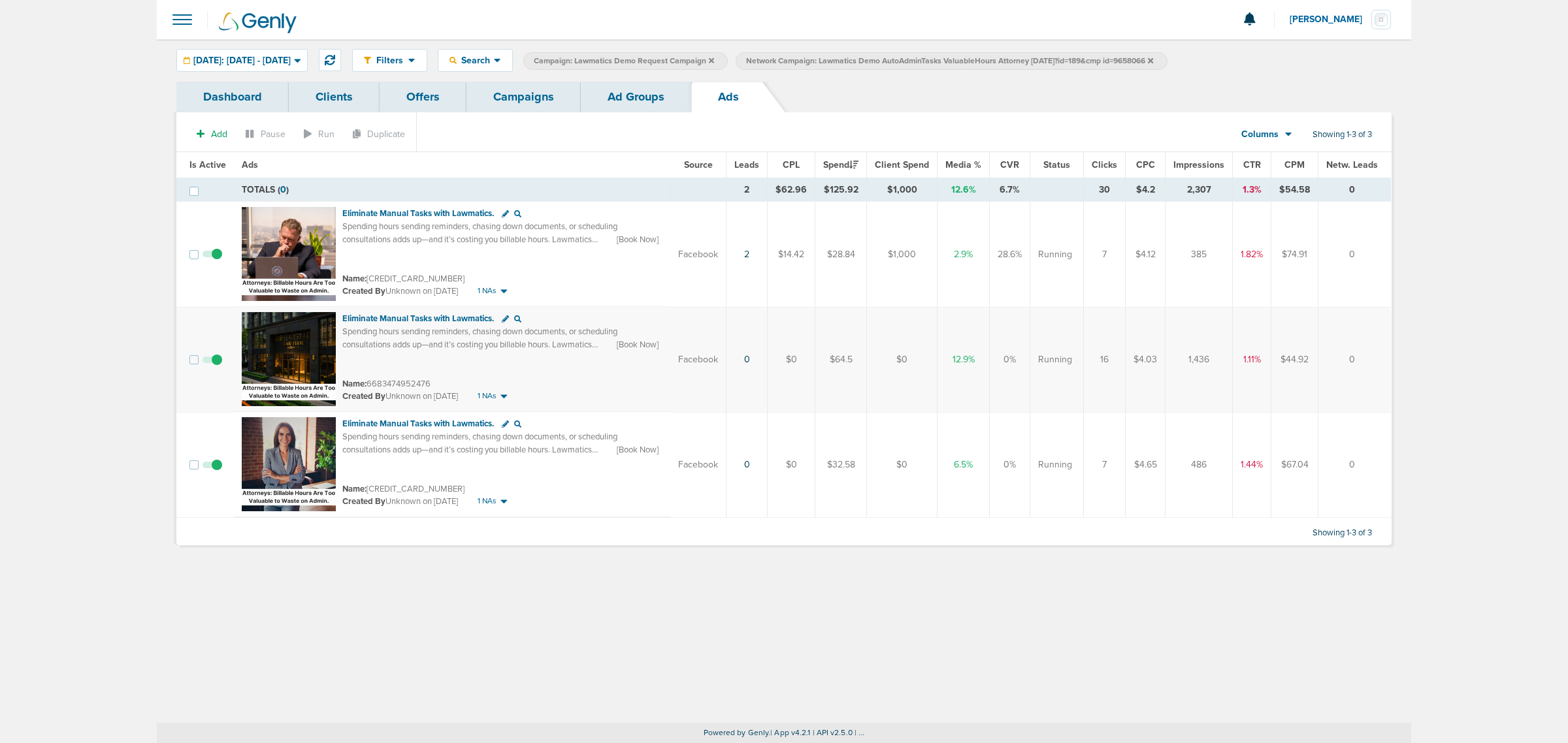
click at [217, 366] on span at bounding box center [212, 366] width 20 height 0
click at [212, 363] on input "checkbox" at bounding box center [212, 363] width 0 height 0
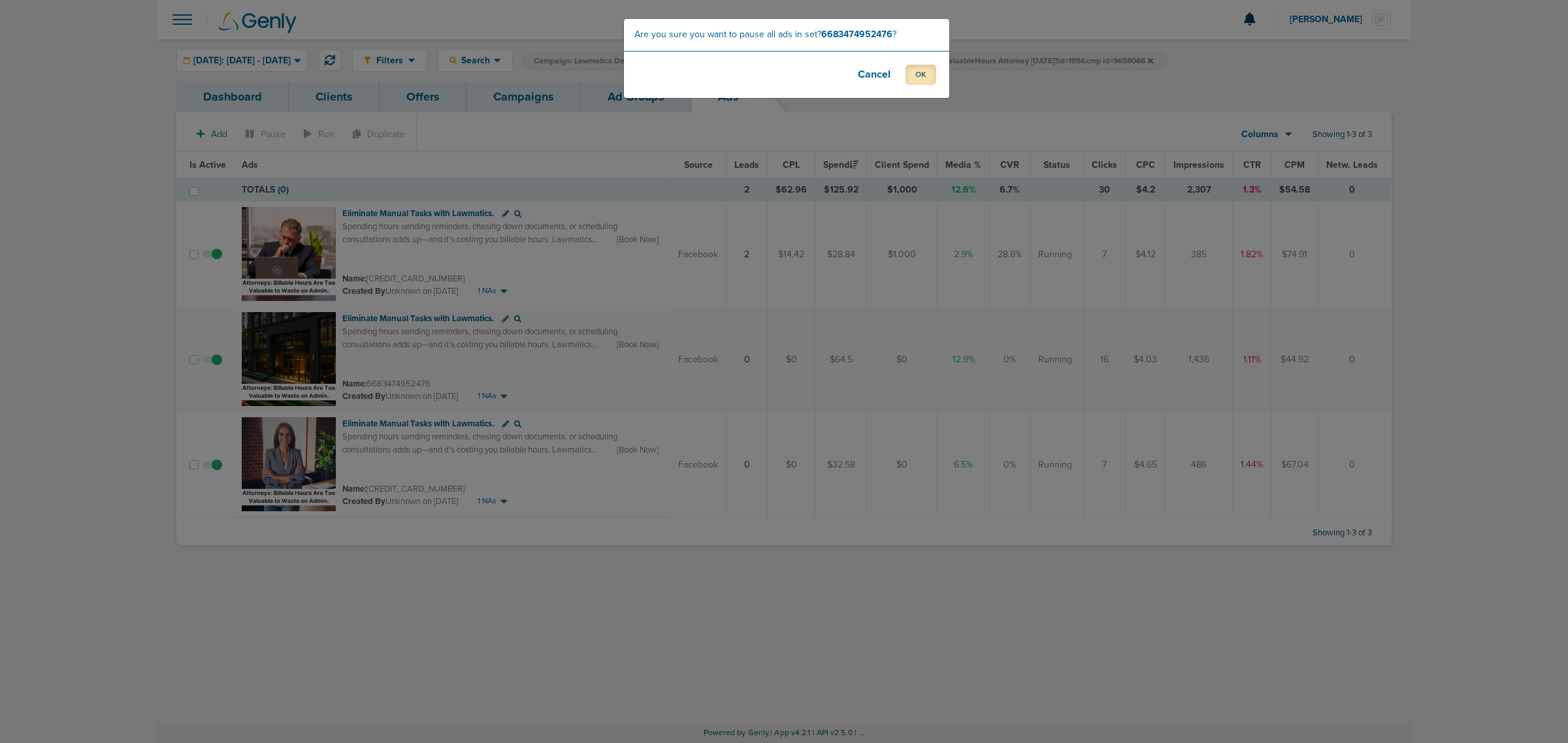
click at [929, 67] on button "OK" at bounding box center [921, 74] width 31 height 20
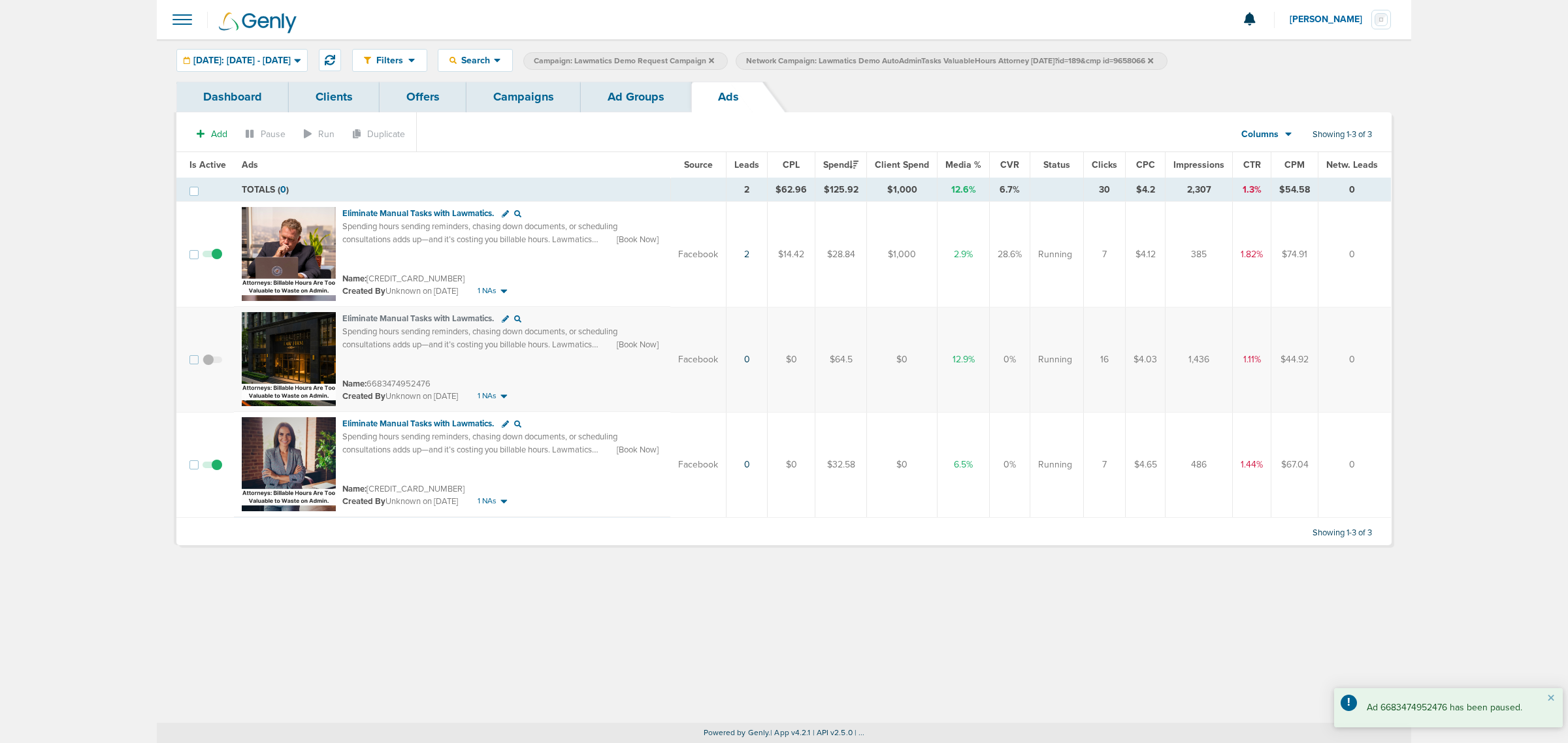
click at [567, 101] on link "Campaigns" at bounding box center [524, 97] width 115 height 31
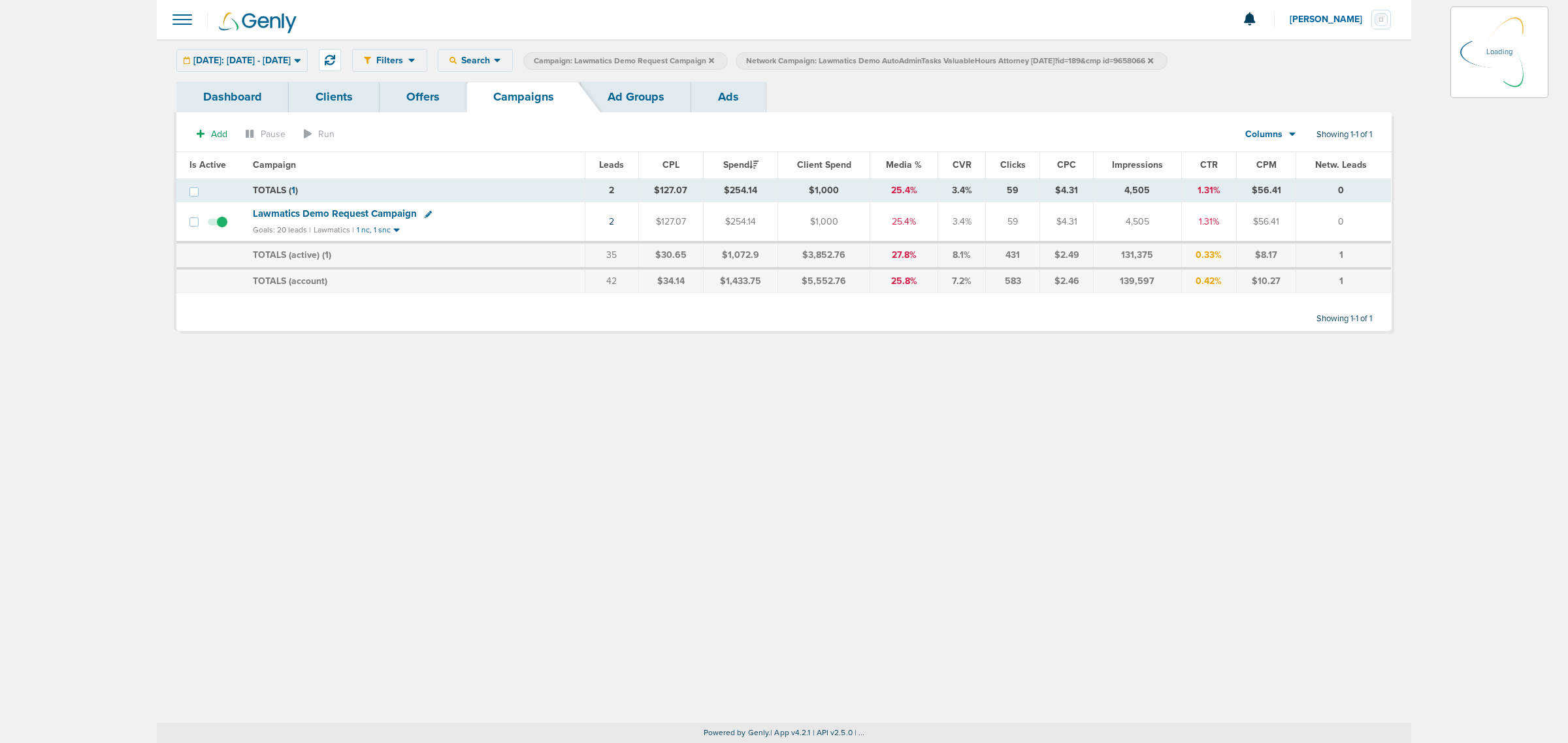
click at [714, 61] on icon at bounding box center [711, 60] width 5 height 5
click at [940, 61] on icon at bounding box center [938, 61] width 5 height 8
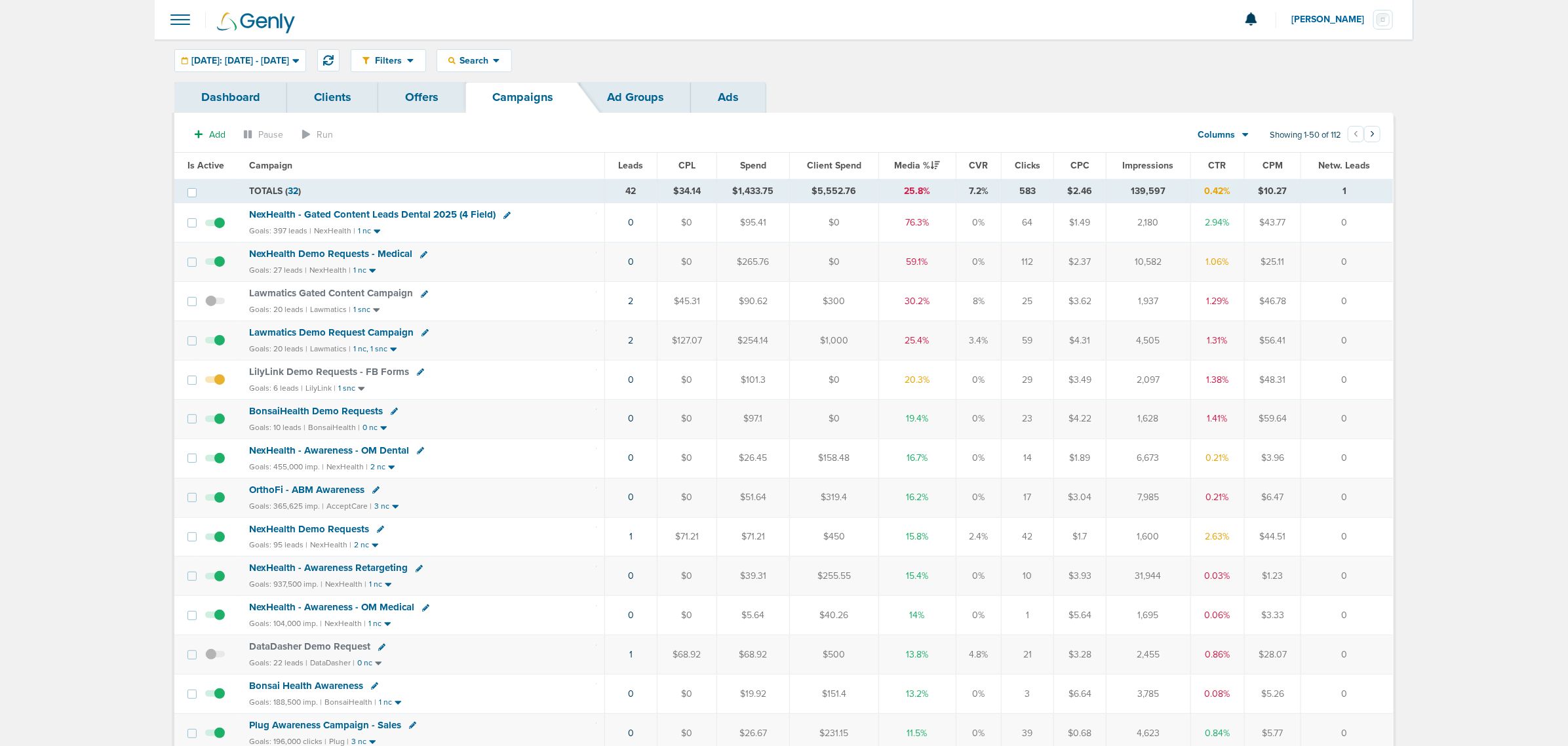
drag, startPoint x: 574, startPoint y: 270, endPoint x: 1368, endPoint y: 267, distance: 794.0
click at [1368, 267] on tr "NexHealth Demo Requests - Medical Goals: 27 leads | NexHealth | 1 nc 0 $0 $265.…" at bounding box center [784, 262] width 1218 height 40
click at [1368, 267] on td "0" at bounding box center [1347, 262] width 92 height 40
click at [513, 267] on div "Goals: 27 leads | NexHealth | 1 nc" at bounding box center [423, 270] width 348 height 11
click at [381, 254] on span "NexHealth Demo Requests - Medical" at bounding box center [330, 254] width 163 height 12
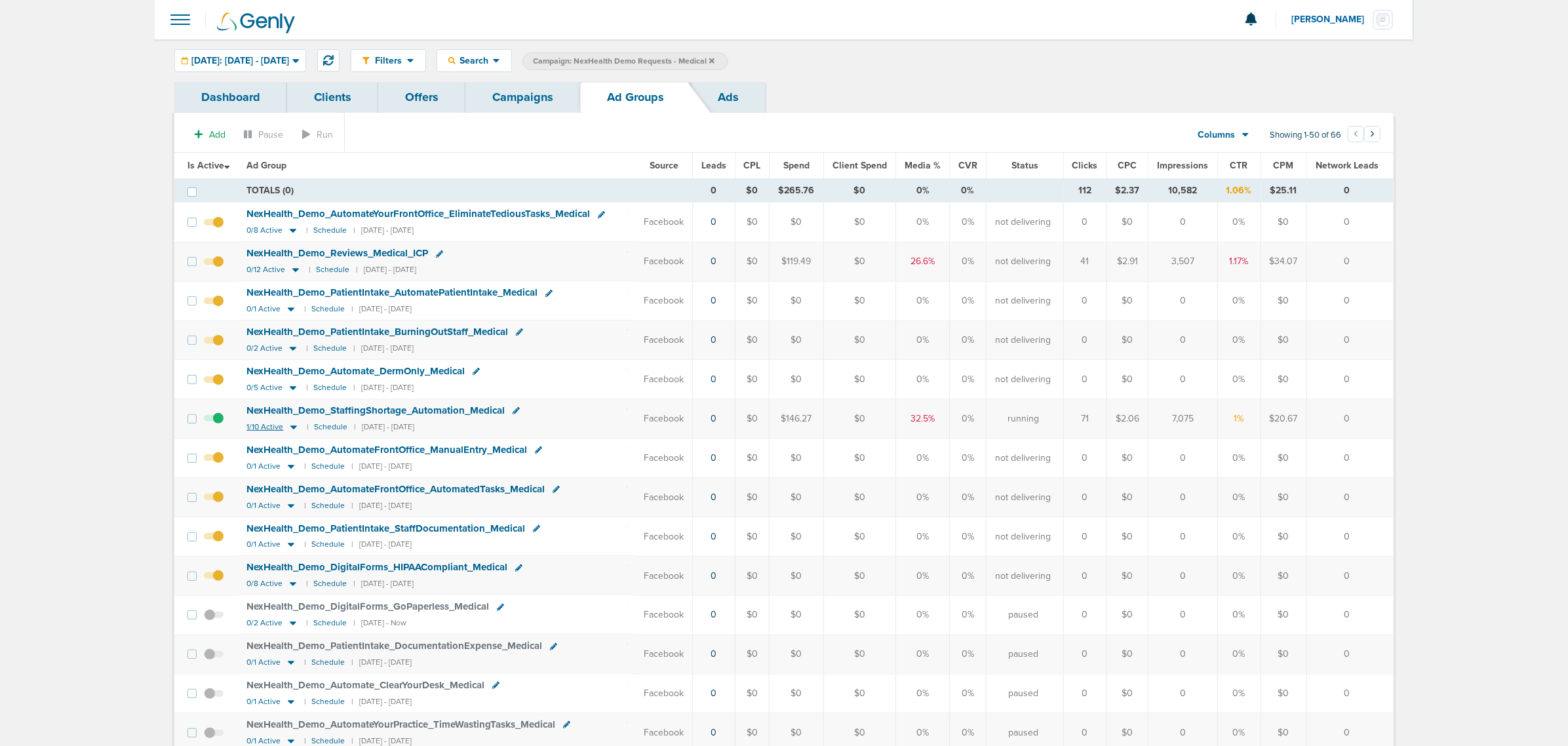
click at [293, 429] on icon at bounding box center [294, 428] width 7 height 4
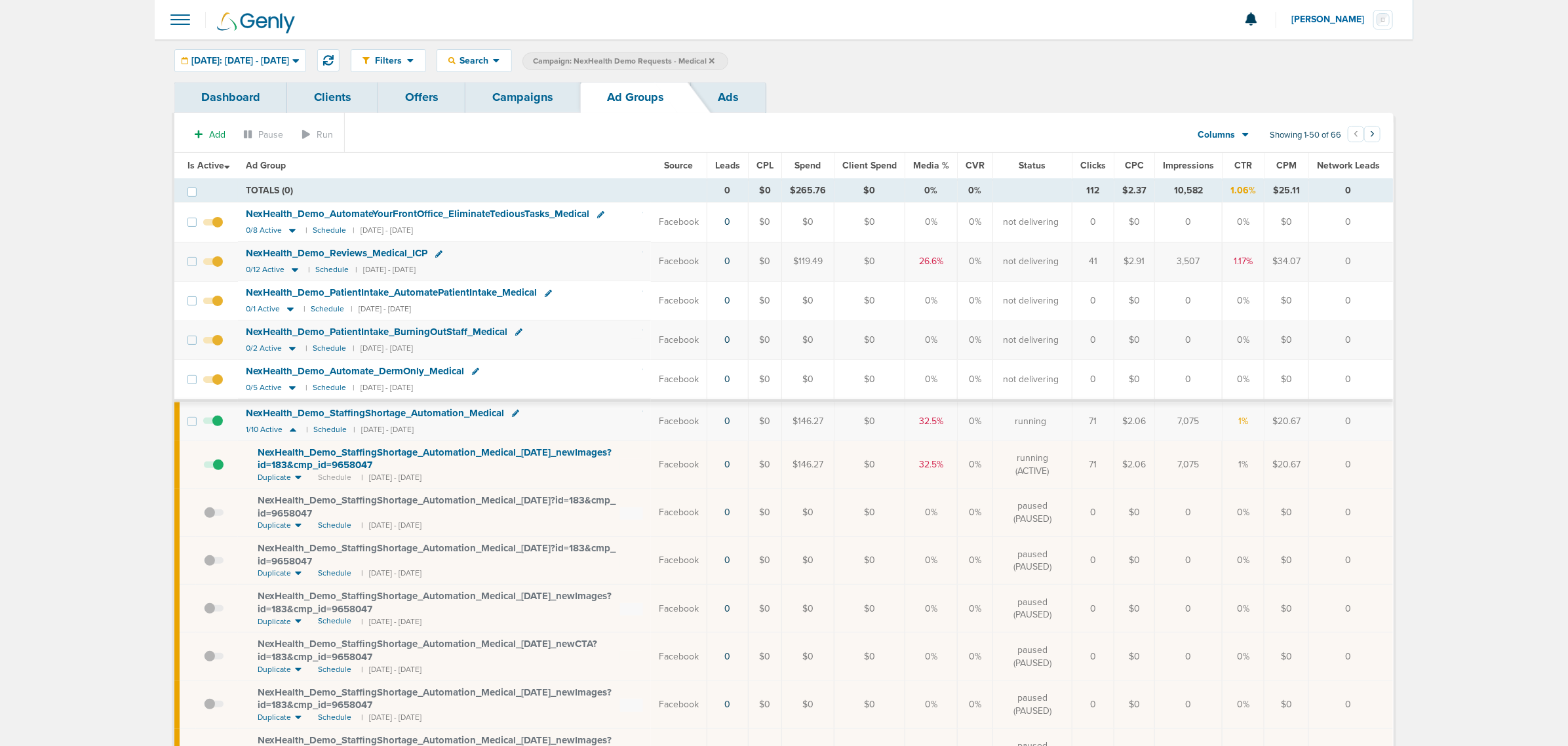
click at [216, 471] on span at bounding box center [213, 471] width 20 height 0
click at [204, 467] on input "checkbox" at bounding box center [204, 467] width 0 height 0
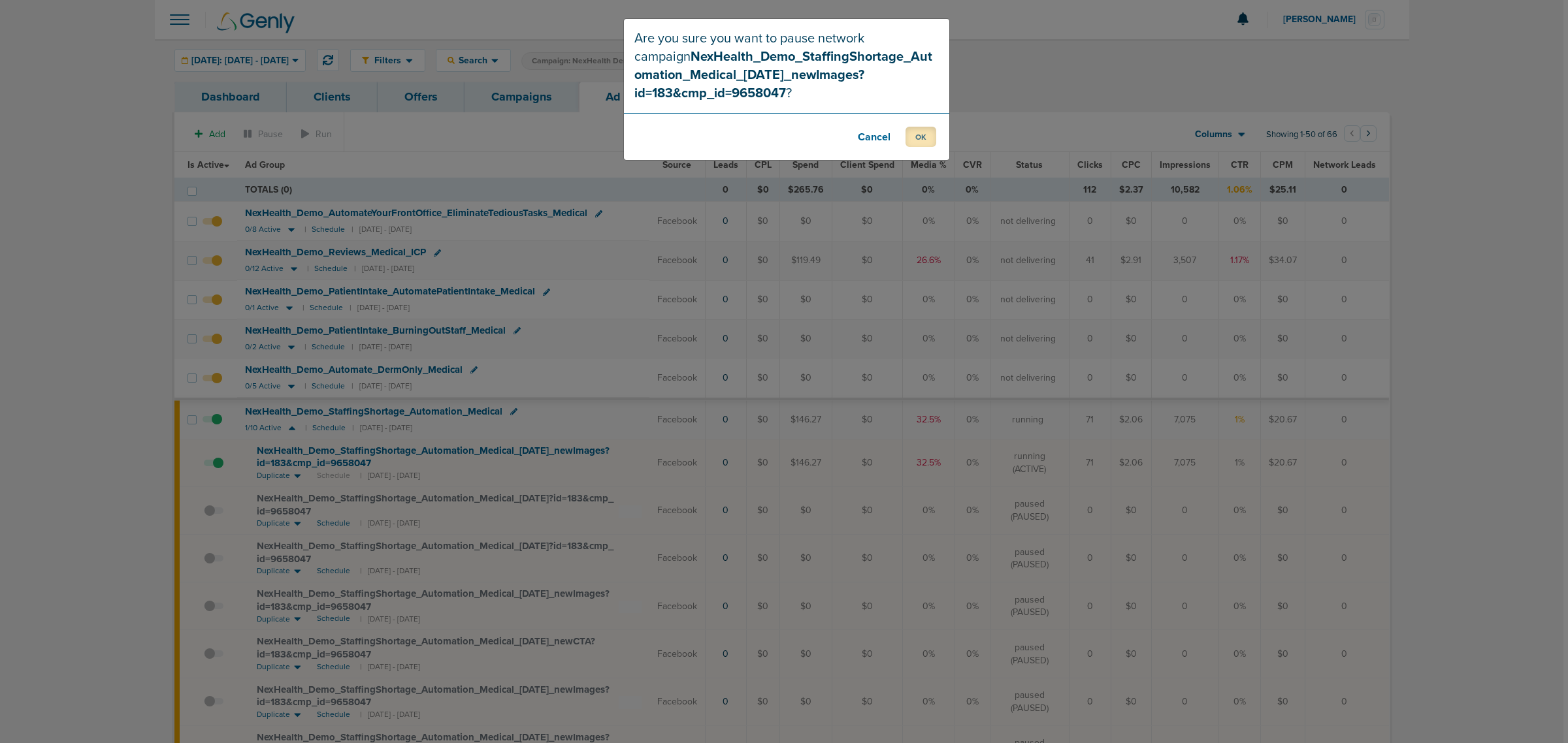
click at [927, 134] on button "OK" at bounding box center [921, 136] width 31 height 20
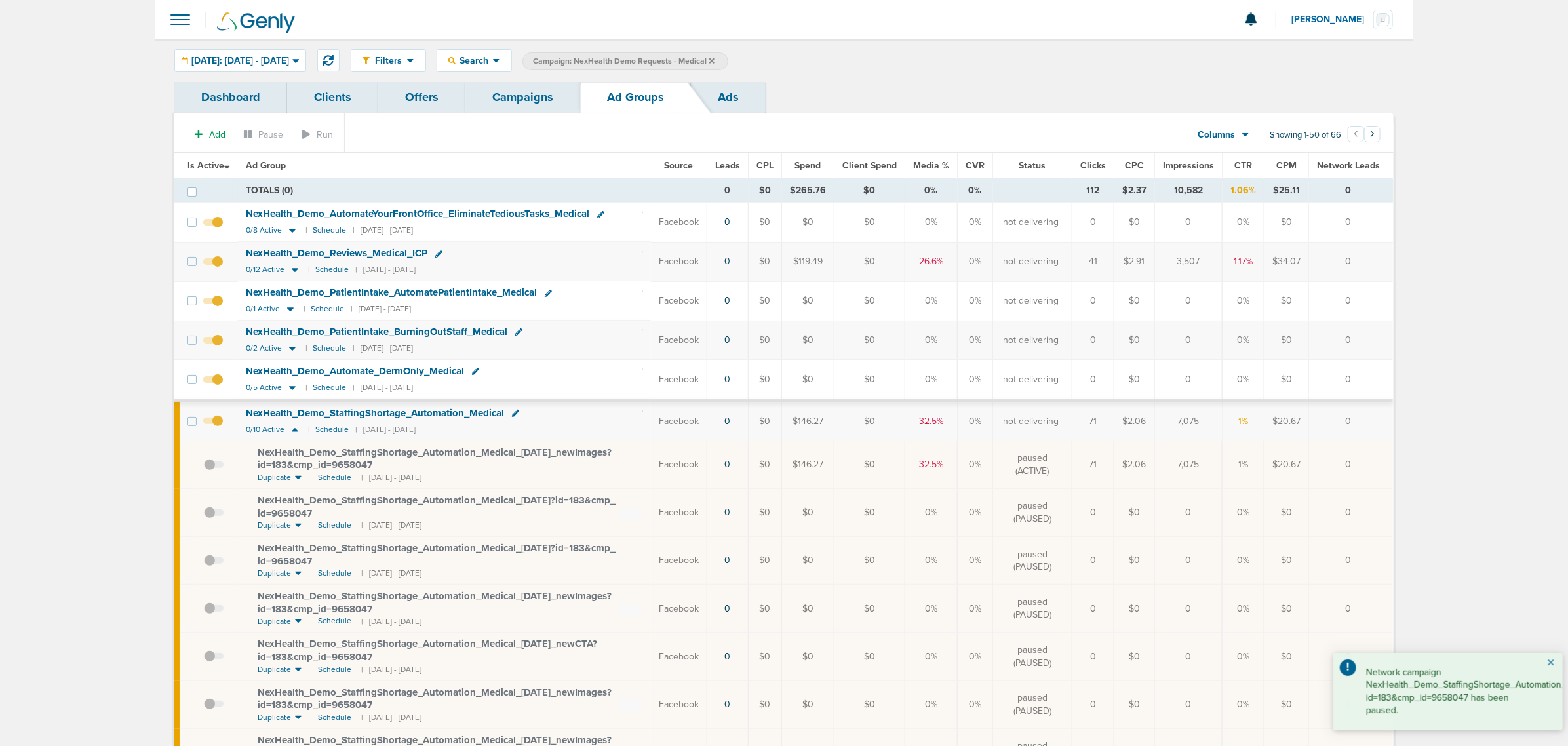
click at [1551, 661] on button "×" at bounding box center [1551, 663] width 8 height 16
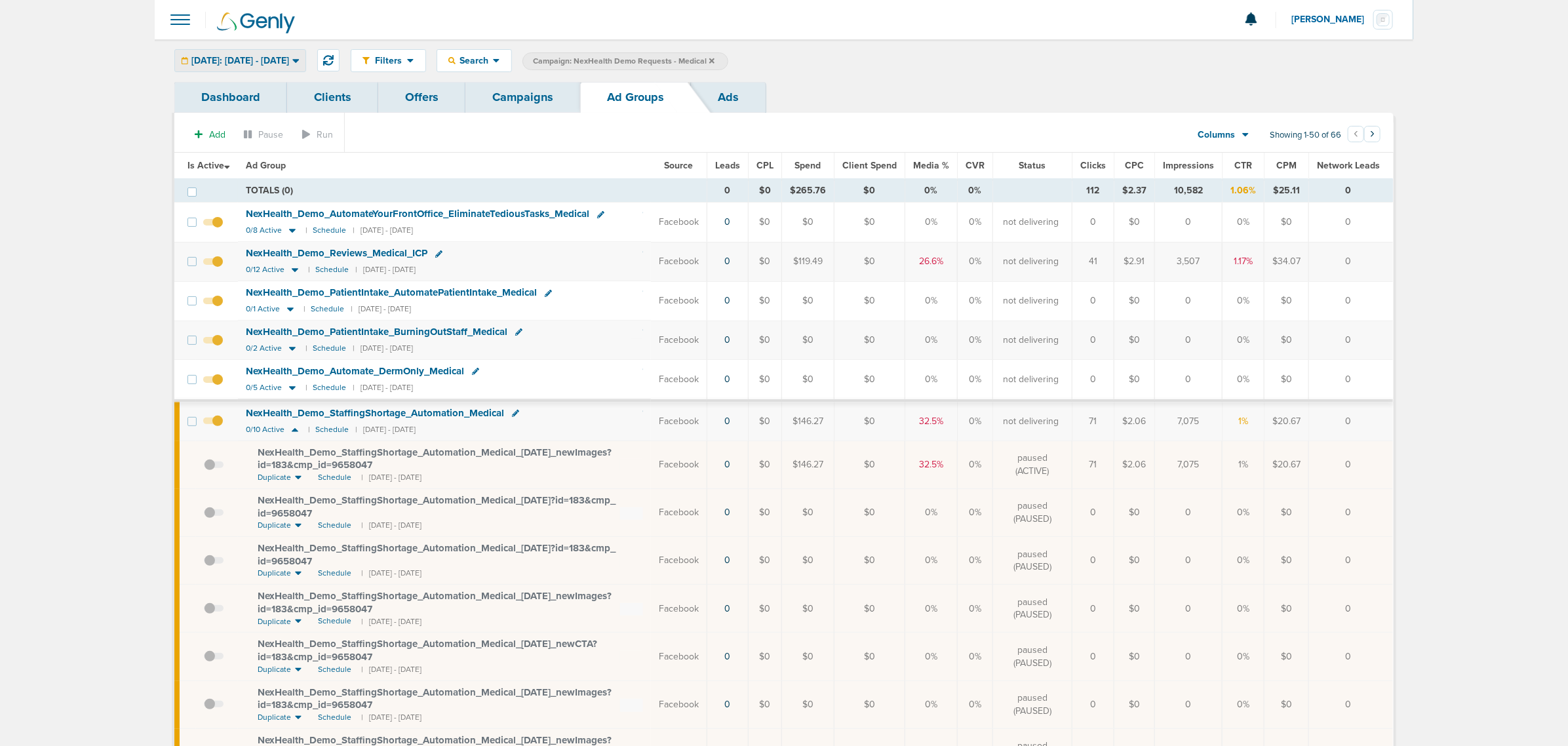
click at [247, 50] on div "Today: 09.05.2025 - 09.05.2025" at bounding box center [240, 60] width 130 height 22
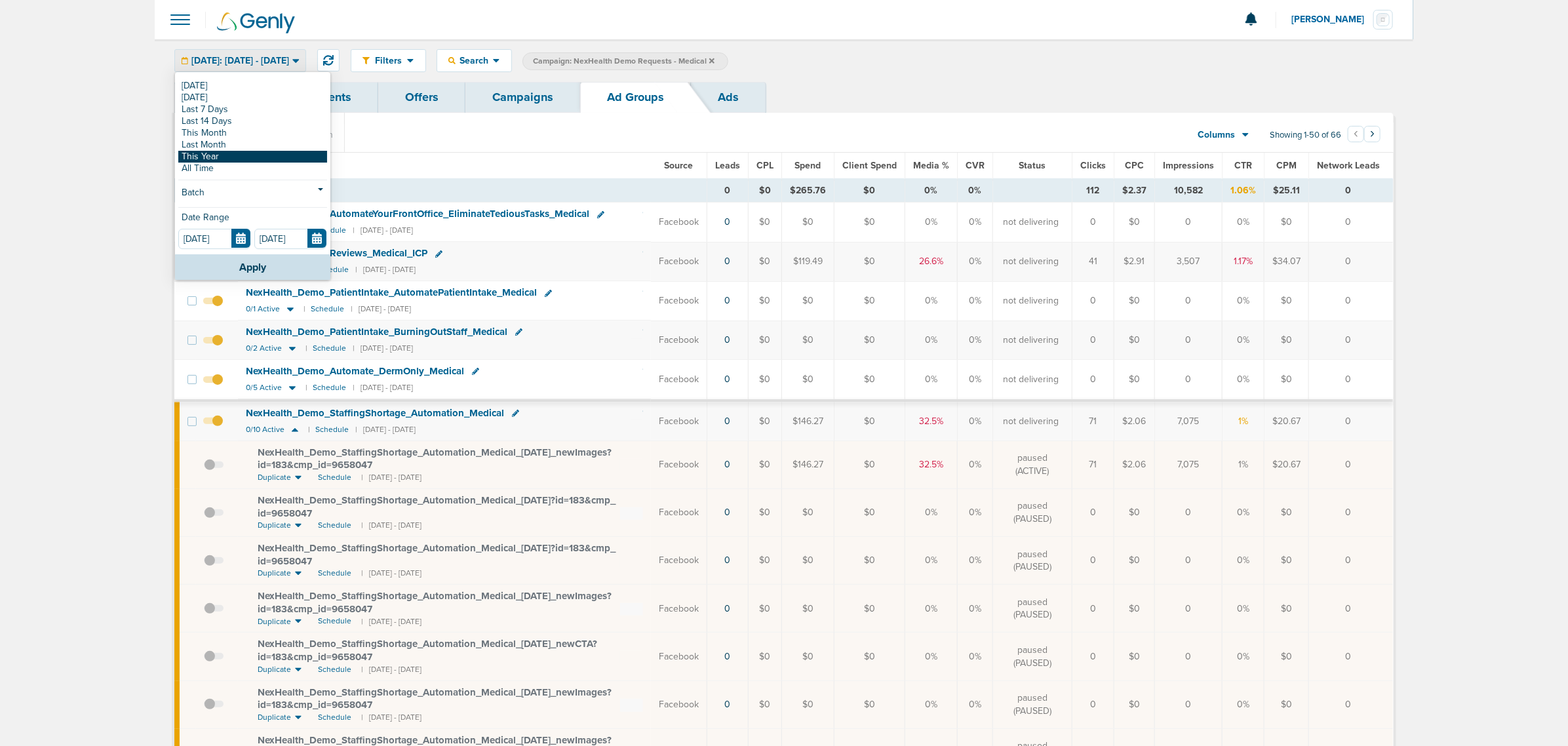
click at [237, 157] on link "This Year" at bounding box center [252, 157] width 149 height 12
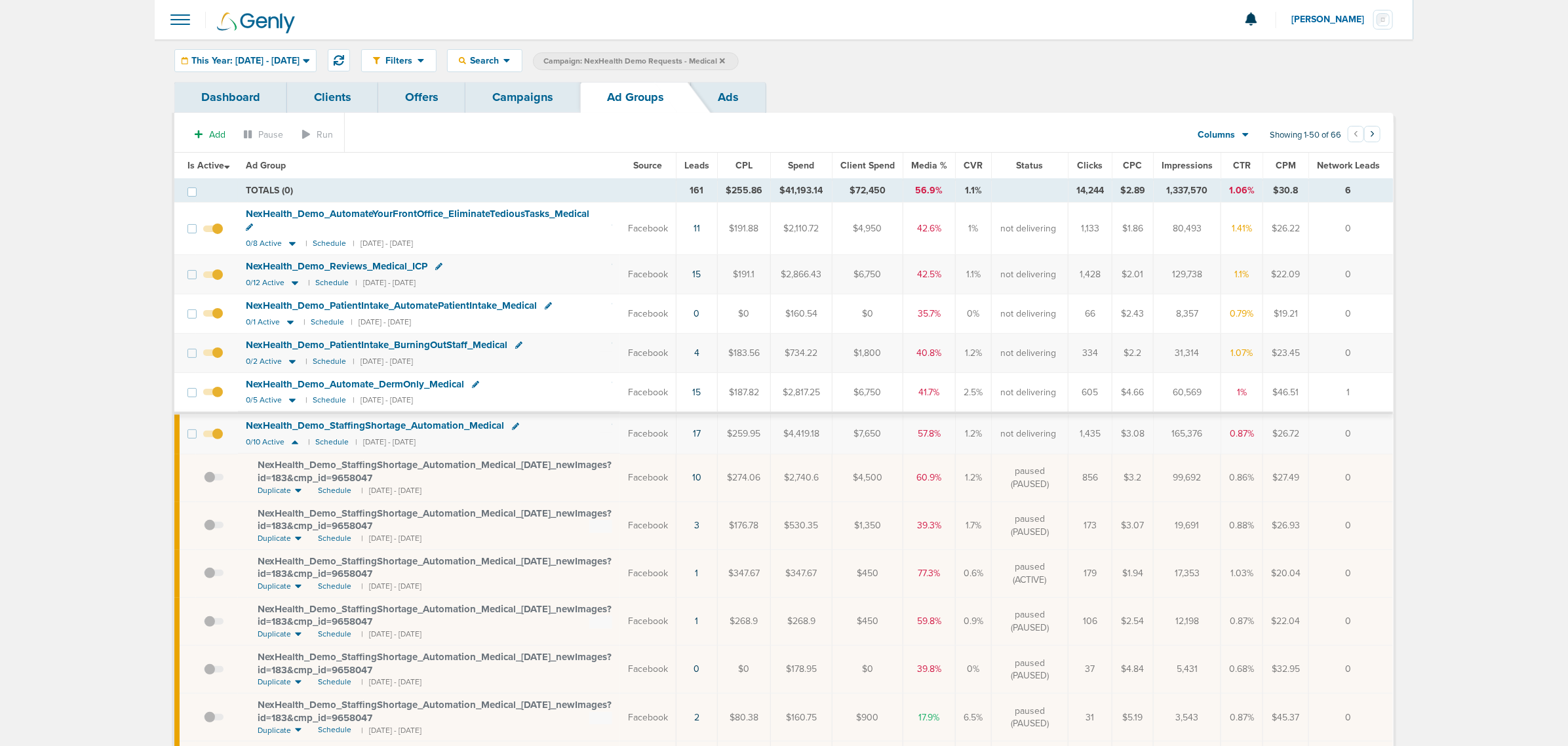
click at [708, 165] on span "Leads" at bounding box center [697, 165] width 25 height 11
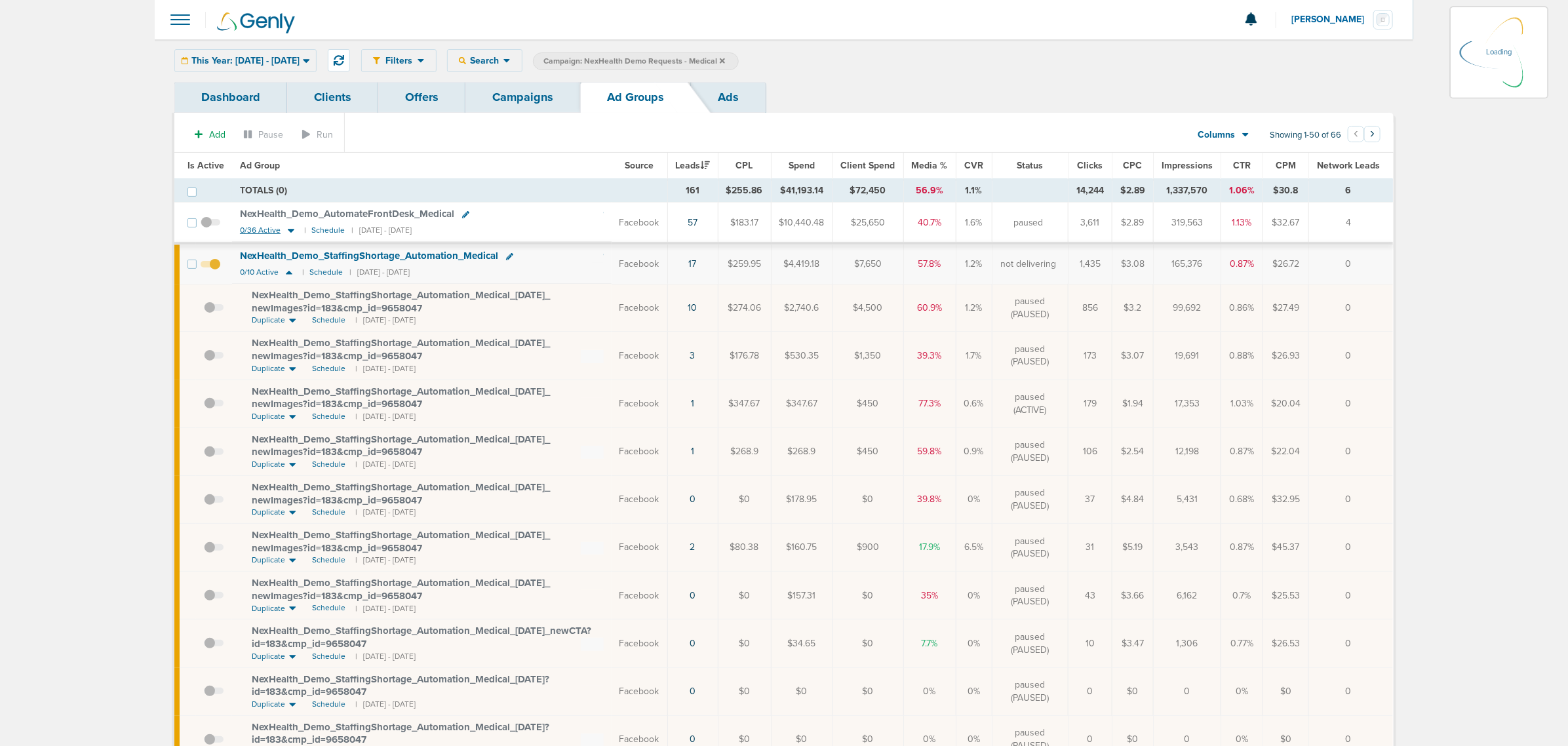
click at [289, 233] on icon at bounding box center [291, 231] width 7 height 4
click at [289, 227] on icon at bounding box center [291, 230] width 13 height 11
click at [289, 229] on icon at bounding box center [291, 230] width 13 height 11
click at [318, 211] on span "NexHealth_ Demo_ AutomateFrontDesk_ Medical" at bounding box center [347, 213] width 214 height 12
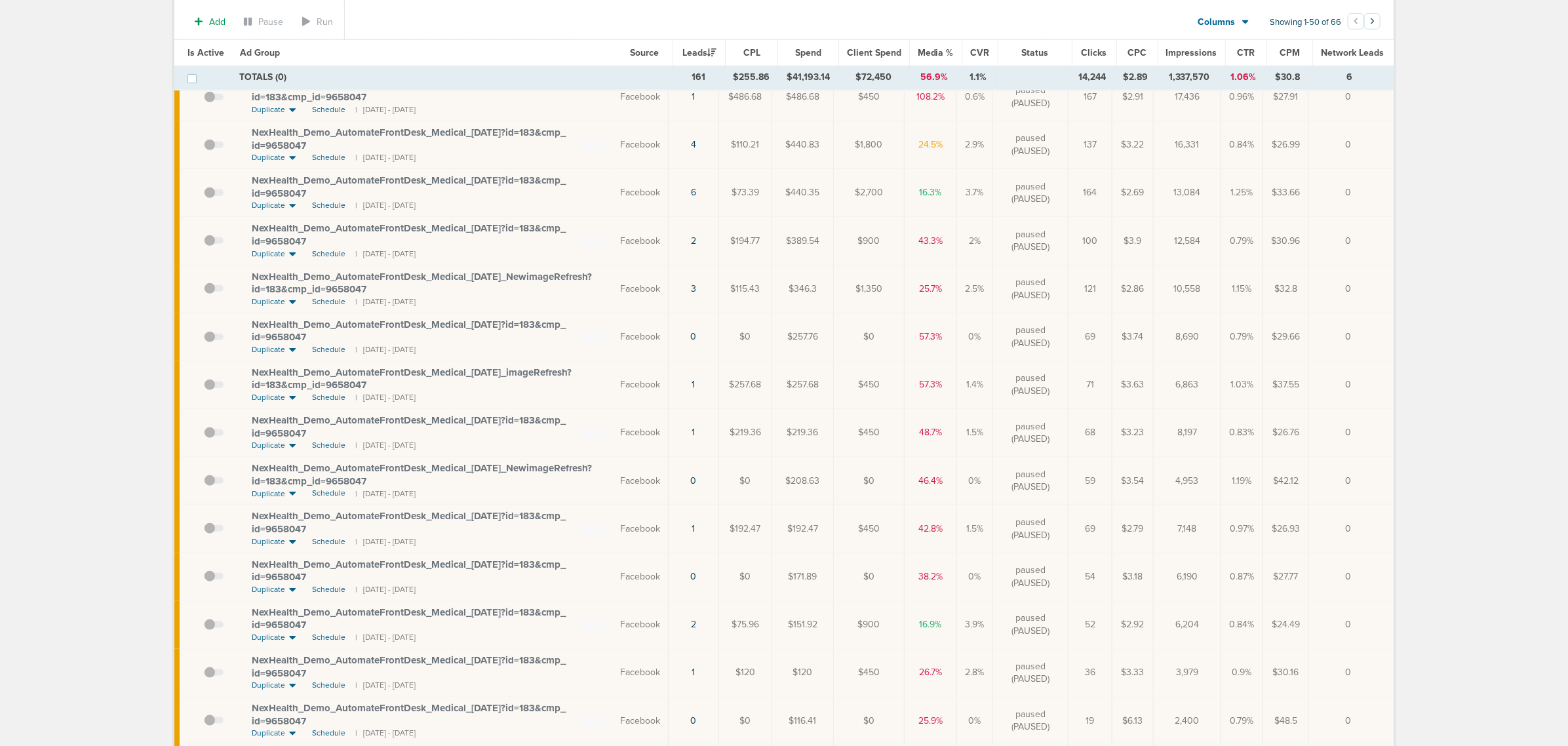
scroll to position [646, 0]
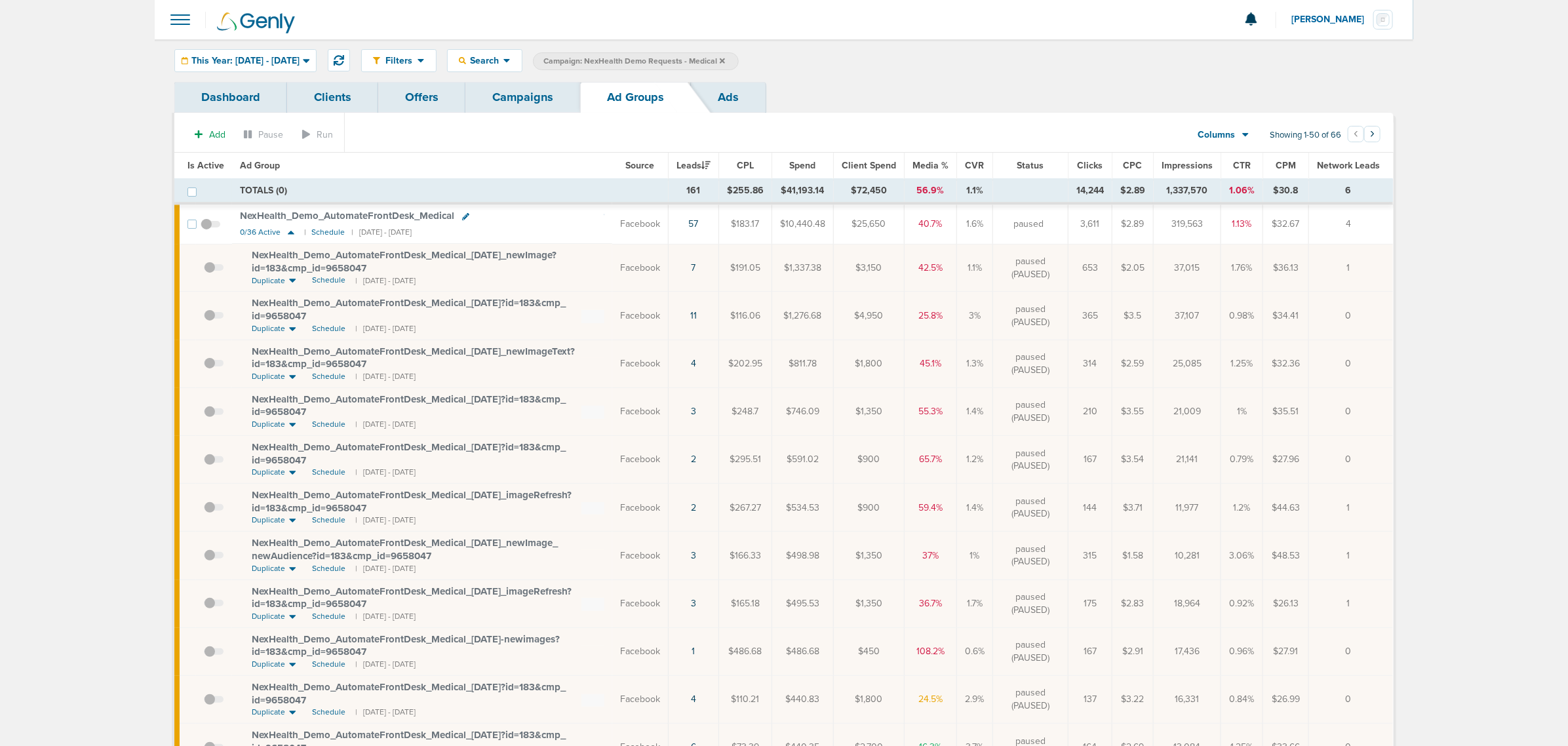
click at [285, 313] on span "NexHealth_ Demo_ AutomateFrontDesk_ Medical_ [DATE]?id=183&cmp_ id=9658047" at bounding box center [408, 309] width 314 height 25
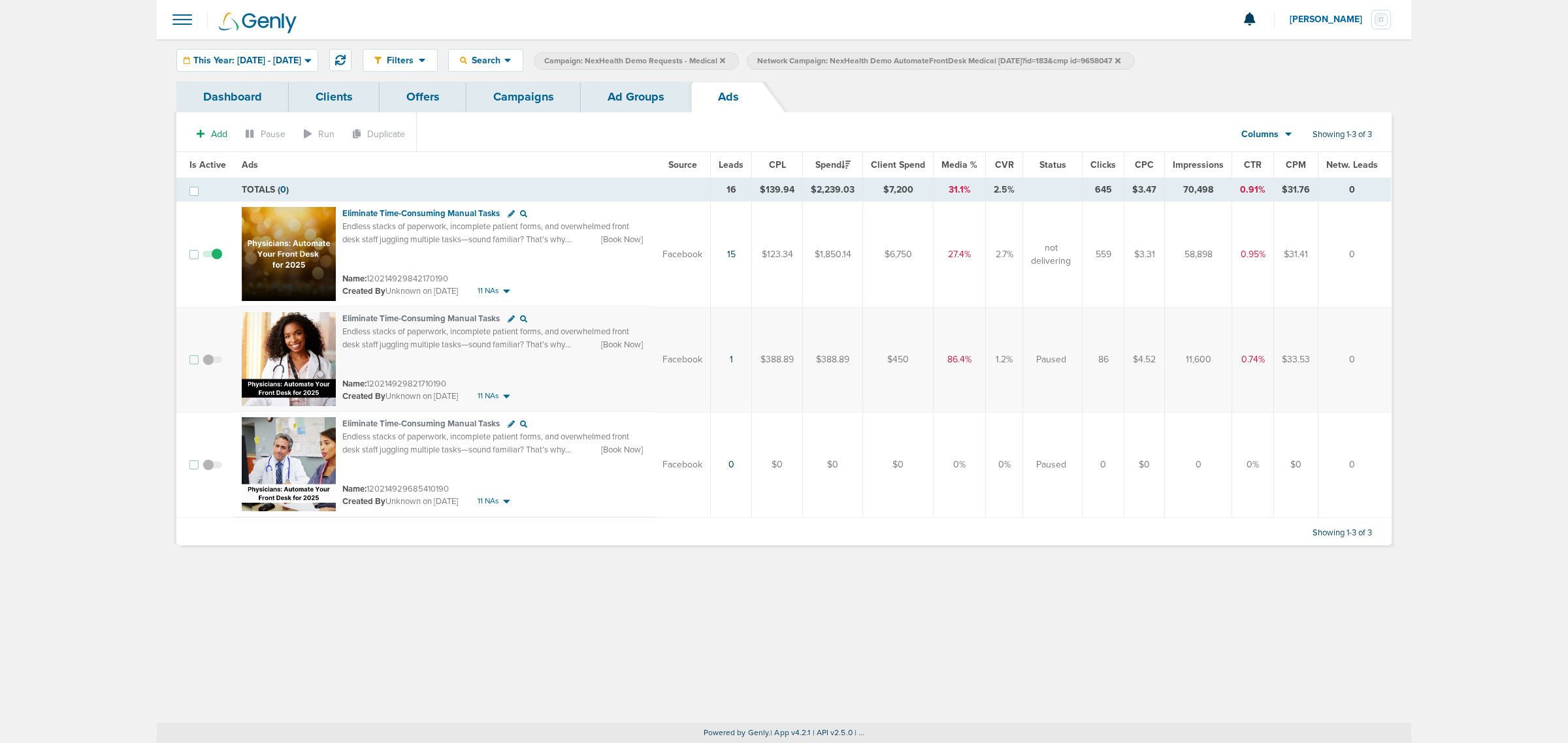
click at [655, 92] on link "Ad Groups" at bounding box center [636, 97] width 111 height 31
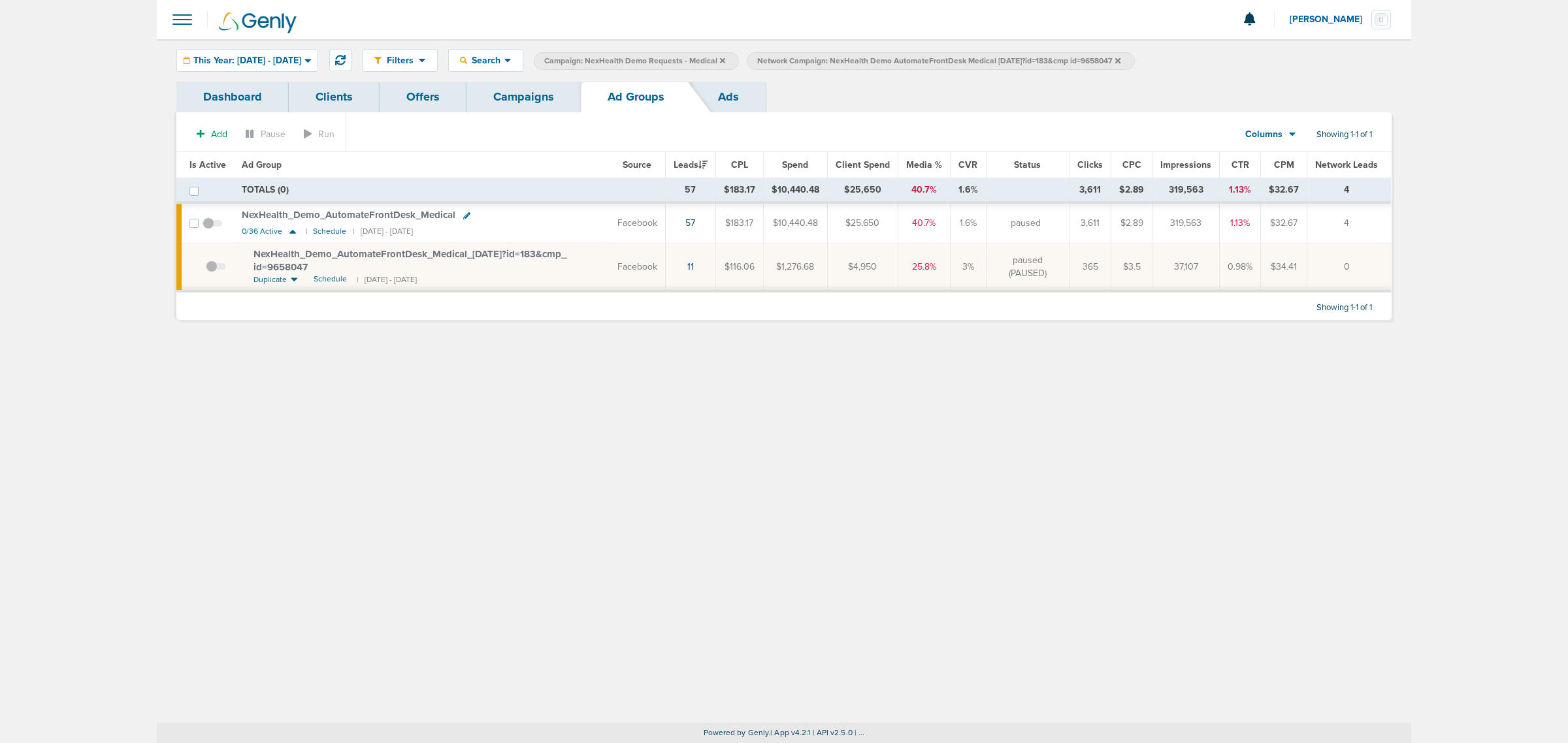
click at [423, 95] on link "Offers" at bounding box center [423, 97] width 87 height 31
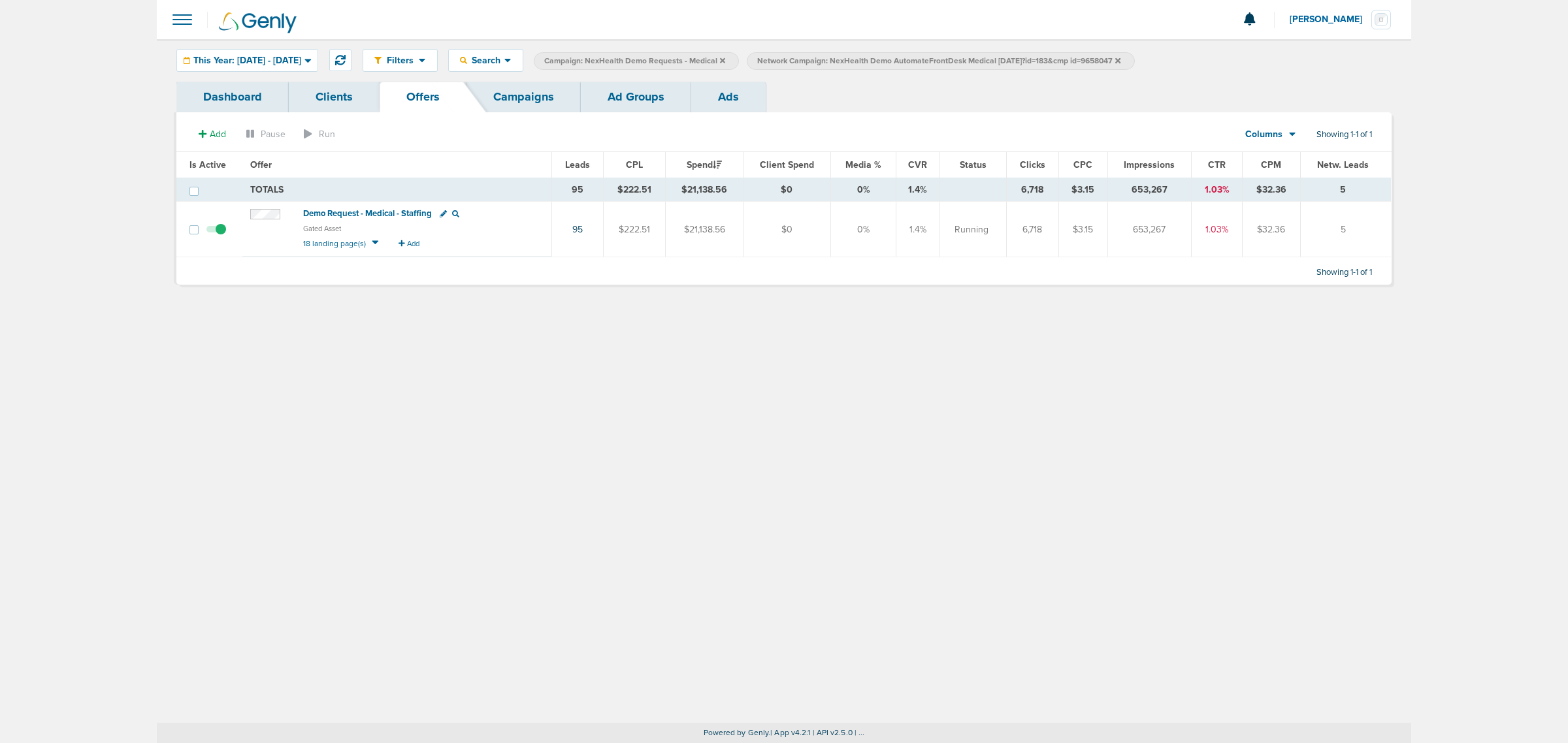
click at [1120, 57] on icon at bounding box center [1118, 61] width 5 height 8
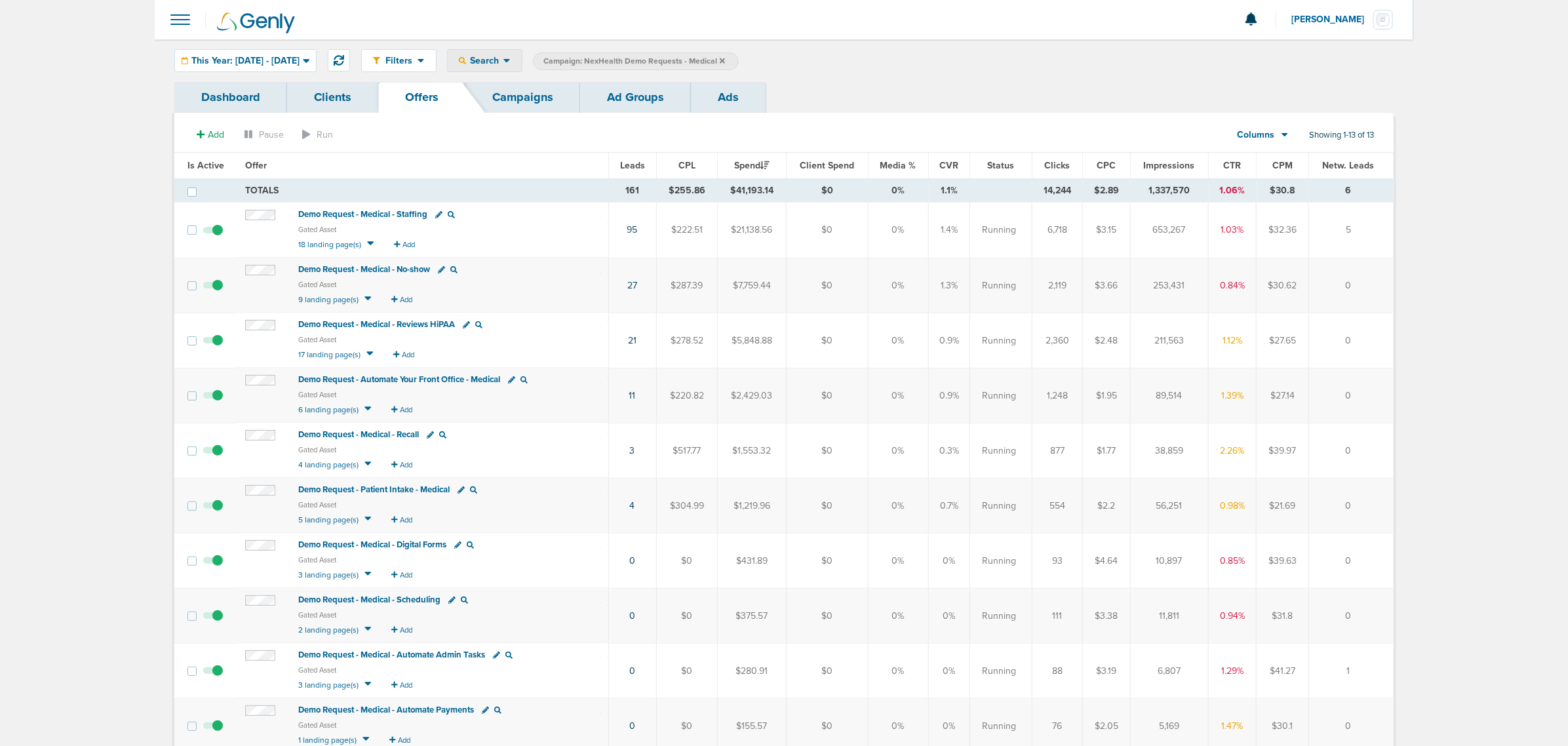
click at [521, 54] on div "Search" at bounding box center [484, 60] width 74 height 22
click at [535, 132] on link "Offers" at bounding box center [515, 135] width 135 height 17
select select "offerName"
click at [925, 57] on input "text" at bounding box center [891, 61] width 65 height 19
type input "3183"
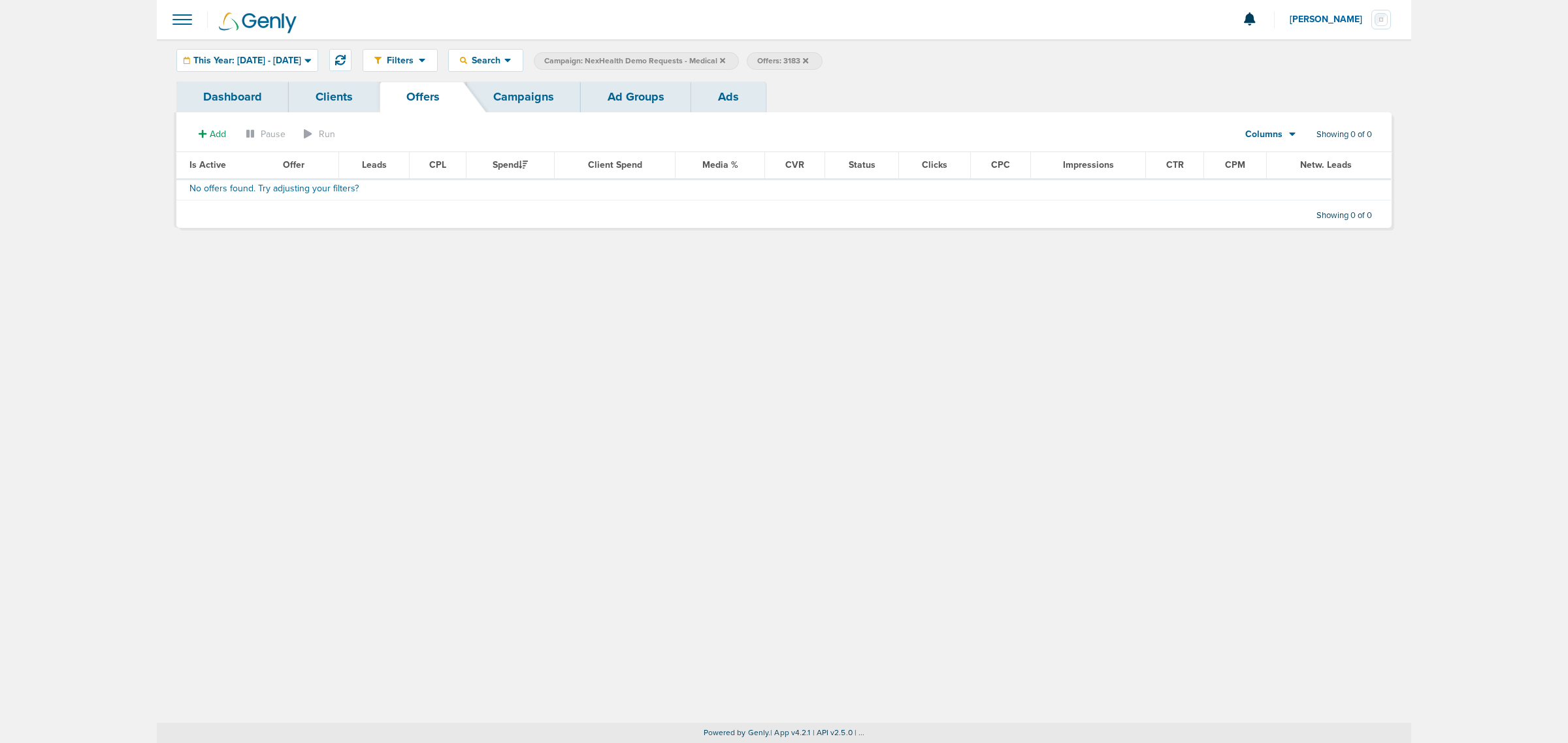
click at [822, 63] on label "Offers: 3183" at bounding box center [784, 61] width 75 height 18
click at [822, 59] on label "Offers: 3183" at bounding box center [784, 61] width 75 height 18
click at [808, 59] on icon at bounding box center [805, 60] width 5 height 5
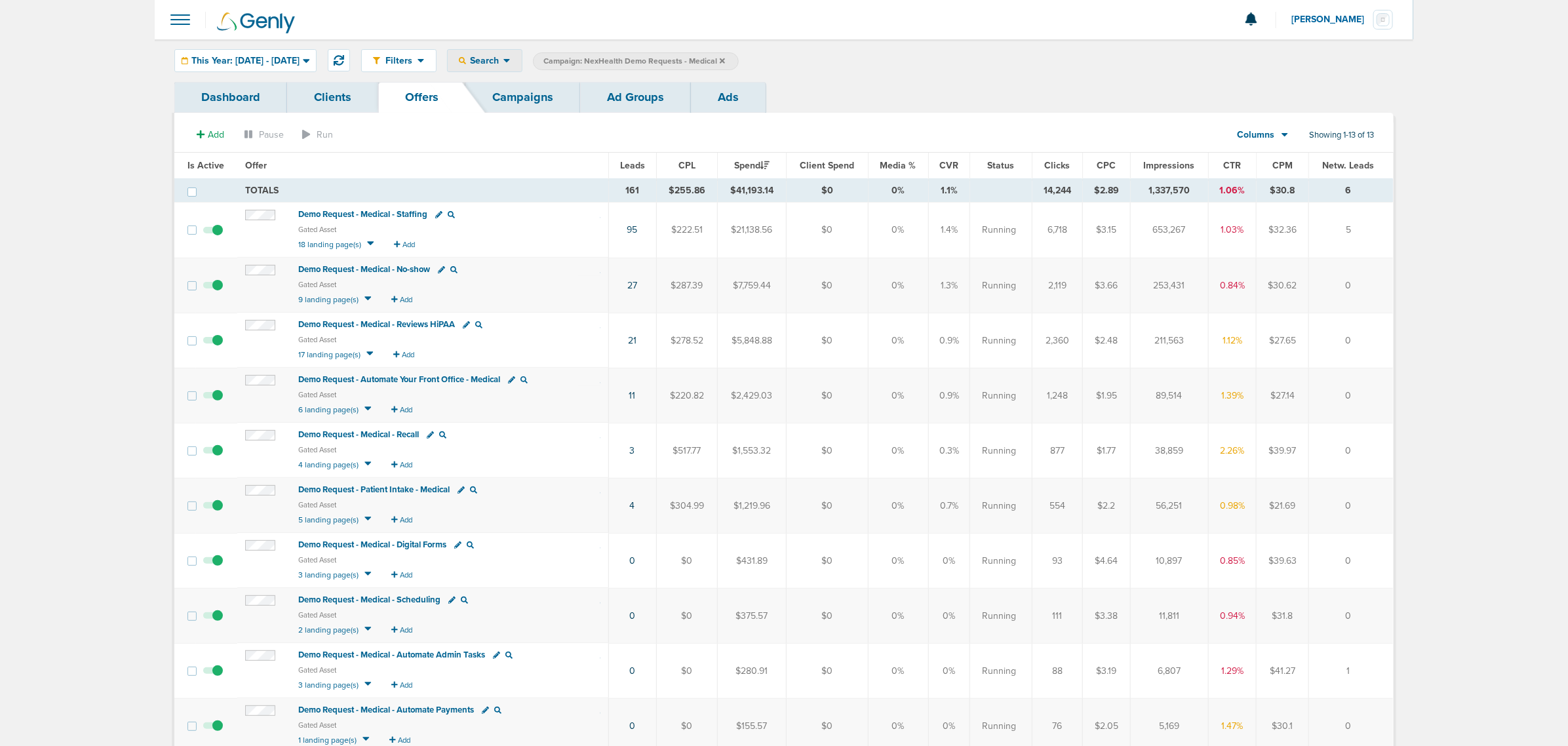
click at [522, 62] on div "Search" at bounding box center [484, 60] width 74 height 22
click at [555, 135] on link "Offers" at bounding box center [515, 135] width 135 height 17
select select "offerName"
type input "automate"
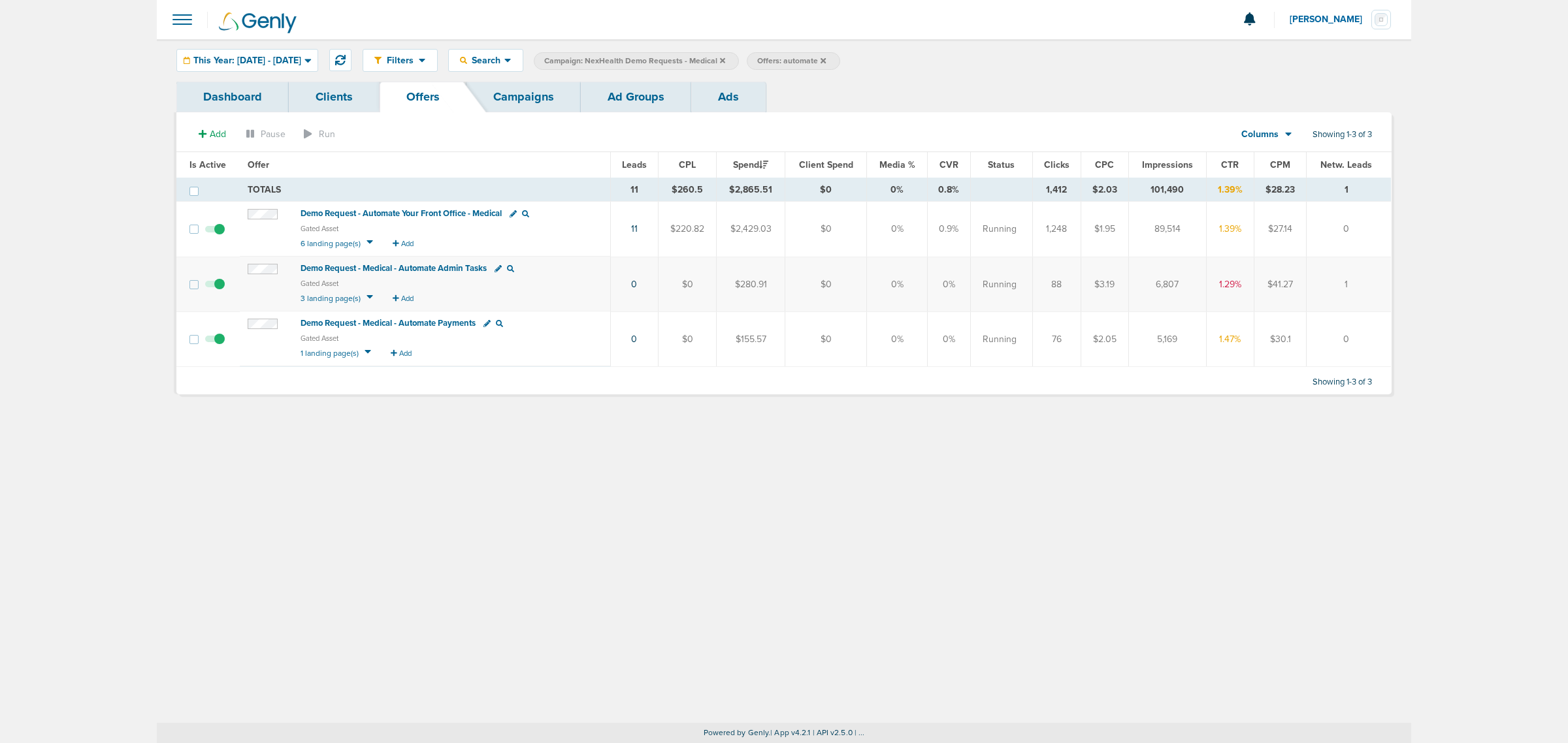
drag, startPoint x: 1356, startPoint y: 281, endPoint x: 527, endPoint y: 279, distance: 829.0
click at [527, 279] on tr "Demo Request - Medical - Automate Admin Tasks Gated Asset 3 landing page(s) Add…" at bounding box center [784, 284] width 1214 height 55
click at [527, 279] on small "Gated Asset" at bounding box center [451, 285] width 302 height 13
click at [367, 297] on icon at bounding box center [369, 297] width 7 height 4
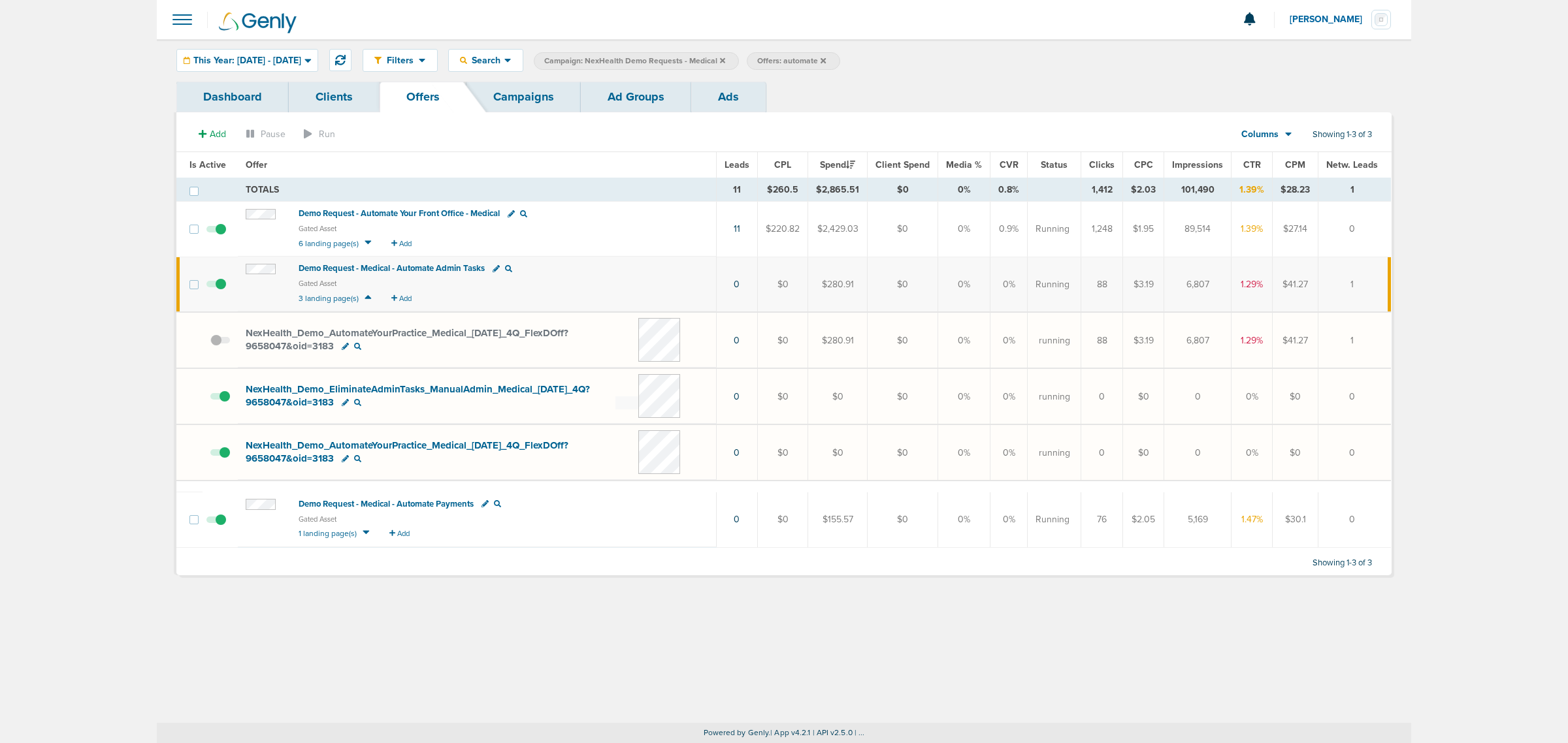
click at [524, 88] on link "Campaigns" at bounding box center [524, 97] width 115 height 31
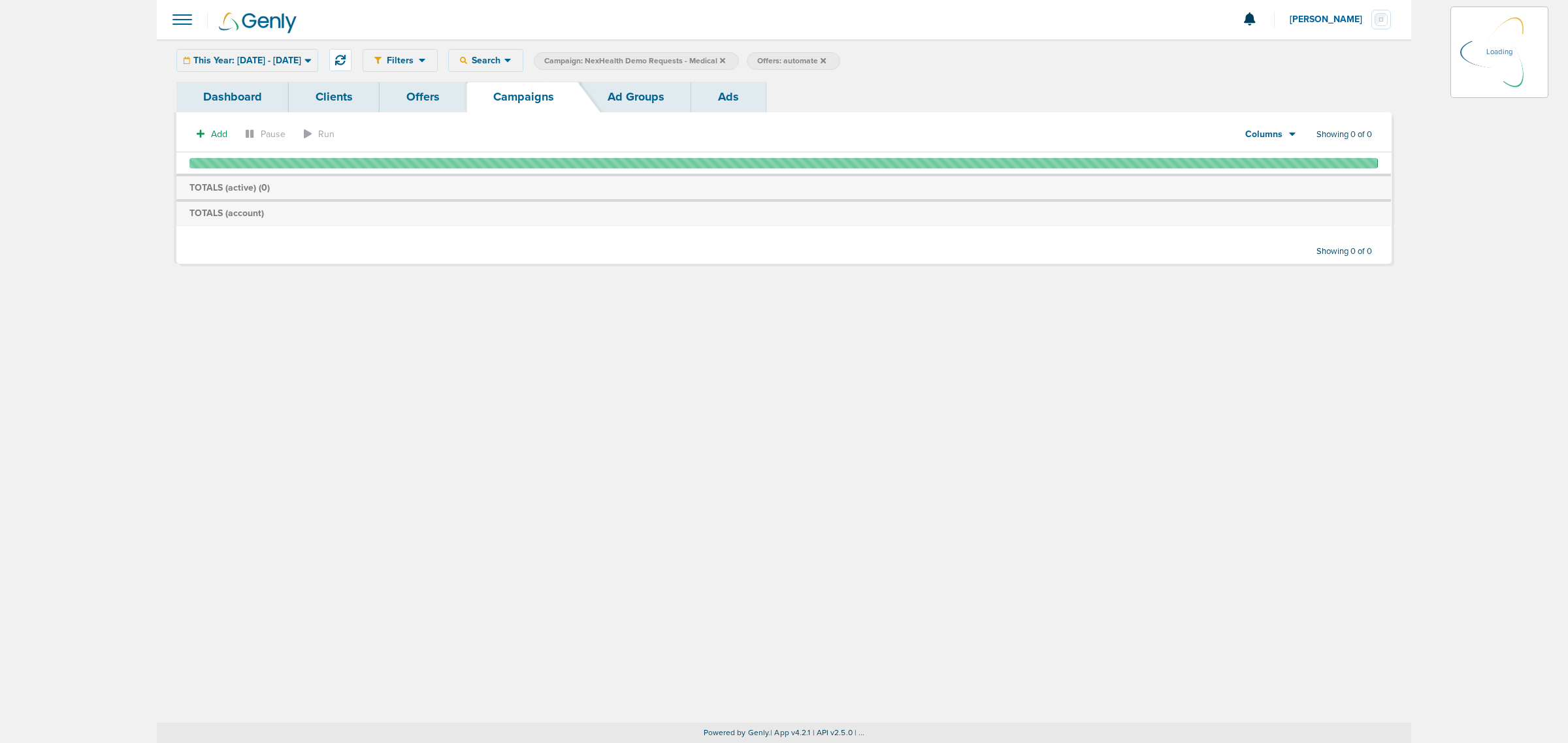
click at [725, 59] on icon at bounding box center [722, 61] width 5 height 8
click at [725, 59] on icon at bounding box center [722, 61] width 5 height 8
click at [725, 59] on icon at bounding box center [722, 60] width 5 height 5
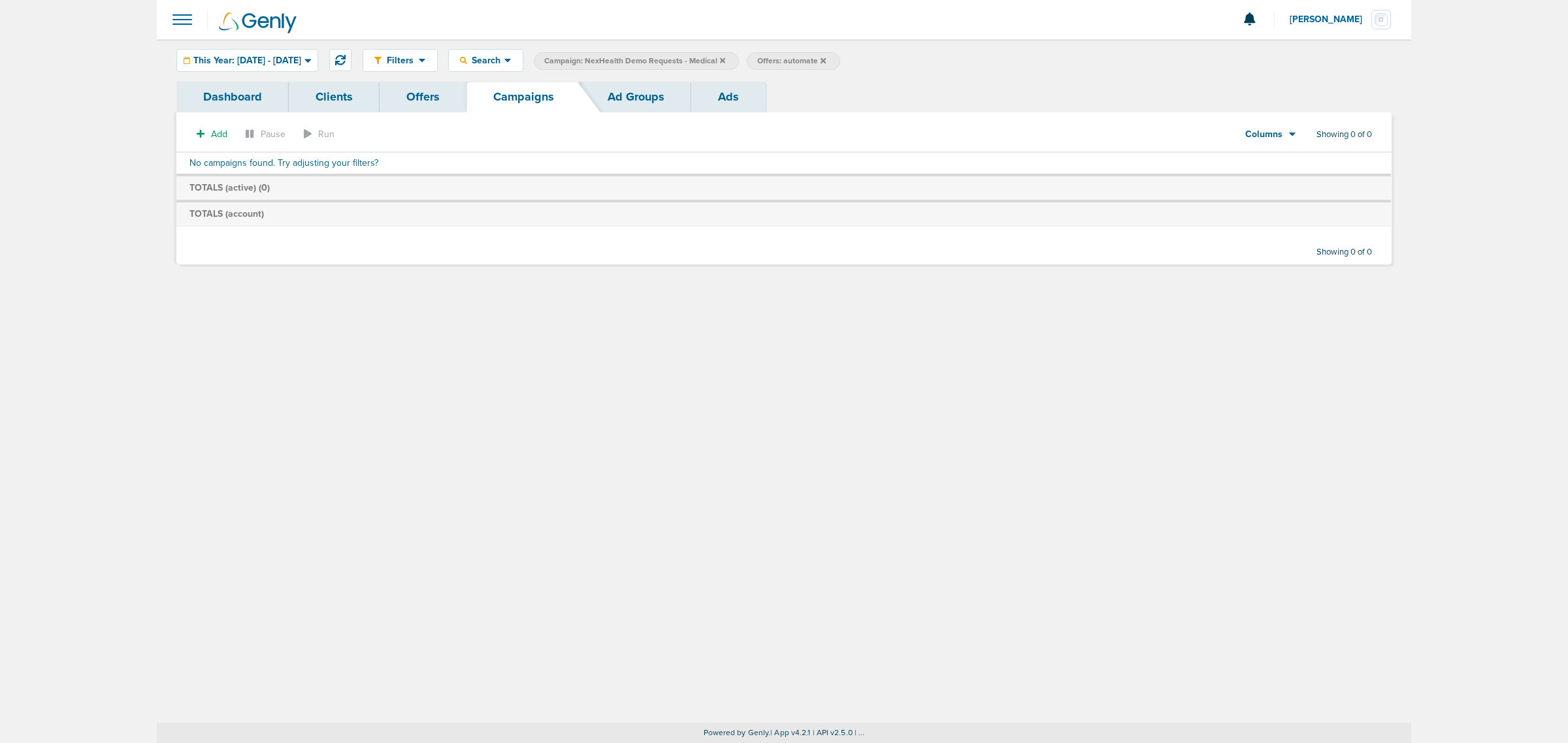
click at [826, 59] on icon at bounding box center [823, 60] width 5 height 5
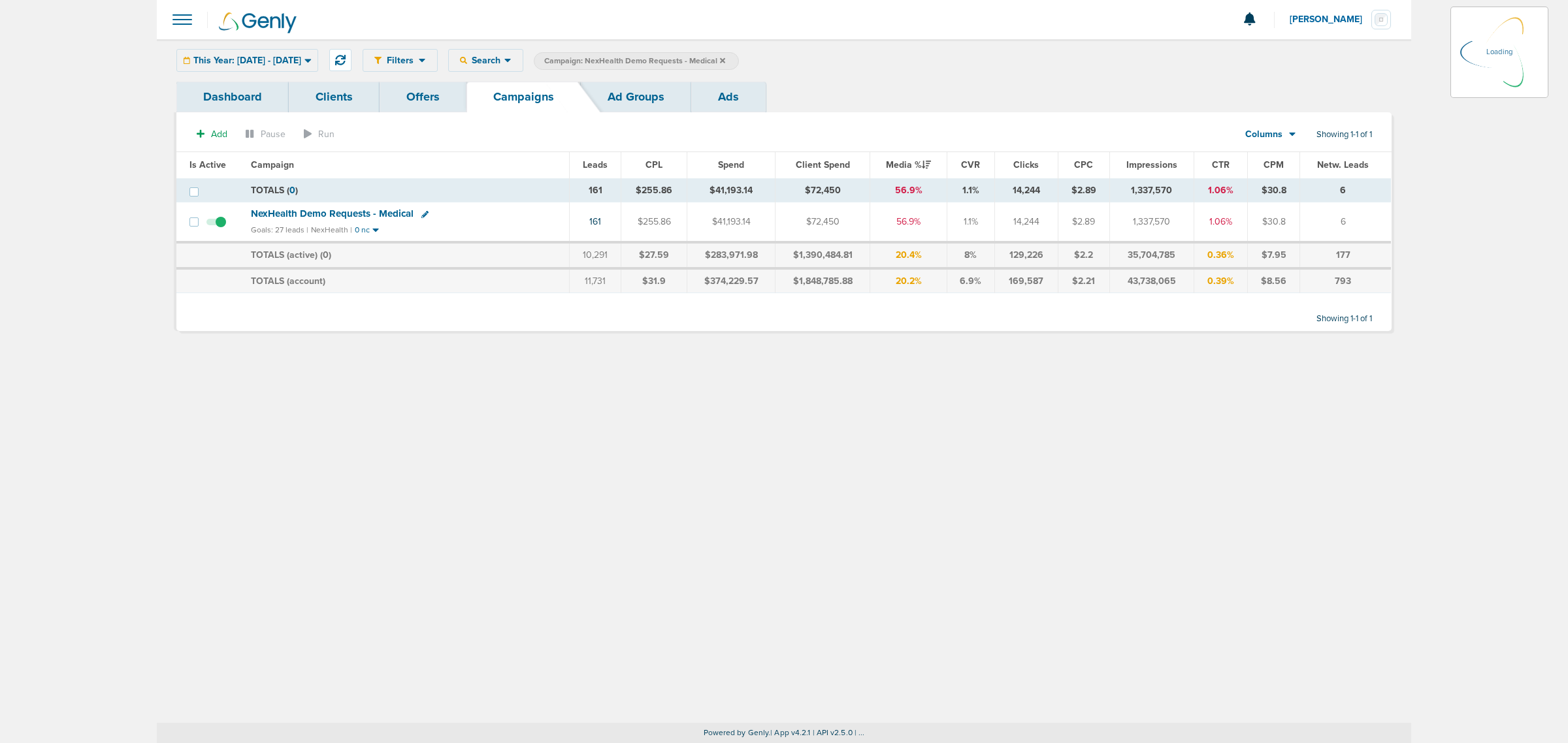
click at [310, 211] on span "NexHealth Demo Requests - Medical" at bounding box center [332, 213] width 163 height 12
click at [310, 214] on span "NexHealth Demo Requests - Medical" at bounding box center [332, 213] width 163 height 12
click at [725, 59] on icon at bounding box center [722, 61] width 5 height 8
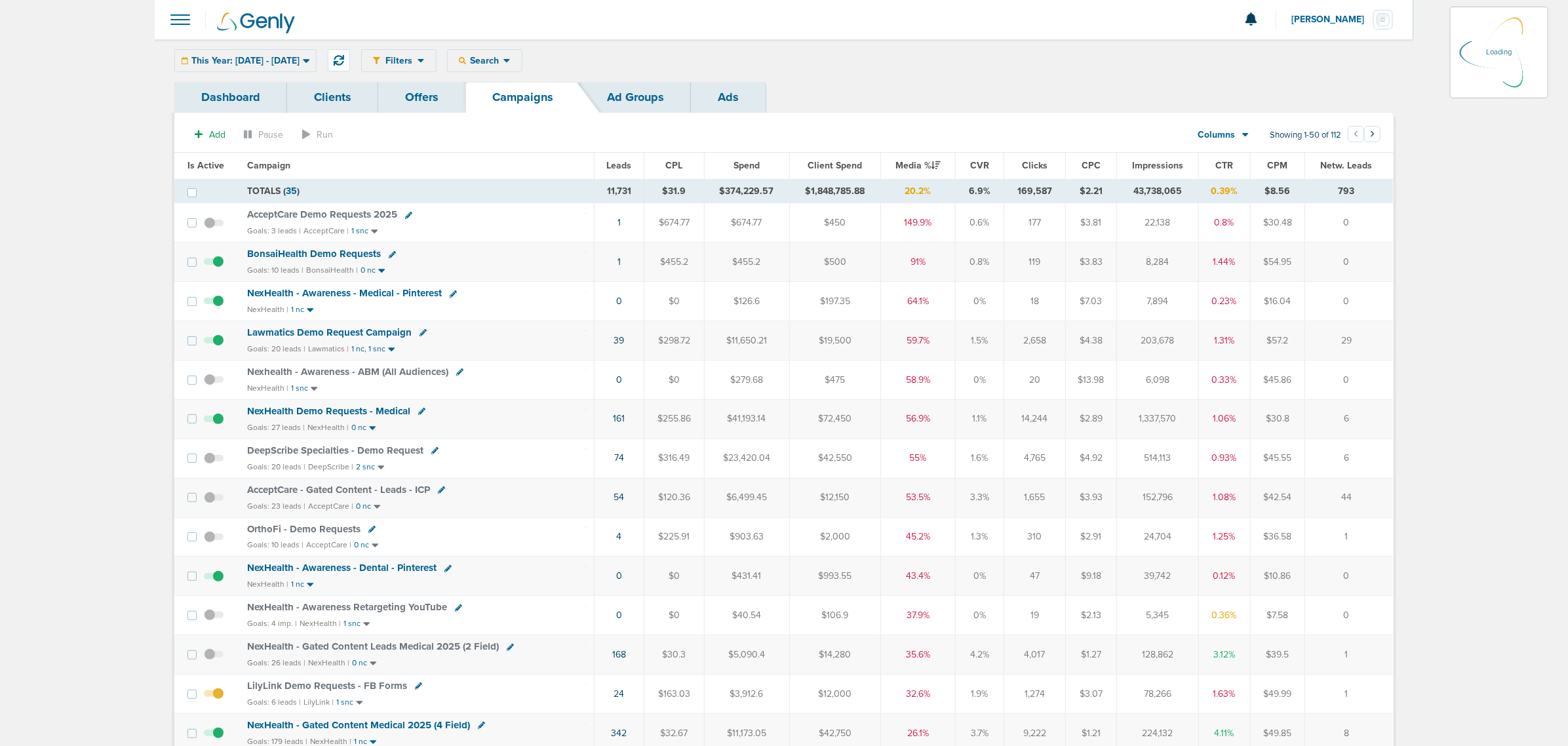
click at [317, 61] on div "This Year: [DATE] - [DATE] [DATE] [DATE] Last 7 Days Last 14 Days This Month La…" at bounding box center [245, 60] width 142 height 23
click at [310, 57] on icon at bounding box center [306, 60] width 7 height 11
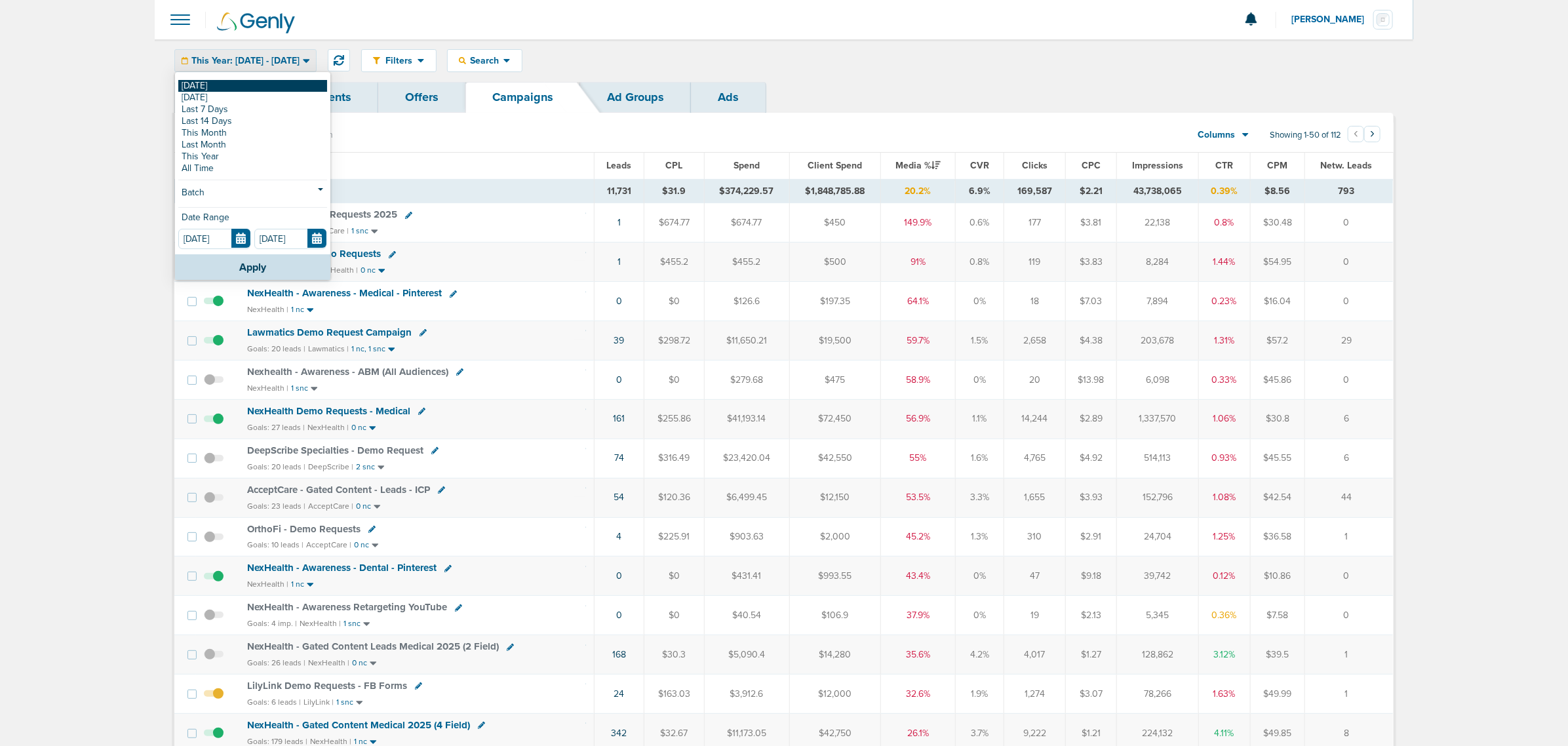
click at [256, 85] on link "[DATE]" at bounding box center [252, 86] width 149 height 12
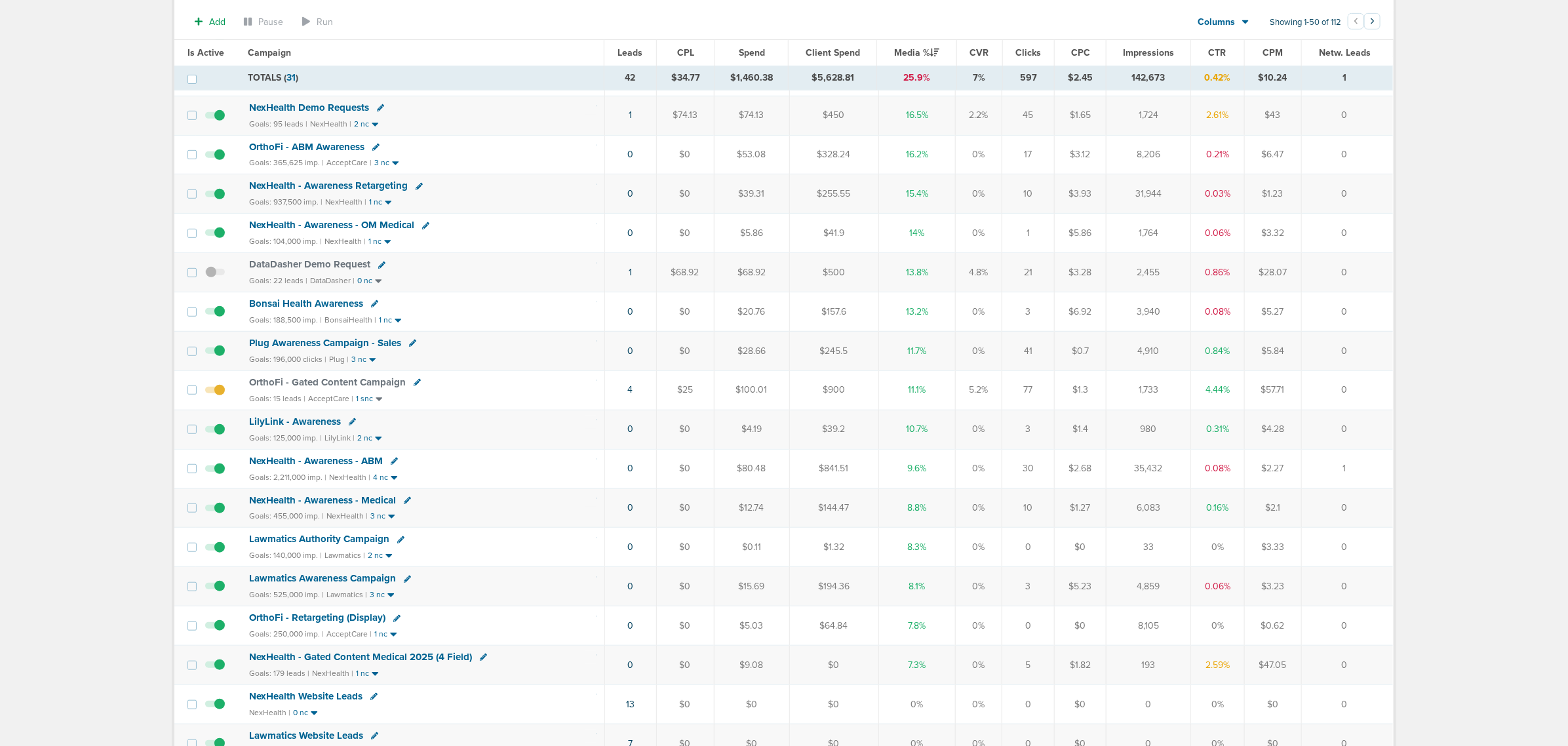
scroll to position [410, 0]
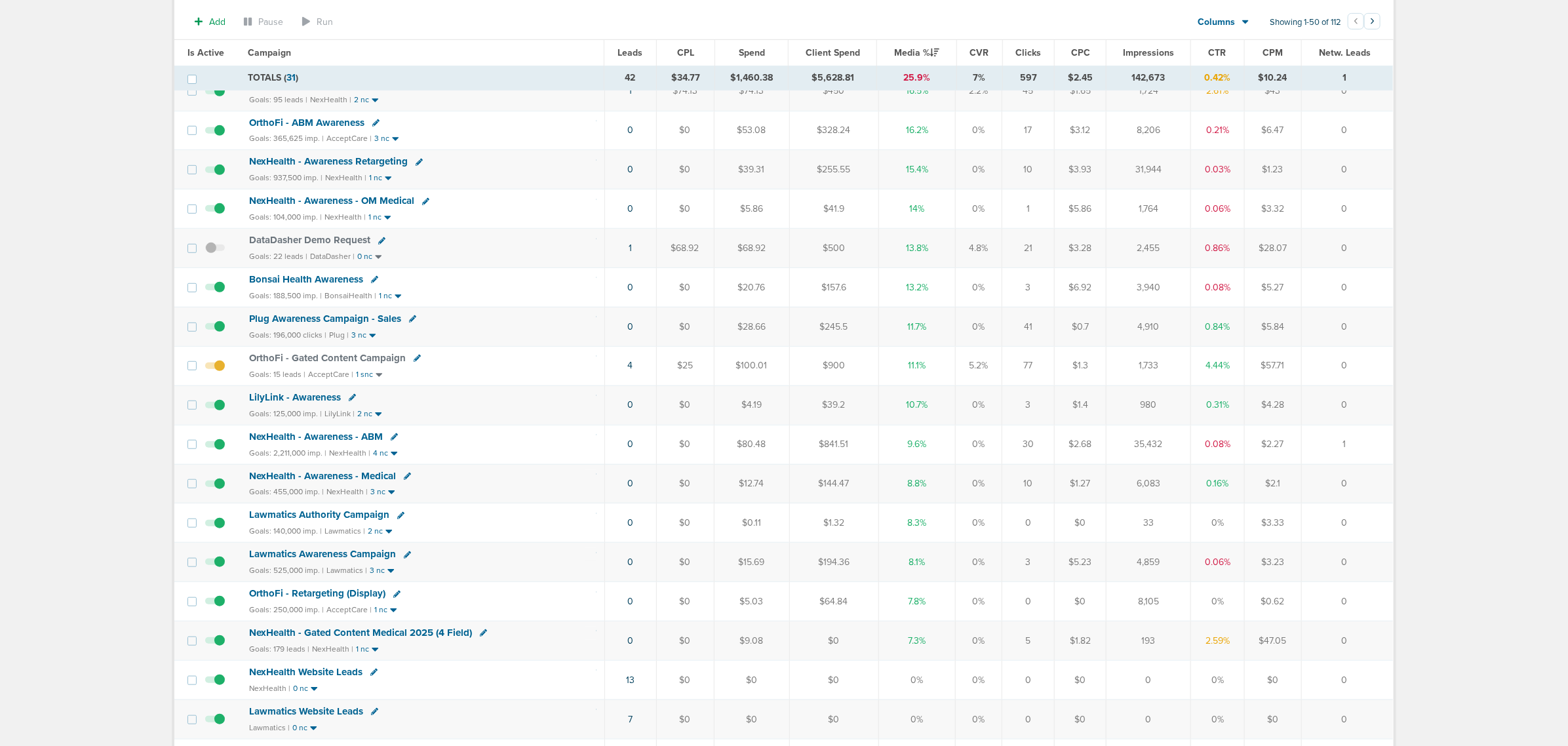
click at [372, 638] on span "NexHealth - Gated Content Medical 2025 (4 Field)" at bounding box center [360, 632] width 223 height 12
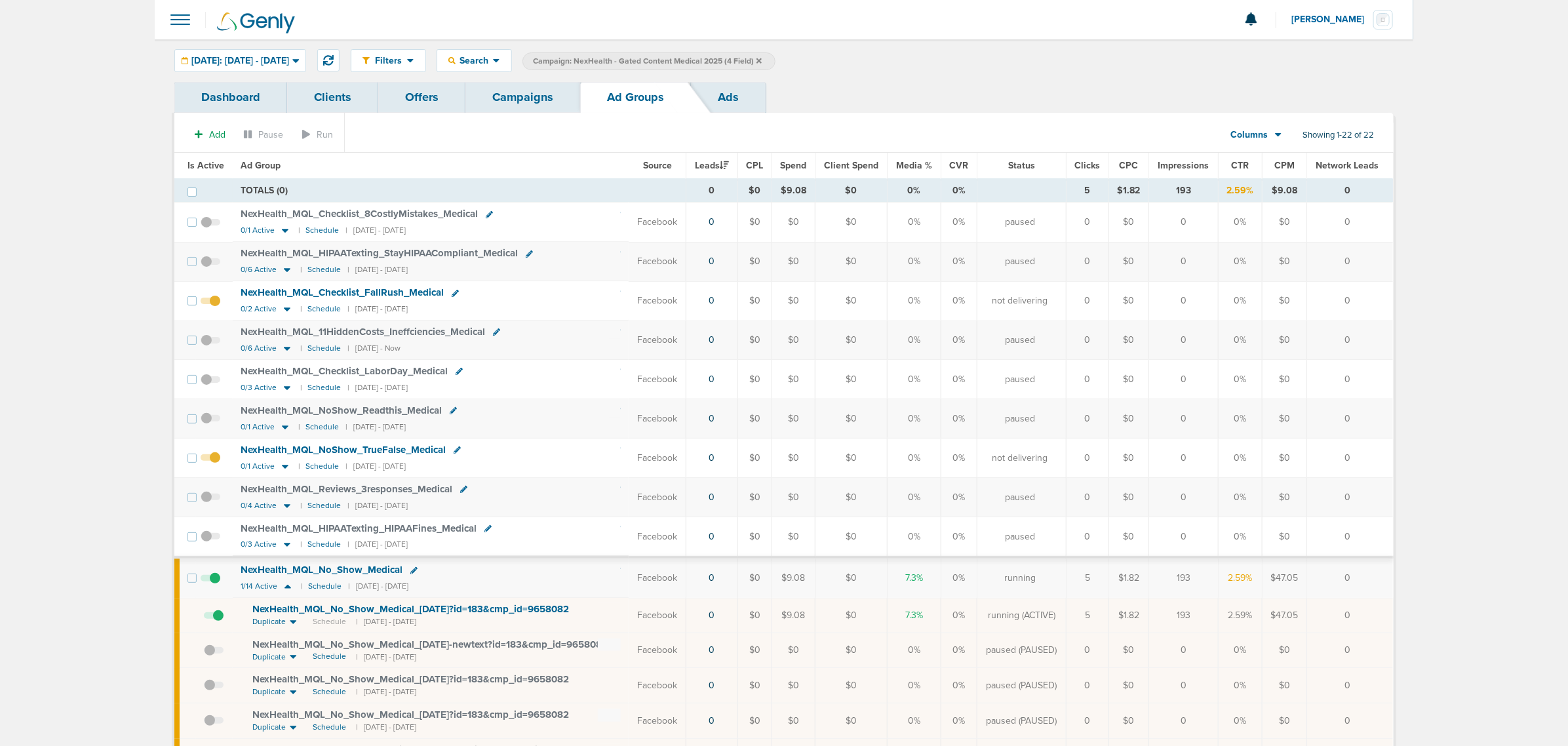
click at [211, 163] on span "Is Active" at bounding box center [206, 165] width 37 height 11
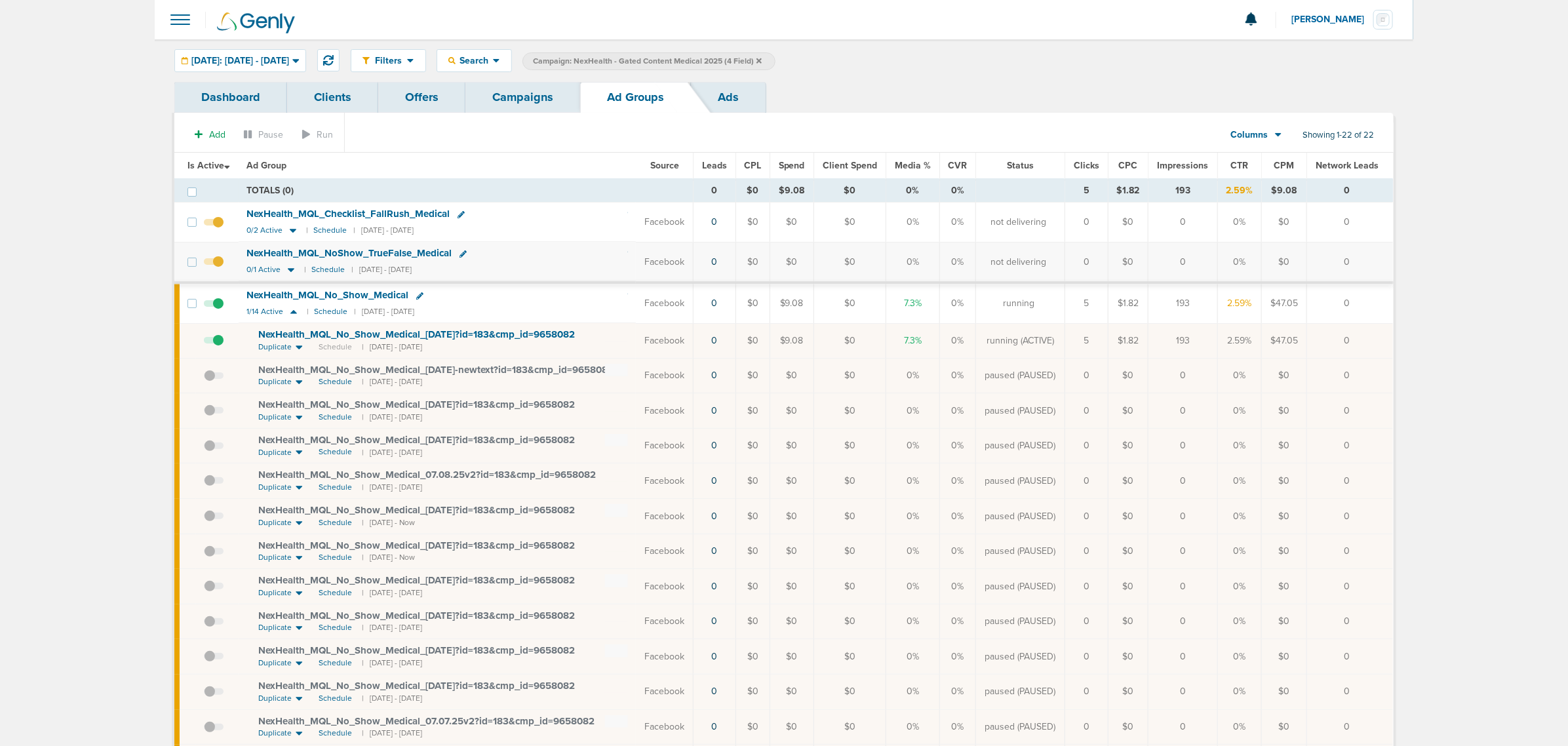
click at [398, 334] on span "NexHealth_ MQL_ No_ Show_ Medical_ [DATE]?id=183&cmp_ id=9658082" at bounding box center [416, 334] width 317 height 12
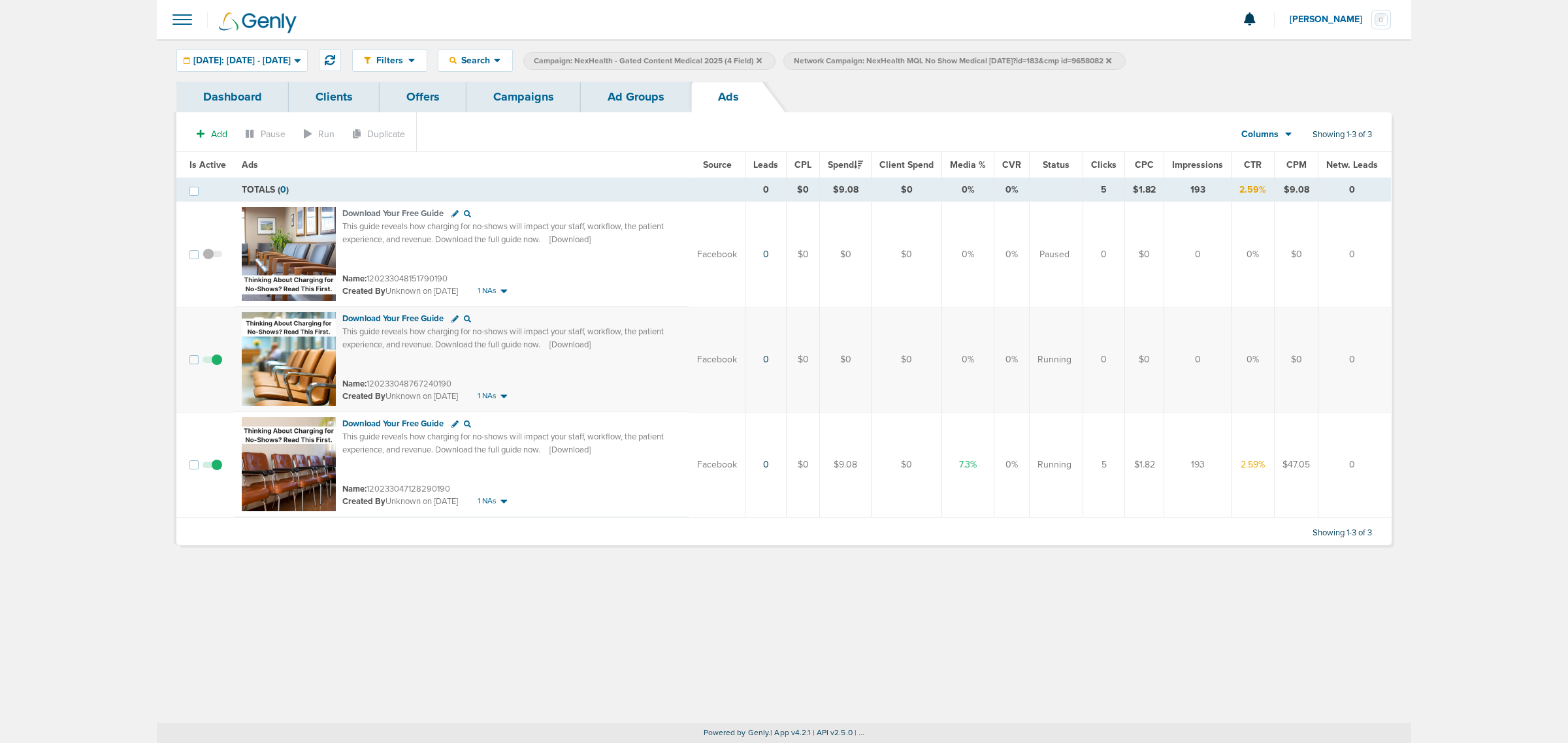
click at [534, 102] on link "Campaigns" at bounding box center [524, 97] width 115 height 31
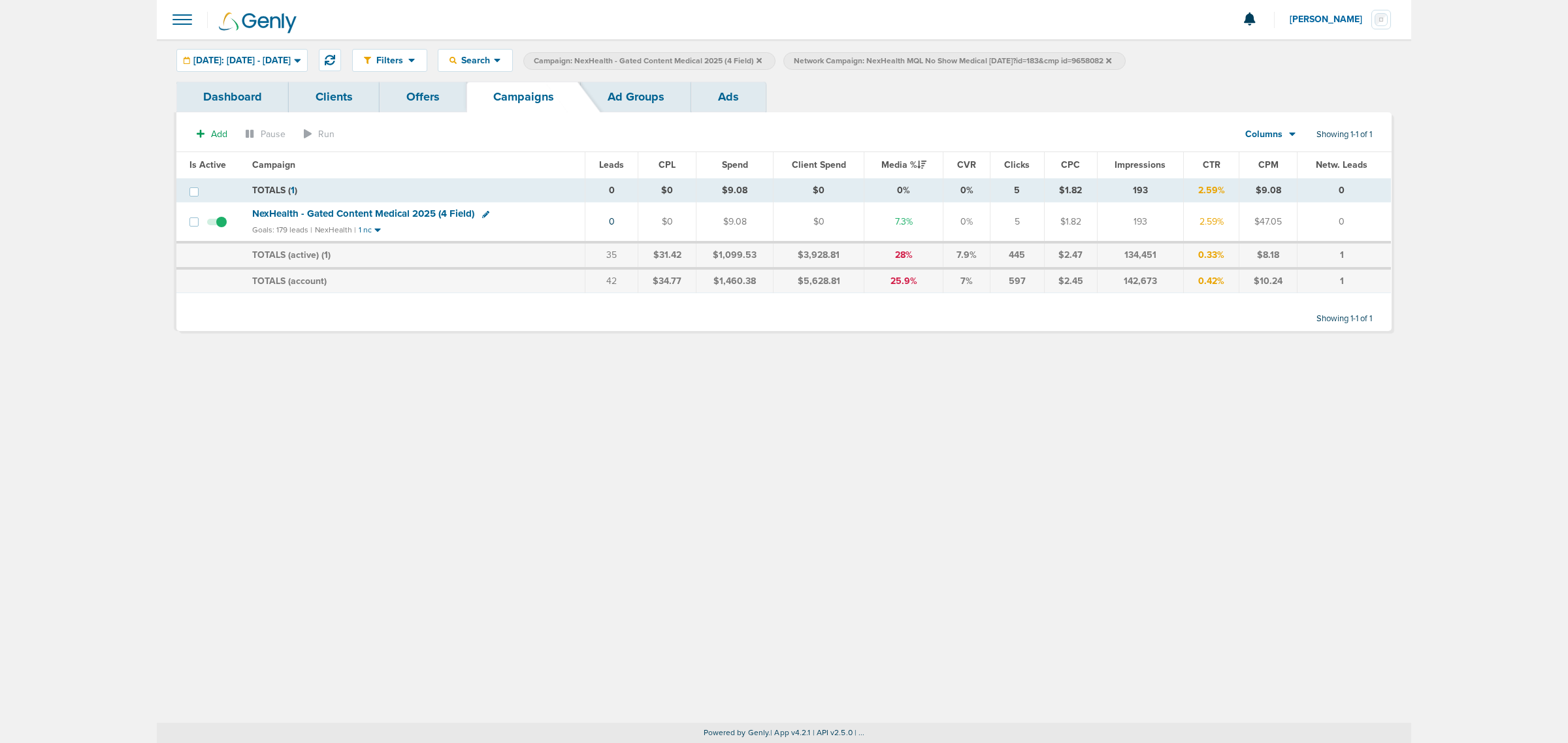
click at [1111, 59] on icon at bounding box center [1108, 60] width 5 height 5
click at [762, 61] on icon at bounding box center [759, 60] width 5 height 5
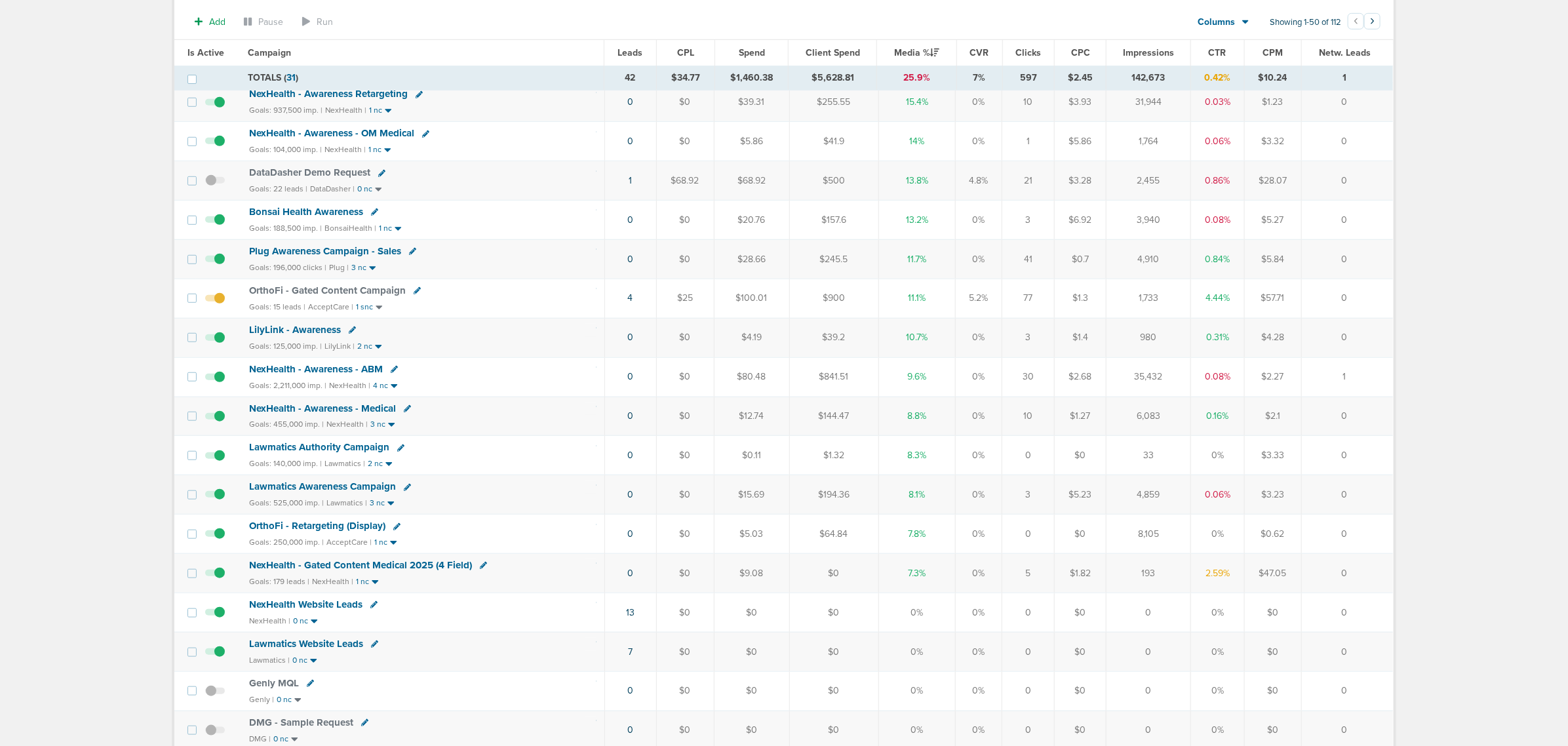
scroll to position [492, 0]
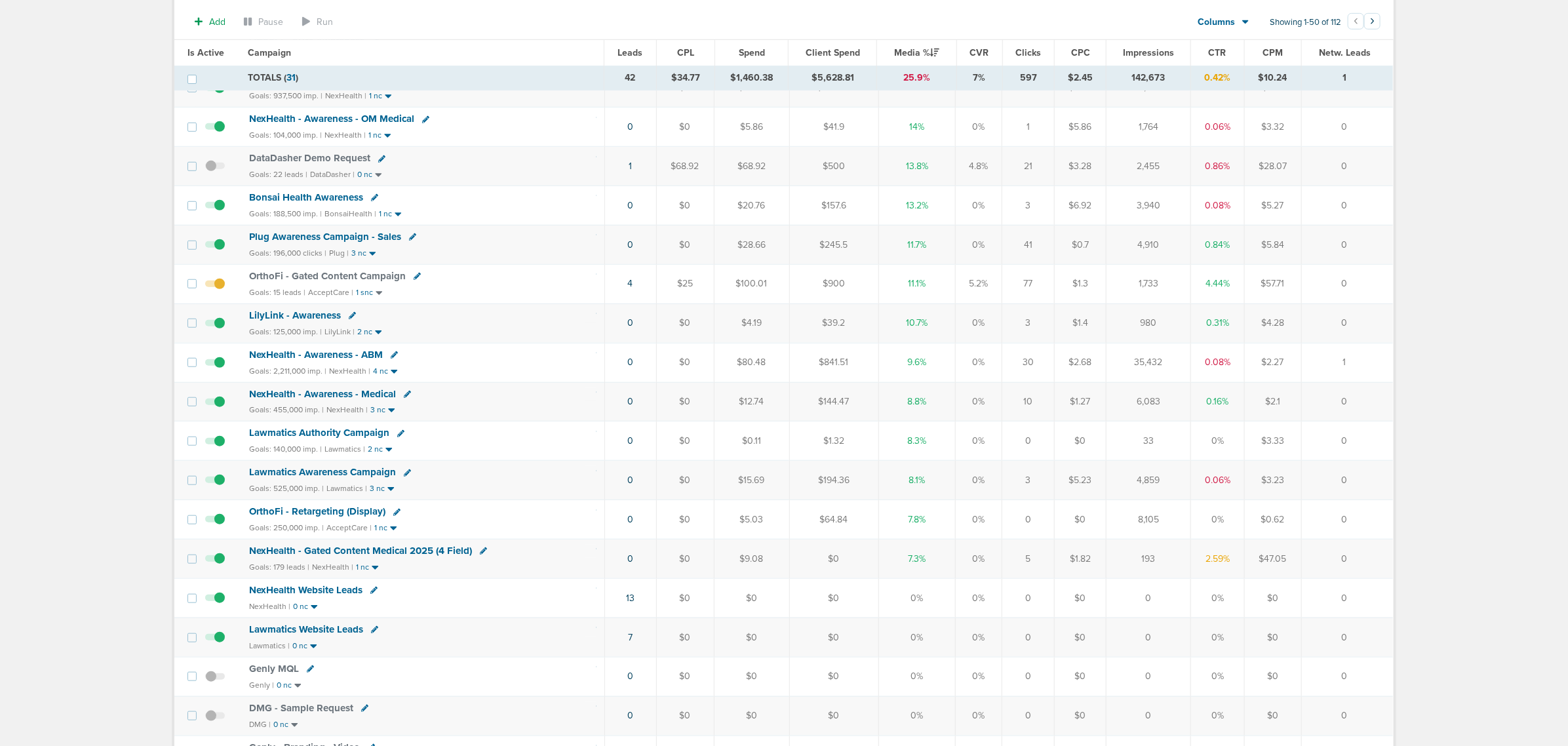
click at [385, 556] on span "NexHealth - Gated Content Medical 2025 (4 Field)" at bounding box center [360, 550] width 223 height 12
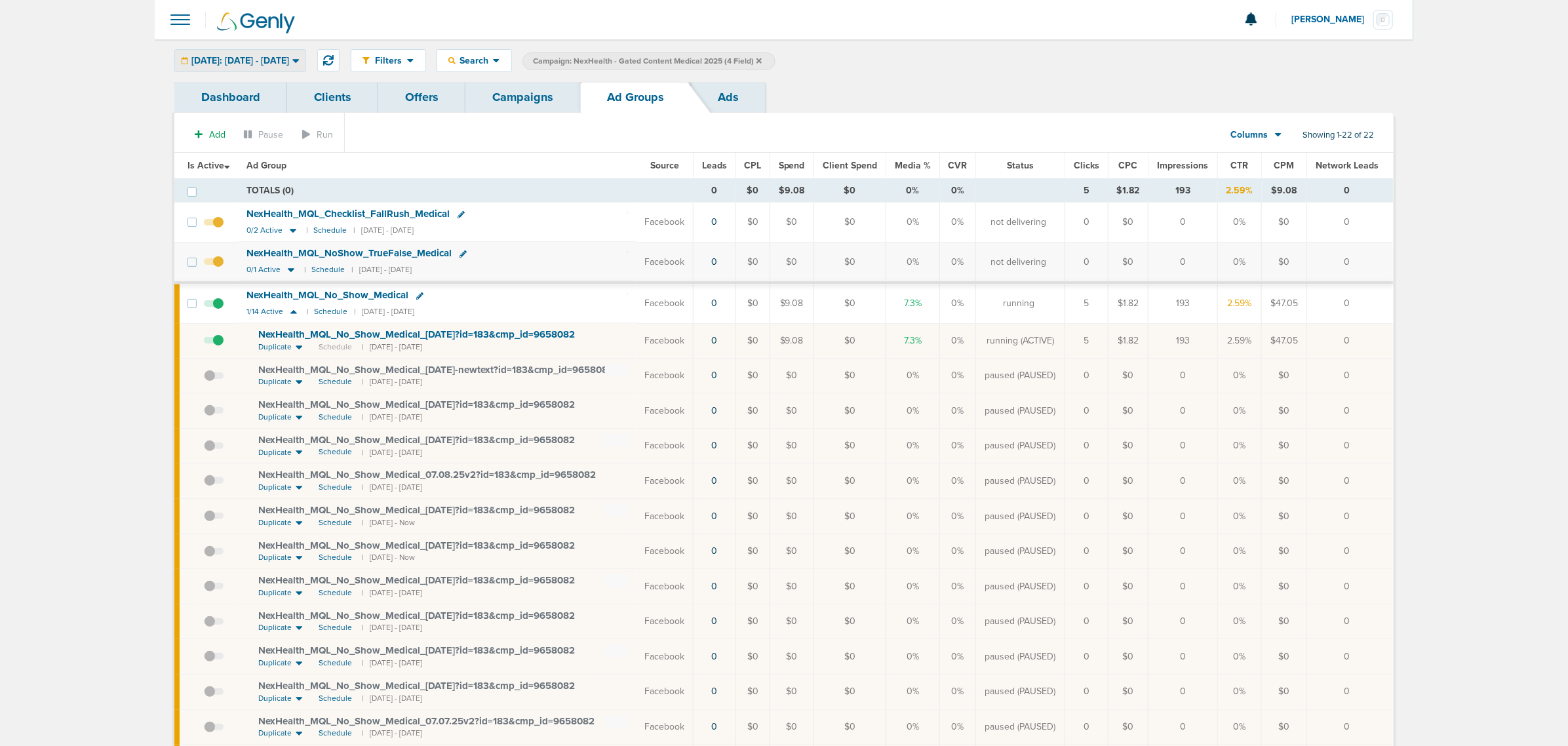
click at [287, 60] on span "[DATE]: [DATE] - [DATE]" at bounding box center [241, 61] width 98 height 9
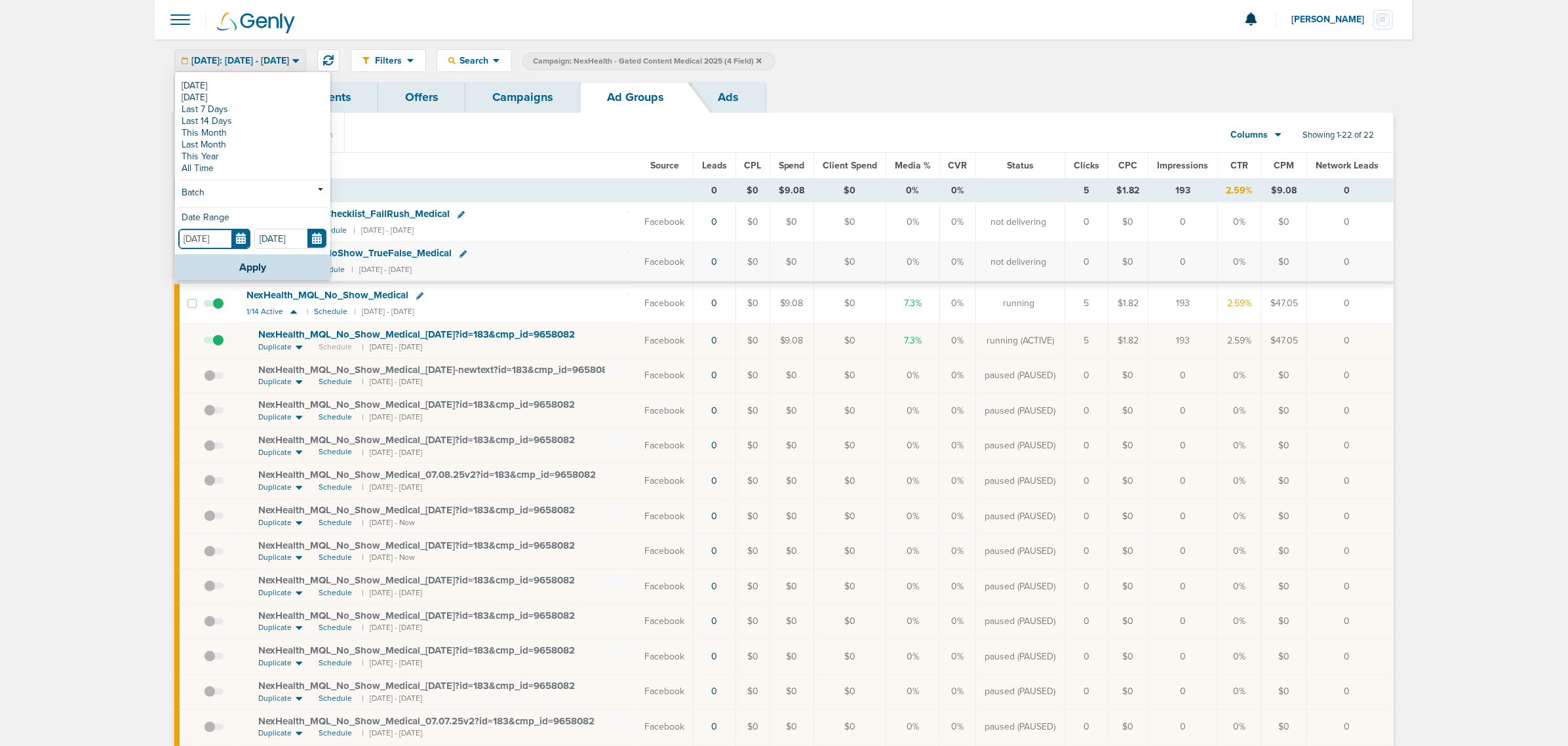
click at [241, 241] on input "[DATE]" at bounding box center [214, 239] width 72 height 20
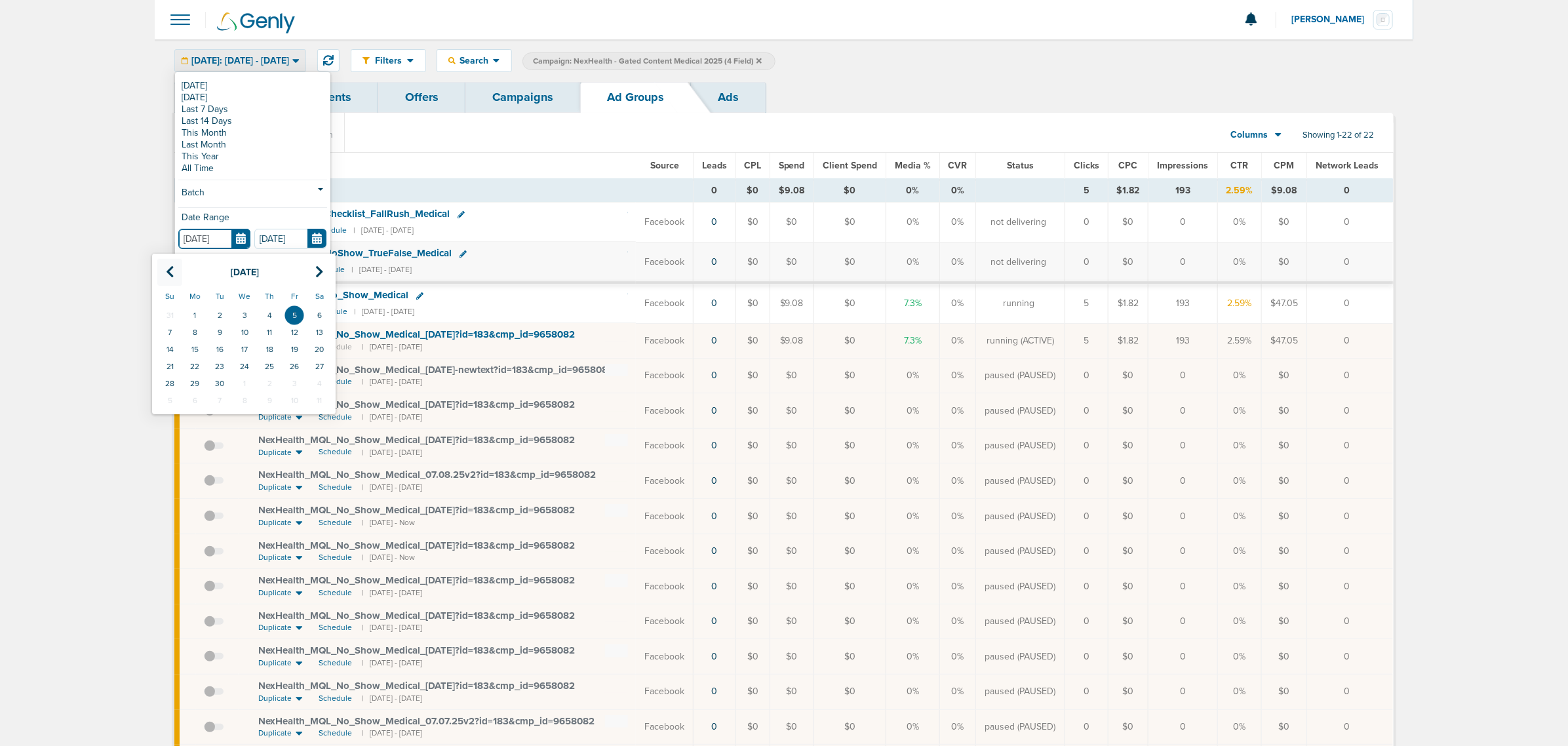
click at [179, 271] on th at bounding box center [170, 272] width 25 height 27
click at [168, 316] on td "1" at bounding box center [170, 315] width 25 height 17
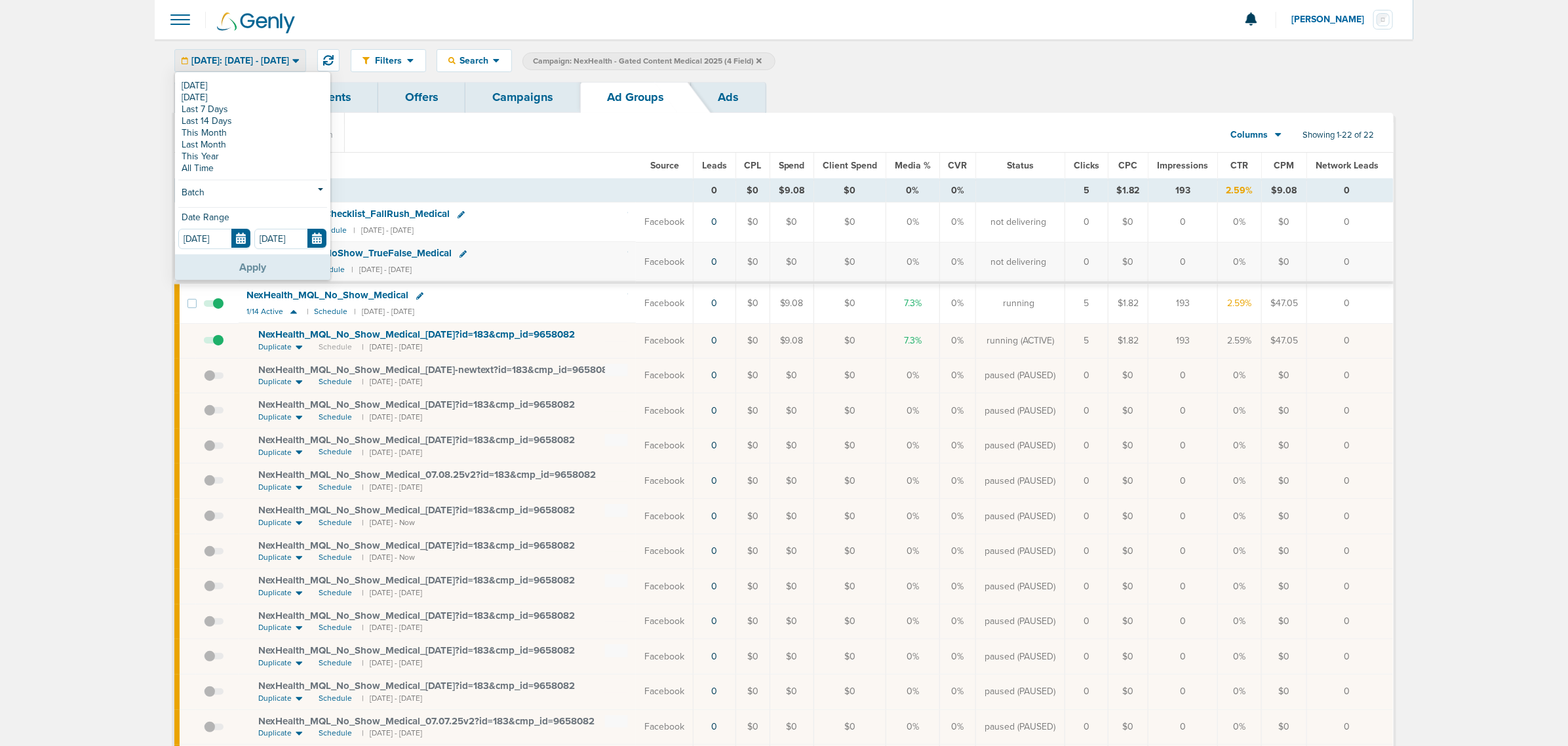
click at [243, 260] on button "Apply" at bounding box center [252, 267] width 155 height 26
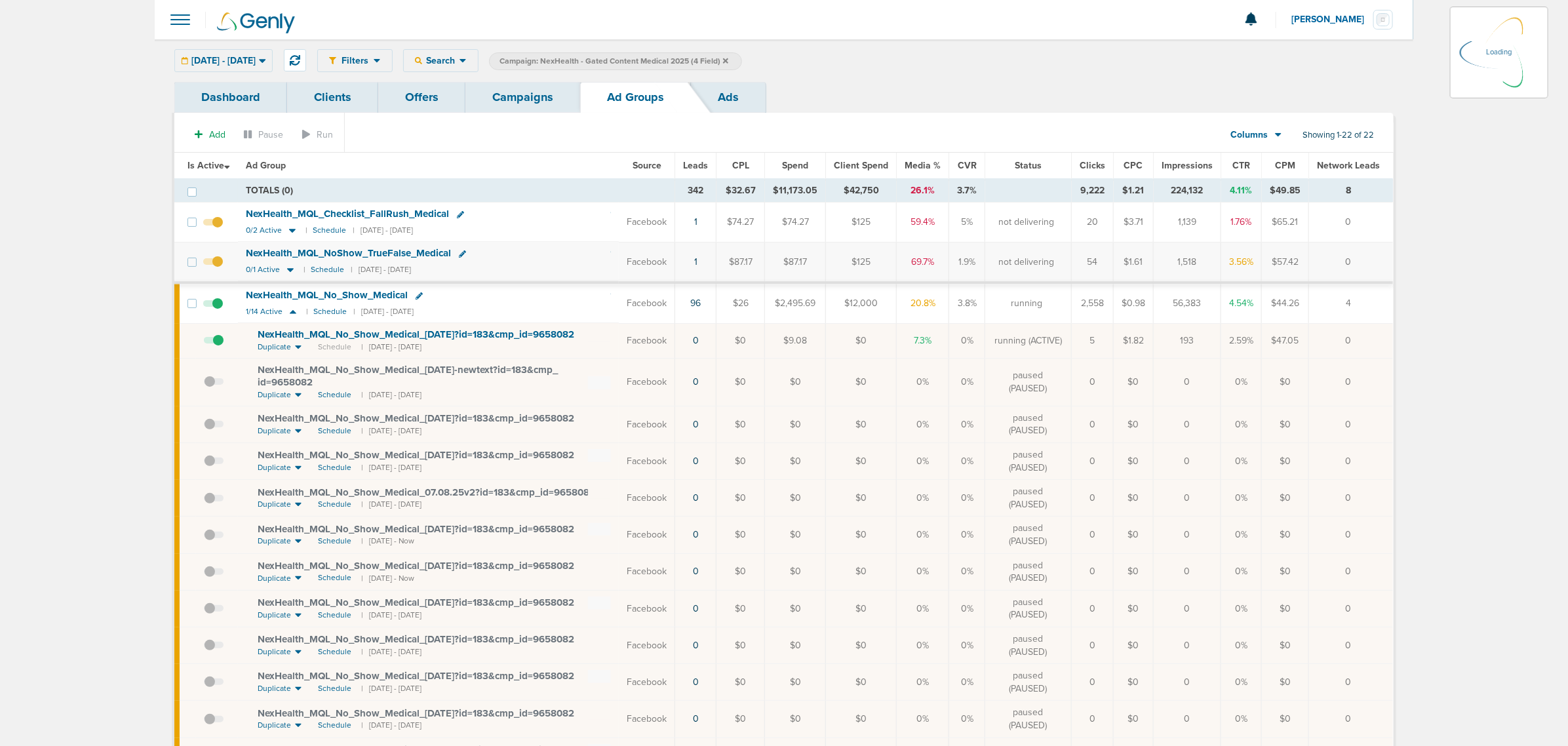
click at [704, 164] on span "Leads" at bounding box center [696, 165] width 25 height 11
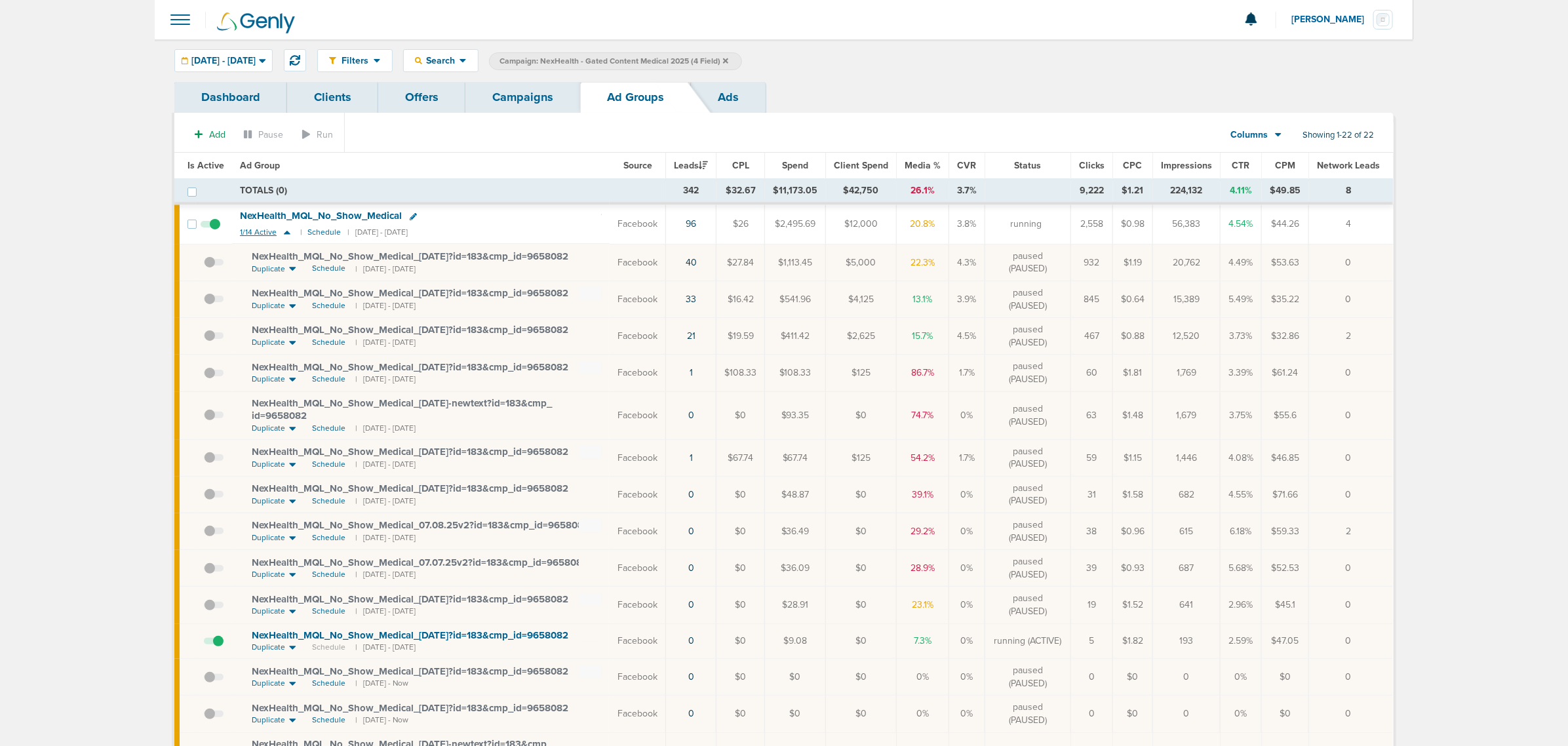
click at [283, 233] on icon at bounding box center [287, 232] width 13 height 11
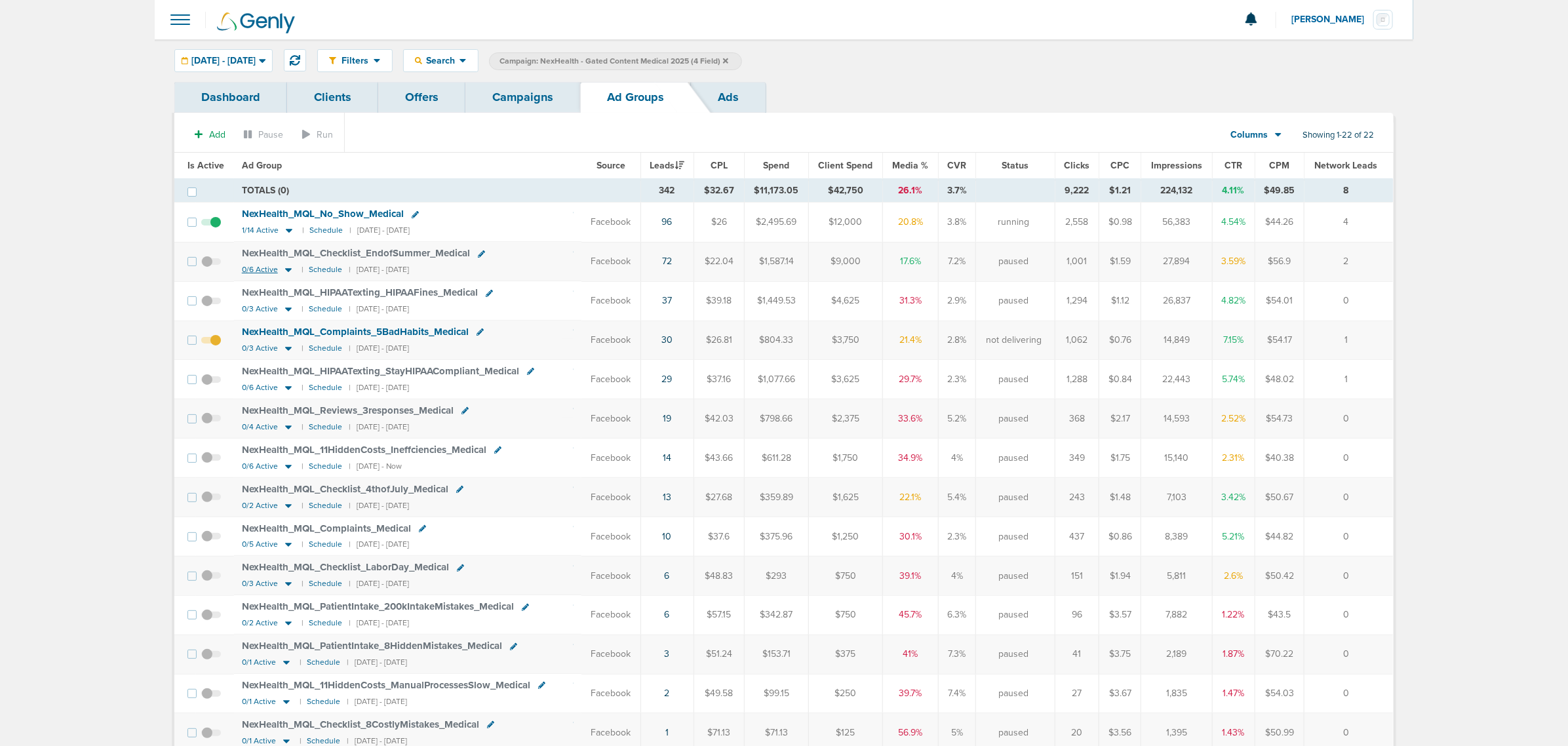
click at [285, 271] on icon at bounding box center [288, 271] width 7 height 4
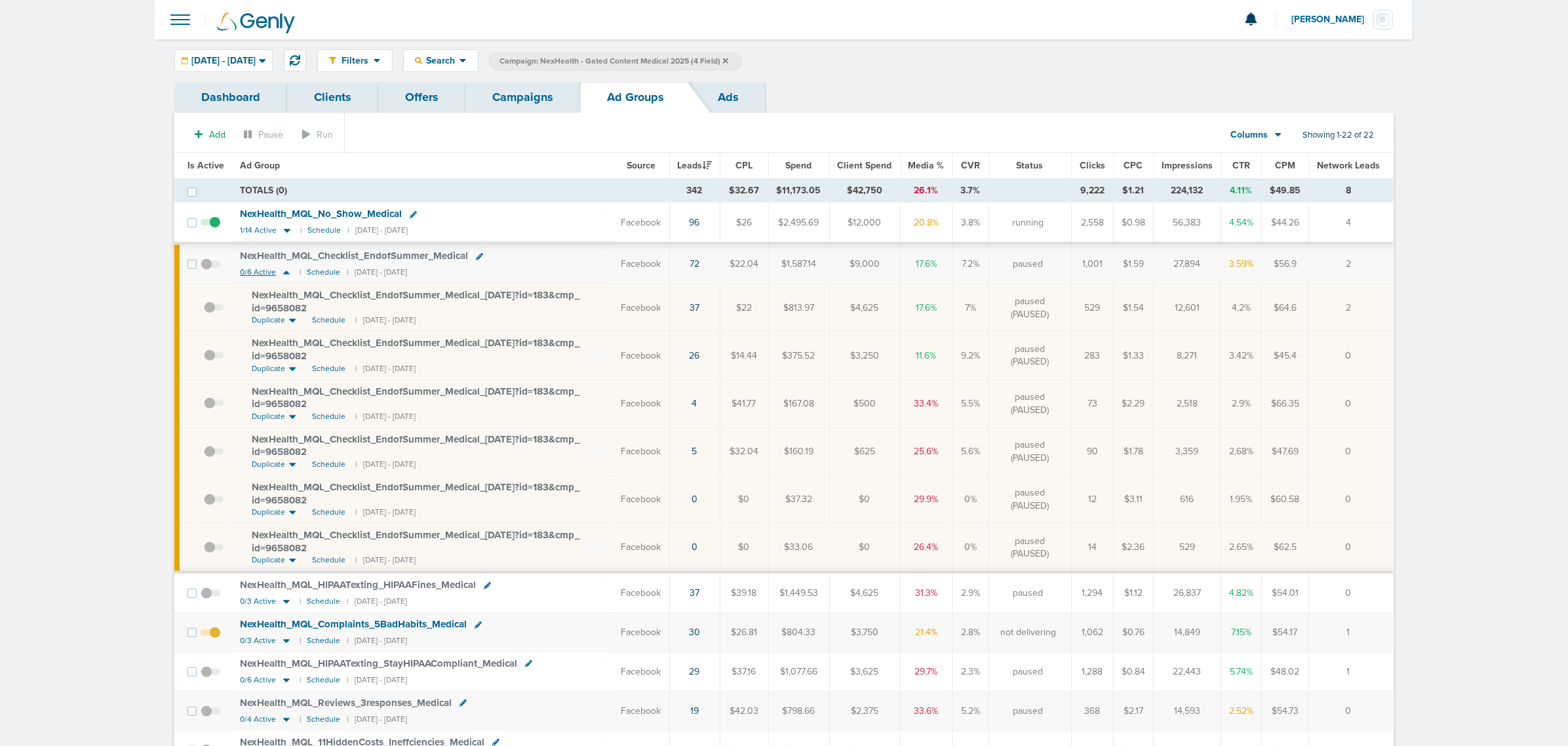
click at [283, 273] on icon at bounding box center [287, 272] width 13 height 11
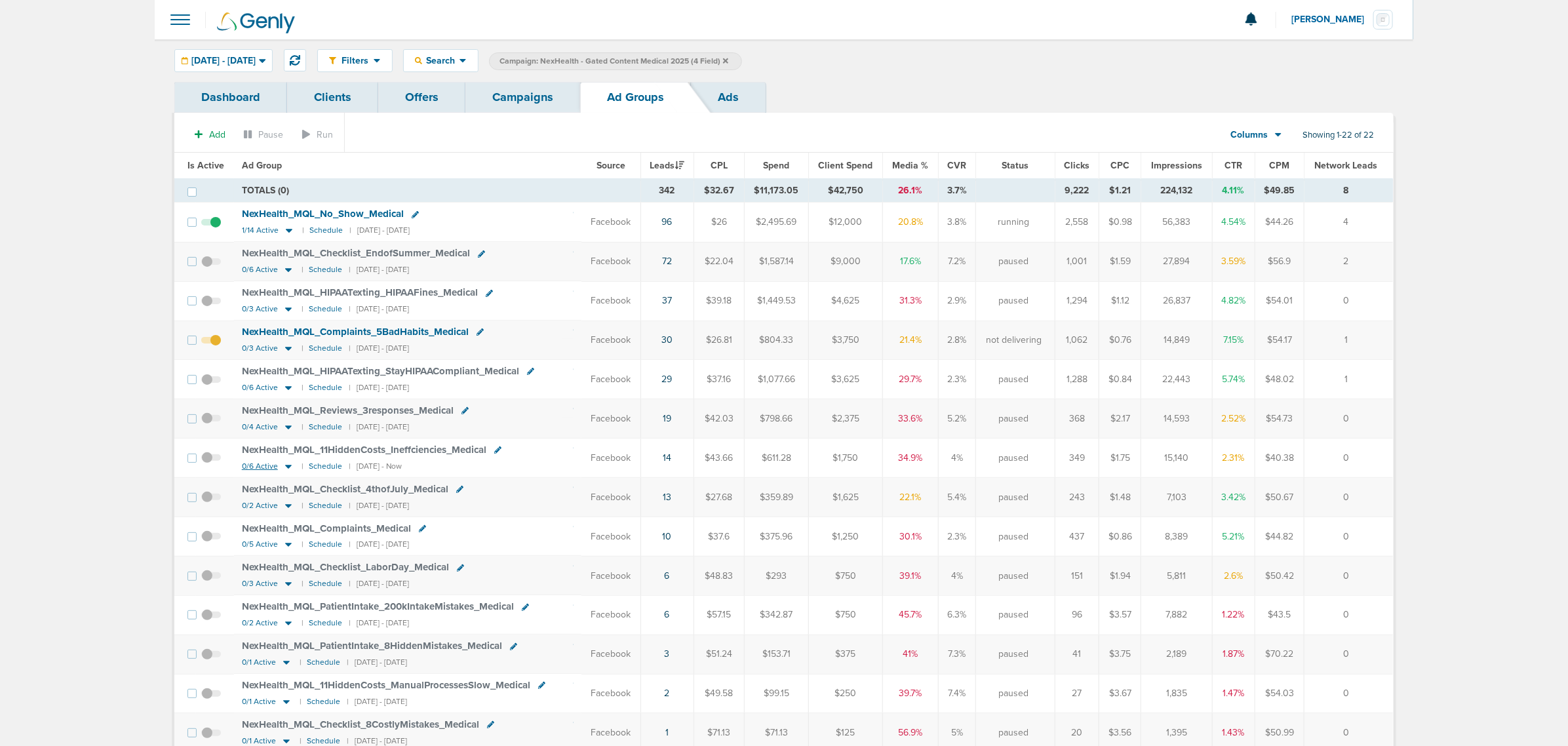
click at [287, 468] on icon at bounding box center [288, 466] width 7 height 4
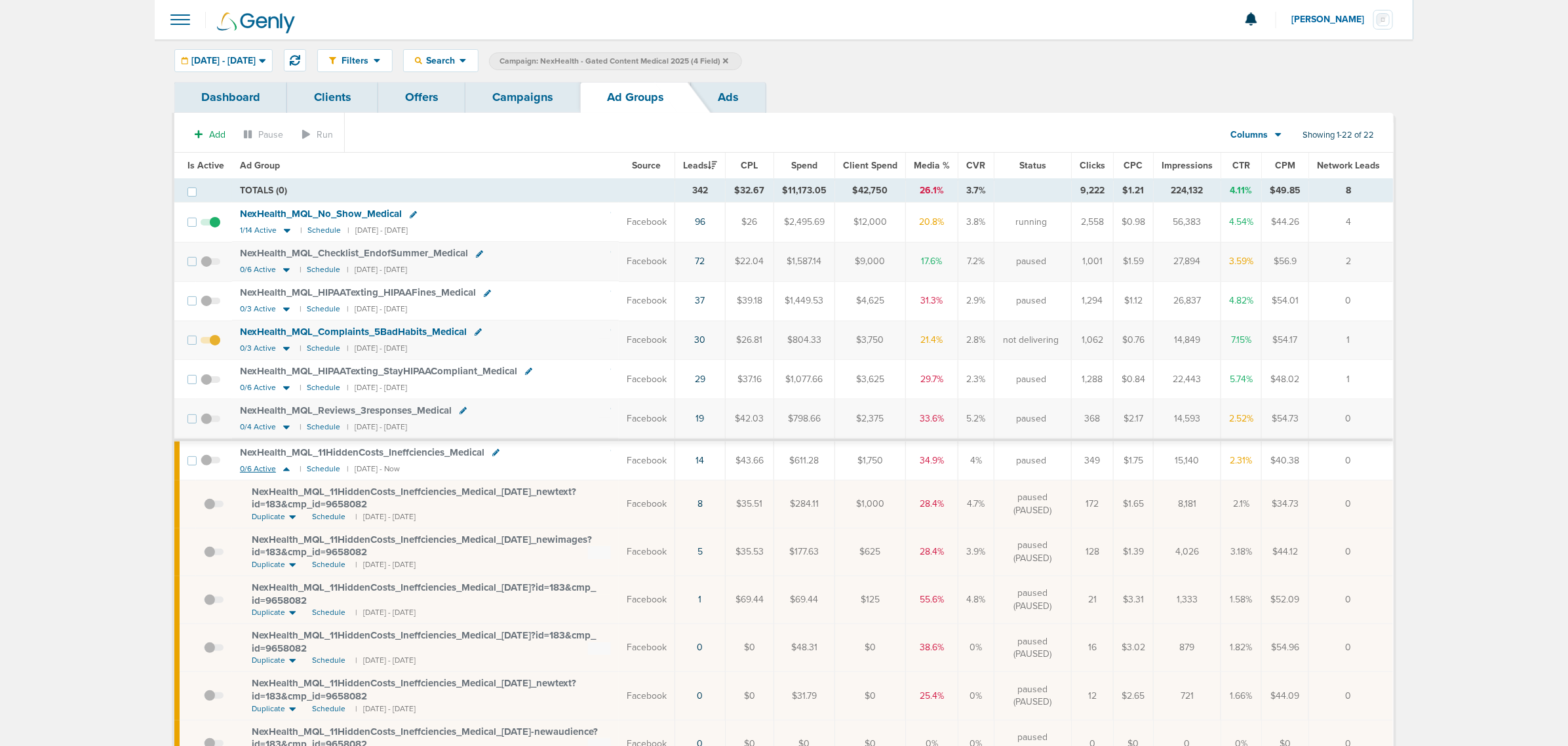
click at [285, 471] on icon at bounding box center [286, 469] width 7 height 4
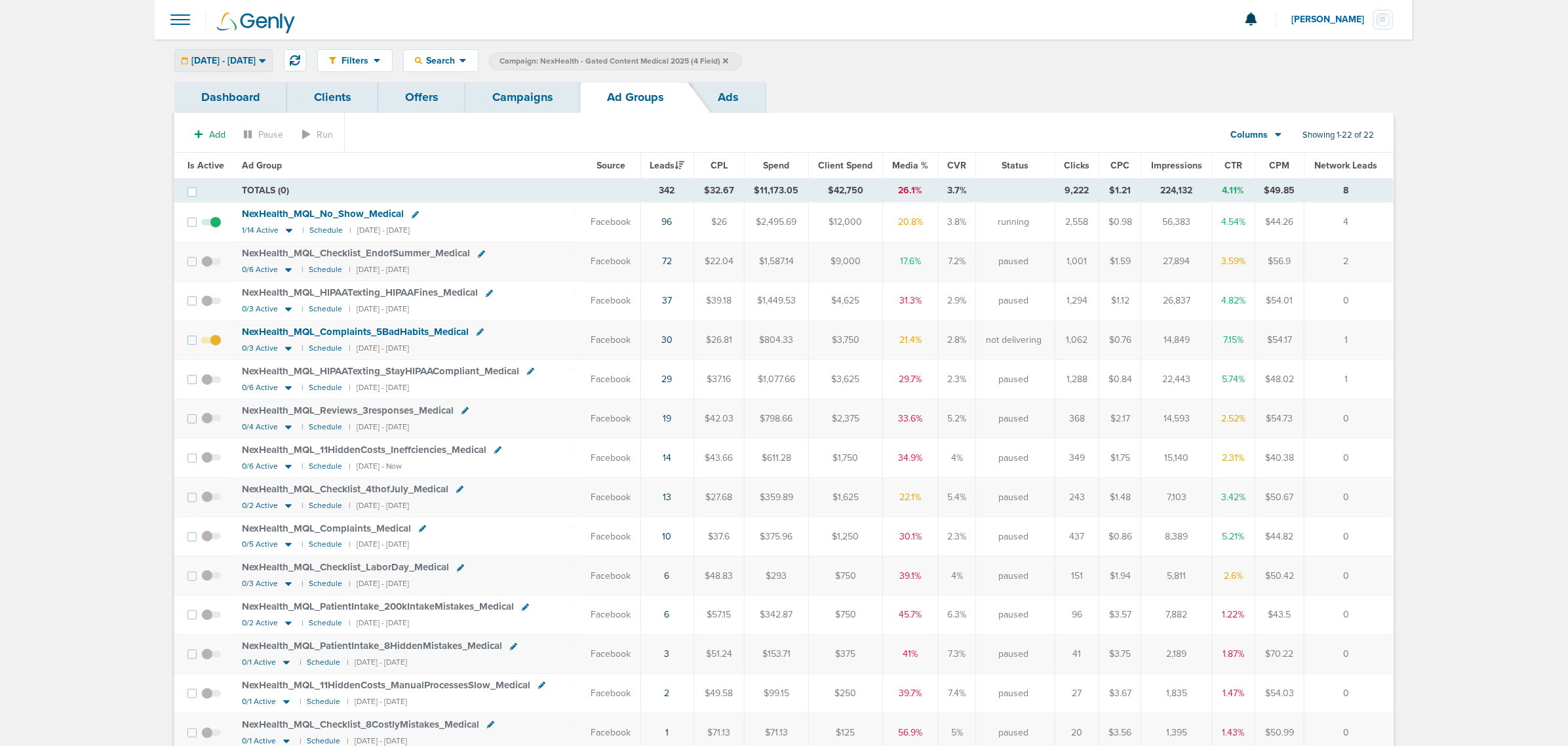
click at [272, 65] on div "[DATE] - [DATE]" at bounding box center [223, 60] width 97 height 22
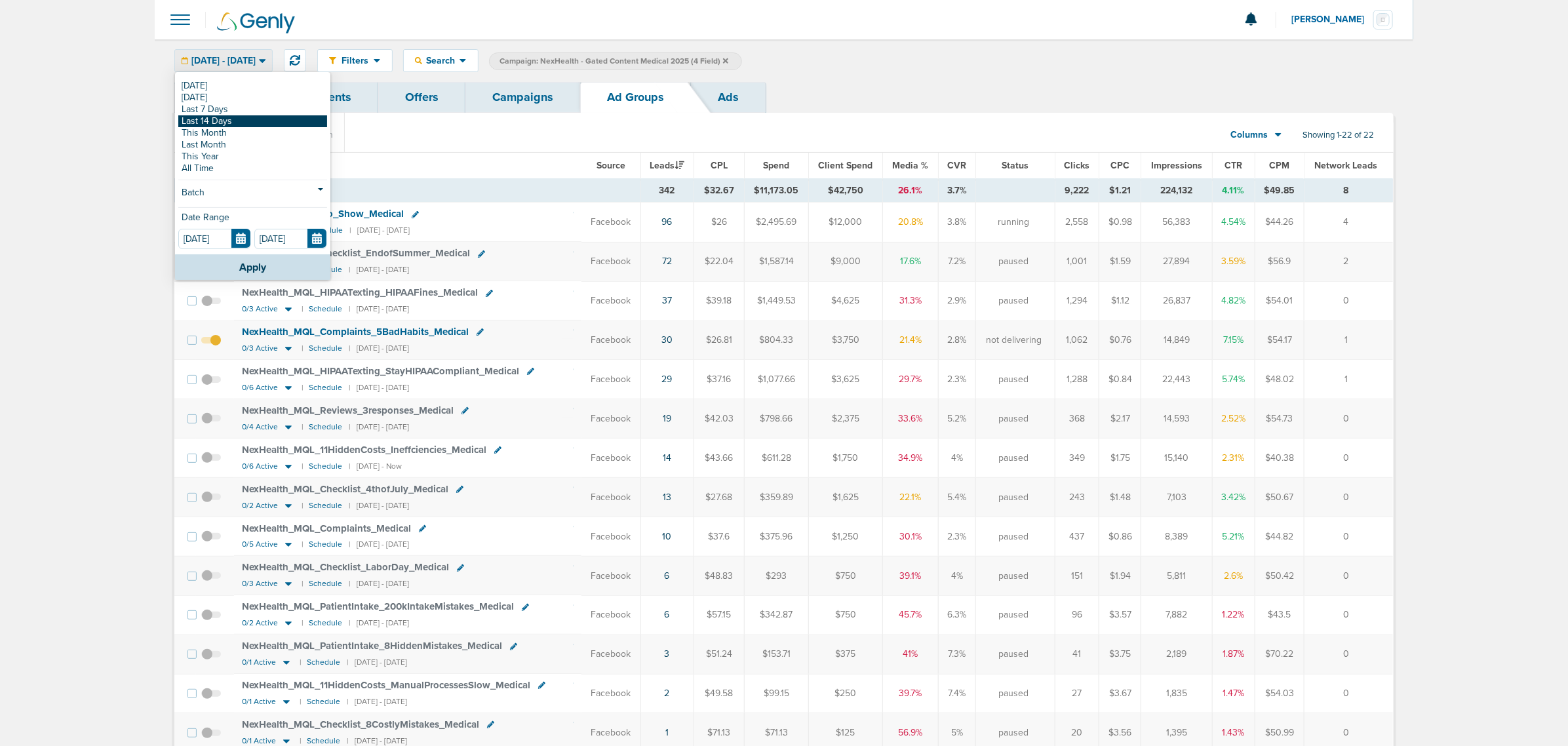
click at [218, 125] on link "Last 14 Days" at bounding box center [252, 122] width 149 height 12
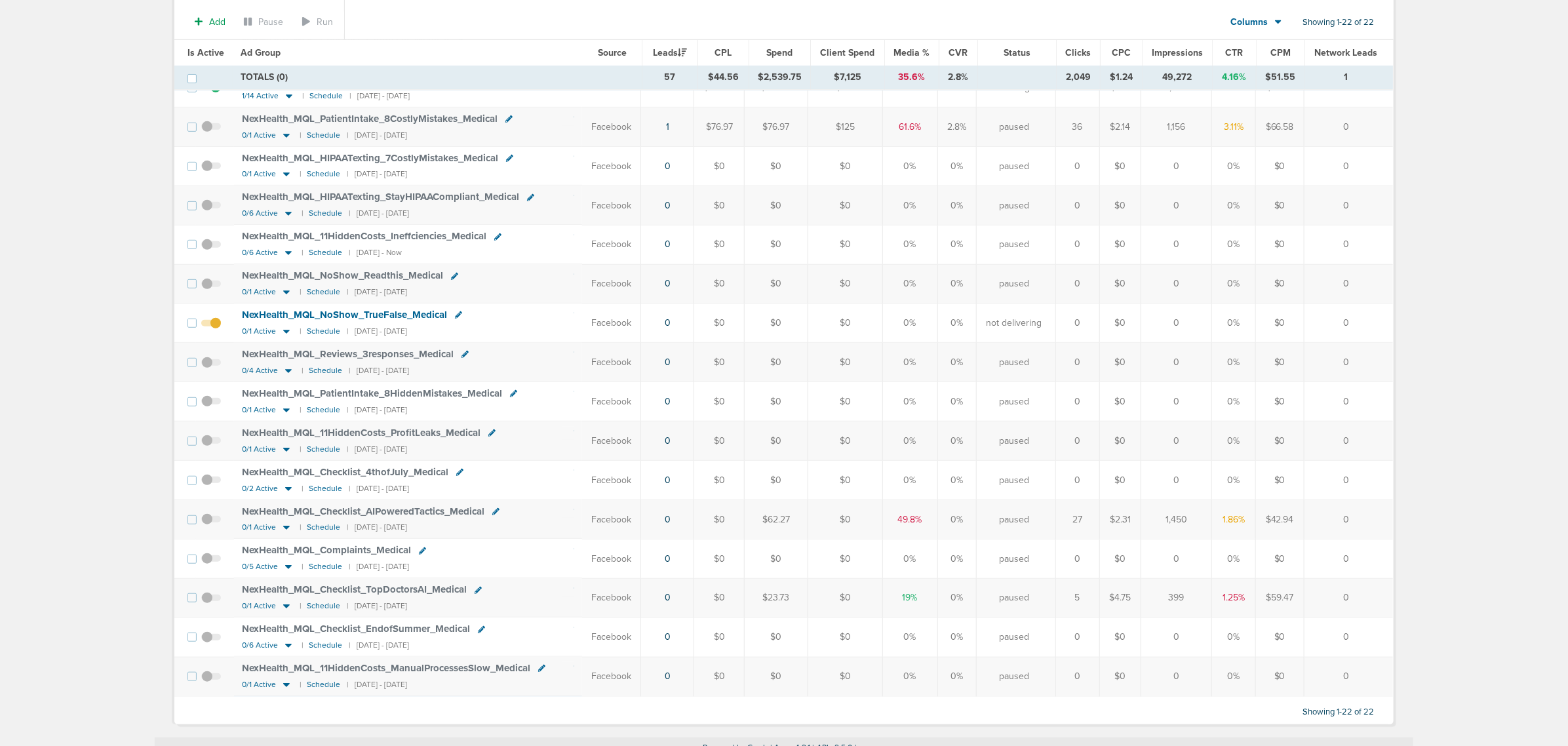
scroll to position [398, 0]
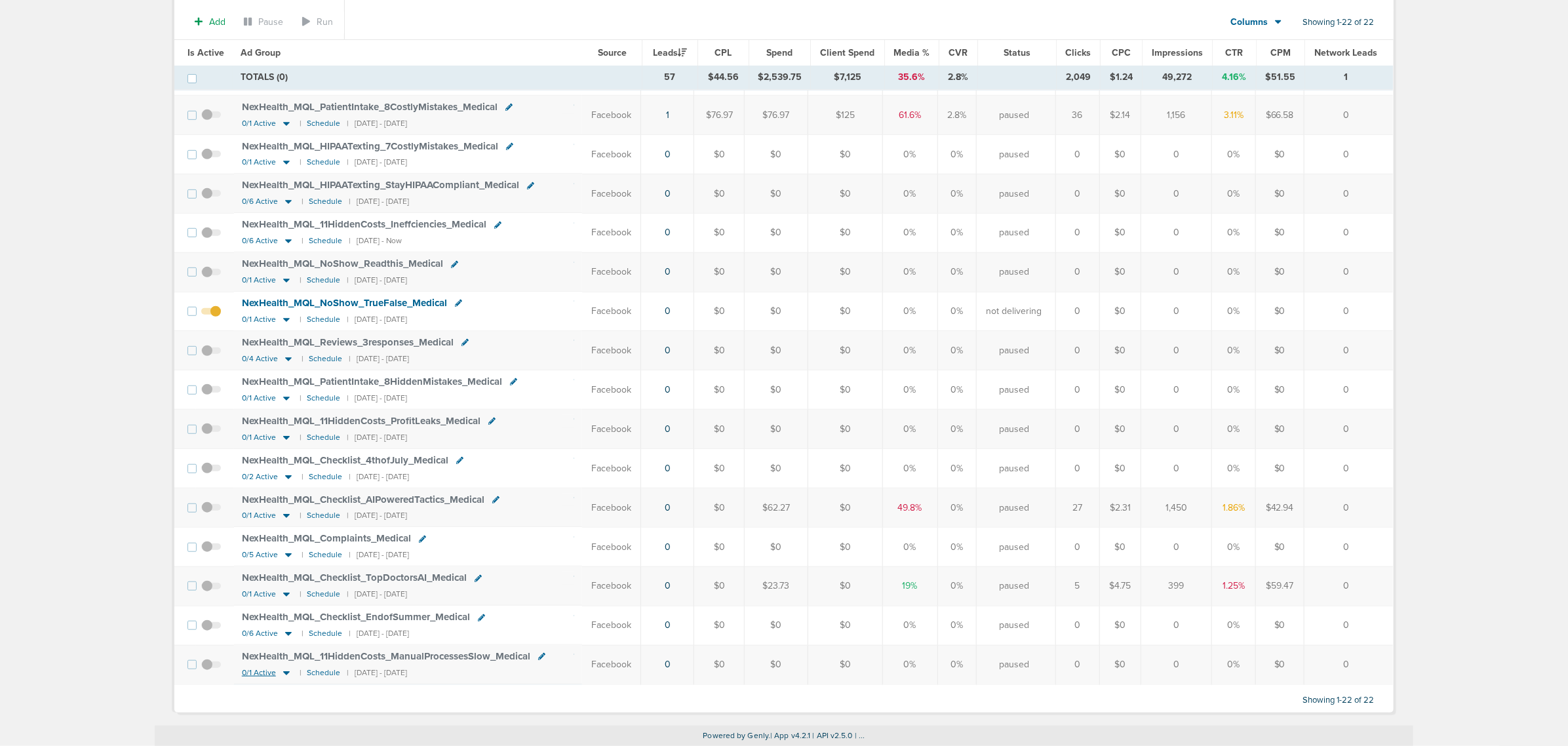
click at [283, 677] on icon at bounding box center [287, 673] width 13 height 11
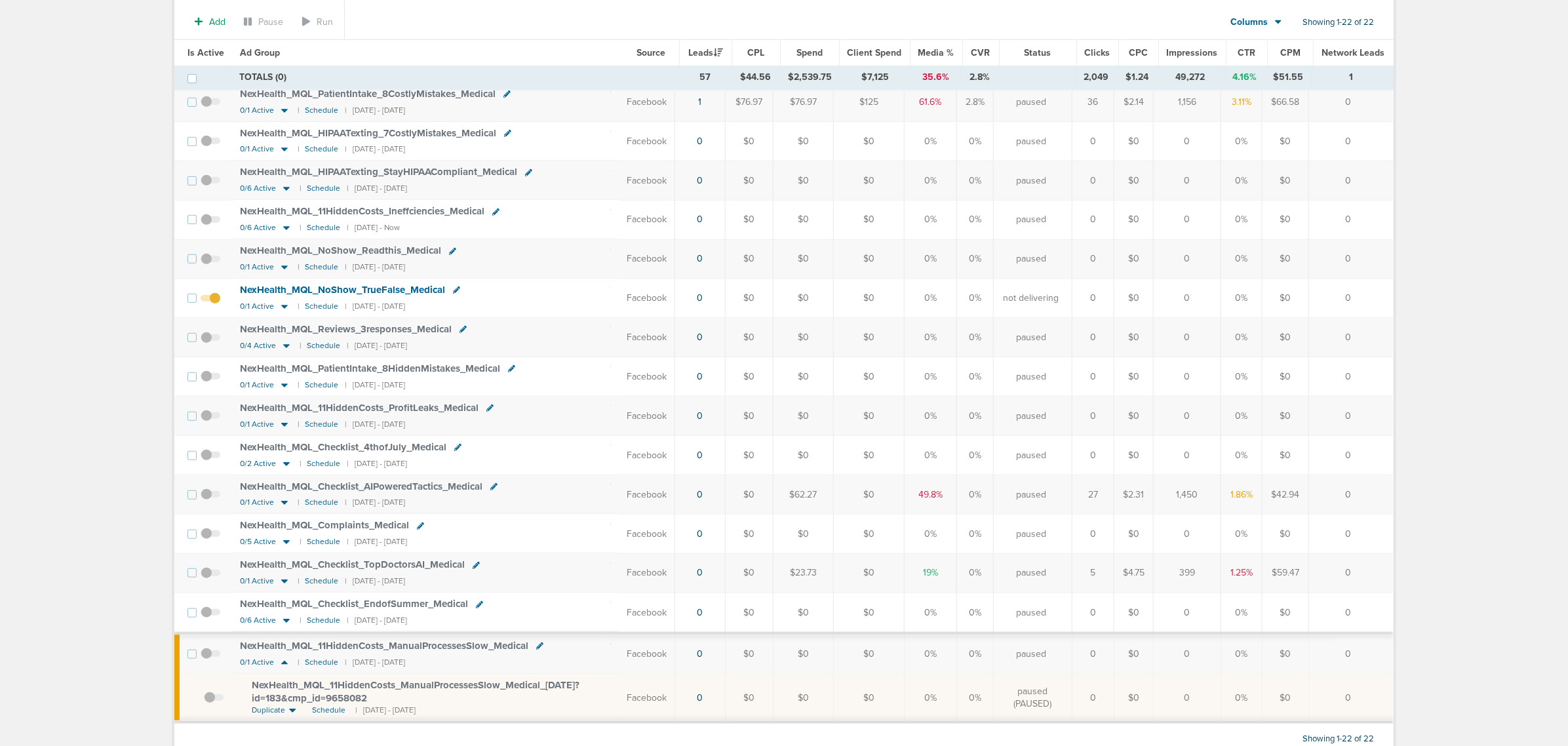
click at [483, 698] on span "NexHealth_ MQL_ 11HiddenCosts_ ManualProcessesSlow_ Medical_ [DATE]?id=183&cmp_…" at bounding box center [416, 692] width 328 height 25
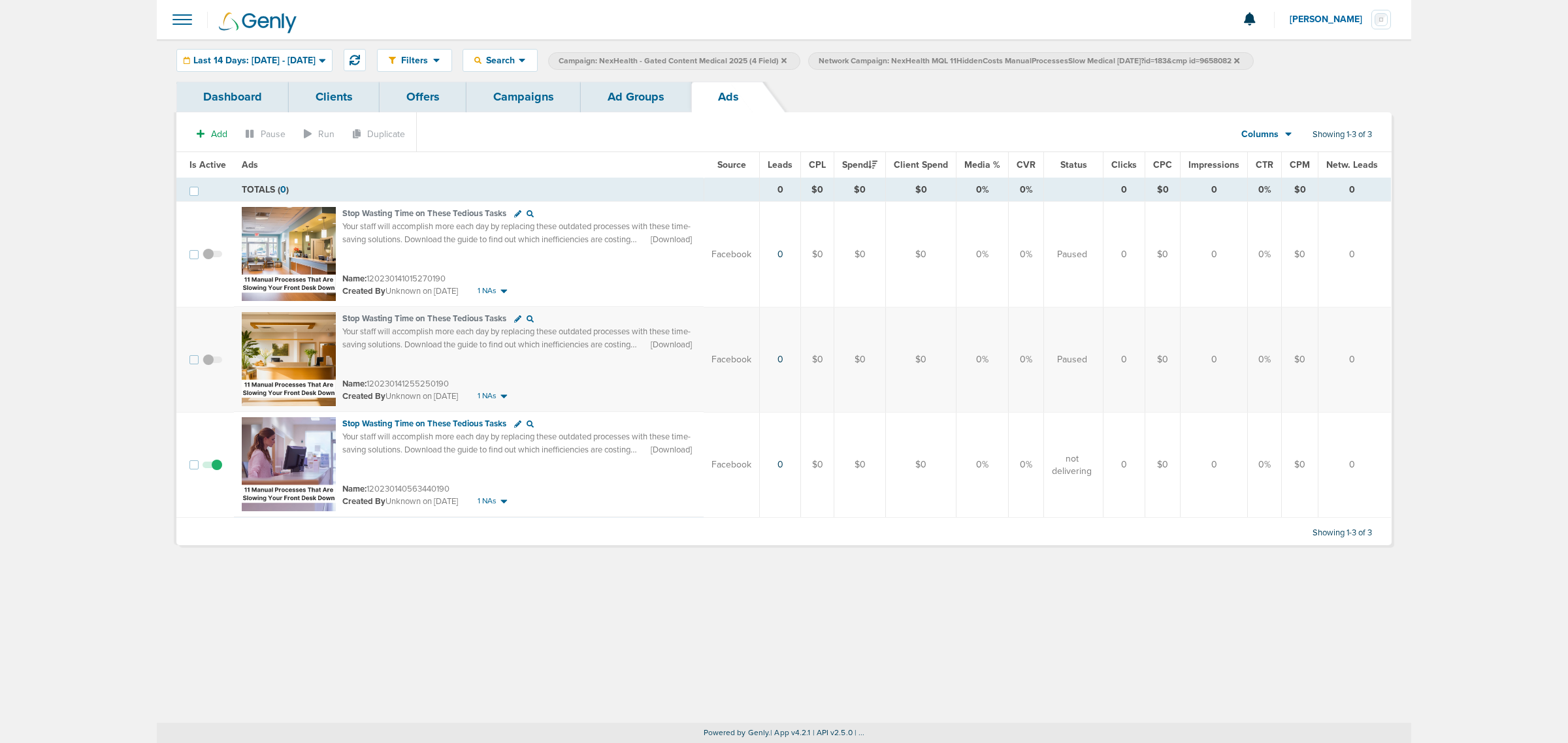
click at [628, 89] on link "Ad Groups" at bounding box center [636, 97] width 111 height 31
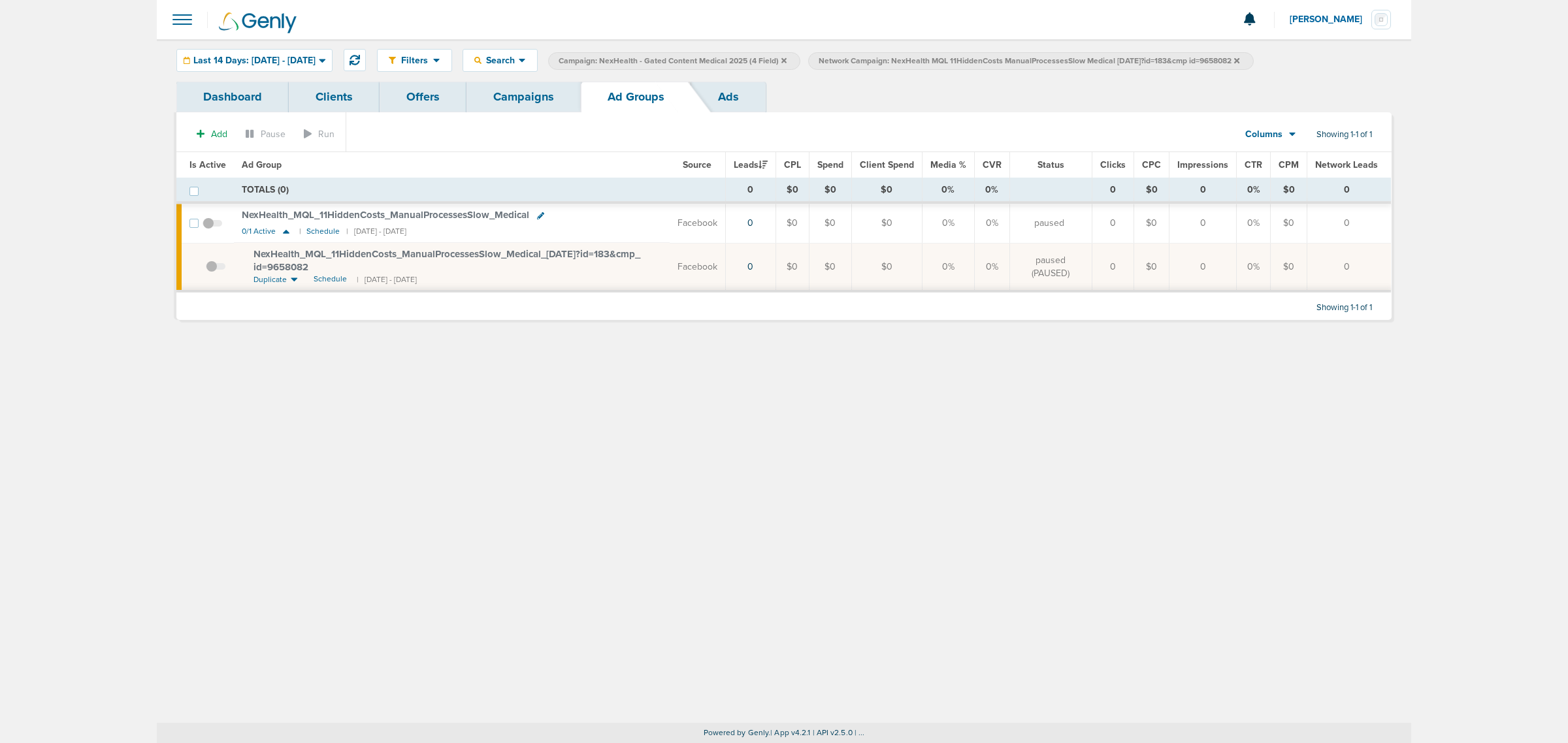
click at [512, 97] on link "Campaigns" at bounding box center [524, 97] width 115 height 31
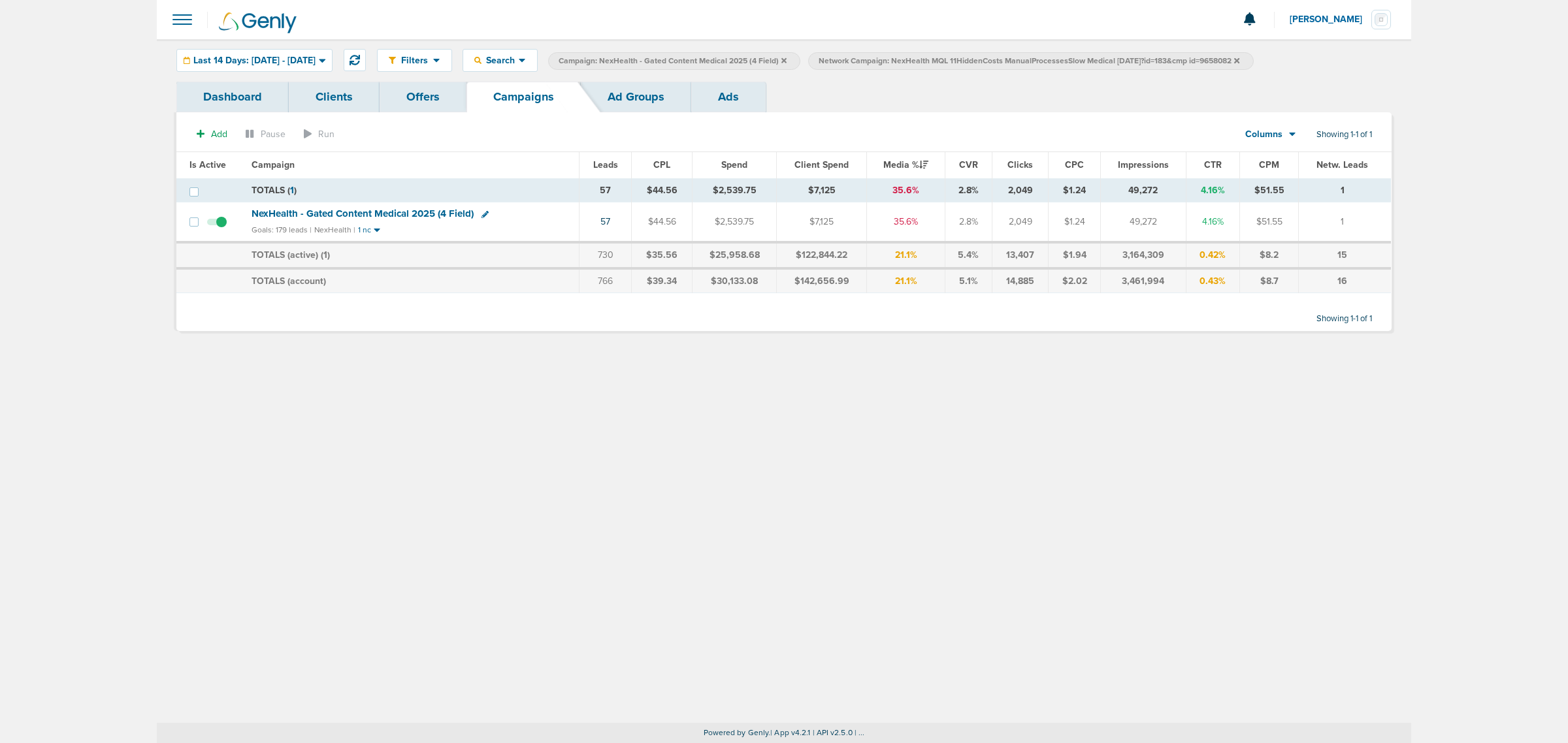
click at [1239, 60] on icon at bounding box center [1237, 60] width 5 height 5
click at [786, 59] on icon at bounding box center [784, 60] width 5 height 5
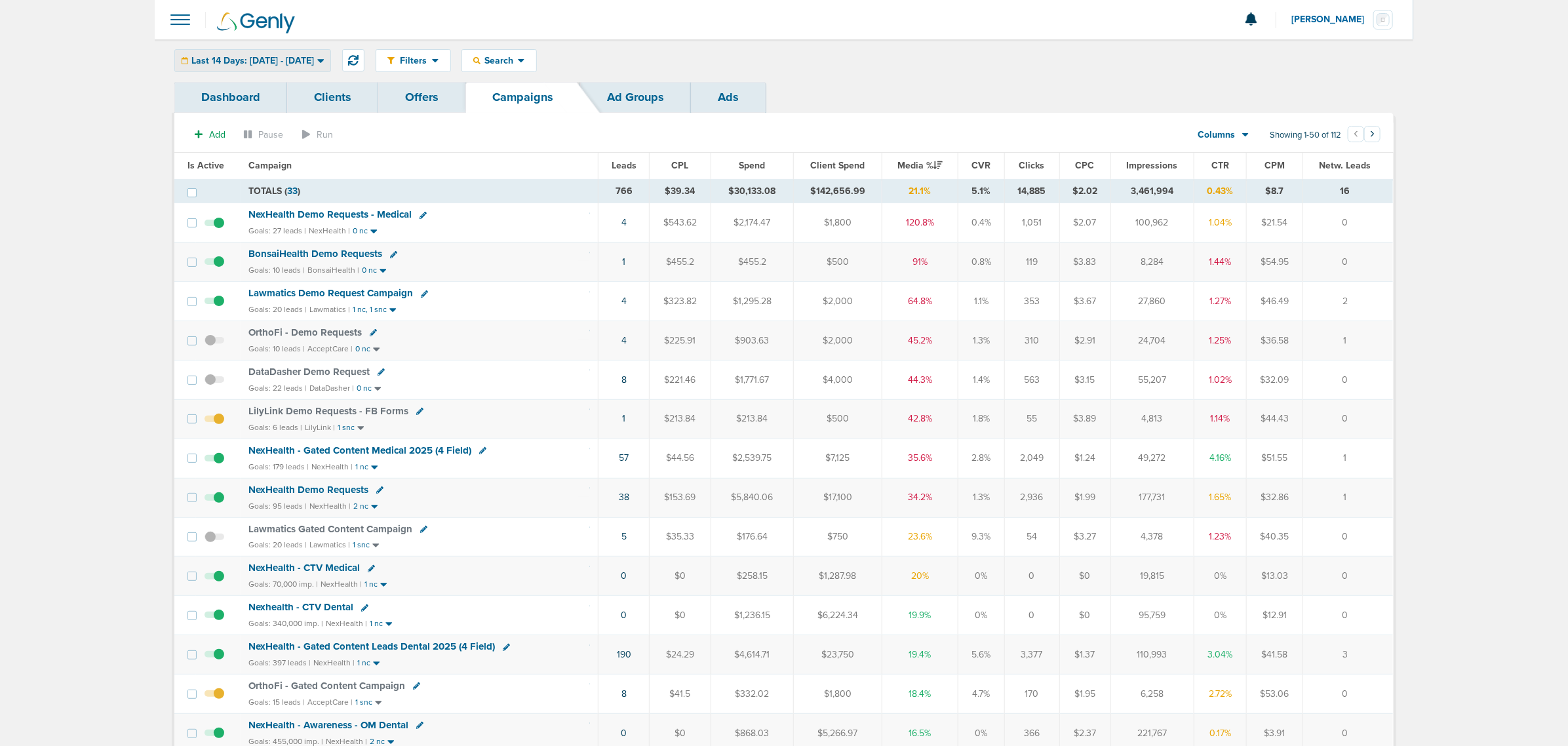
drag, startPoint x: 299, startPoint y: 56, endPoint x: 240, endPoint y: 77, distance: 62.6
click at [299, 57] on span "Last 14 Days: [DATE] - [DATE]" at bounding box center [252, 61] width 122 height 9
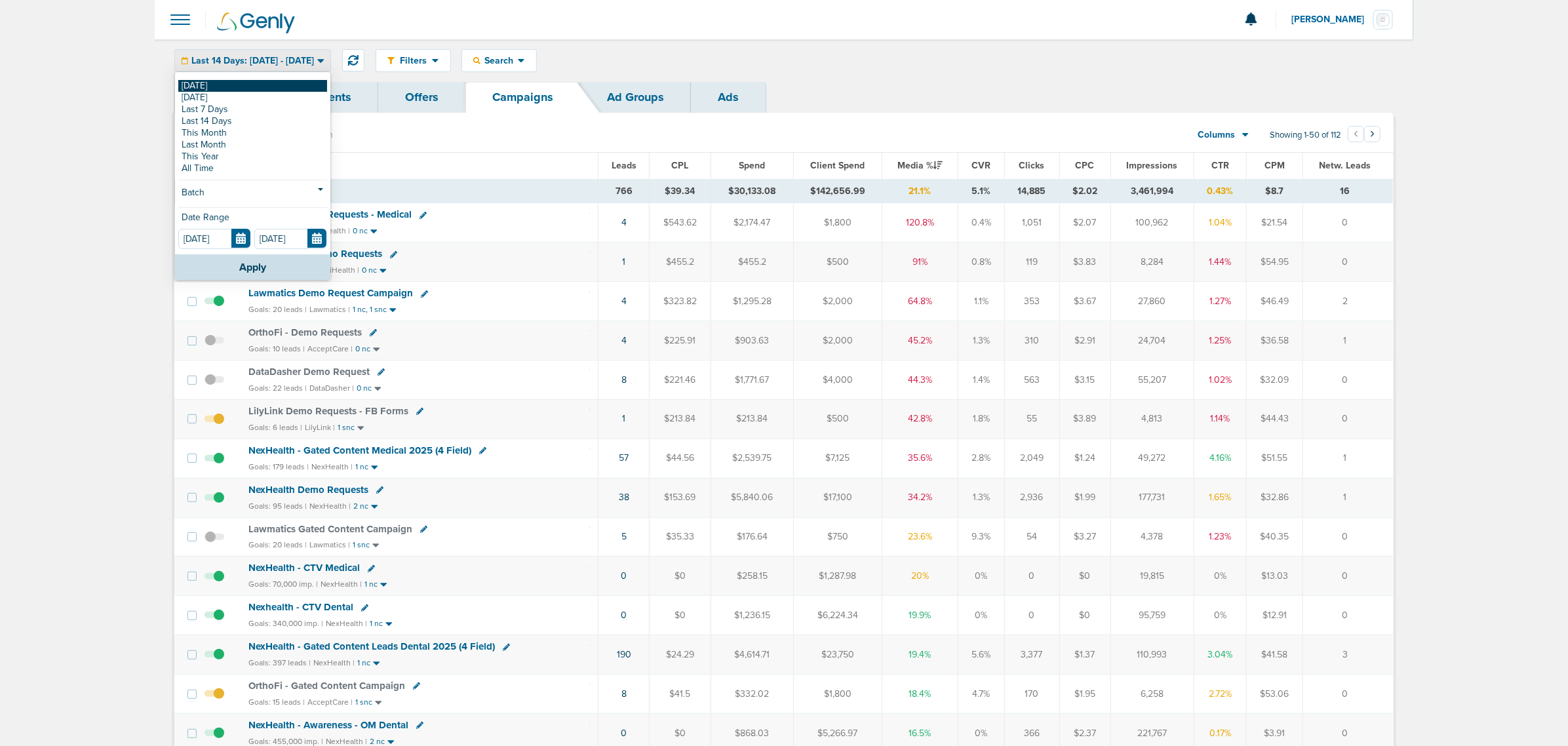
click at [204, 87] on link "[DATE]" at bounding box center [252, 86] width 149 height 12
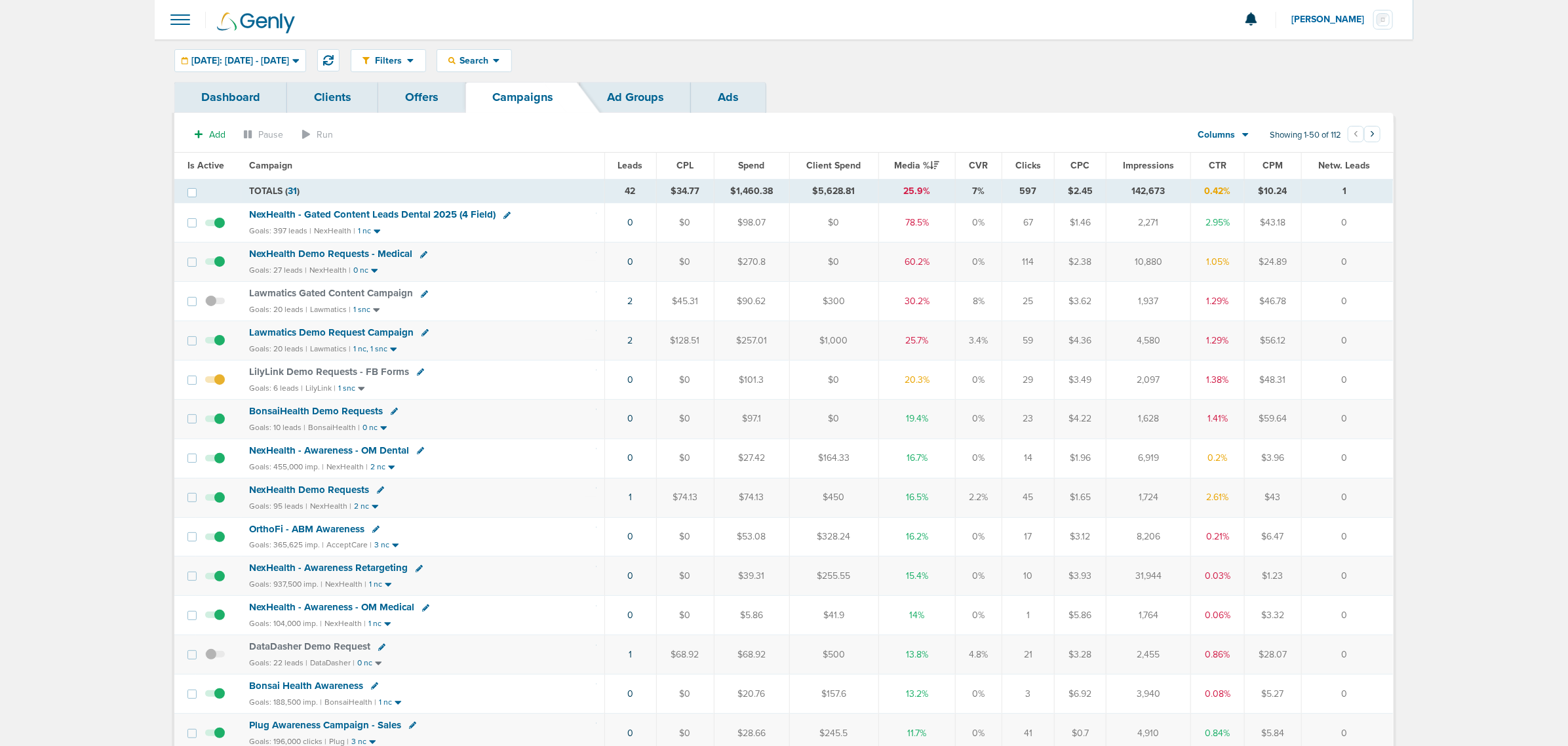
click at [328, 496] on span "NexHealth Demo Requests" at bounding box center [309, 490] width 120 height 12
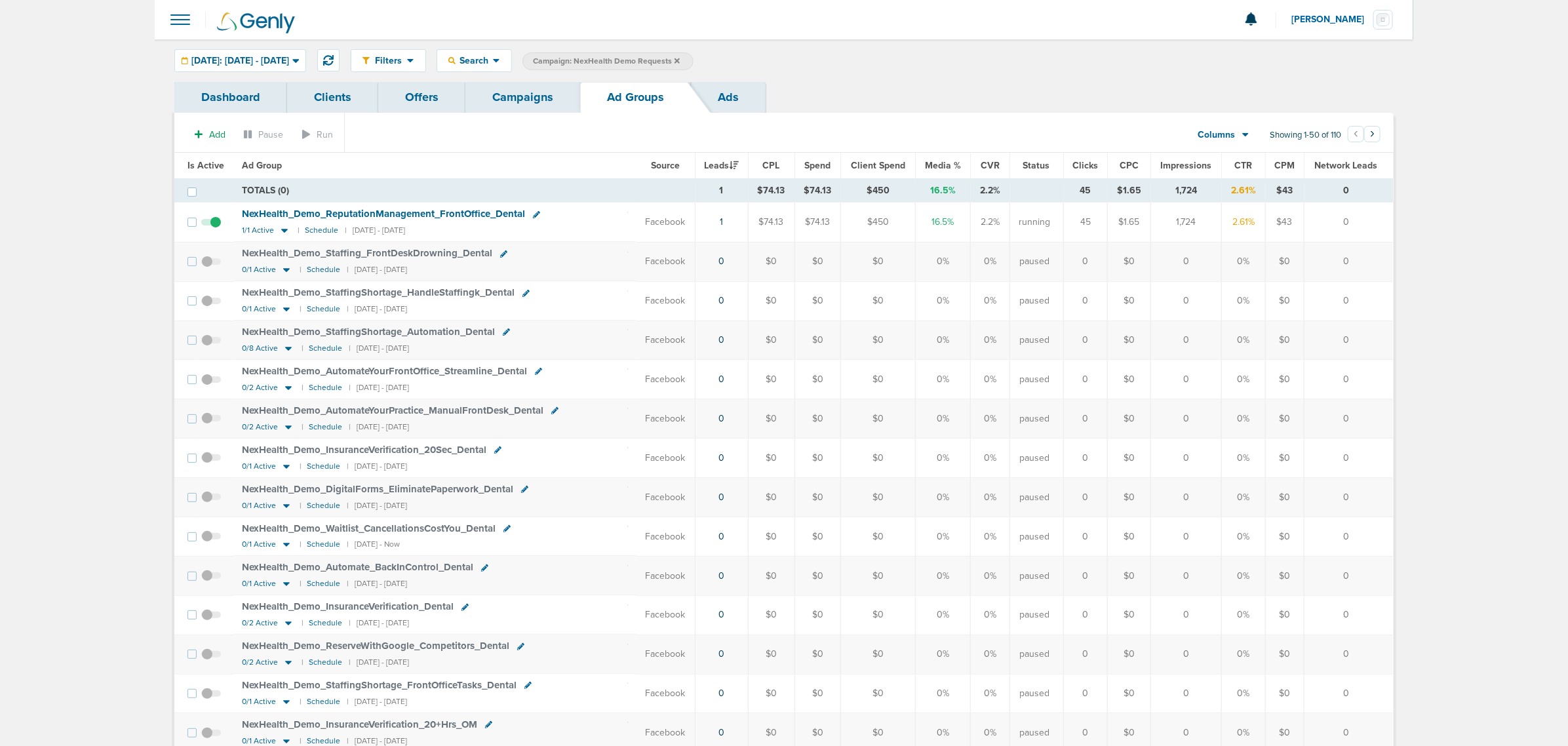
click at [207, 163] on span "Is Active" at bounding box center [206, 165] width 37 height 11
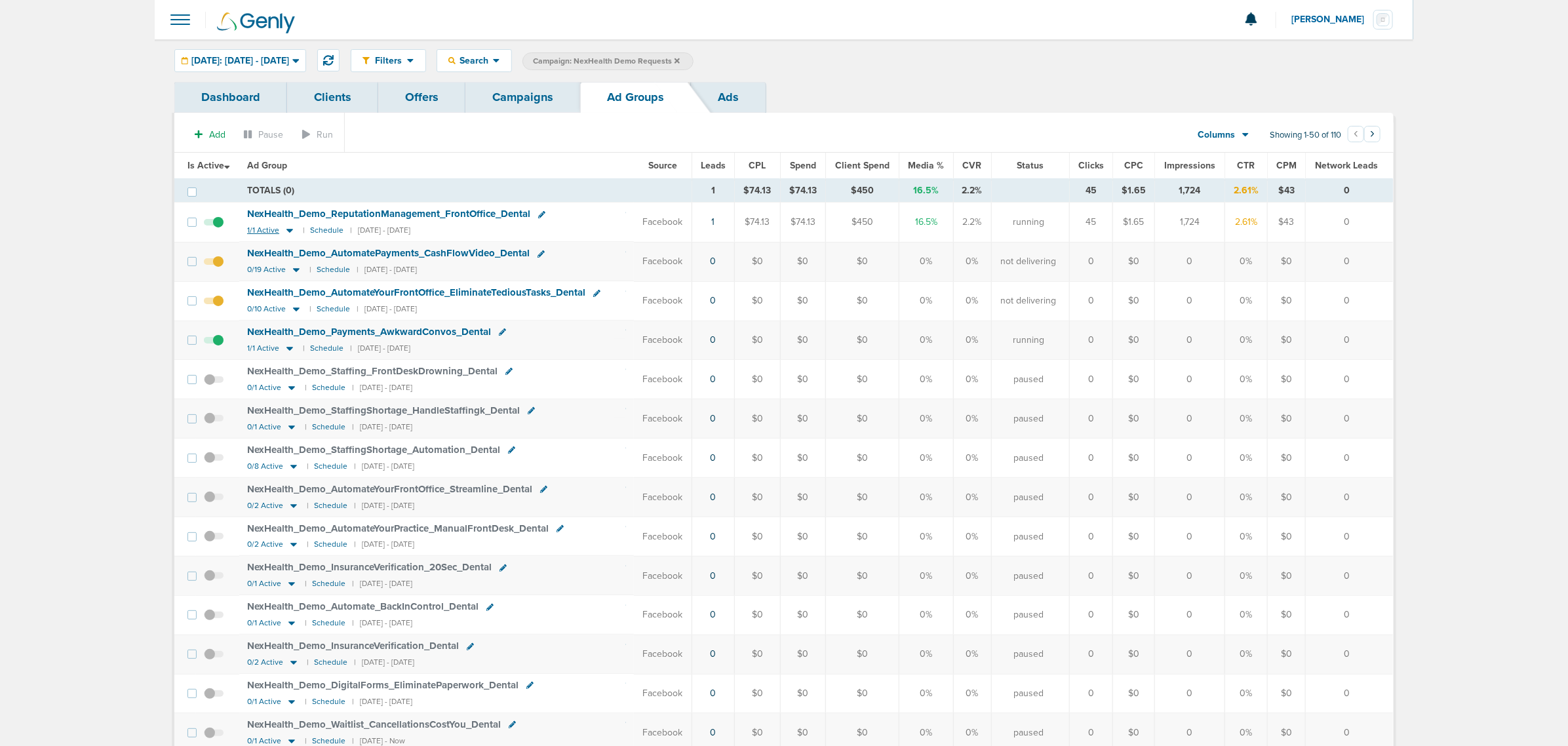
click at [289, 230] on icon at bounding box center [289, 231] width 7 height 4
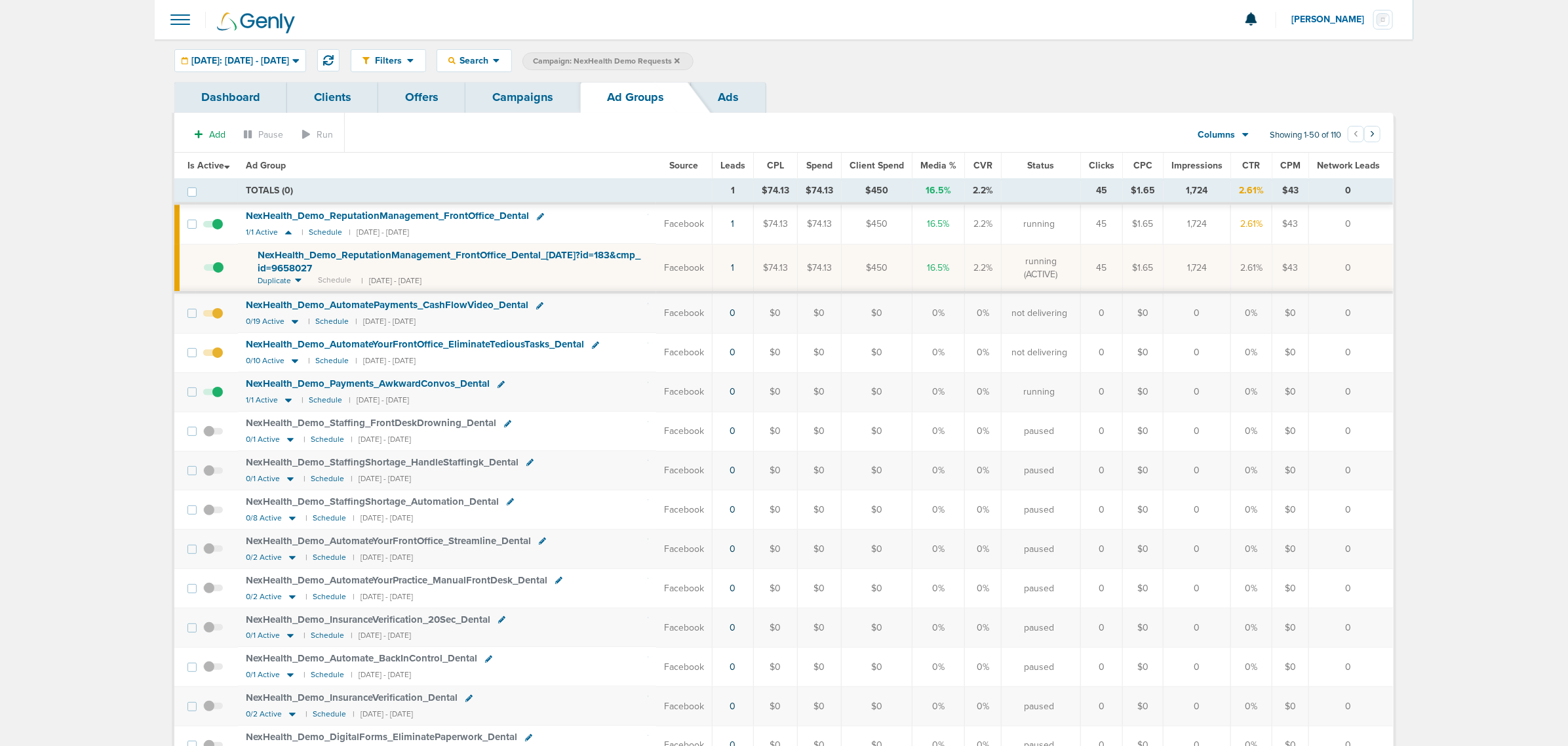
click at [516, 100] on link "Campaigns" at bounding box center [523, 97] width 115 height 31
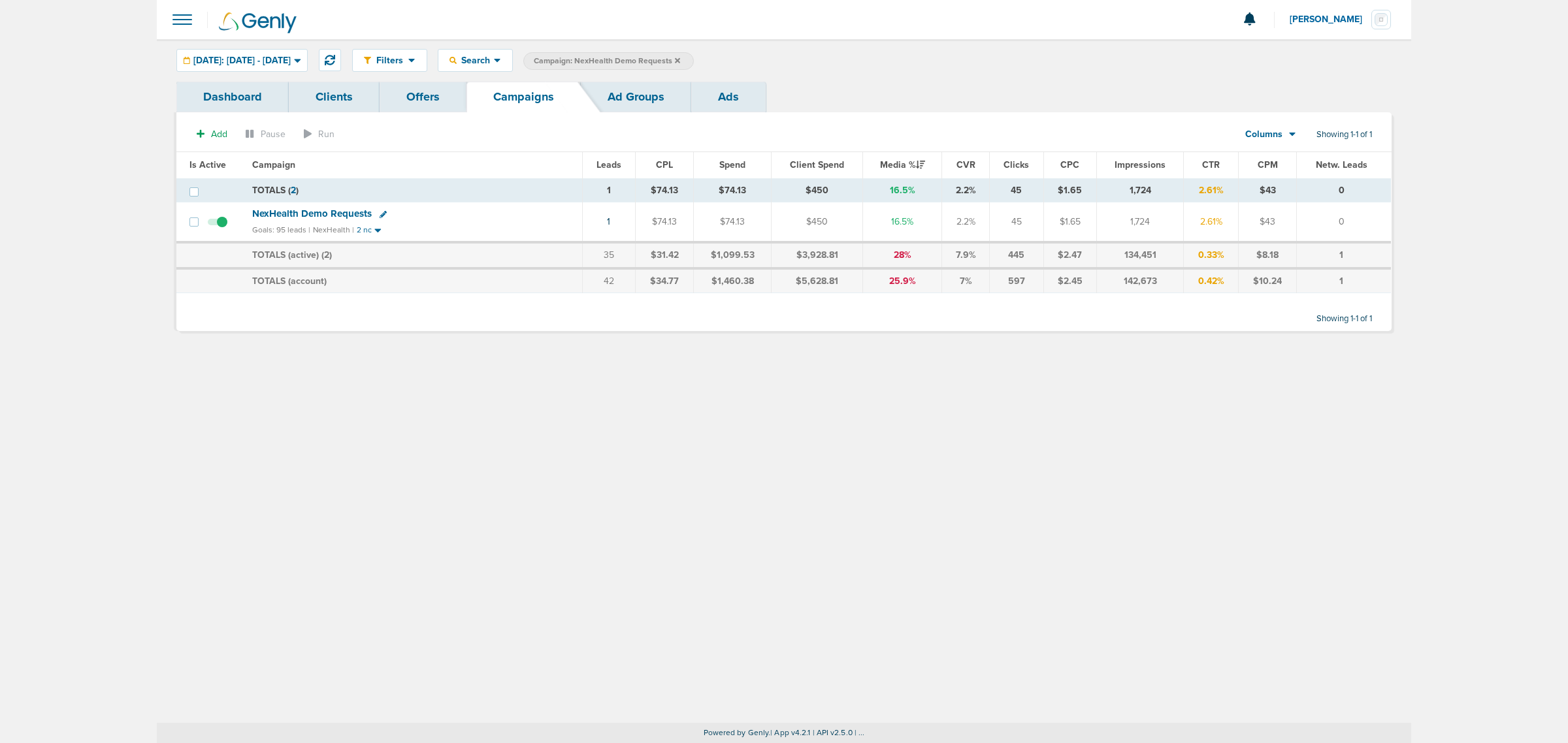
click at [680, 60] on icon at bounding box center [678, 61] width 5 height 8
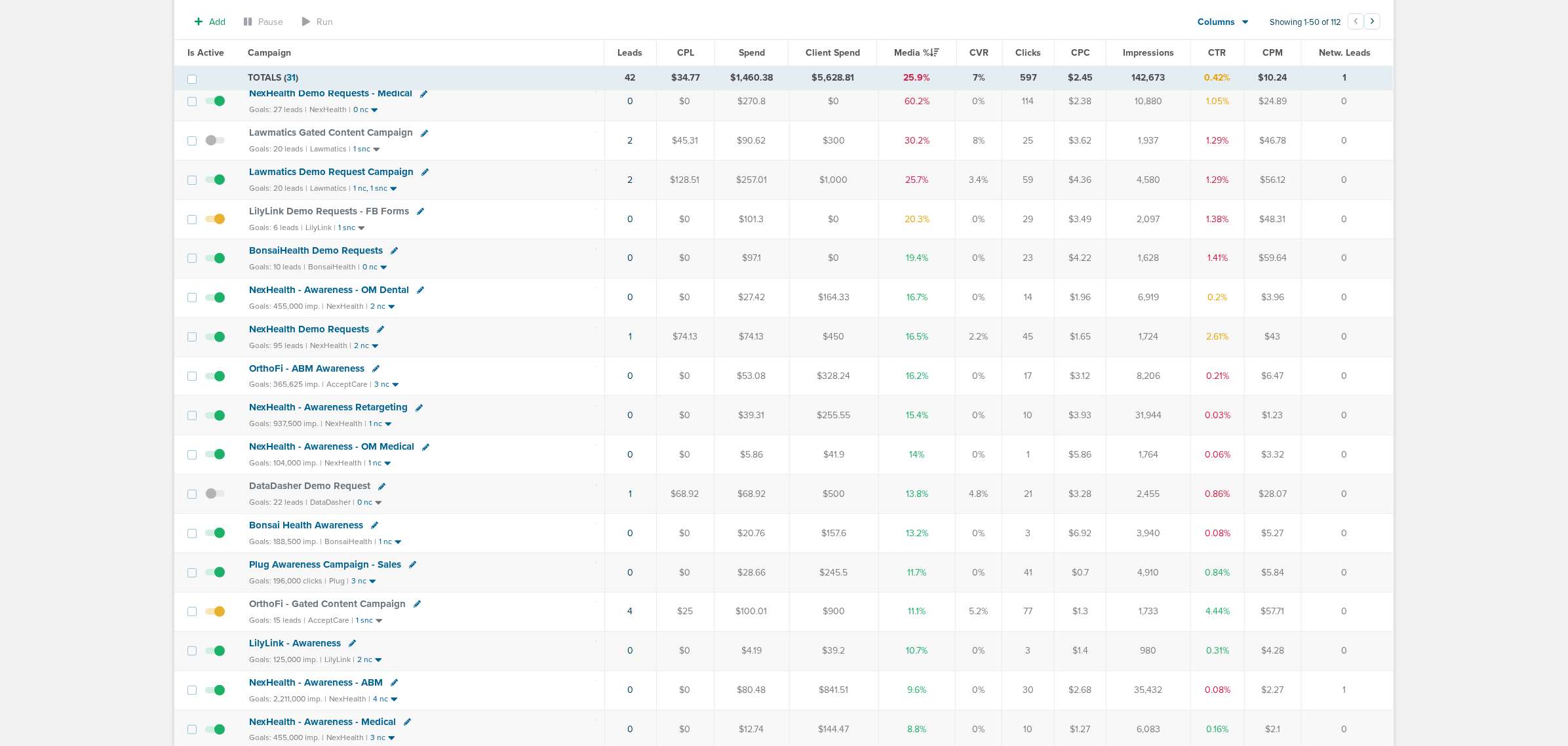
scroll to position [410, 0]
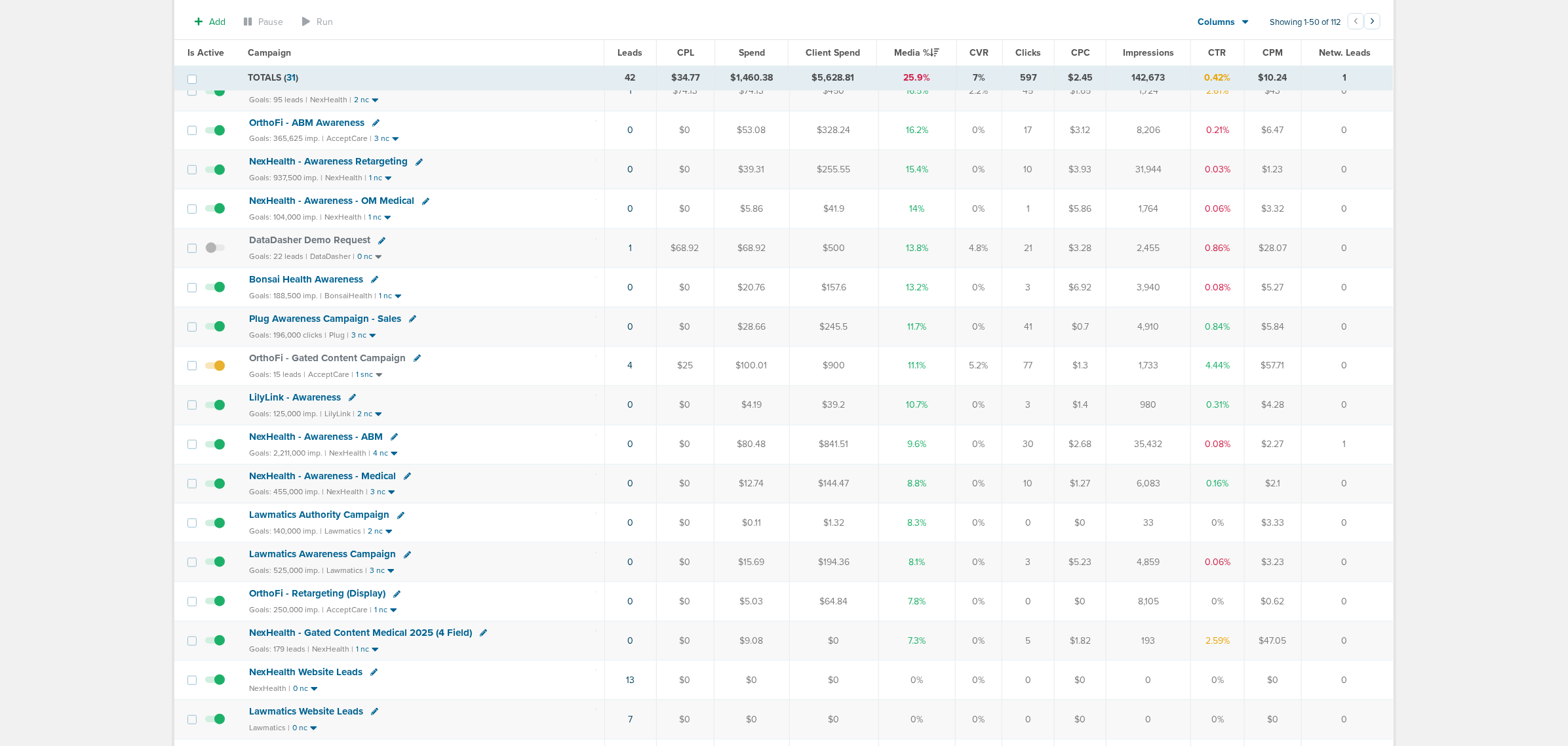
click at [373, 638] on span "NexHealth - Gated Content Medical 2025 (4 Field)" at bounding box center [360, 632] width 223 height 12
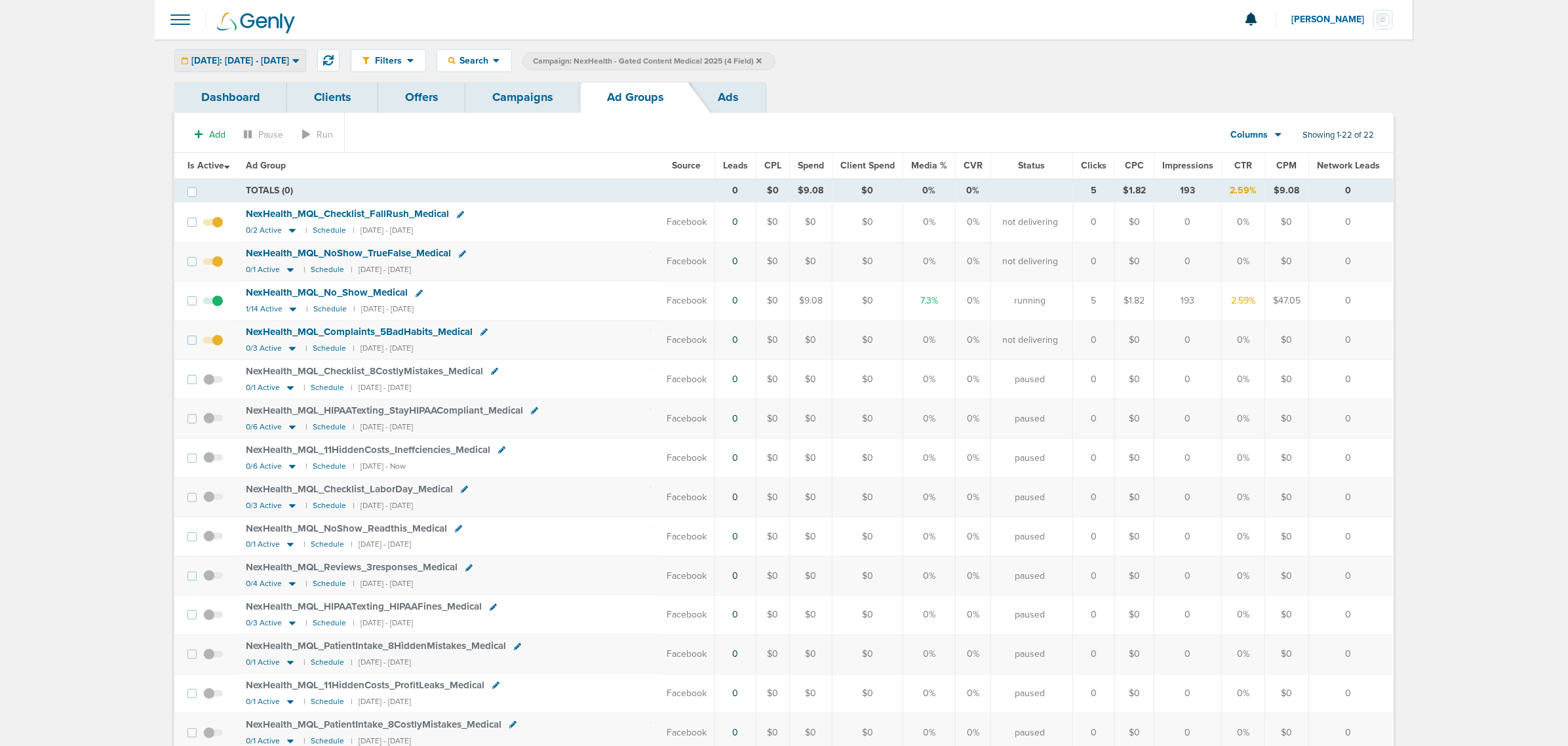
click at [269, 69] on div "[DATE]: [DATE] - [DATE]" at bounding box center [240, 60] width 130 height 22
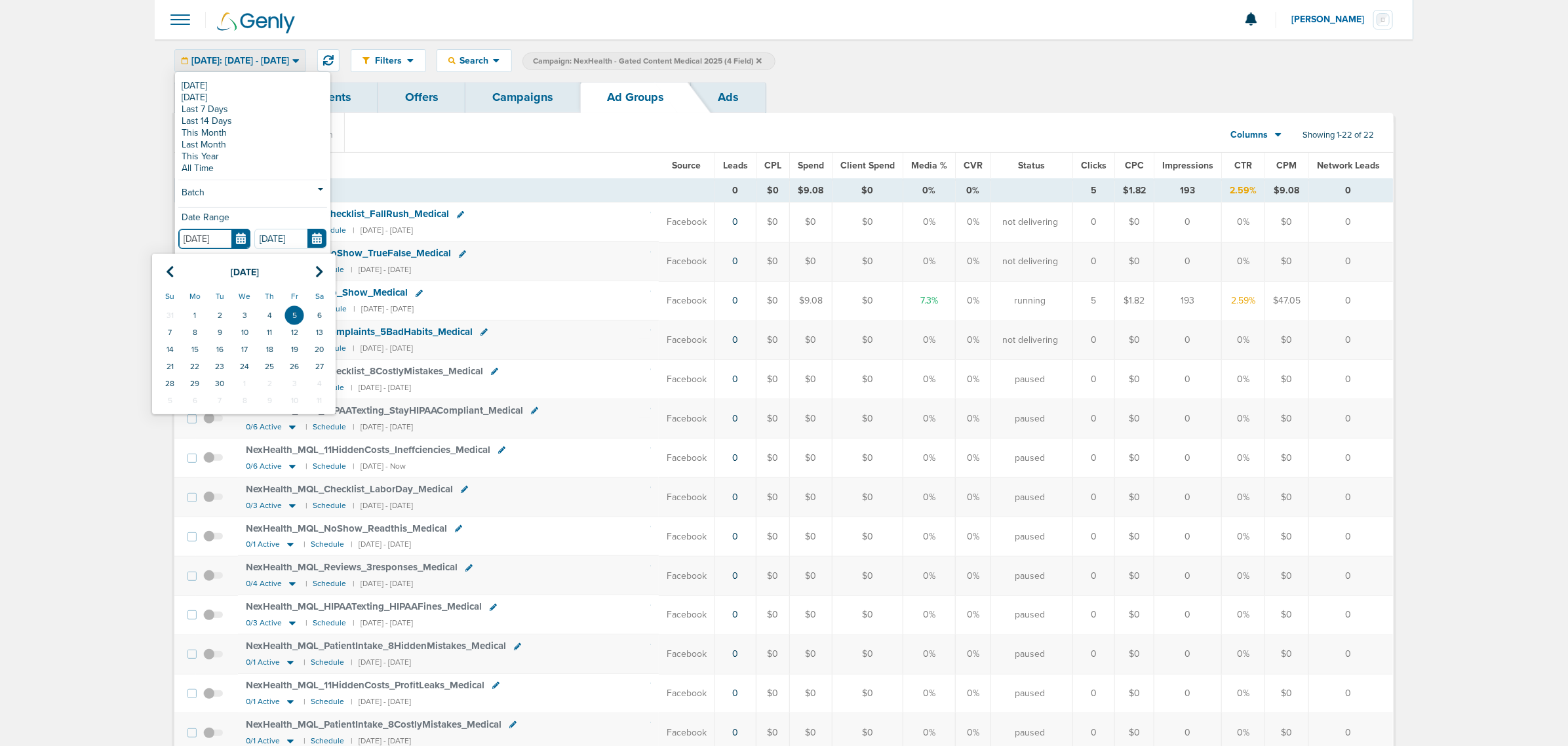
drag, startPoint x: 234, startPoint y: 231, endPoint x: 240, endPoint y: 237, distance: 8.5
click at [238, 236] on input "[DATE]" at bounding box center [214, 239] width 72 height 20
click at [166, 272] on icon at bounding box center [170, 272] width 9 height 13
click at [163, 272] on th at bounding box center [170, 272] width 25 height 27
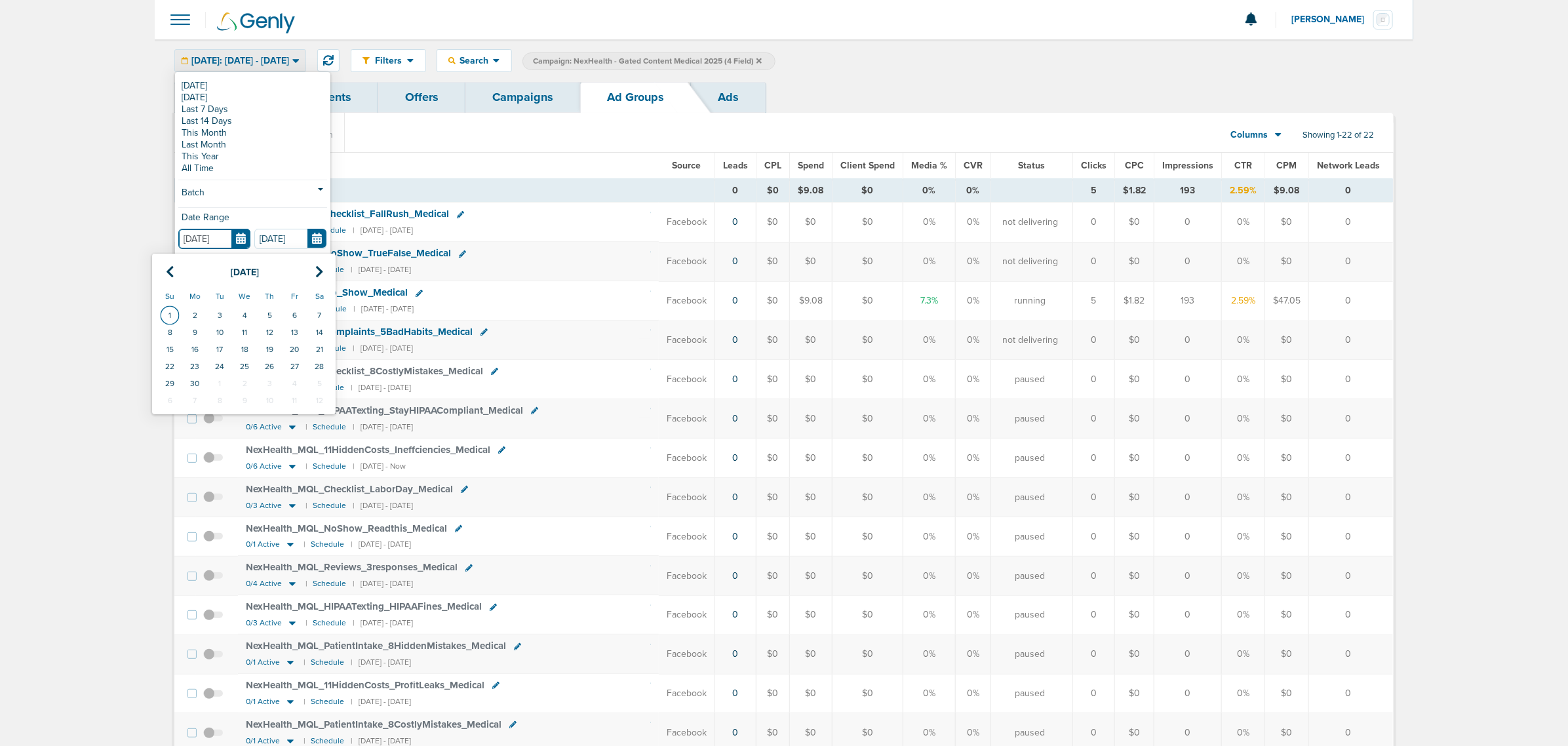
click at [180, 317] on td "1" at bounding box center [170, 315] width 25 height 17
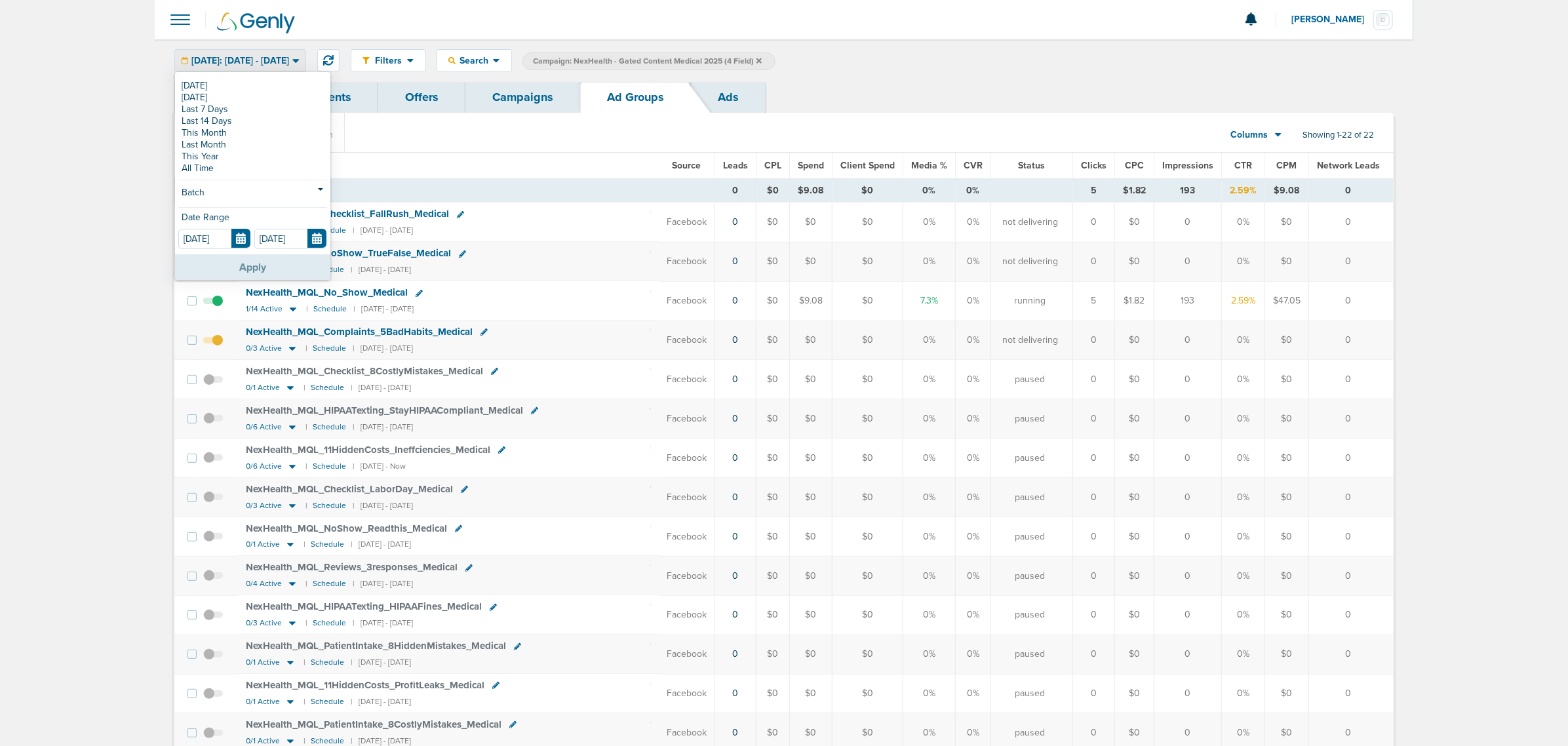
click at [280, 266] on button "Apply" at bounding box center [252, 267] width 155 height 26
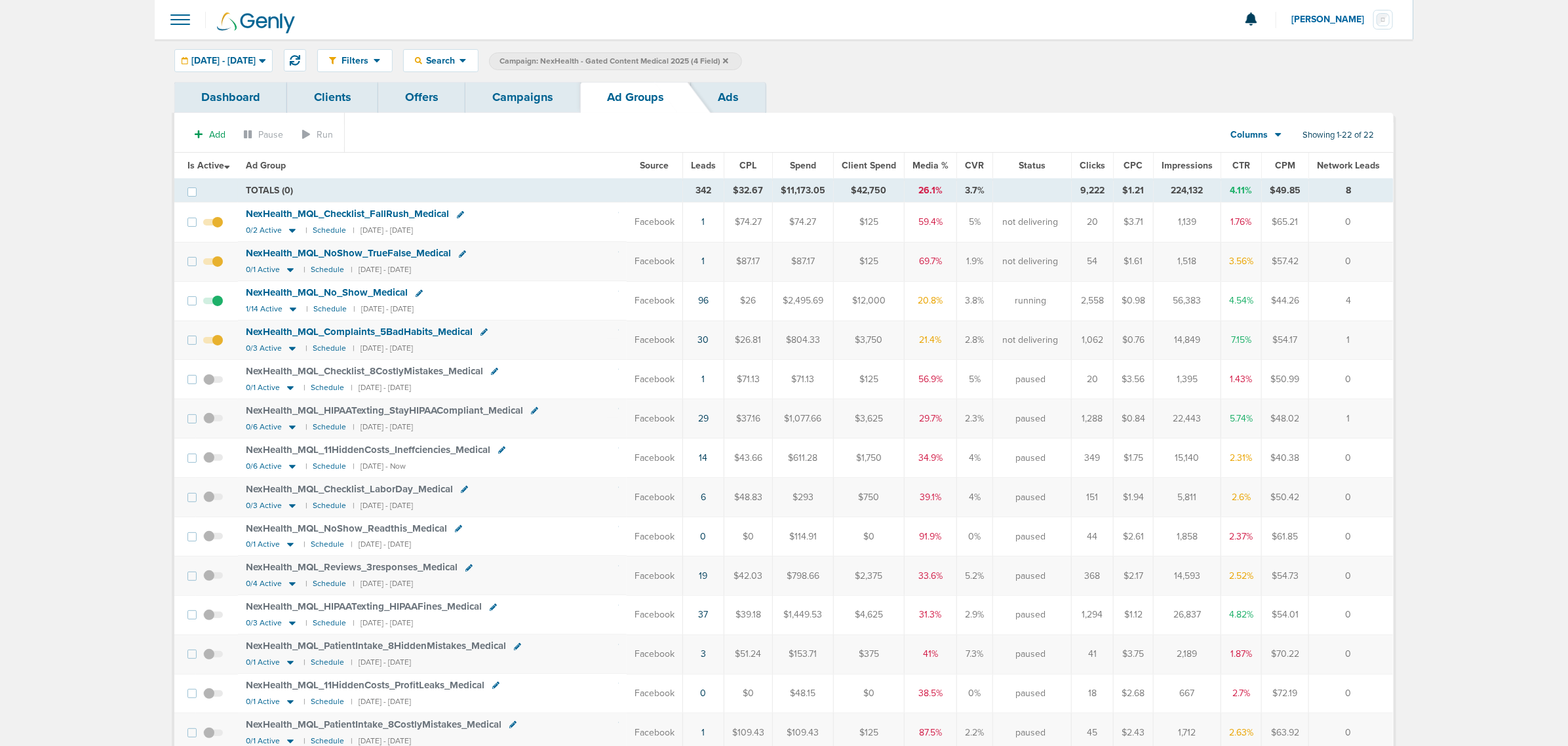
click at [713, 167] on span "Leads" at bounding box center [703, 165] width 25 height 11
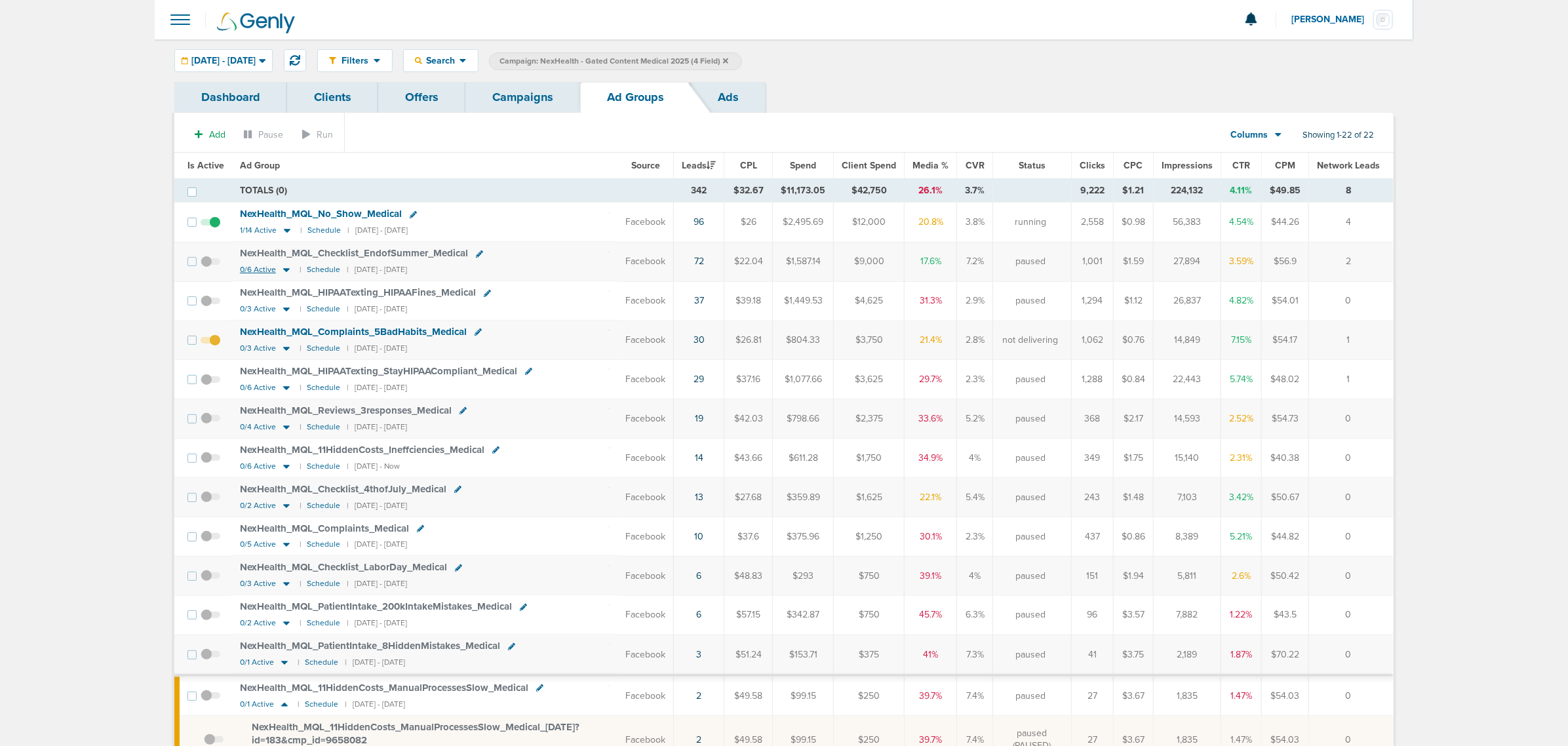
click at [285, 271] on icon at bounding box center [286, 271] width 7 height 4
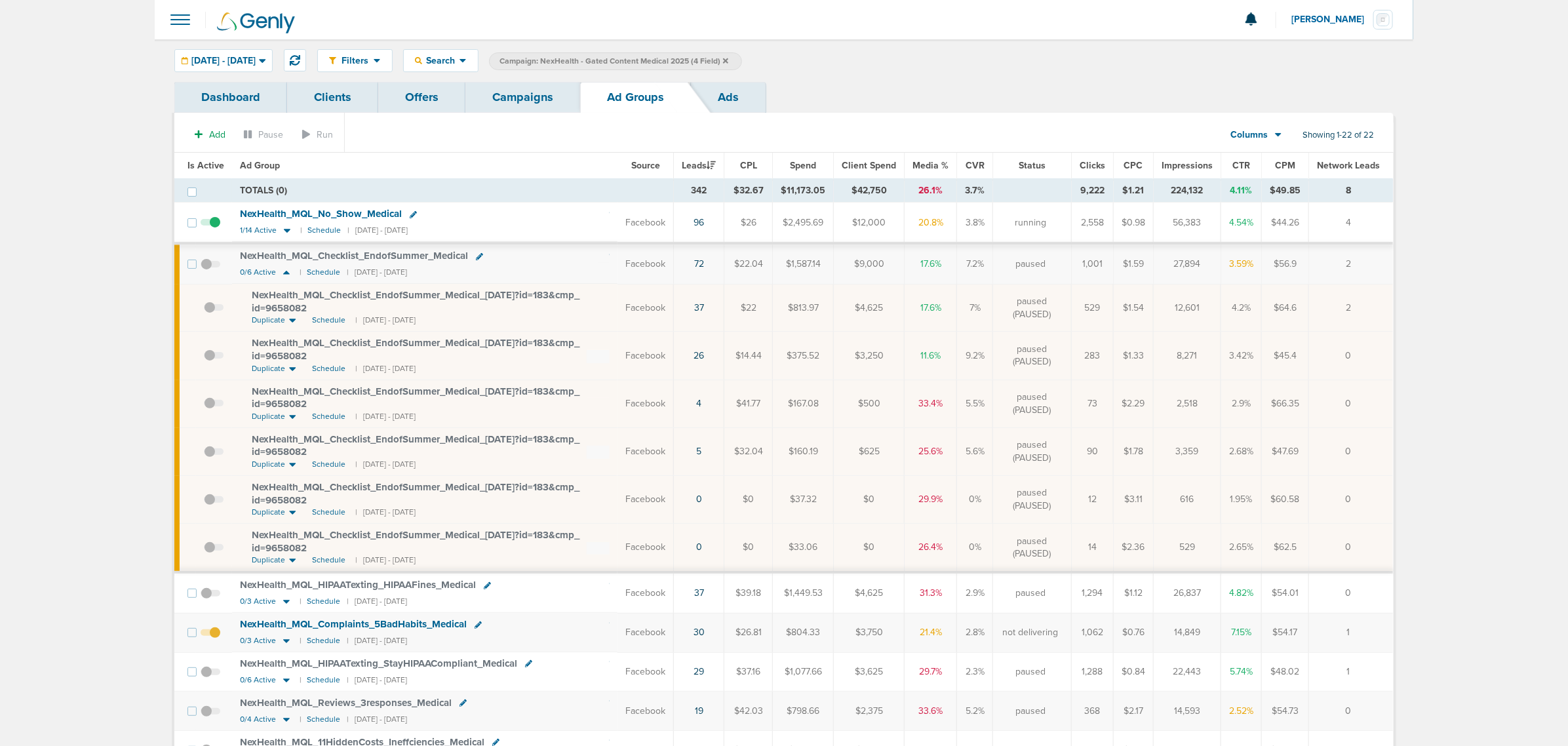
click at [441, 302] on div "NexHealth_ MQL_ Checklist_ EndofSummer_ Medical_ [DATE]?id=183&cmp_ id=9658082" at bounding box center [431, 301] width 358 height 26
click at [443, 296] on span "NexHealth_ MQL_ Checklist_ EndofSummer_ Medical_ [DATE]?id=183&cmp_ id=9658082" at bounding box center [416, 301] width 328 height 25
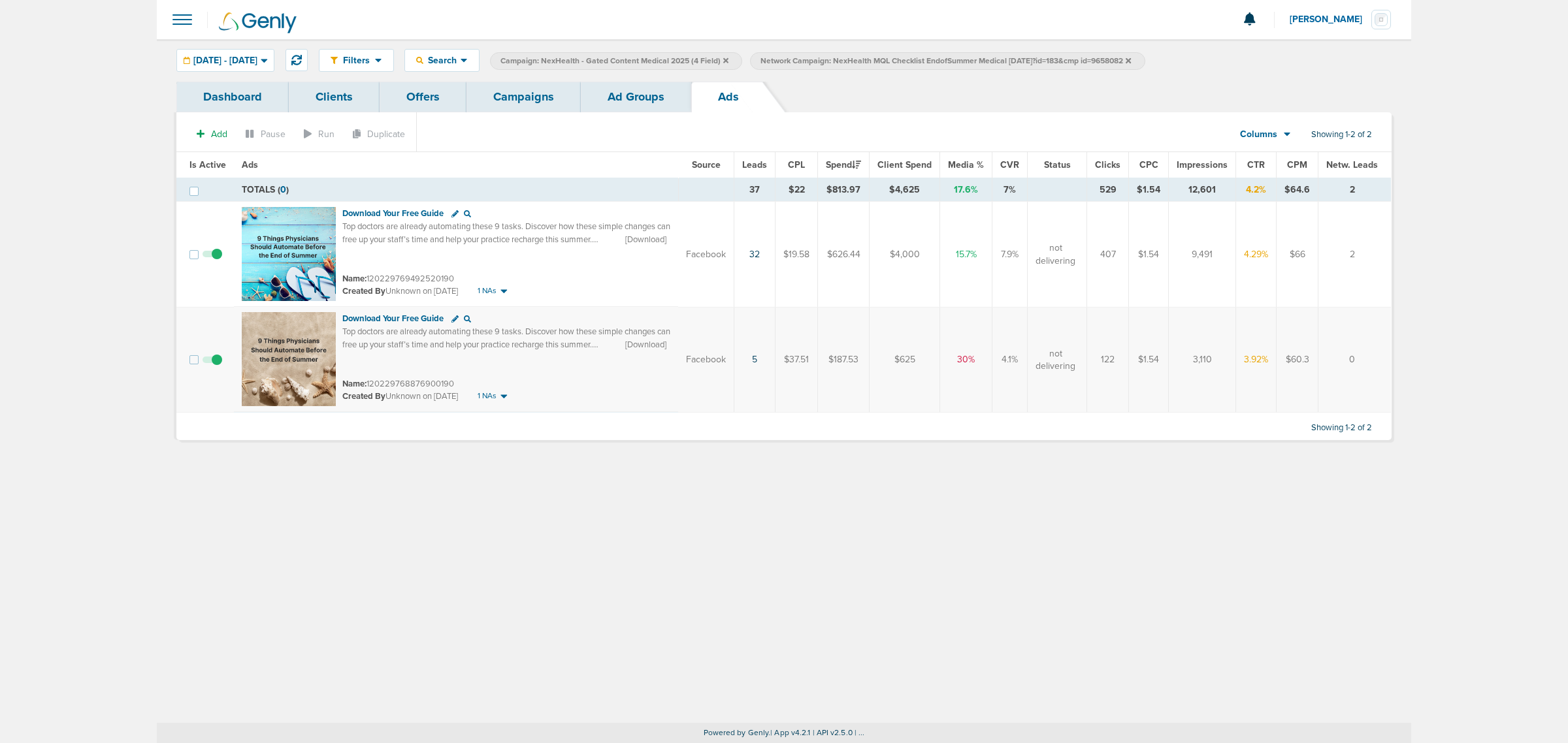
click at [533, 100] on link "Campaigns" at bounding box center [524, 97] width 115 height 31
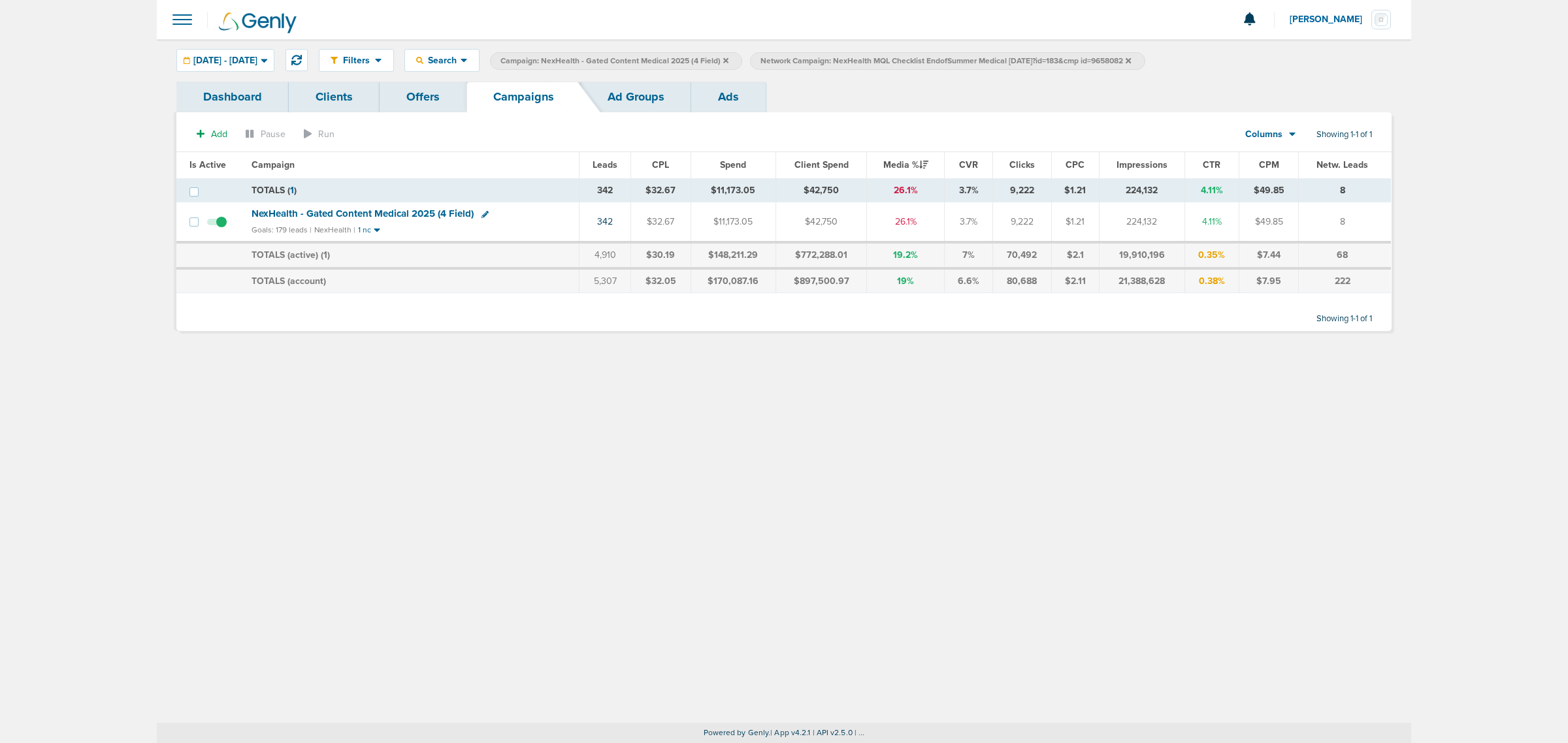
click at [728, 60] on icon at bounding box center [726, 61] width 5 height 8
click at [871, 60] on icon at bounding box center [868, 60] width 5 height 5
click at [871, 57] on icon at bounding box center [868, 61] width 5 height 8
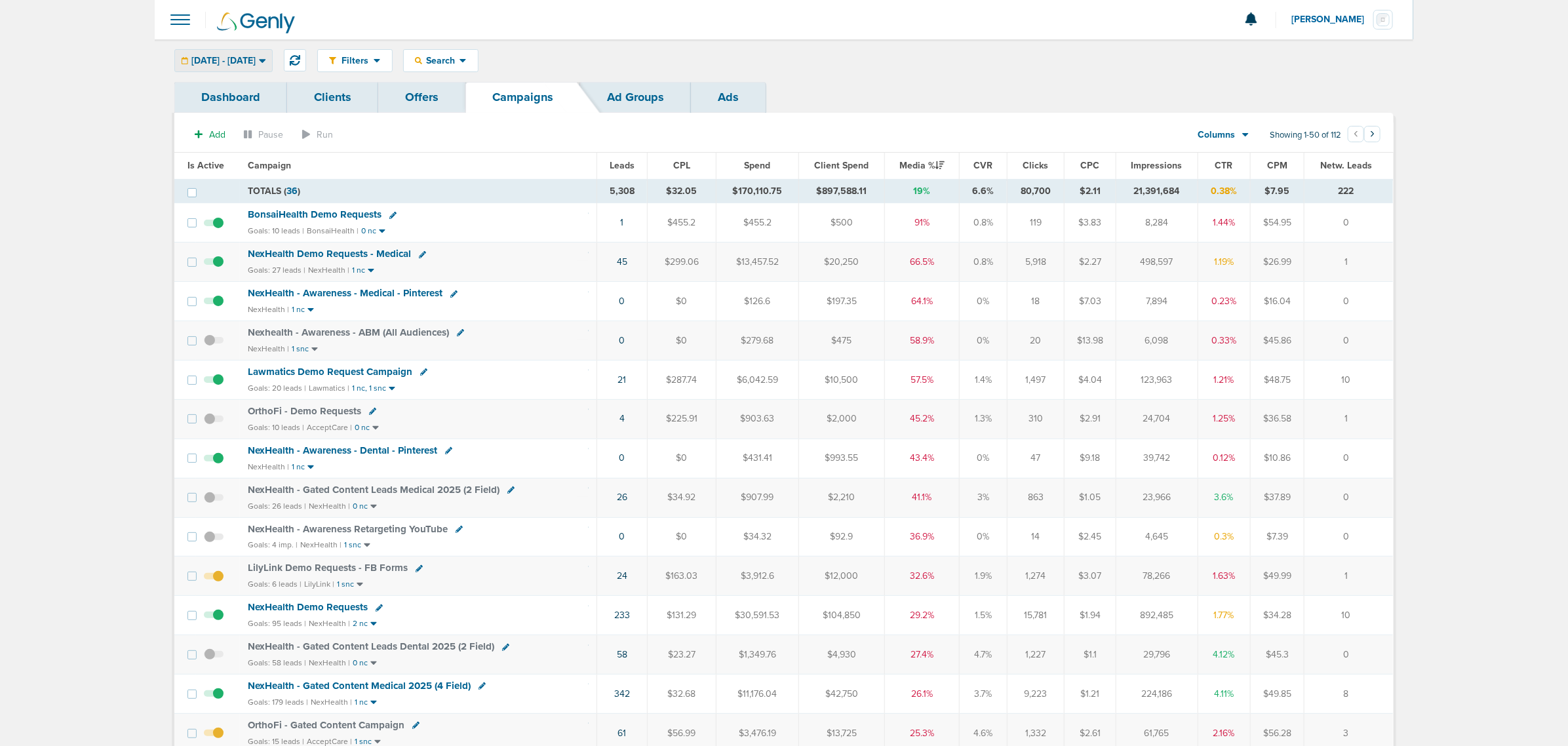
click at [237, 54] on div "[DATE] - [DATE]" at bounding box center [223, 60] width 97 height 22
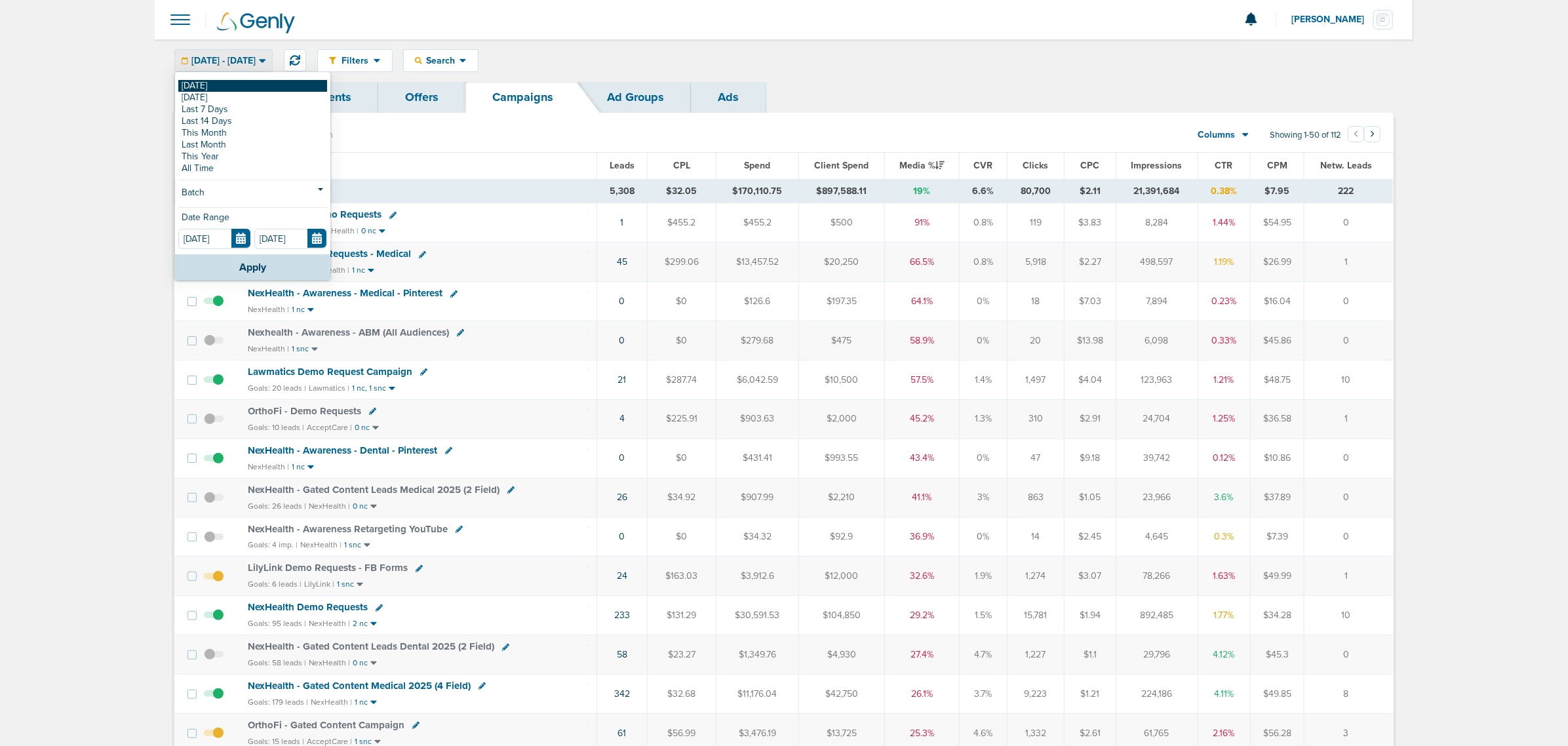
click at [207, 85] on link "[DATE]" at bounding box center [252, 86] width 149 height 12
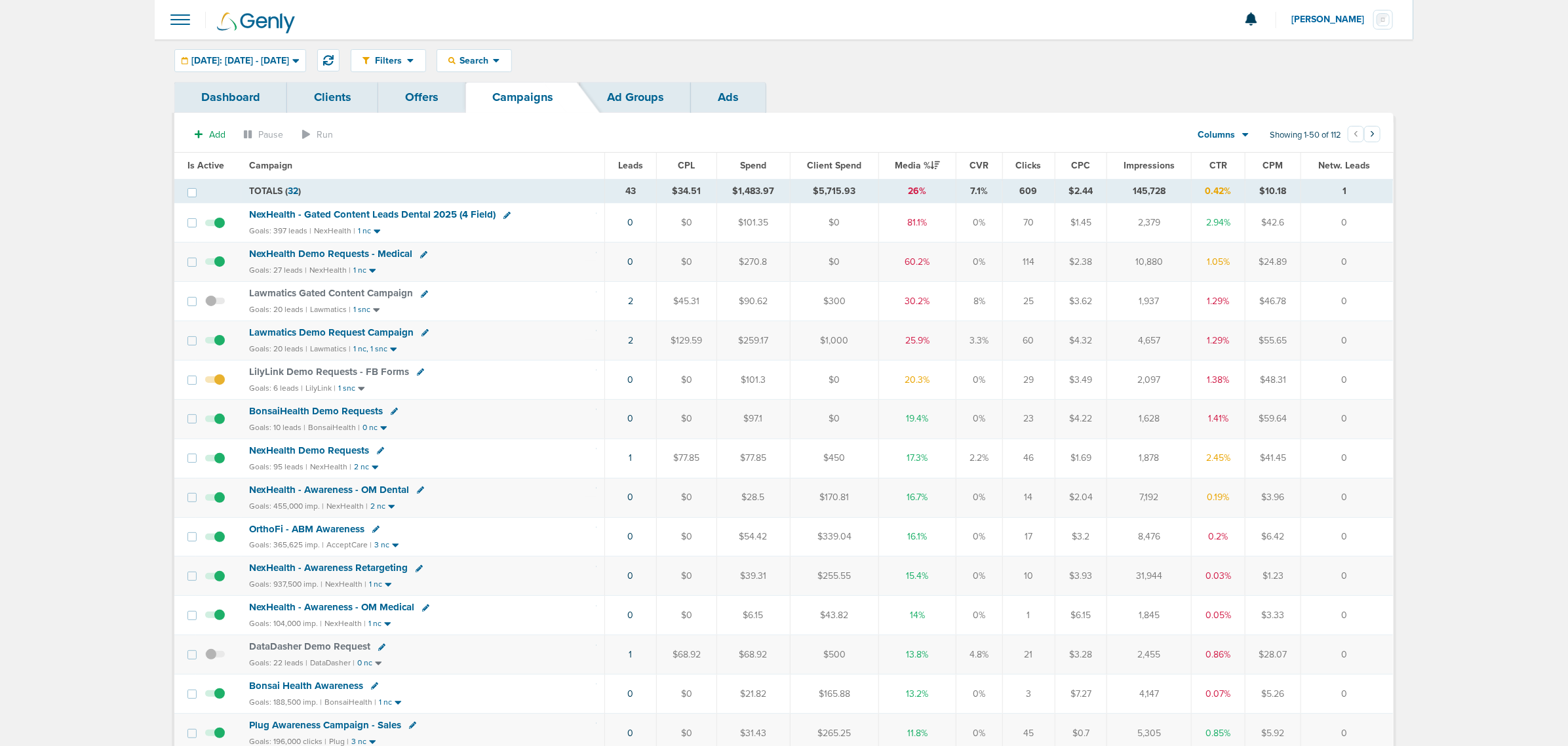
click at [387, 211] on span "NexHealth - Gated Content Leads Dental 2025 (4 Field)" at bounding box center [372, 214] width 246 height 12
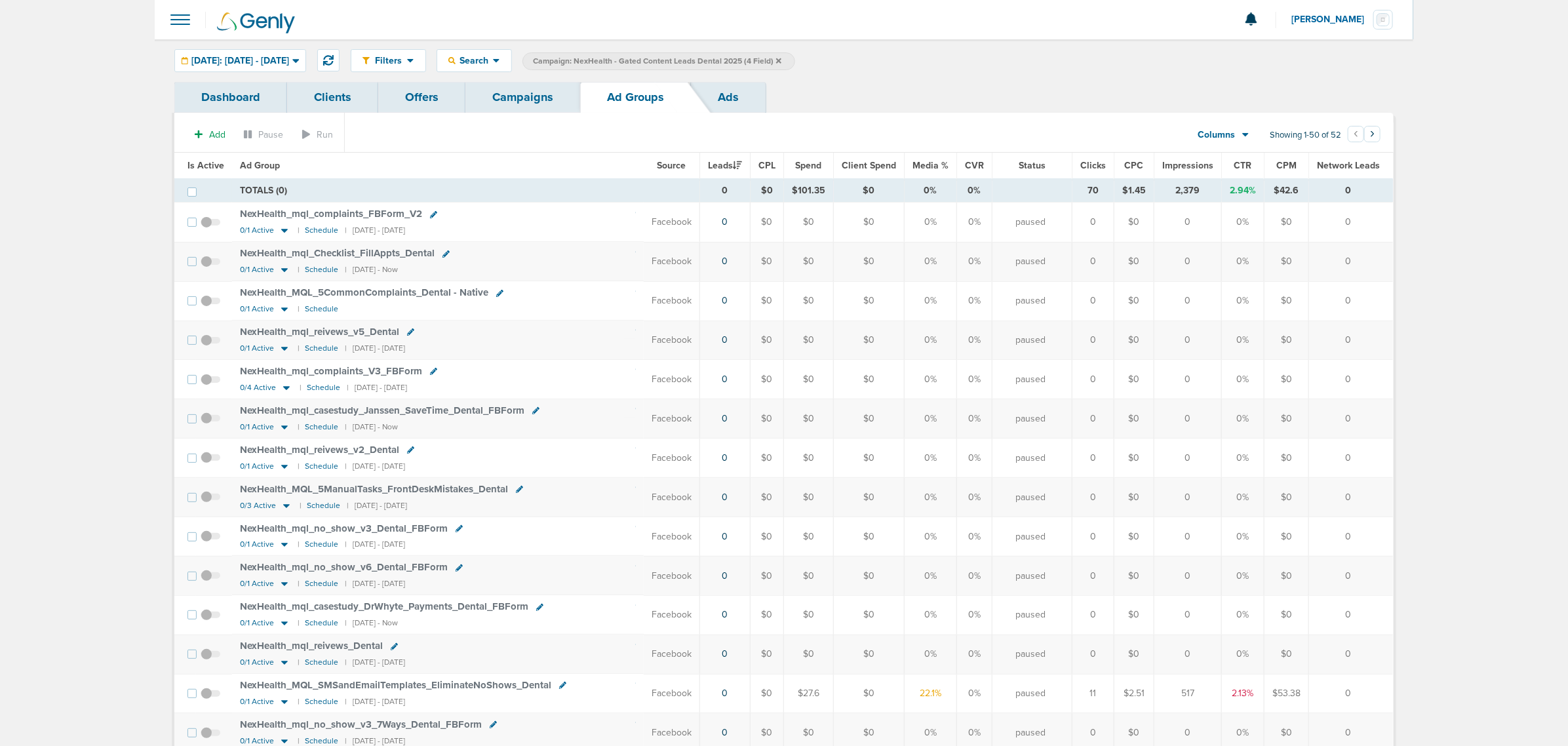
click at [932, 165] on span "Media %" at bounding box center [930, 165] width 36 height 11
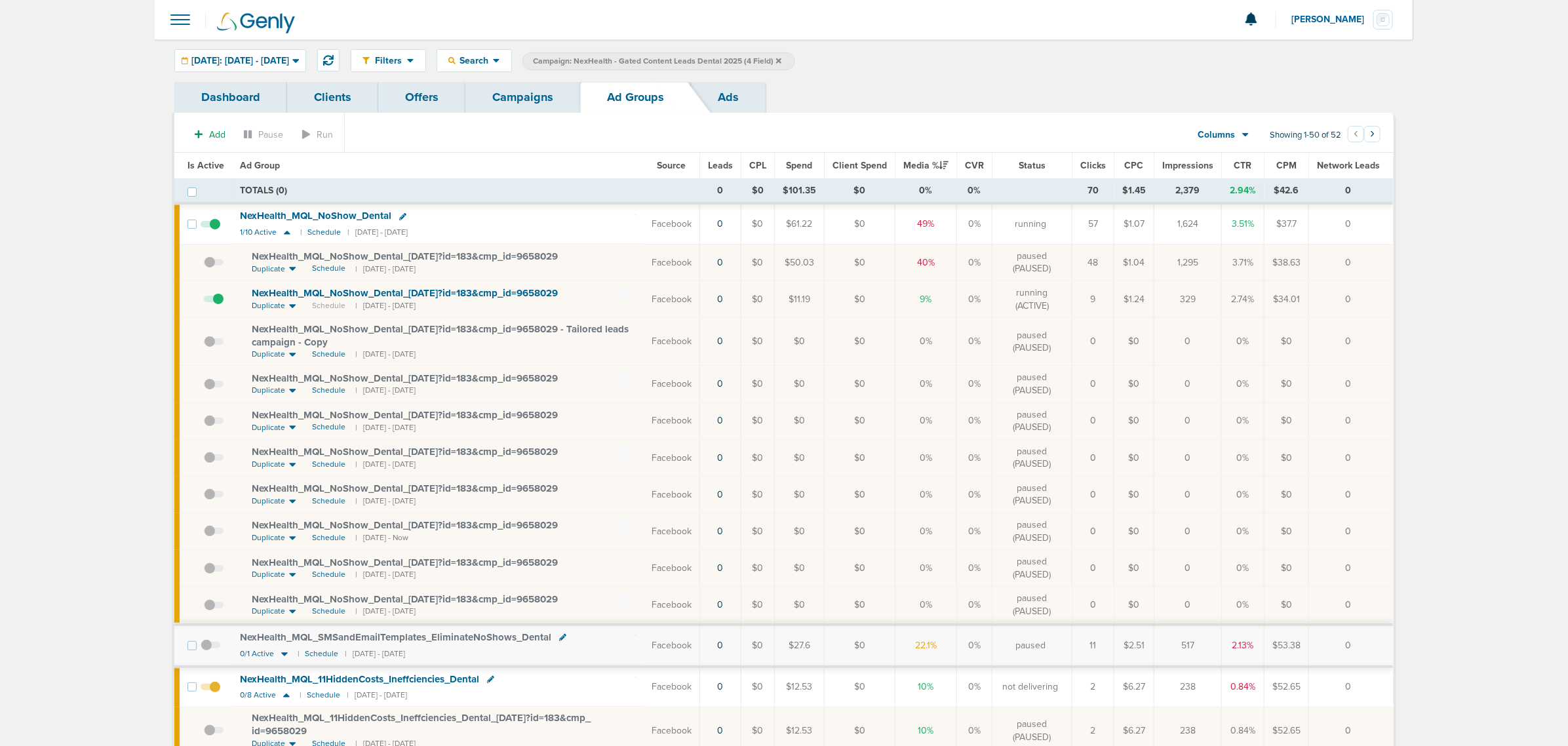
click at [525, 104] on link "Campaigns" at bounding box center [523, 97] width 115 height 31
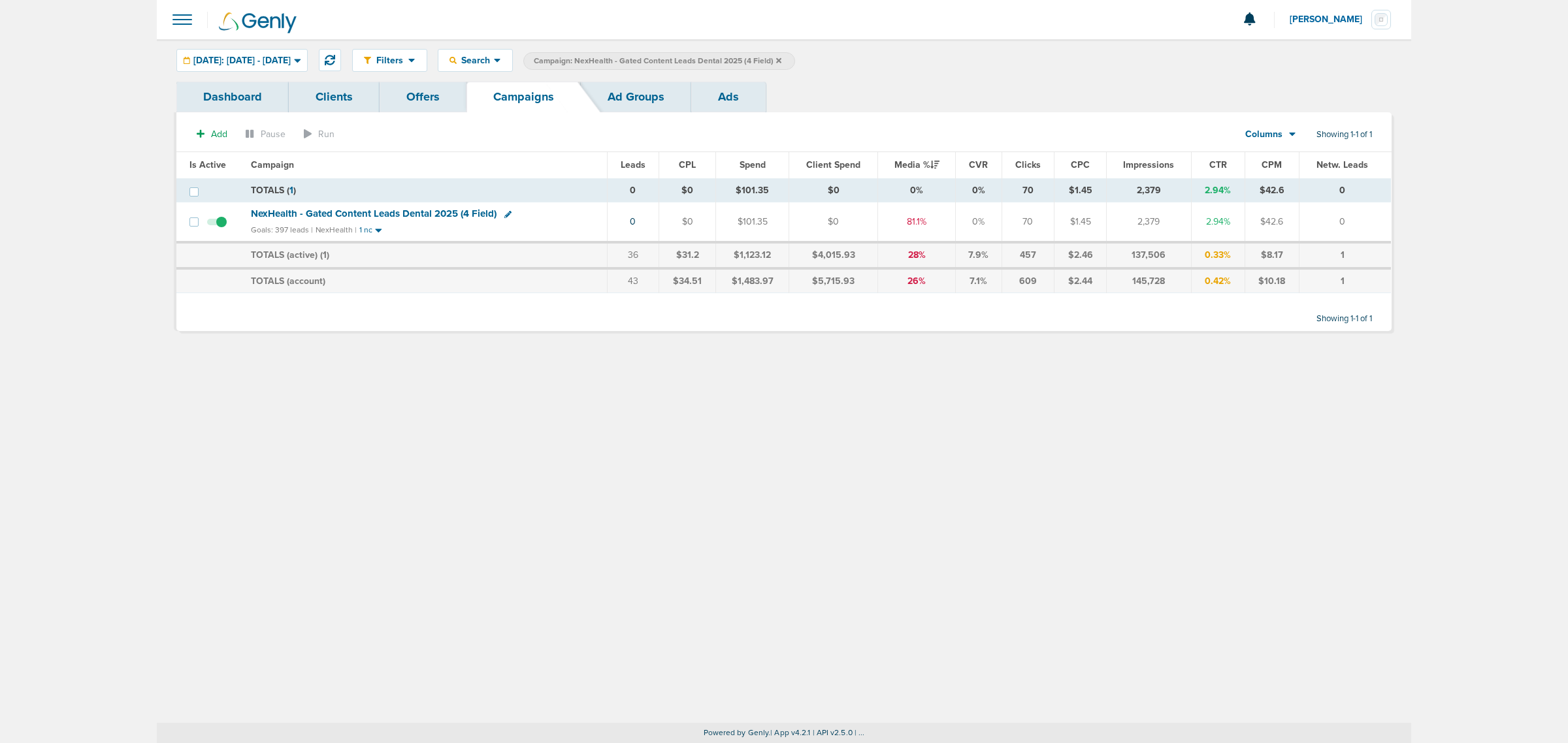
click at [781, 57] on span "Campaign: NexHealth - Gated Content Leads Dental 2025 (4 Field)" at bounding box center [657, 61] width 248 height 11
click at [781, 61] on icon at bounding box center [778, 60] width 5 height 5
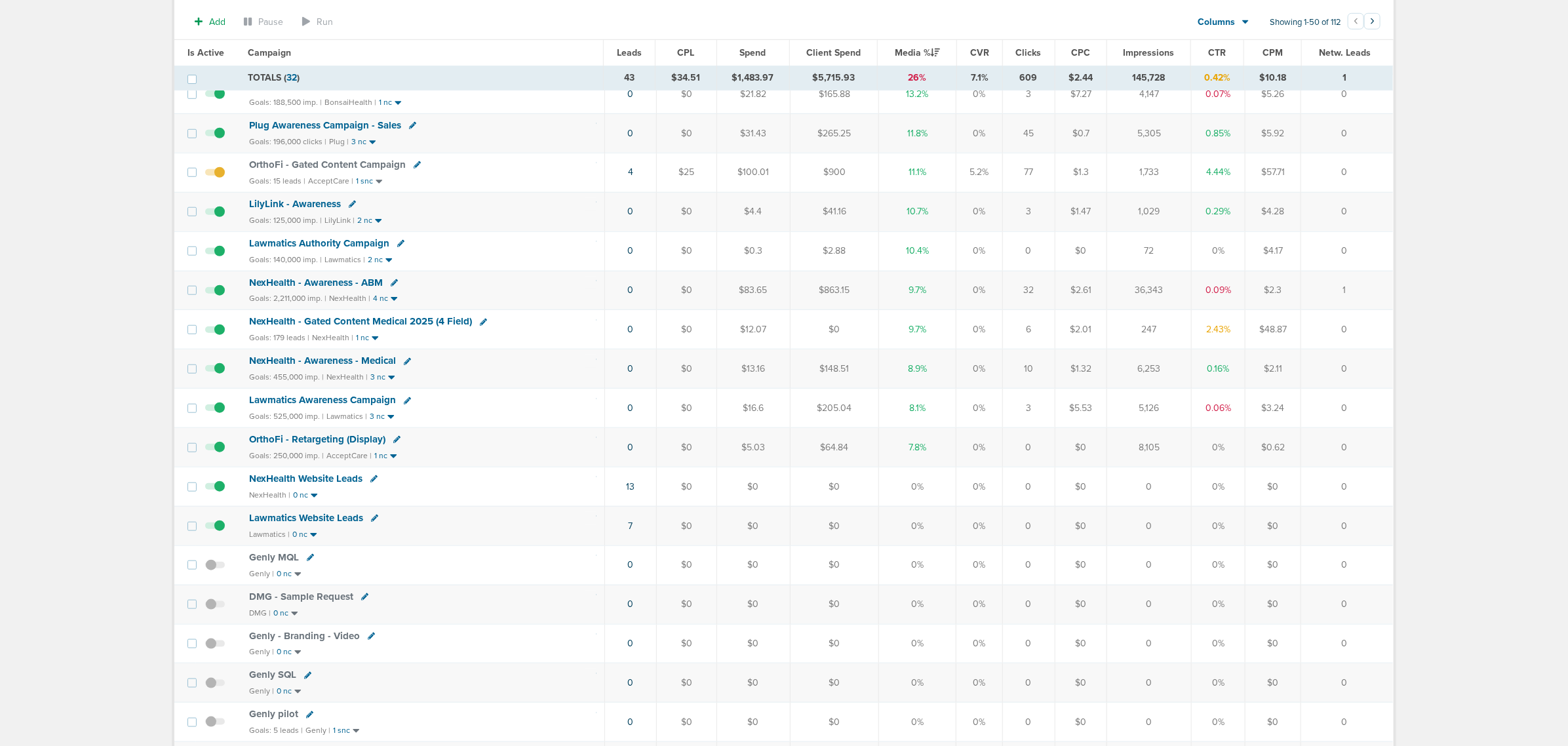
scroll to position [574, 0]
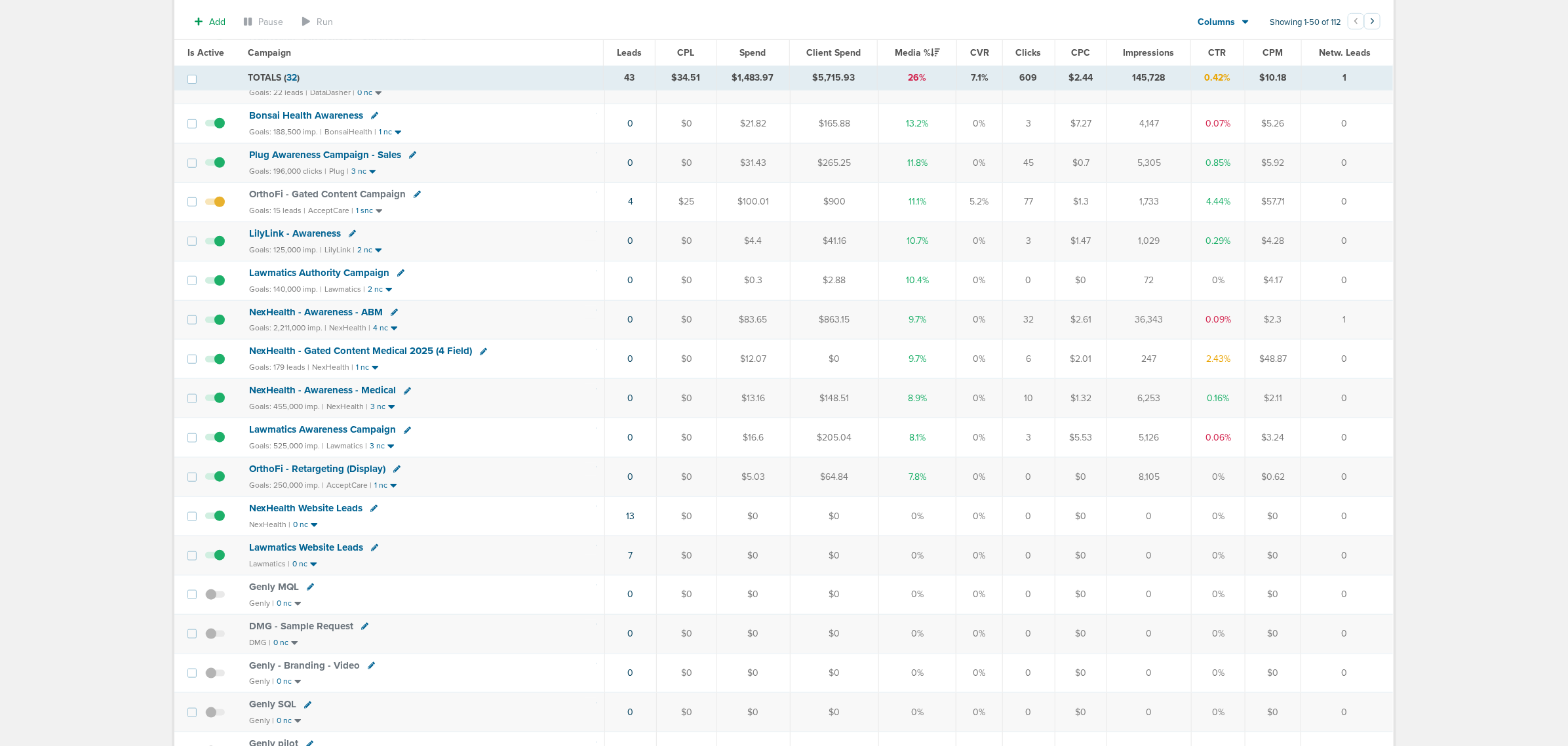
click at [372, 357] on span "NexHealth - Gated Content Medical 2025 (4 Field)" at bounding box center [360, 351] width 223 height 12
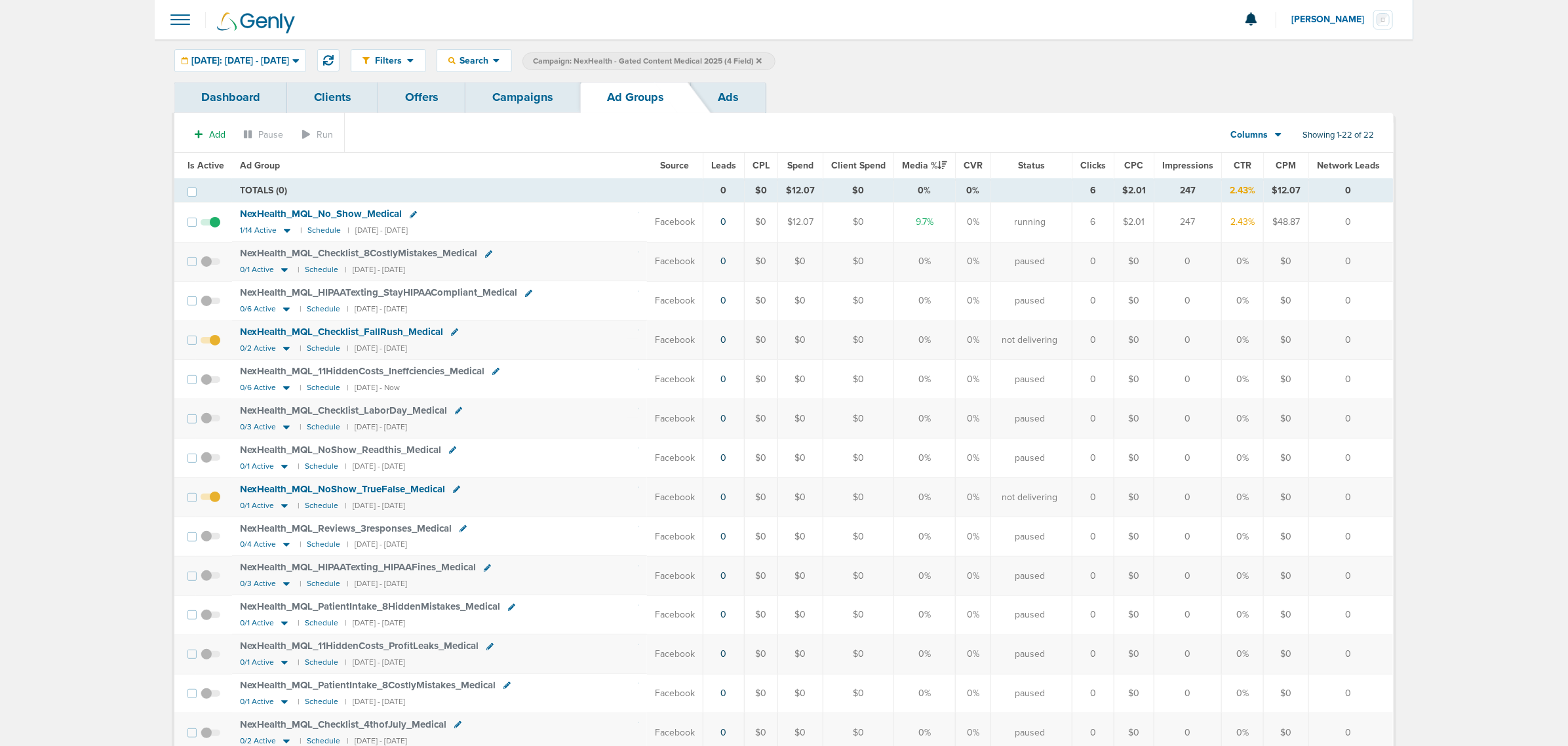
click at [213, 504] on span at bounding box center [211, 504] width 20 height 0
click at [210, 500] on input "checkbox" at bounding box center [210, 500] width 0 height 0
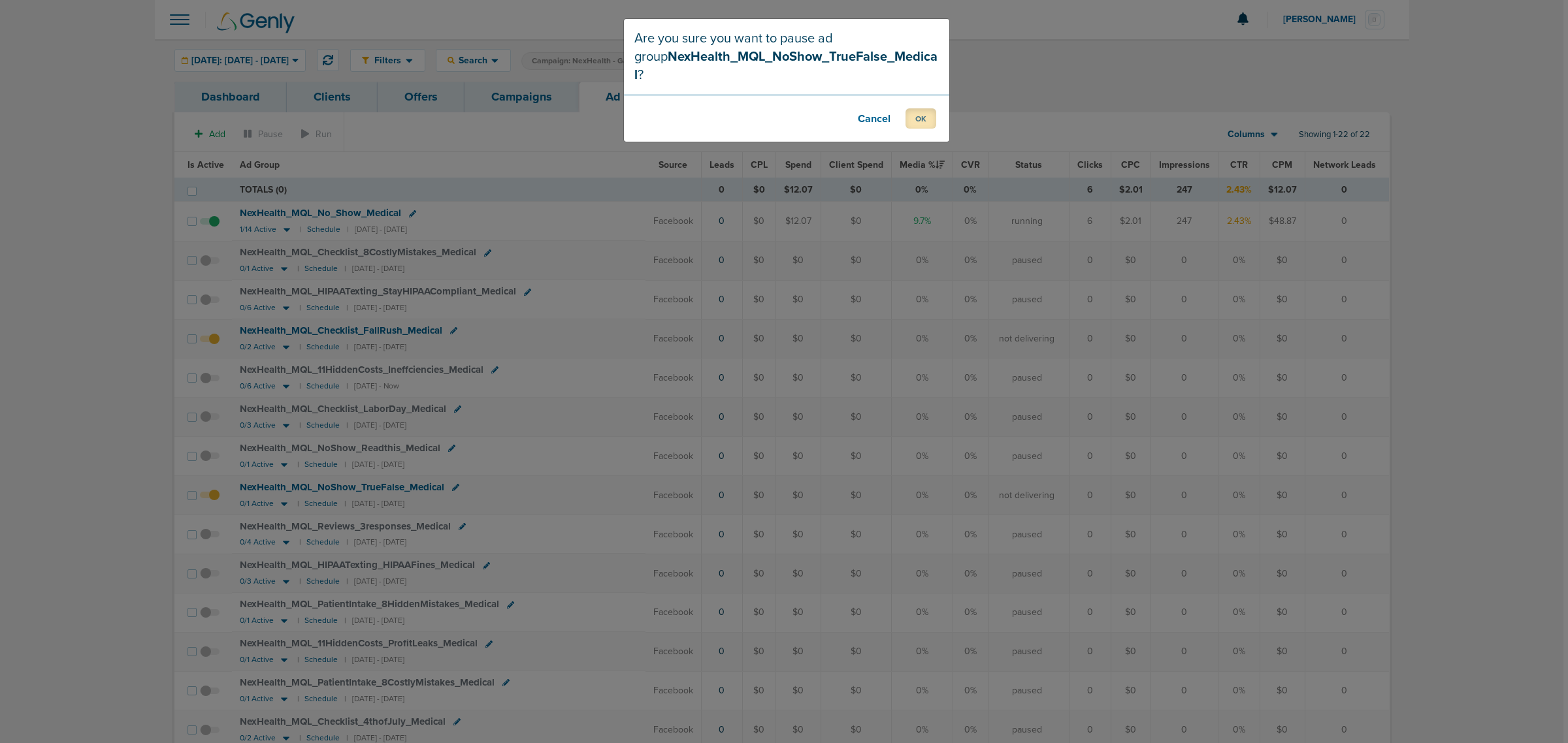
click at [922, 109] on button "OK" at bounding box center [921, 118] width 31 height 20
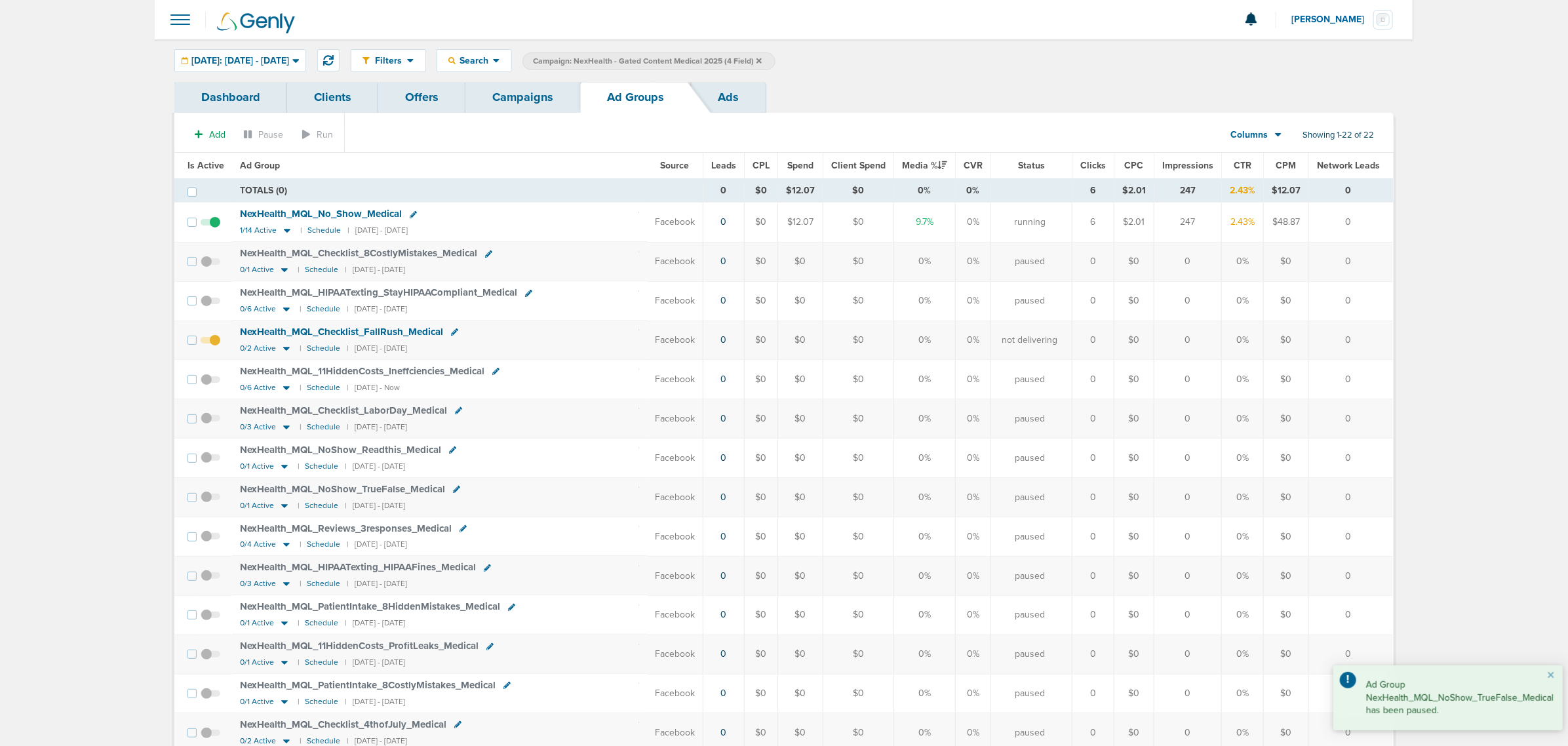
click at [217, 347] on span at bounding box center [211, 347] width 20 height 0
click at [210, 343] on input "checkbox" at bounding box center [210, 343] width 0 height 0
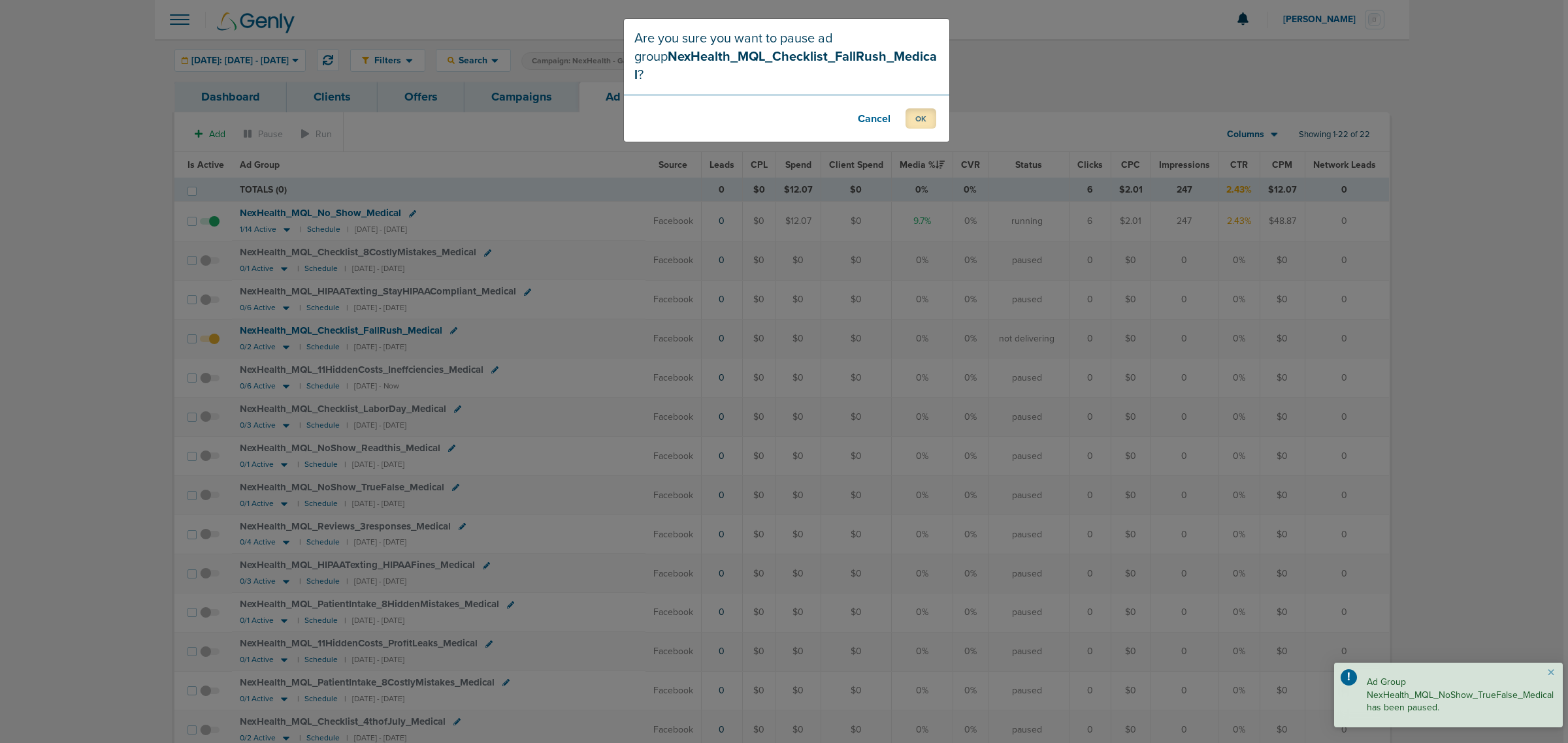
click at [919, 109] on button "OK" at bounding box center [921, 118] width 31 height 20
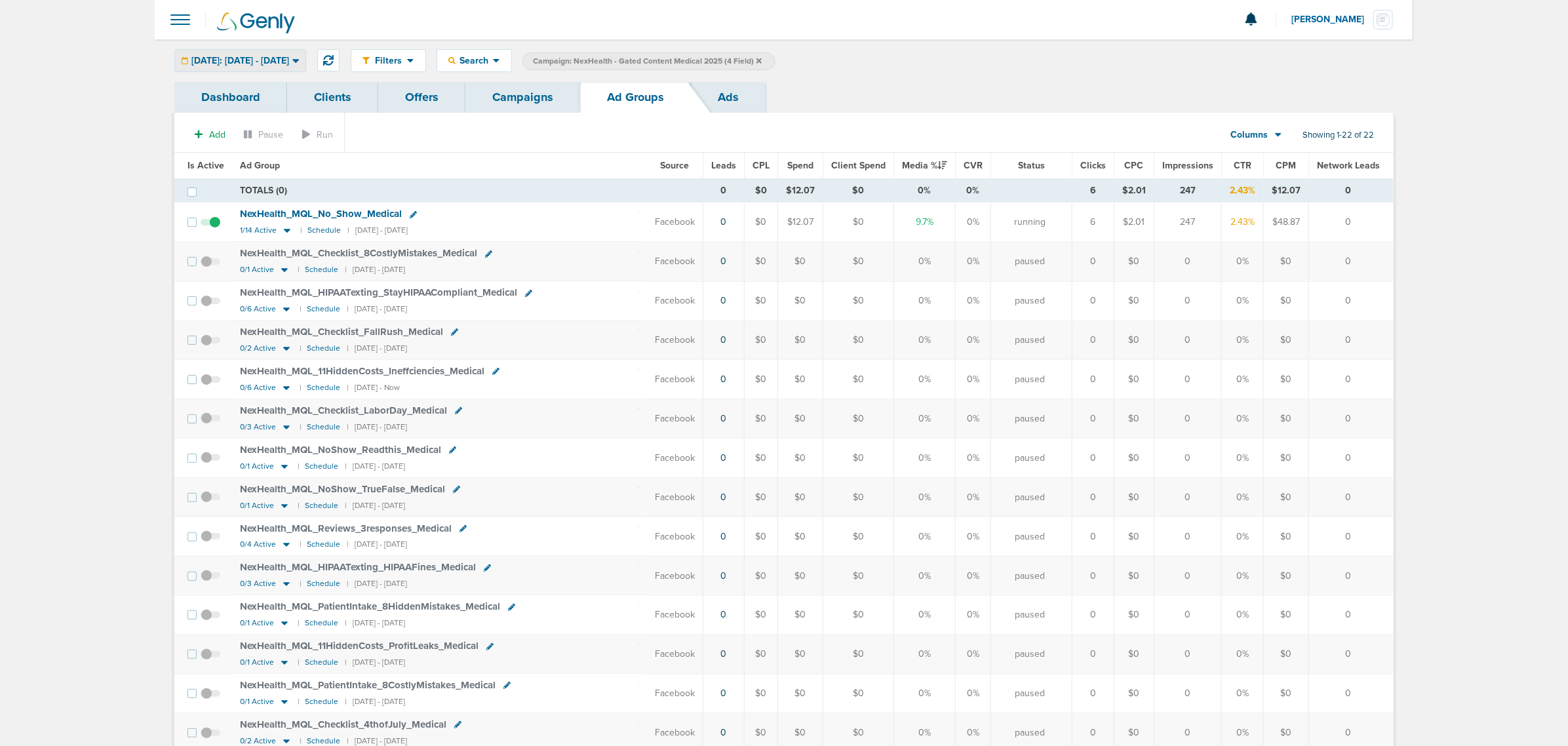
click at [289, 61] on span "[DATE]: [DATE] - [DATE]" at bounding box center [241, 61] width 98 height 9
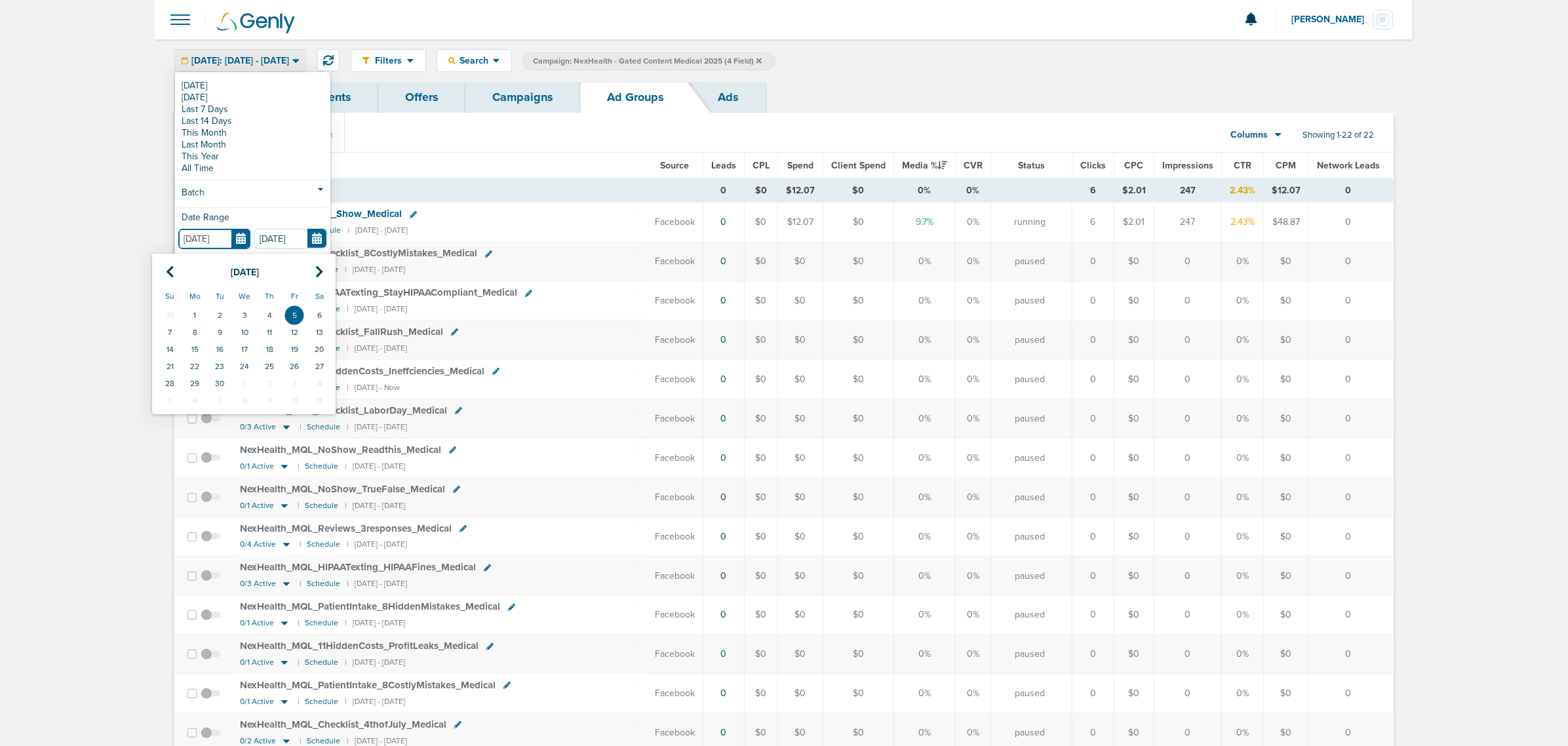
click at [243, 234] on input "[DATE]" at bounding box center [214, 239] width 72 height 20
click at [174, 271] on icon at bounding box center [170, 272] width 9 height 13
click at [211, 313] on td "1" at bounding box center [219, 315] width 25 height 17
type input "[DATE]"
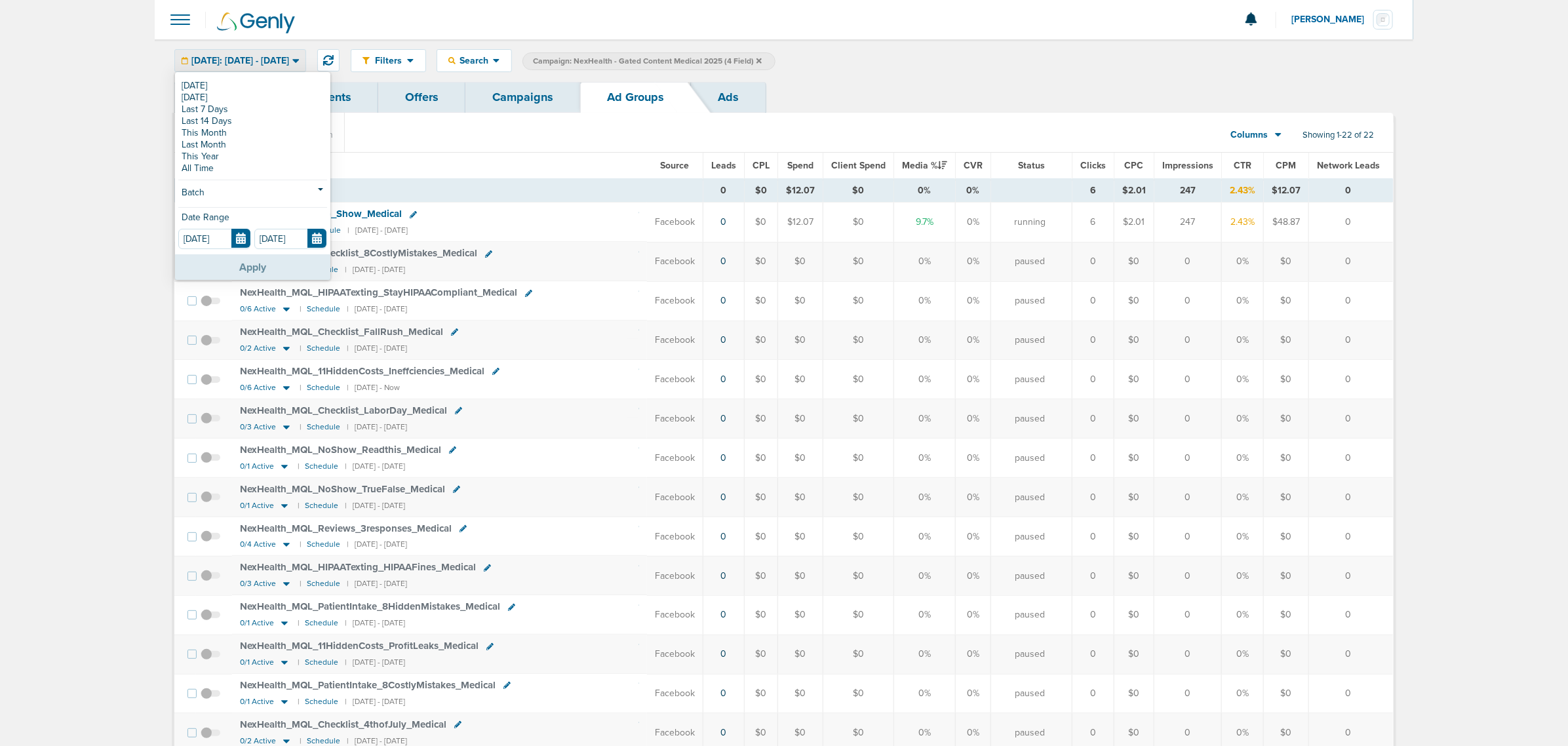
click at [244, 262] on button "Apply" at bounding box center [252, 267] width 155 height 26
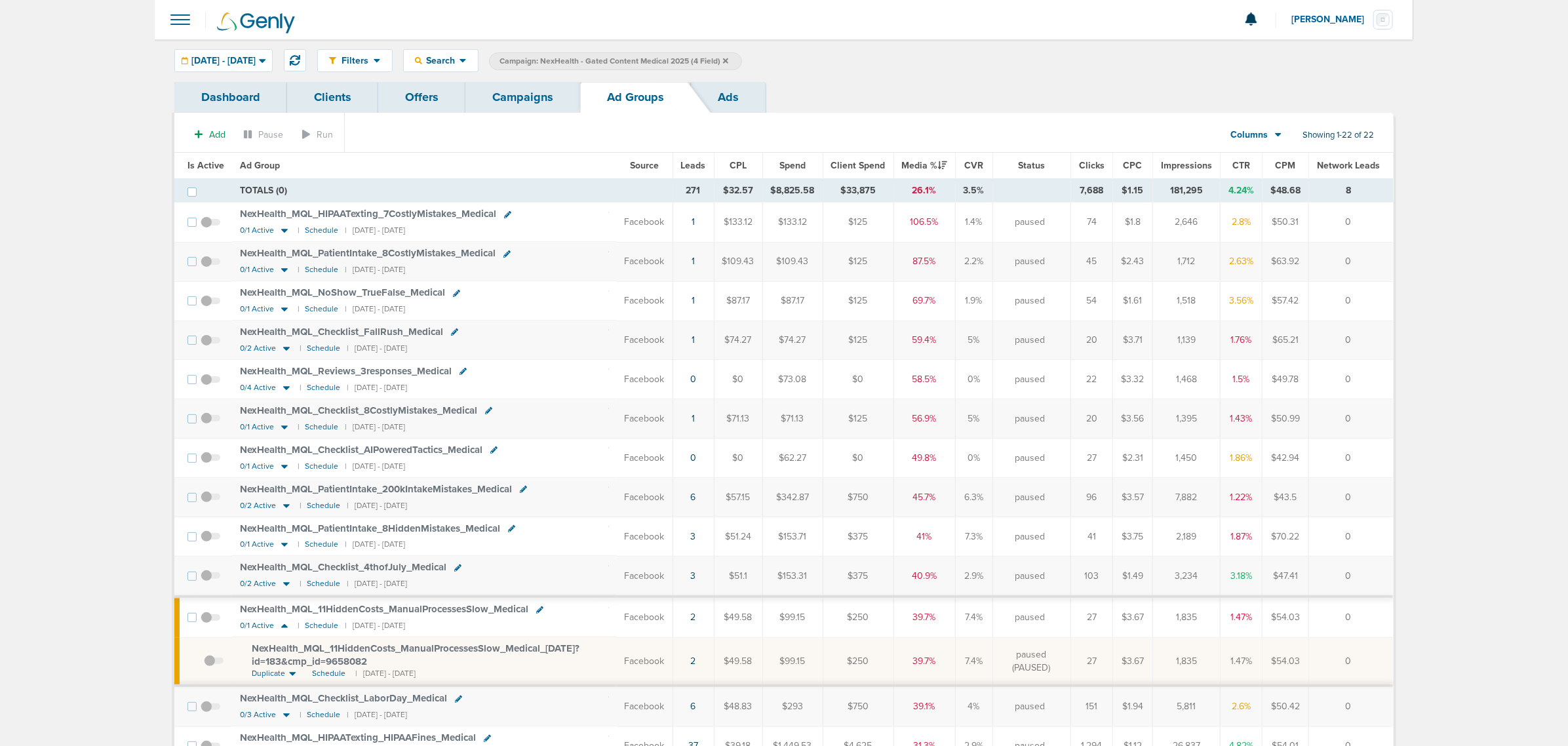
click at [696, 163] on span "Leads" at bounding box center [694, 165] width 25 height 11
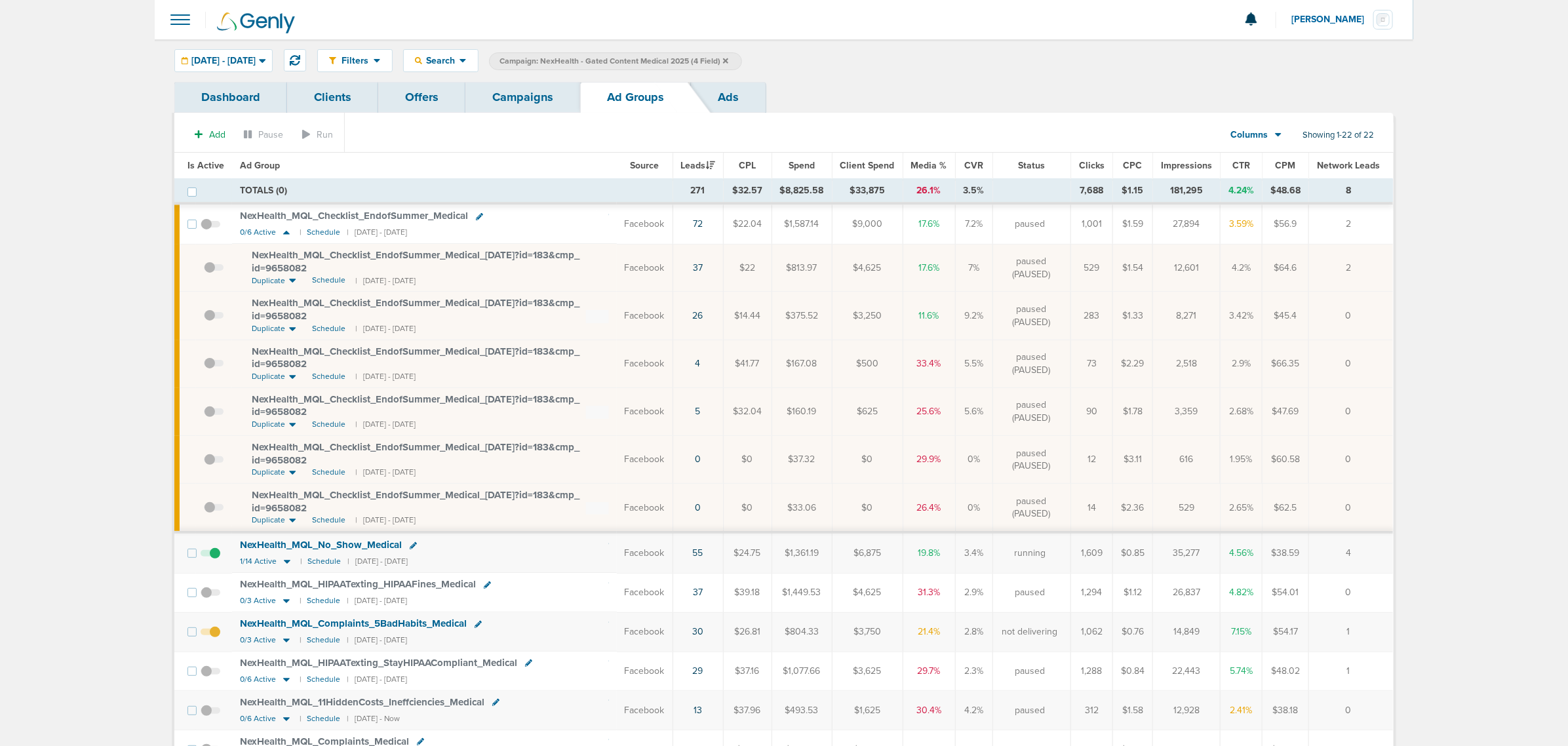
click at [446, 251] on span "NexHealth_ MQL_ Checklist_ EndofSummer_ Medical_ [DATE]?id=183&cmp_ id=9658082" at bounding box center [416, 262] width 328 height 25
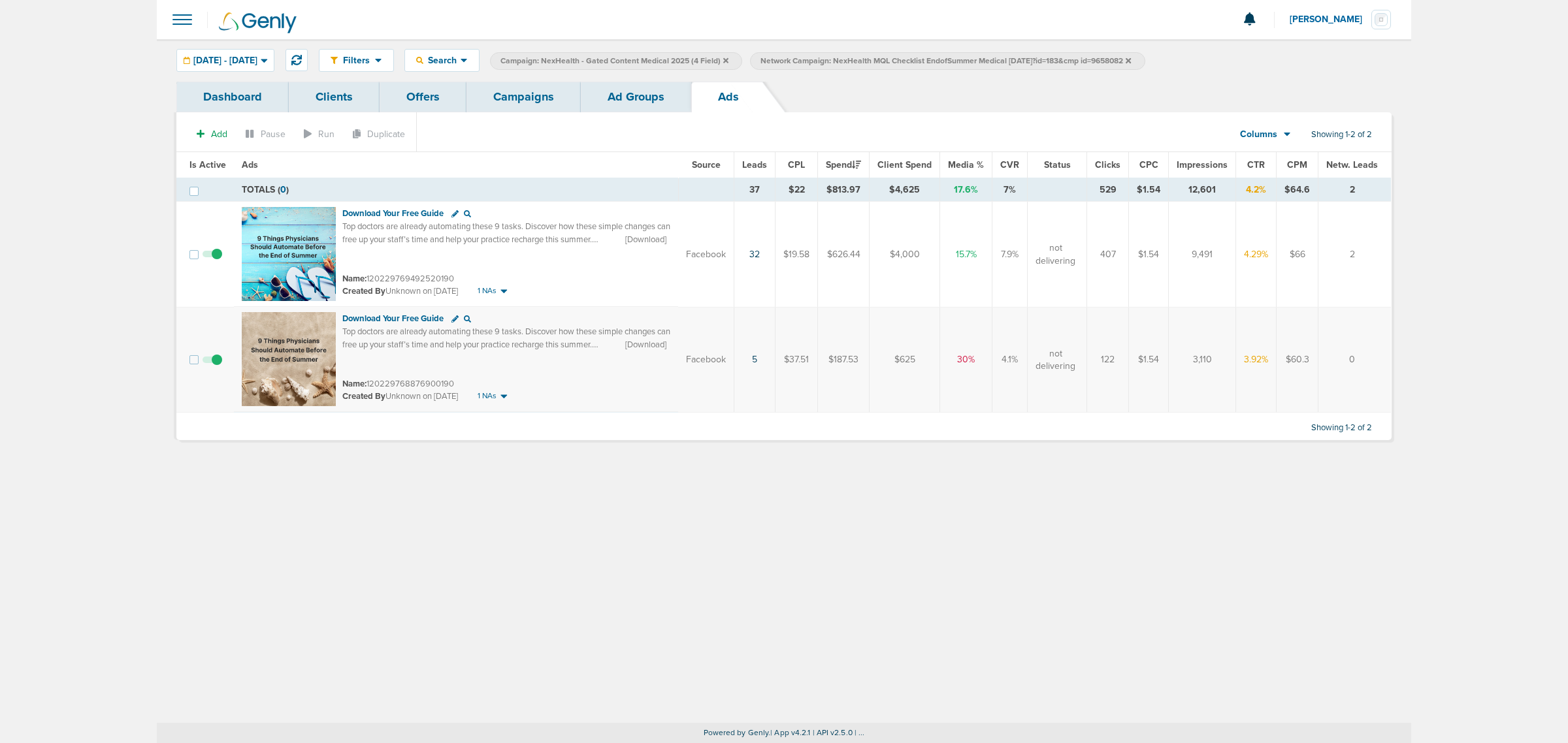
click at [535, 89] on link "Campaigns" at bounding box center [524, 97] width 115 height 31
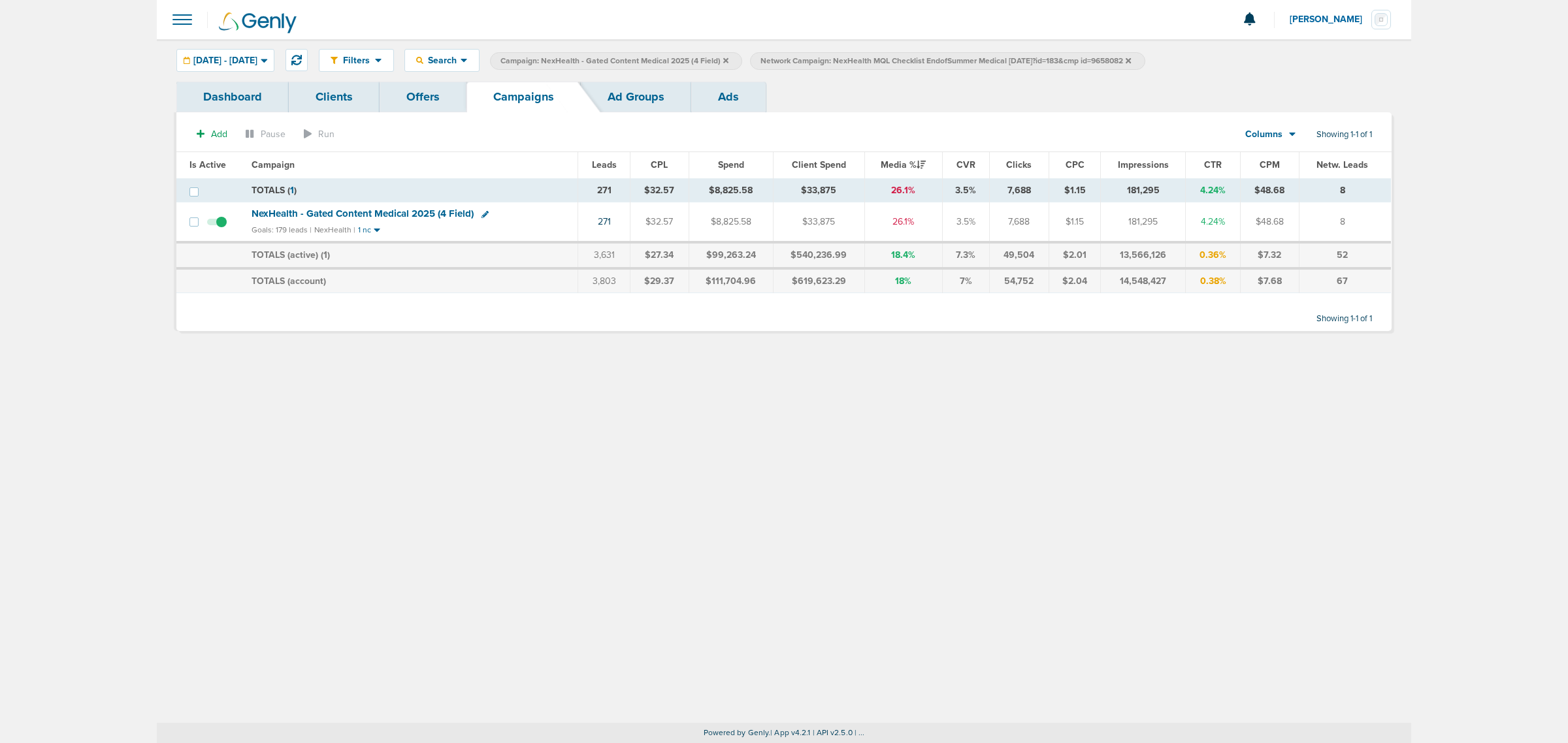
click at [728, 60] on icon at bounding box center [726, 60] width 5 height 5
click at [871, 59] on icon at bounding box center [868, 61] width 5 height 8
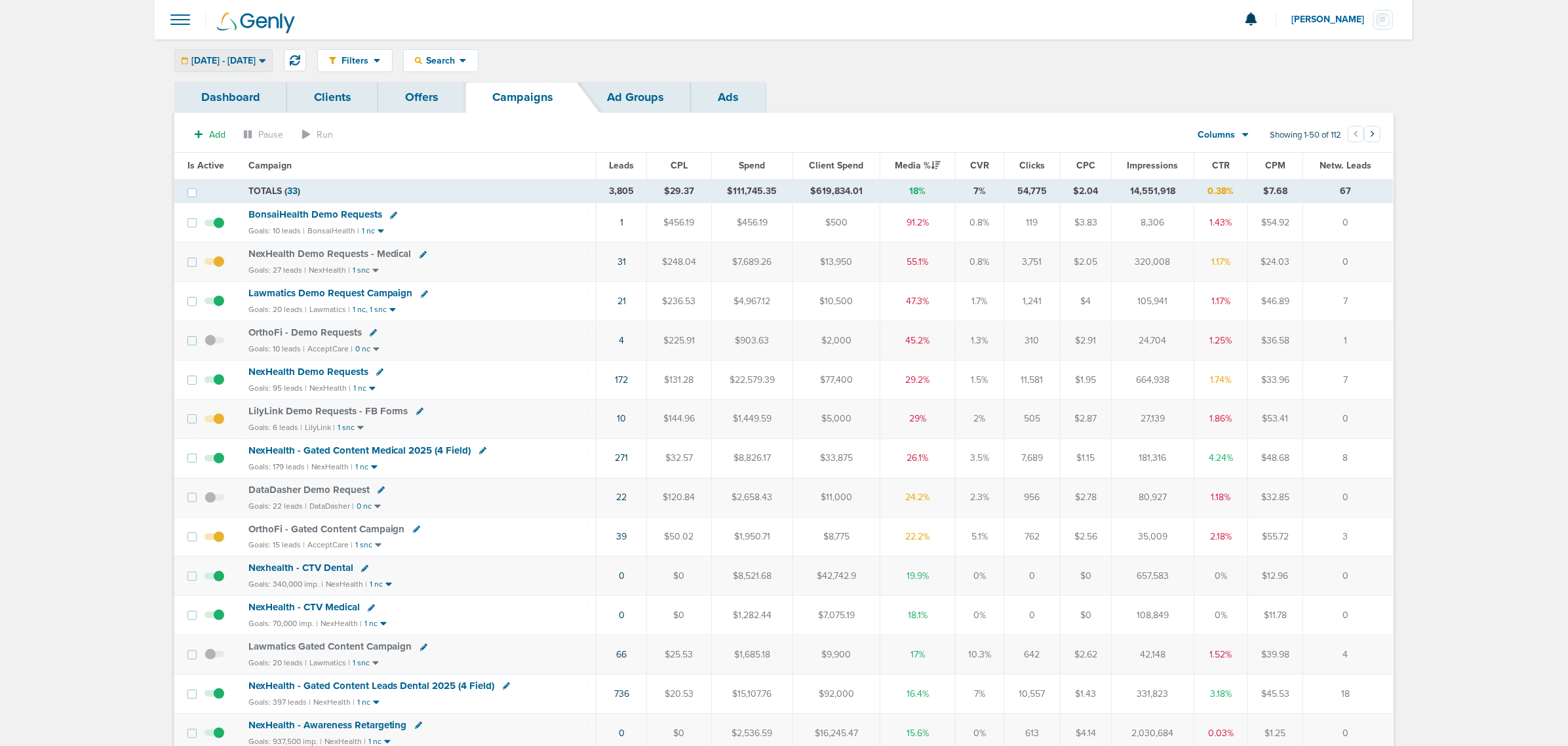
click at [256, 63] on span "07.01.2025 - 09.05.2025" at bounding box center [223, 61] width 64 height 9
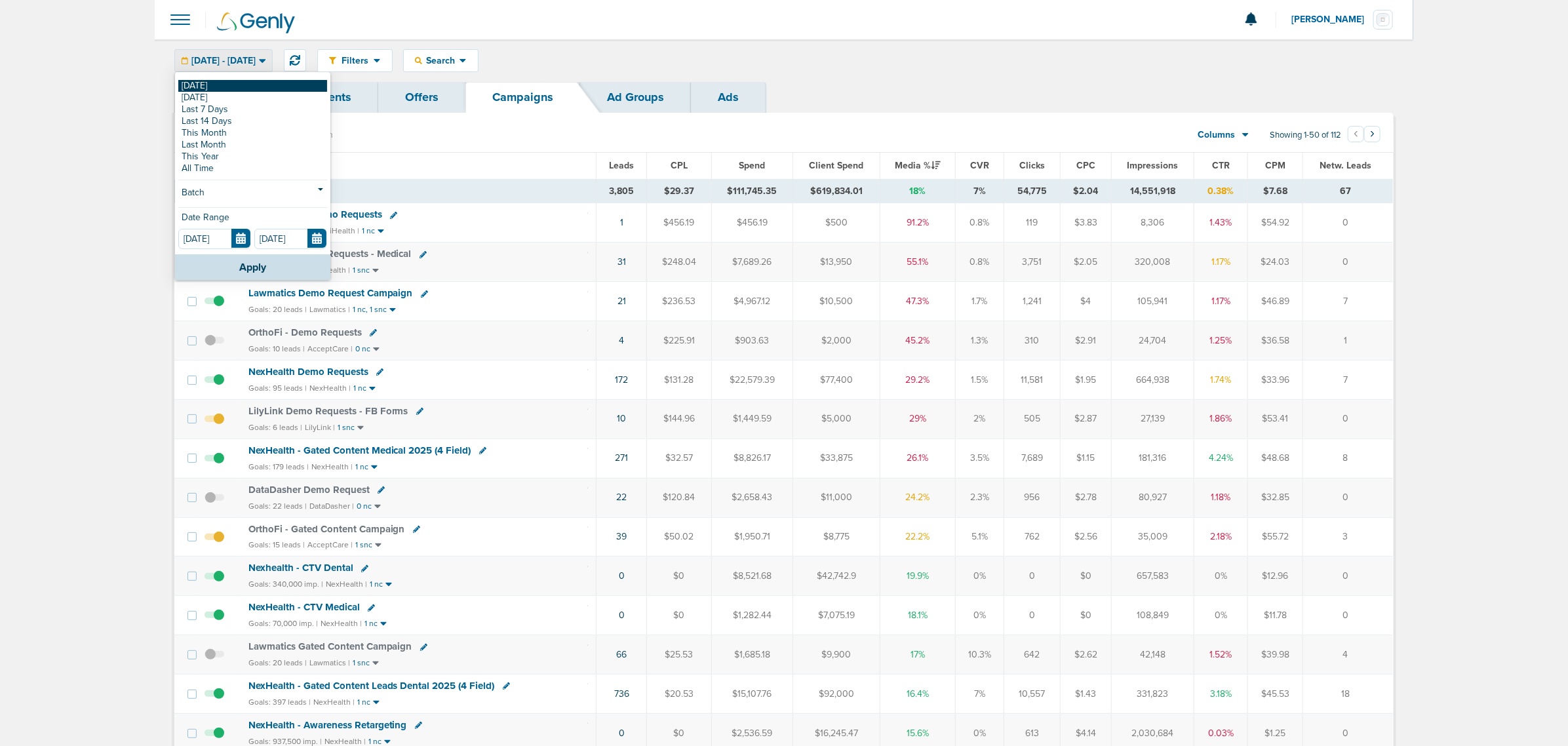
click at [251, 82] on link "[DATE]" at bounding box center [252, 86] width 149 height 12
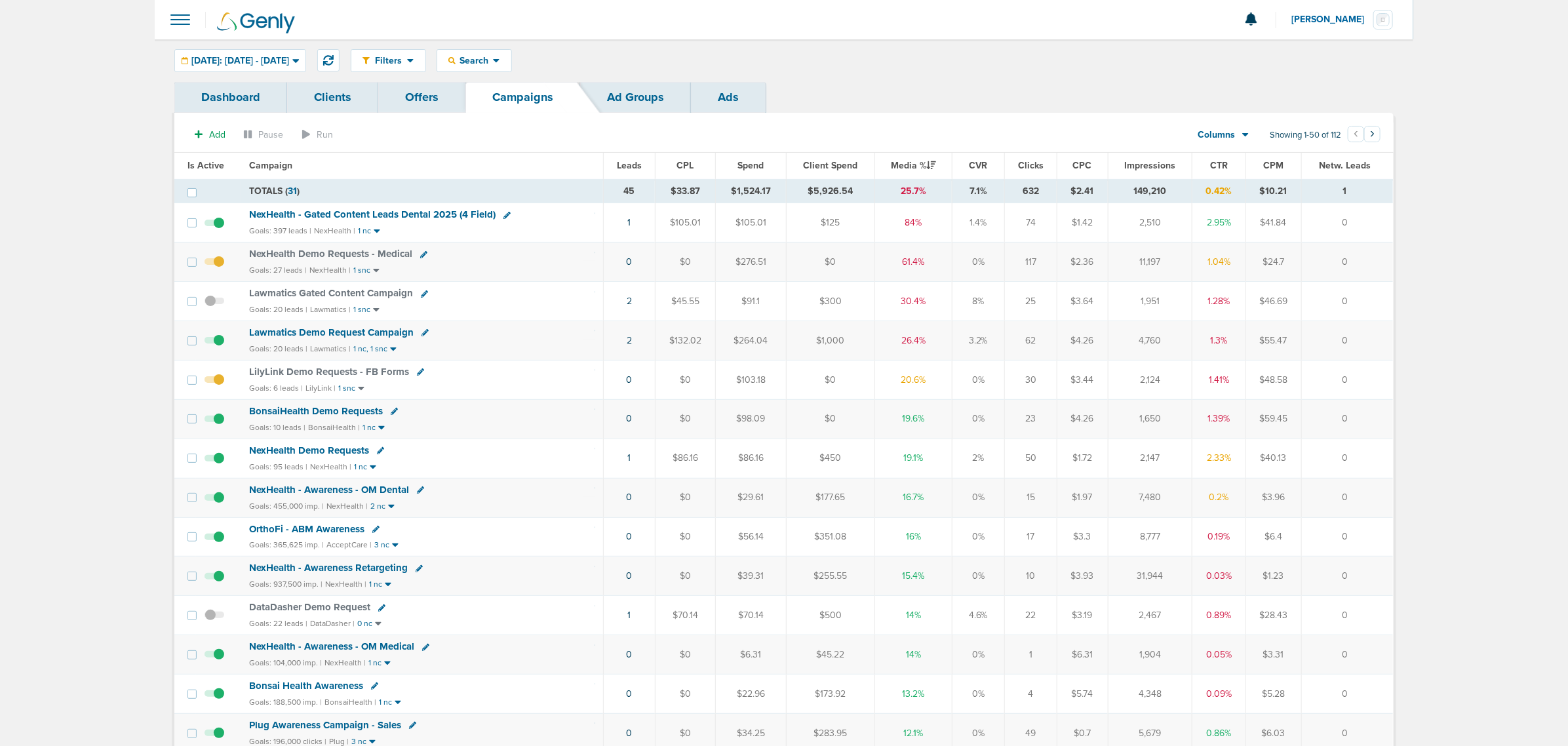
click at [626, 223] on td "1" at bounding box center [629, 223] width 52 height 40
click at [629, 223] on link "1" at bounding box center [628, 222] width 3 height 11
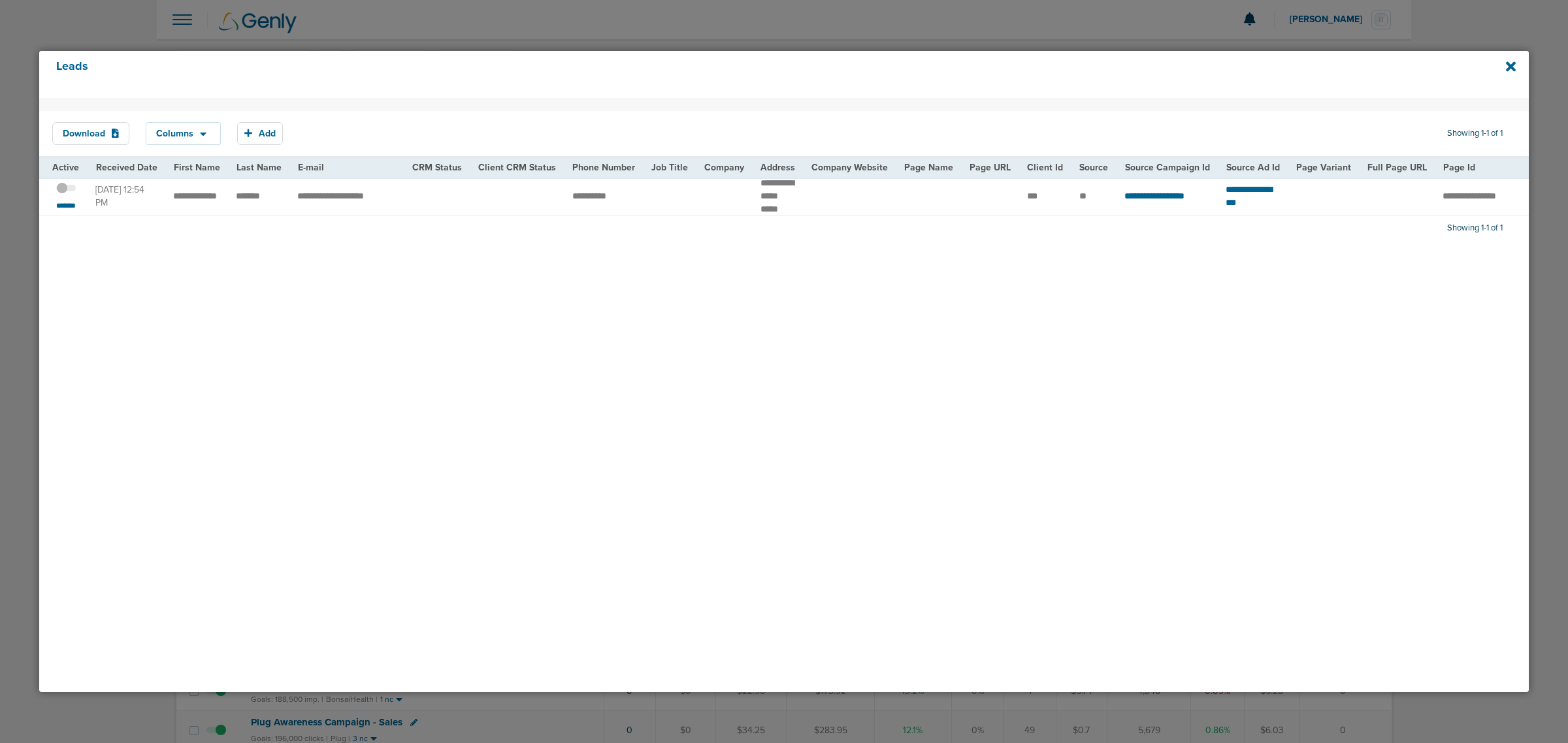
click at [74, 215] on td "*******" at bounding box center [63, 196] width 48 height 39
click at [70, 210] on small "*******" at bounding box center [66, 206] width 28 height 11
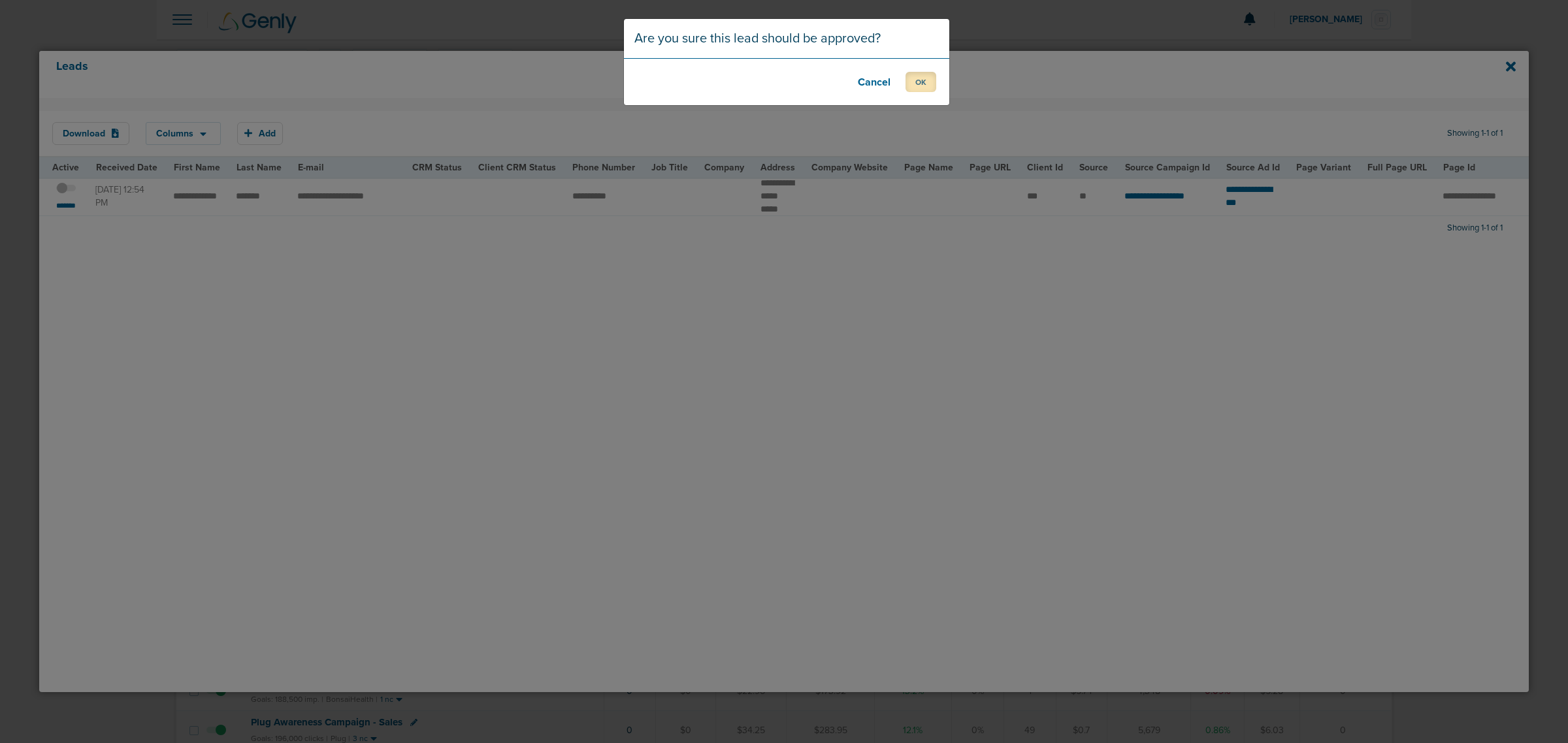
click at [927, 87] on button "OK" at bounding box center [921, 82] width 31 height 20
click at [919, 82] on button "OK" at bounding box center [921, 82] width 31 height 20
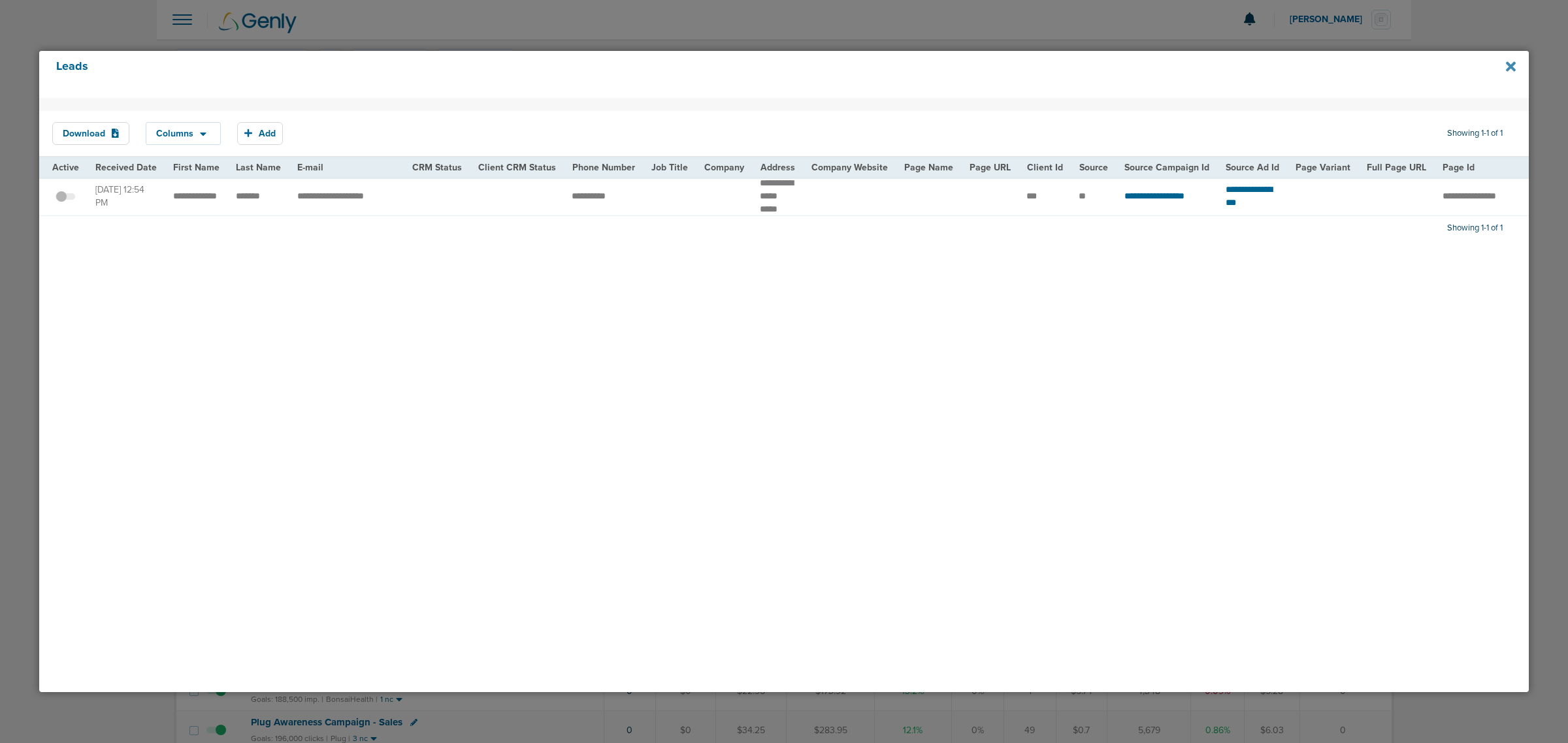
click at [1512, 66] on icon at bounding box center [1510, 66] width 10 height 10
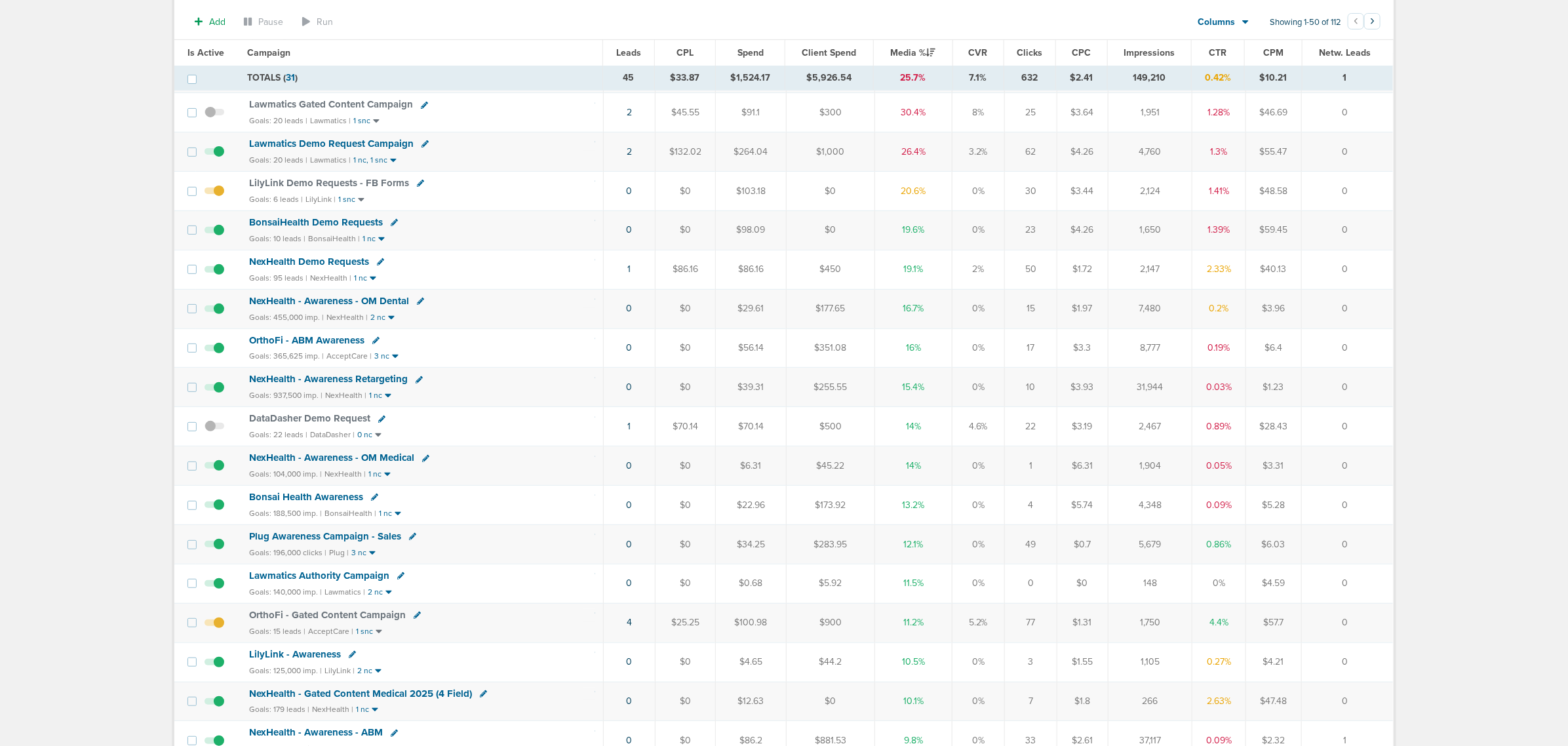
scroll to position [164, 0]
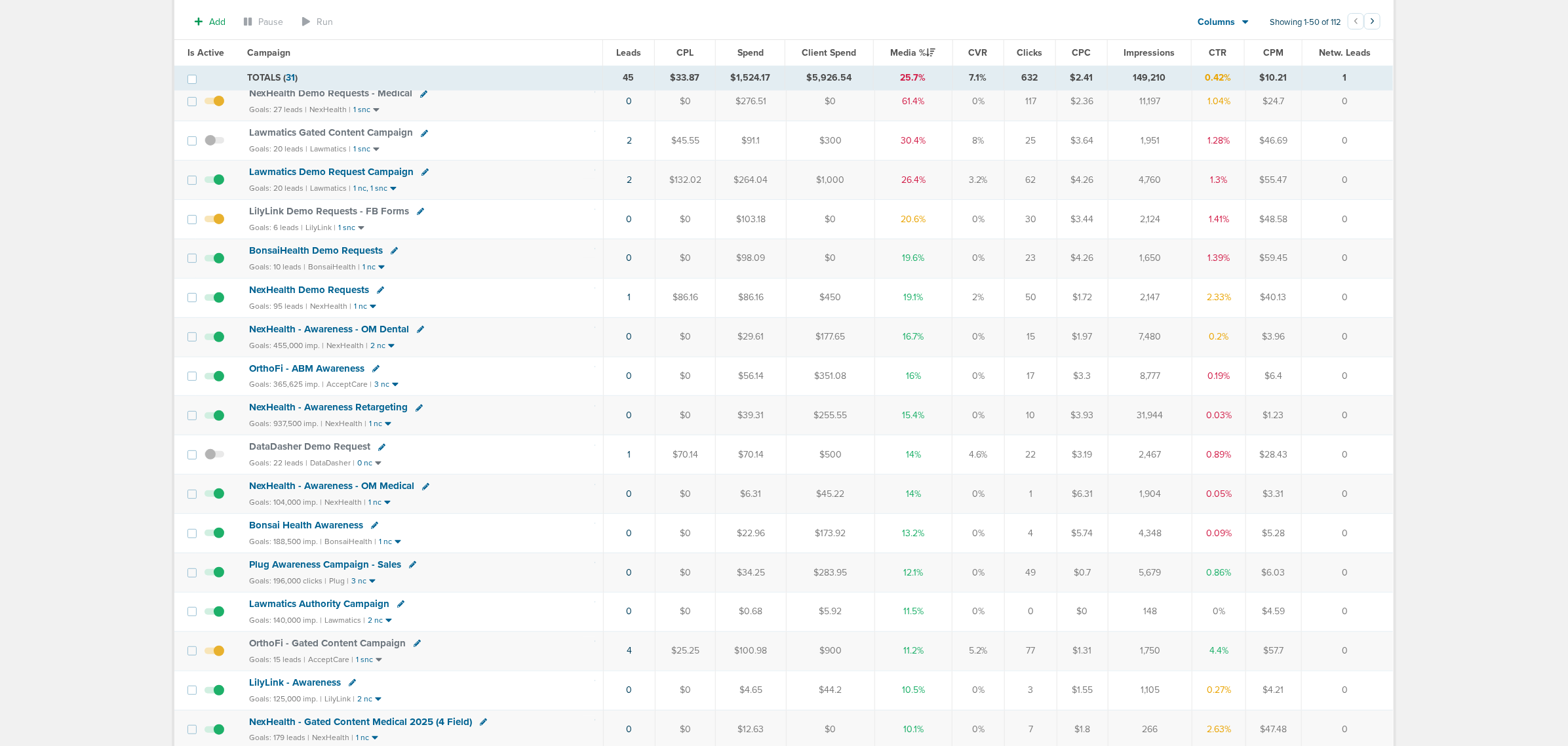
click at [355, 175] on span "Lawmatics Demo Request Campaign" at bounding box center [331, 172] width 165 height 12
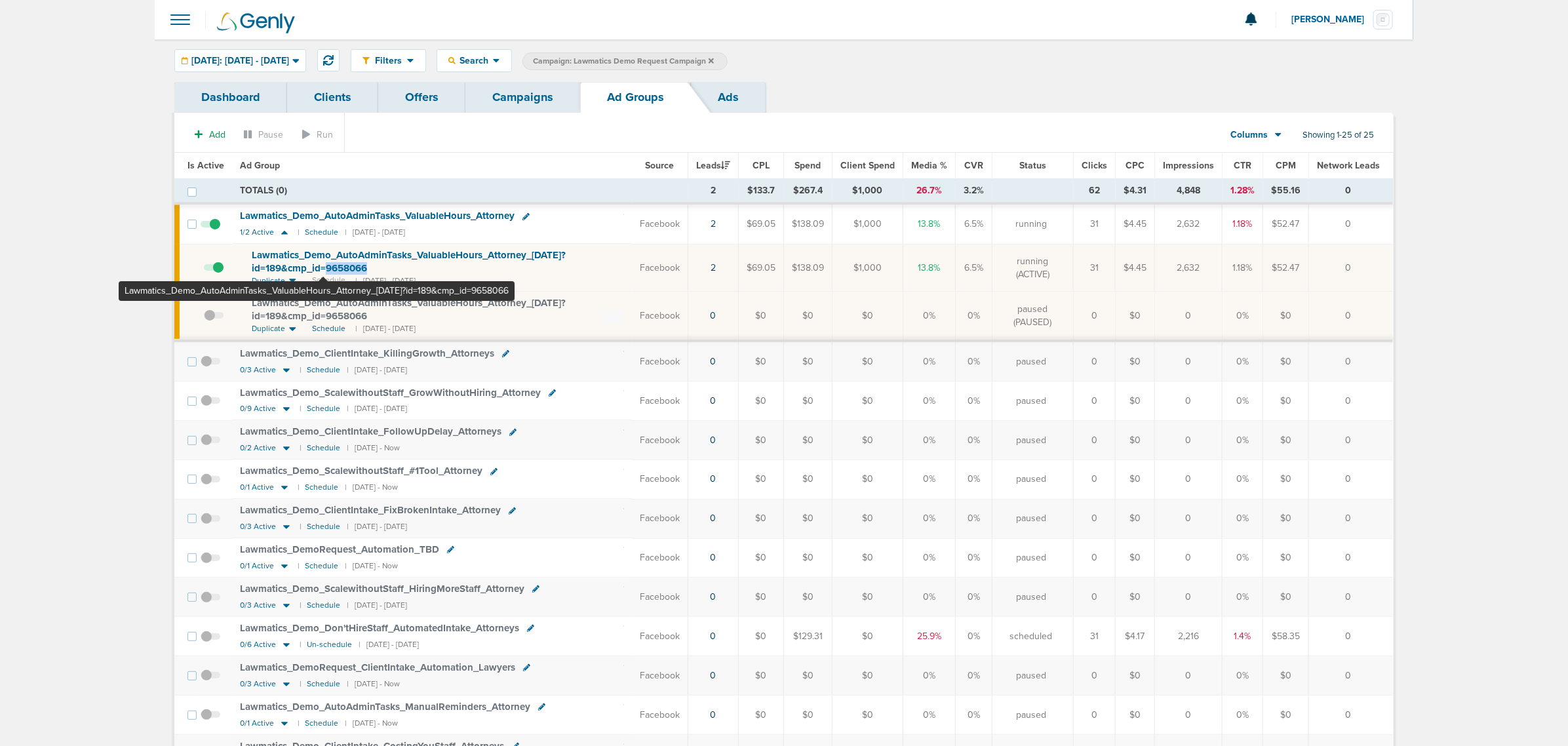
drag, startPoint x: 396, startPoint y: 266, endPoint x: 323, endPoint y: 267, distance: 73.0
click at [323, 267] on div "Lawmatics_ Demo_ AutoAdminTasks_ ValuableHours_ Attorney_ 09.04.25?id=189&cmp_ …" at bounding box center [437, 262] width 372 height 26
copy span "9658066"
click at [414, 98] on link "Offers" at bounding box center [422, 97] width 87 height 31
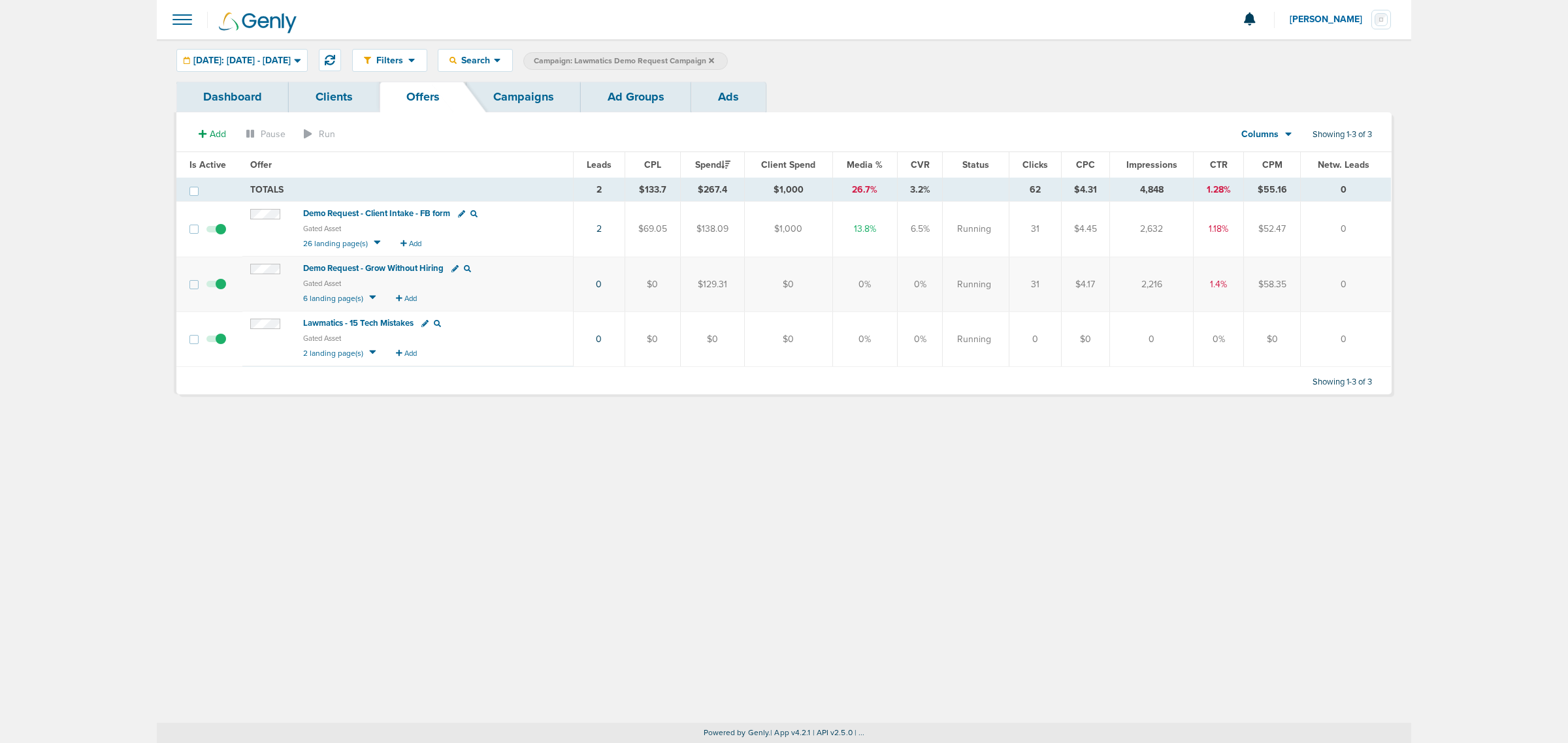
click at [419, 213] on span "Demo Request - Client Intake - FB form" at bounding box center [376, 213] width 147 height 11
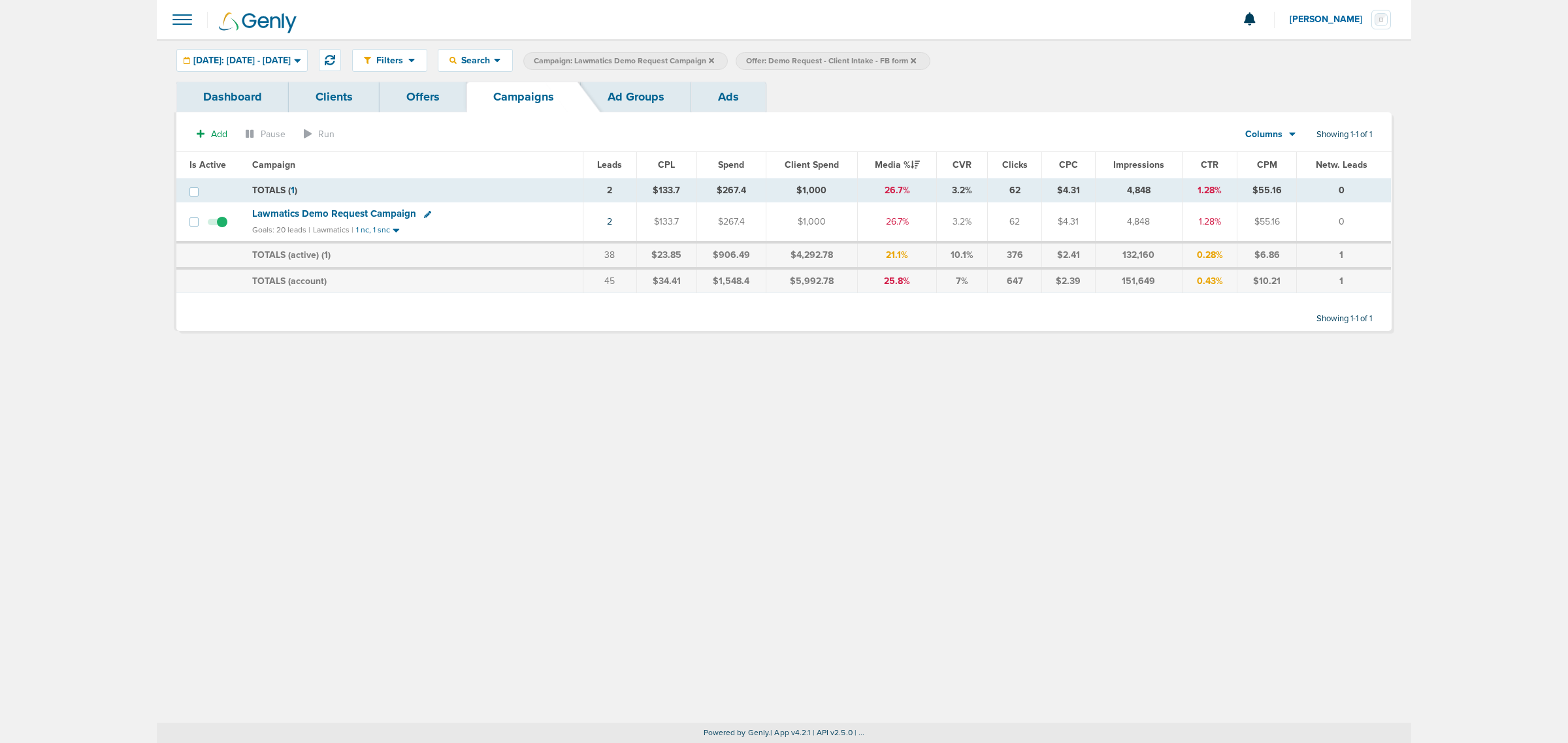
click at [714, 61] on icon at bounding box center [711, 60] width 5 height 5
click at [703, 61] on icon at bounding box center [701, 60] width 5 height 5
click at [703, 57] on icon at bounding box center [701, 60] width 5 height 5
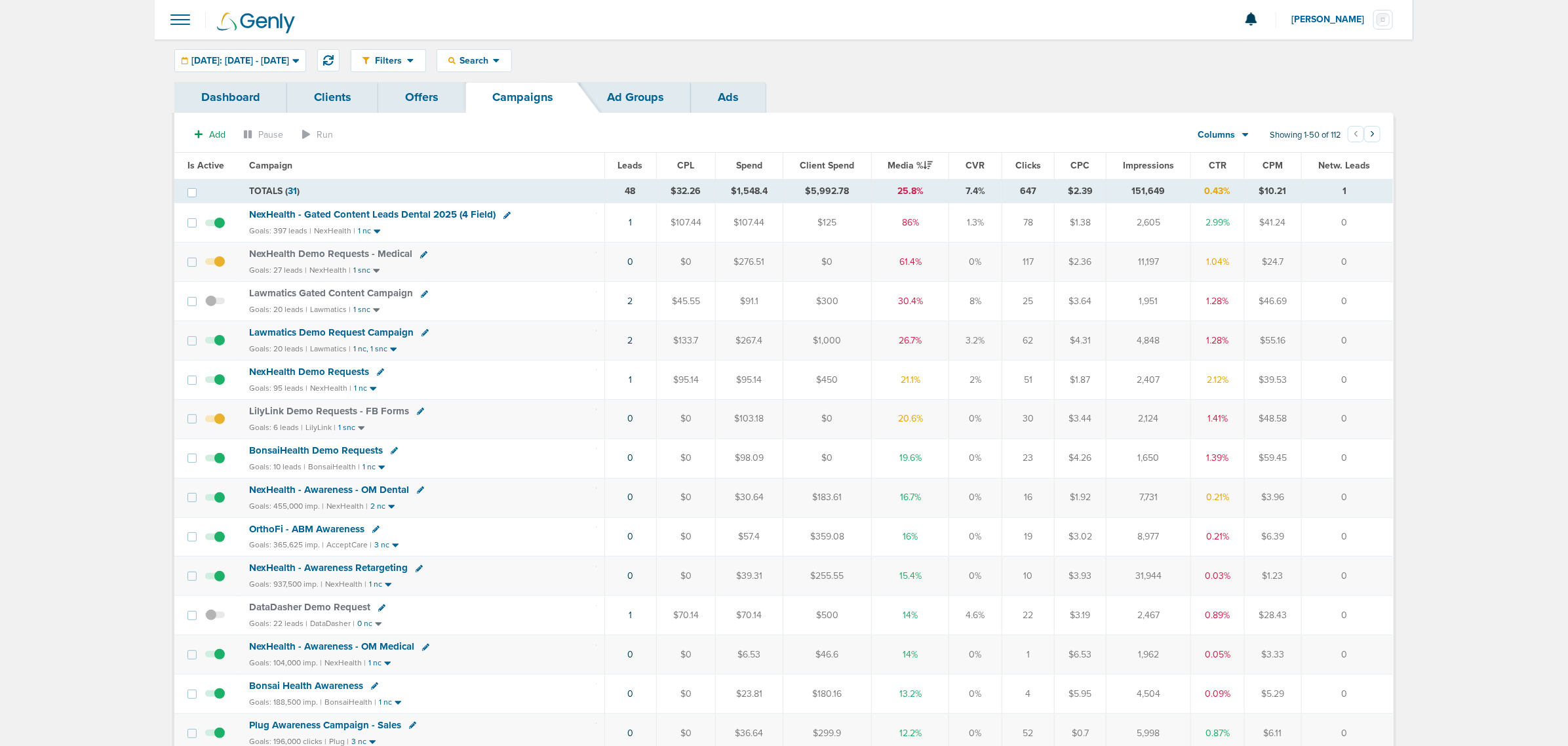
click at [406, 213] on span "NexHealth - Gated Content Leads Dental 2025 (4 Field)" at bounding box center [372, 214] width 246 height 12
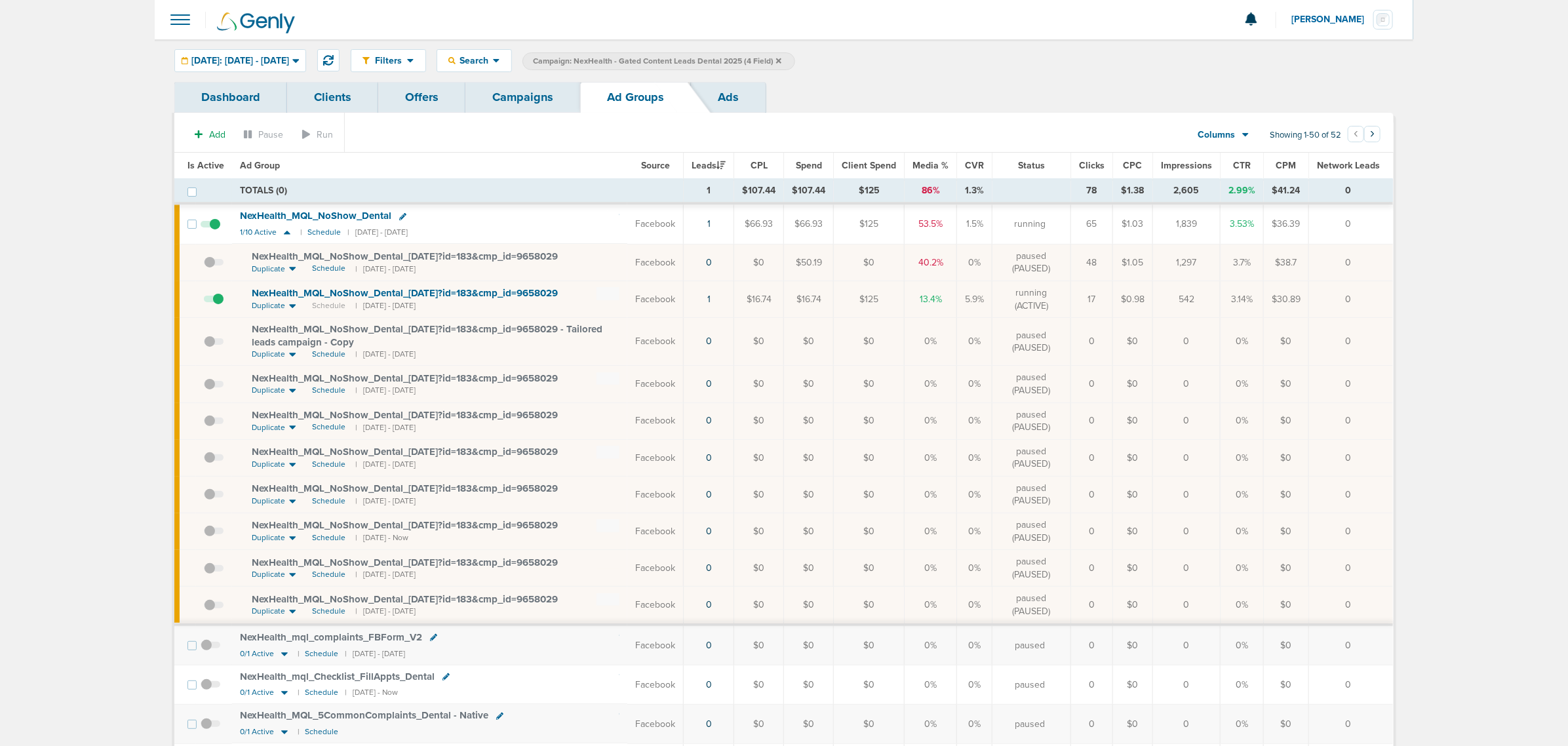
click at [519, 85] on link "Campaigns" at bounding box center [523, 97] width 115 height 31
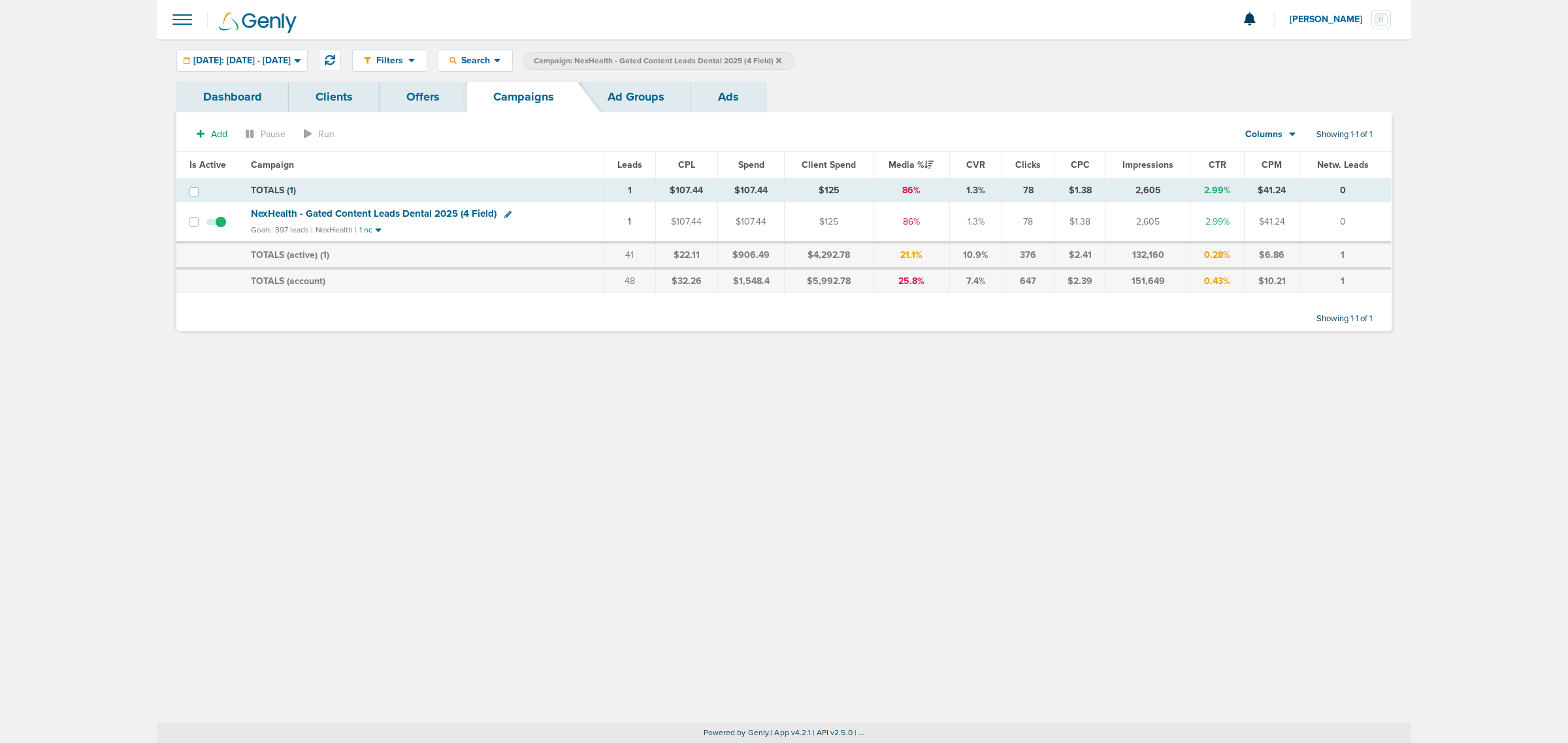
click at [781, 57] on icon at bounding box center [778, 61] width 5 height 8
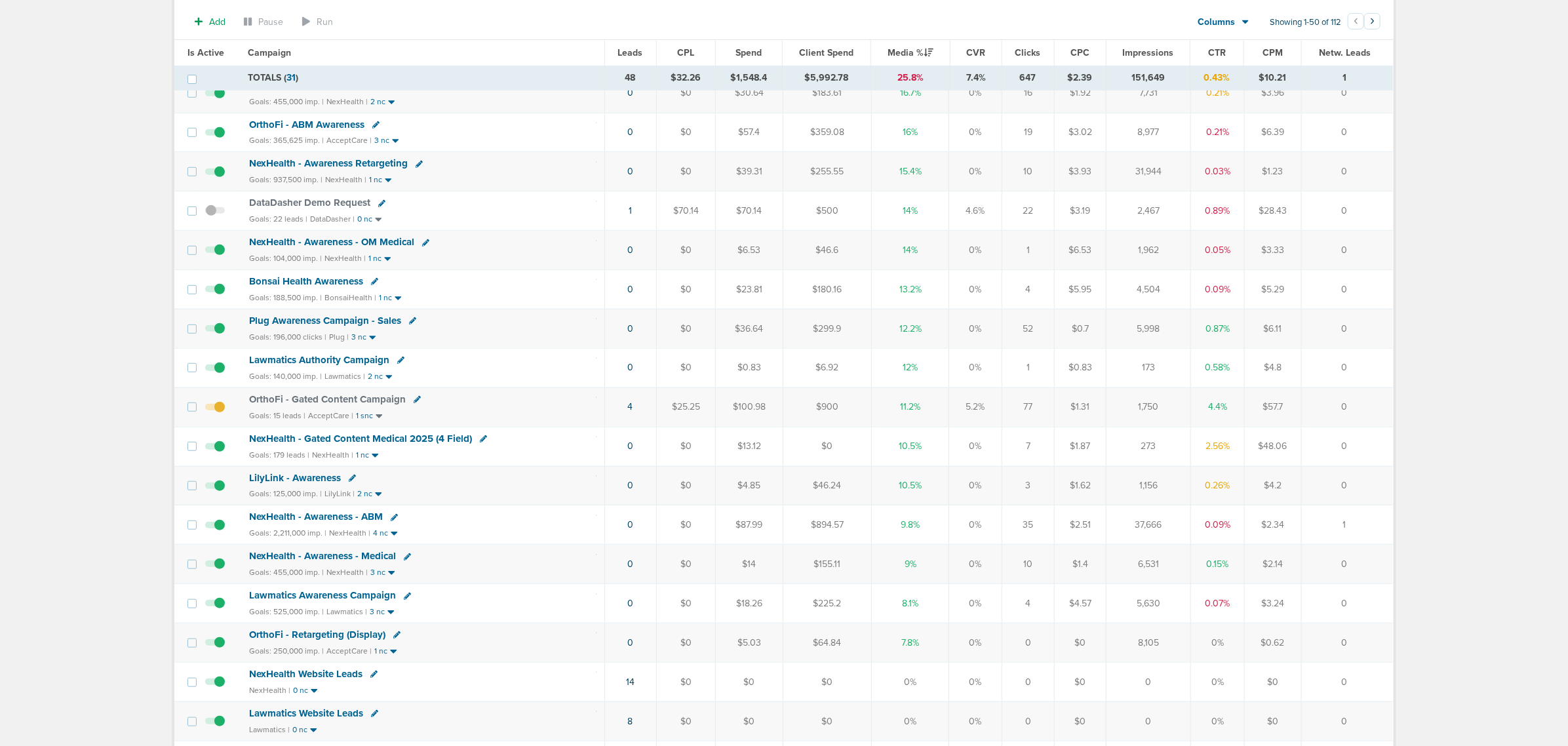
scroll to position [410, 0]
click at [385, 443] on span "NexHealth - Gated Content Medical 2025 (4 Field)" at bounding box center [360, 437] width 223 height 12
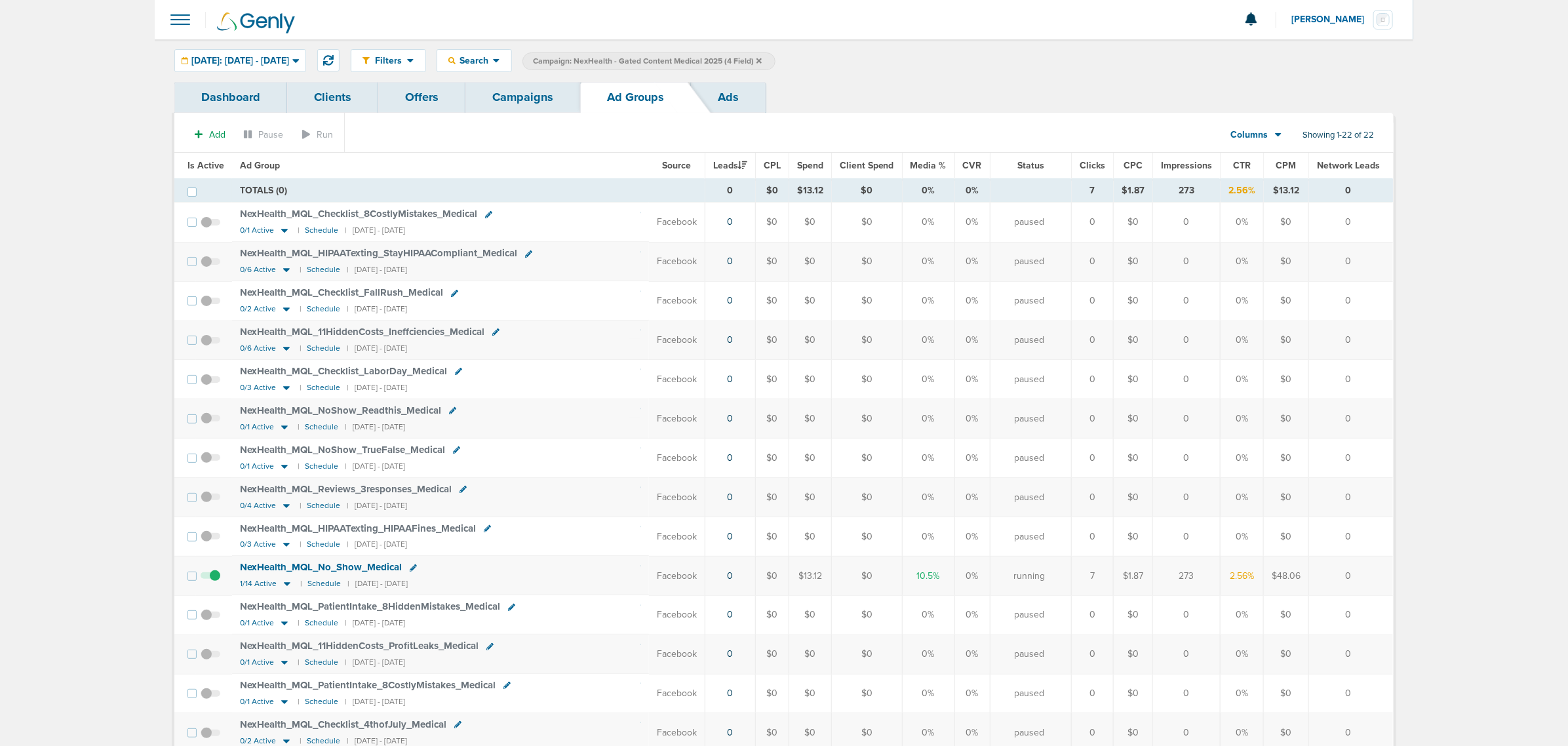
click at [539, 87] on link "Campaigns" at bounding box center [523, 97] width 115 height 31
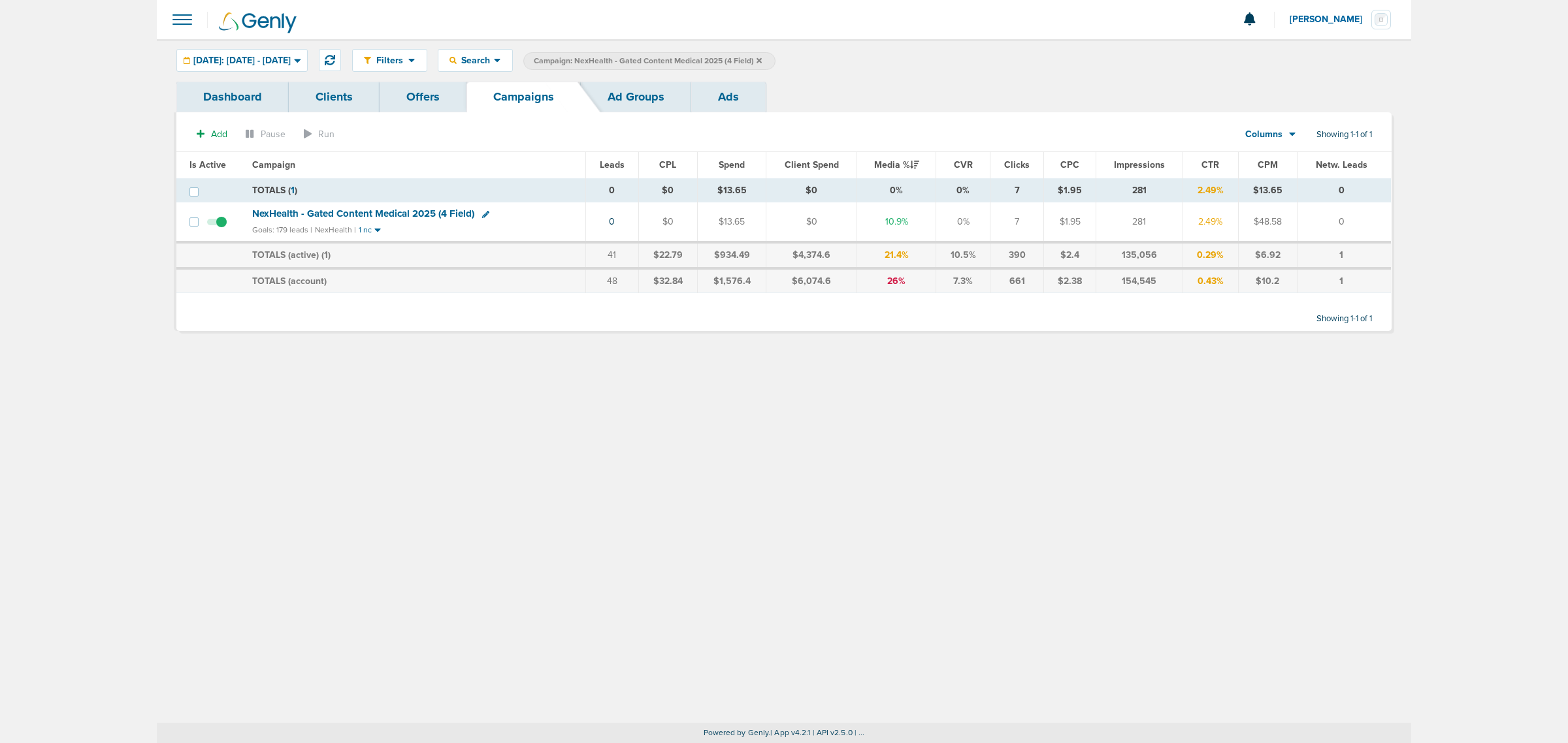
click at [762, 60] on icon at bounding box center [759, 60] width 5 height 5
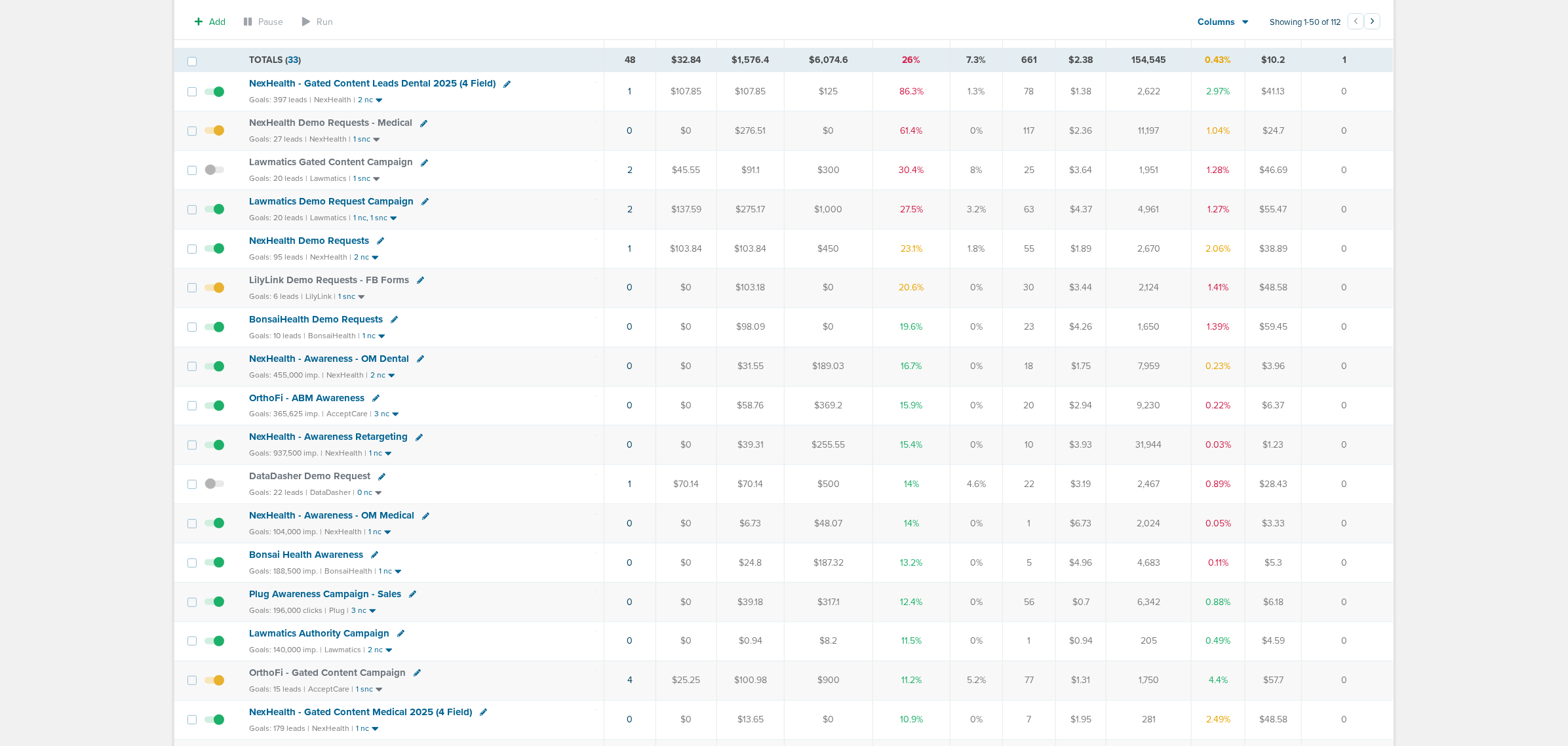
scroll to position [328, 0]
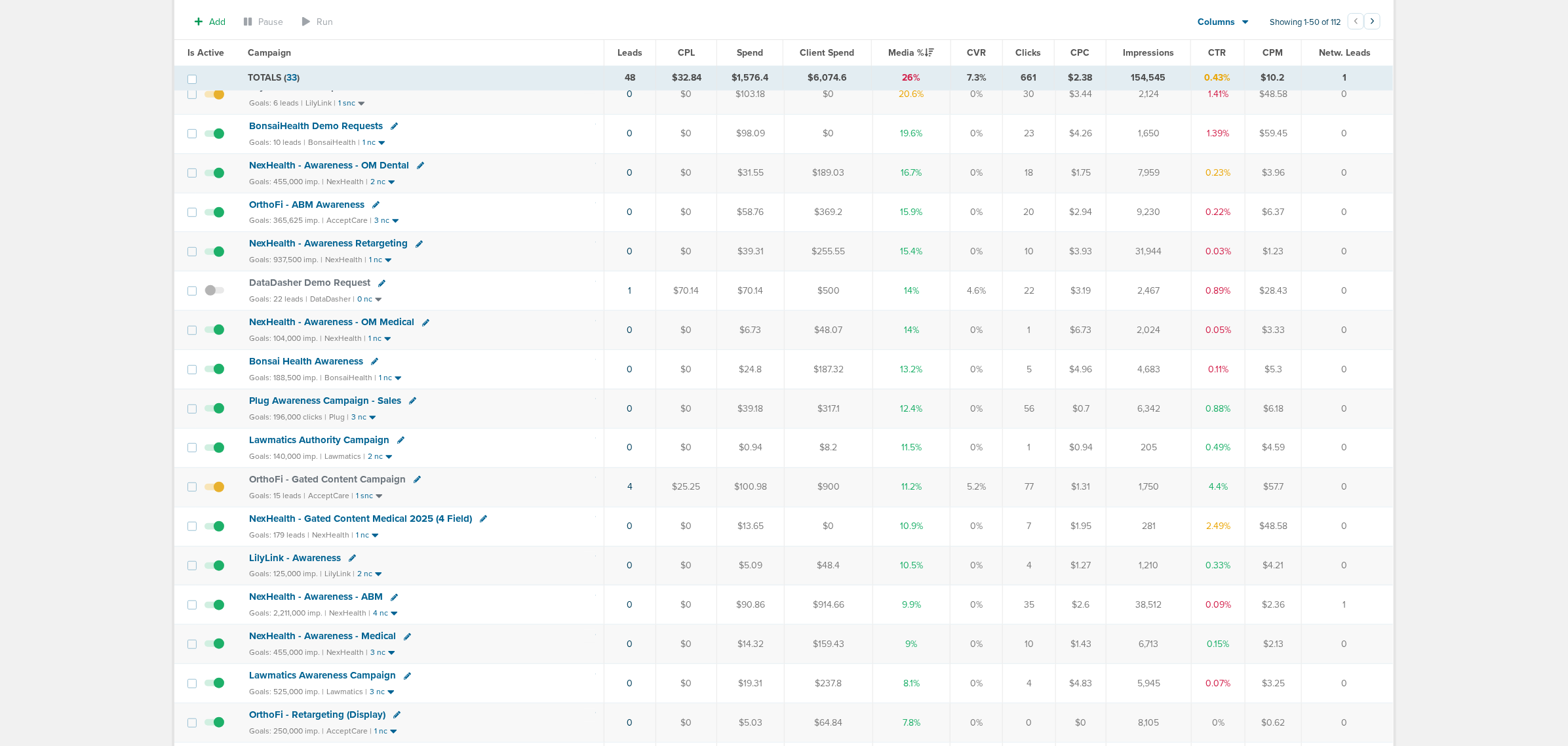
drag, startPoint x: 559, startPoint y: 537, endPoint x: 1368, endPoint y: 535, distance: 809.0
click at [1368, 535] on tr "NexHealth - Gated Content Medical 2025 (4 Field) Goals: 179 leads | NexHealth |…" at bounding box center [784, 527] width 1218 height 40
click at [1368, 535] on td "0" at bounding box center [1347, 527] width 92 height 40
click at [424, 525] on span "NexHealth - Gated Content Medical 2025 (4 Field)" at bounding box center [360, 519] width 223 height 12
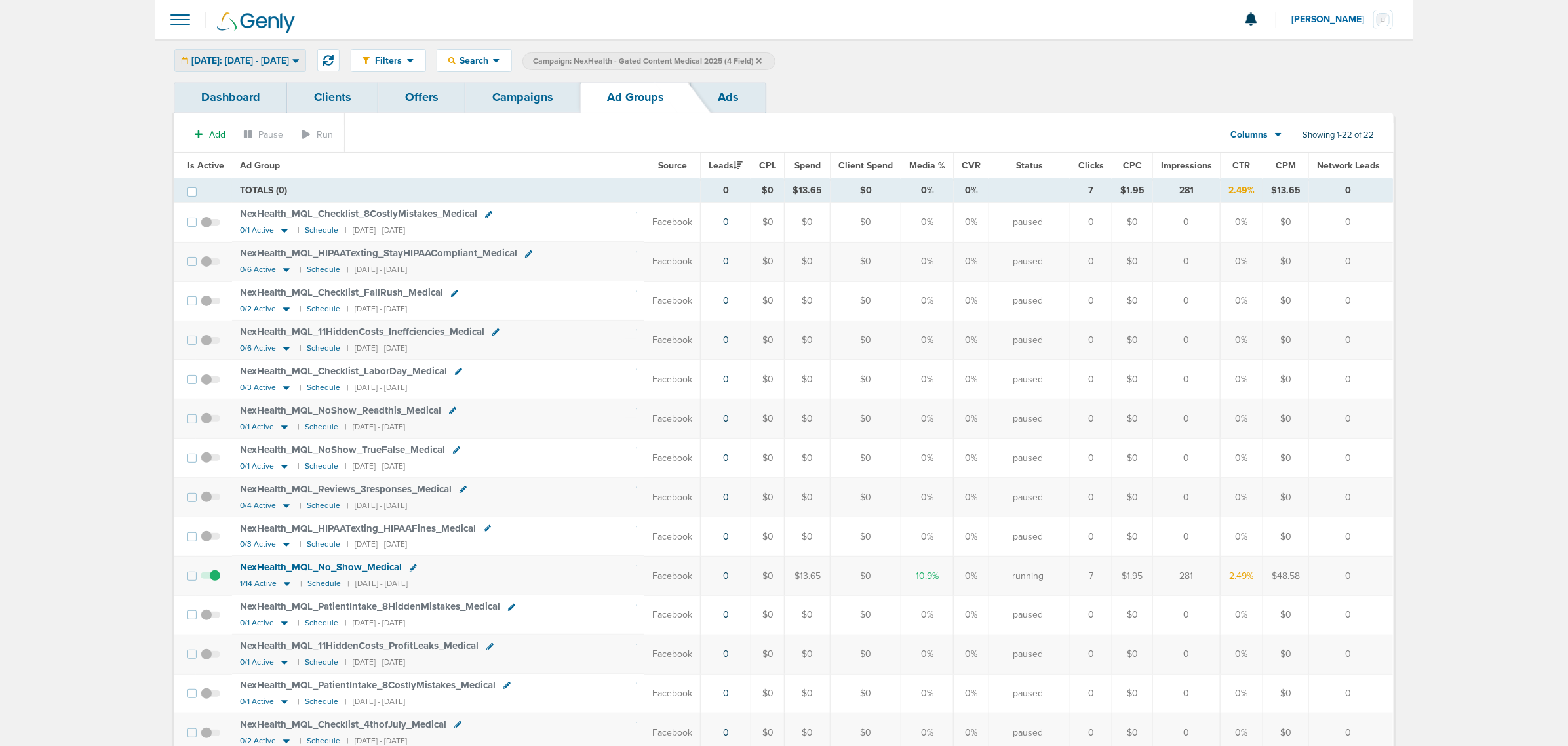
click at [293, 53] on div "Today: 09.05.2025 - 09.05.2025" at bounding box center [240, 60] width 130 height 22
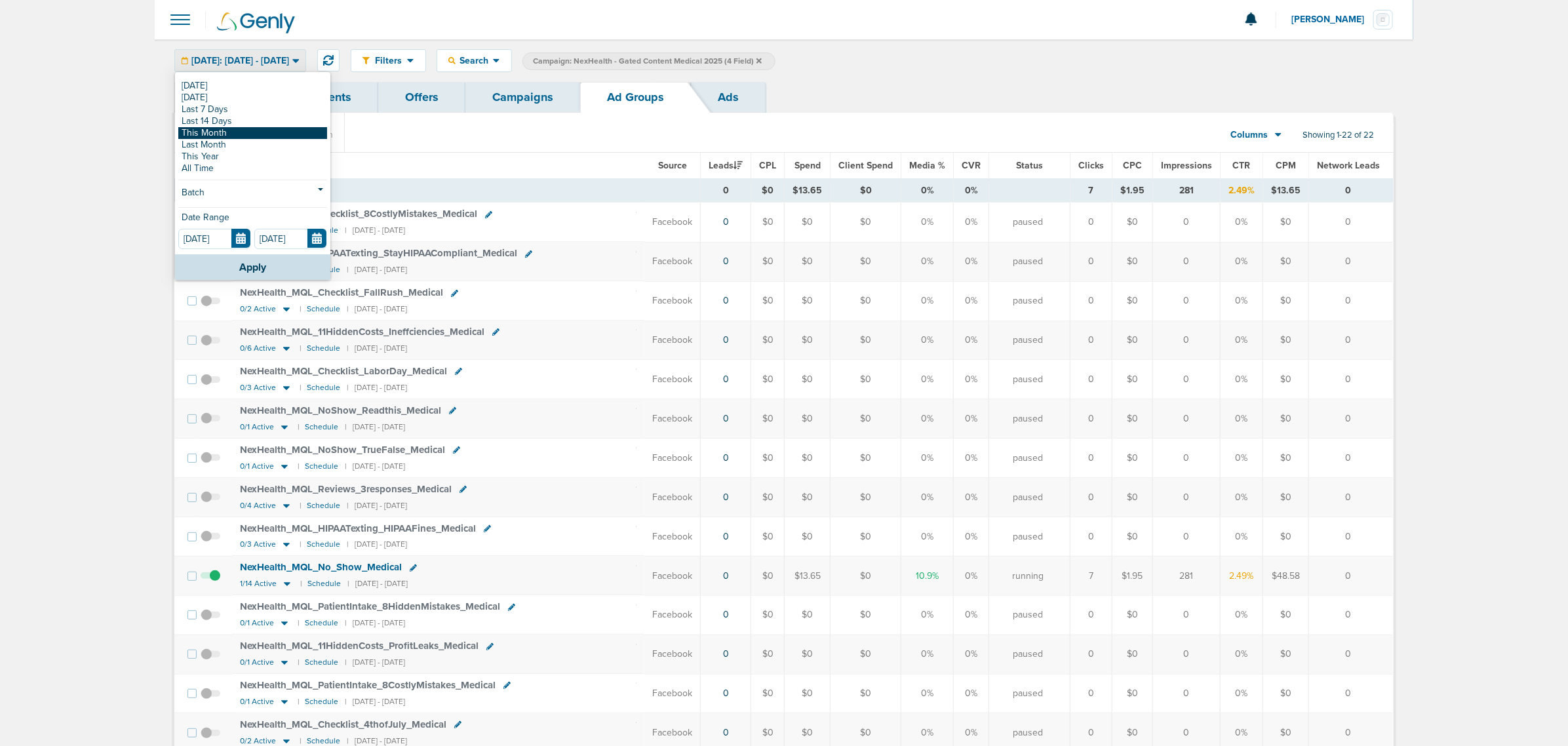
click at [224, 135] on link "This Month" at bounding box center [252, 133] width 149 height 12
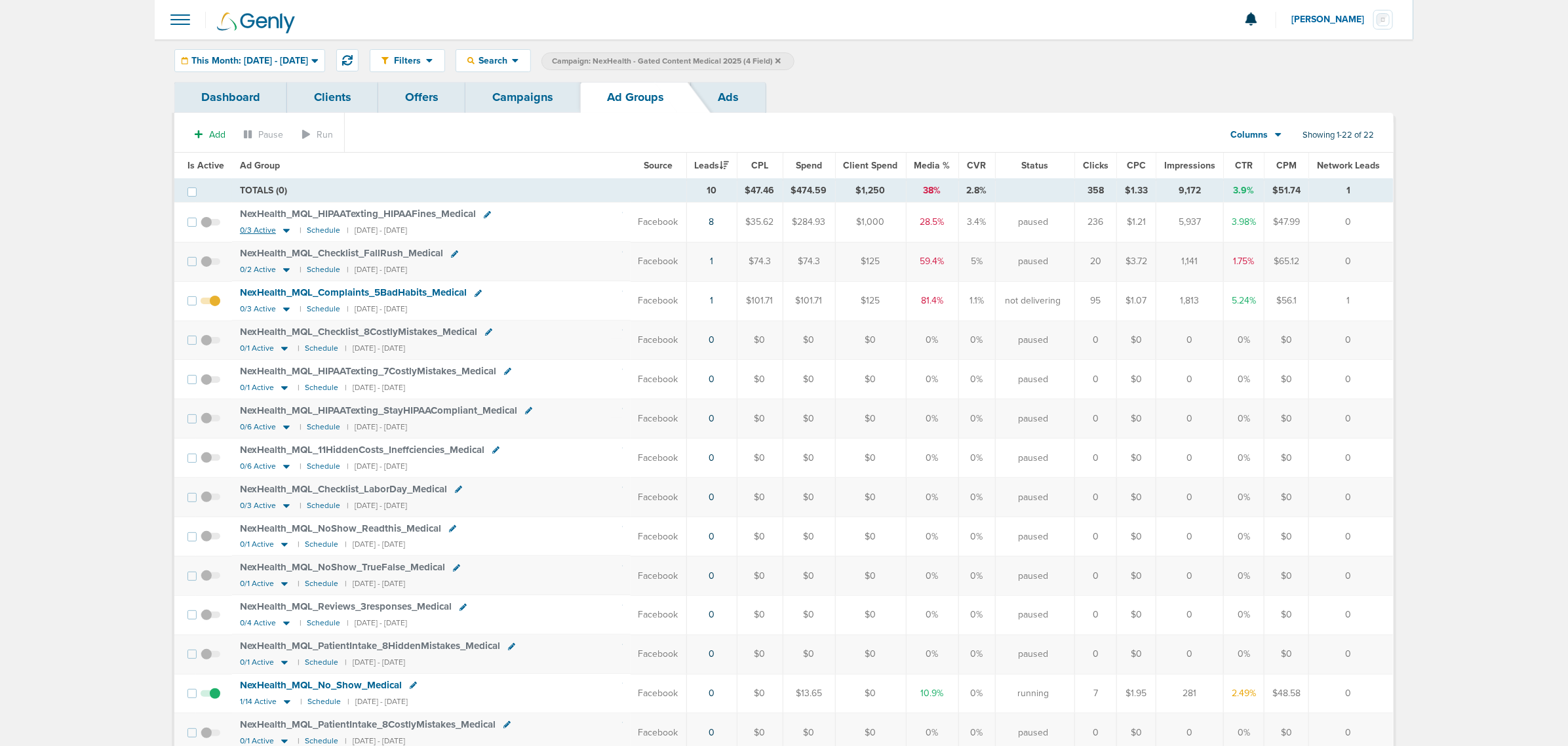
click at [285, 231] on icon at bounding box center [286, 231] width 7 height 4
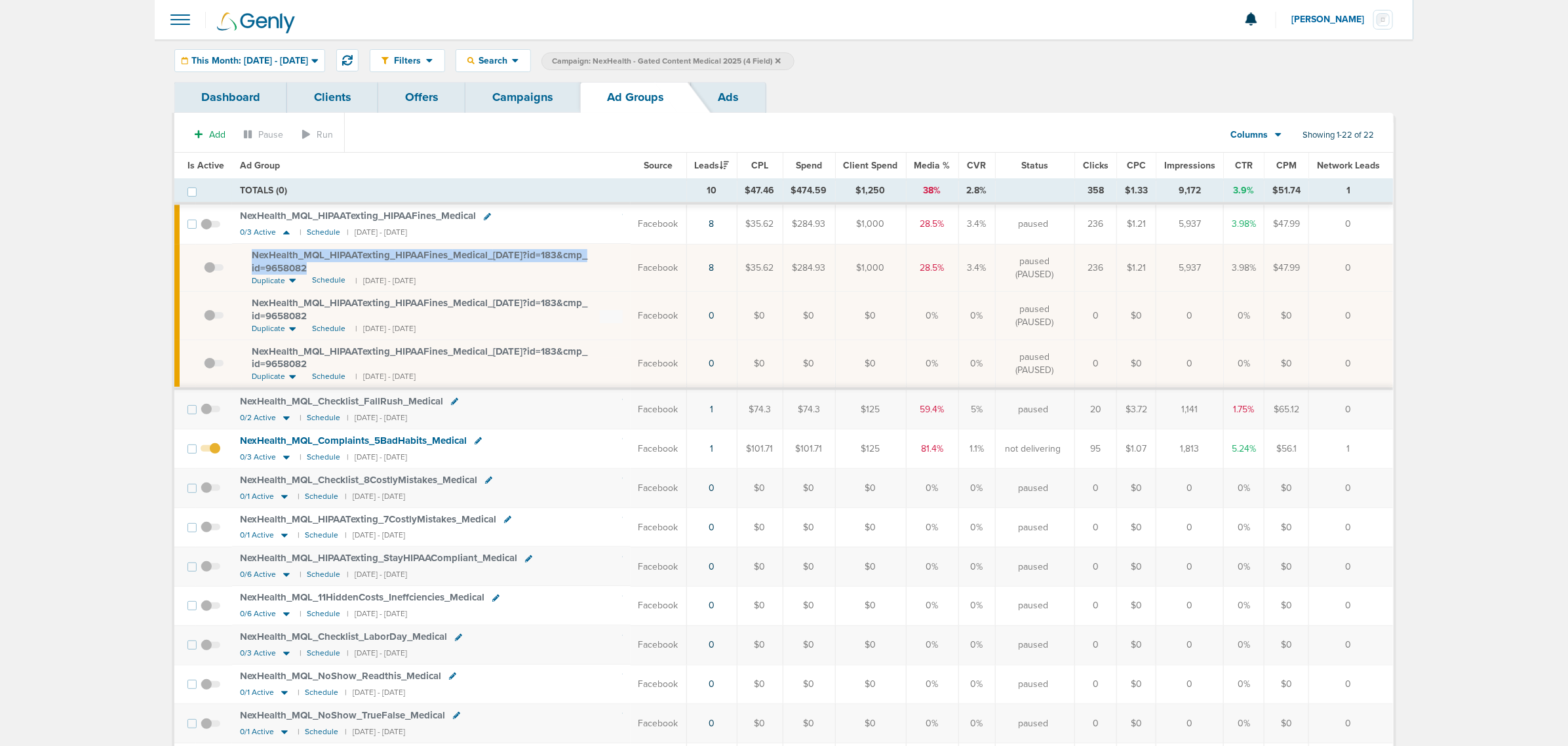
drag, startPoint x: 311, startPoint y: 269, endPoint x: 246, endPoint y: 254, distance: 66.7
click at [246, 254] on td "NexHealth_ MQL_ HIPAATexting_ HIPAAFines_ Medical_ 08.18.25?id=183&cmp_ id=9658…" at bounding box center [431, 268] width 398 height 48
copy span "NexHealth_ MQL_ HIPAATexting_ HIPAAFines_ Medical_ 08.18.25?id=183&cmp_ id=9658…"
click at [506, 166] on th "Ad Group" at bounding box center [431, 166] width 398 height 26
click at [535, 103] on link "Campaigns" at bounding box center [523, 97] width 115 height 31
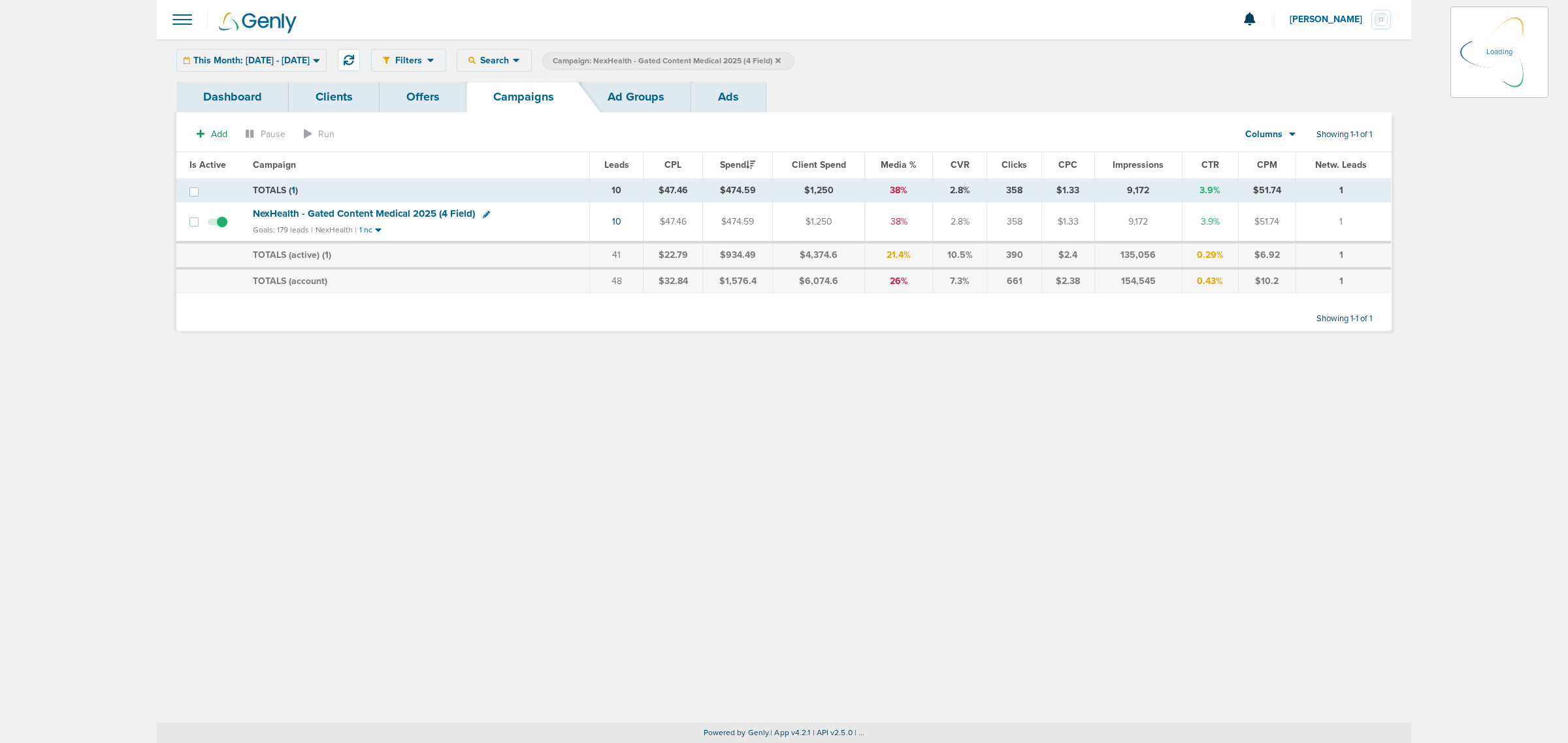
click at [780, 60] on span "Campaign: NexHealth - Gated Content Medical 2025 (4 Field)" at bounding box center [666, 61] width 228 height 11
click at [780, 57] on icon at bounding box center [778, 61] width 5 height 8
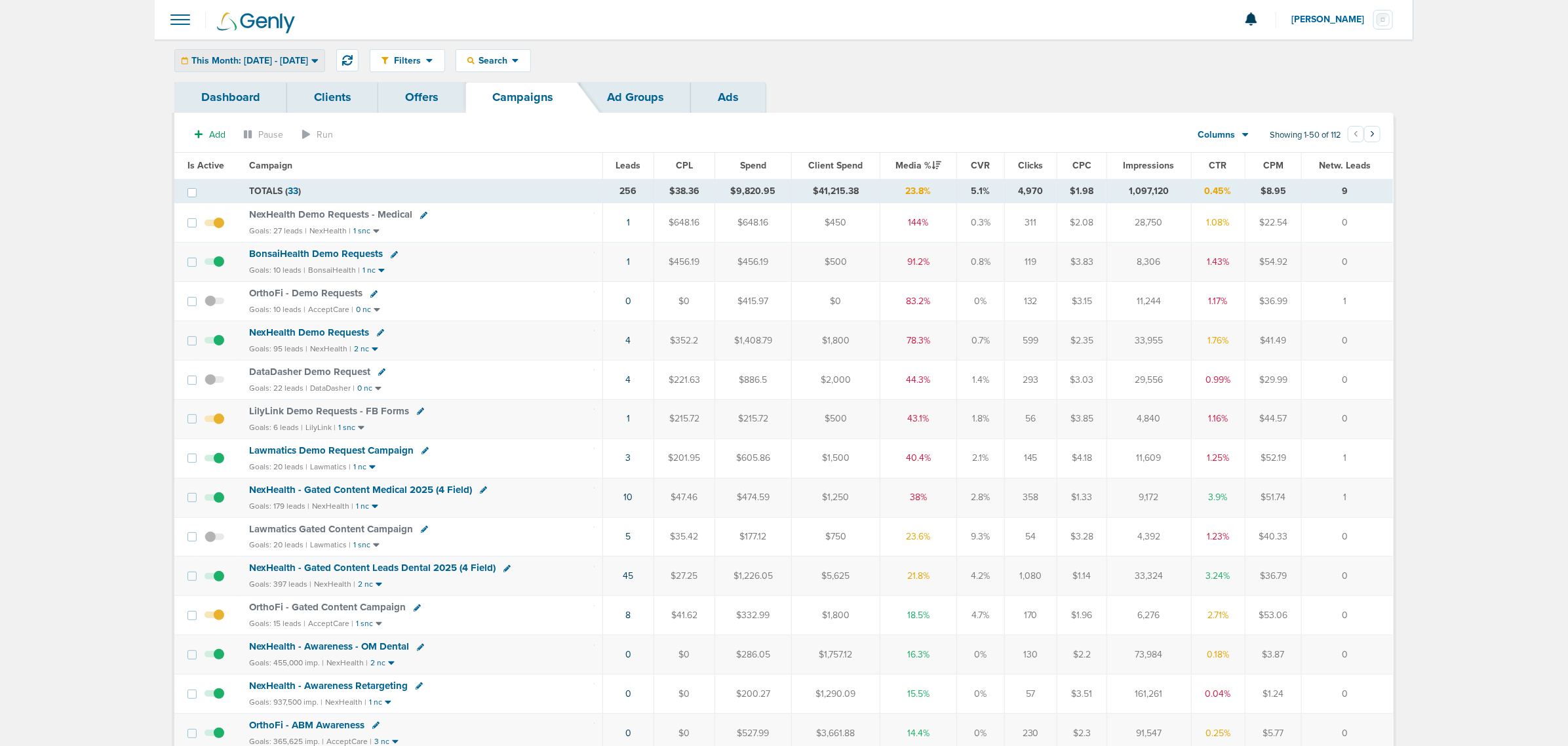
click at [283, 59] on span "This Month: [DATE] - [DATE]" at bounding box center [250, 61] width 117 height 9
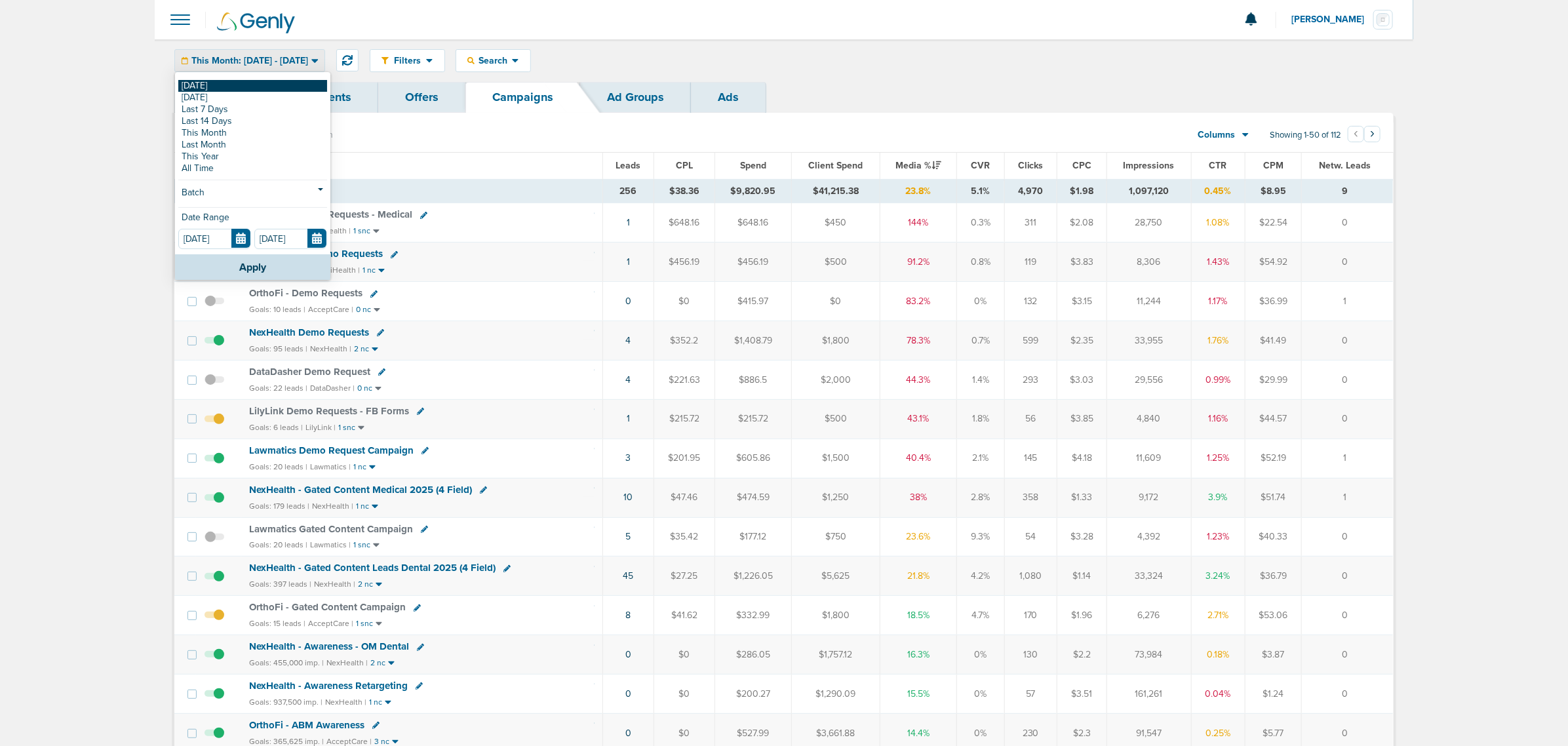
click at [202, 83] on link "[DATE]" at bounding box center [252, 86] width 149 height 12
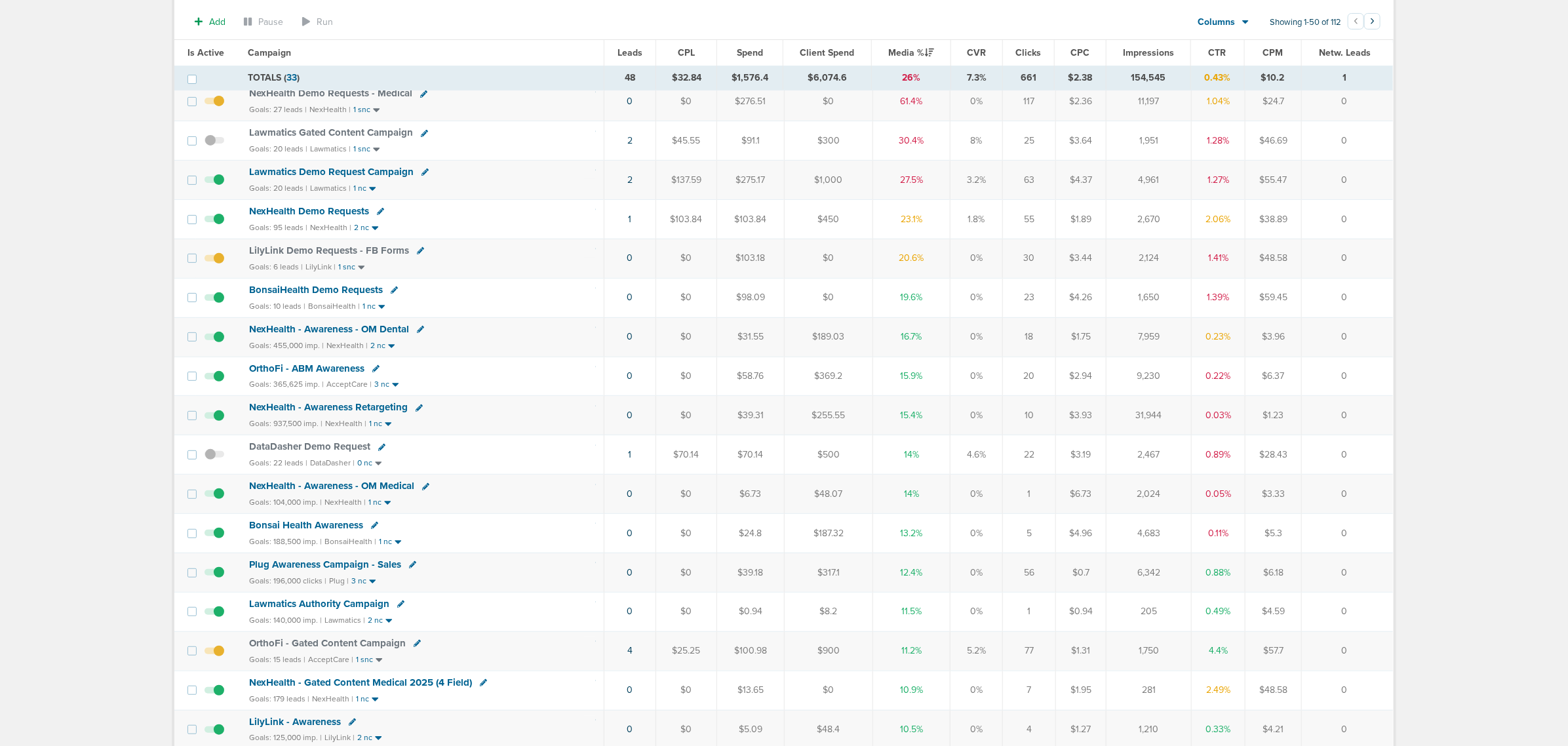
scroll to position [328, 0]
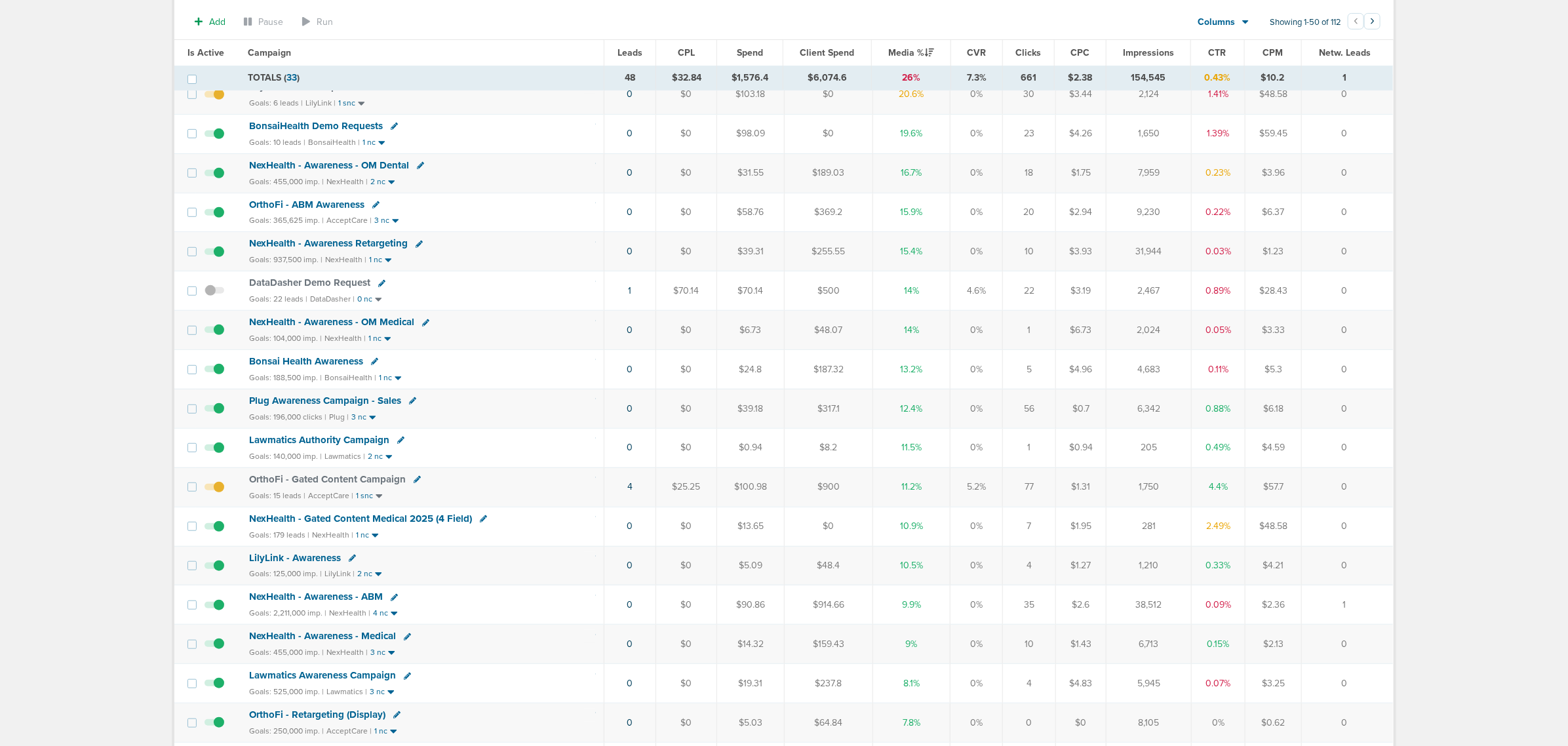
click at [394, 525] on span "NexHealth - Gated Content Medical 2025 (4 Field)" at bounding box center [360, 519] width 223 height 12
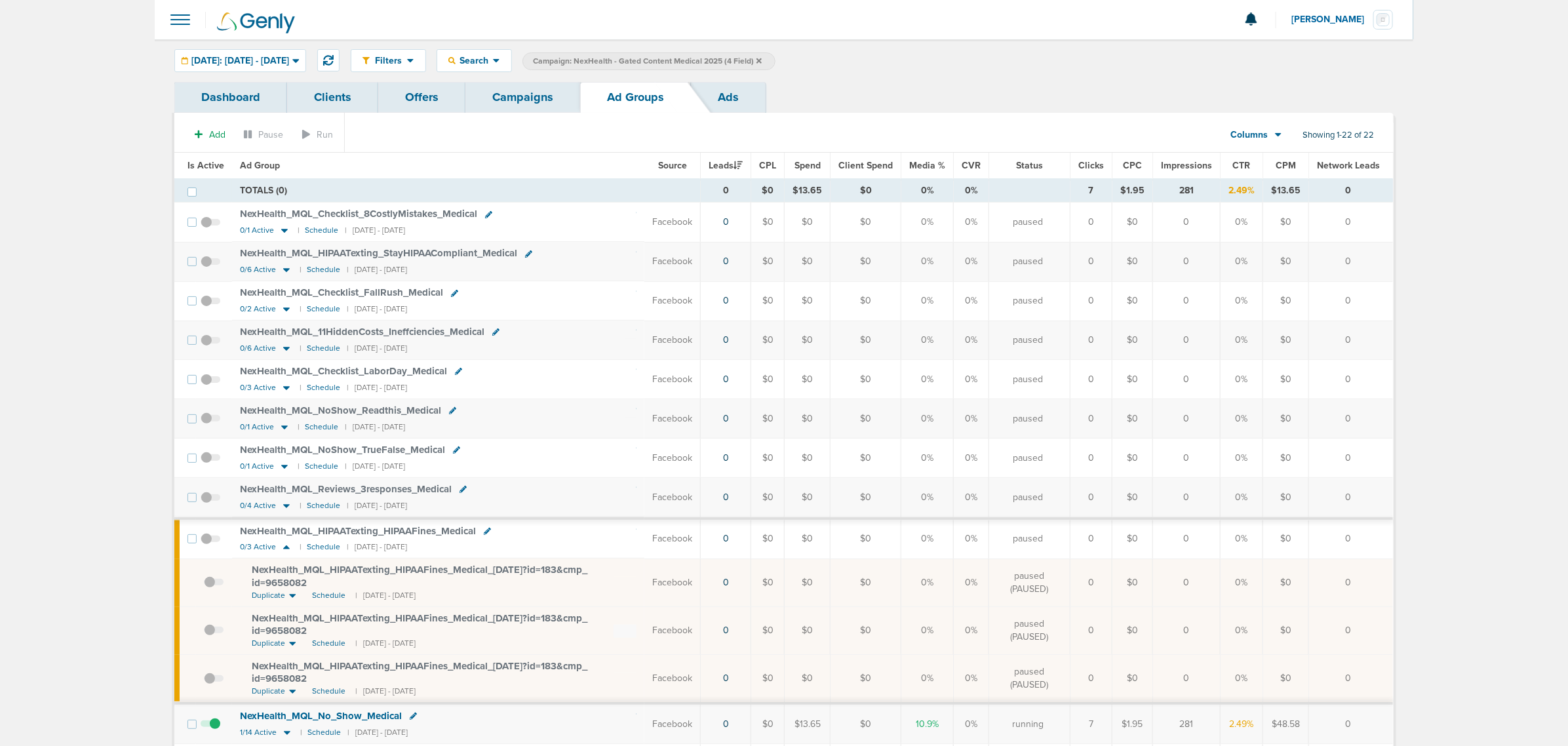
click at [207, 161] on span "Is Active" at bounding box center [206, 165] width 37 height 11
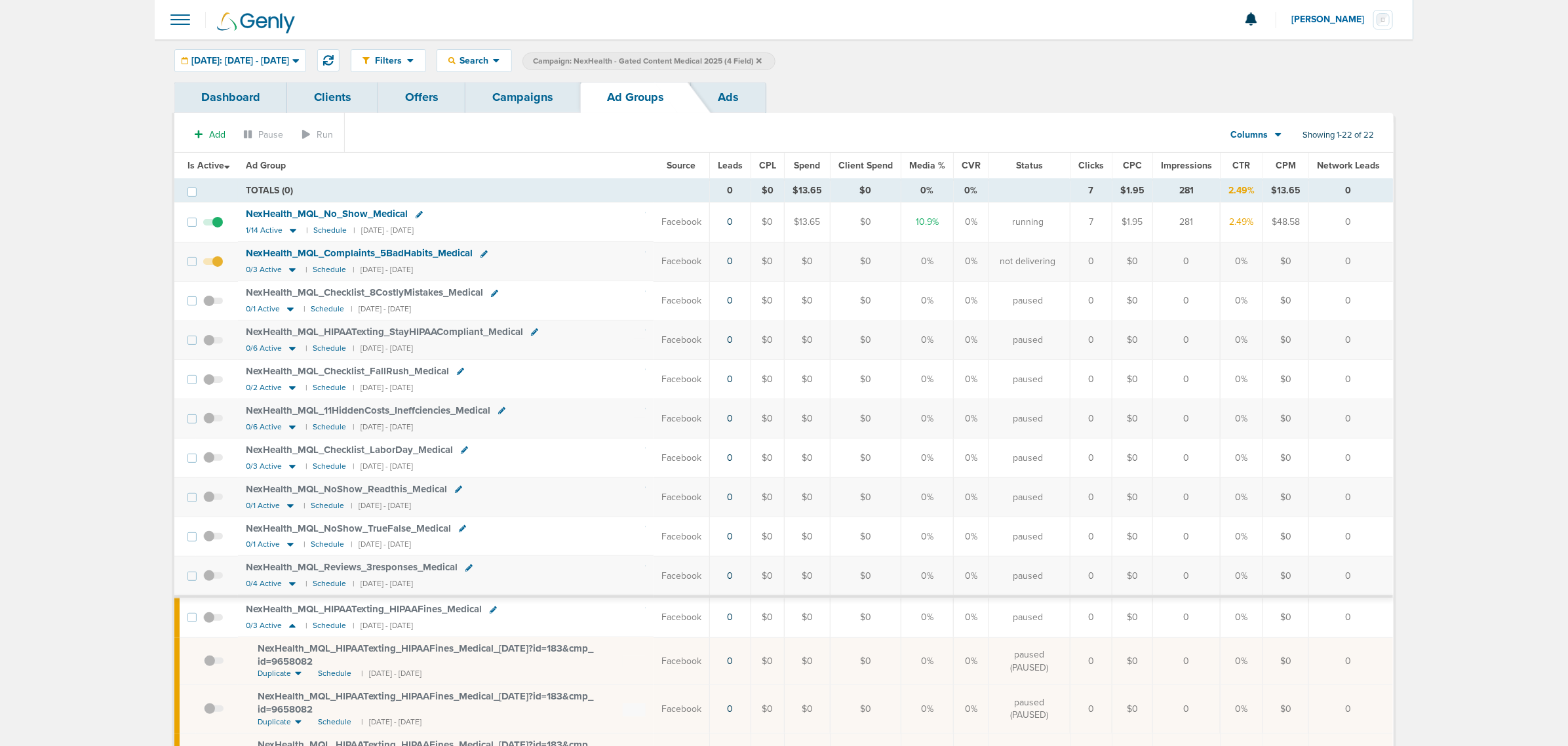
click at [519, 92] on link "Campaigns" at bounding box center [523, 97] width 115 height 31
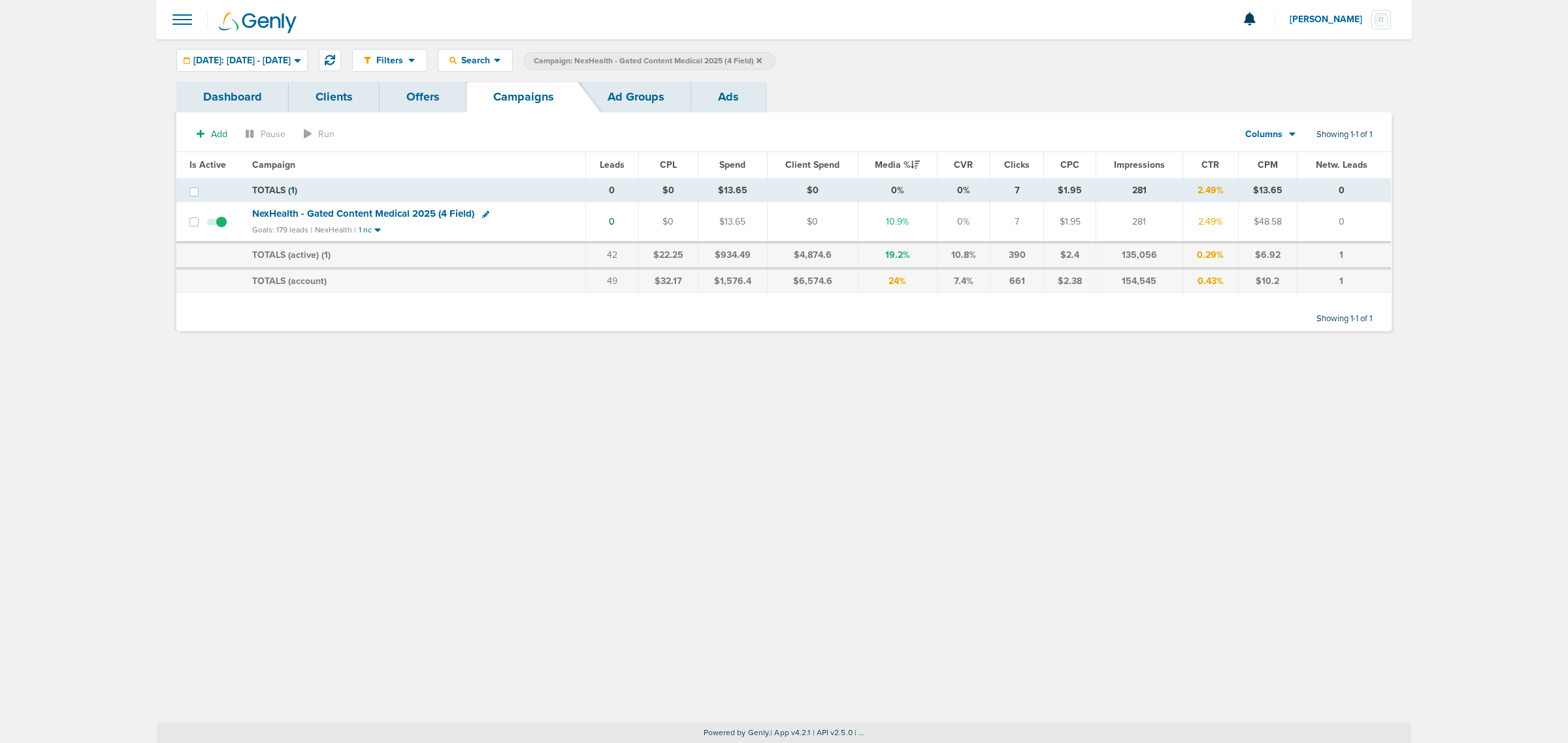
click at [762, 60] on icon at bounding box center [759, 60] width 5 height 5
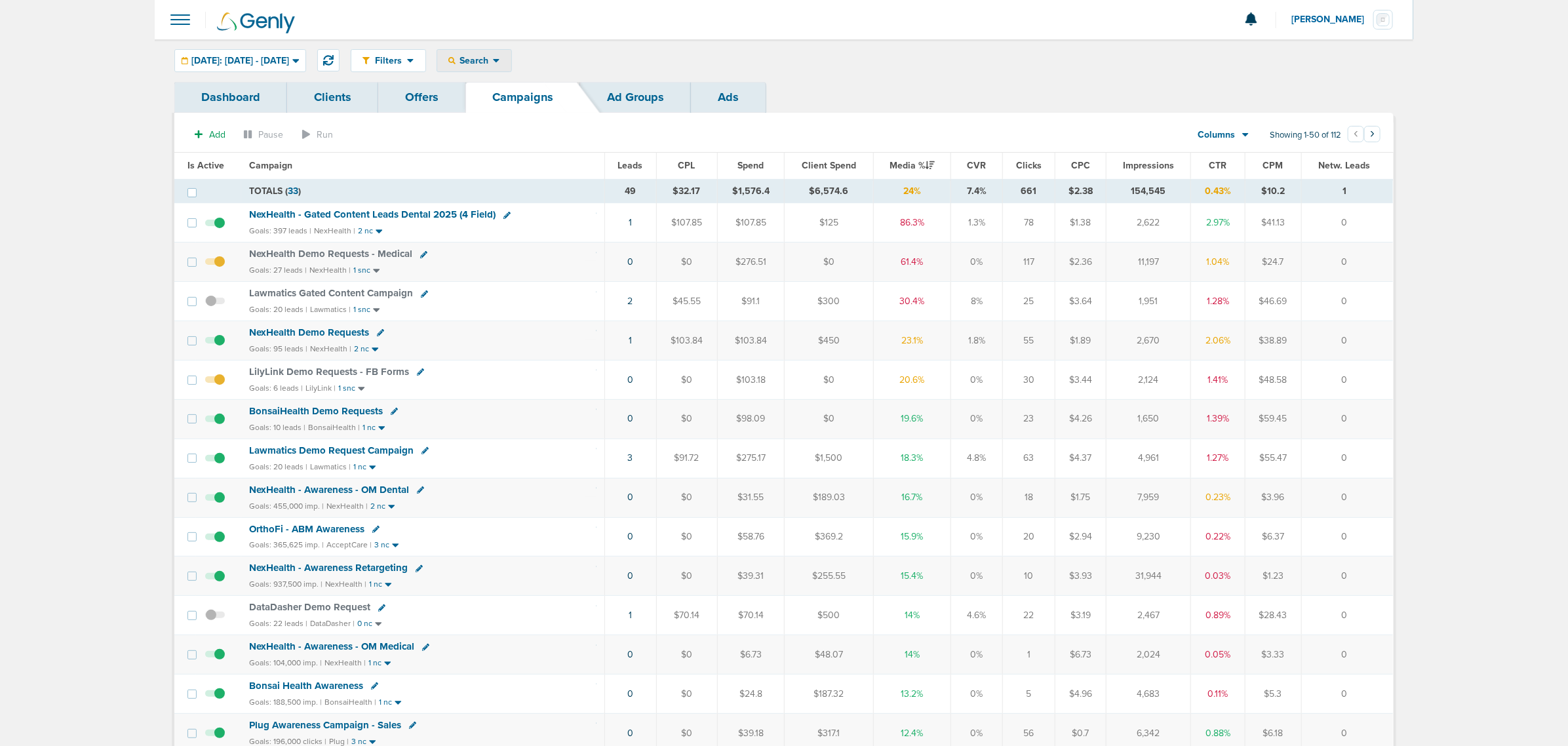
click at [500, 59] on icon at bounding box center [496, 61] width 7 height 4
click at [424, 145] on section "Add Pause Run Columns Media Stats Sales Performance Custom Showing 1-50 of 112 …" at bounding box center [784, 137] width 1219 height 30
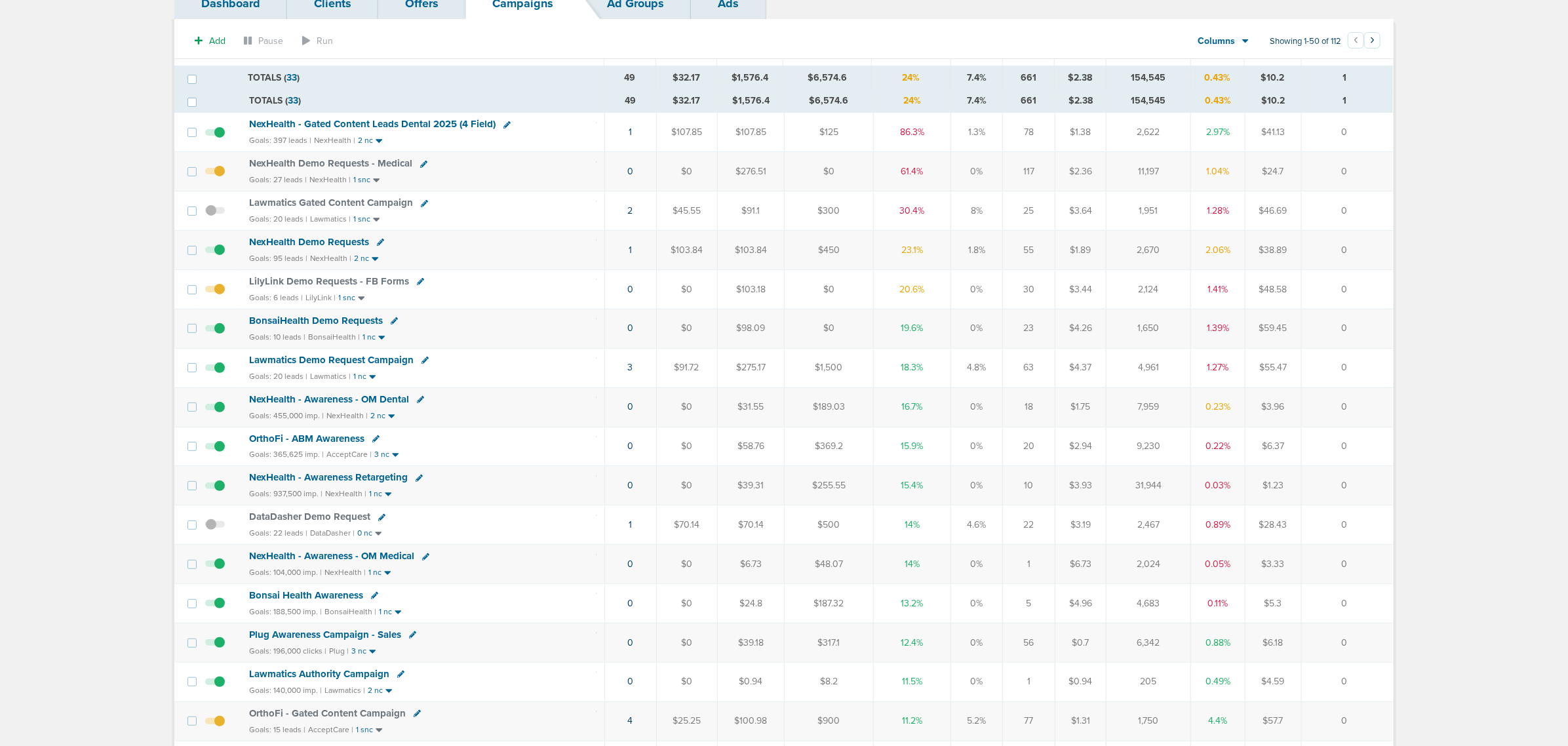
scroll to position [82, 0]
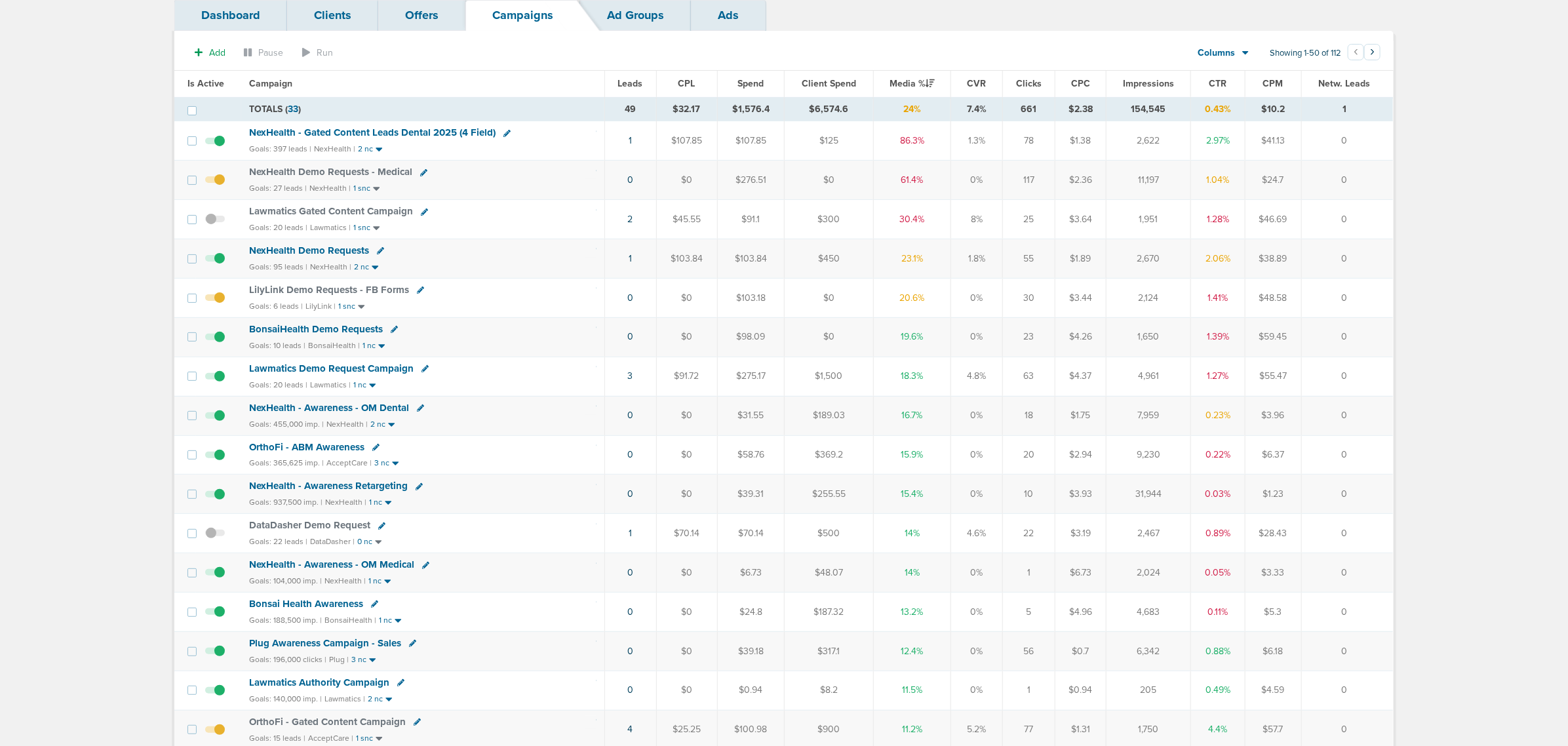
click at [905, 80] on span "Media %" at bounding box center [912, 83] width 45 height 11
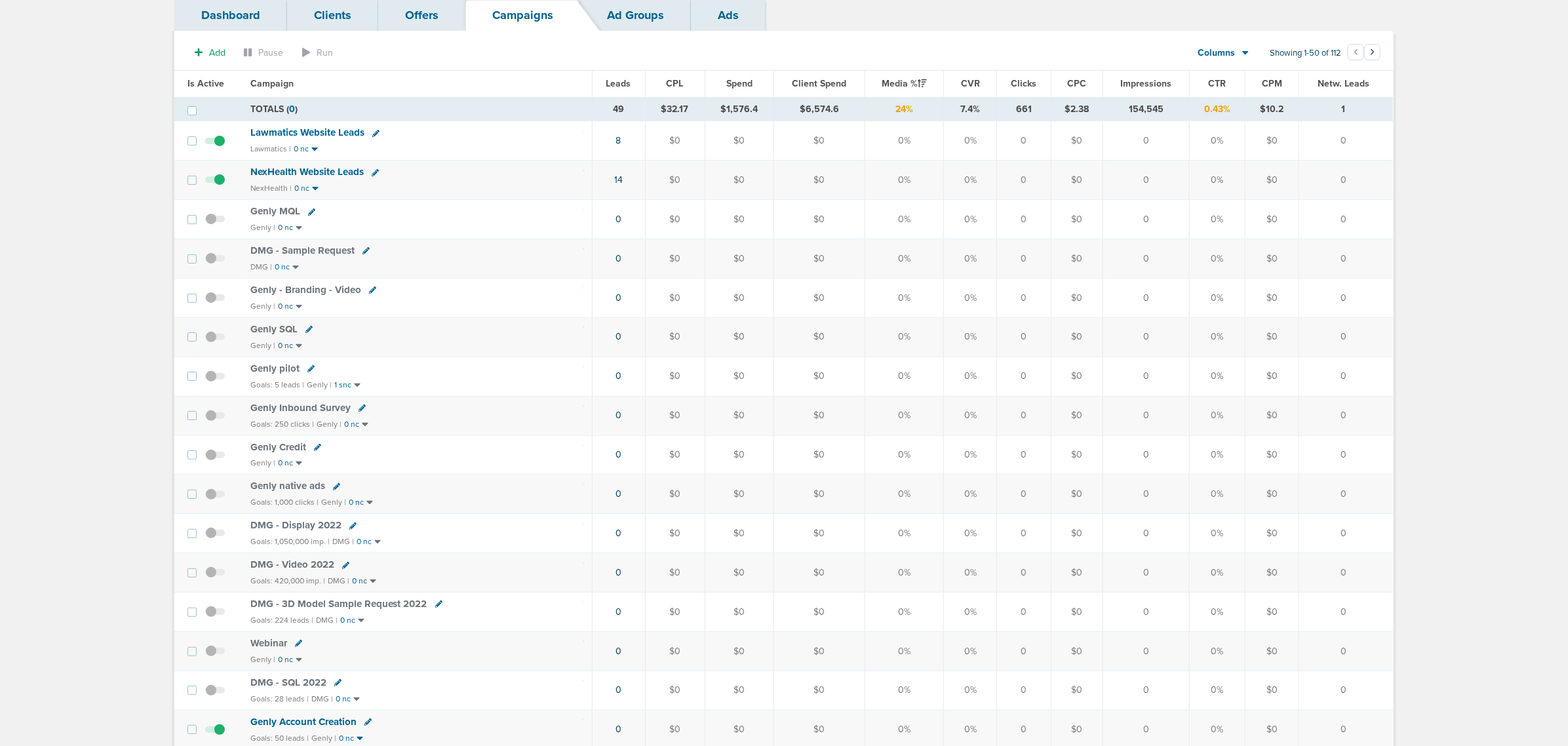
click at [905, 80] on span "Media %" at bounding box center [904, 83] width 45 height 11
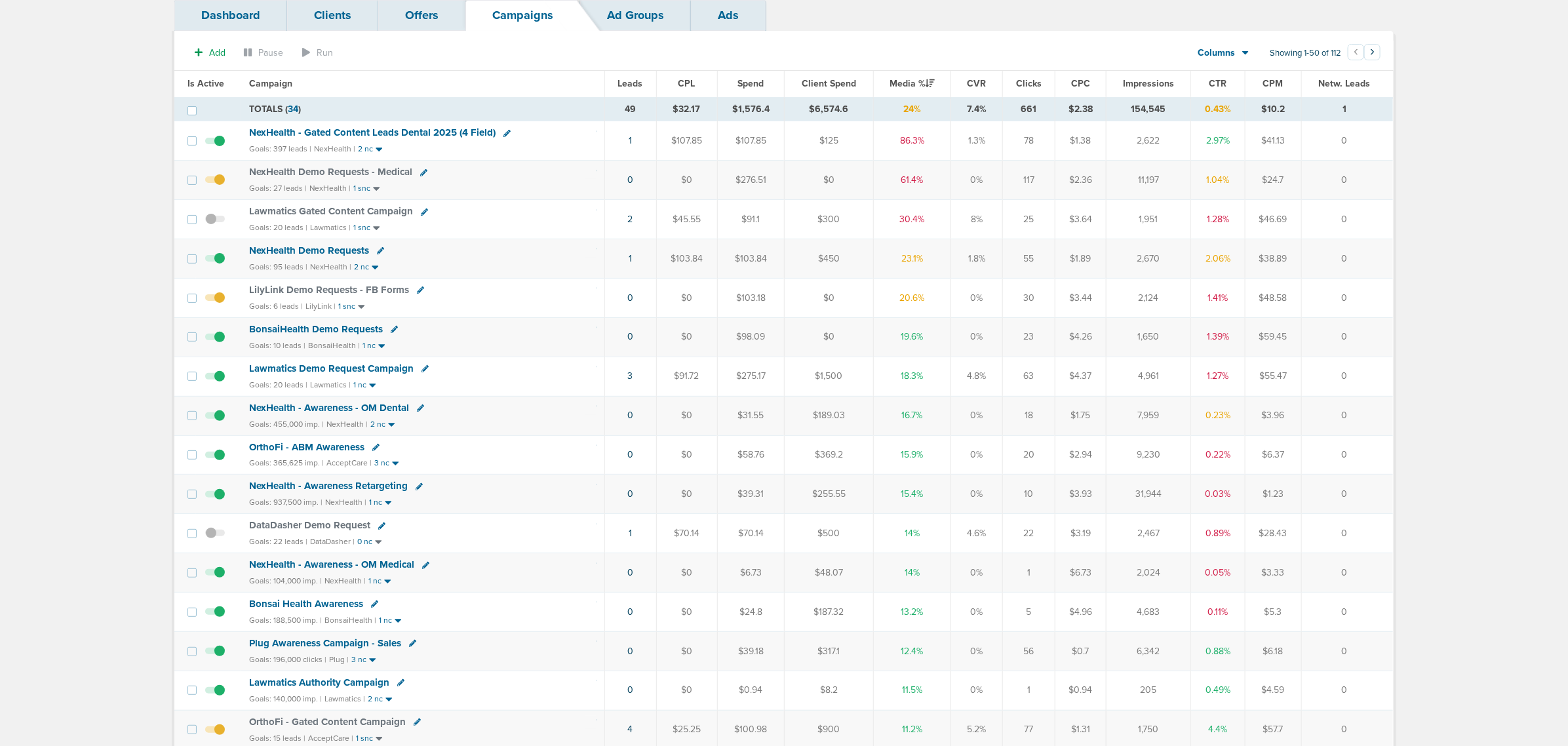
click at [323, 250] on span "NexHealth Demo Requests" at bounding box center [309, 250] width 120 height 12
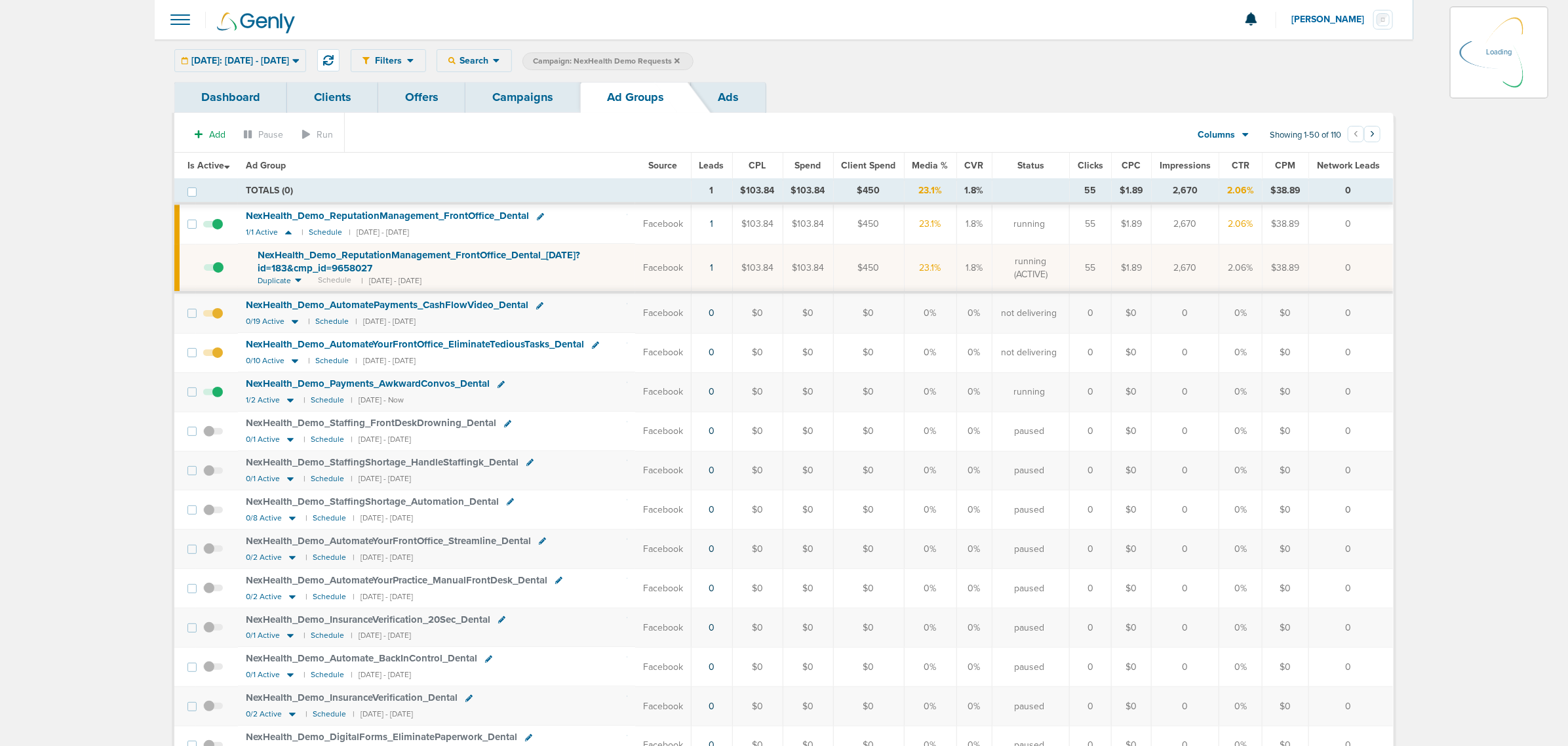
click at [219, 313] on td at bounding box center [217, 312] width 42 height 40
click at [219, 320] on span at bounding box center [213, 320] width 20 height 0
click at [213, 316] on input "checkbox" at bounding box center [213, 316] width 0 height 0
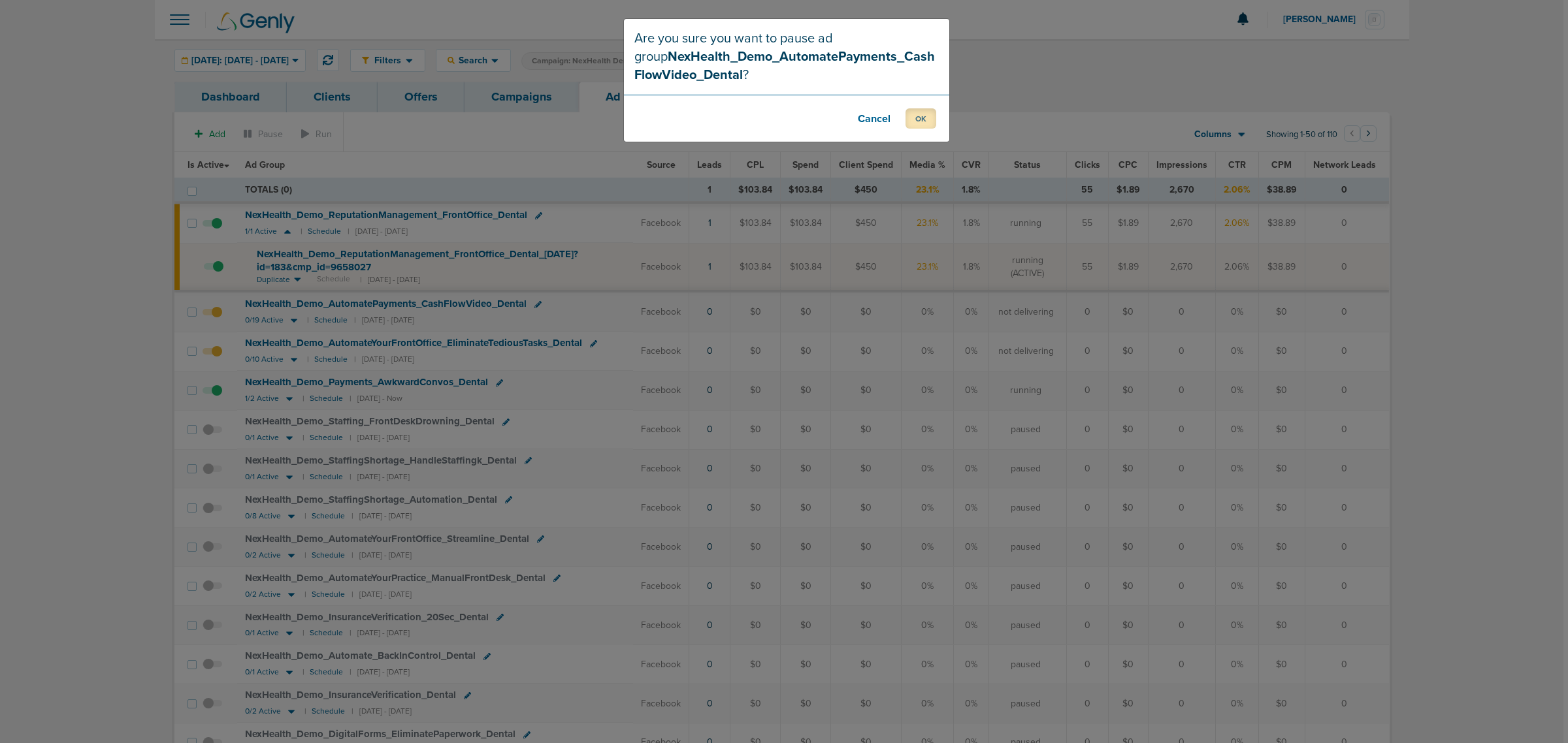
click at [916, 119] on button "OK" at bounding box center [921, 118] width 31 height 20
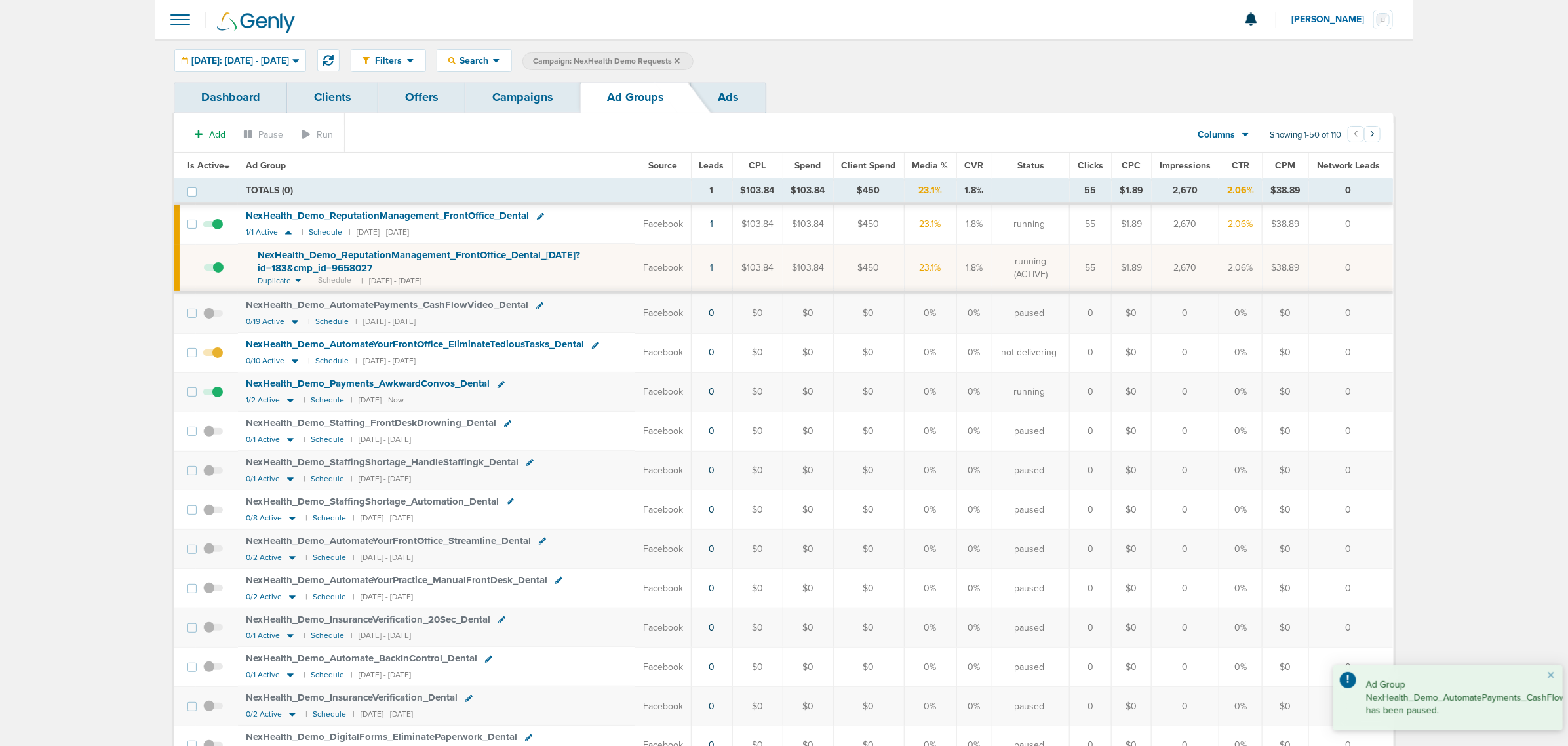
click at [221, 359] on span at bounding box center [213, 359] width 20 height 0
click at [213, 355] on input "checkbox" at bounding box center [213, 355] width 0 height 0
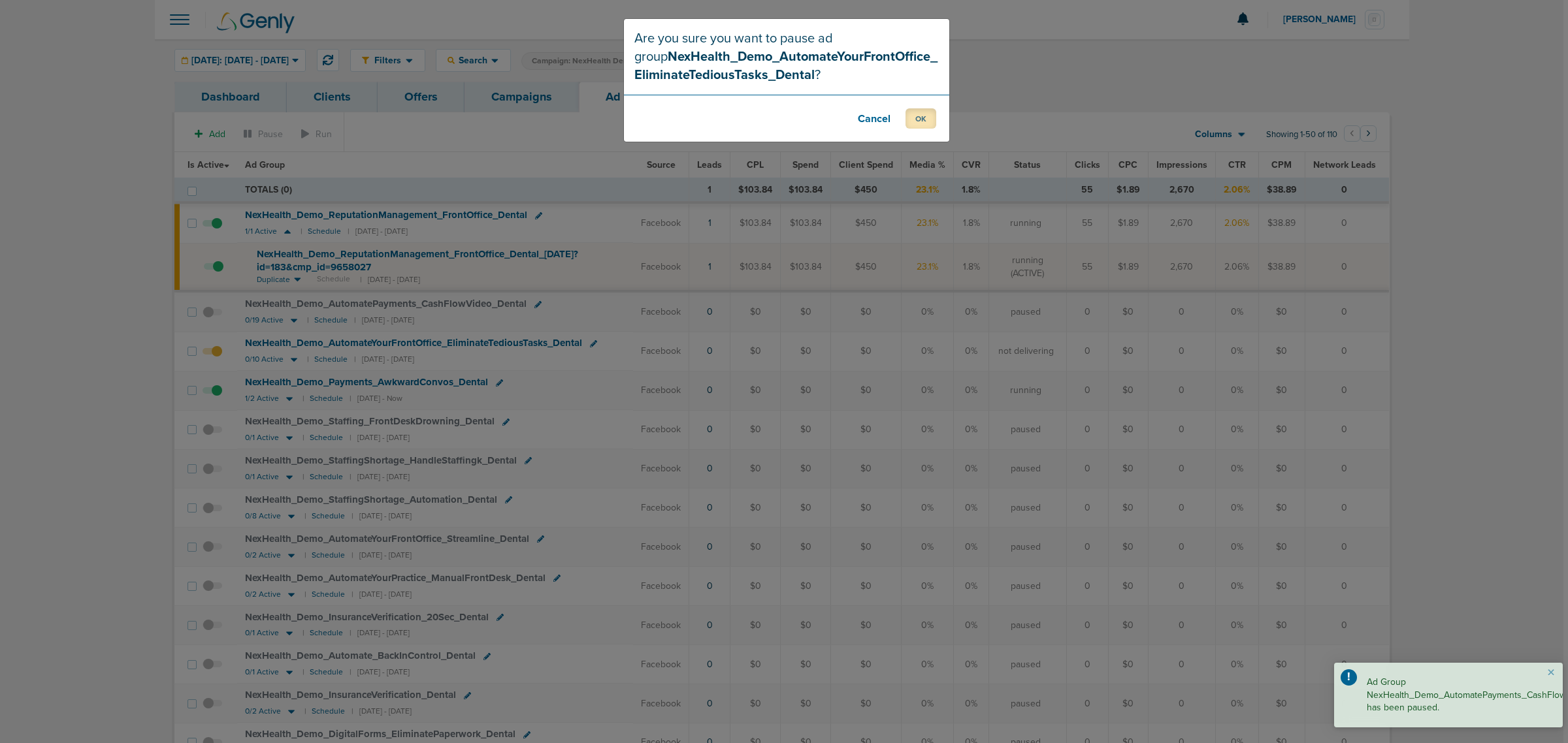
click at [919, 115] on button "OK" at bounding box center [921, 118] width 31 height 20
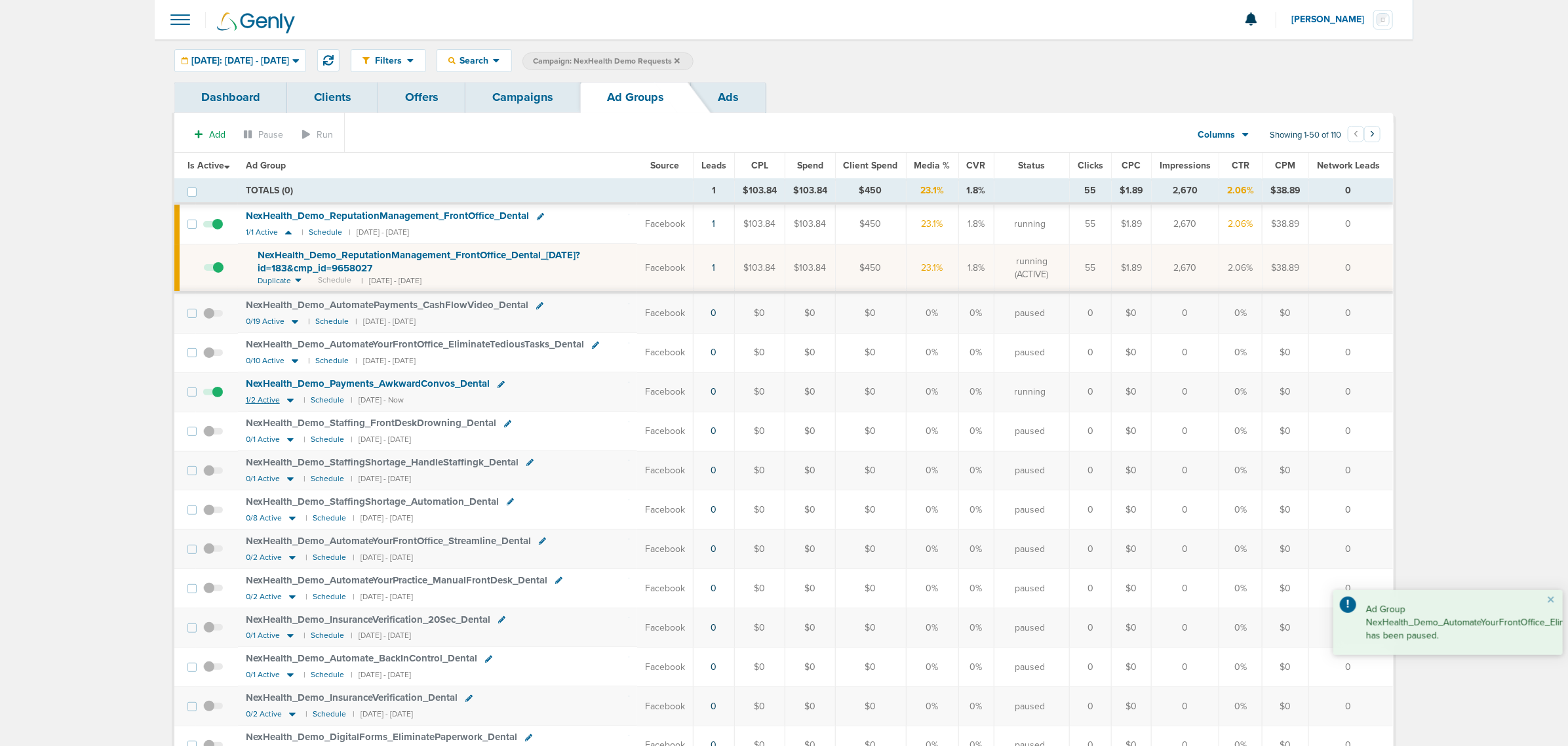
click at [286, 402] on icon at bounding box center [290, 400] width 13 height 11
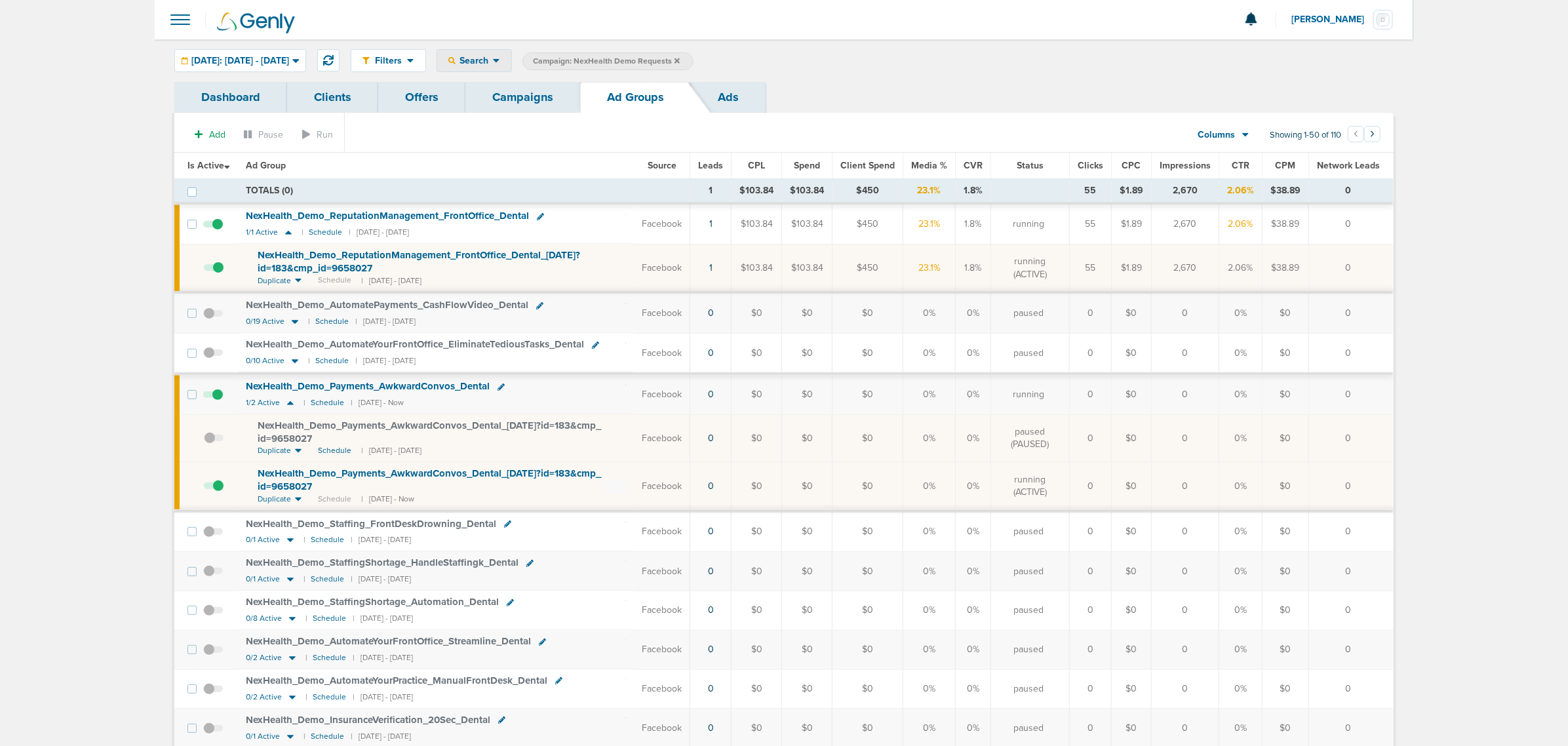
click at [493, 56] on span "Search" at bounding box center [474, 60] width 38 height 11
click at [545, 184] on link "Network Campaign" at bounding box center [505, 185] width 135 height 17
select select "netCmpName"
type input "09.04"
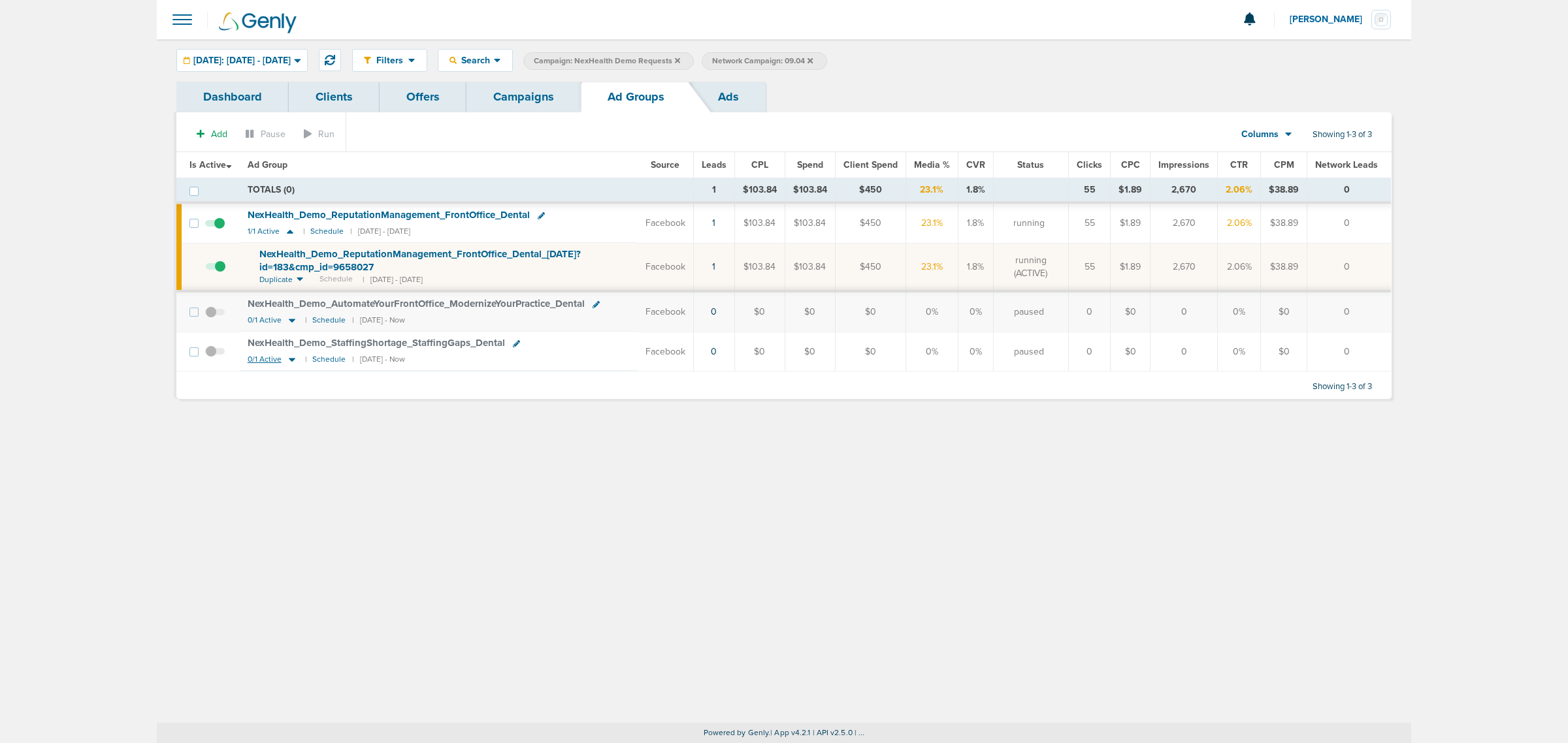
click at [294, 363] on icon at bounding box center [292, 359] width 13 height 11
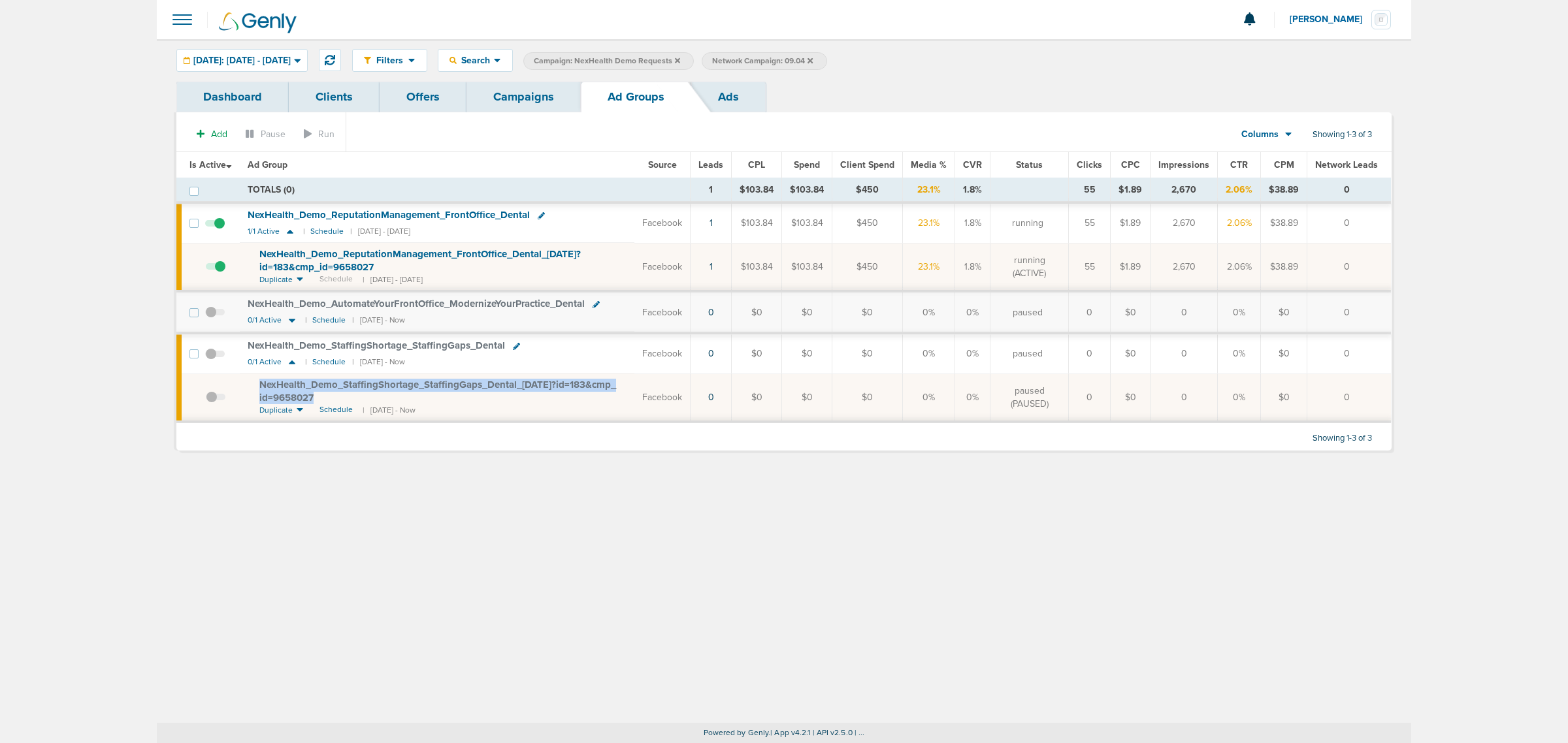
drag, startPoint x: 333, startPoint y: 400, endPoint x: 250, endPoint y: 387, distance: 84.0
click at [250, 387] on td "NexHealth_ Demo_ StaffingShortage_ StaffingGaps_ Dental_ 09.04.25?id=183&cmp_ i…" at bounding box center [437, 397] width 395 height 48
copy span "NexHealth_ Demo_ StaffingShortage_ StaffingGaps_ Dental_ 09.04.25?id=183&cmp_ i…"
click at [432, 103] on link "Offers" at bounding box center [423, 97] width 87 height 31
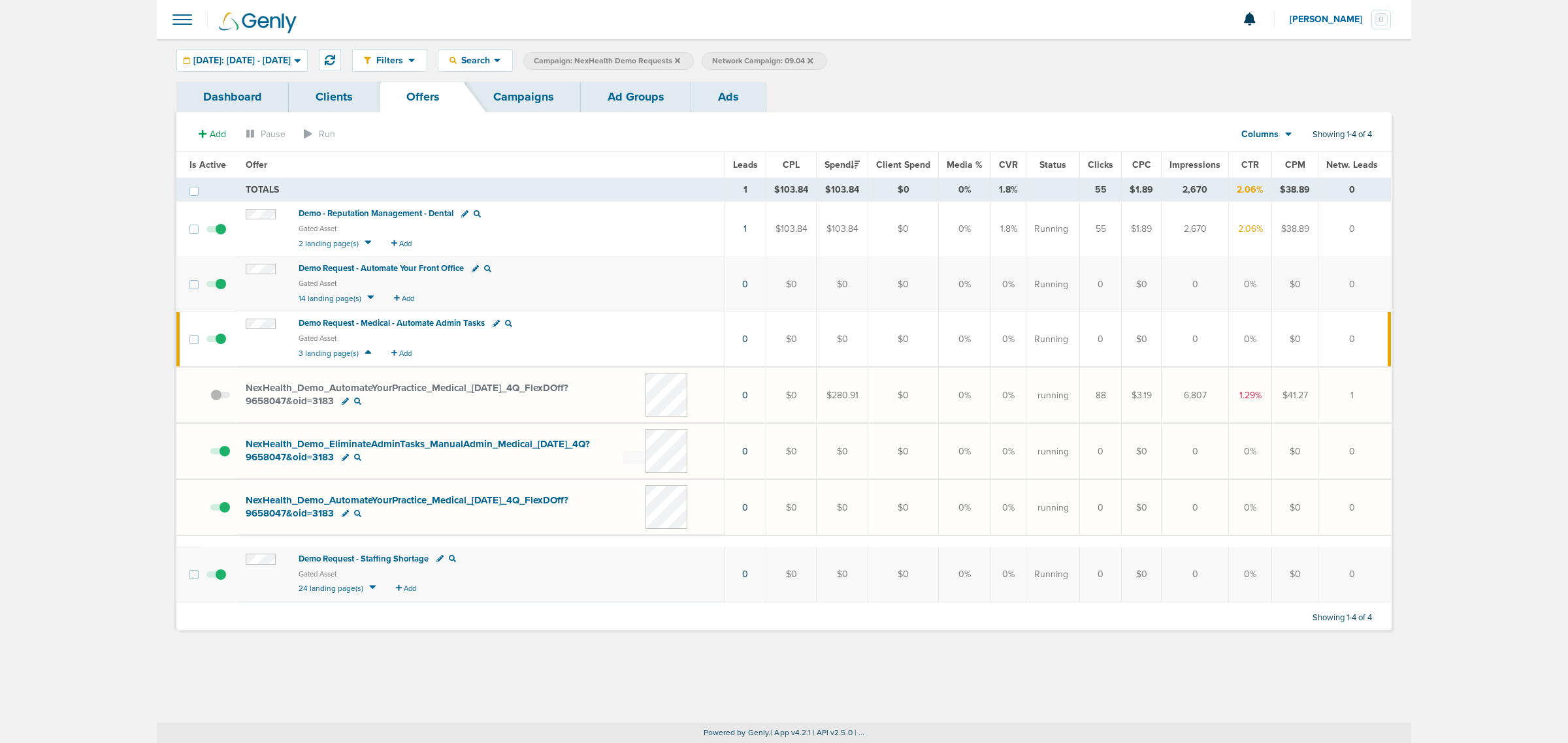
click at [369, 586] on icon at bounding box center [372, 586] width 7 height 11
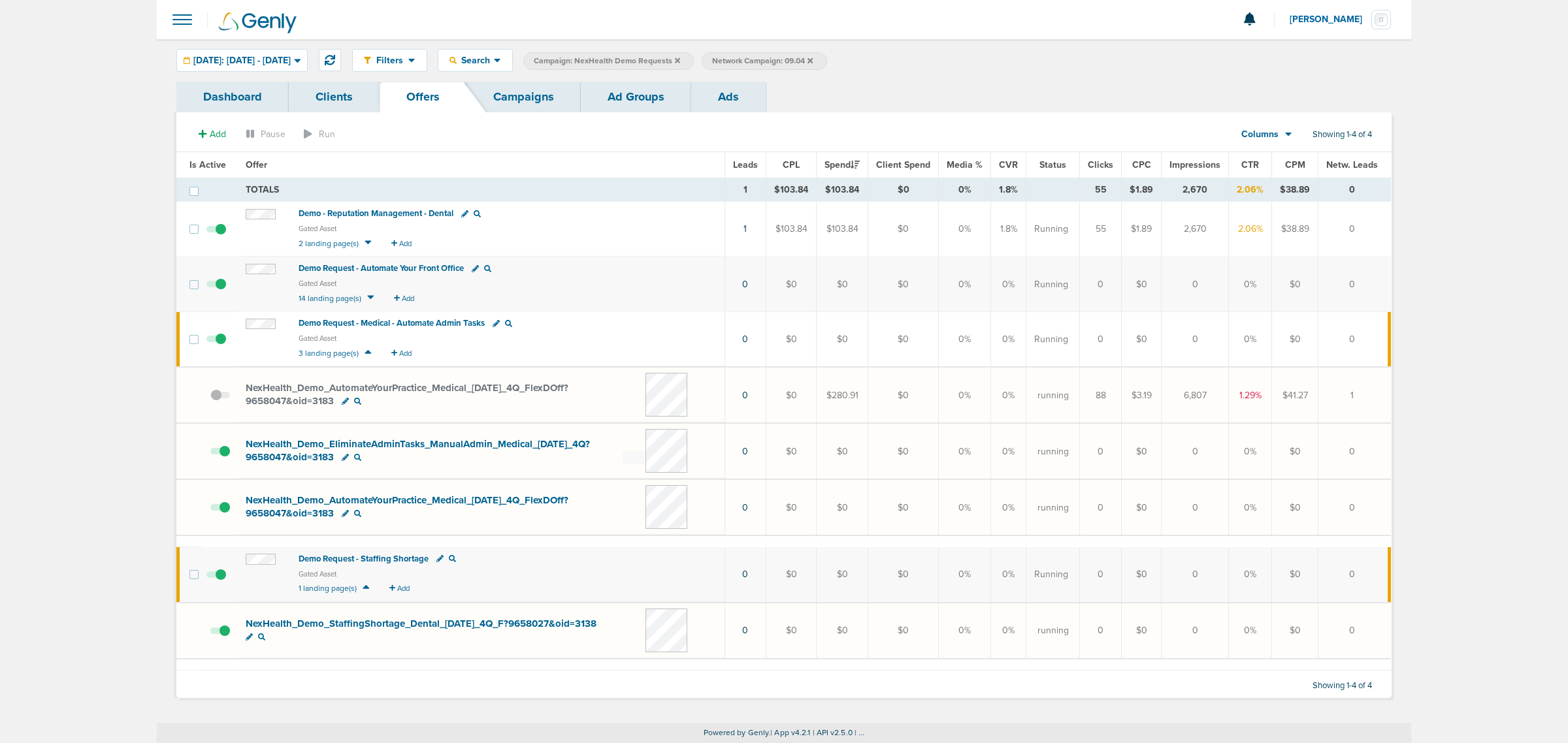
click at [555, 86] on link "Campaigns" at bounding box center [524, 97] width 115 height 31
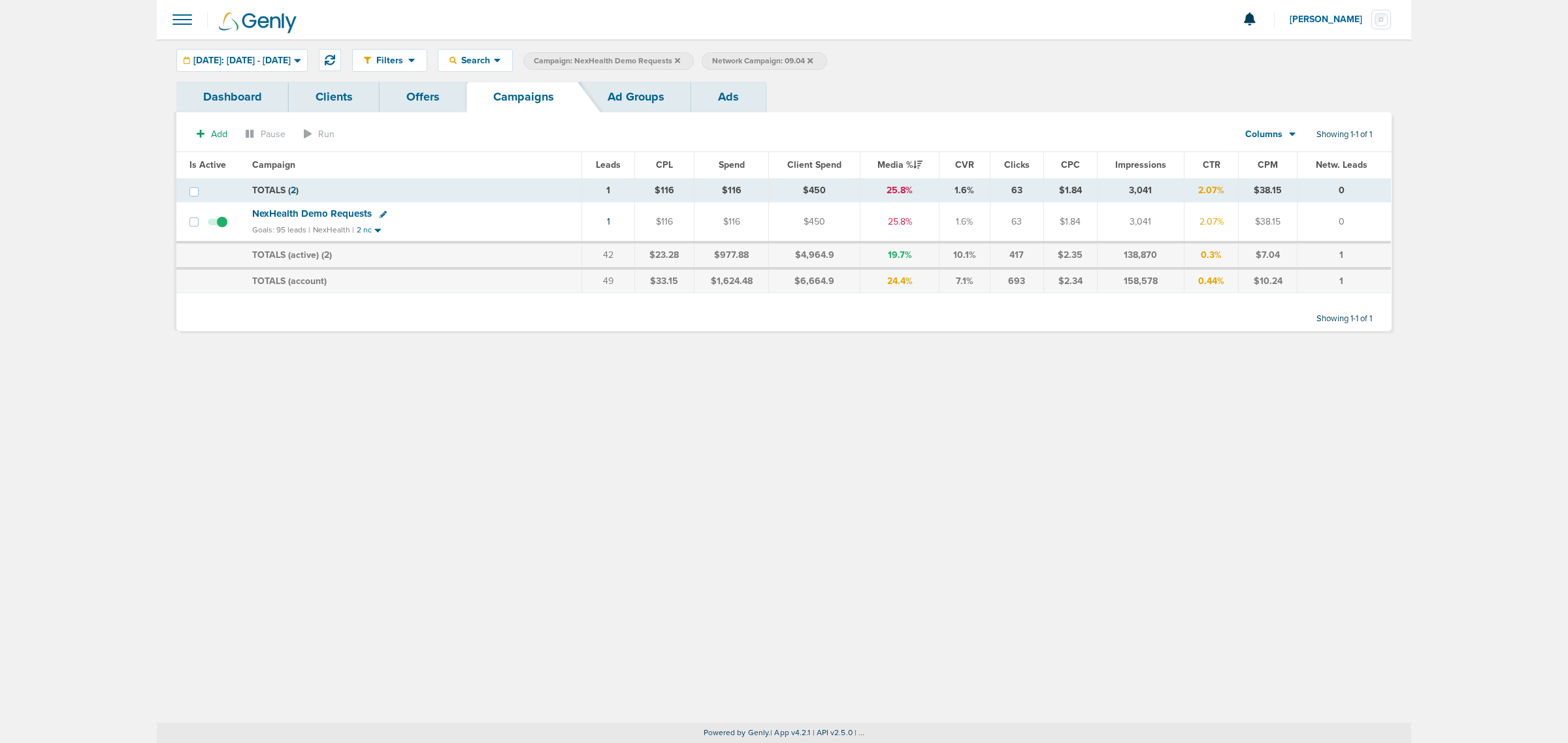
click at [680, 60] on icon at bounding box center [678, 61] width 5 height 8
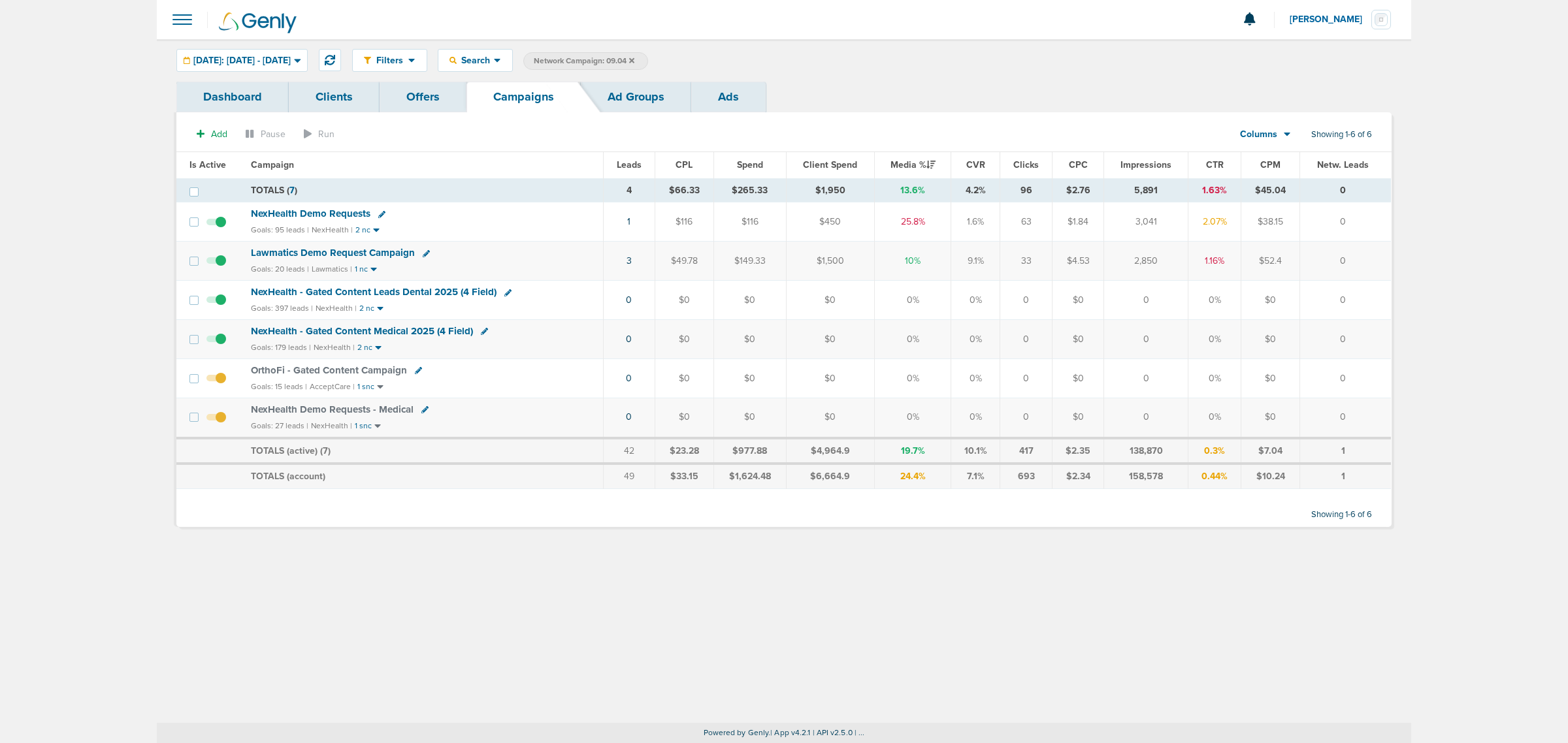
click at [344, 409] on span "NexHealth Demo Requests - Medical" at bounding box center [332, 409] width 163 height 12
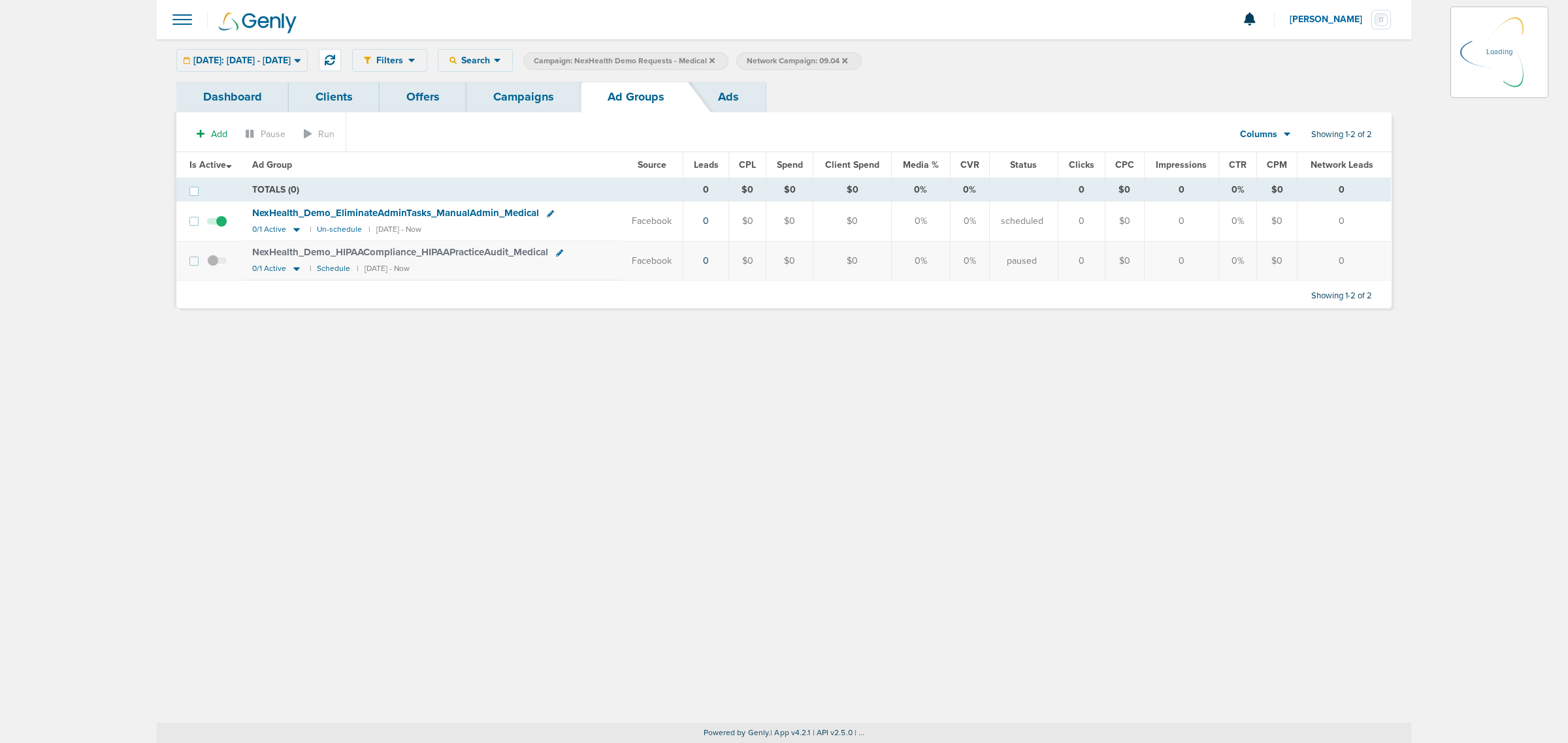
click at [535, 95] on link "Campaigns" at bounding box center [524, 97] width 115 height 31
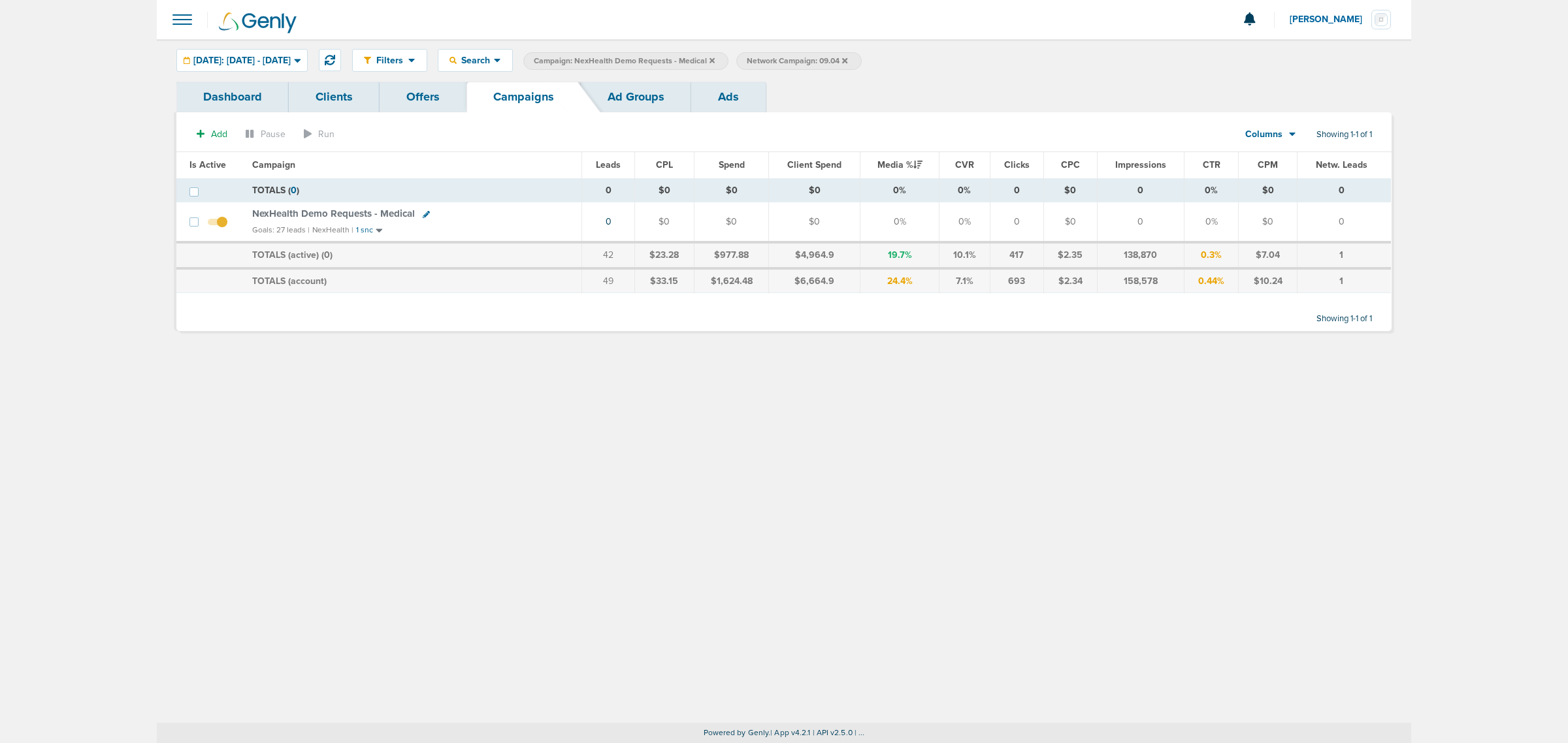
click at [423, 212] on icon at bounding box center [426, 214] width 7 height 7
select select
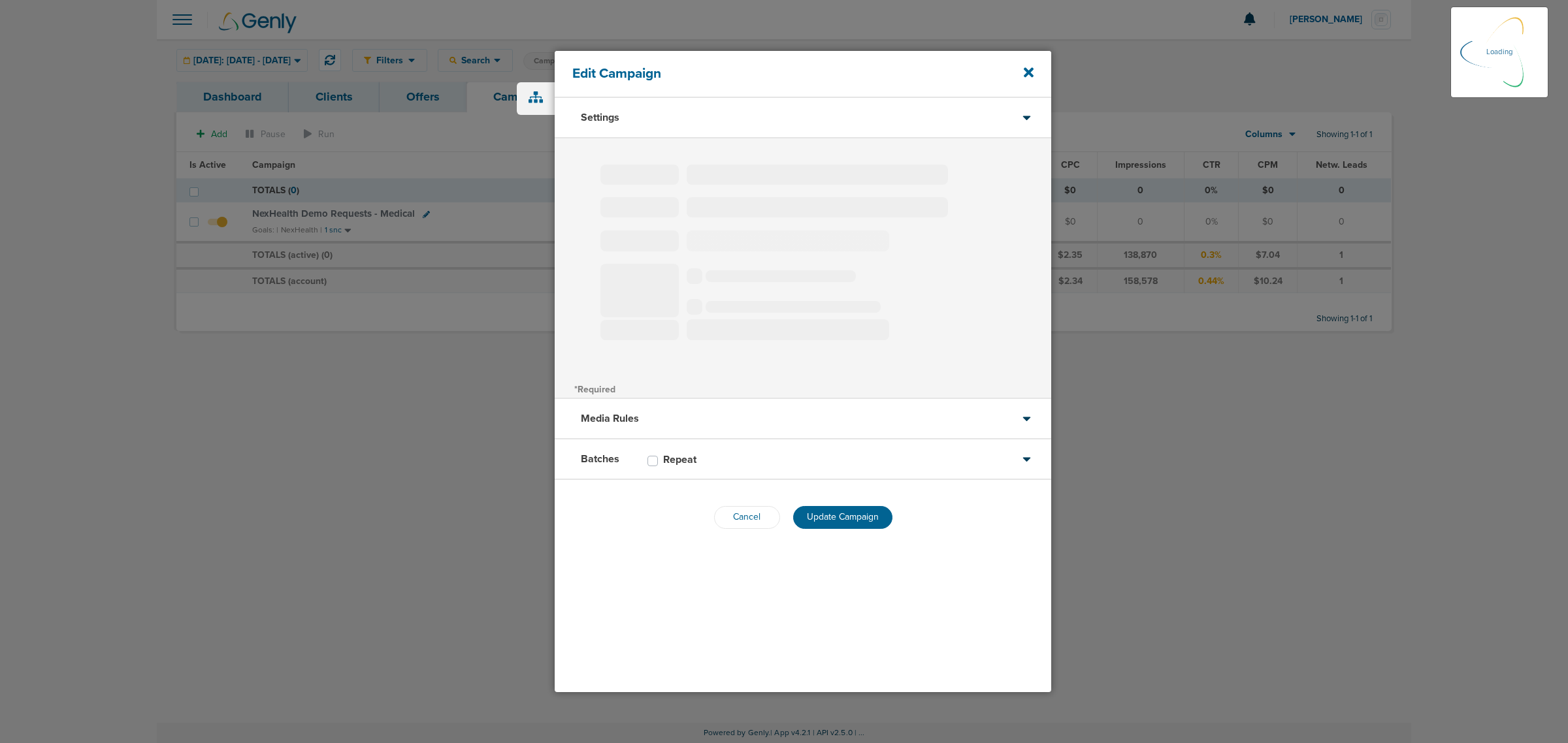
type input "NexHealth Demo Requests - Medical"
select select "Leads"
radio input "true"
select select "readOnly"
select select "1"
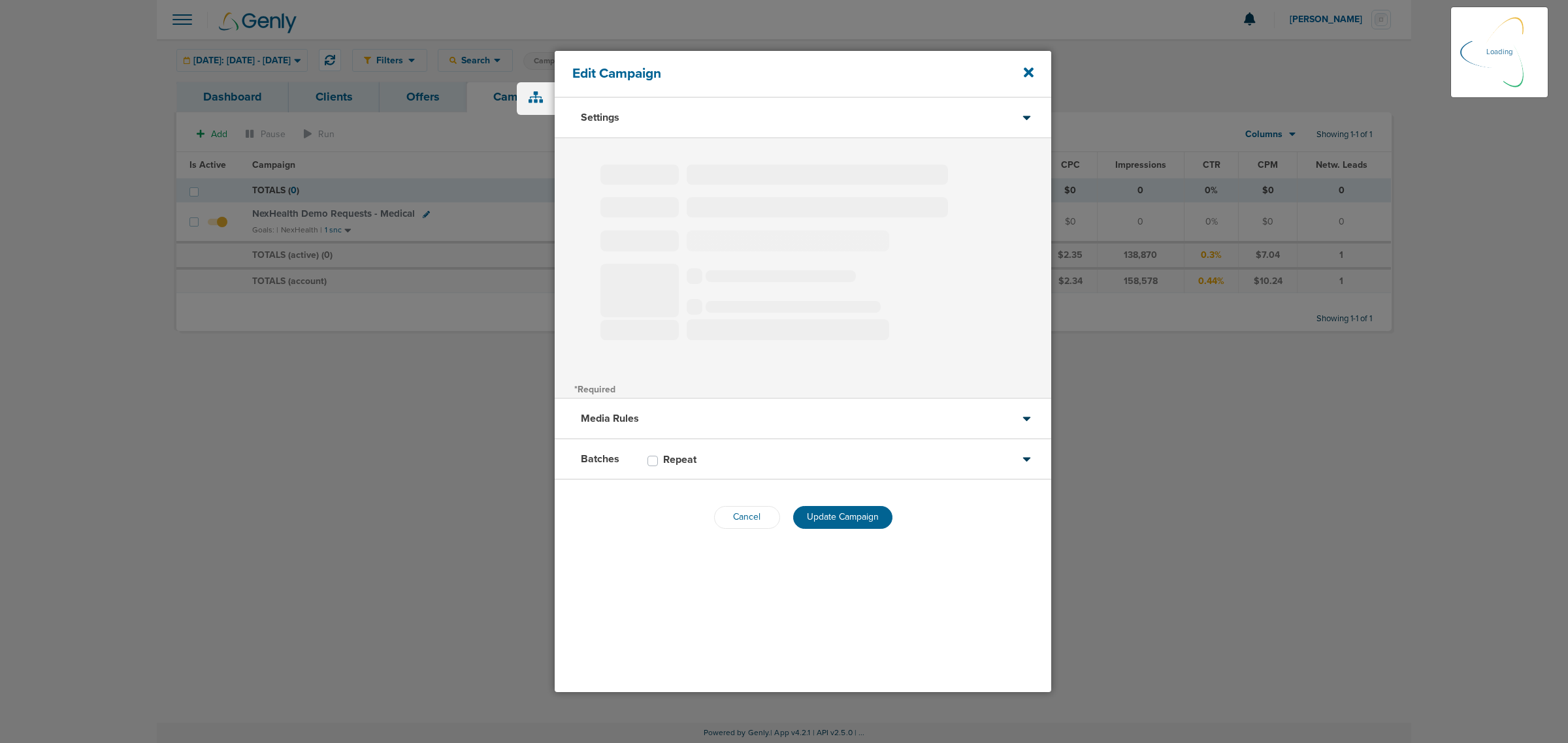
select select "2"
select select "3"
select select "4"
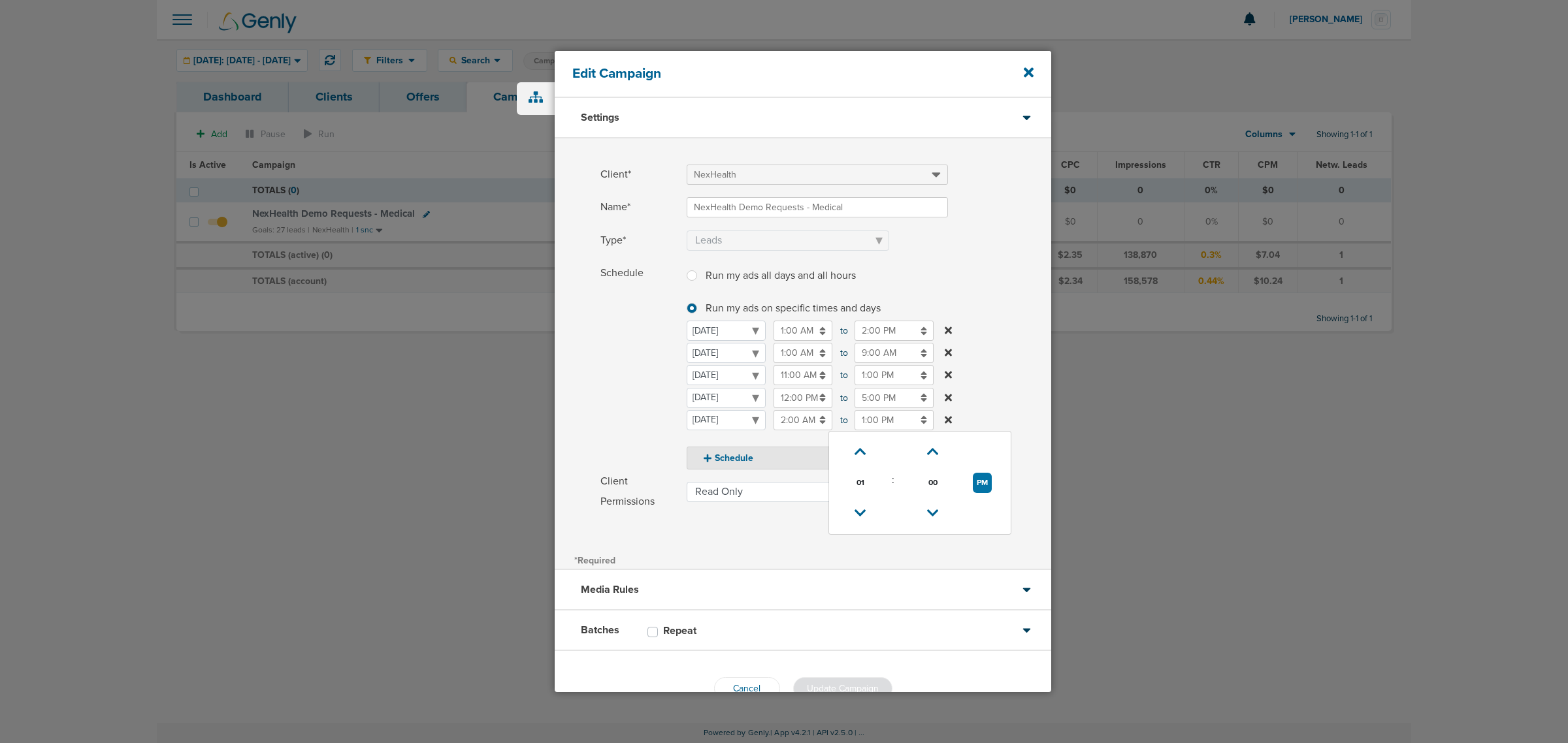
click at [870, 425] on input "1:00 PM" at bounding box center [894, 420] width 79 height 20
click at [861, 452] on icon at bounding box center [860, 451] width 12 height 8
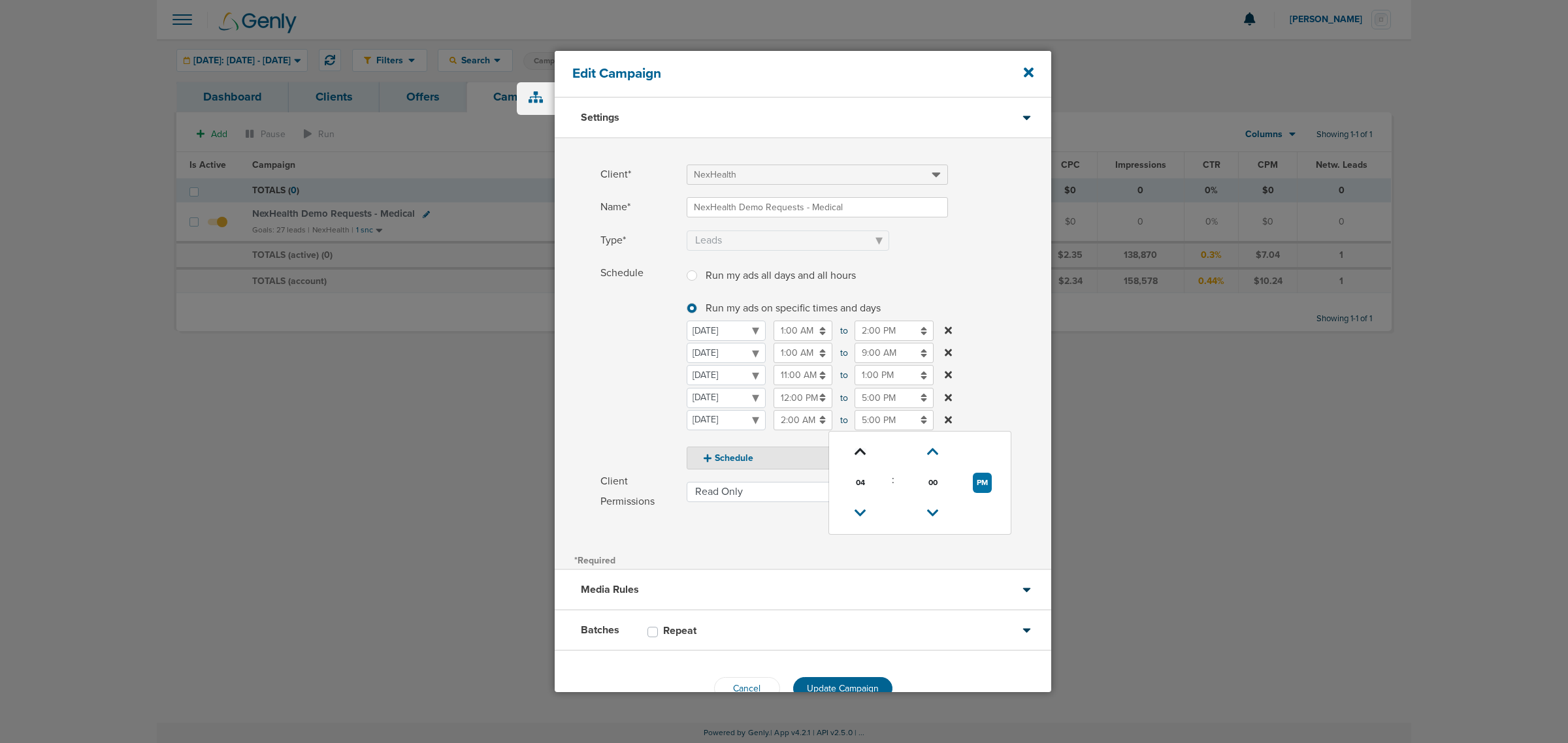
click at [861, 452] on icon at bounding box center [860, 451] width 12 height 8
type input "6:00 PM"
click at [995, 364] on label "Schedule Run my ads all days and all hours Run my ads all days and all hours Ru…" at bounding box center [826, 366] width 450 height 206
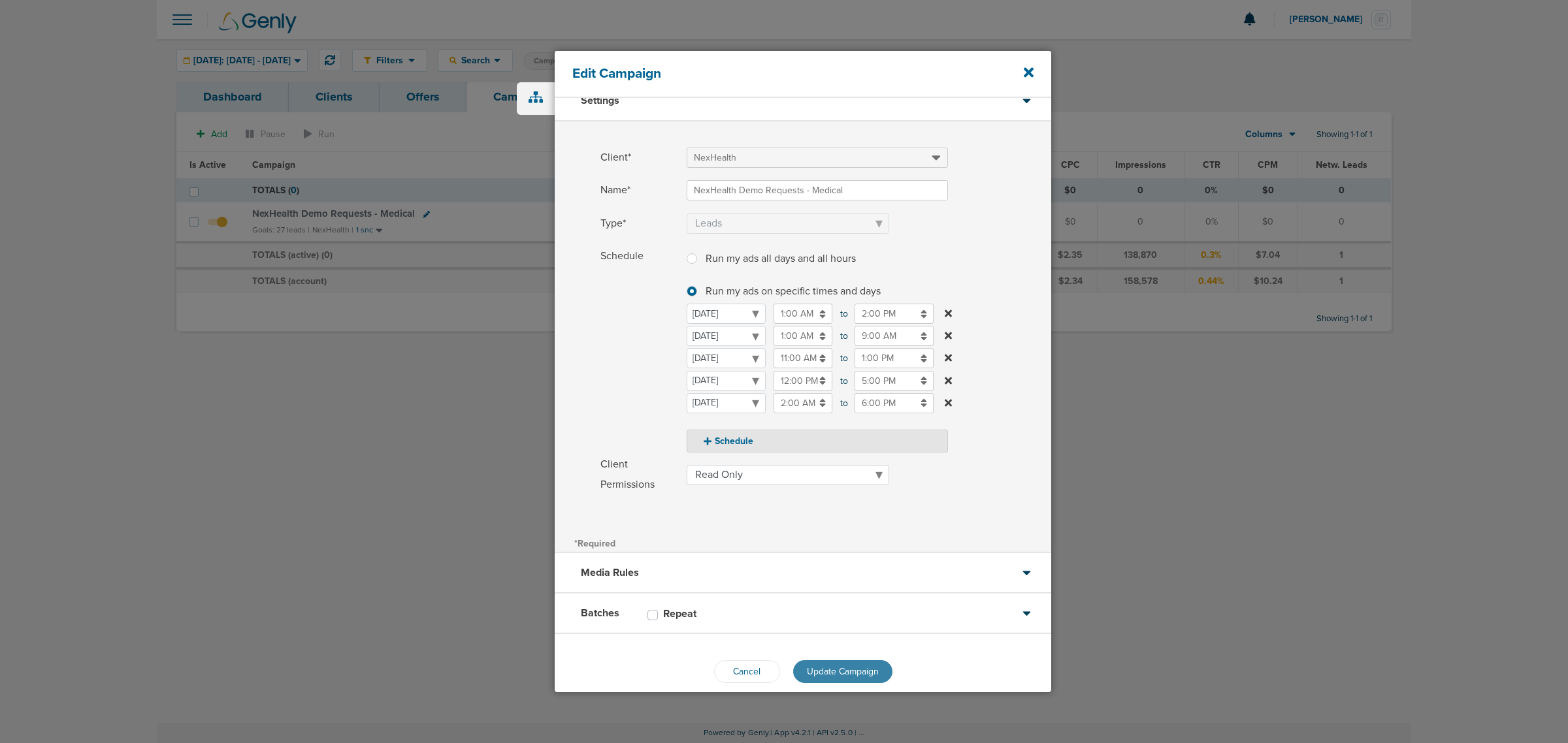
scroll to position [33, 0]
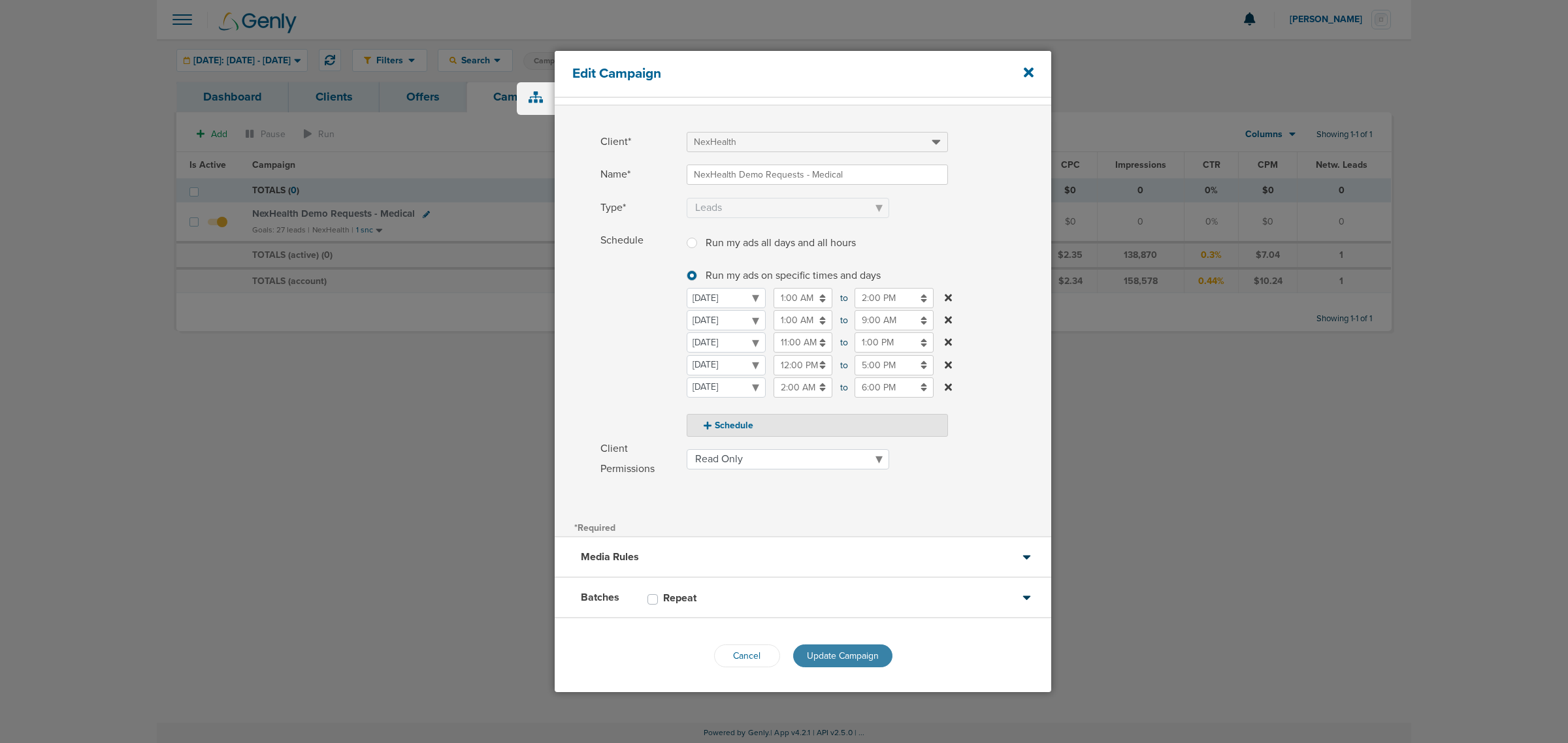
click at [856, 651] on span "Update Campaign" at bounding box center [842, 655] width 72 height 11
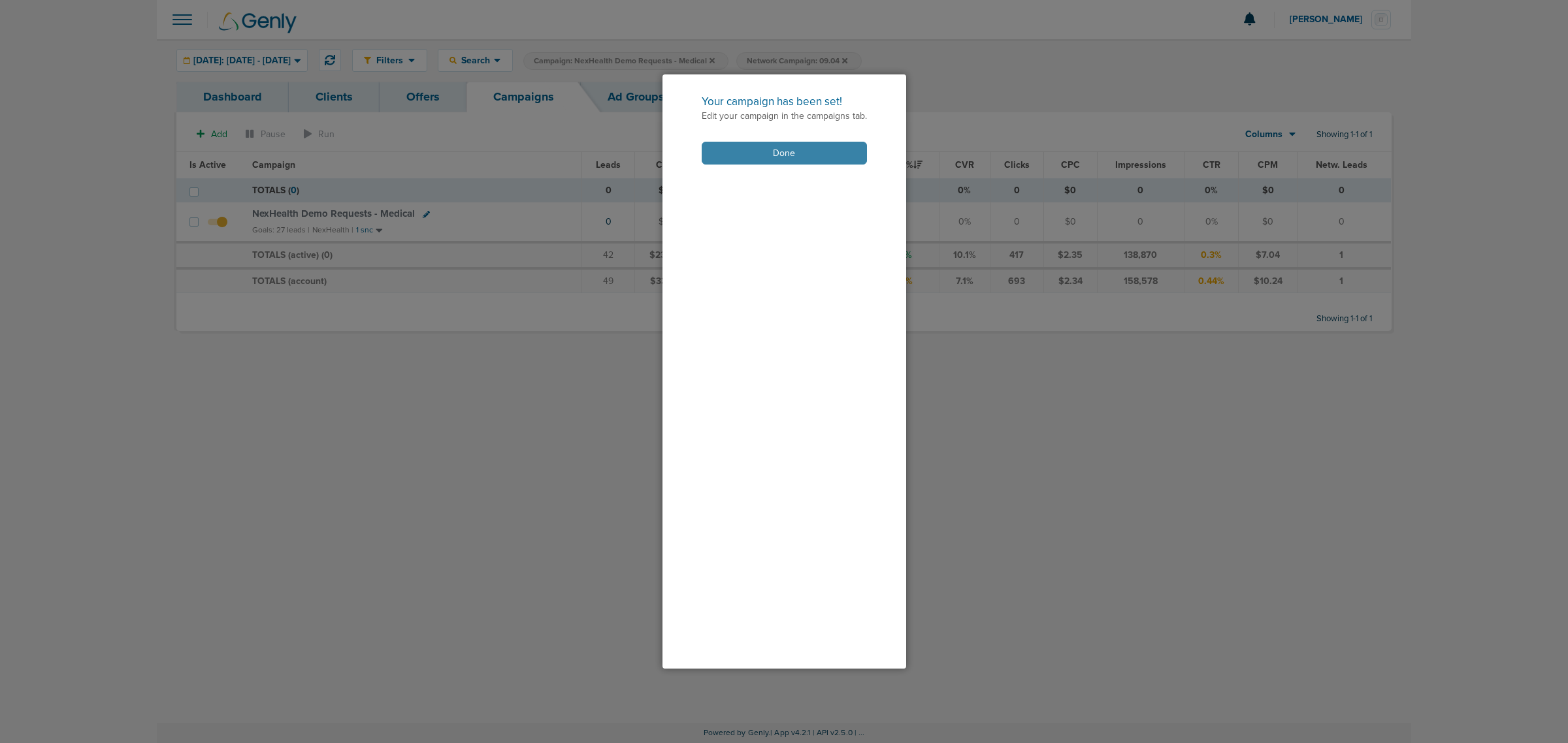
click at [785, 142] on button "Done" at bounding box center [784, 153] width 165 height 23
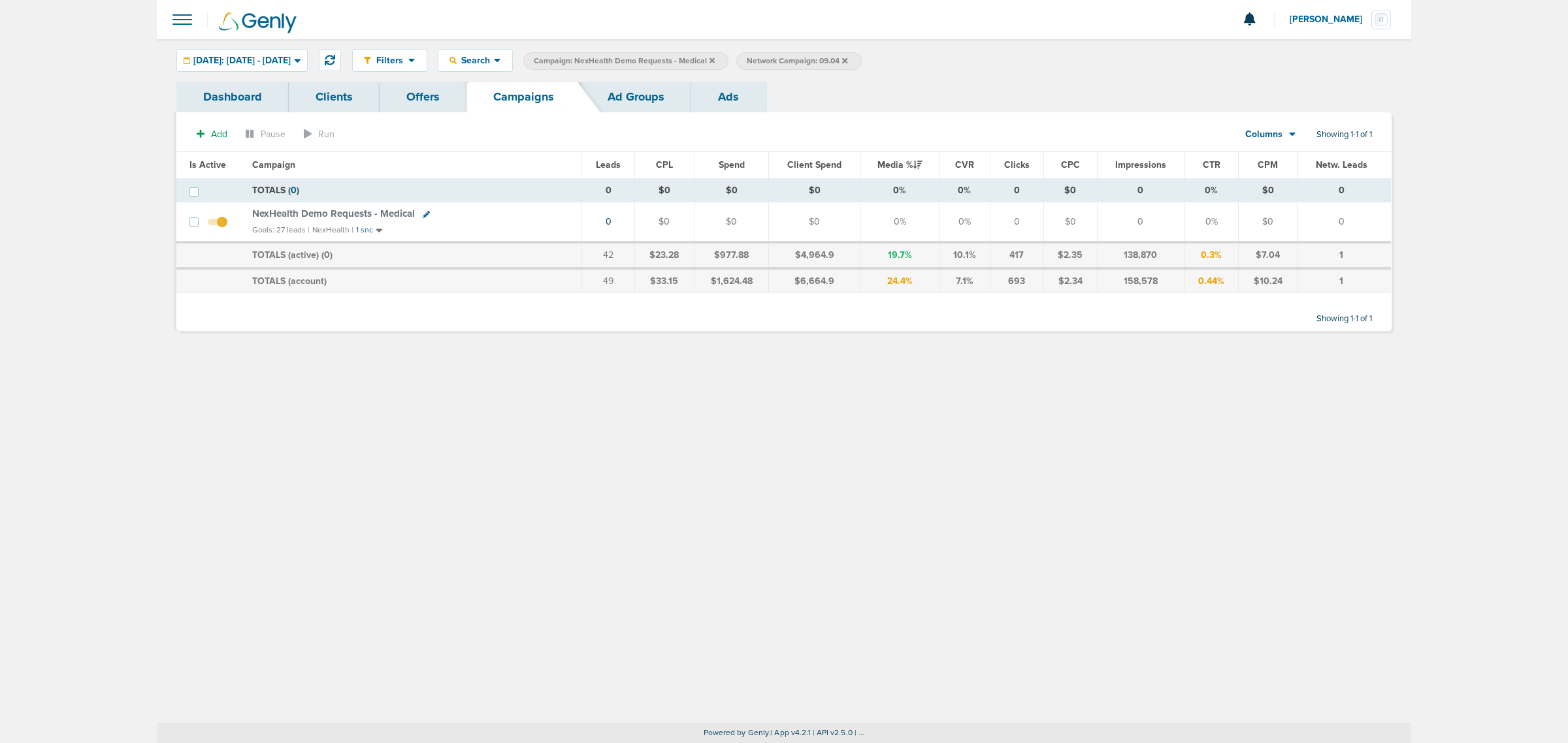
click at [430, 103] on link "Offers" at bounding box center [423, 97] width 87 height 31
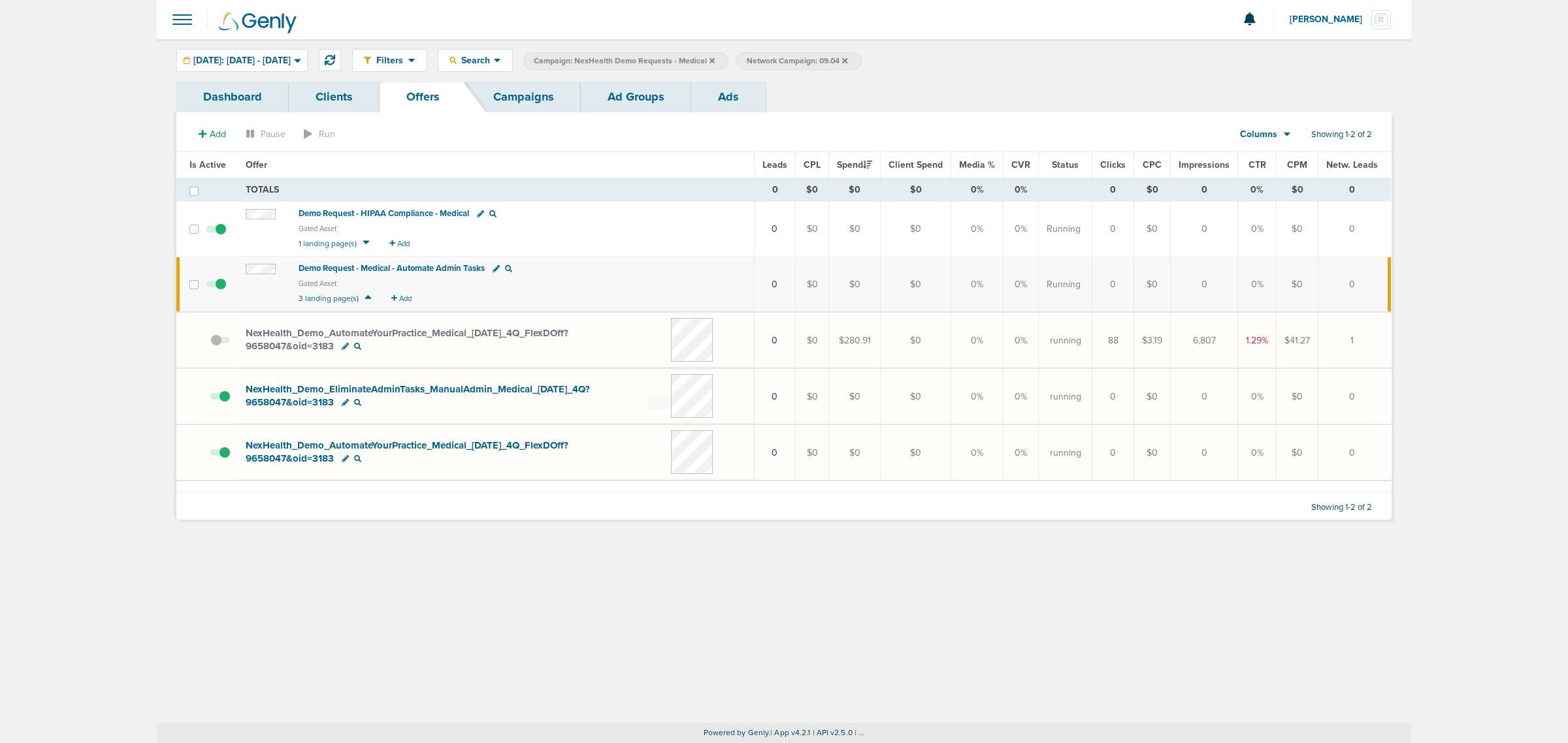
click at [847, 59] on icon at bounding box center [845, 61] width 5 height 8
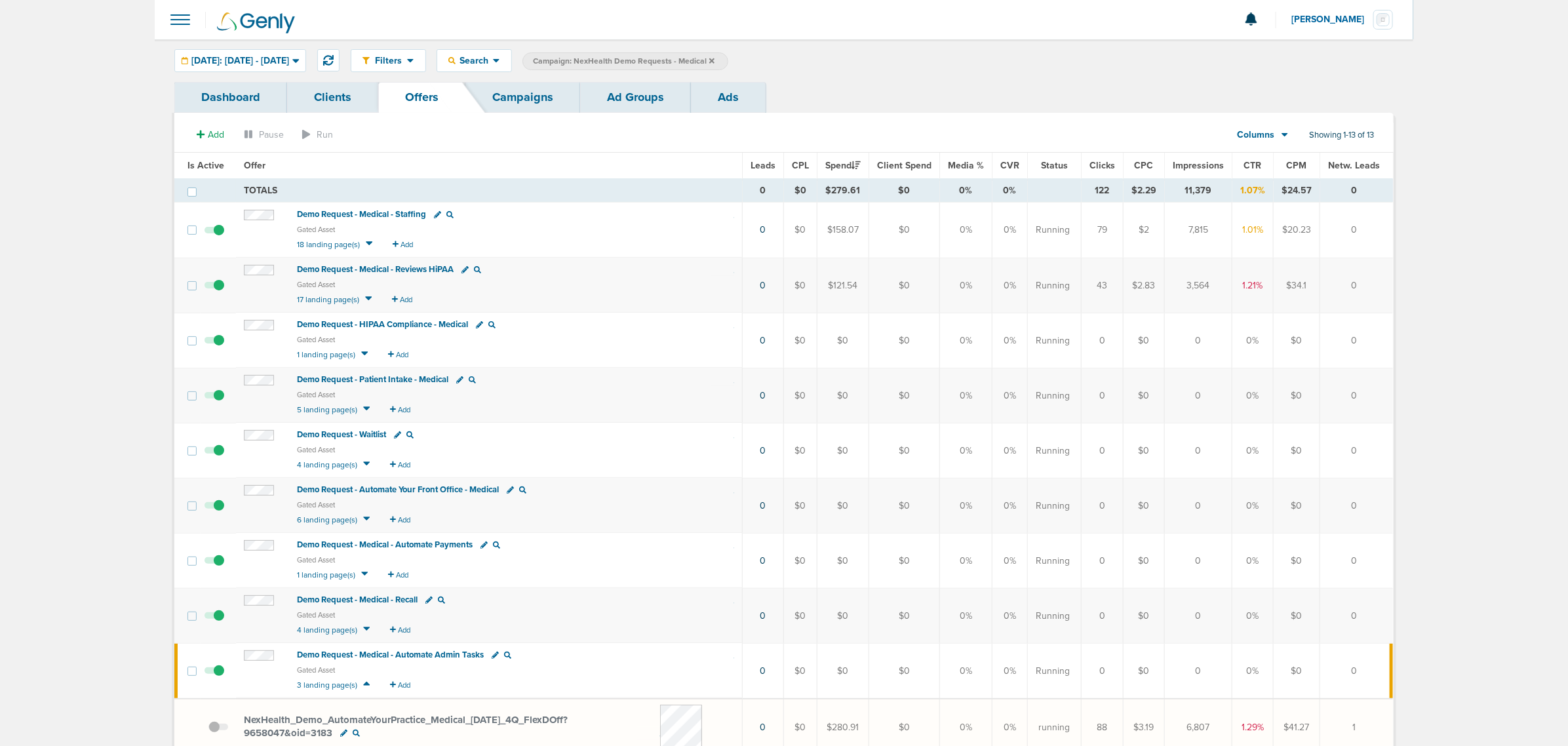
click at [396, 270] on span "Demo Request - Medical - Reviews HiPAA" at bounding box center [375, 270] width 157 height 11
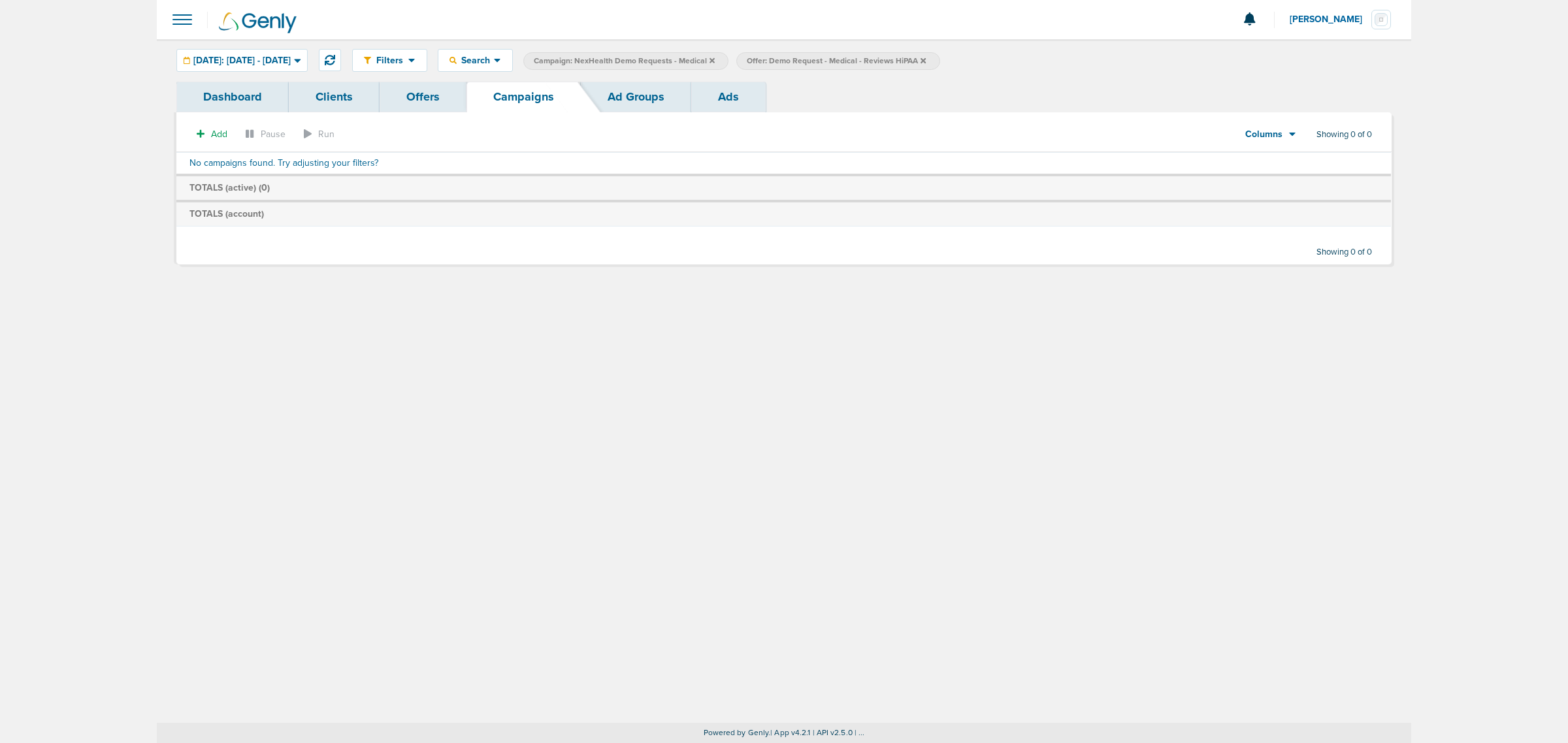
click at [426, 106] on link "Offers" at bounding box center [423, 97] width 87 height 31
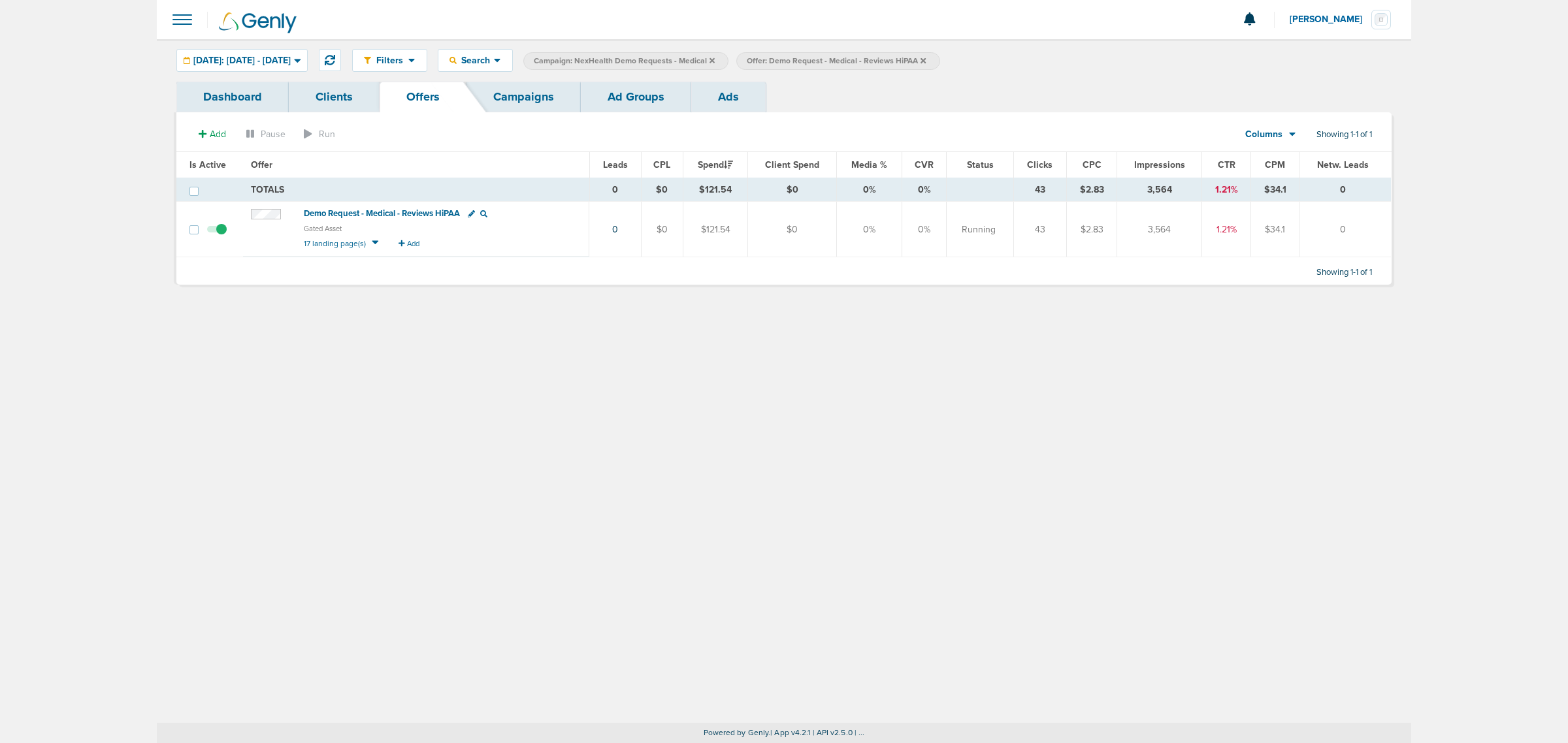
click at [371, 243] on icon at bounding box center [375, 242] width 7 height 4
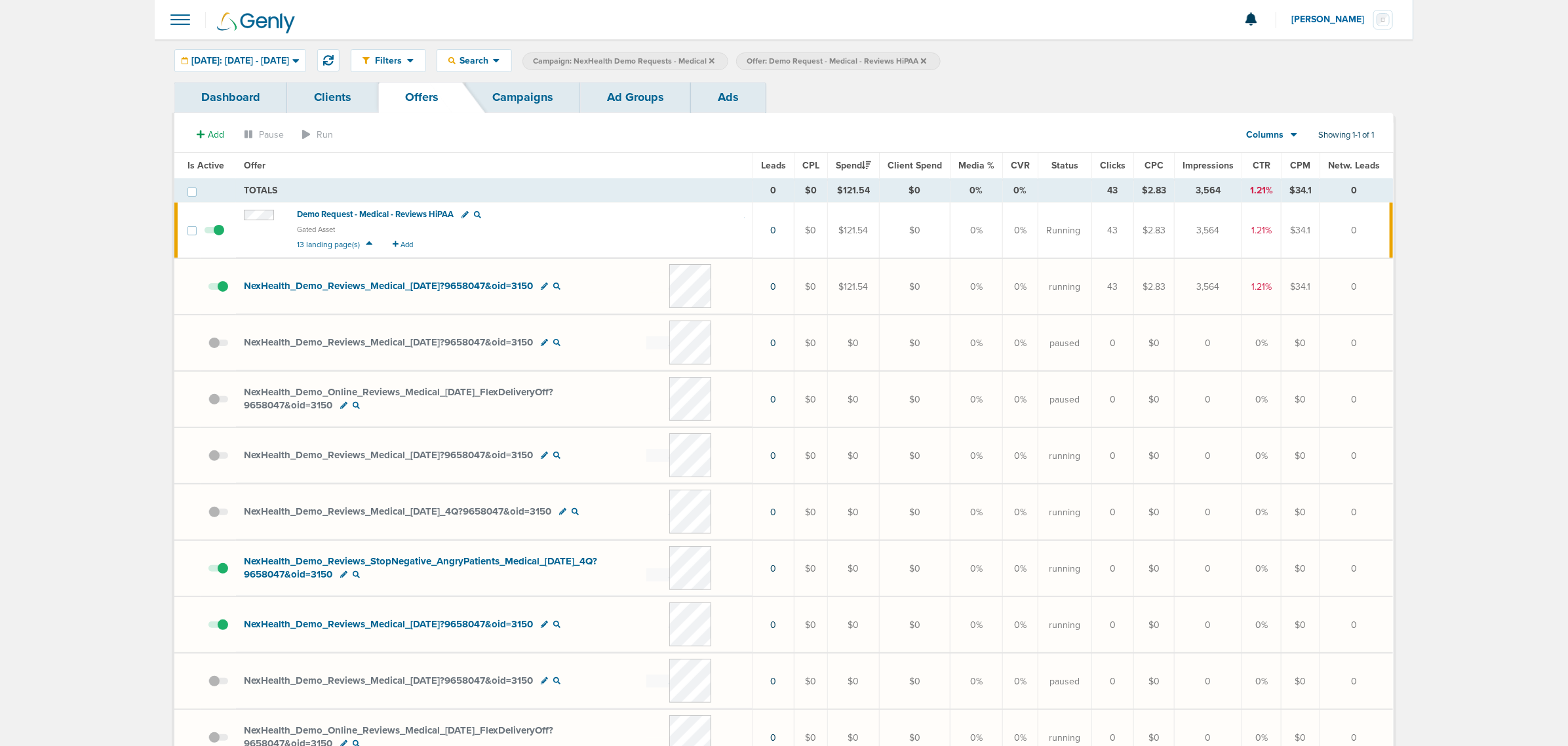
drag, startPoint x: 237, startPoint y: 286, endPoint x: 550, endPoint y: 285, distance: 313.0
click at [550, 285] on td "NexHealth_ Demo_ Reviews_ Medical_ 08.26.25?9658047&oid=3150" at bounding box center [494, 286] width 517 height 55
copy span "NexHealth_ Demo_ Reviews_ Medical_ 08.26.25?9658047&oid=3150"
click at [499, 90] on link "Campaigns" at bounding box center [523, 97] width 115 height 31
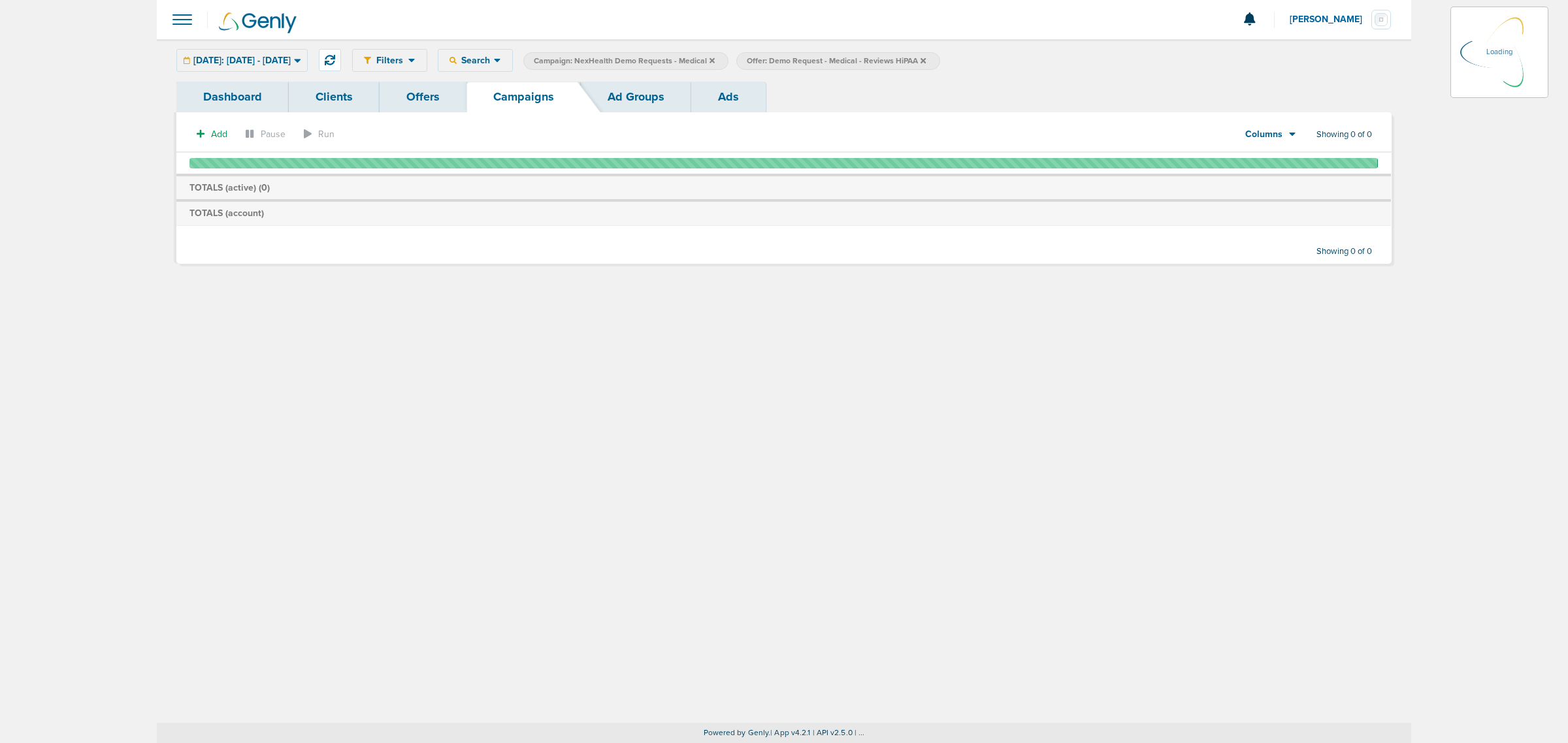
click at [715, 61] on icon at bounding box center [712, 60] width 5 height 5
click at [715, 57] on icon at bounding box center [712, 61] width 5 height 8
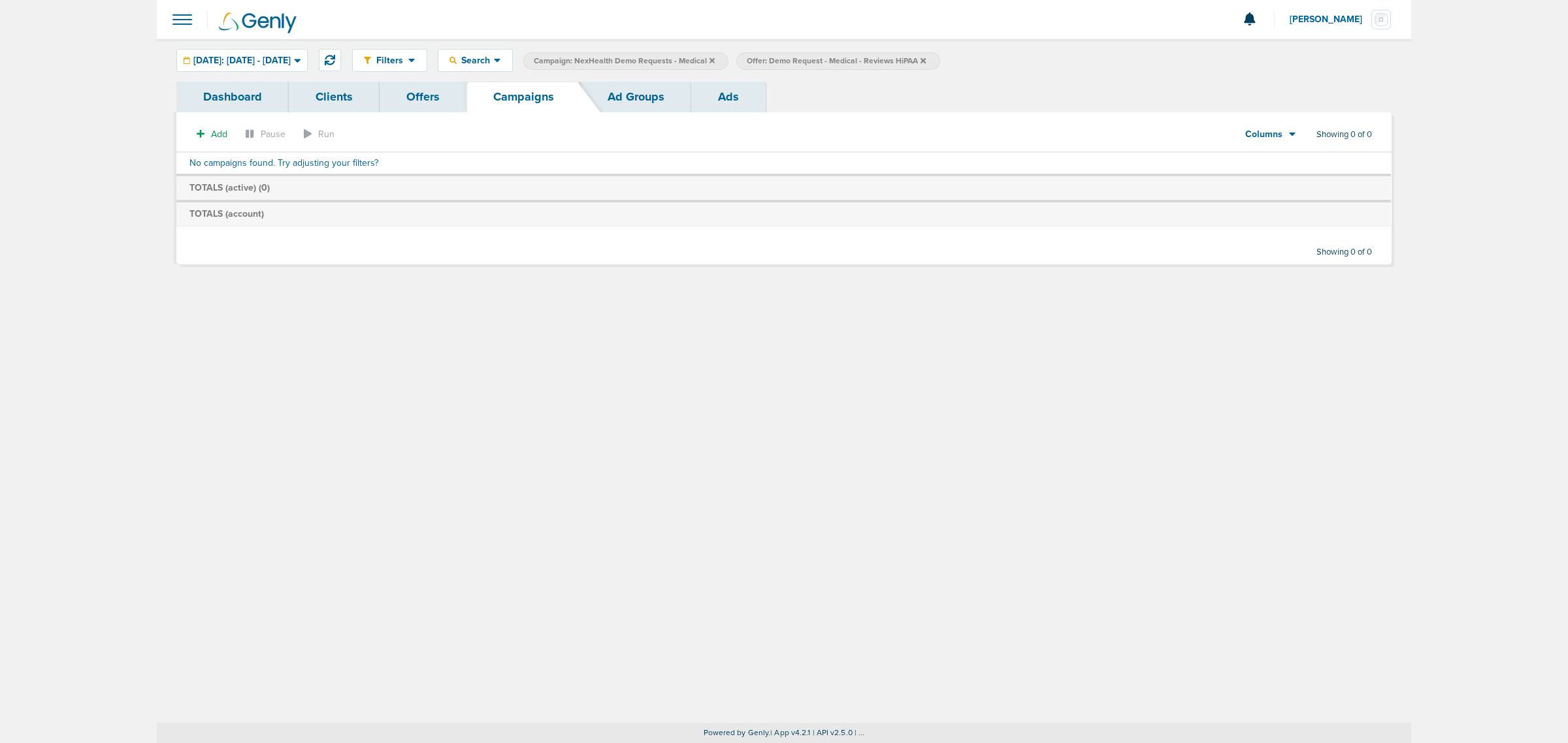
click at [715, 60] on icon at bounding box center [712, 60] width 5 height 5
click at [713, 60] on icon at bounding box center [710, 60] width 5 height 5
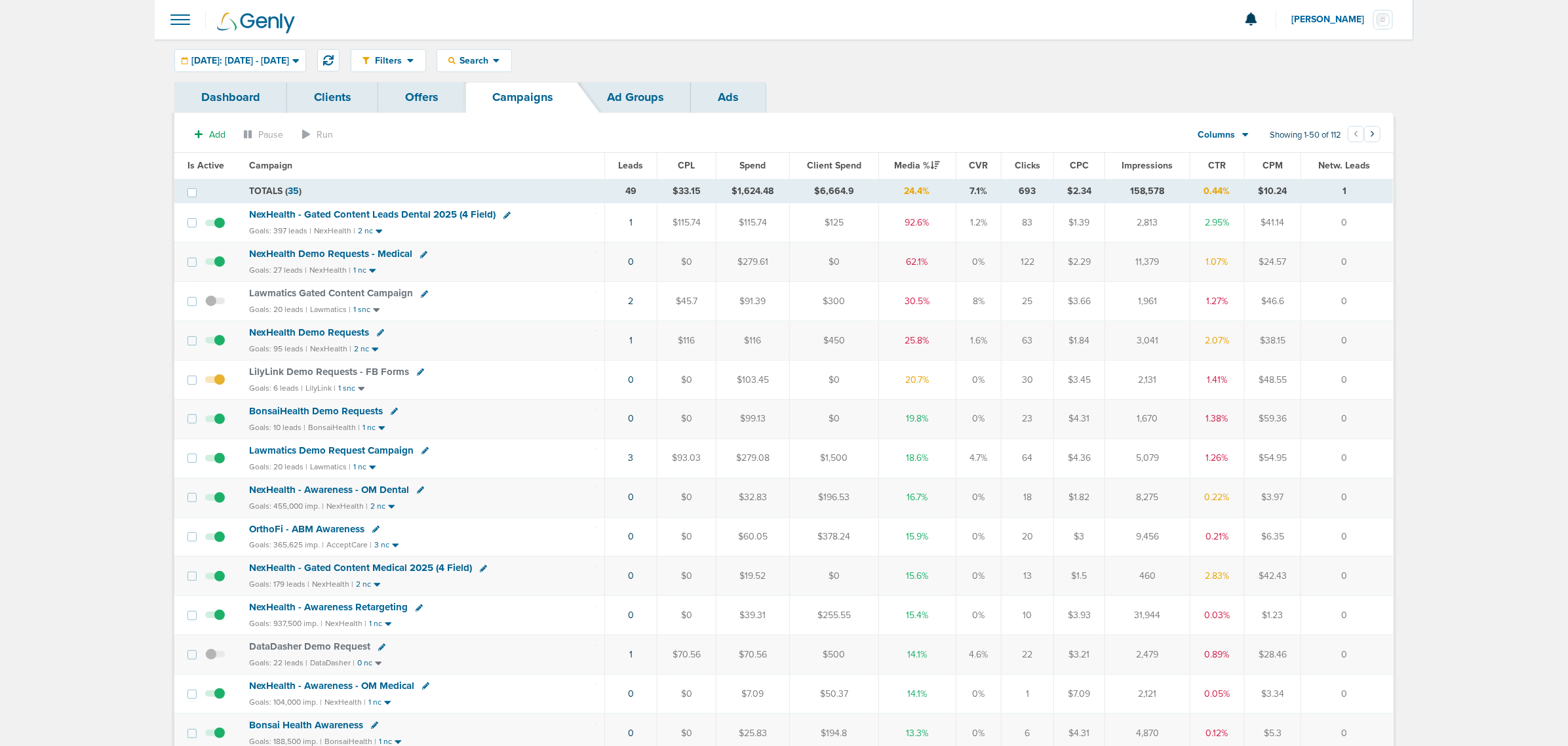
click at [420, 253] on icon at bounding box center [424, 254] width 7 height 7
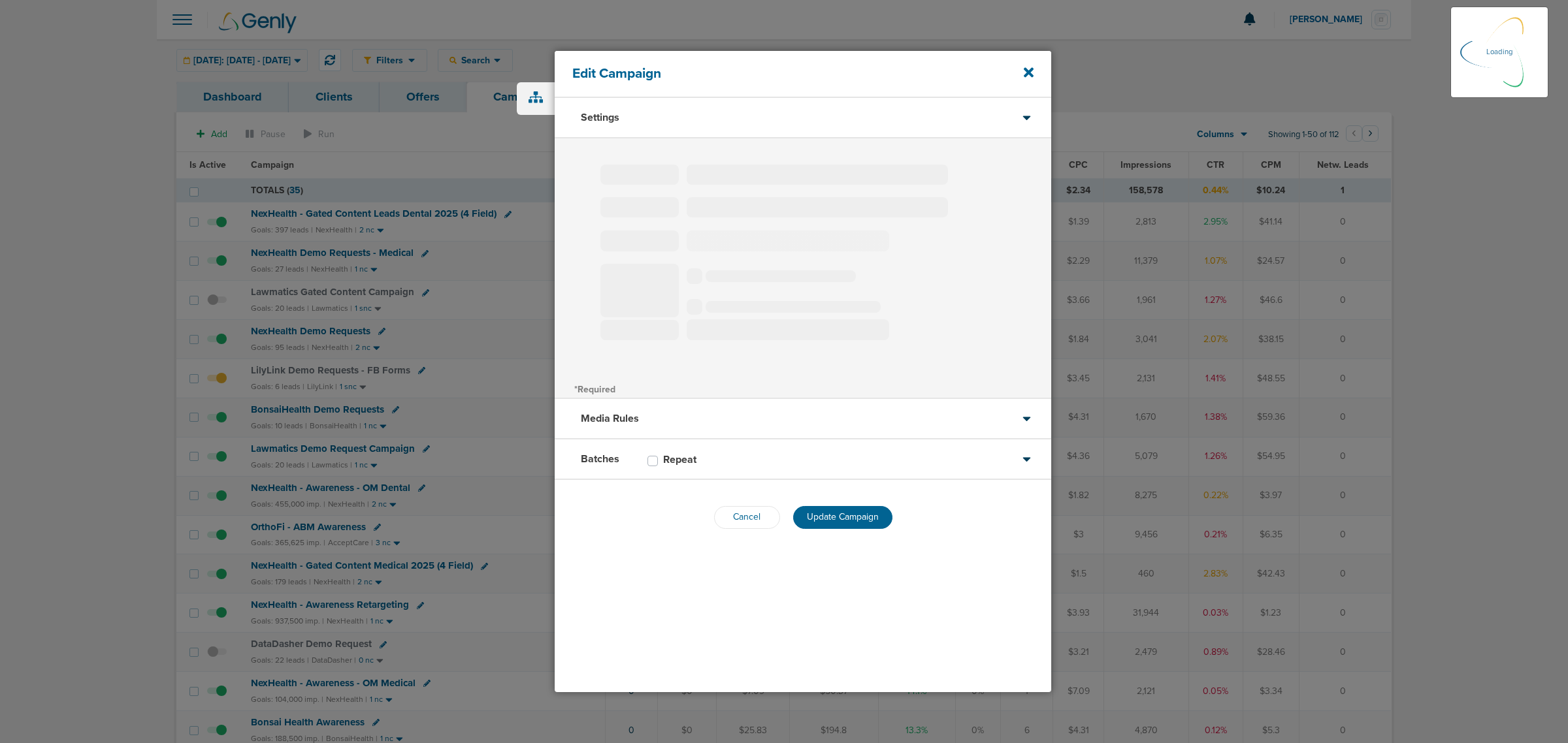
type input "NexHealth Demo Requests - Medical"
select select "Leads"
radio input "true"
select select "readOnly"
type input "20"
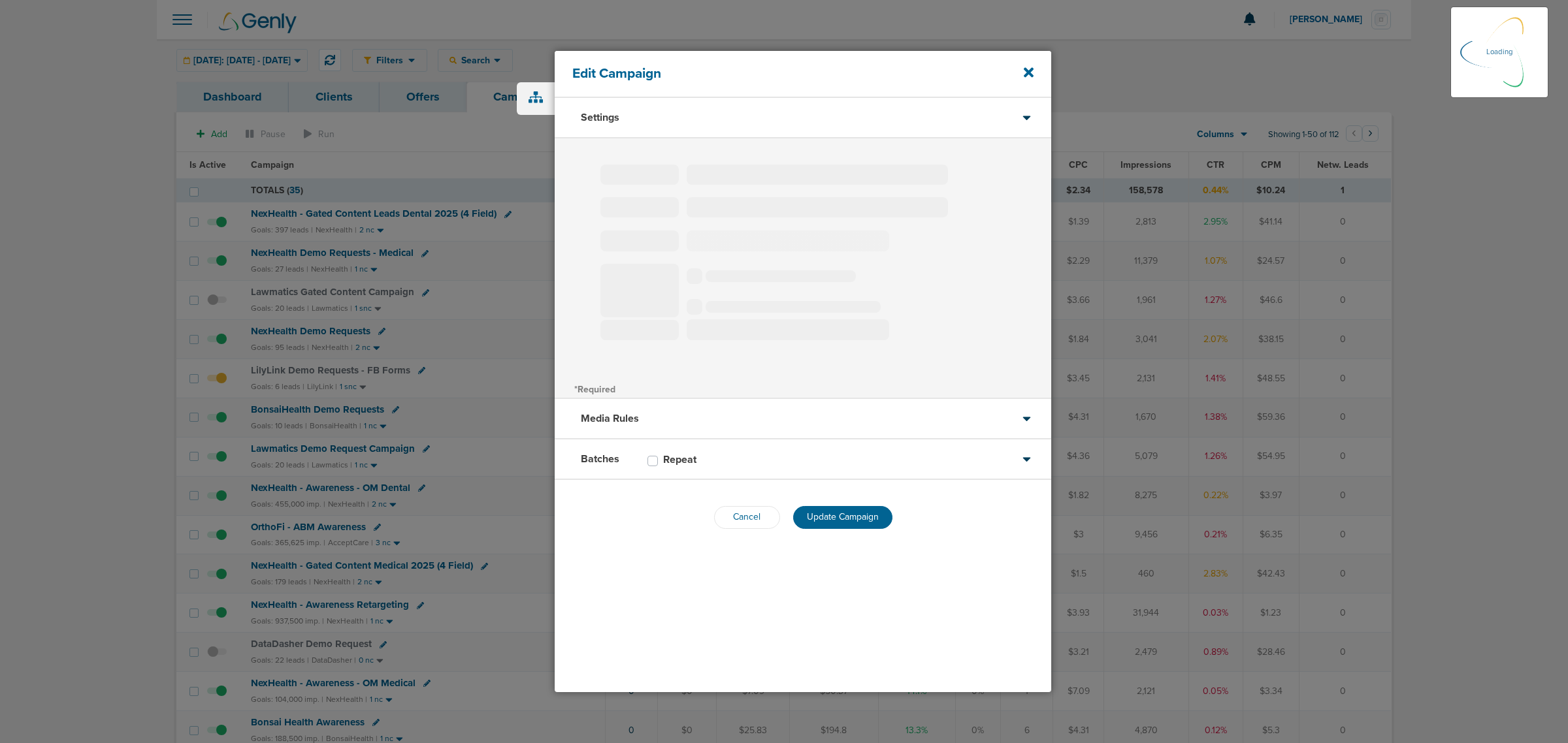
select select "1"
select select "2"
select select "3"
select select "4"
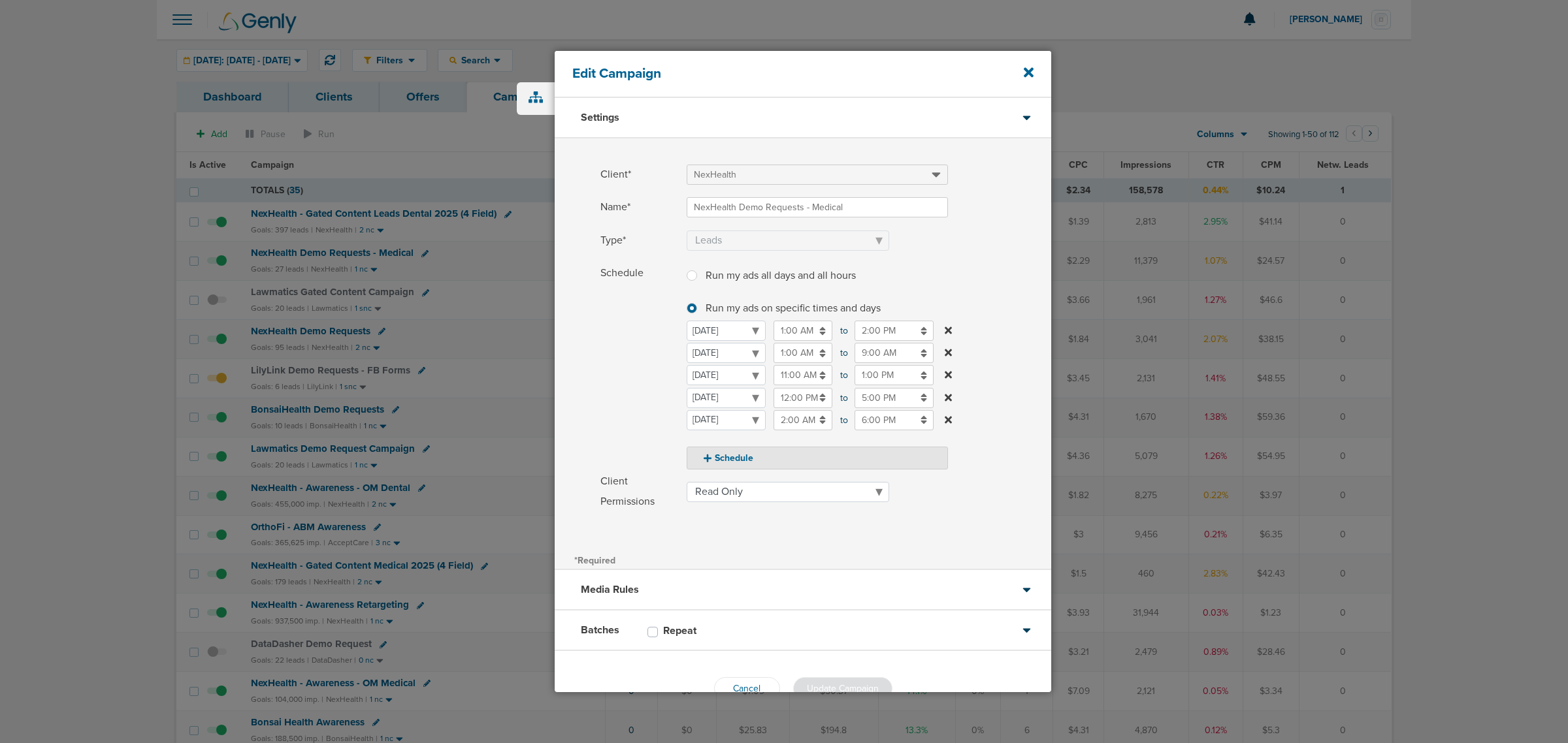
drag, startPoint x: 703, startPoint y: 600, endPoint x: 713, endPoint y: 595, distance: 11.2
click at [707, 599] on div "Media Rules" at bounding box center [803, 590] width 497 height 40
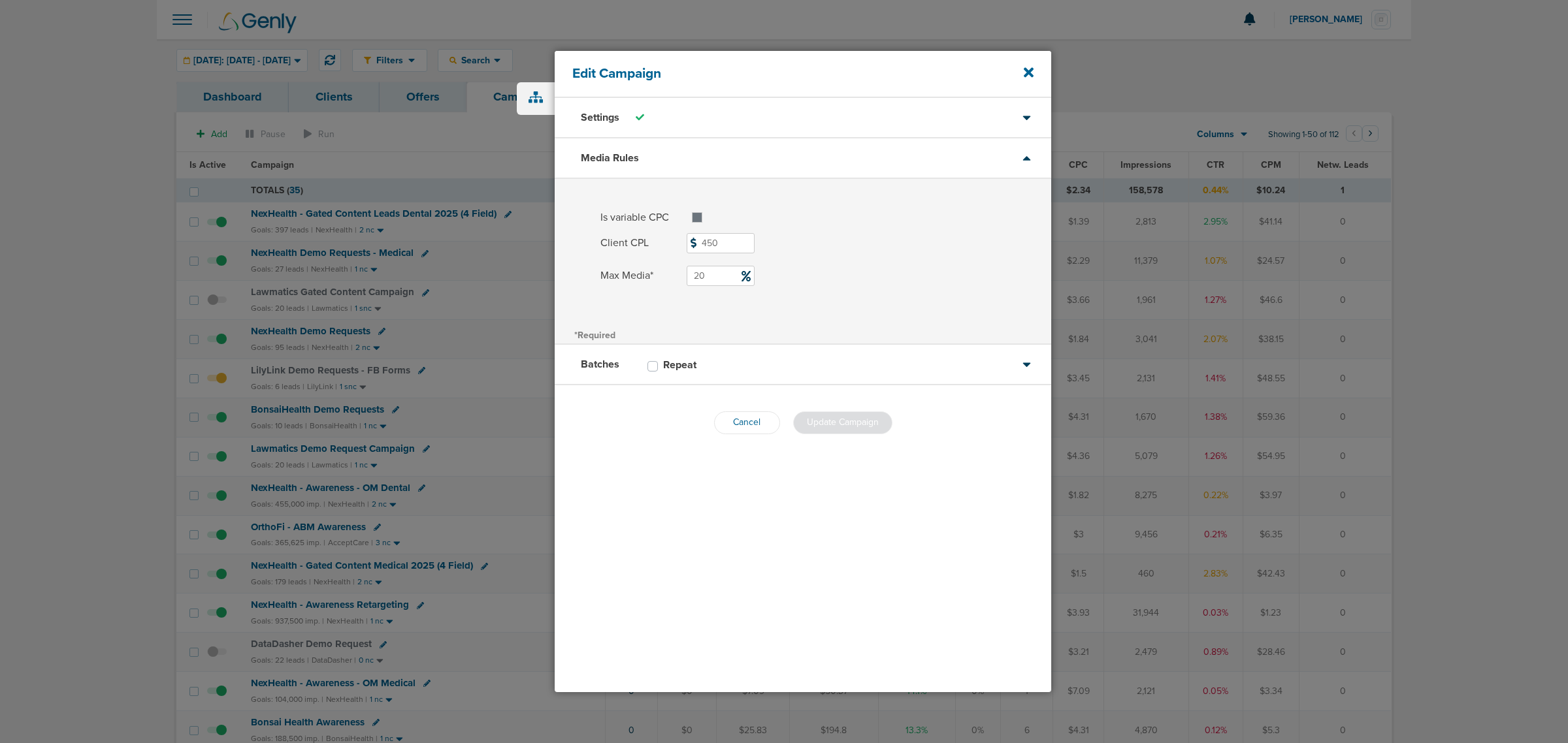
click at [779, 426] on div "Cancel Update Campaign" at bounding box center [803, 423] width 178 height 23
click at [740, 425] on button "Cancel" at bounding box center [747, 423] width 66 height 23
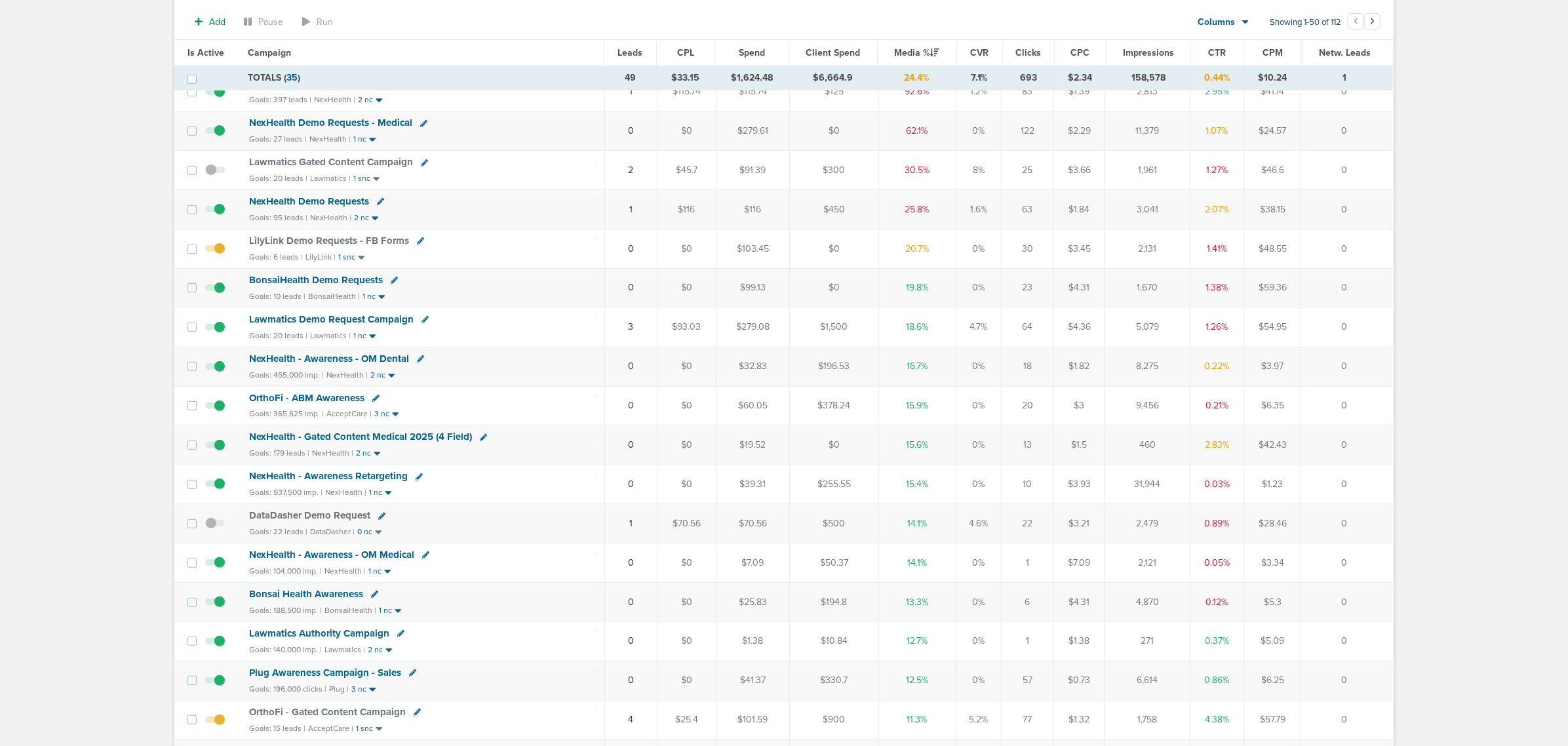
scroll to position [164, 0]
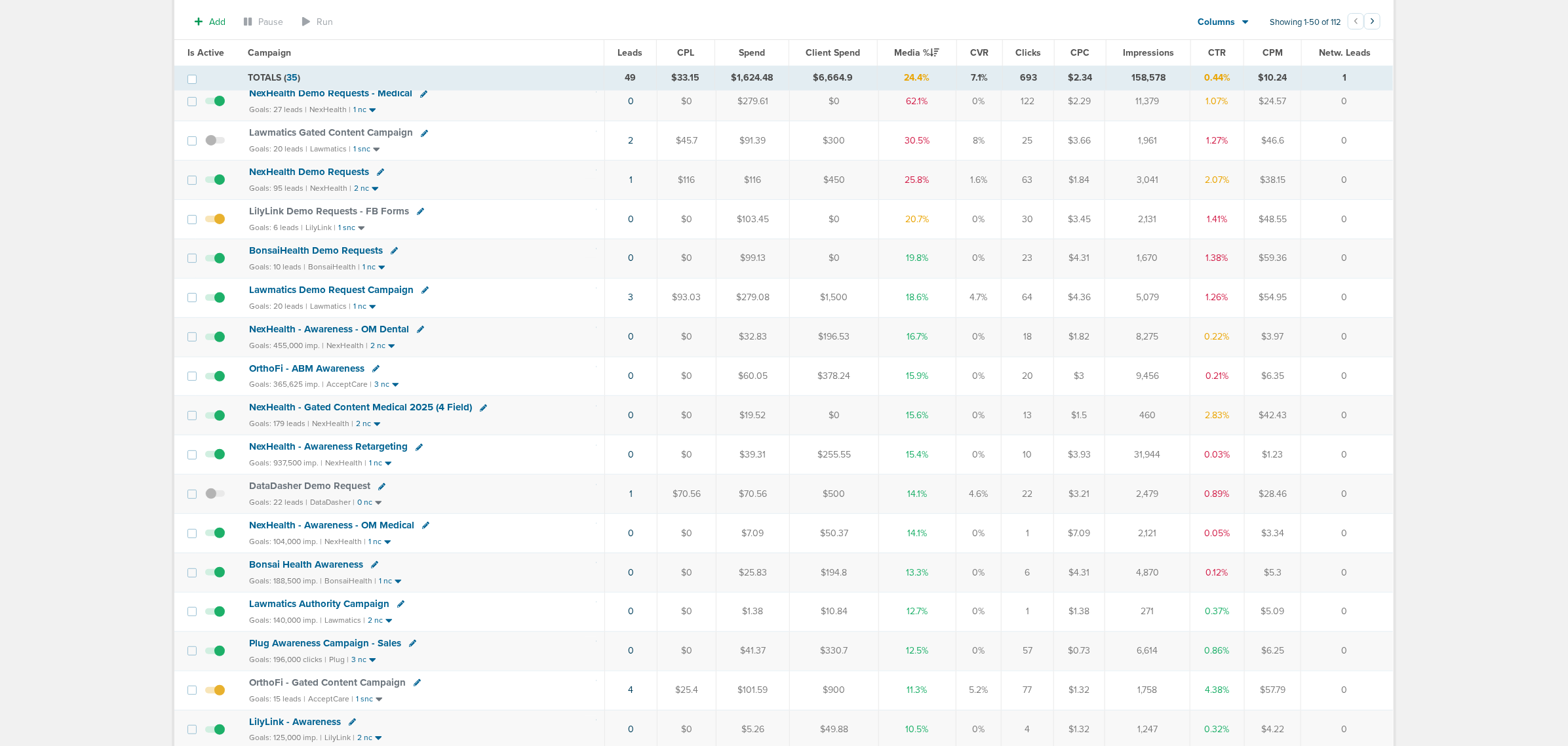
click at [369, 410] on span "NexHealth - Gated Content Medical 2025 (4 Field)" at bounding box center [360, 407] width 223 height 12
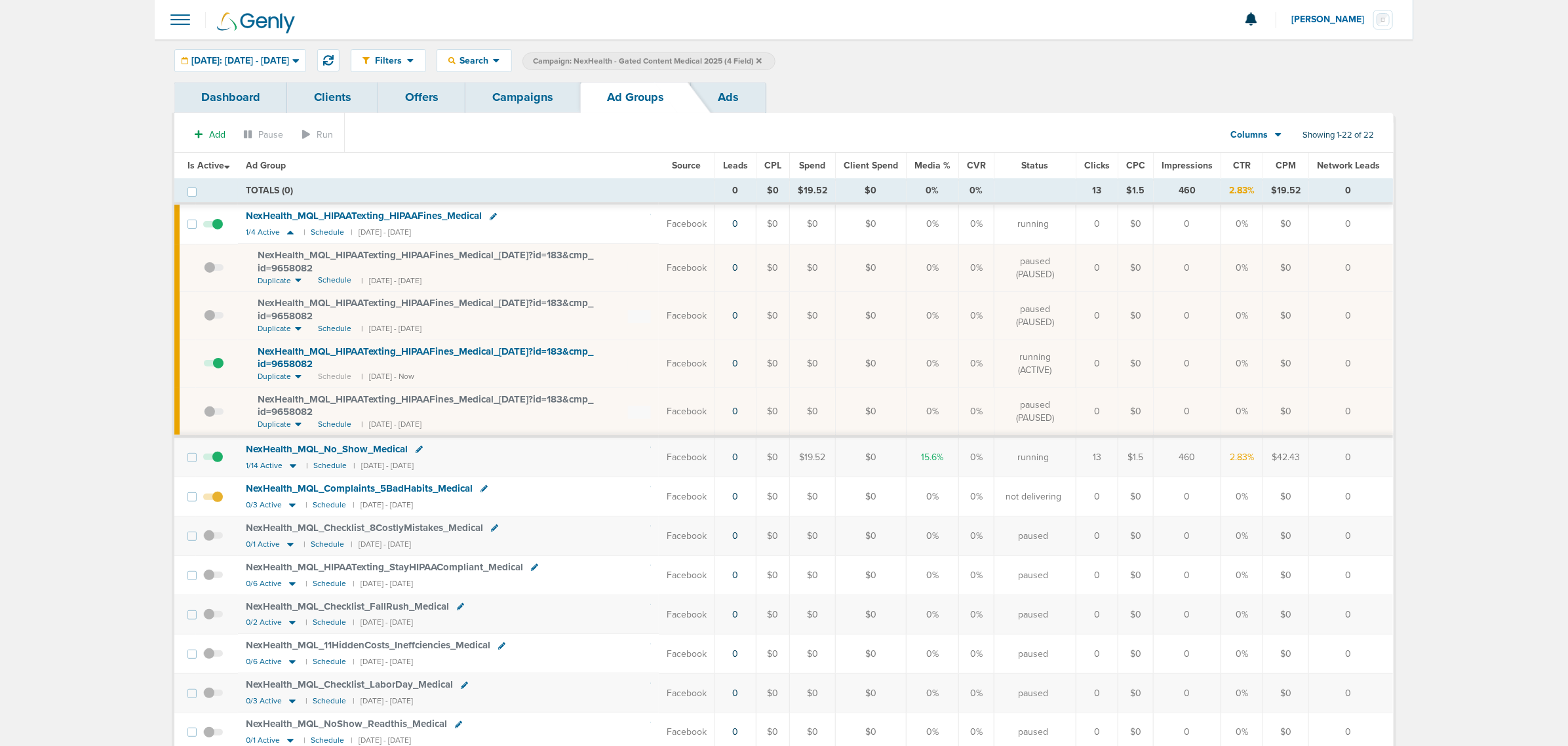
click at [535, 109] on link "Campaigns" at bounding box center [523, 97] width 115 height 31
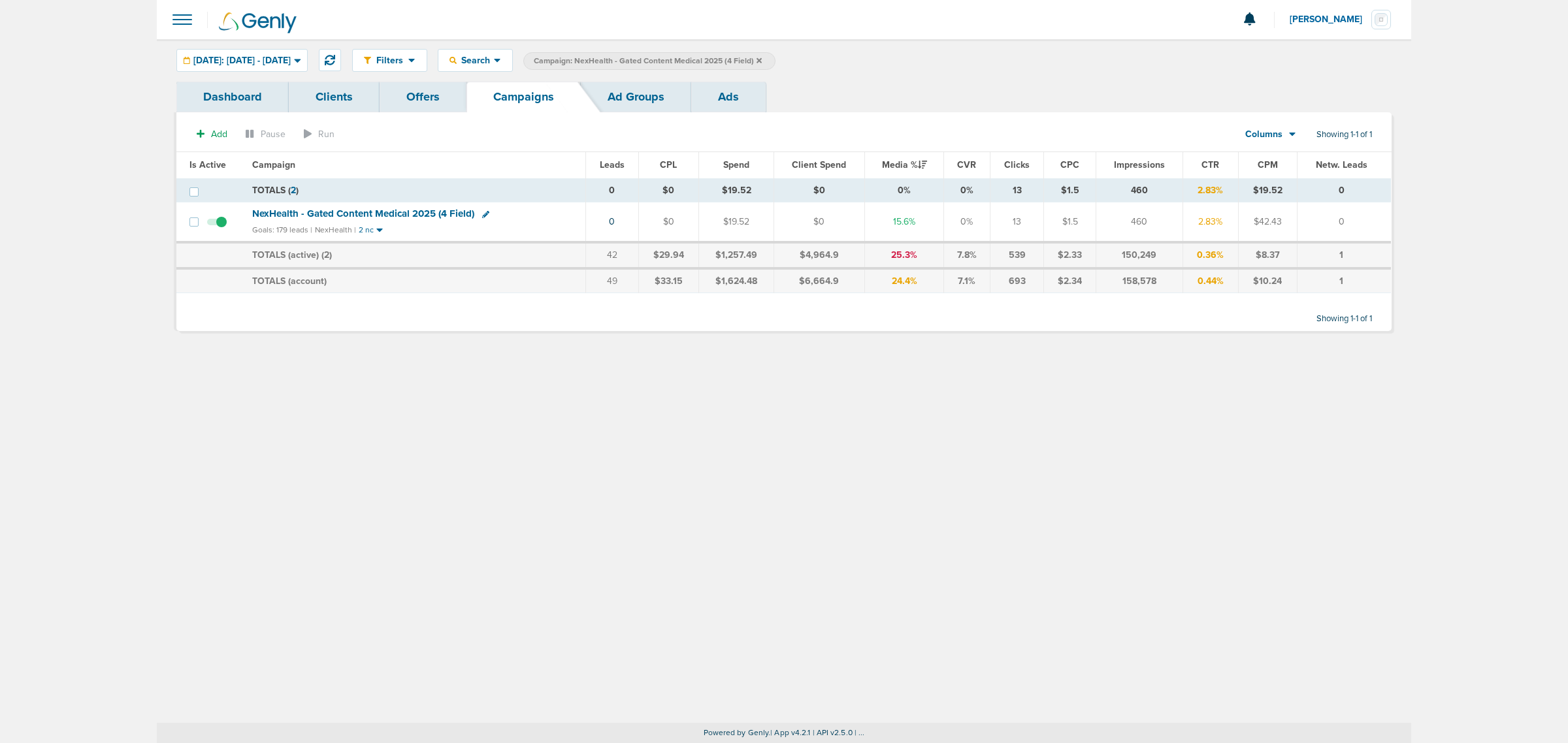
click at [762, 55] on span "Campaign: NexHealth - Gated Content Medical 2025 (4 Field)" at bounding box center [647, 61] width 228 height 11
click at [775, 63] on label "Campaign: NexHealth - Gated Content Medical 2025 (4 Field)" at bounding box center [649, 61] width 252 height 18
click at [762, 57] on icon at bounding box center [759, 61] width 5 height 8
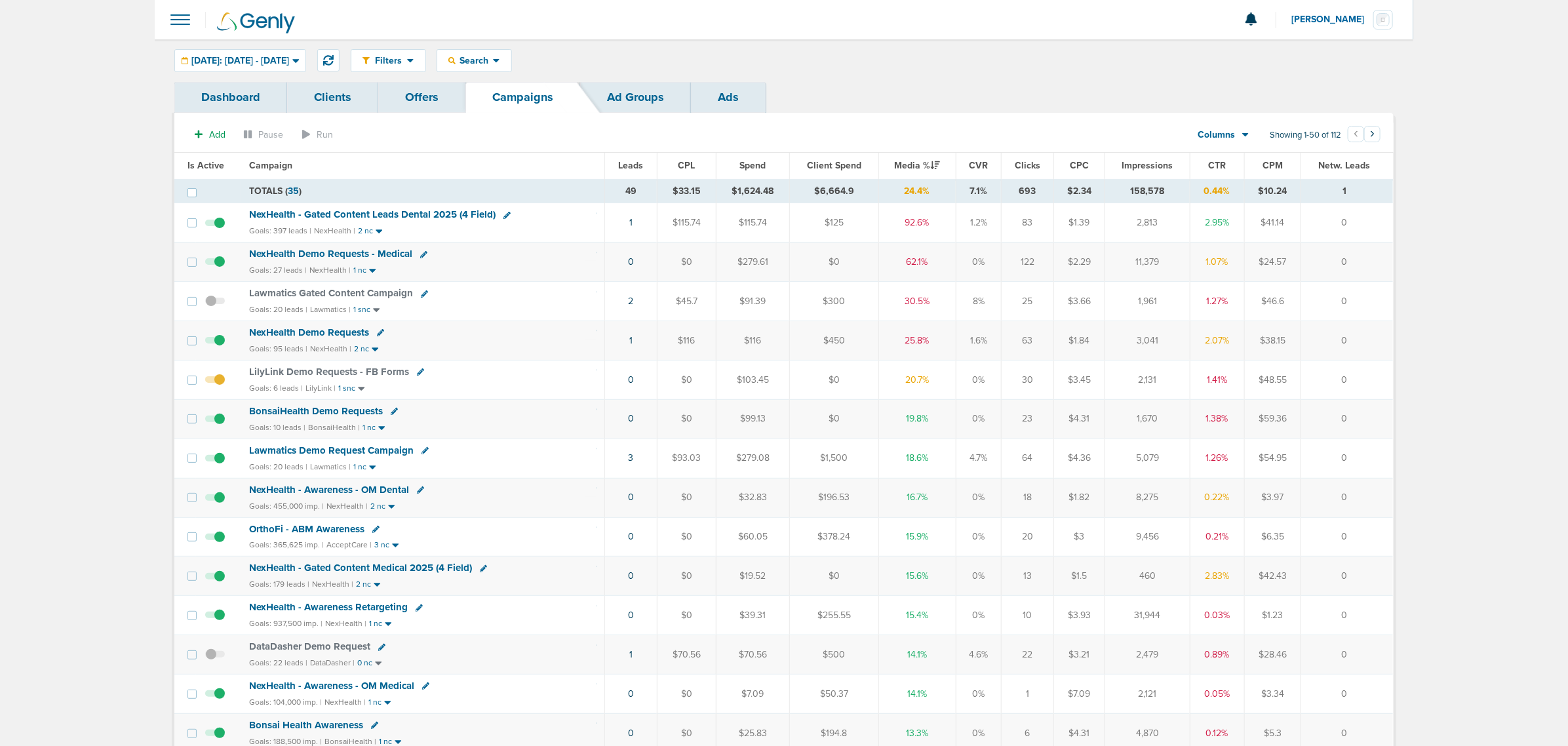
click at [463, 209] on span "NexHealth - Gated Content Leads Dental 2025 (4 Field)" at bounding box center [372, 214] width 246 height 12
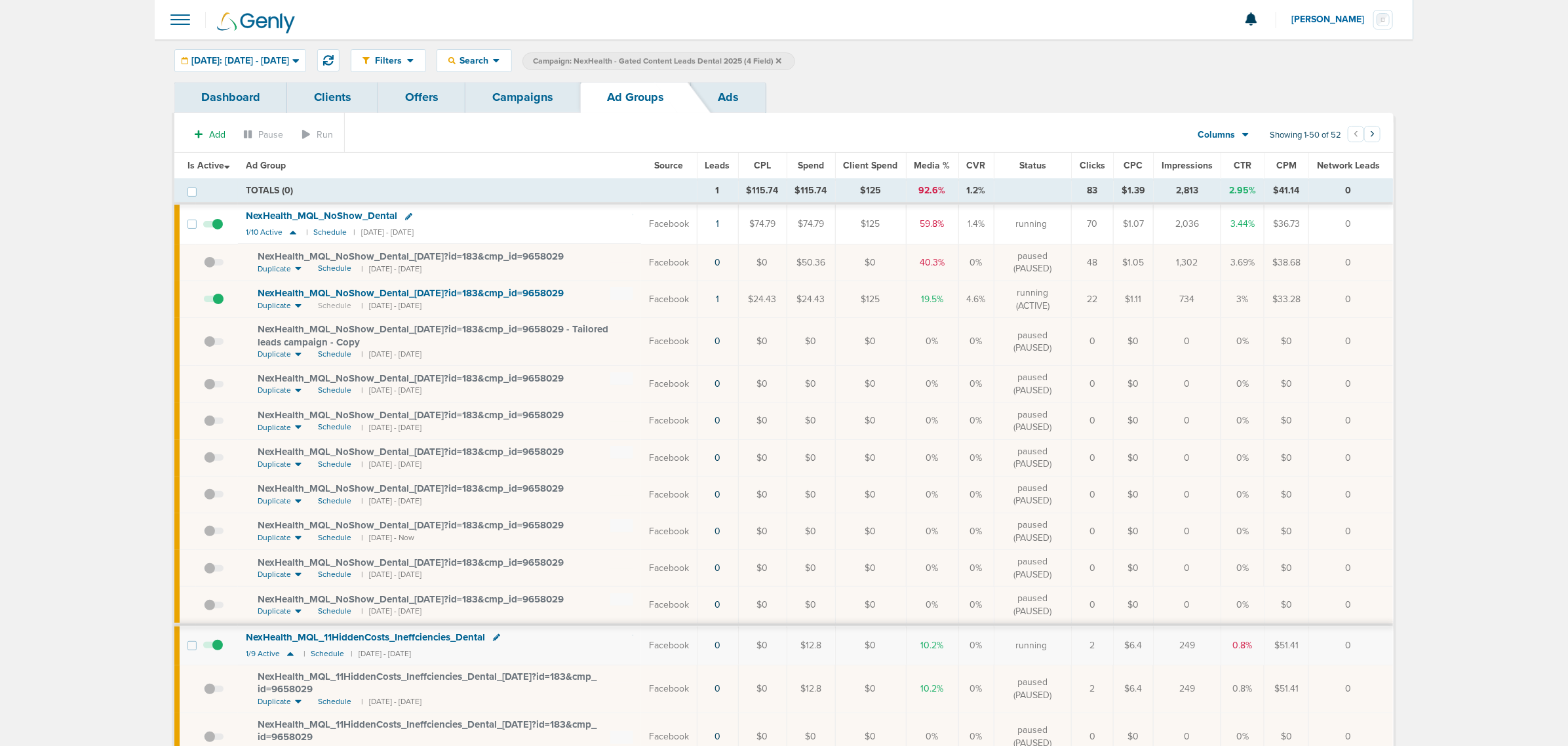
click at [525, 97] on link "Campaigns" at bounding box center [523, 97] width 115 height 31
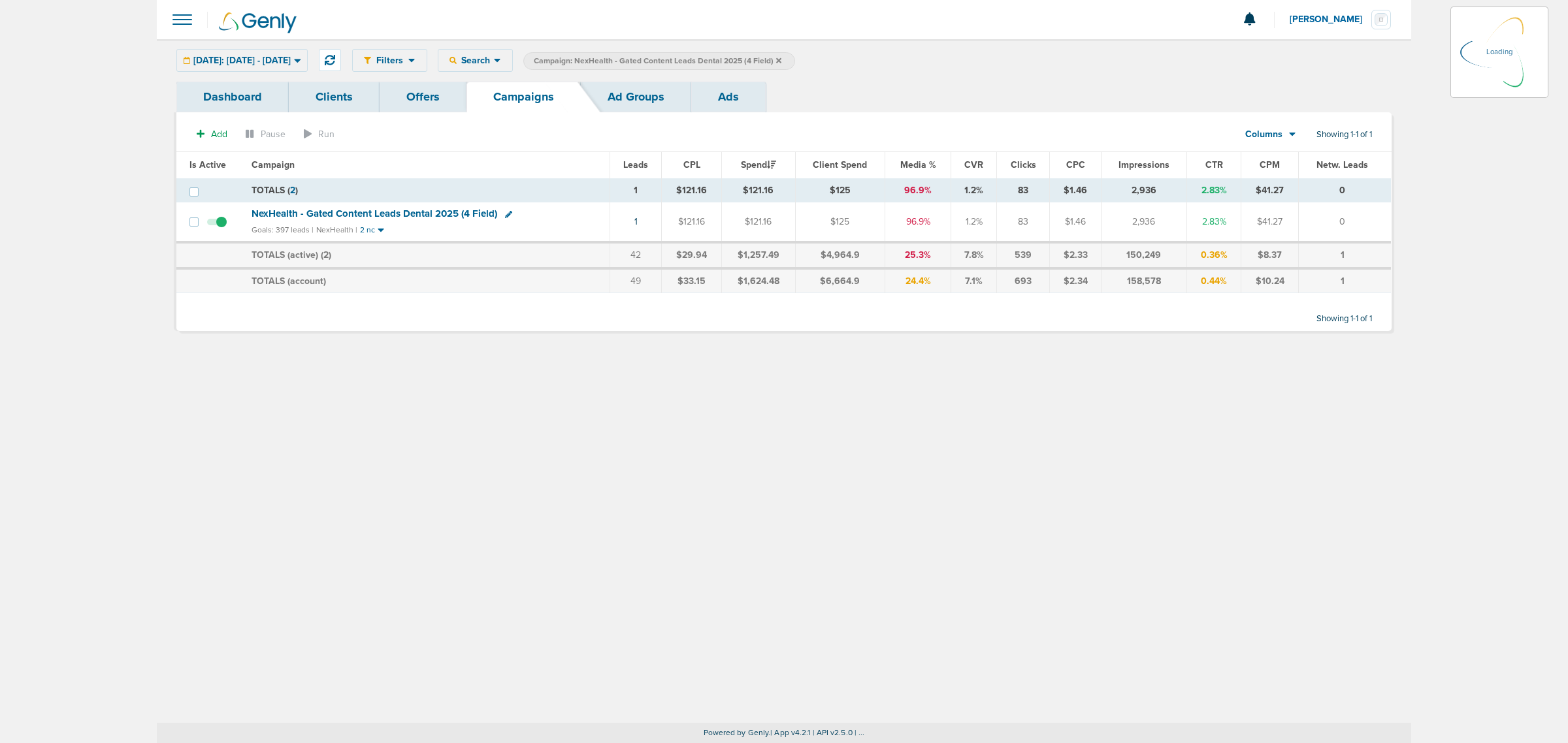
click at [781, 59] on icon at bounding box center [778, 60] width 5 height 5
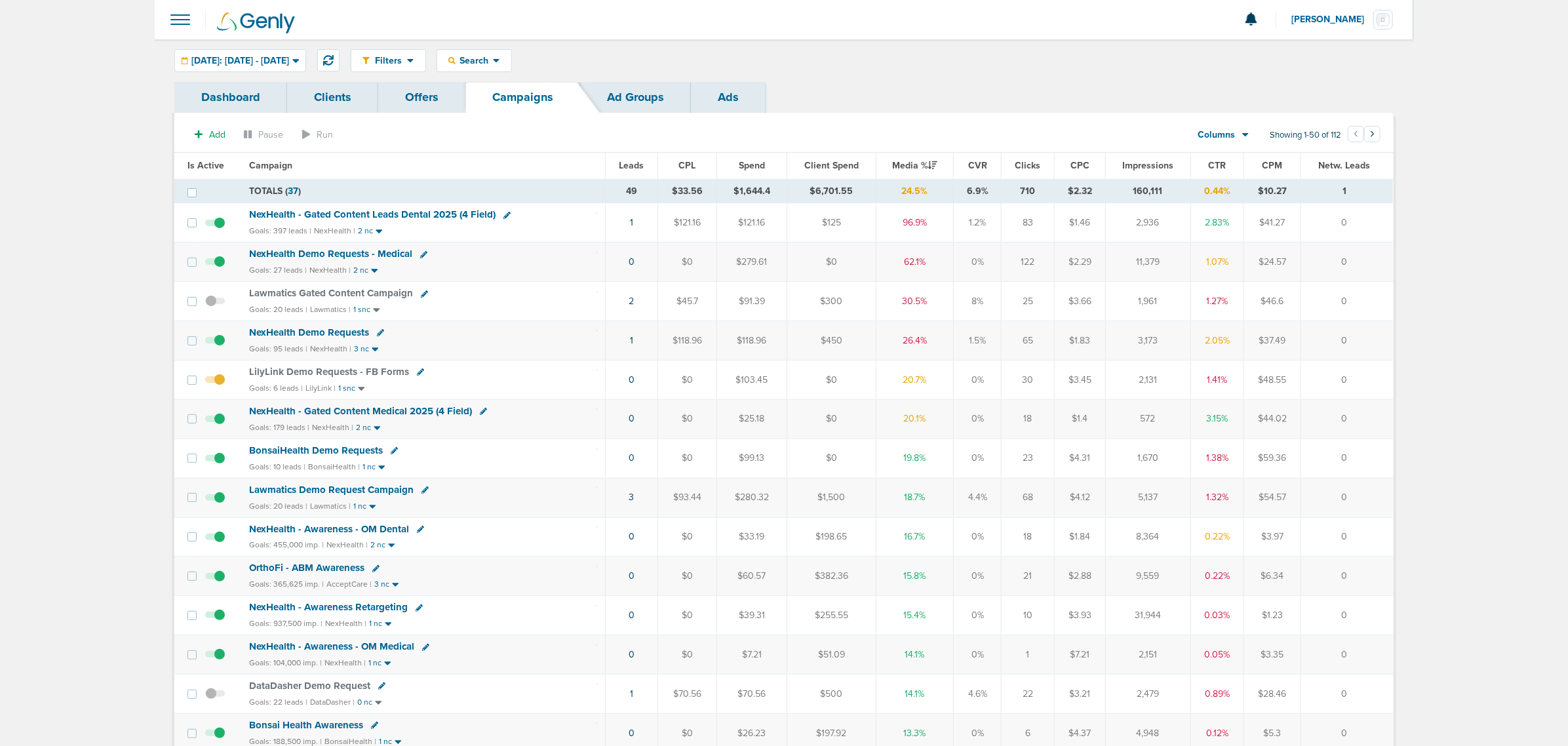
click at [331, 490] on span "Lawmatics Demo Request Campaign" at bounding box center [331, 490] width 165 height 12
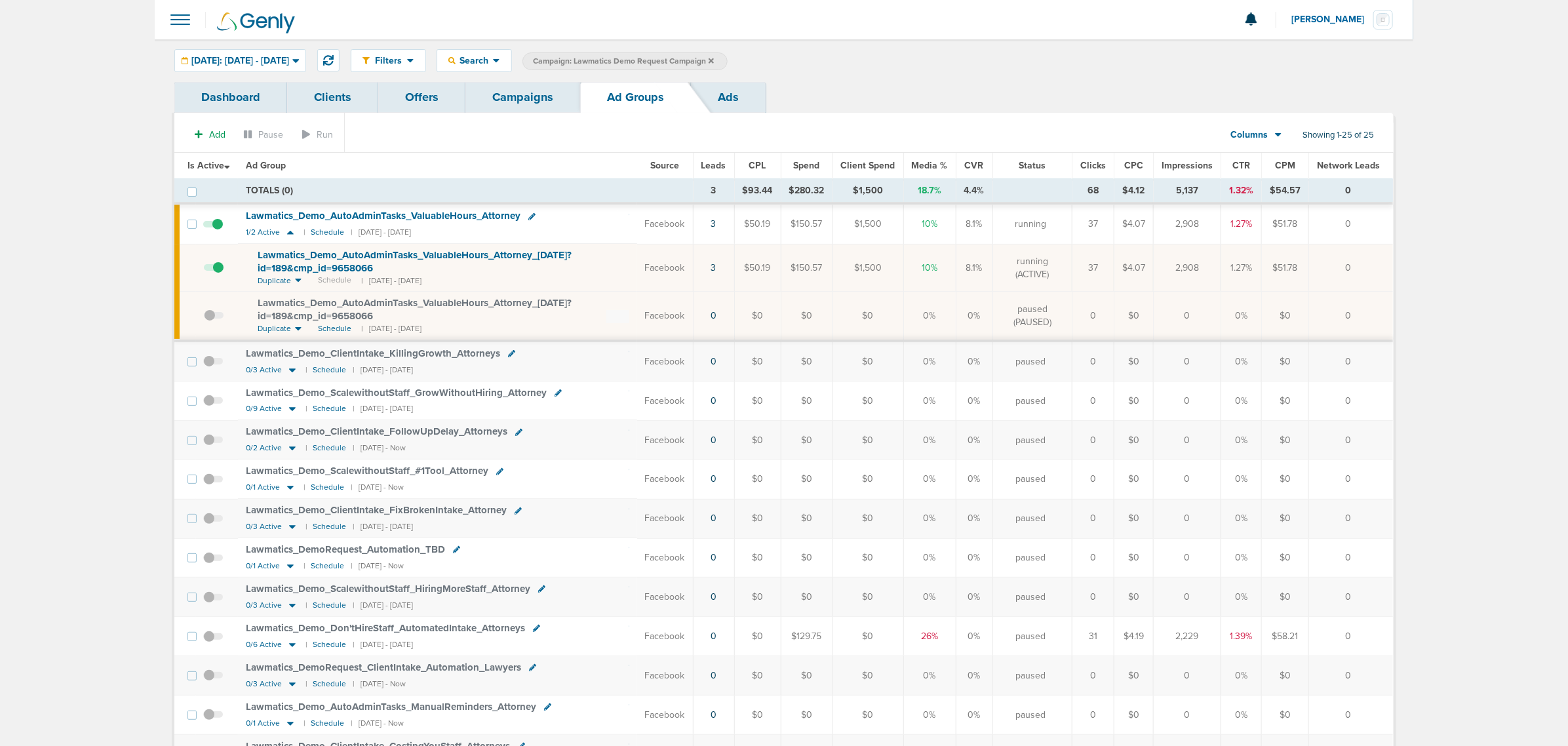
click at [492, 90] on link "Campaigns" at bounding box center [523, 97] width 115 height 31
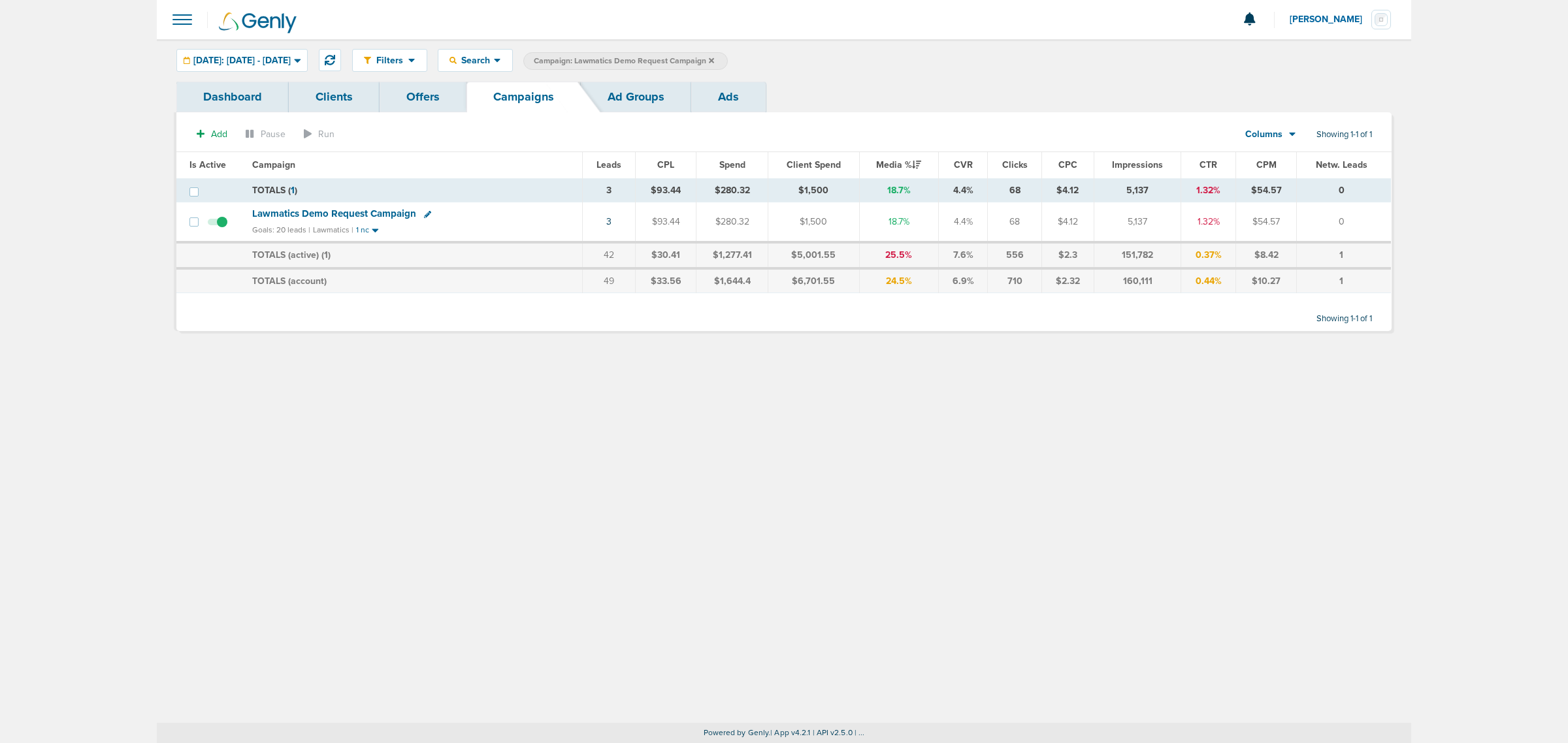
click at [714, 61] on icon at bounding box center [711, 61] width 5 height 8
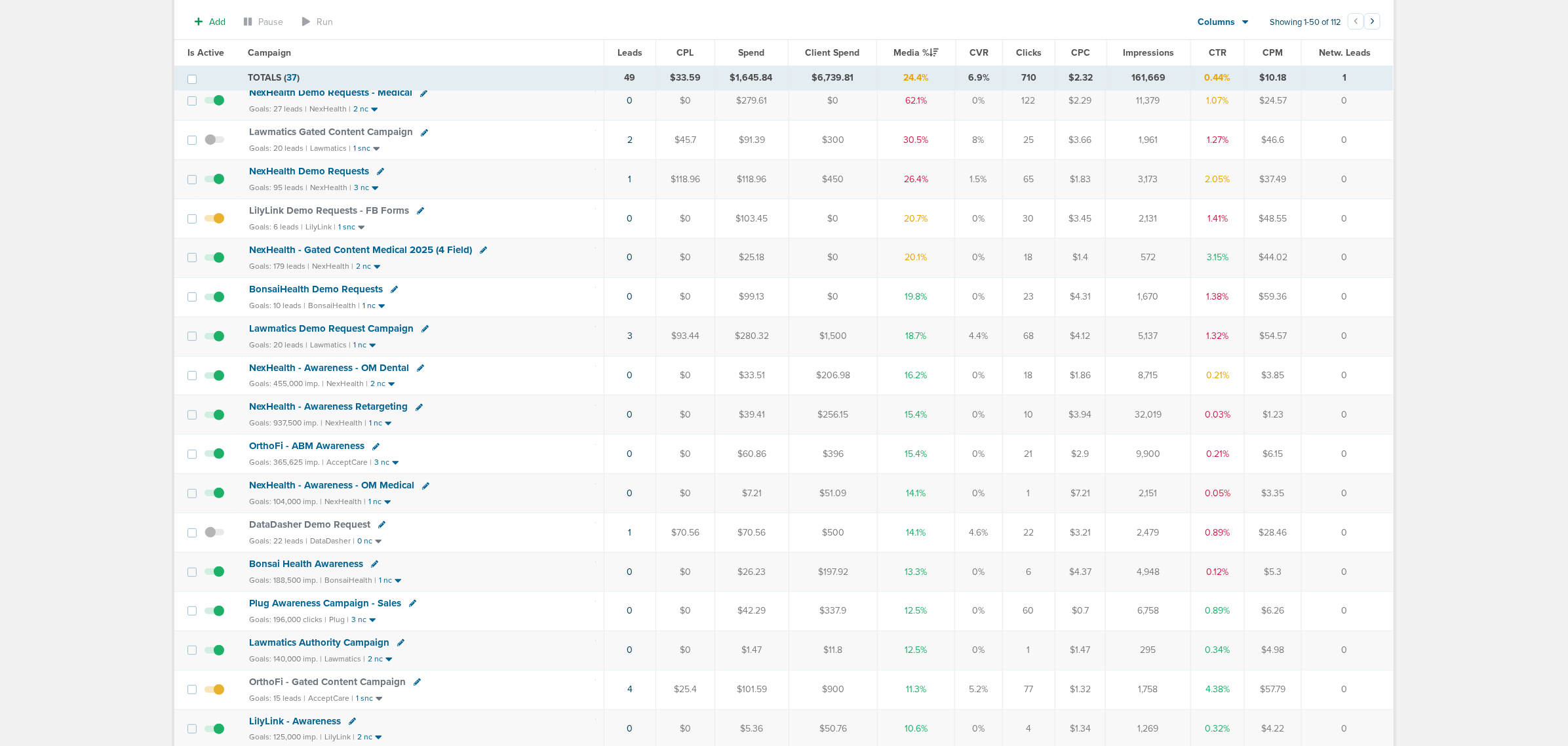
scroll to position [164, 0]
click at [364, 250] on span "NexHealth - Gated Content Medical 2025 (4 Field)" at bounding box center [360, 250] width 223 height 12
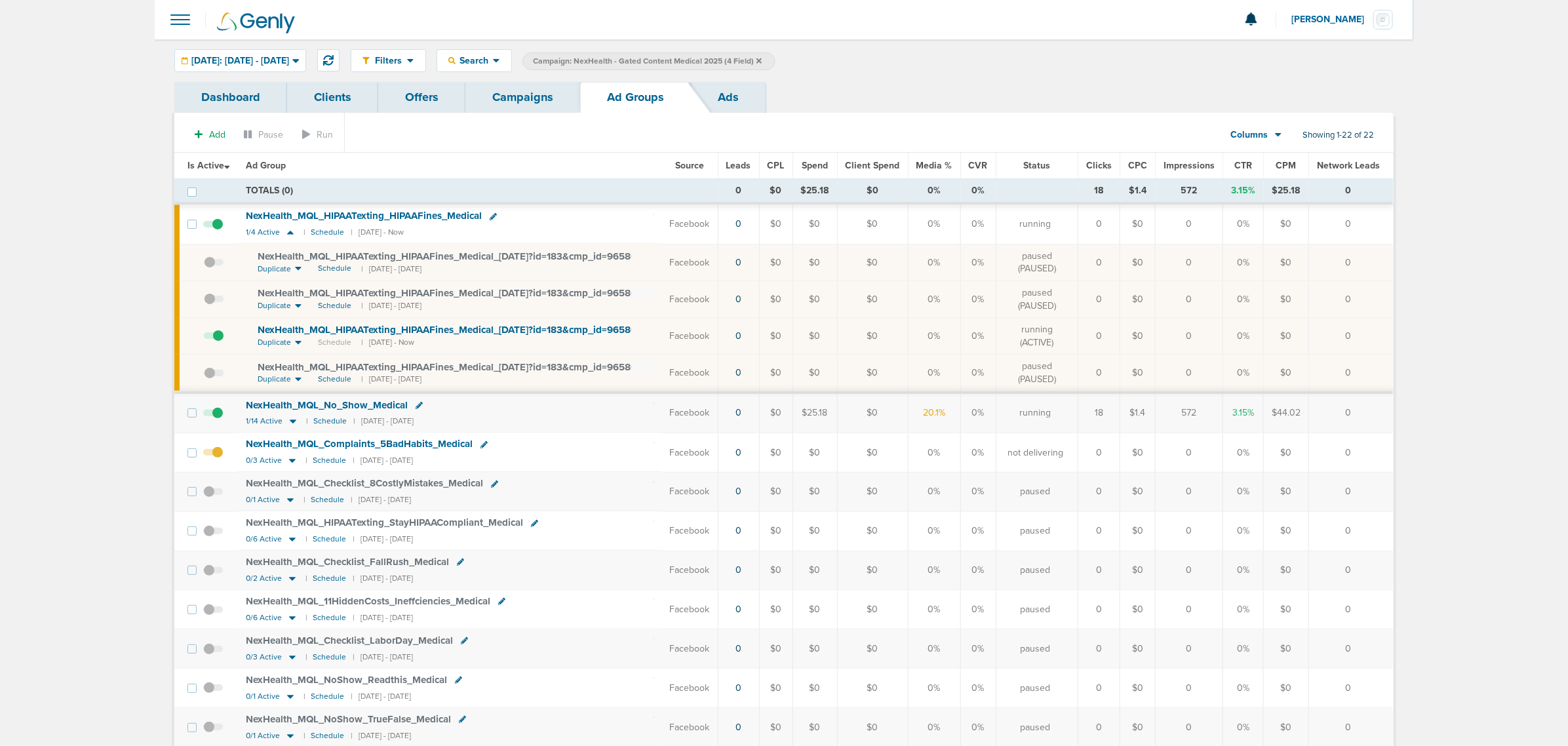
click at [217, 459] on span at bounding box center [213, 459] width 20 height 0
click at [213, 455] on input "checkbox" at bounding box center [213, 455] width 0 height 0
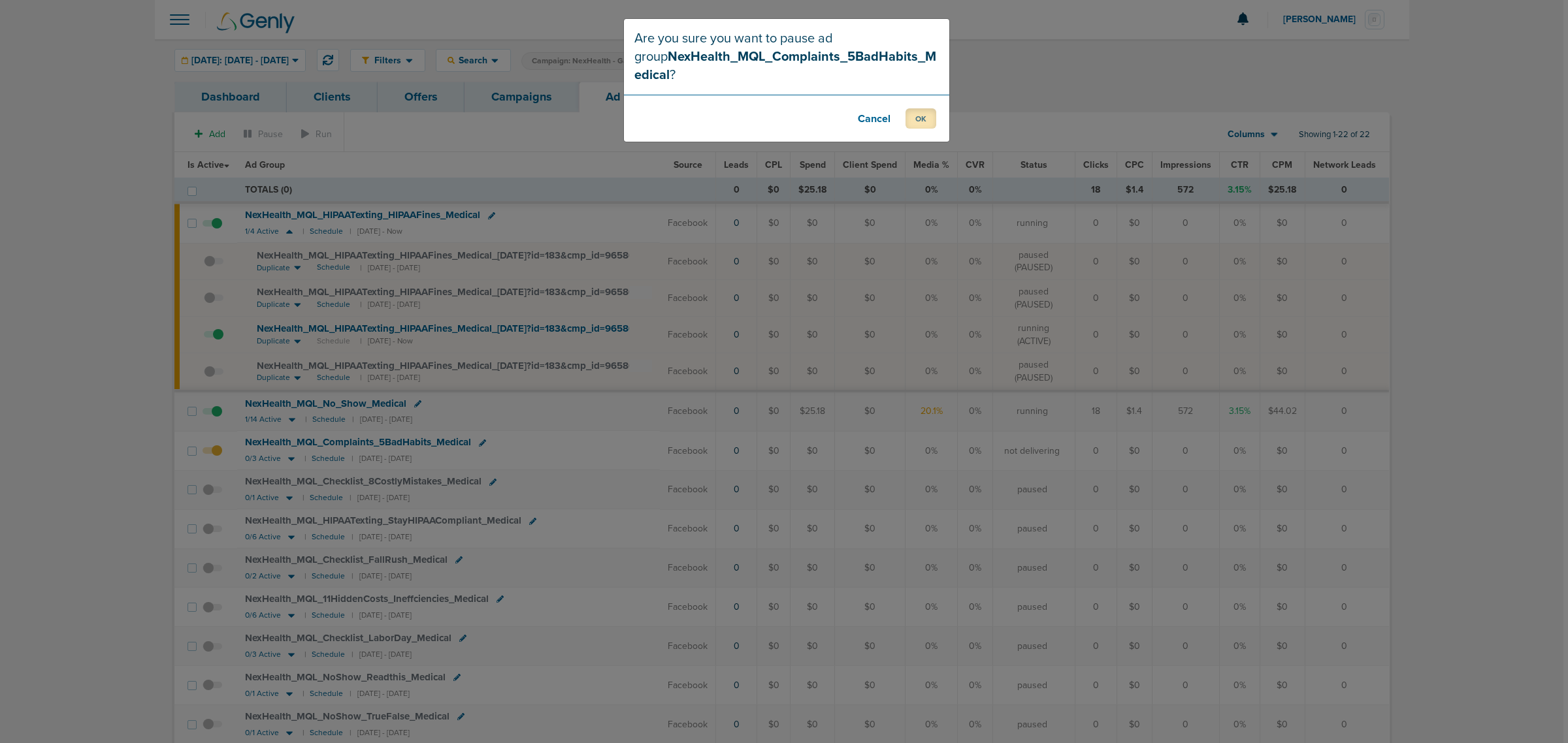
click at [920, 113] on button "OK" at bounding box center [921, 118] width 31 height 20
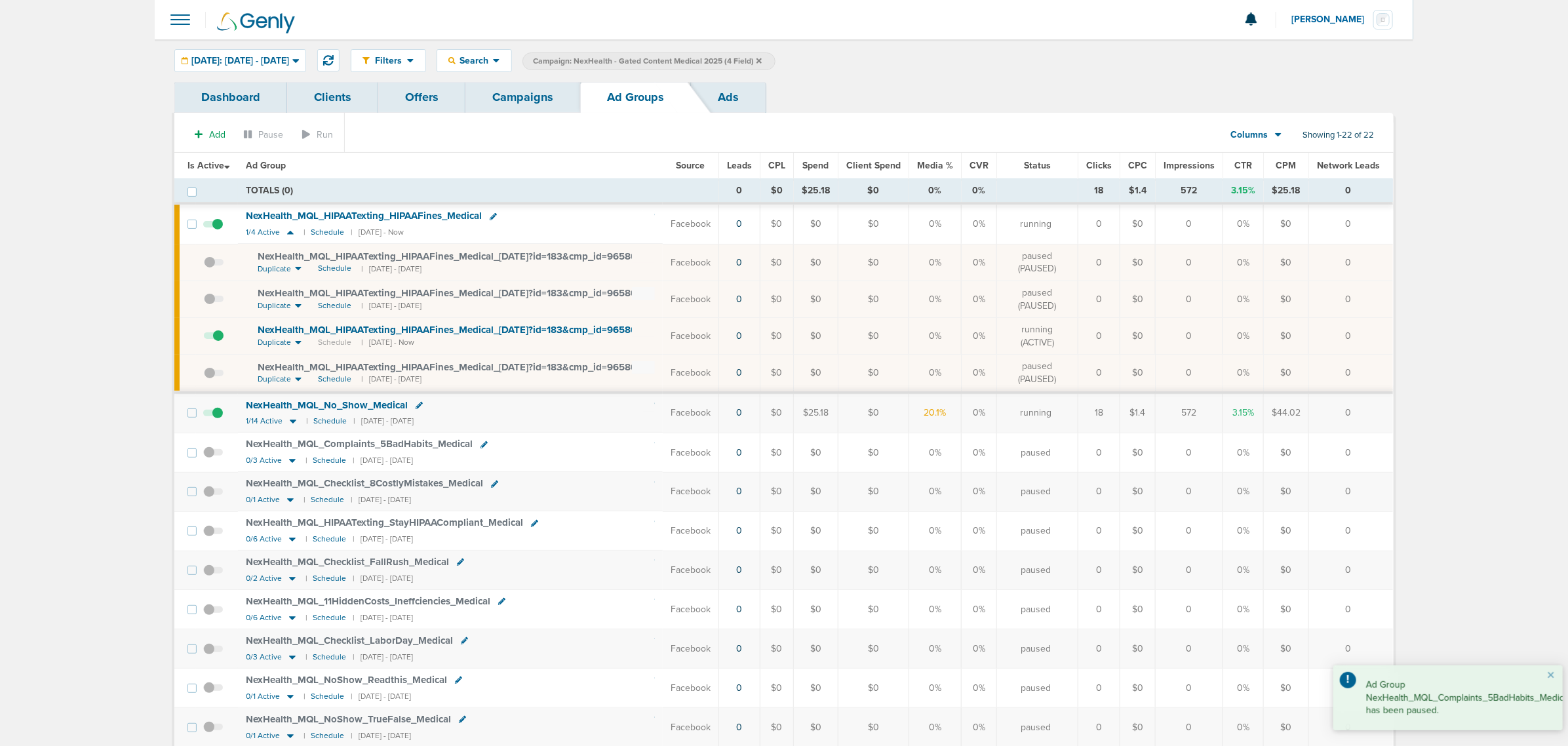
click at [531, 107] on link "Campaigns" at bounding box center [523, 97] width 115 height 31
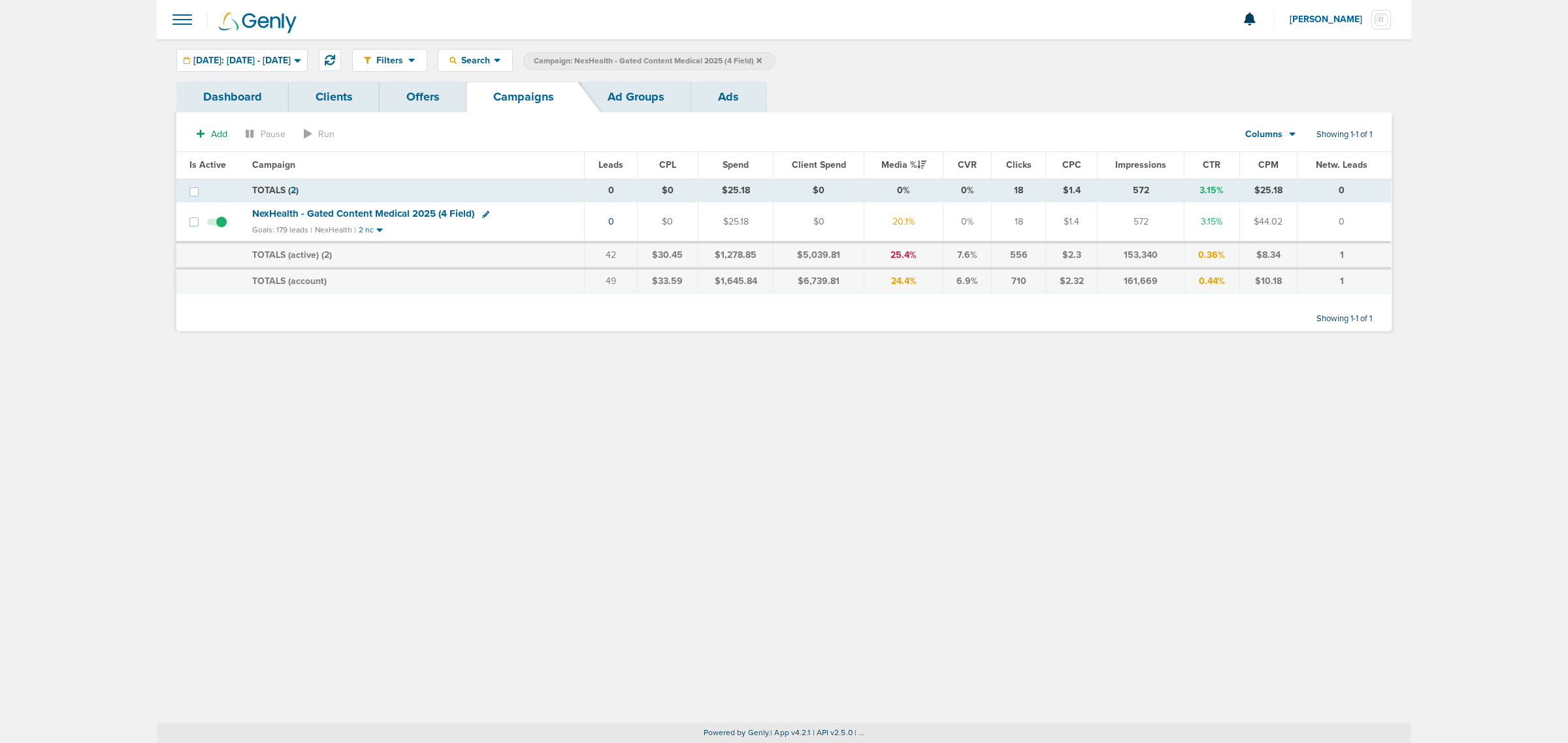
click at [762, 57] on icon at bounding box center [759, 61] width 5 height 8
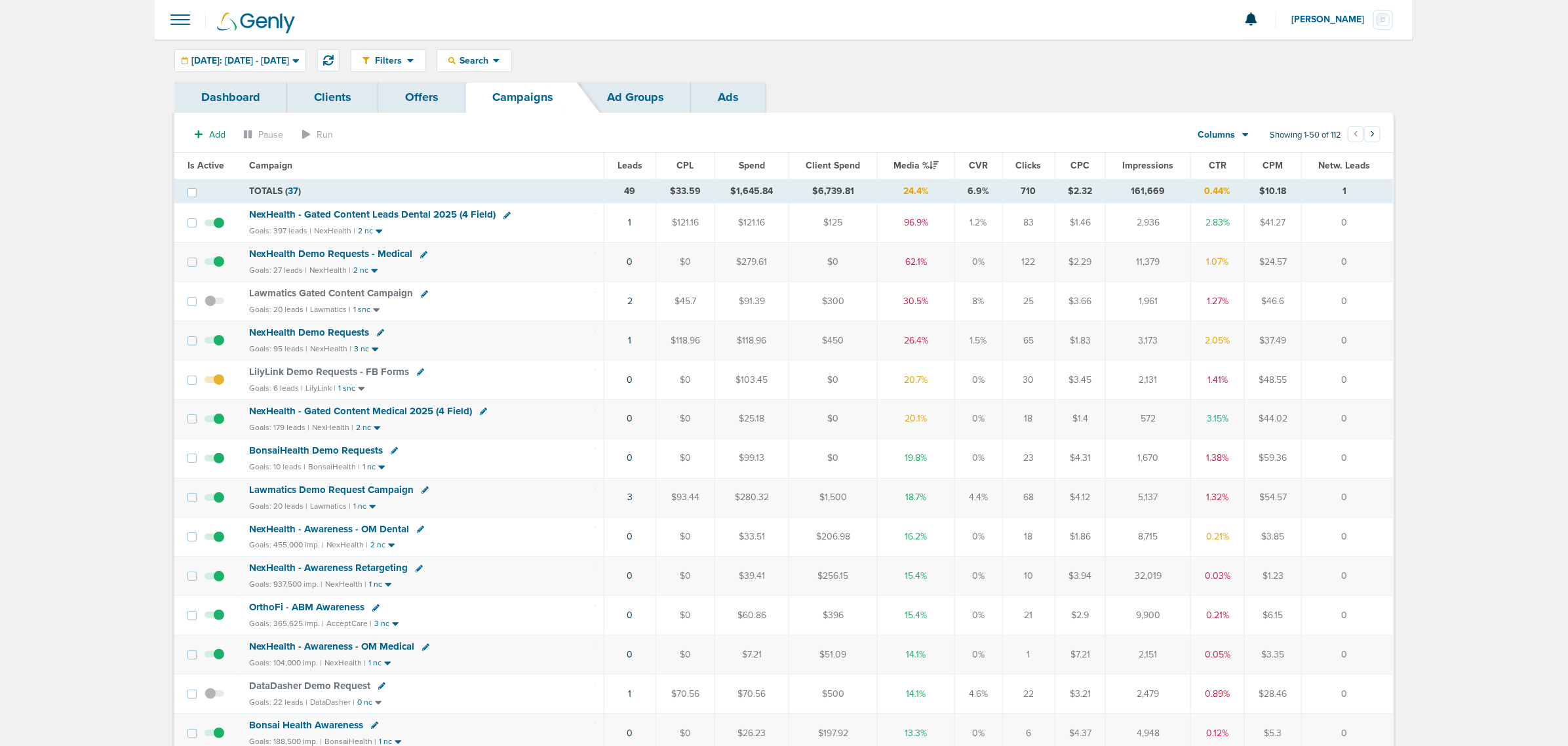
click at [345, 332] on span "NexHealth Demo Requests" at bounding box center [309, 332] width 120 height 12
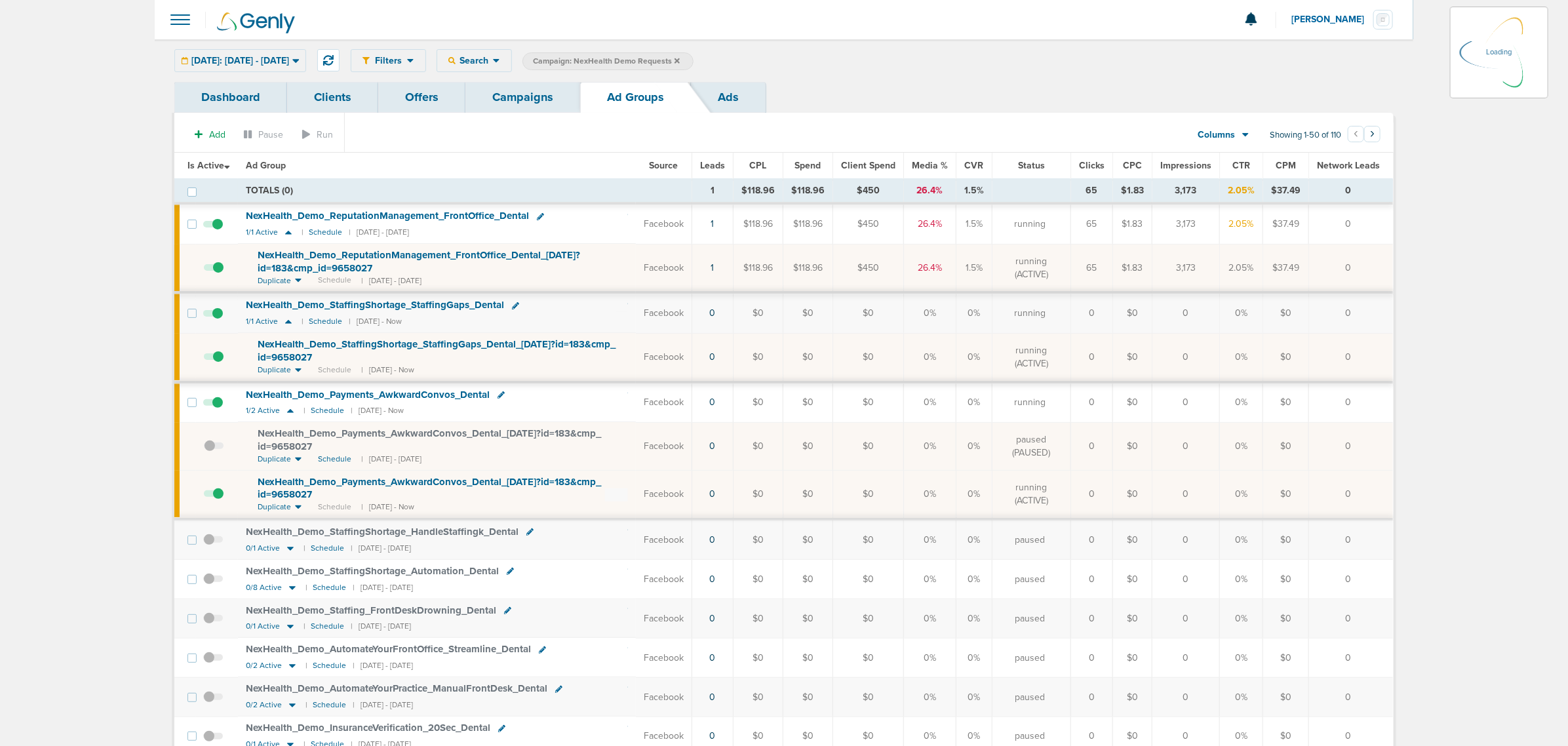
click at [440, 95] on link "Offers" at bounding box center [422, 97] width 87 height 31
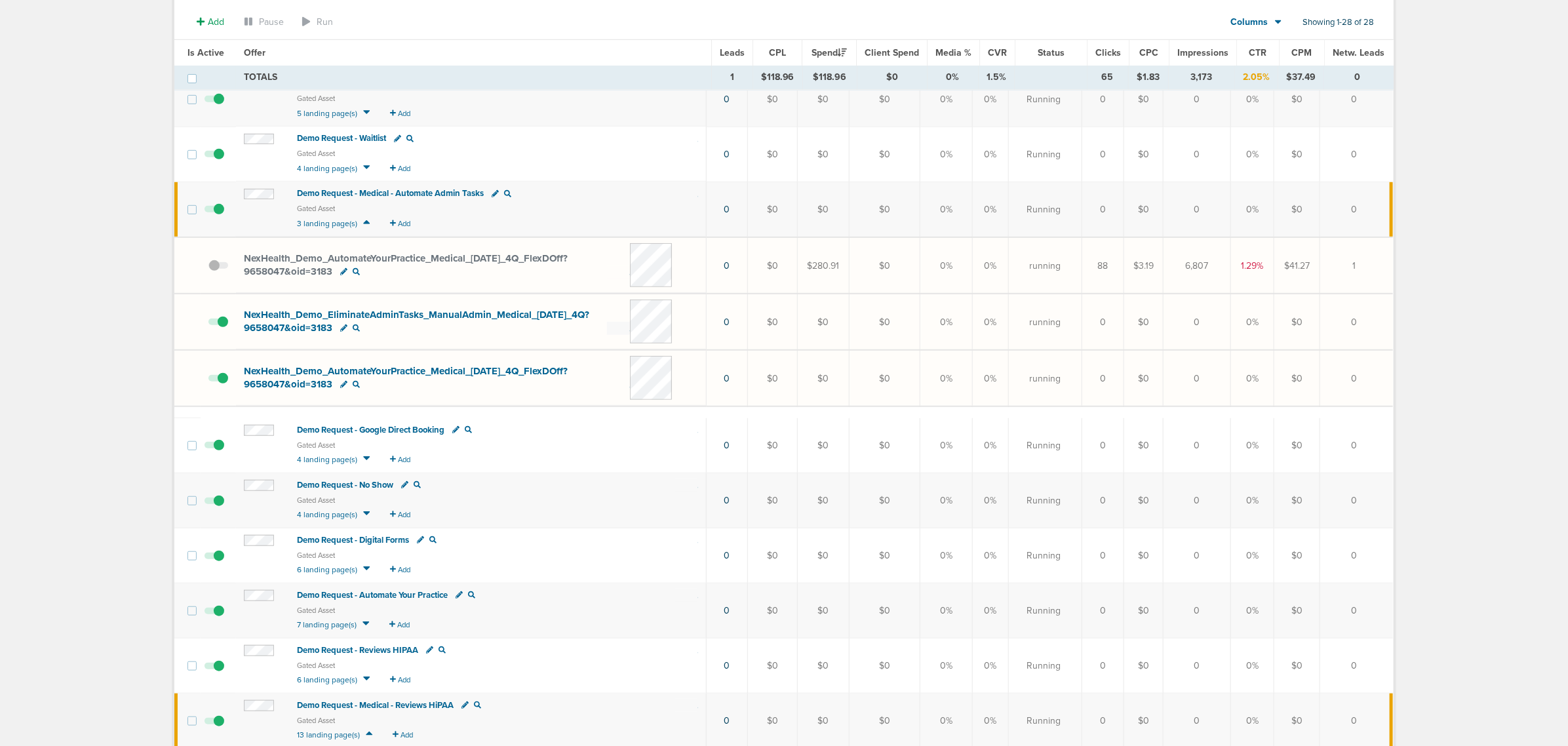
scroll to position [492, 0]
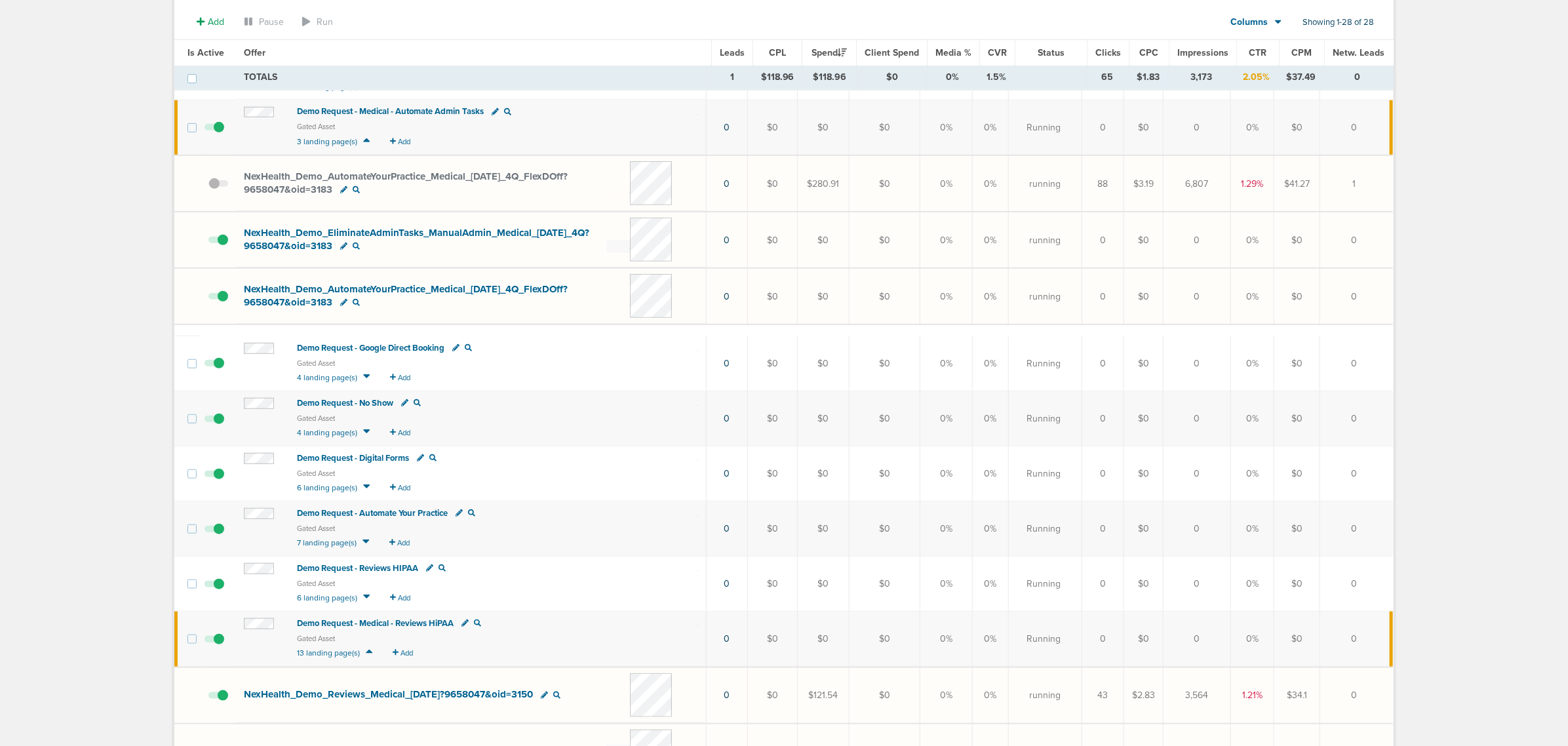
click at [361, 509] on span "Demo Request - Automate Your Practice" at bounding box center [372, 513] width 151 height 11
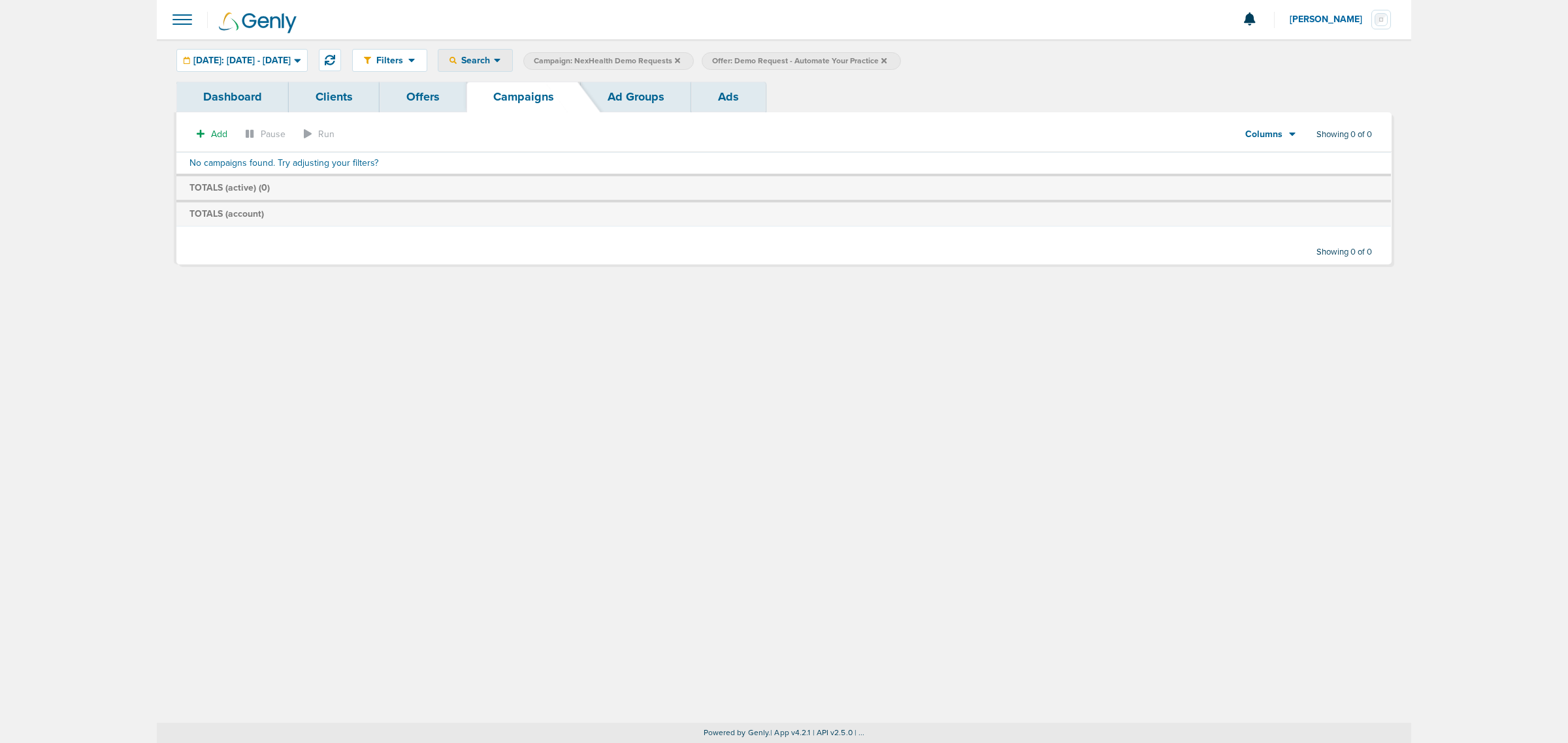
click at [494, 55] on span "Search" at bounding box center [475, 60] width 38 height 11
click at [852, 61] on span "Offer: Demo Request - Automate Your Practice" at bounding box center [799, 61] width 175 height 11
click at [851, 59] on span "Offer: Demo Request - Automate Your Practice" at bounding box center [799, 61] width 175 height 11
click at [900, 54] on label "Offer: Demo Request - Automate Your Practice" at bounding box center [801, 61] width 199 height 18
click at [886, 60] on icon at bounding box center [884, 61] width 5 height 8
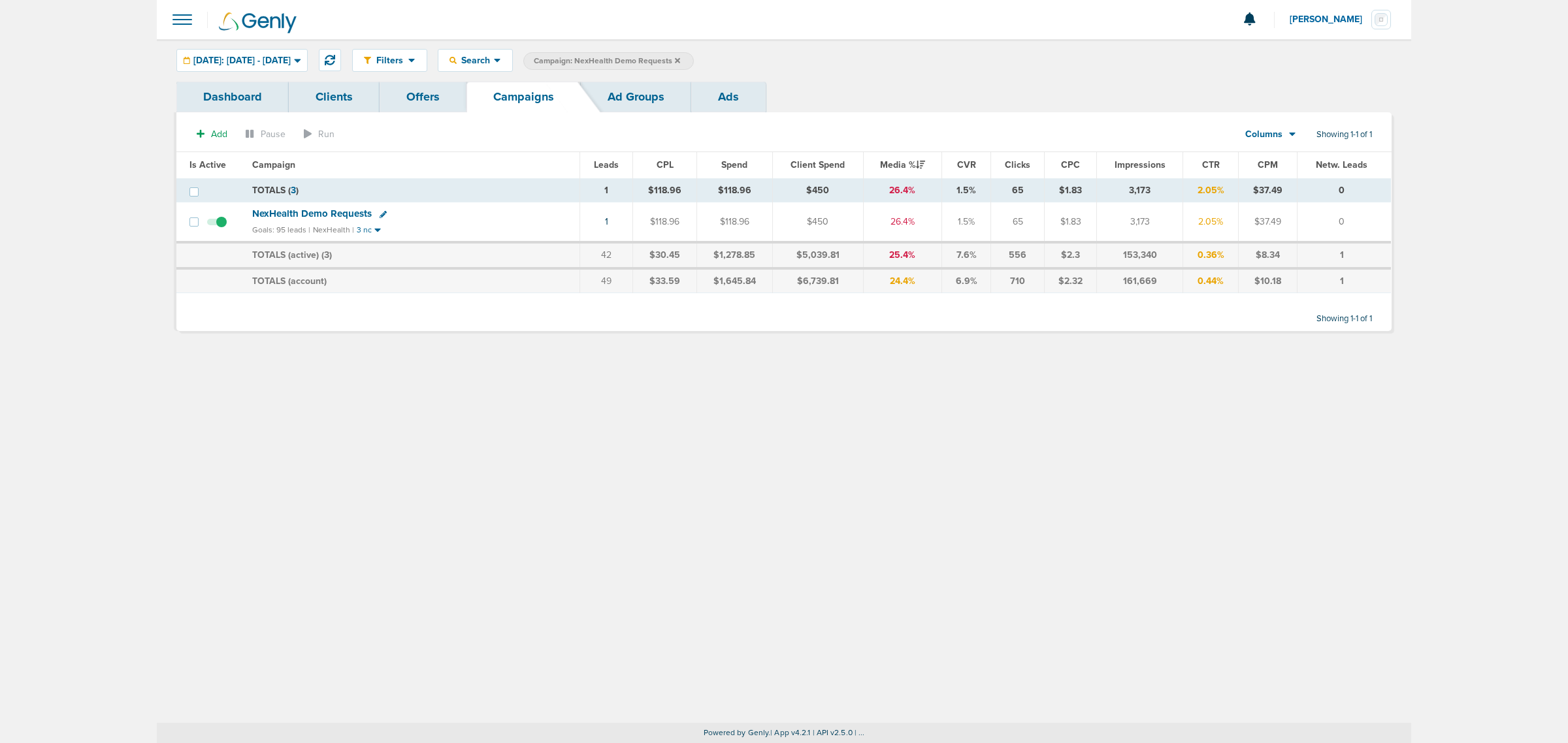
click at [494, 62] on span "Search" at bounding box center [475, 60] width 38 height 11
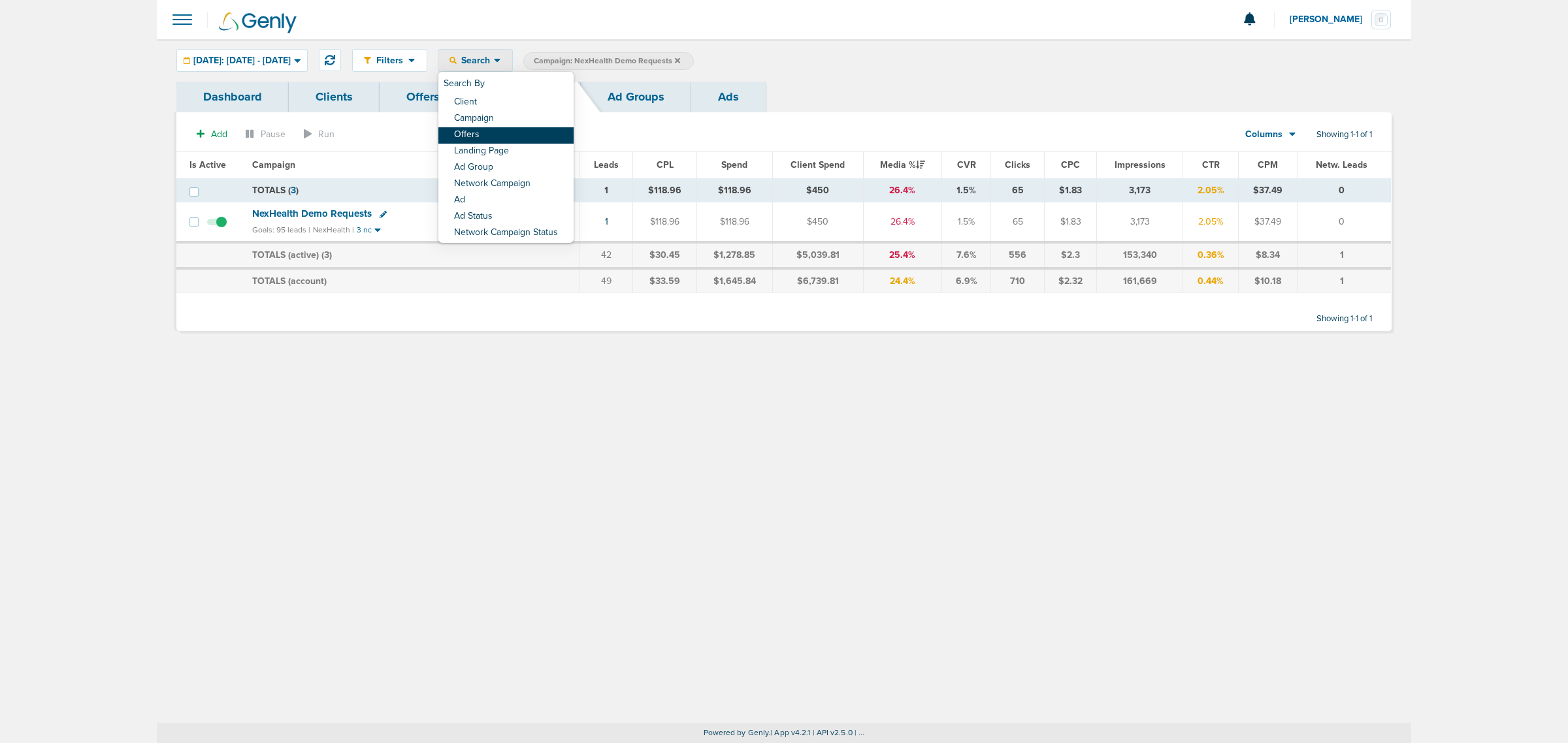
click at [536, 138] on link "Offers" at bounding box center [506, 135] width 135 height 16
select select "offerName"
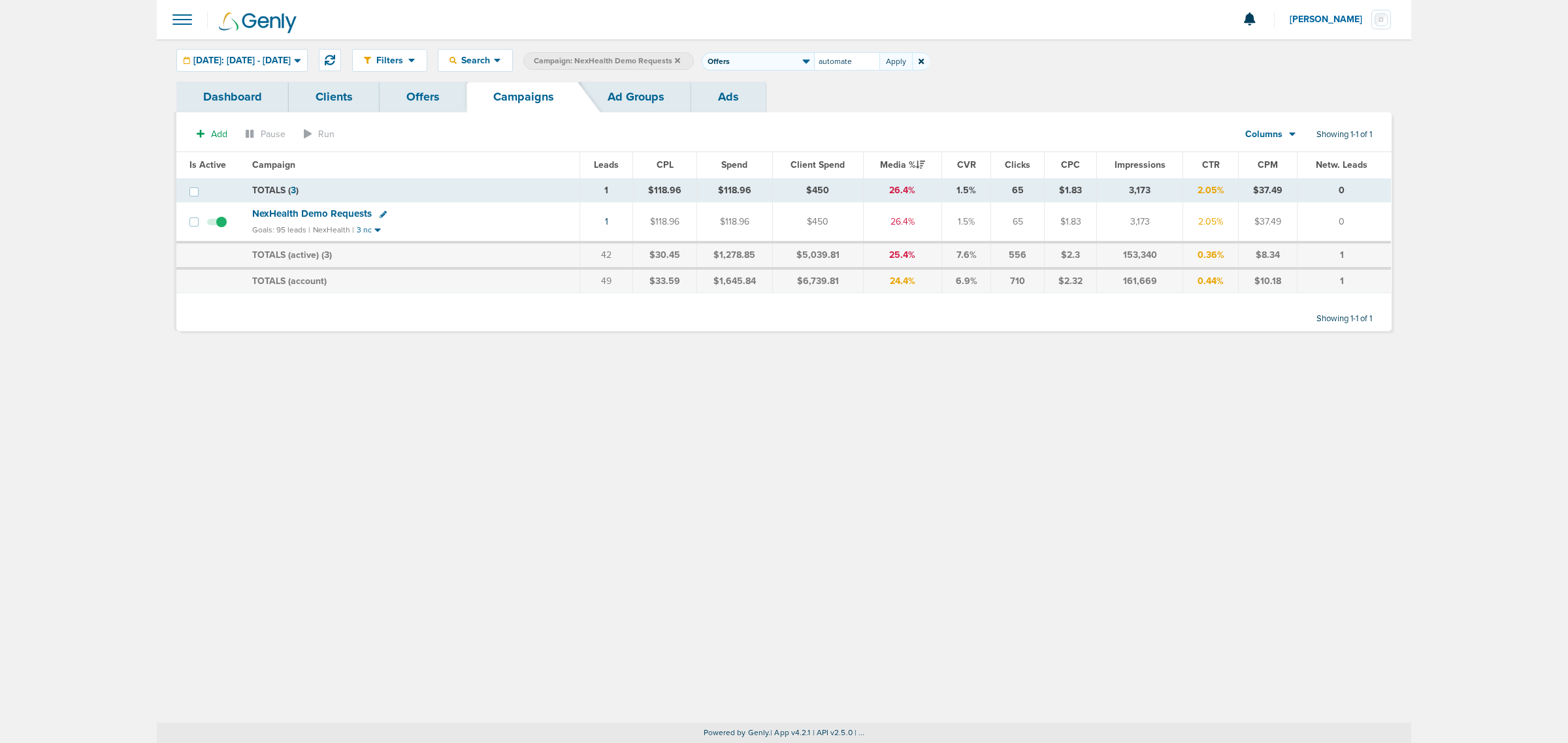
type input "automate"
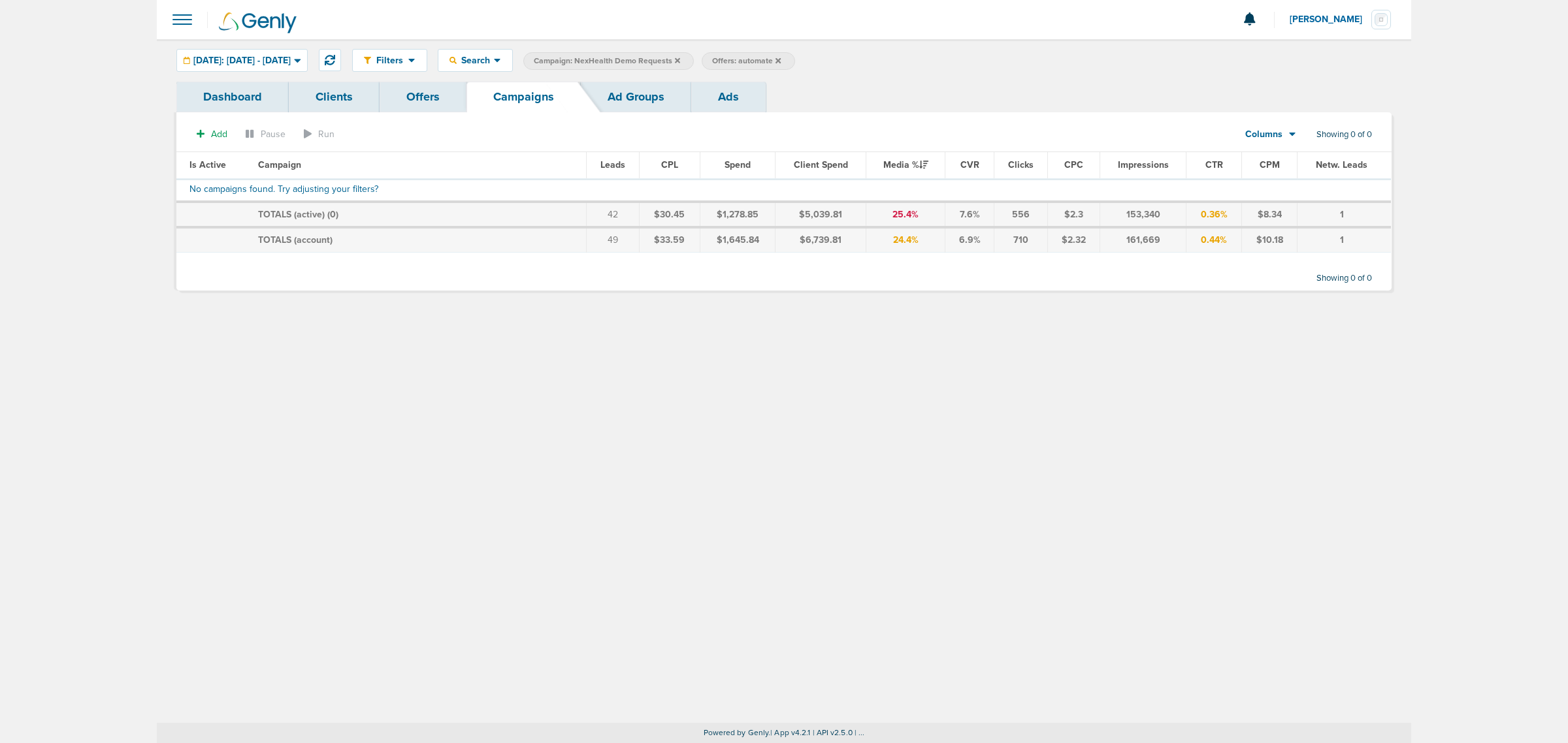
click at [410, 101] on link "Offers" at bounding box center [423, 97] width 87 height 31
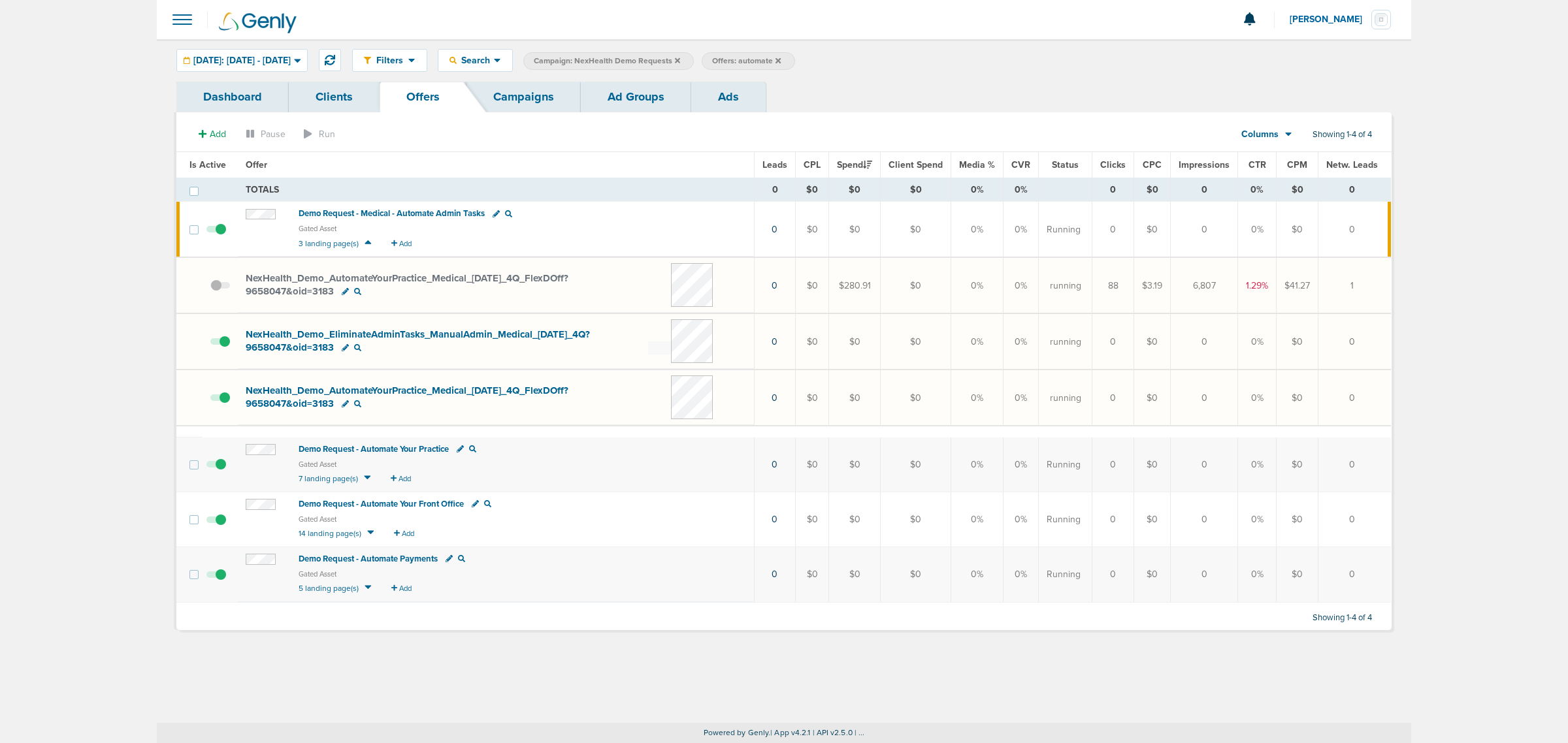
click at [400, 501] on span "Demo Request - Automate Your Front Office" at bounding box center [381, 504] width 165 height 11
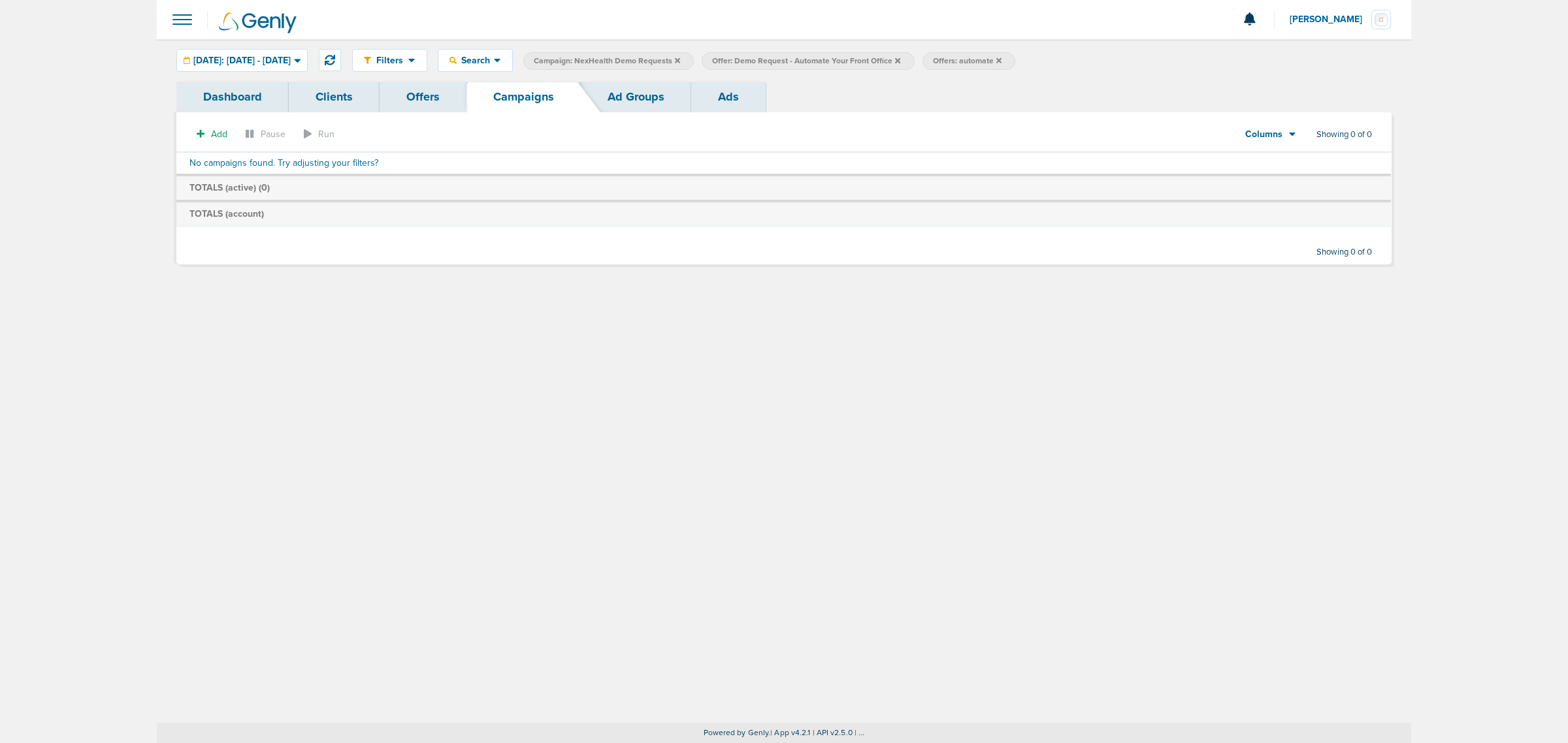
click at [680, 61] on icon at bounding box center [678, 60] width 5 height 5
click at [722, 59] on icon at bounding box center [719, 61] width 5 height 8
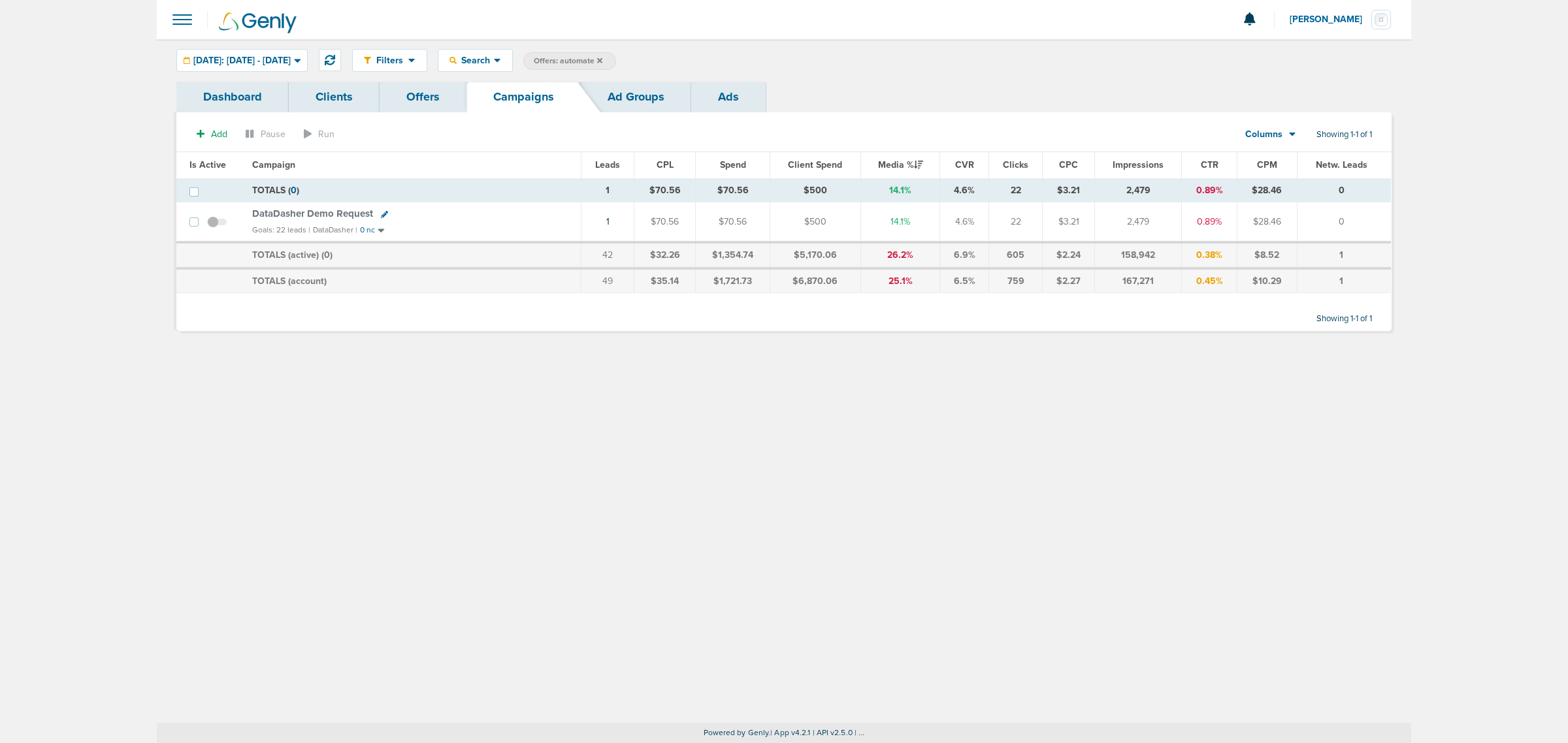
click at [603, 60] on icon at bounding box center [600, 61] width 5 height 8
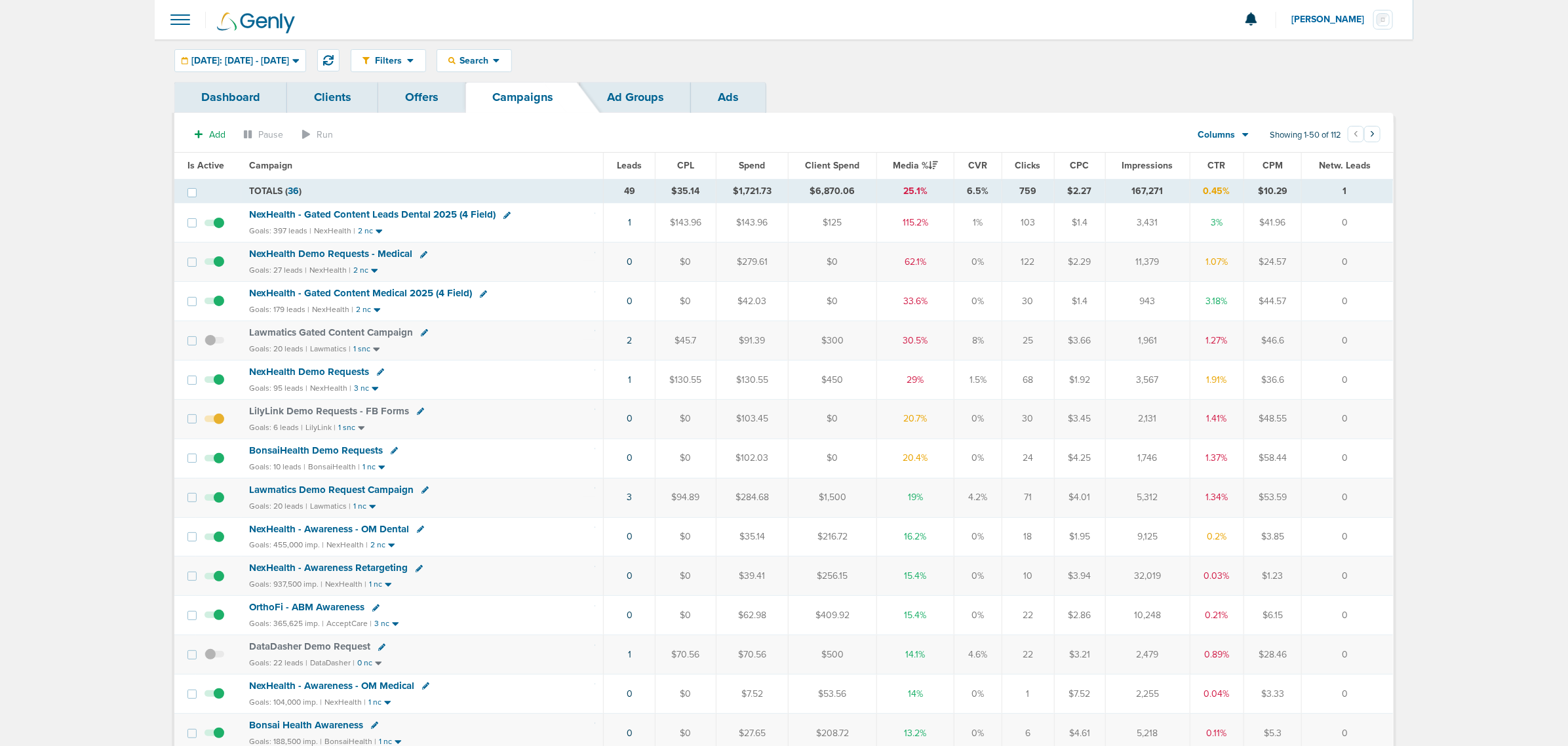
click at [407, 295] on span "NexHealth - Gated Content Medical 2025 (4 Field)" at bounding box center [360, 293] width 223 height 12
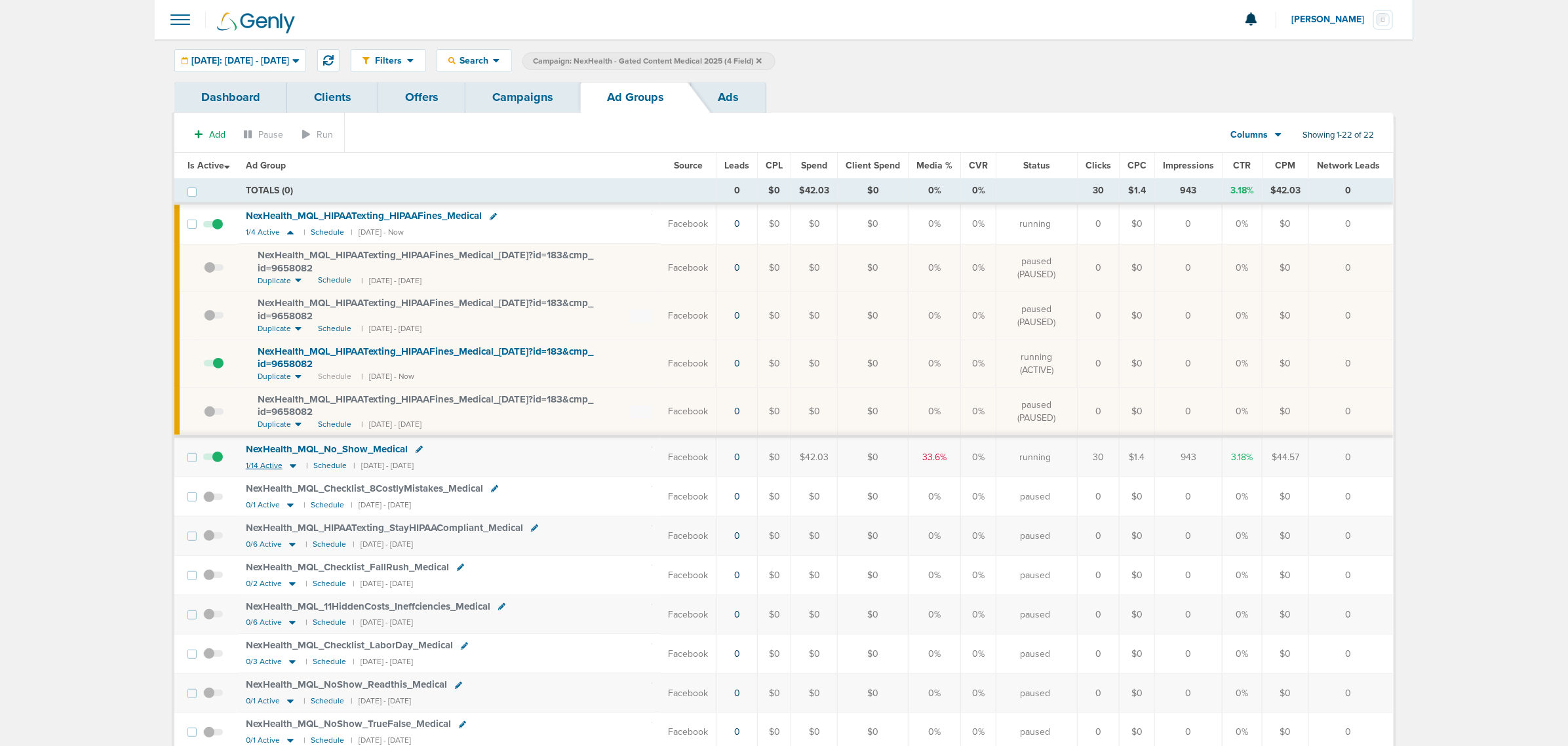
click at [290, 467] on icon at bounding box center [293, 465] width 13 height 11
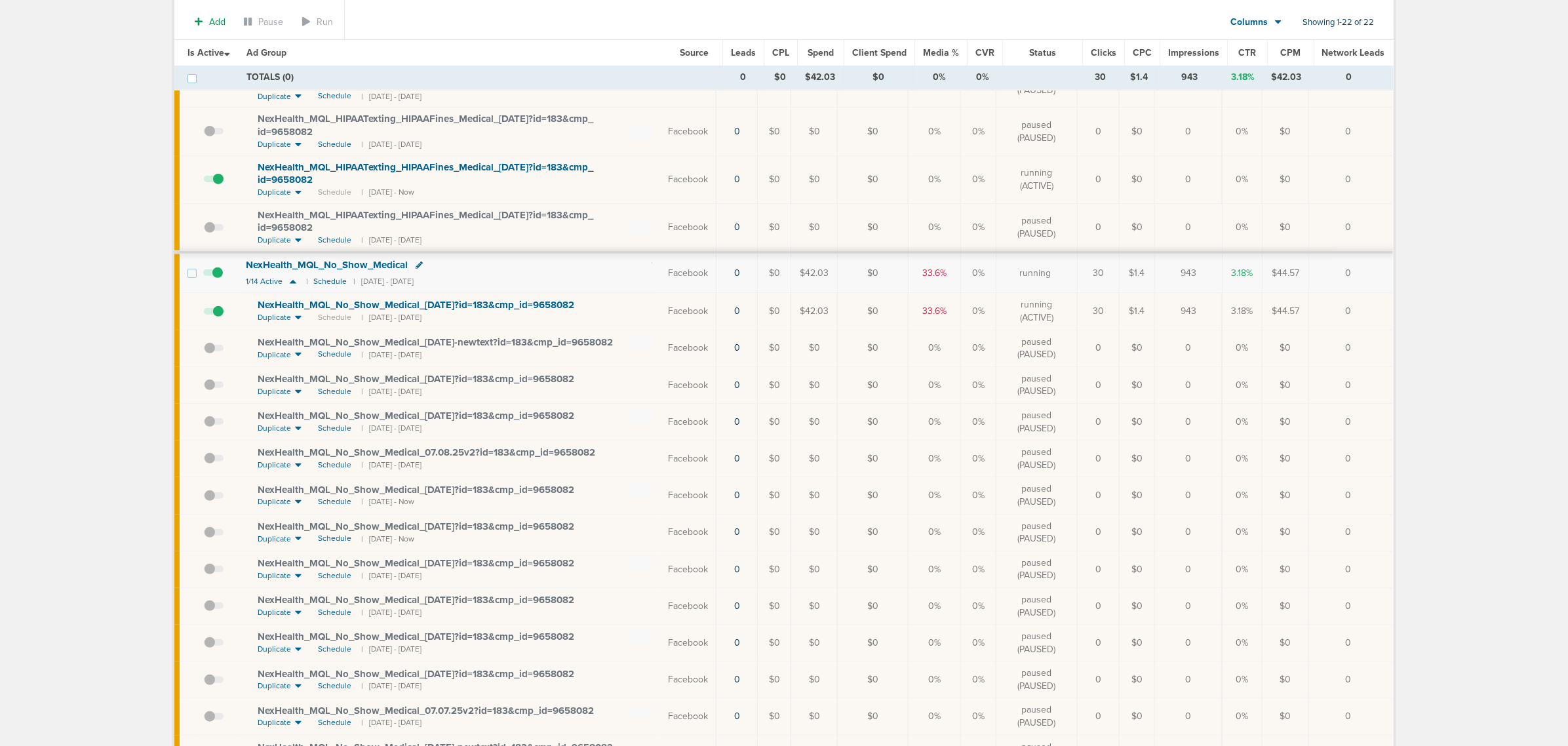
scroll to position [164, 0]
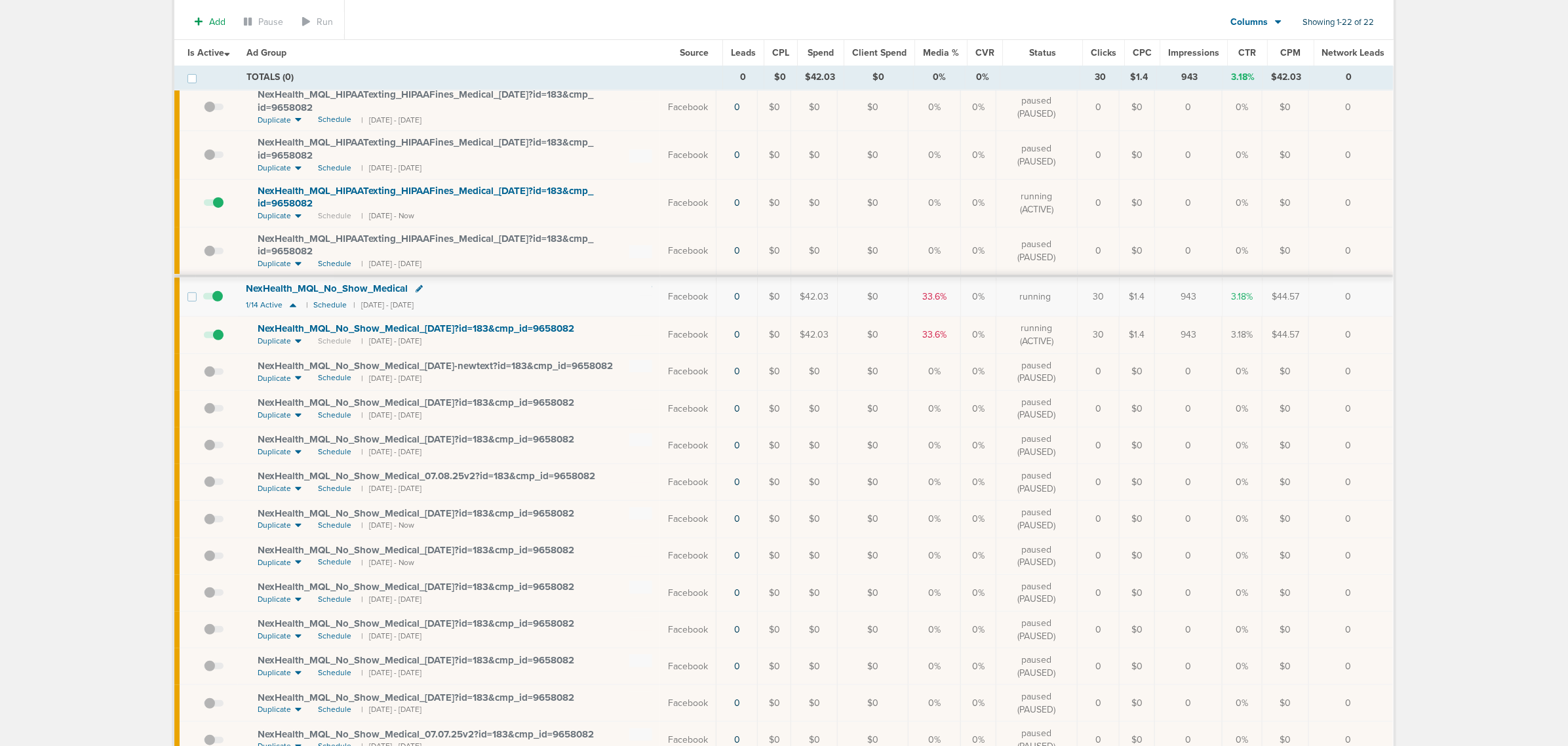
click at [218, 342] on span at bounding box center [213, 342] width 20 height 0
click at [204, 338] on input "checkbox" at bounding box center [204, 338] width 0 height 0
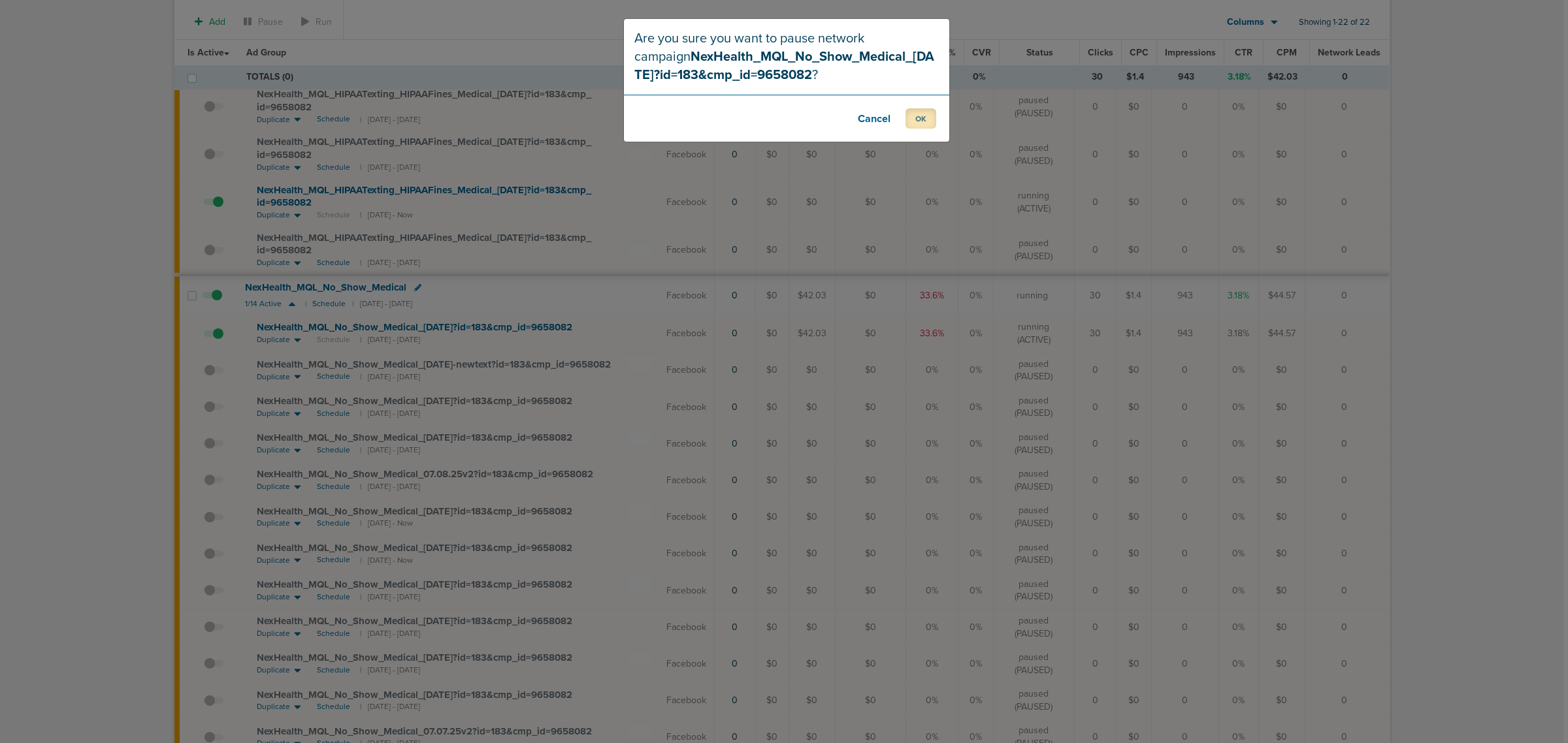
click at [919, 111] on button "OK" at bounding box center [921, 118] width 31 height 20
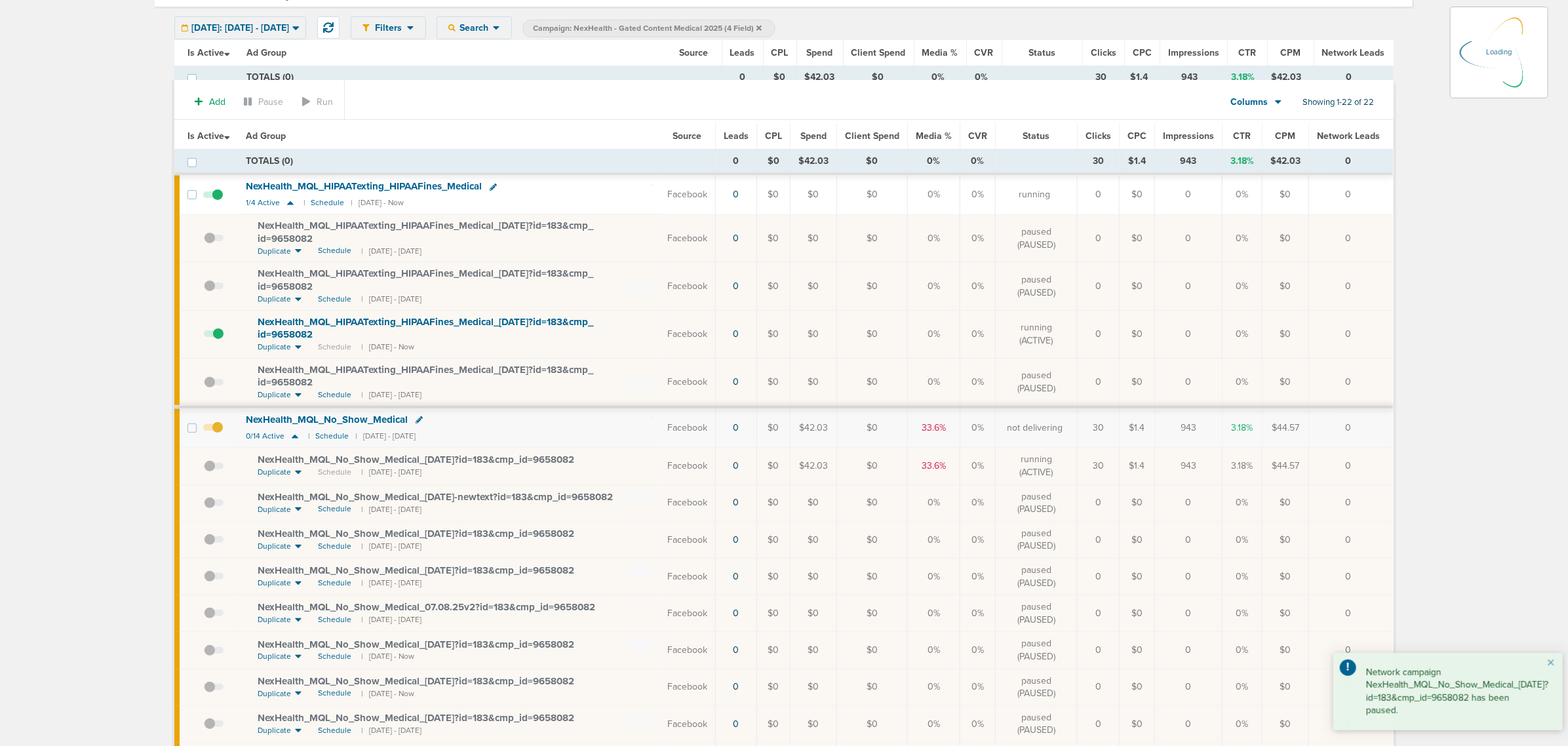
scroll to position [0, 0]
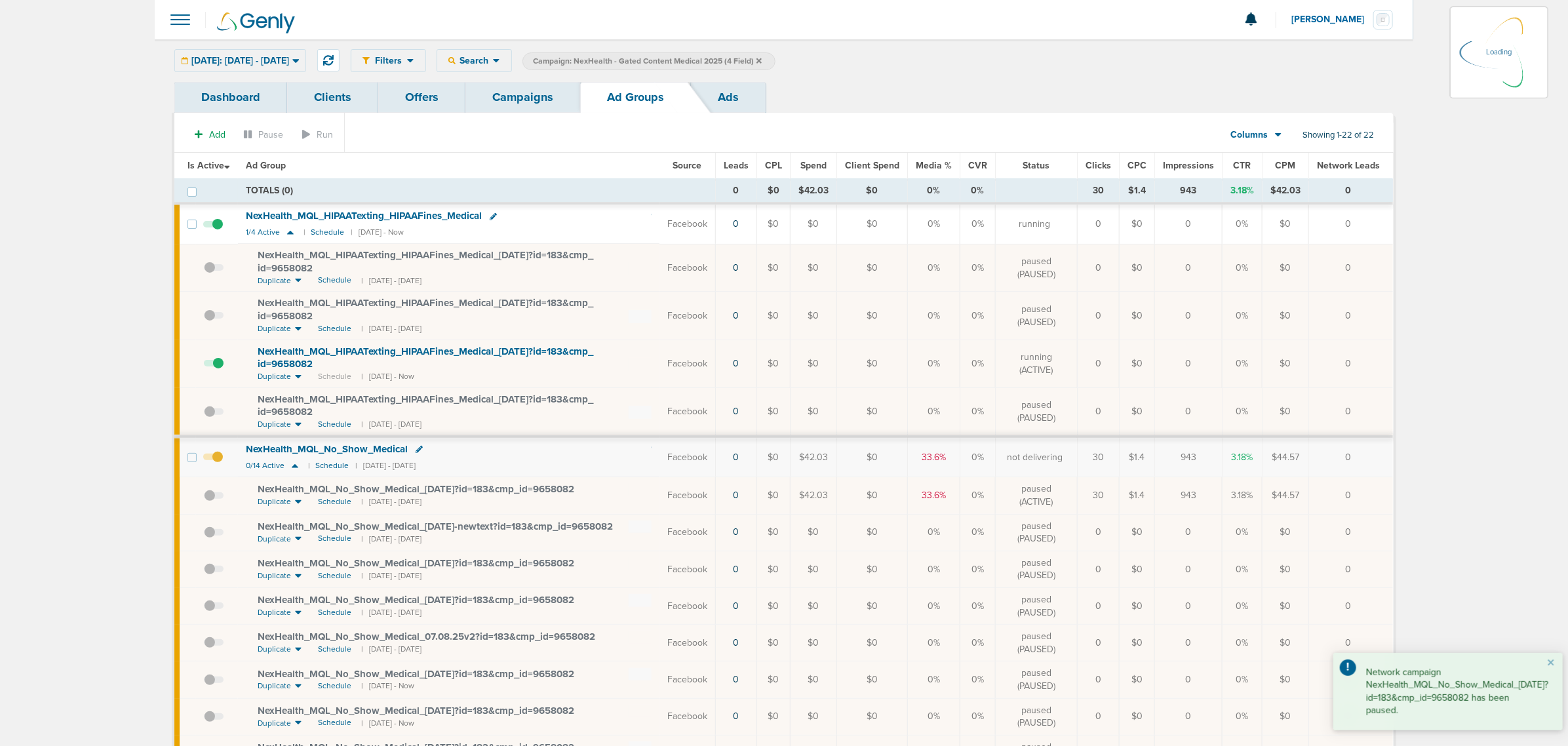
click at [525, 92] on link "Campaigns" at bounding box center [523, 97] width 115 height 31
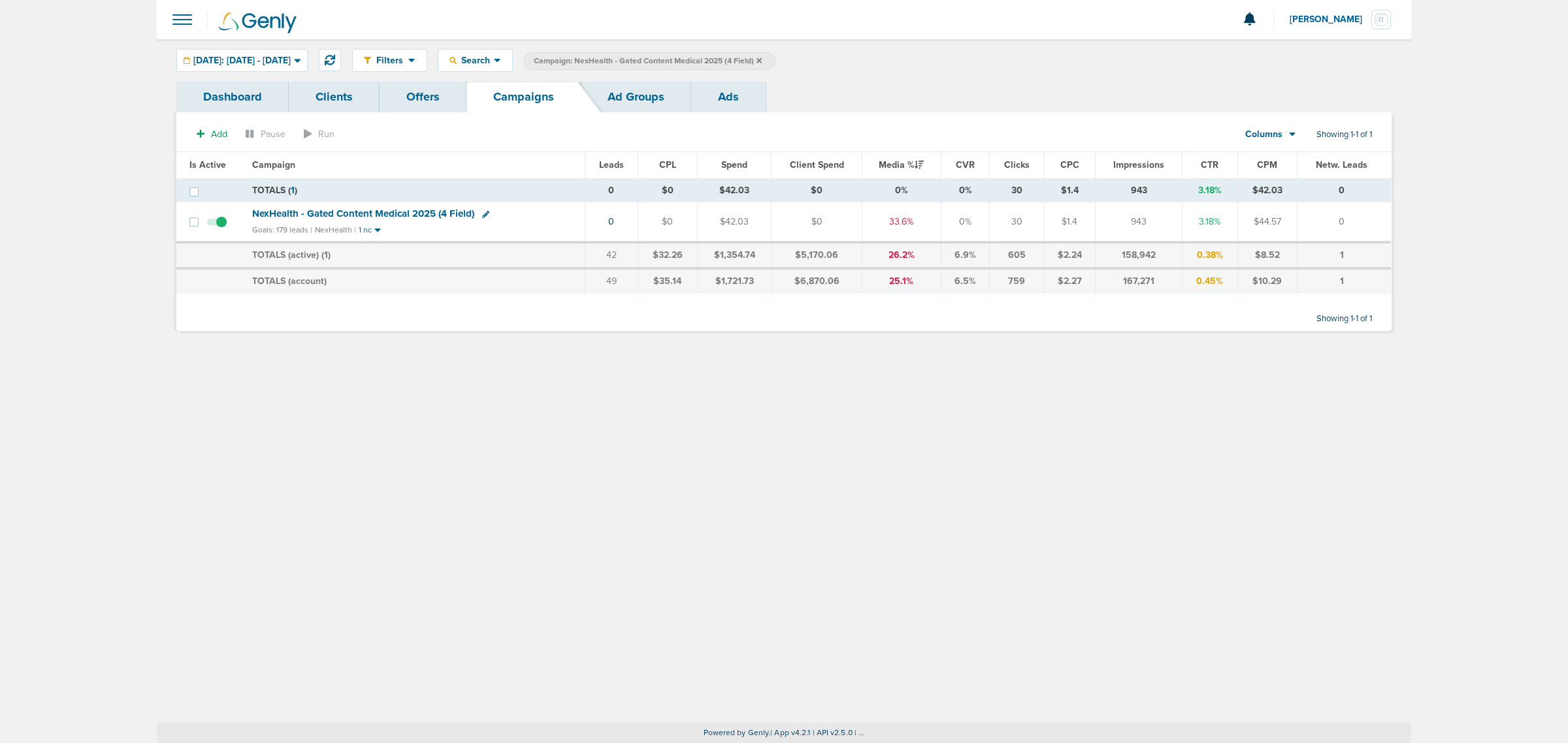
click at [762, 59] on icon at bounding box center [759, 60] width 5 height 5
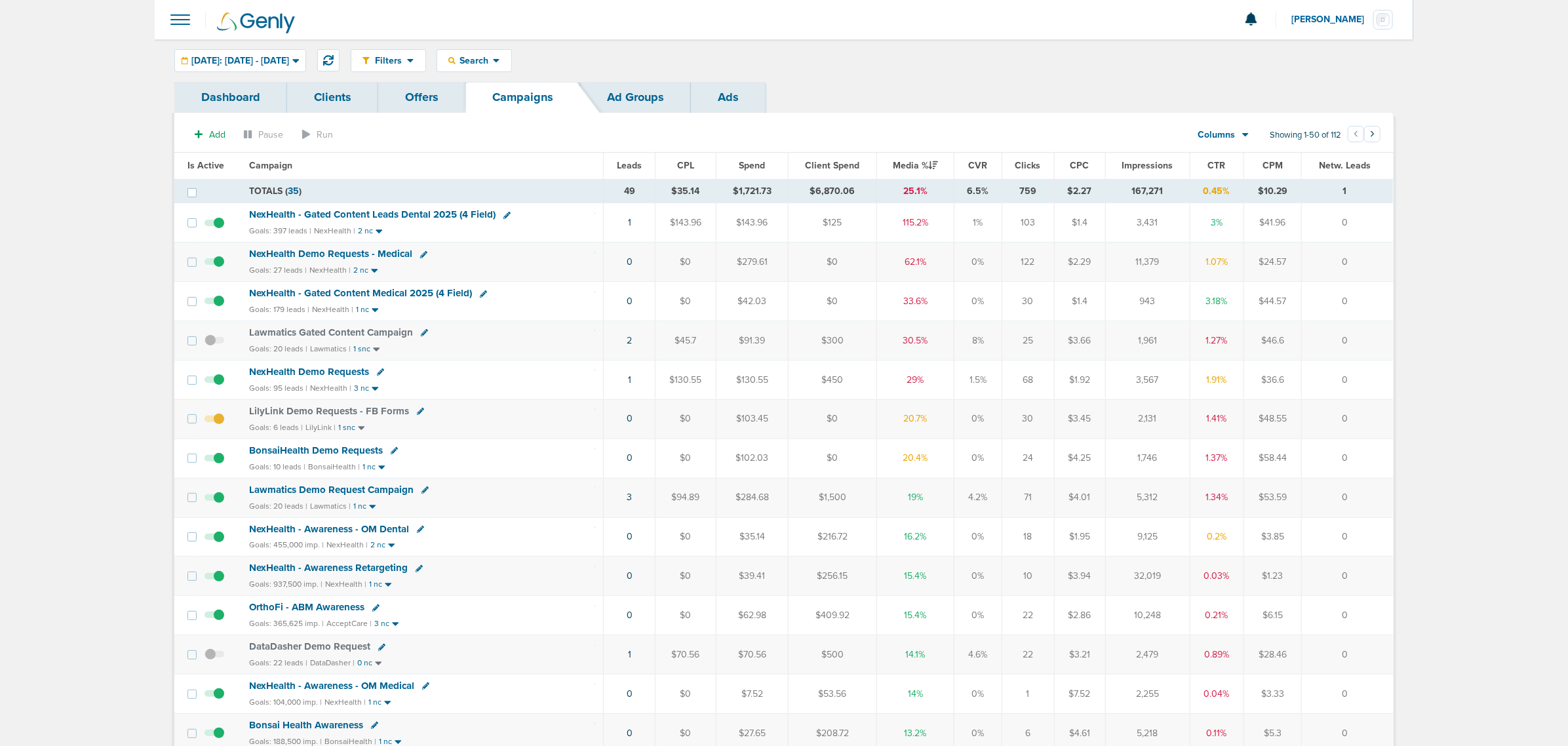
click at [355, 210] on span "NexHealth - Gated Content Leads Dental 2025 (4 Field)" at bounding box center [372, 214] width 246 height 12
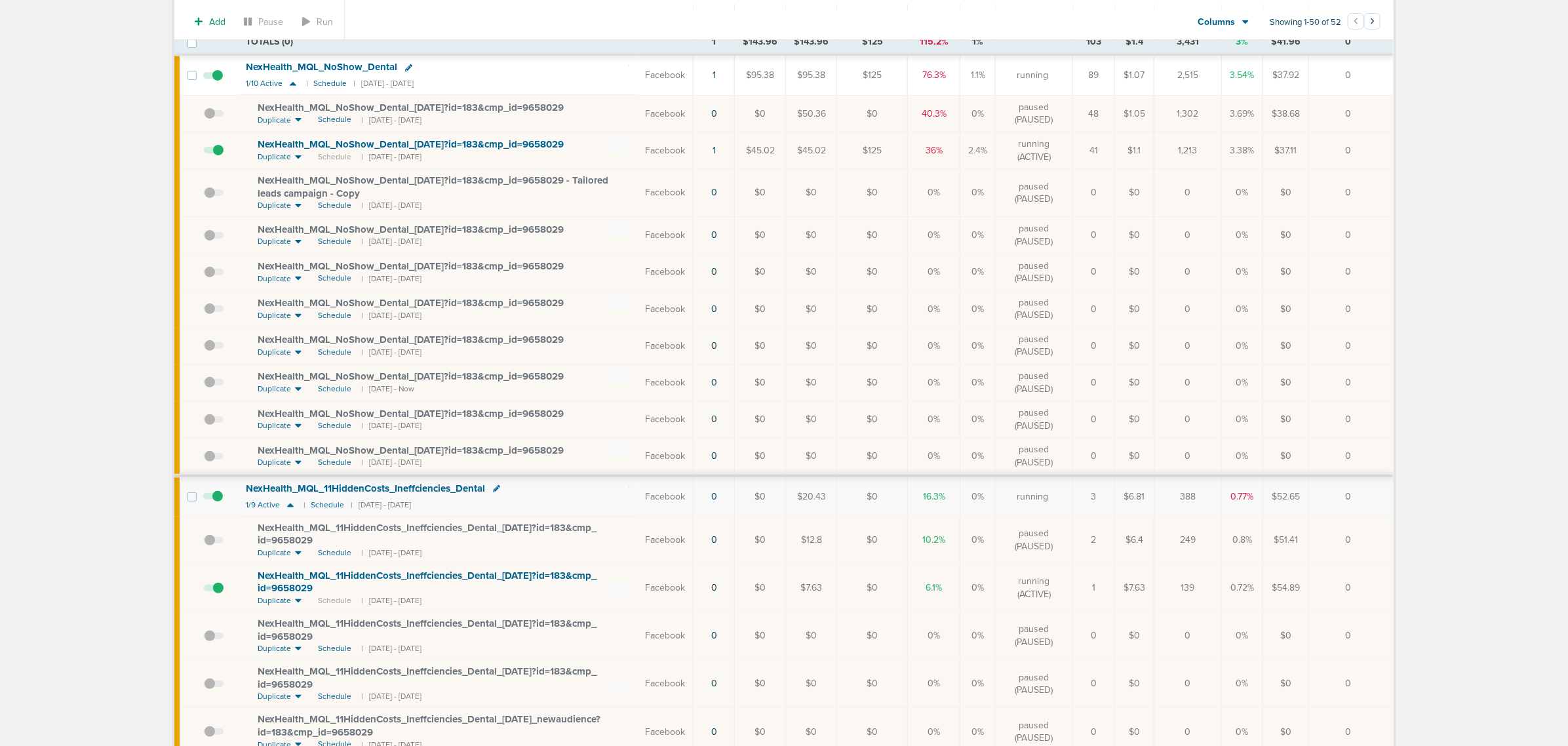
scroll to position [164, 0]
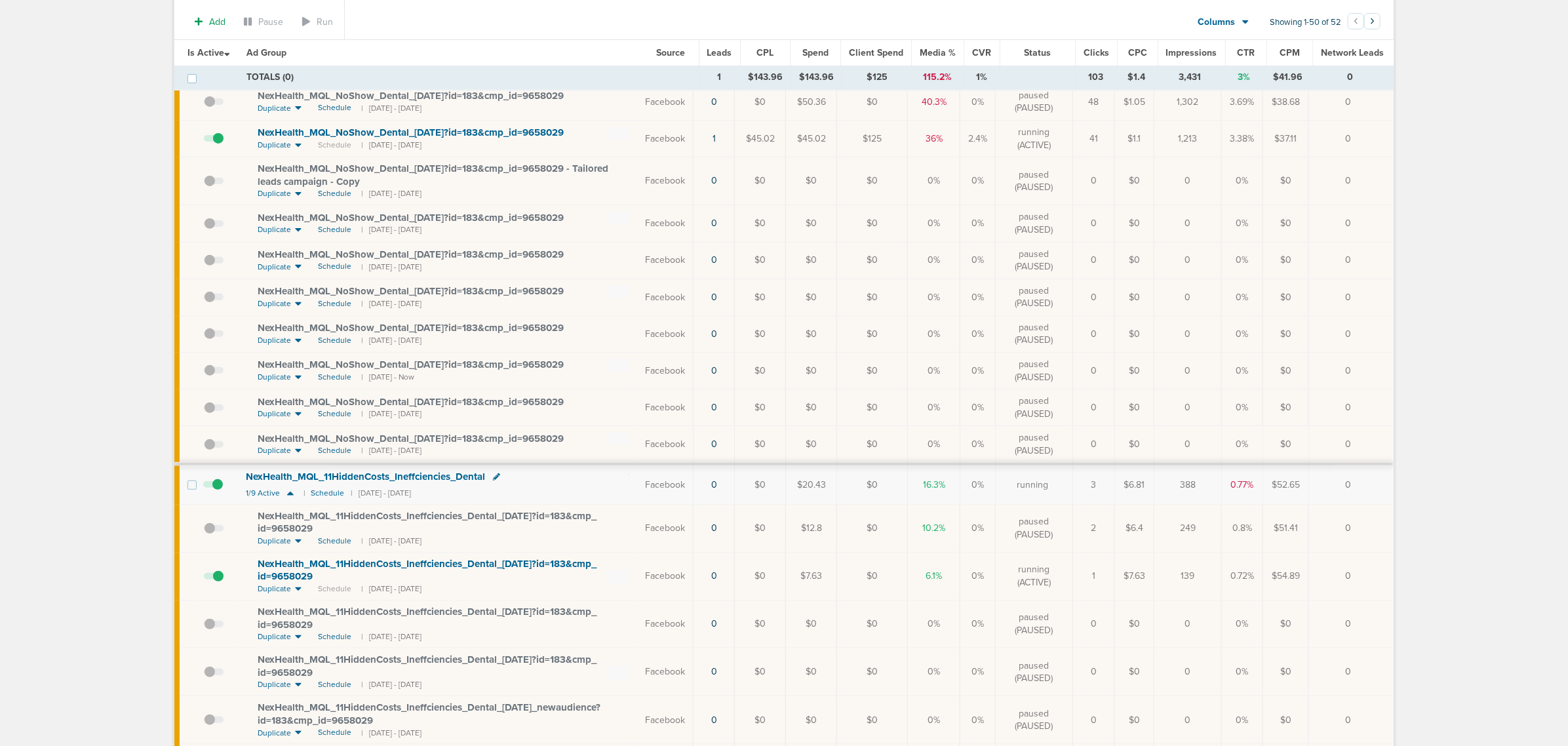
click at [541, 567] on span "NexHealth_ MQL_ 11HiddenCosts_ Ineffciencies_ Dental_ 09.05.25?id=183&cmp_ id=9…" at bounding box center [427, 570] width 339 height 25
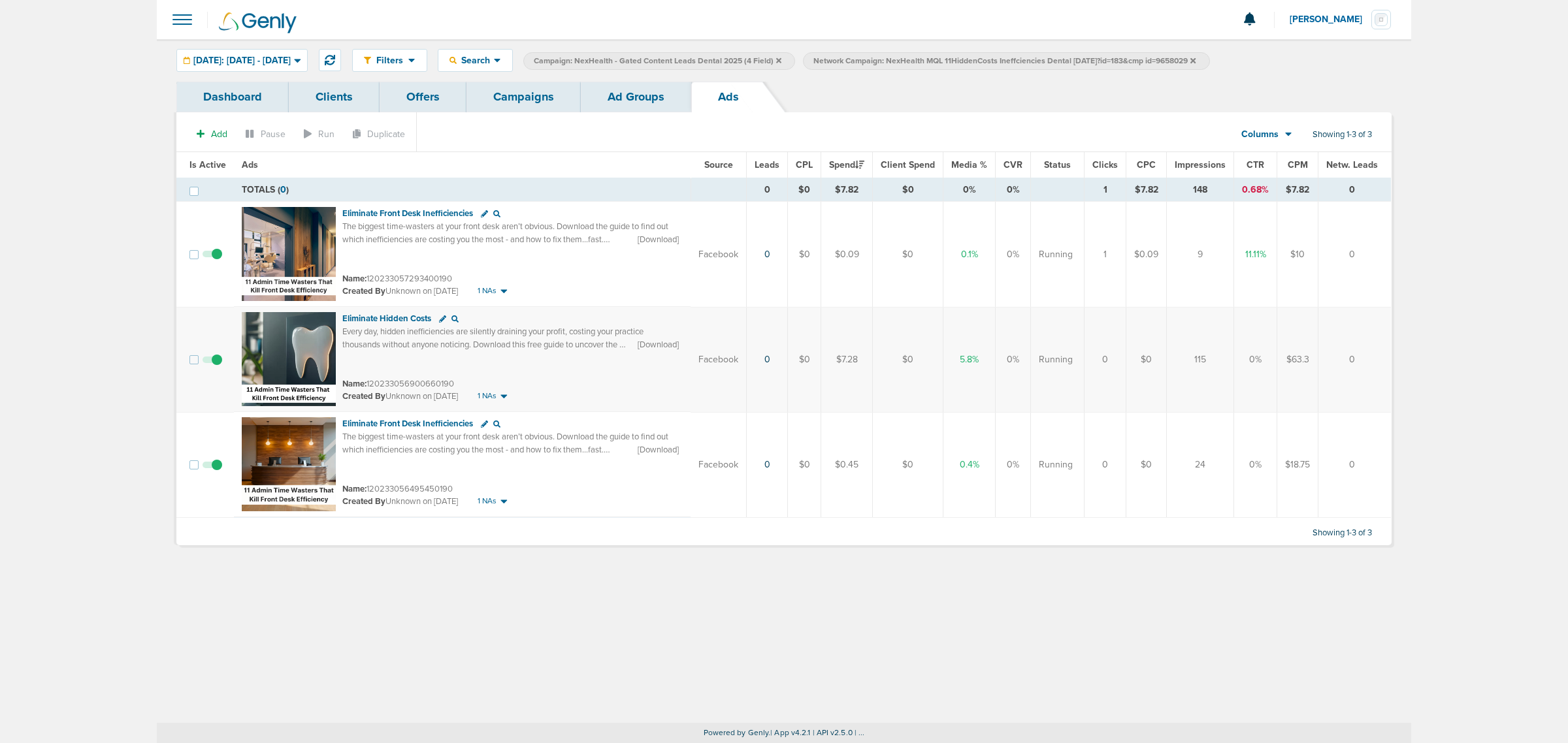
click at [216, 366] on span at bounding box center [212, 366] width 20 height 0
click at [212, 363] on input "checkbox" at bounding box center [212, 363] width 0 height 0
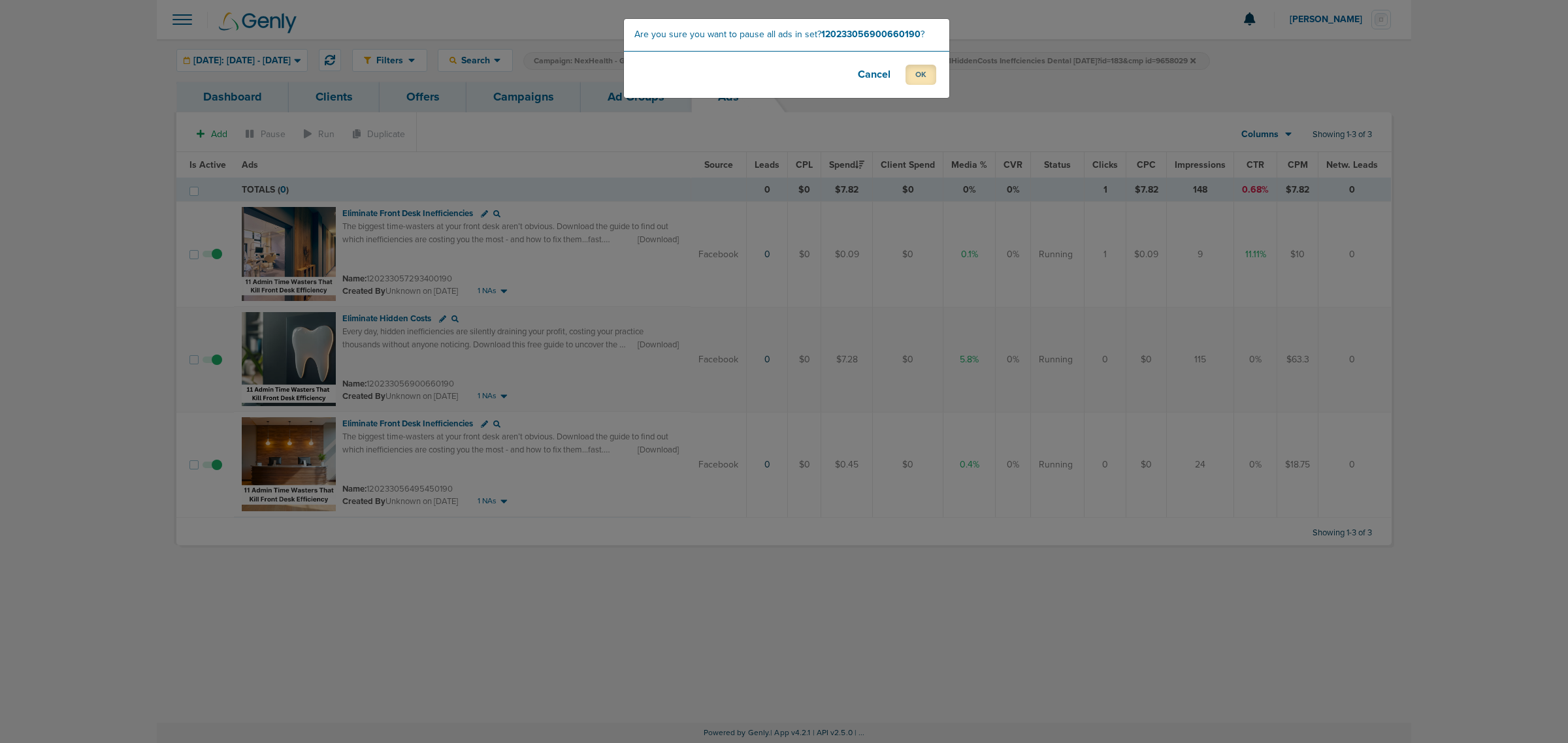
click at [923, 72] on button "OK" at bounding box center [921, 74] width 31 height 20
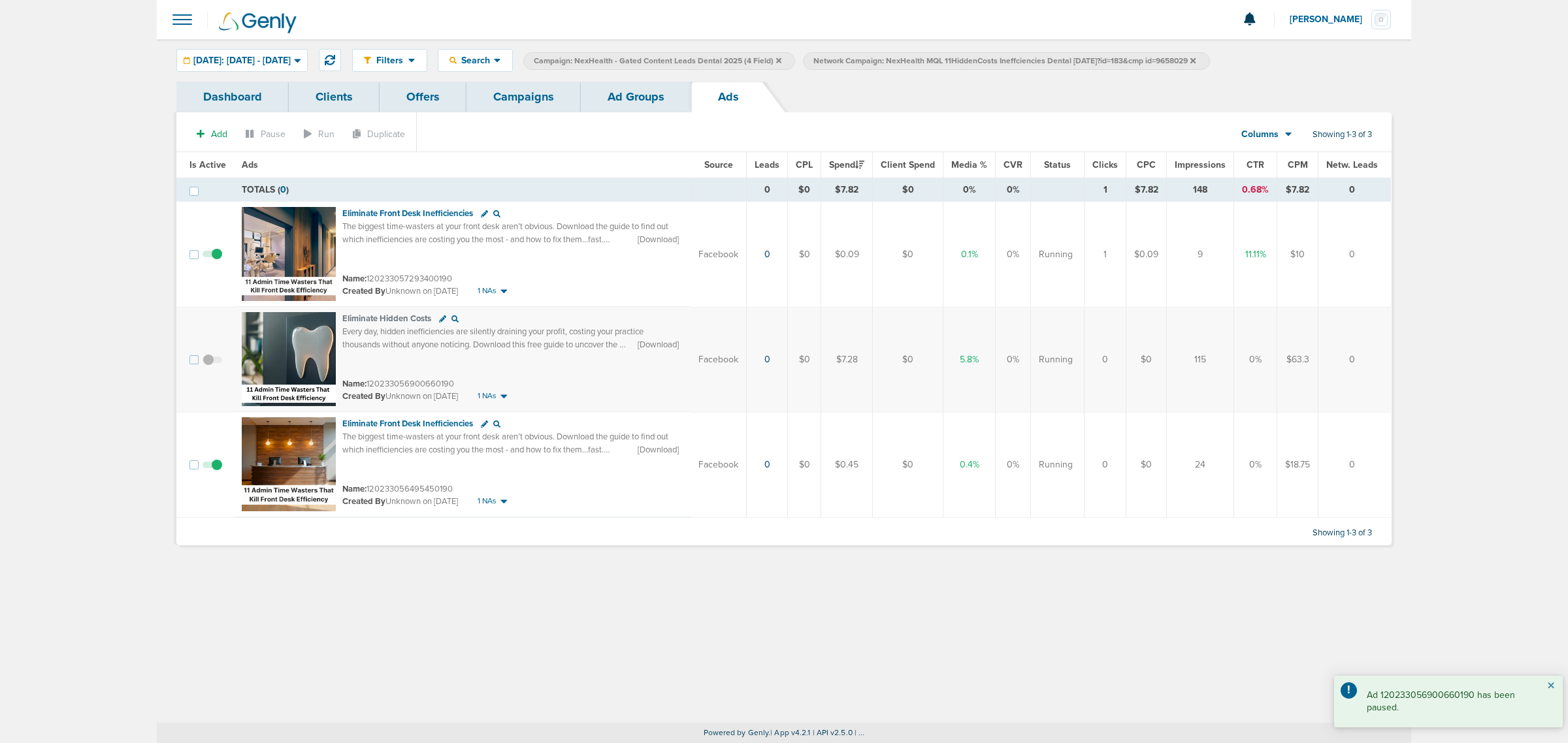
click at [1552, 685] on button "×" at bounding box center [1551, 686] width 8 height 16
click at [524, 91] on link "Campaigns" at bounding box center [524, 97] width 115 height 31
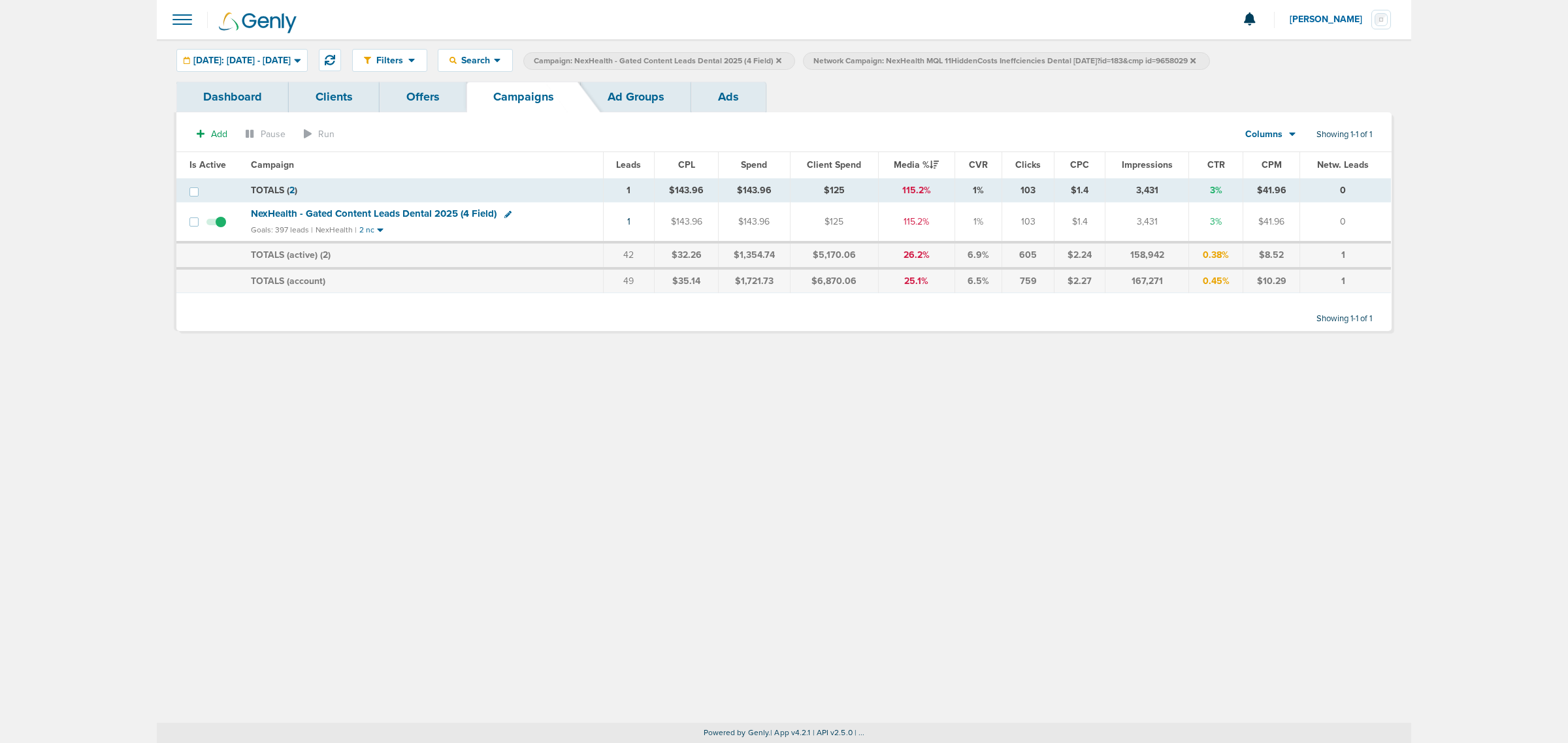
click at [781, 59] on icon at bounding box center [778, 61] width 5 height 8
click at [916, 57] on icon at bounding box center [913, 61] width 5 height 8
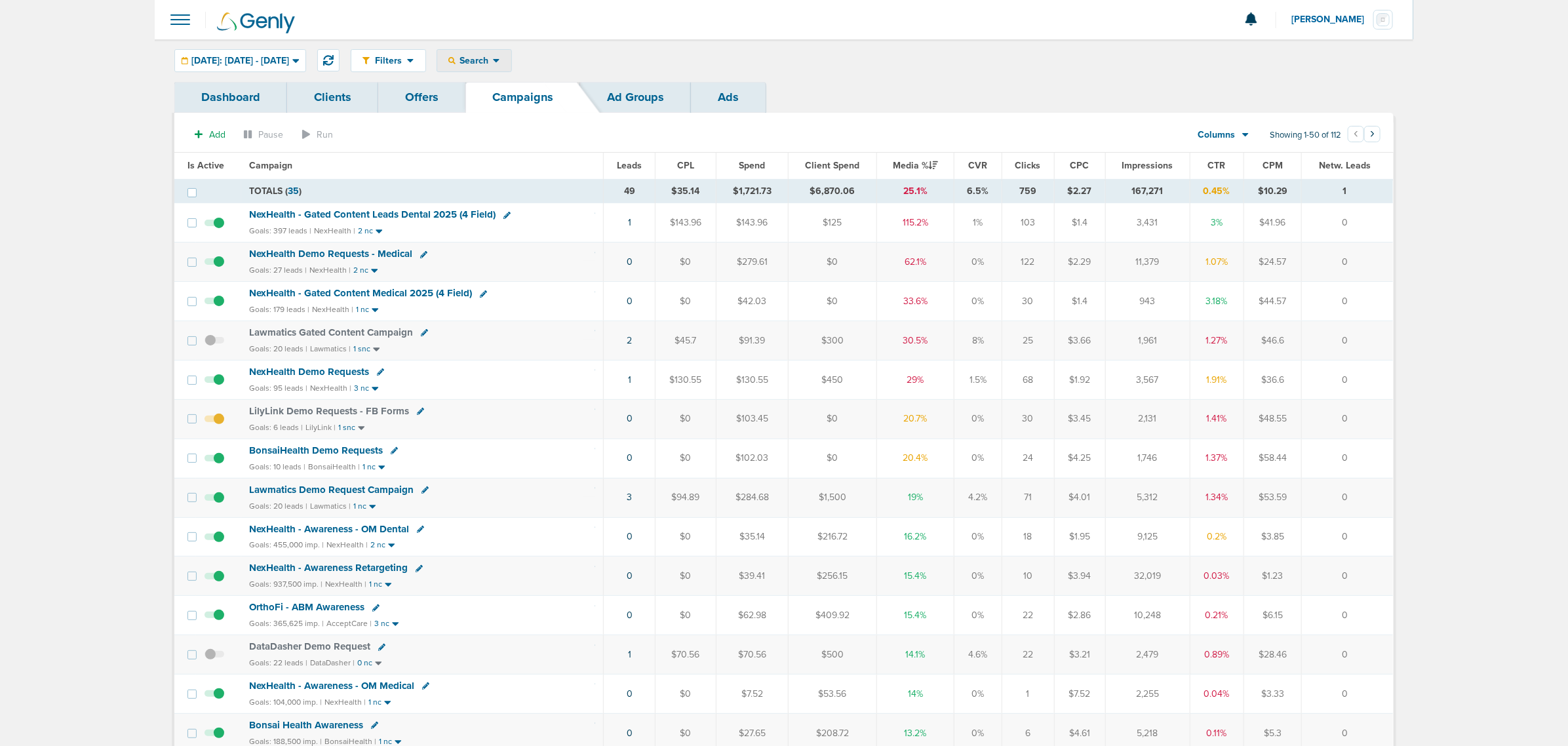
click at [493, 62] on span "Search" at bounding box center [474, 60] width 38 height 11
click at [509, 100] on link "Client" at bounding box center [505, 103] width 135 height 17
type input "lily"
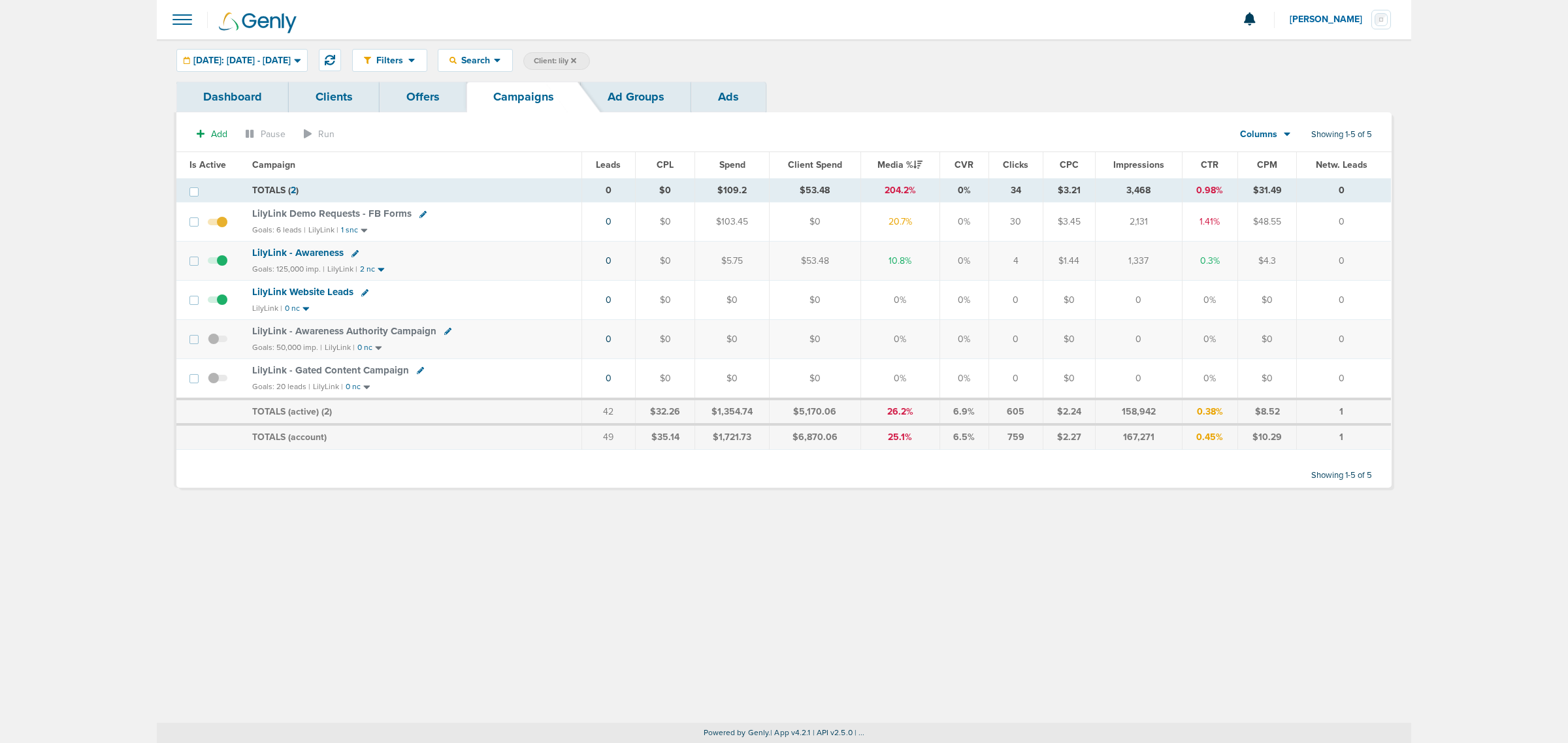
click at [345, 372] on span "LilyLink - Gated Content Campaign" at bounding box center [331, 370] width 157 height 12
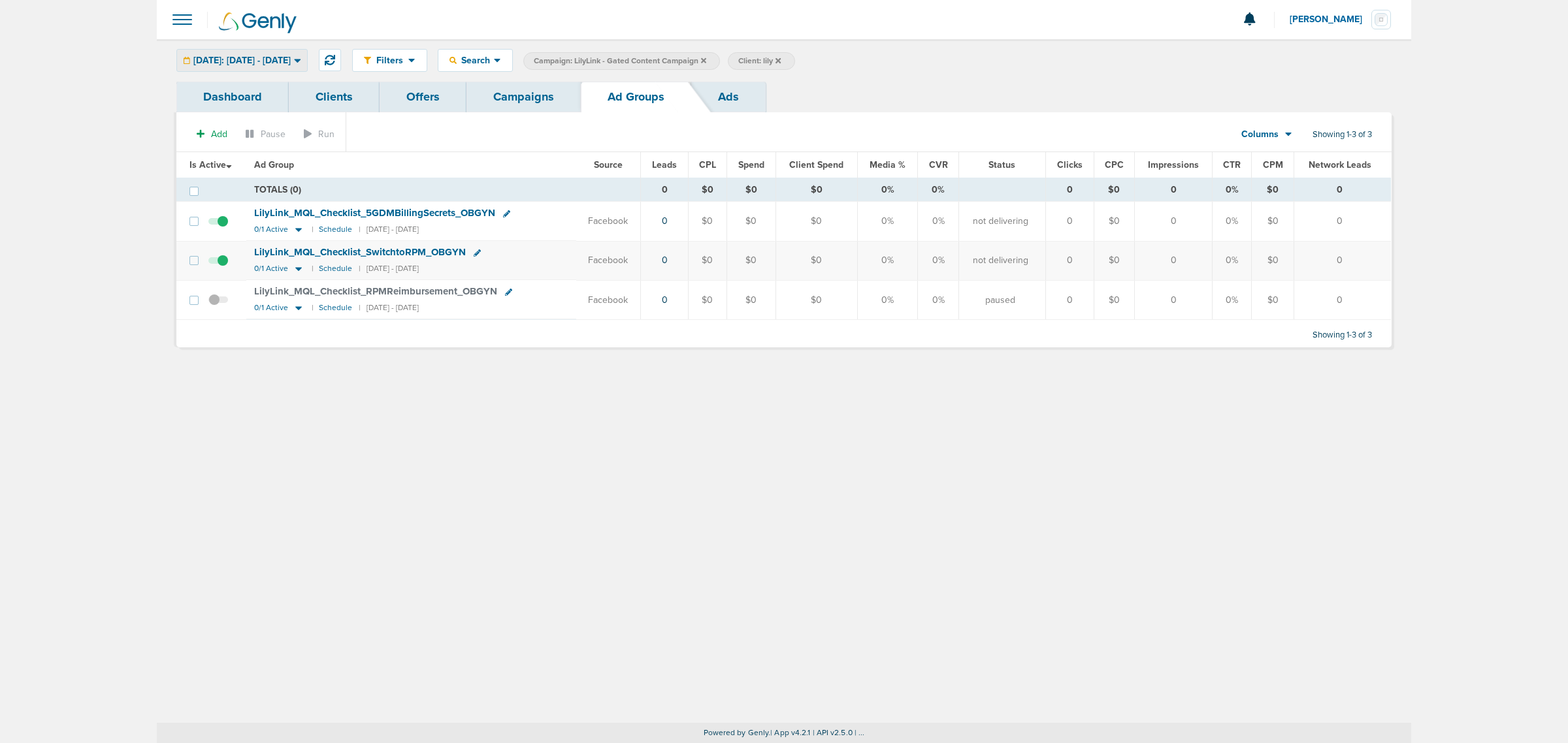
click at [290, 61] on span "Today: 09.05.2025 - 09.05.2025" at bounding box center [242, 61] width 97 height 9
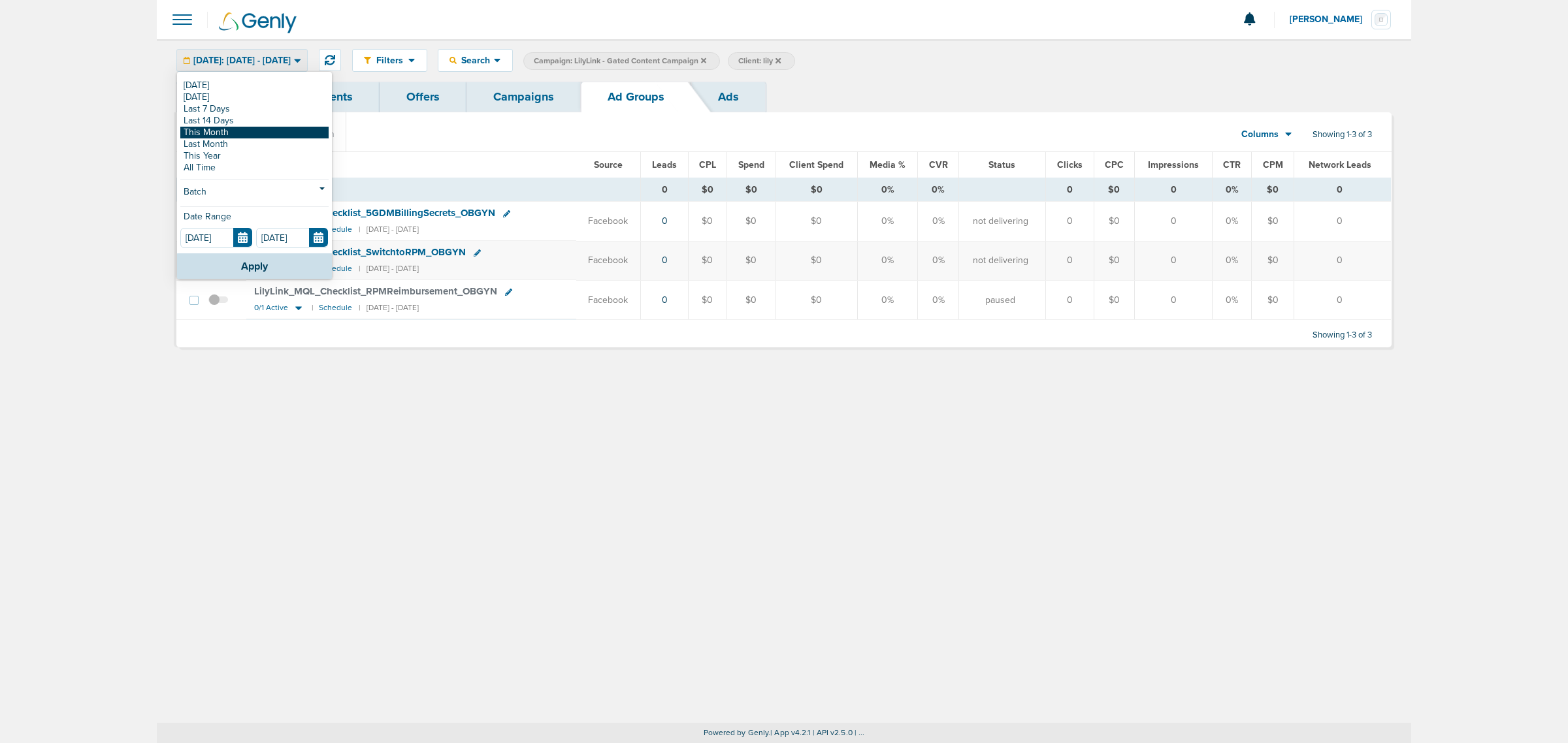
click at [232, 134] on link "This Month" at bounding box center [254, 132] width 148 height 12
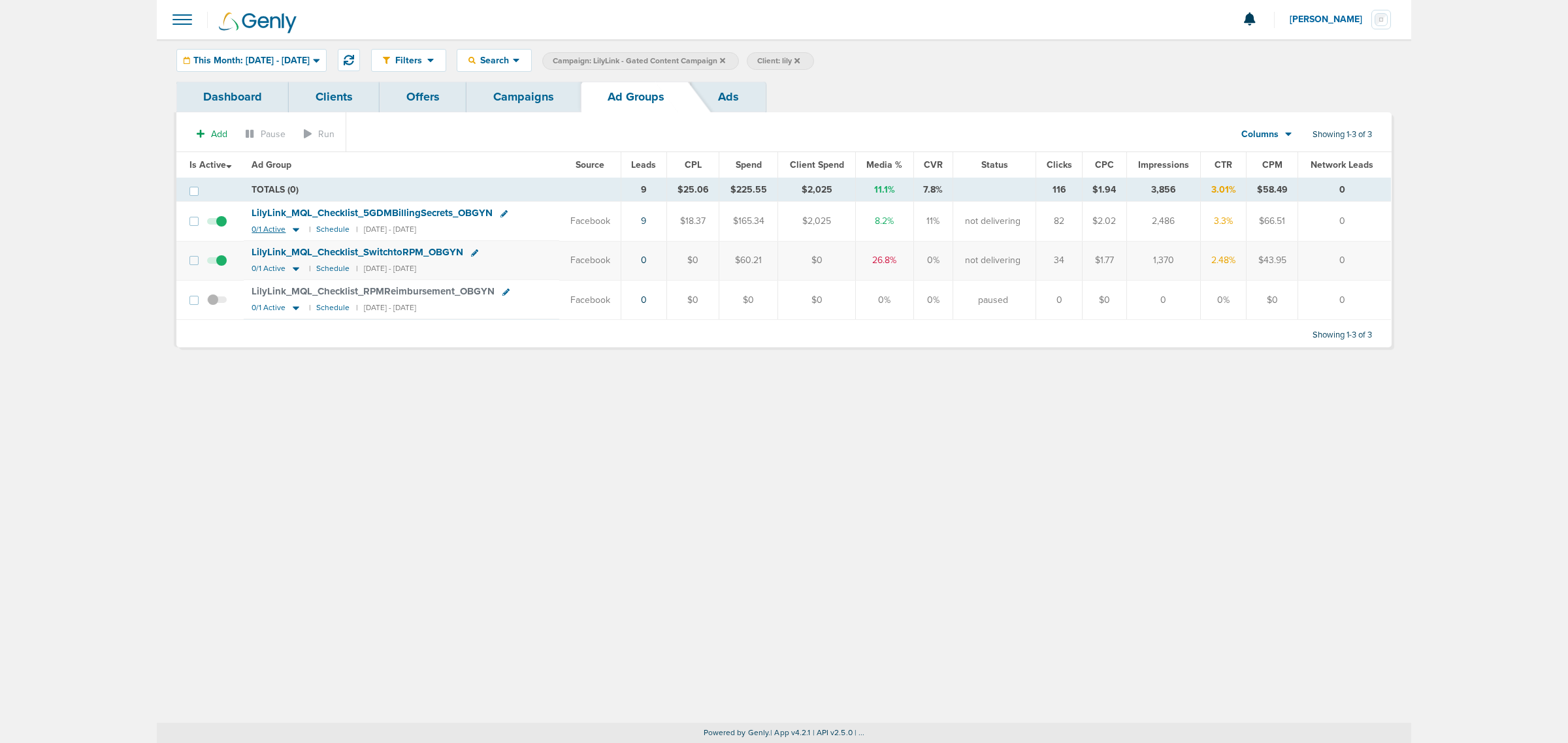
click at [292, 233] on icon at bounding box center [296, 229] width 13 height 11
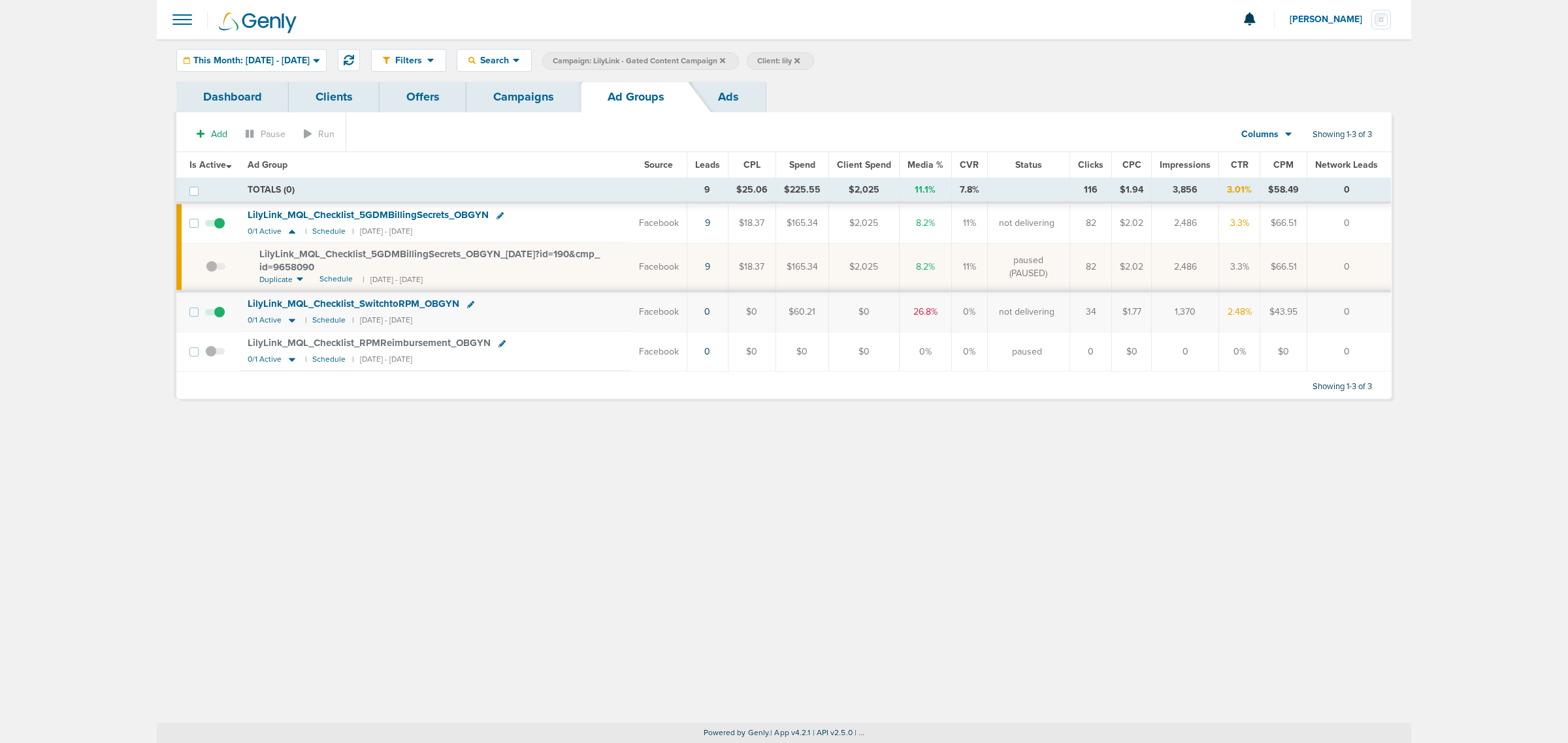
click at [416, 253] on span "LilyLink_ MQL_ Checklist_ 5GDMBillingSecrets_ OBGYN_ 06.25.25?id=190&cmp_ id=96…" at bounding box center [429, 261] width 340 height 25
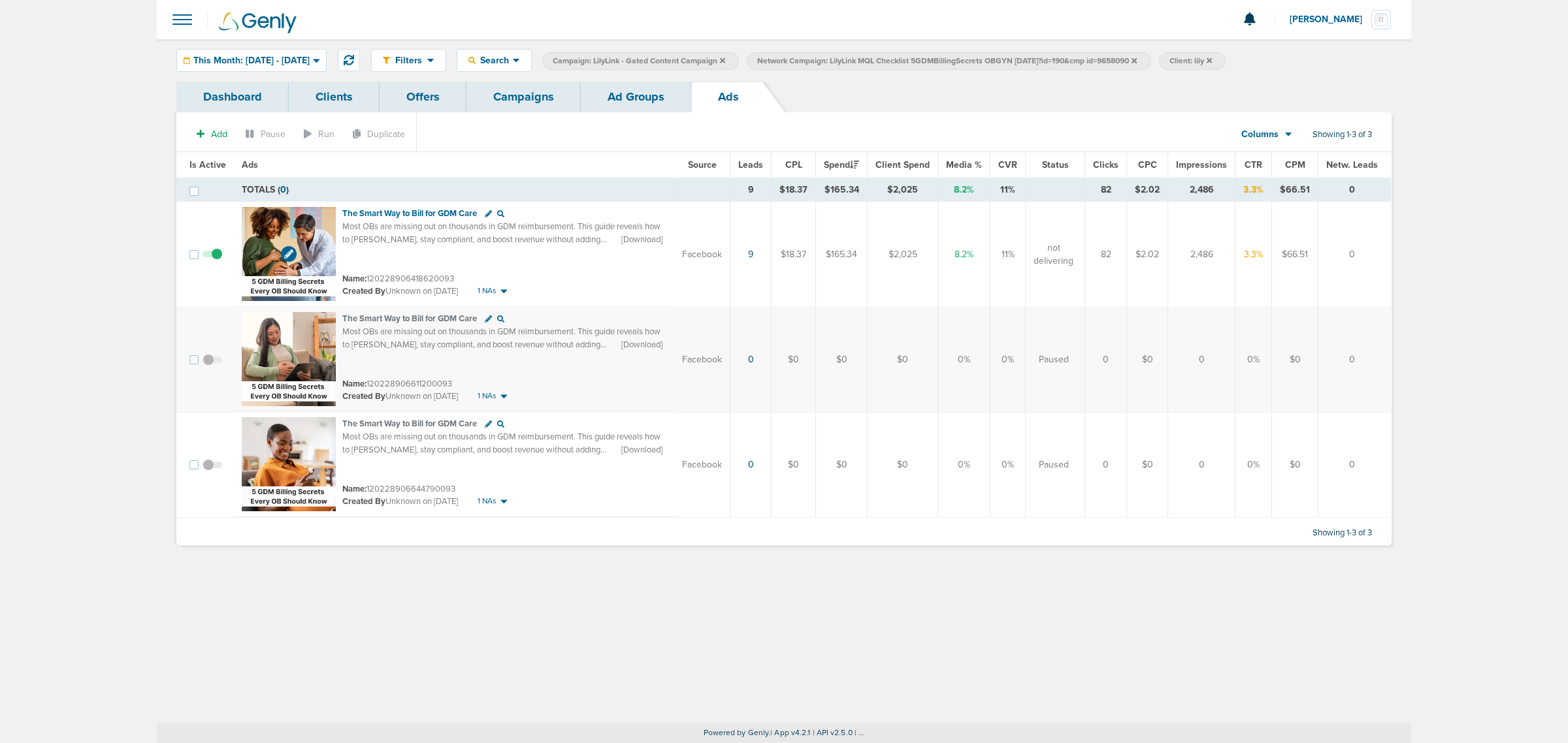
click at [299, 215] on img at bounding box center [288, 253] width 94 height 94
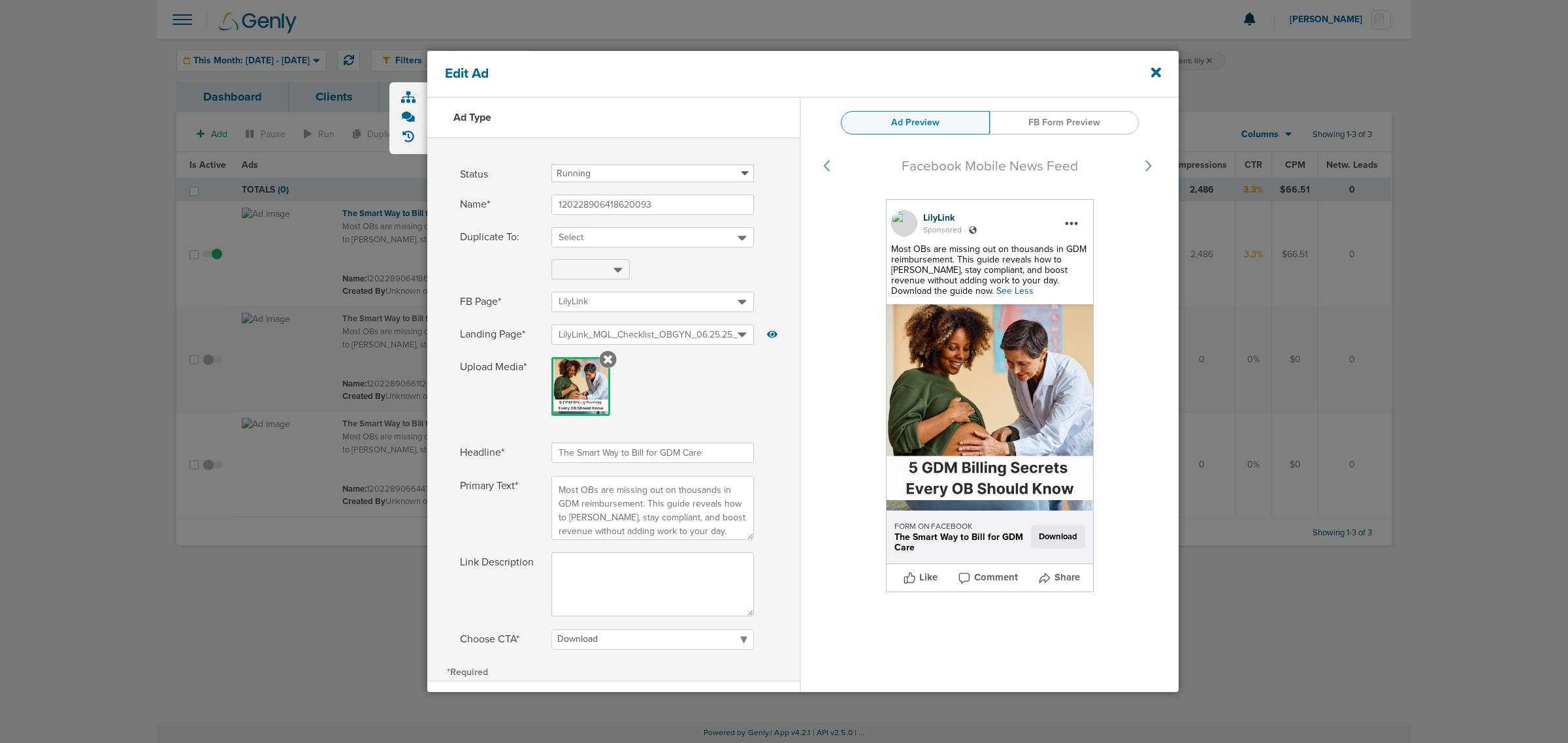
select select "download"
click at [1153, 72] on icon at bounding box center [1156, 72] width 10 height 14
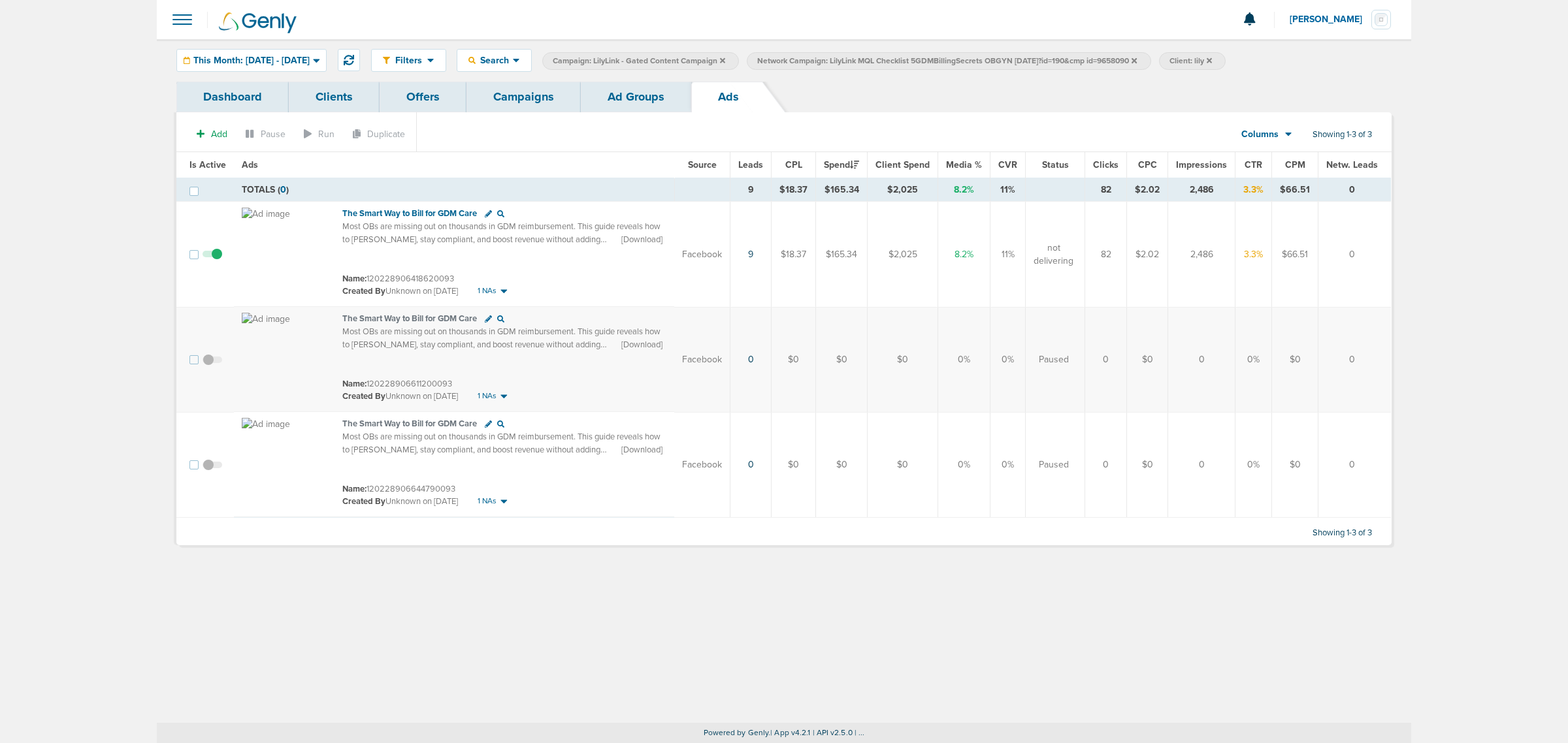
drag, startPoint x: 524, startPoint y: 484, endPoint x: 547, endPoint y: 529, distance: 50.5
drag, startPoint x: 547, startPoint y: 529, endPoint x: 452, endPoint y: 614, distance: 127.5
click at [452, 614] on div "Filters Active Only Settings Status Active Inactive Objectives MQL SQL Traffic …" at bounding box center [784, 381] width 1254 height 684
